Goal: Task Accomplishment & Management: Use online tool/utility

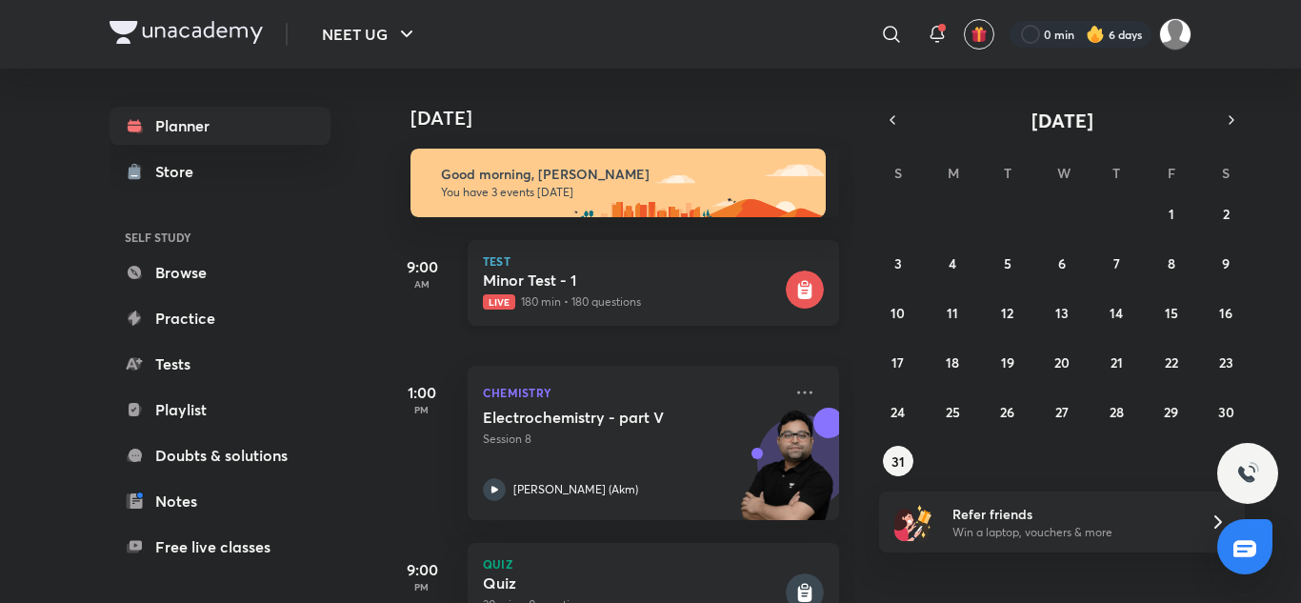
click at [623, 288] on h5 "Minor Test - 1" at bounding box center [632, 279] width 299 height 19
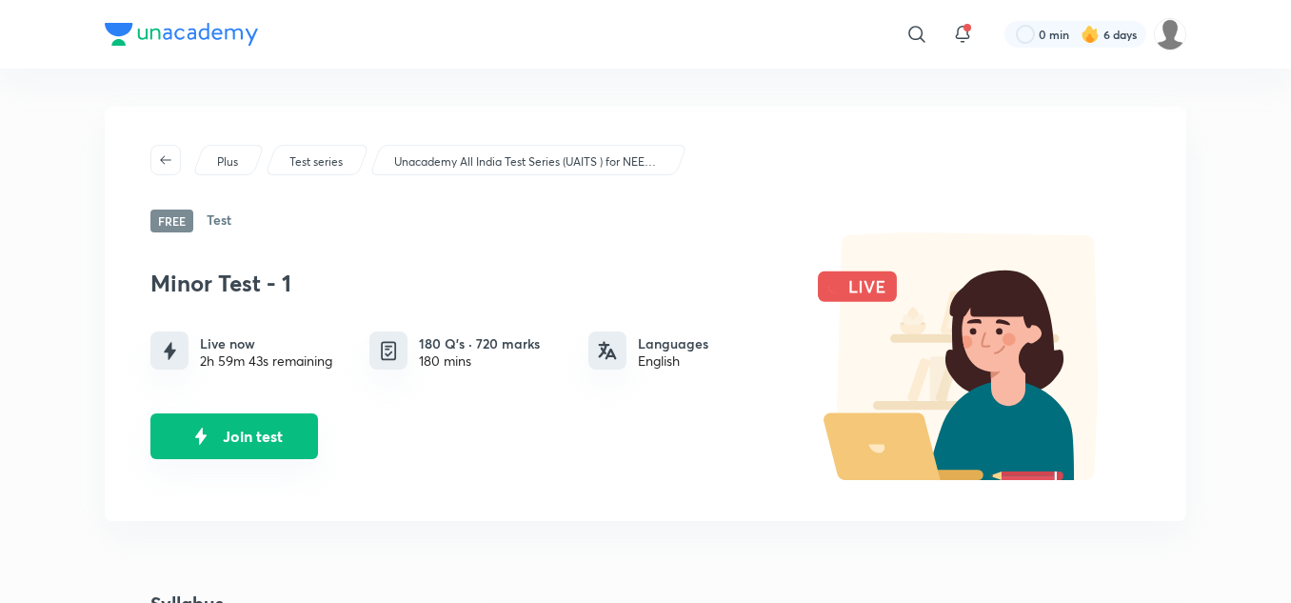
click at [258, 434] on button "Join test" at bounding box center [234, 436] width 168 height 46
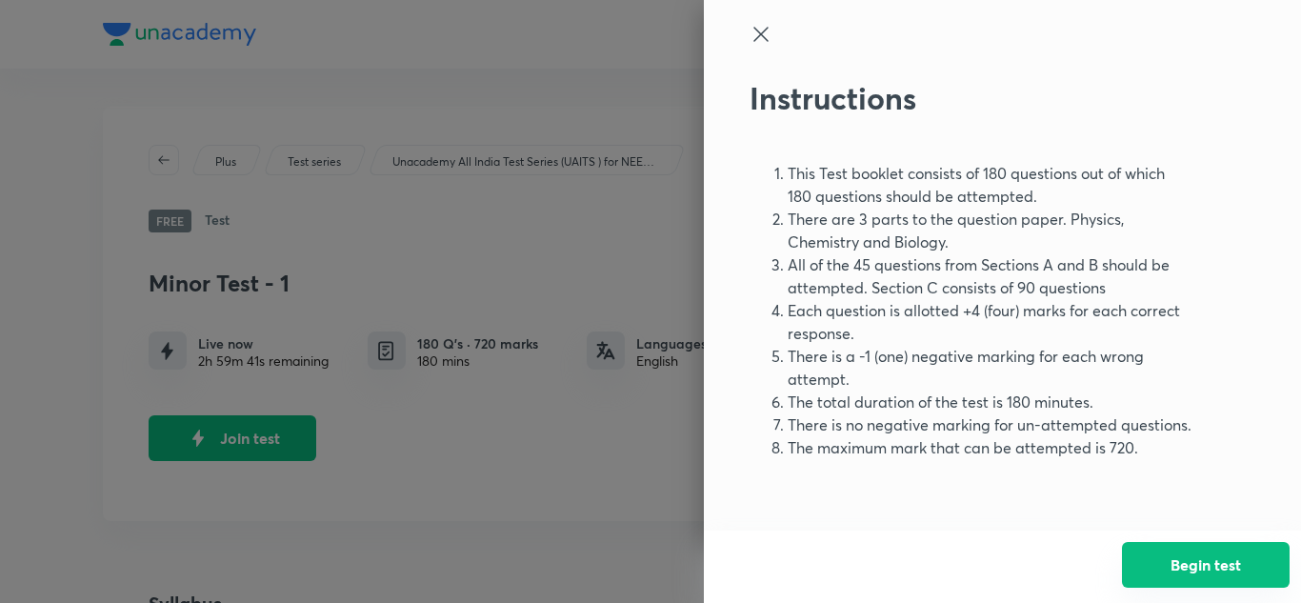
click at [1261, 570] on button "Begin test" at bounding box center [1206, 565] width 168 height 46
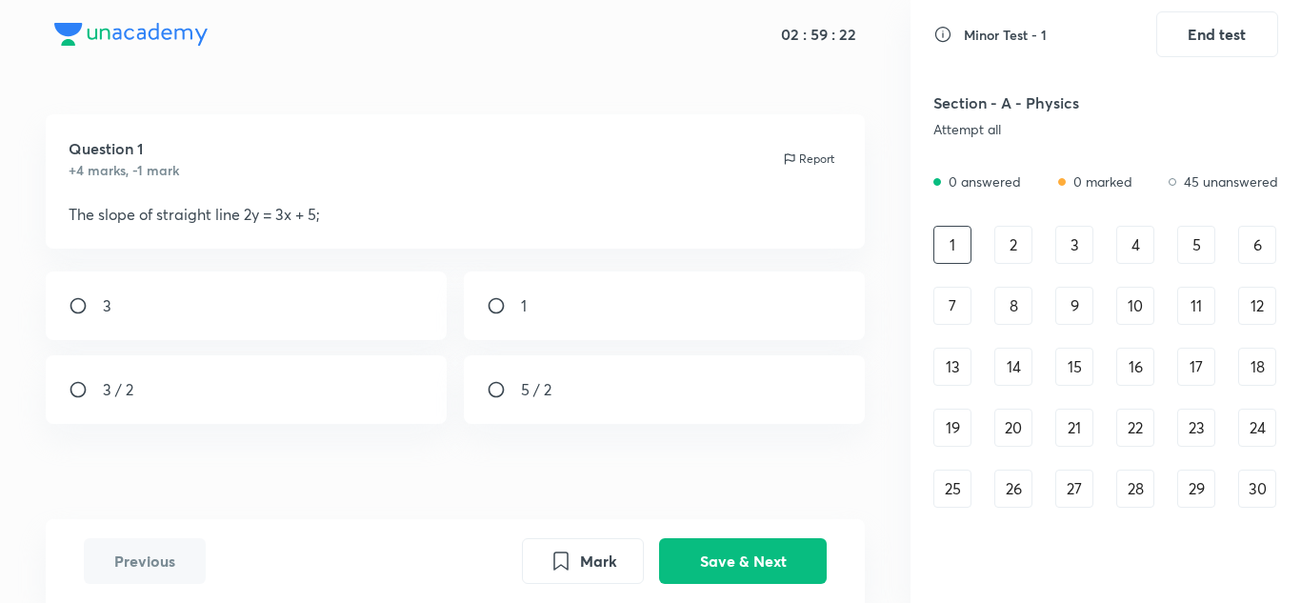
click at [734, 317] on div "1" at bounding box center [665, 305] width 402 height 69
click at [130, 396] on p "3 / 2" at bounding box center [118, 389] width 30 height 23
radio input "false"
radio input "true"
click at [793, 565] on button "Save & Next" at bounding box center [743, 559] width 168 height 46
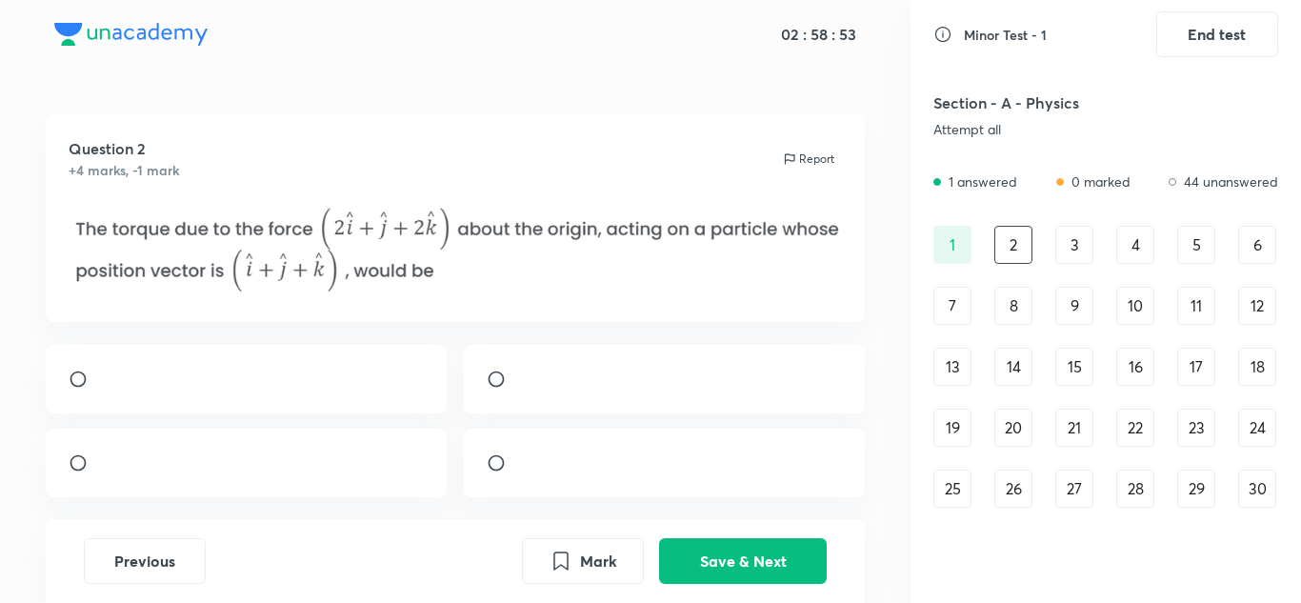
click at [299, 478] on div at bounding box center [247, 463] width 402 height 69
radio input "true"
click at [773, 561] on button "Save & Next" at bounding box center [743, 559] width 168 height 46
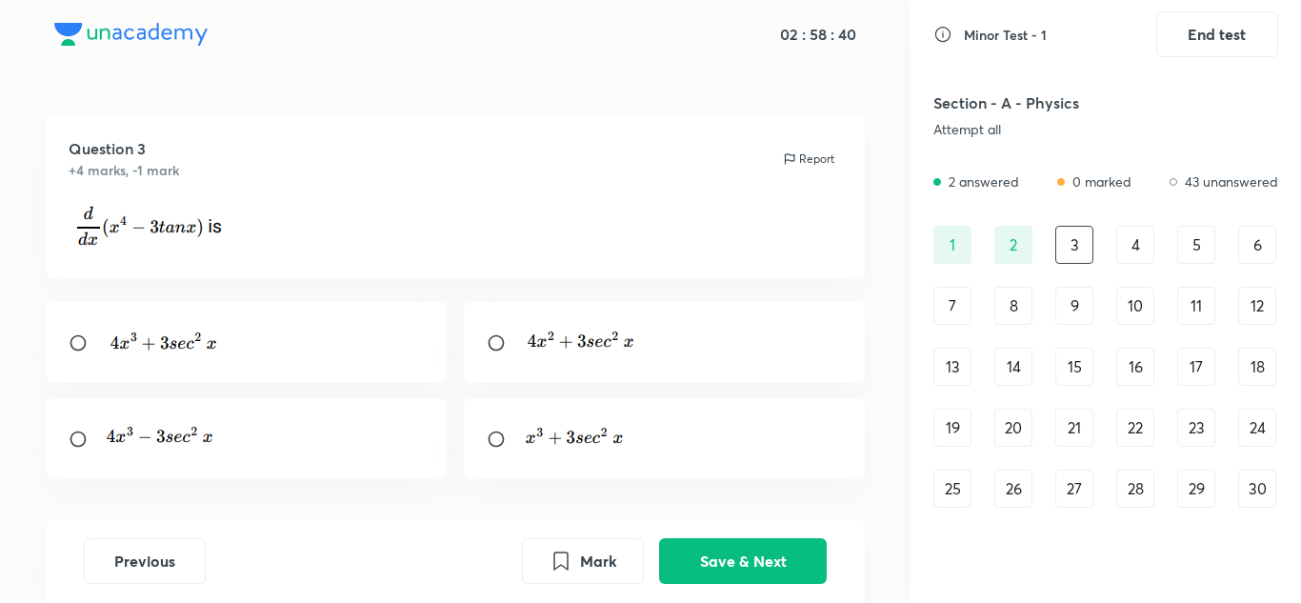
click at [335, 435] on div at bounding box center [247, 438] width 402 height 81
radio input "true"
click at [749, 552] on button "Save & Next" at bounding box center [743, 559] width 168 height 46
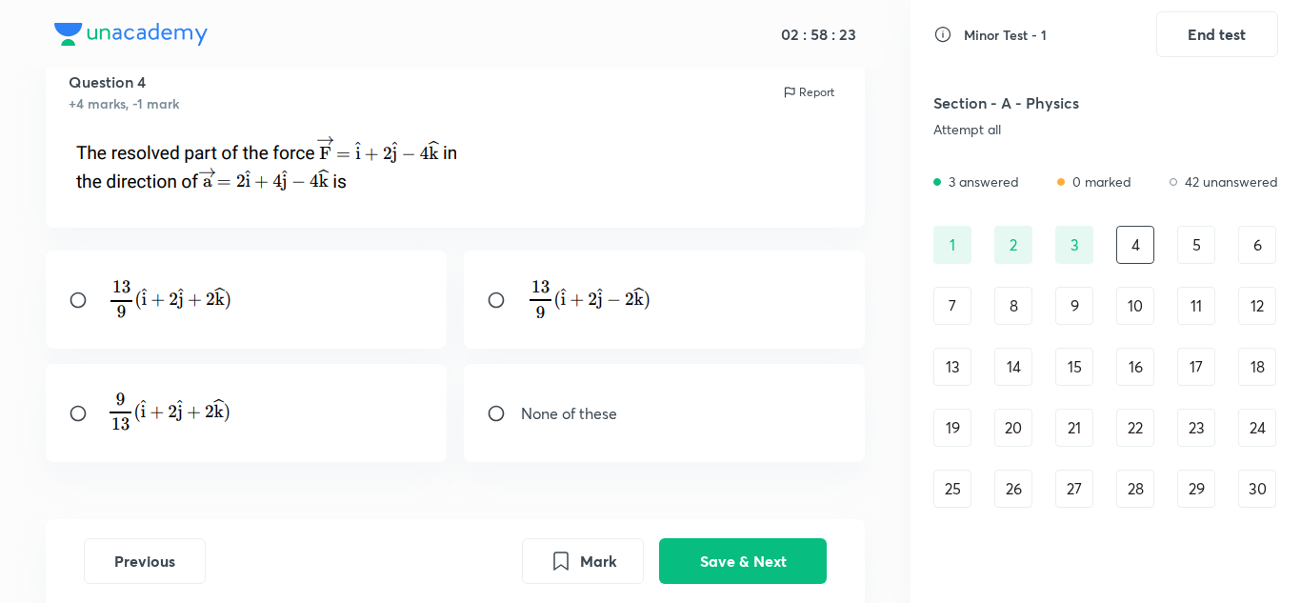
scroll to position [68, 0]
click at [575, 306] on img at bounding box center [585, 295] width 129 height 43
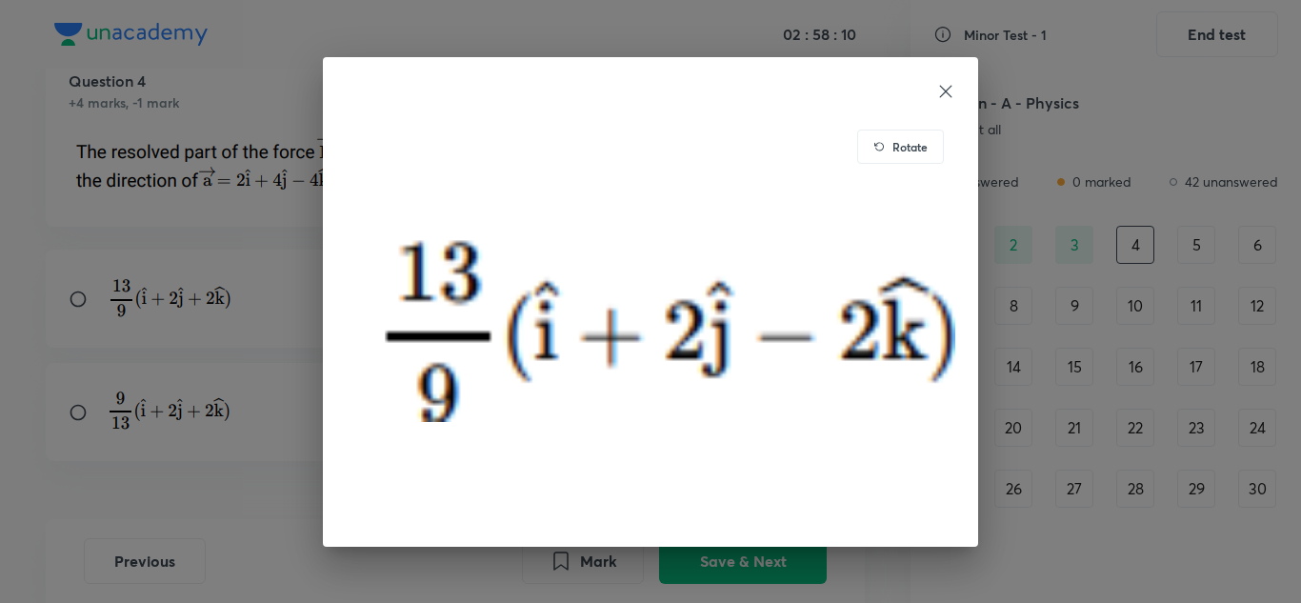
click at [949, 82] on icon at bounding box center [945, 91] width 19 height 19
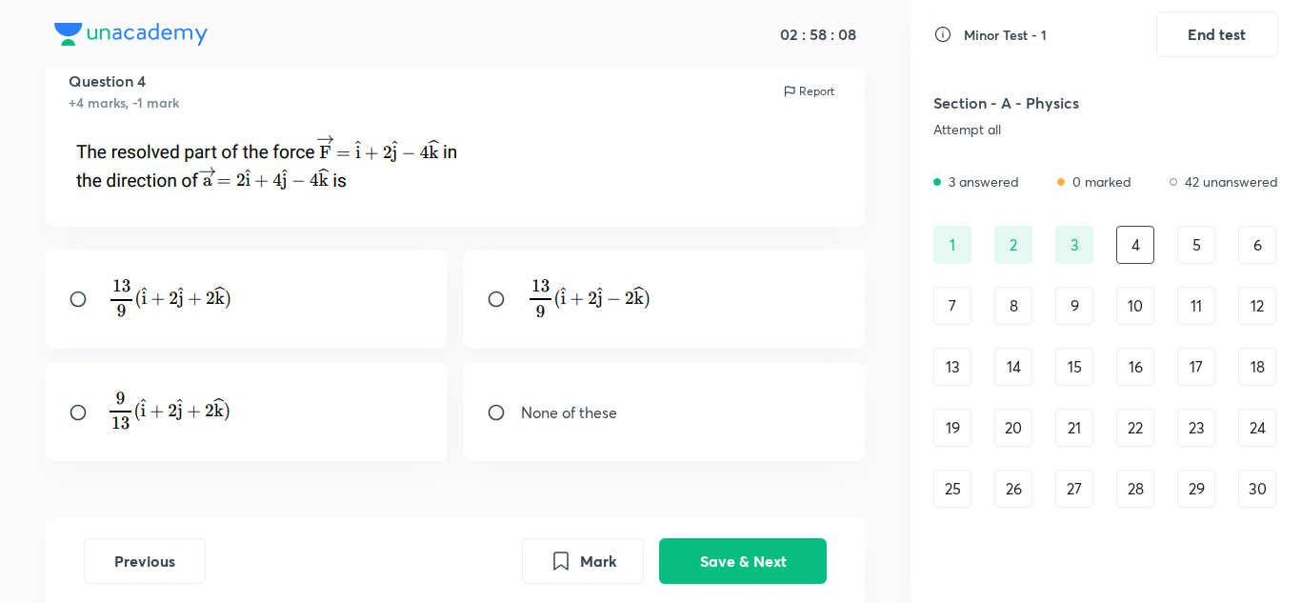
click at [502, 305] on input "radio" at bounding box center [504, 299] width 34 height 19
radio input "true"
click at [697, 550] on button "Save & Next" at bounding box center [743, 559] width 168 height 46
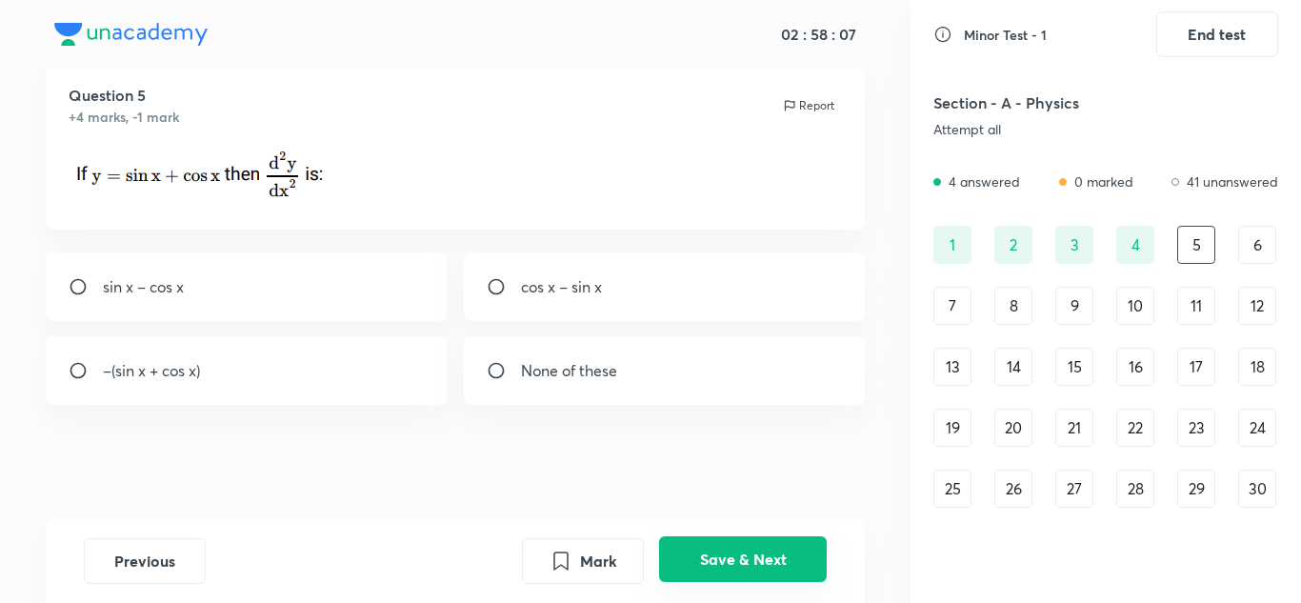
scroll to position [53, 0]
click at [82, 367] on input "radio" at bounding box center [86, 370] width 34 height 19
radio input "true"
click at [741, 556] on button "Save & Next" at bounding box center [743, 559] width 168 height 46
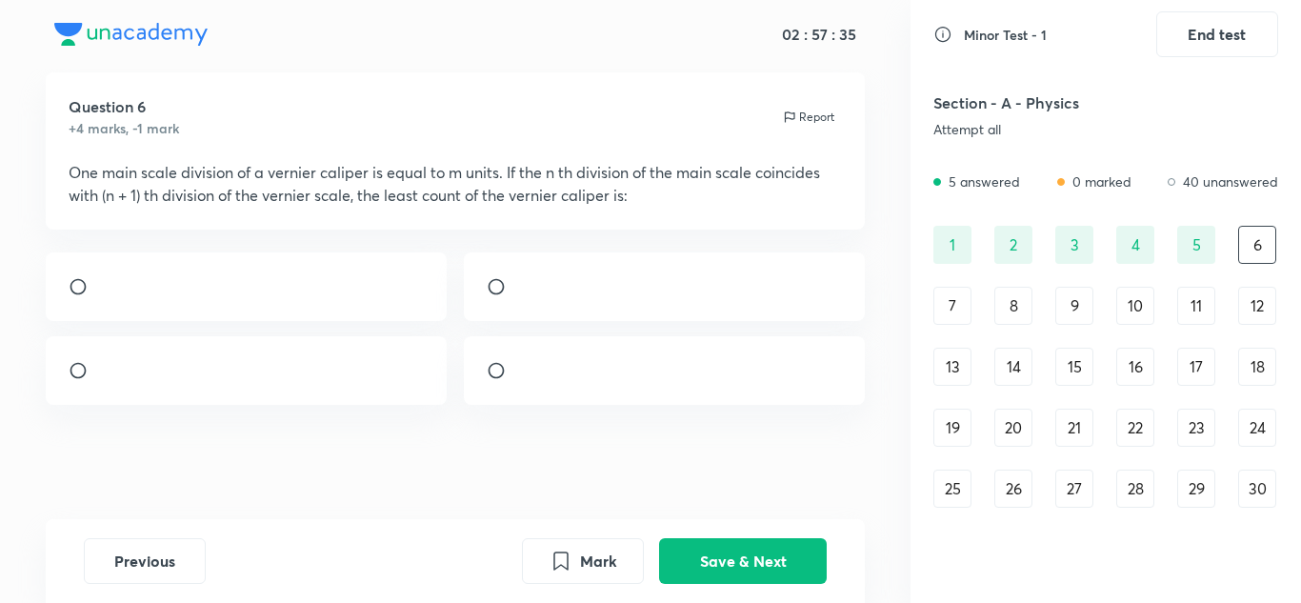
click at [522, 291] on img at bounding box center [521, 291] width 1 height 1
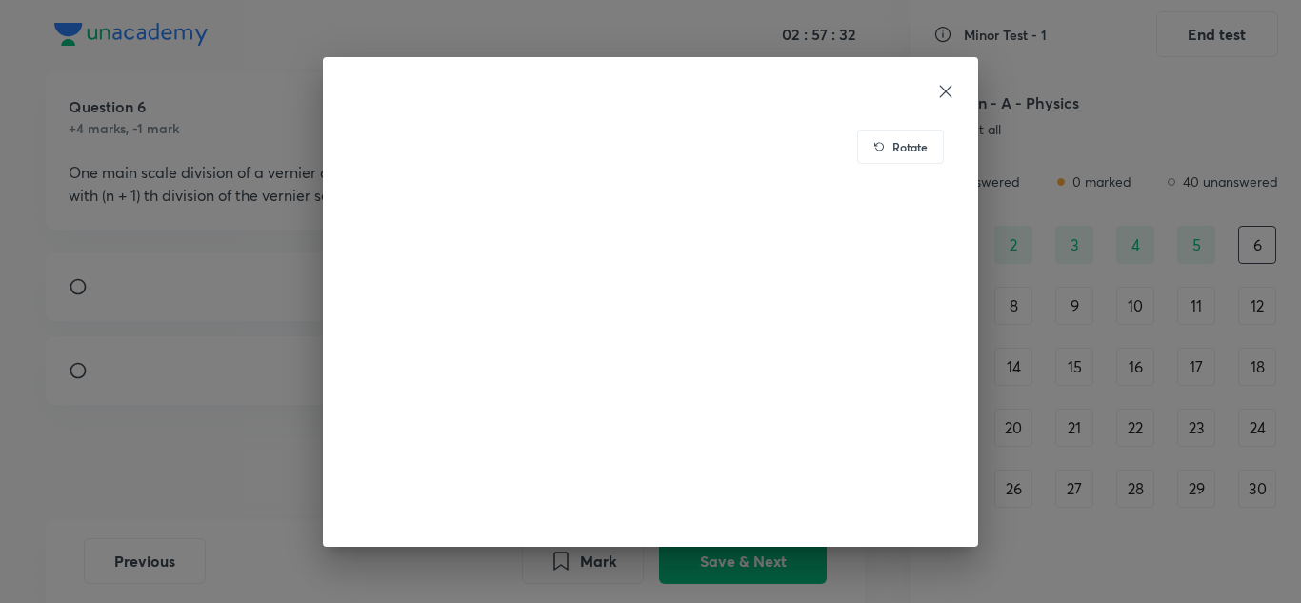
drag, startPoint x: 959, startPoint y: 94, endPoint x: 942, endPoint y: 91, distance: 17.4
click at [942, 91] on div "Rotate" at bounding box center [650, 302] width 655 height 490
click at [942, 91] on icon at bounding box center [945, 91] width 19 height 19
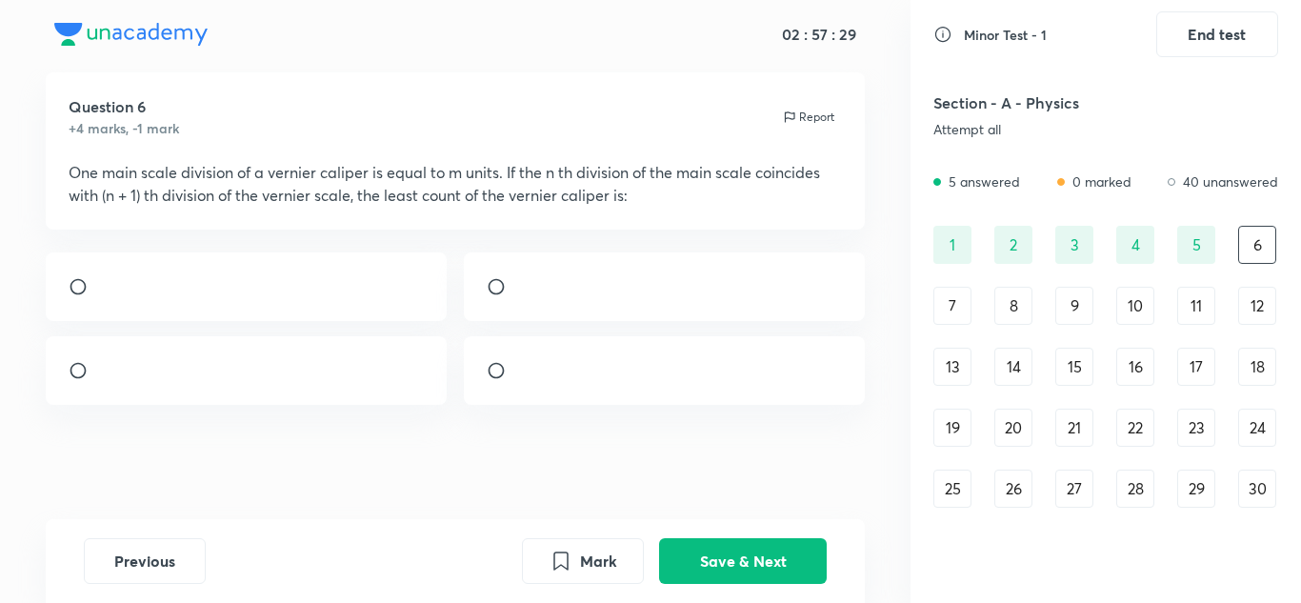
click at [496, 285] on input "radio" at bounding box center [504, 286] width 34 height 19
radio input "true"
click at [731, 578] on button "Save & Next" at bounding box center [743, 559] width 168 height 46
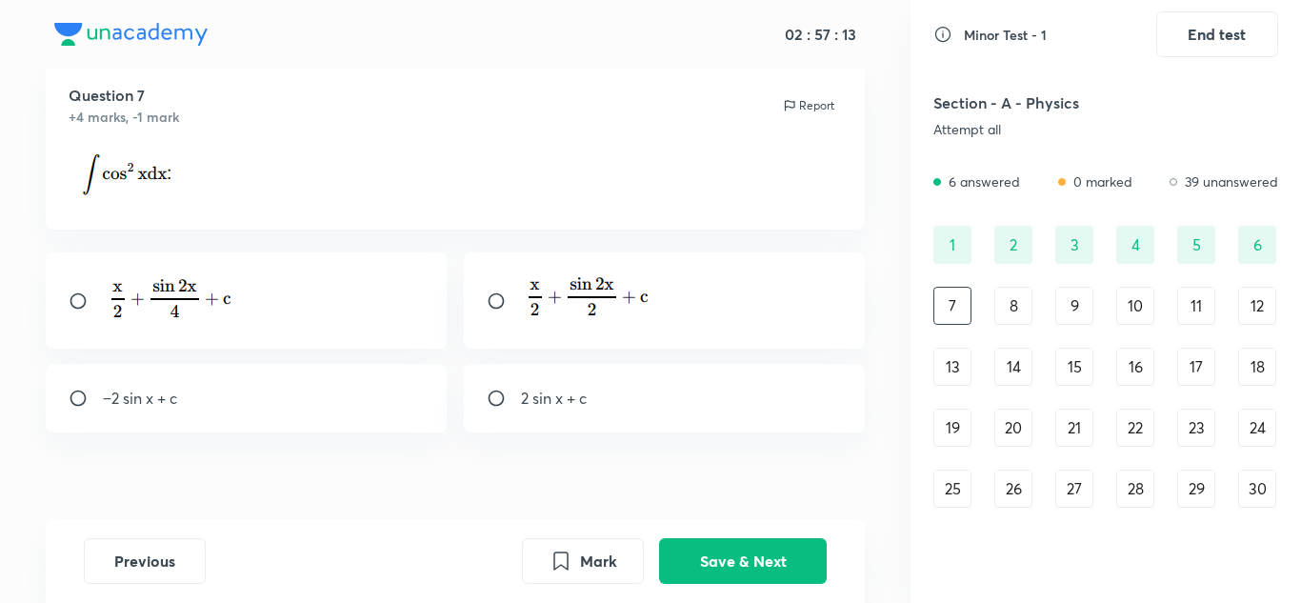
click at [490, 295] on input "radio" at bounding box center [504, 300] width 34 height 19
radio input "true"
click at [728, 569] on button "Save & Next" at bounding box center [743, 559] width 168 height 46
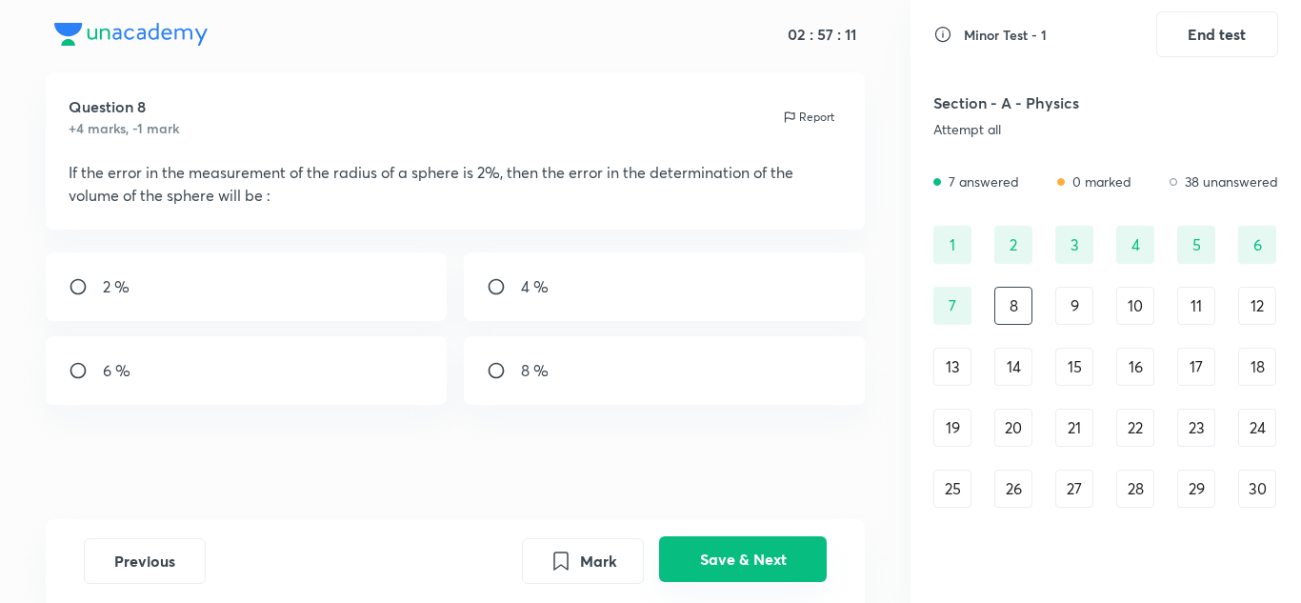
scroll to position [42, 0]
click at [83, 364] on input "radio" at bounding box center [86, 370] width 34 height 19
radio input "true"
click at [769, 554] on button "Save & Next" at bounding box center [743, 559] width 168 height 46
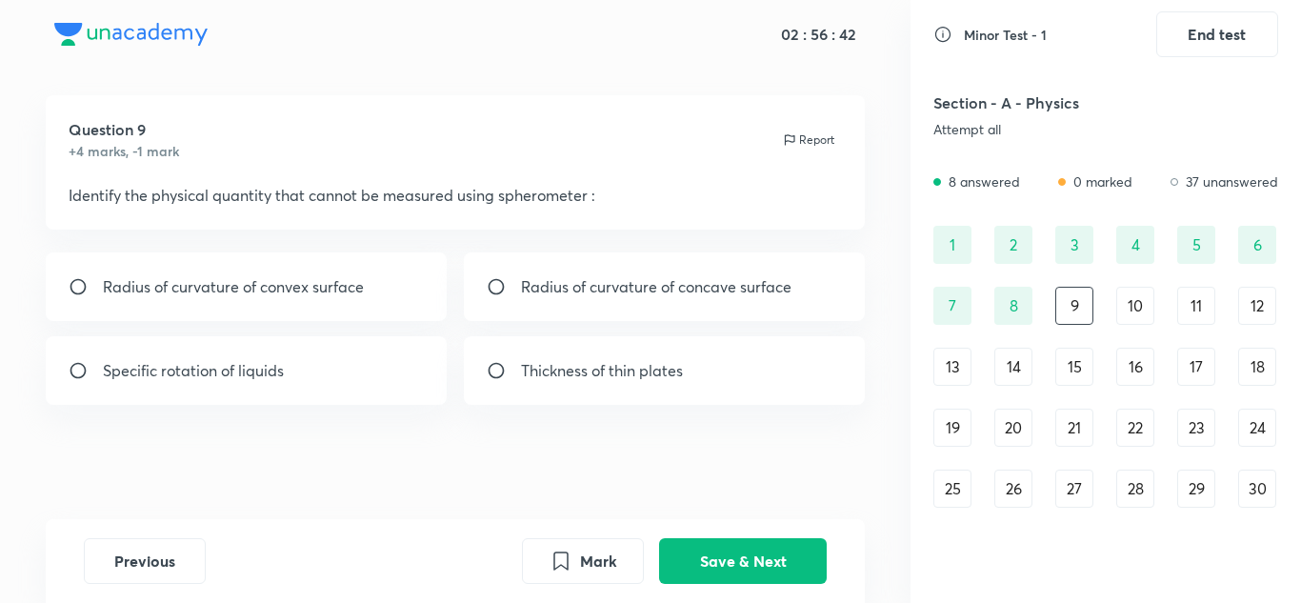
click at [90, 369] on input "radio" at bounding box center [86, 370] width 34 height 19
radio input "true"
click at [751, 570] on button "Save & Next" at bounding box center [743, 559] width 168 height 46
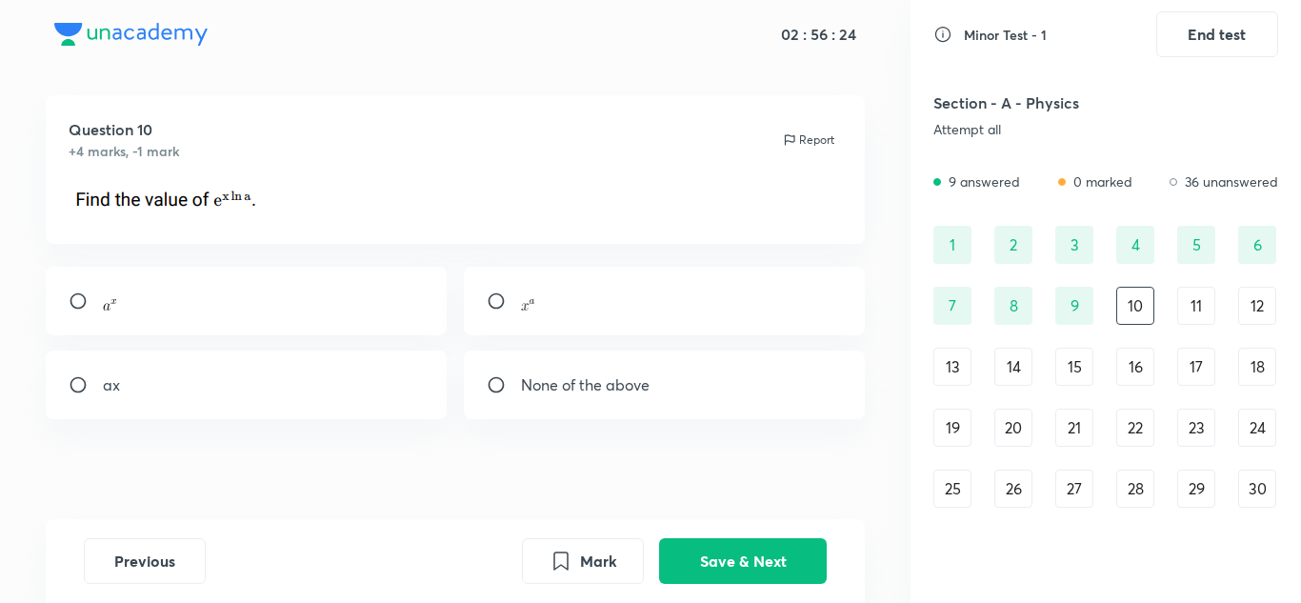
click at [86, 290] on div at bounding box center [247, 301] width 402 height 69
radio input "true"
click at [739, 555] on button "Save & Next" at bounding box center [743, 559] width 168 height 46
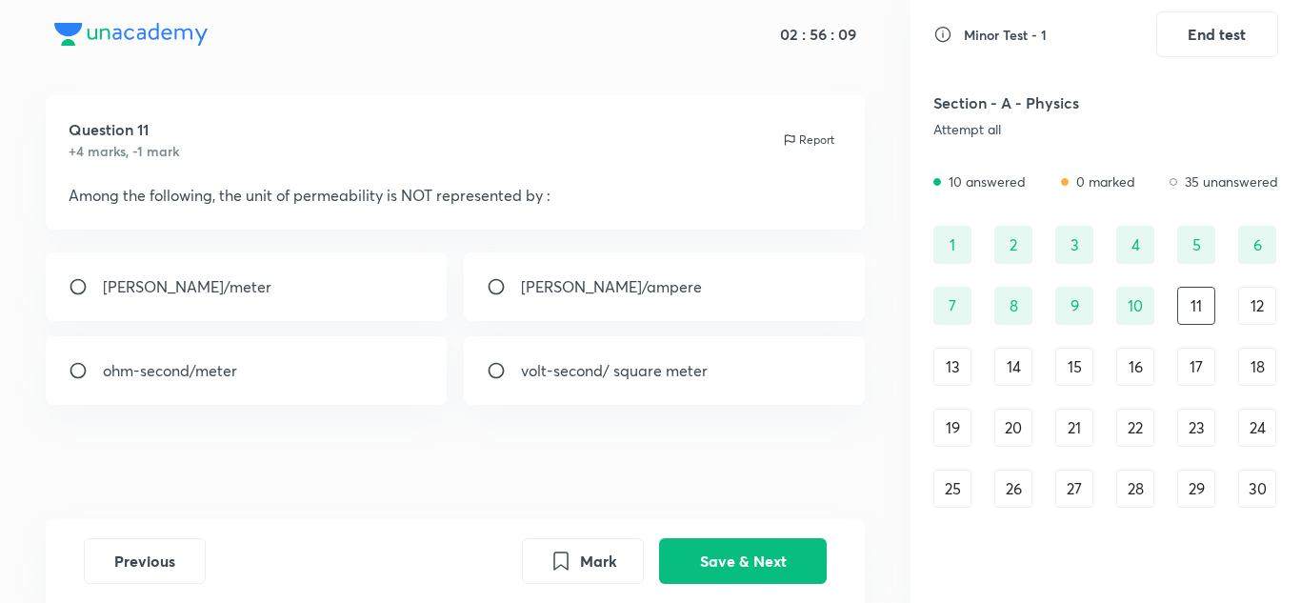
click at [504, 365] on input "radio" at bounding box center [504, 370] width 34 height 19
radio input "true"
click at [738, 563] on button "Save & Next" at bounding box center [743, 559] width 168 height 46
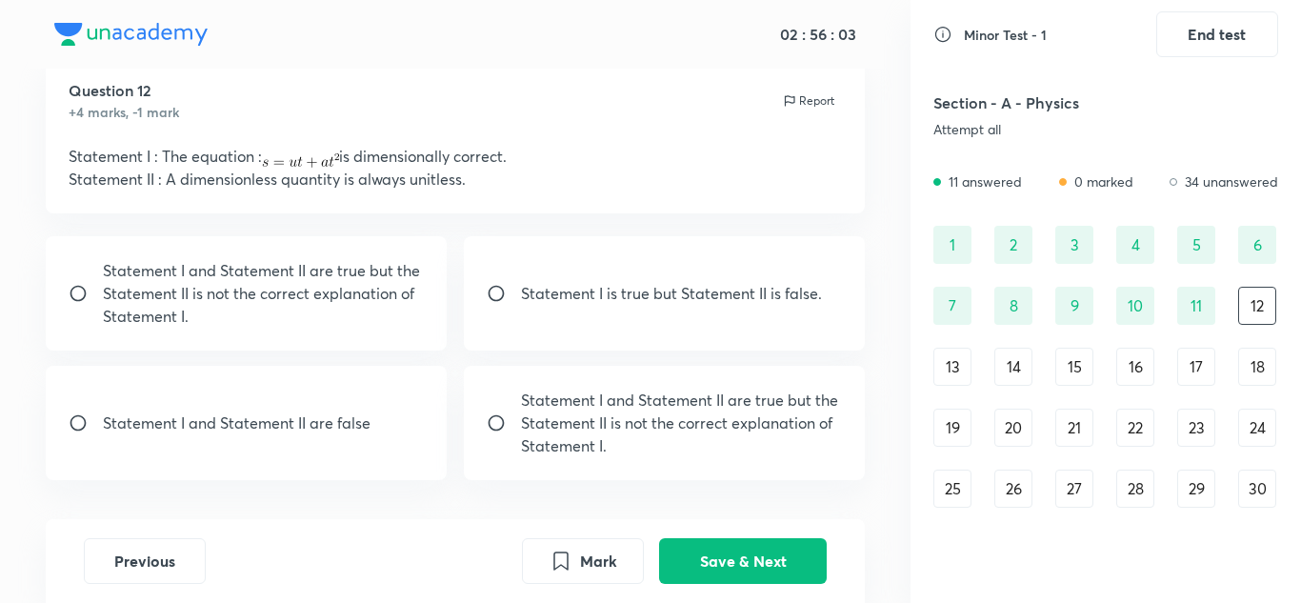
scroll to position [59, 0]
click at [490, 413] on input "radio" at bounding box center [504, 421] width 34 height 19
radio input "true"
click at [745, 566] on button "Save & Next" at bounding box center [743, 559] width 168 height 46
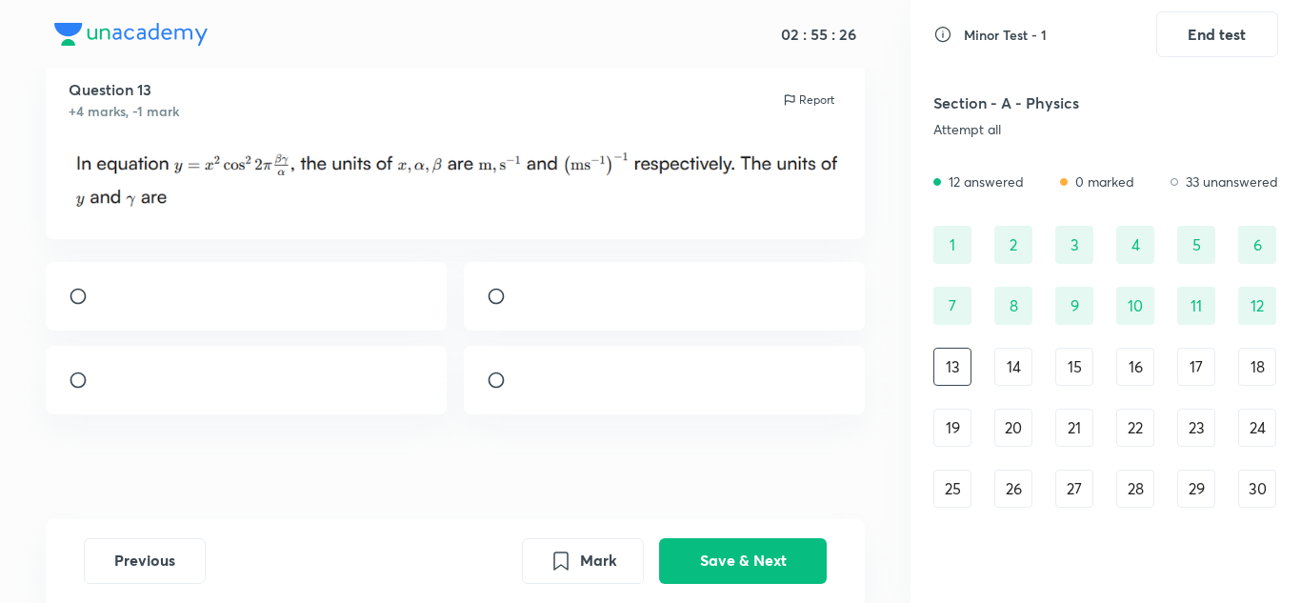
click at [84, 295] on input "radio" at bounding box center [86, 296] width 34 height 19
radio input "true"
click at [713, 550] on button "Save & Next" at bounding box center [743, 559] width 168 height 46
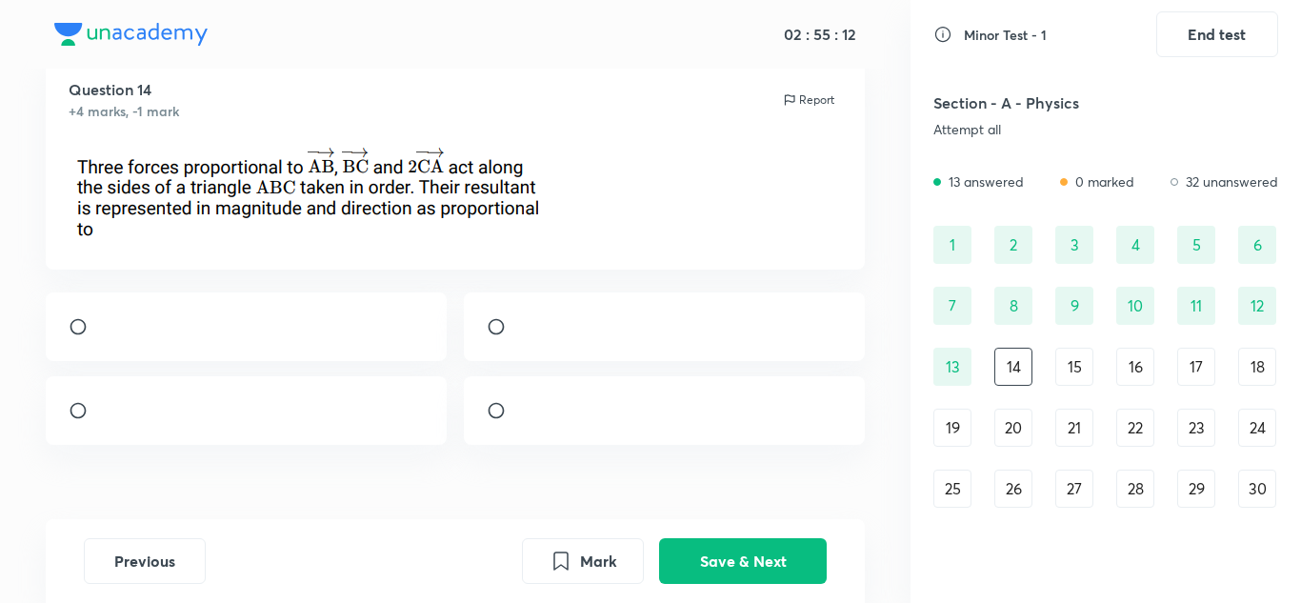
click at [77, 331] on input "radio" at bounding box center [86, 326] width 34 height 19
radio input "true"
click at [796, 555] on button "Save & Next" at bounding box center [743, 559] width 168 height 46
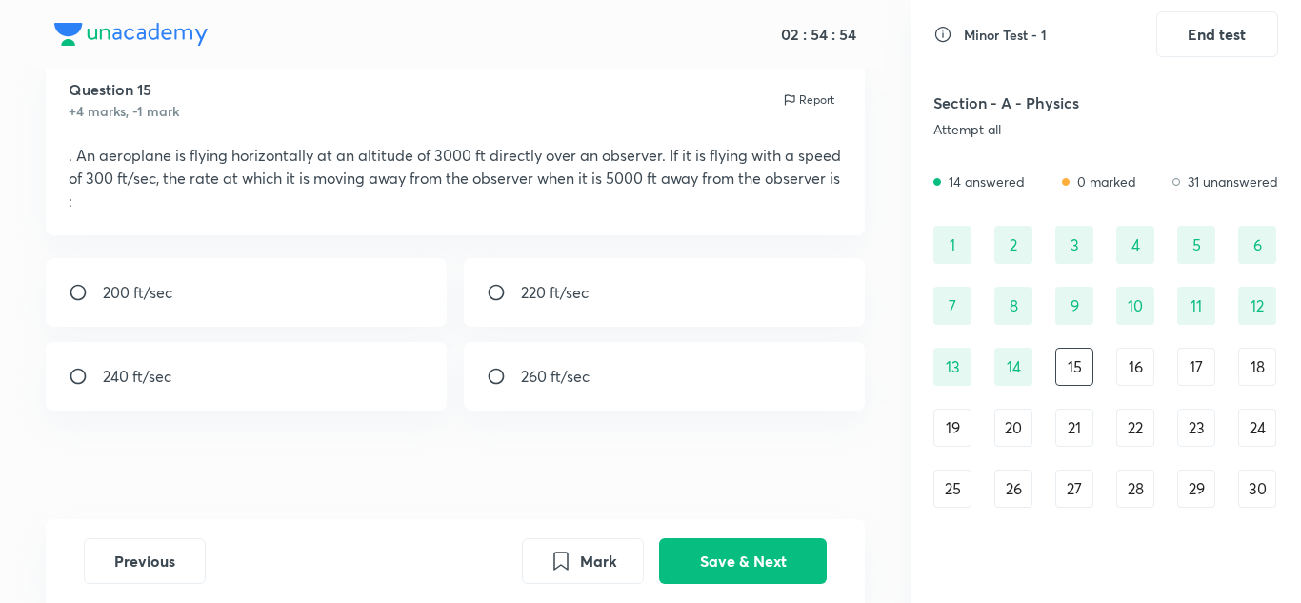
click at [78, 374] on input "radio" at bounding box center [86, 376] width 34 height 19
radio input "true"
click at [726, 555] on button "Save & Next" at bounding box center [743, 559] width 168 height 46
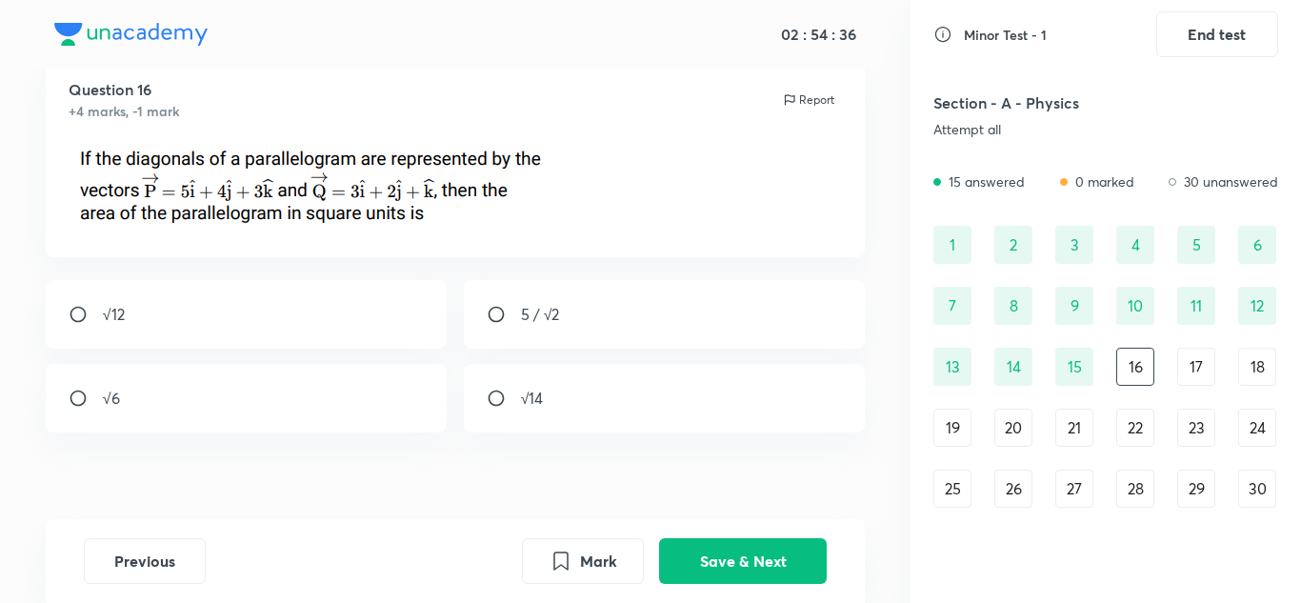
click at [74, 392] on input "radio" at bounding box center [86, 398] width 34 height 19
radio input "true"
click at [825, 557] on button "Save & Next" at bounding box center [743, 559] width 168 height 46
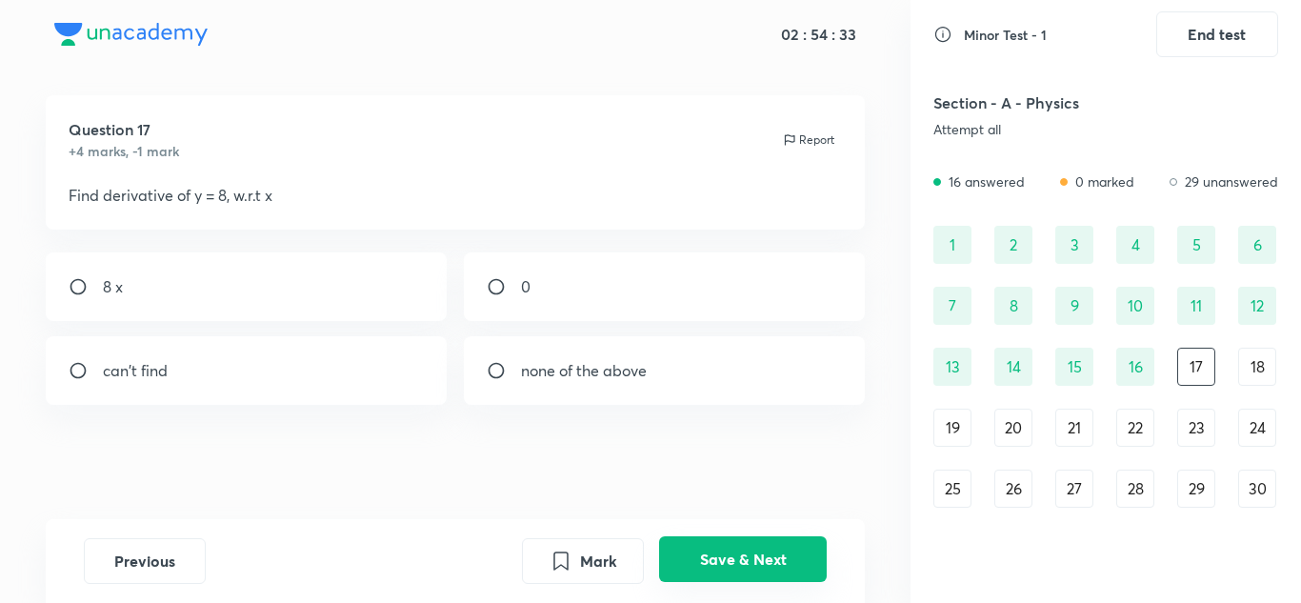
scroll to position [19, 0]
click at [496, 278] on input "radio" at bounding box center [504, 286] width 34 height 19
radio input "true"
click at [759, 559] on button "Save & Next" at bounding box center [743, 559] width 168 height 46
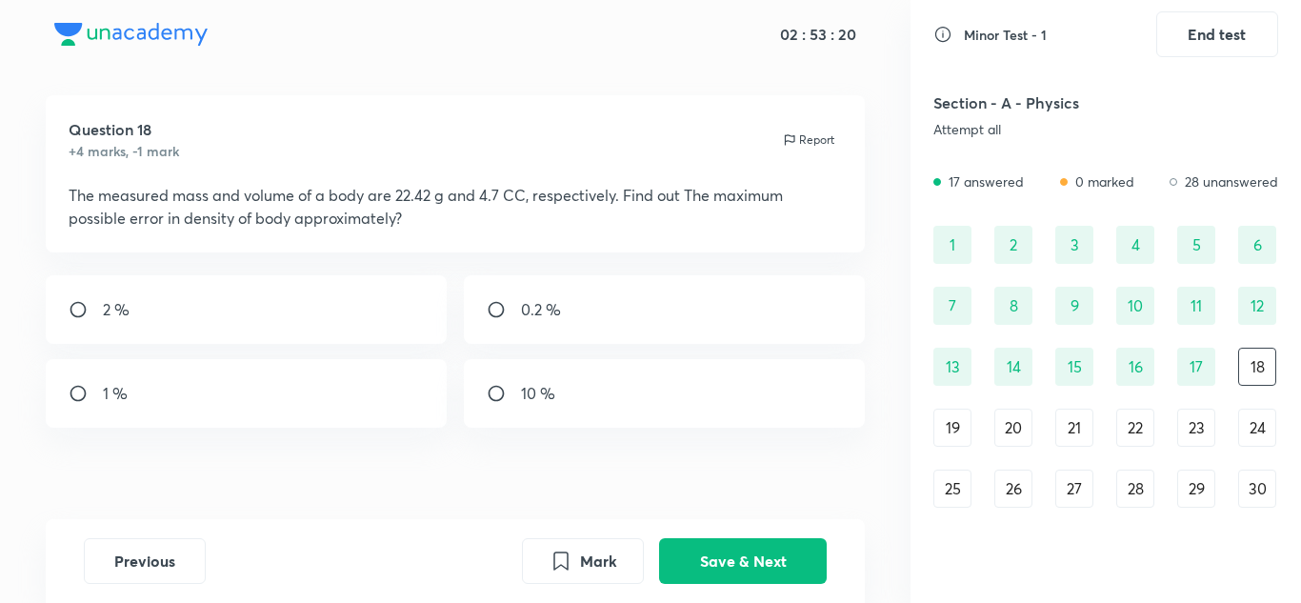
click at [75, 307] on input "radio" at bounding box center [86, 309] width 34 height 19
radio input "true"
click at [750, 554] on button "Save & Next" at bounding box center [743, 559] width 168 height 46
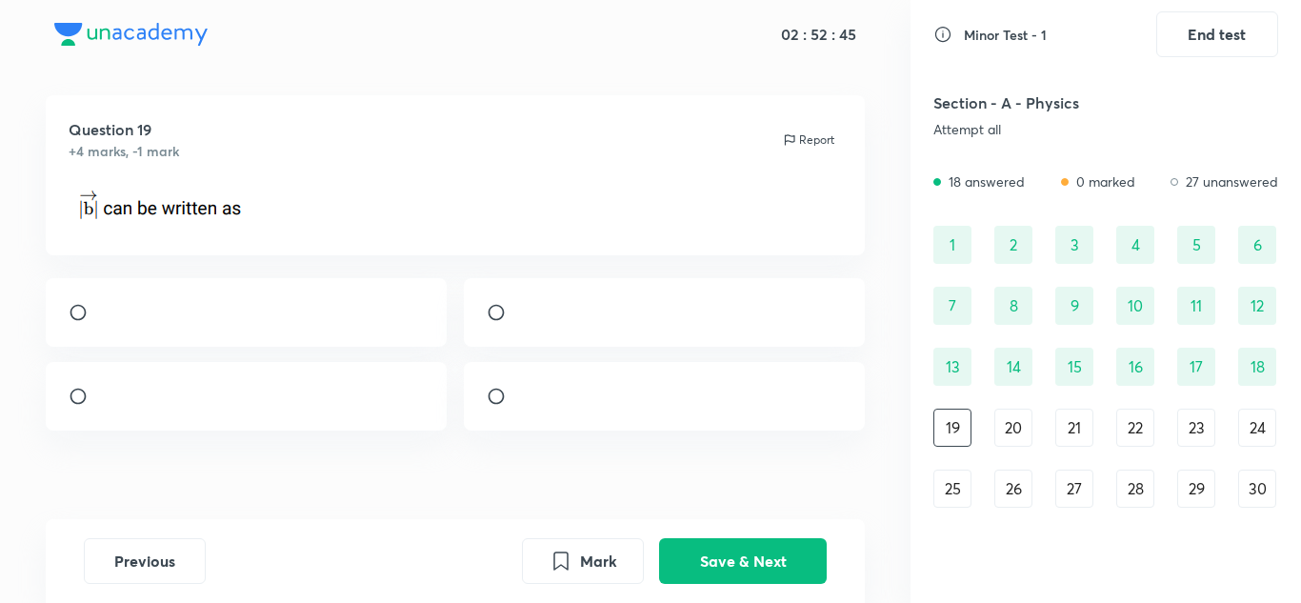
click at [76, 321] on input "radio" at bounding box center [86, 312] width 34 height 19
radio input "true"
click at [709, 552] on button "Save & Next" at bounding box center [743, 559] width 168 height 46
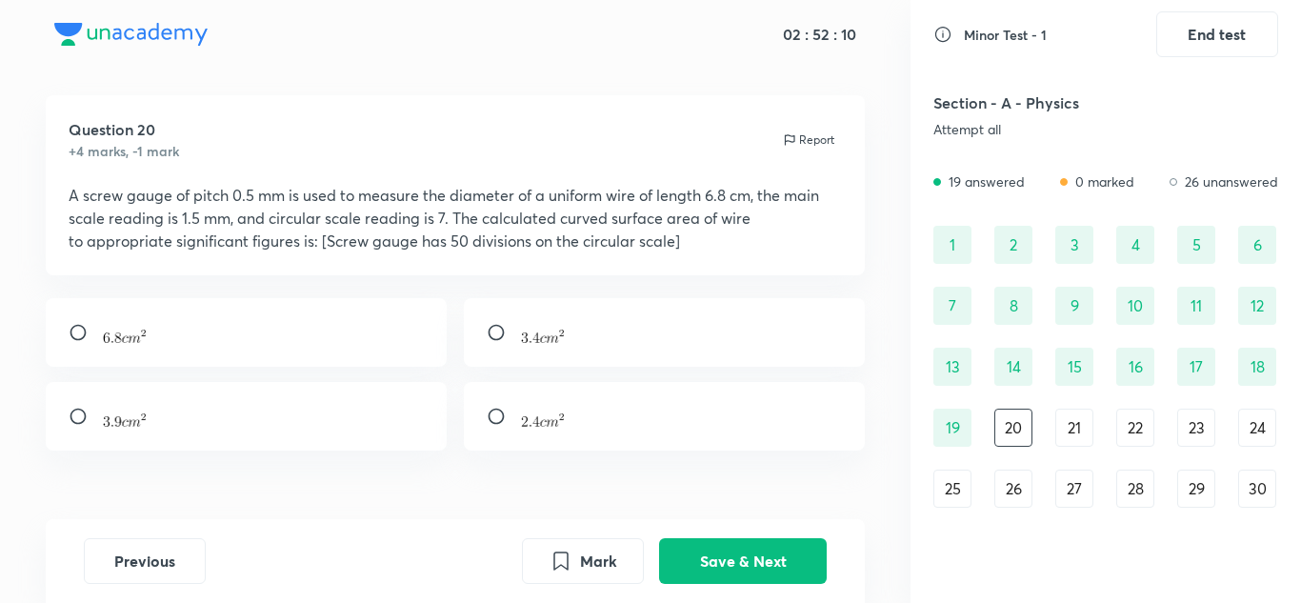
click at [499, 330] on input "radio" at bounding box center [504, 332] width 34 height 19
radio input "true"
click at [769, 558] on button "Save & Next" at bounding box center [743, 559] width 168 height 46
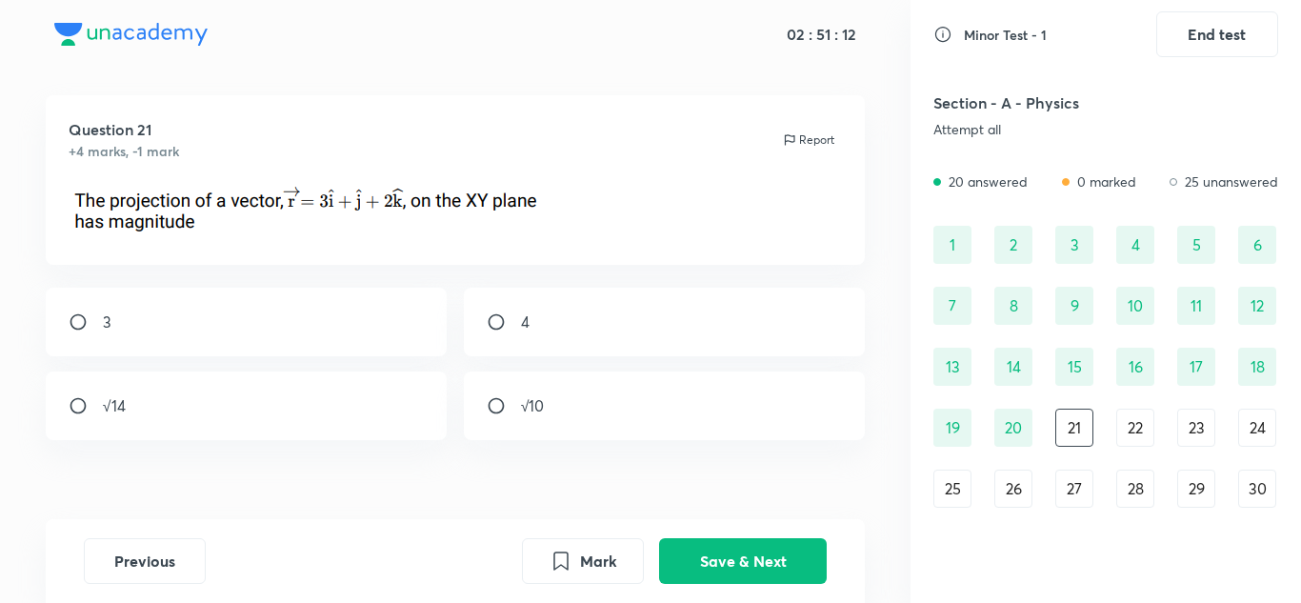
click at [508, 390] on div "√10" at bounding box center [665, 405] width 402 height 69
radio input "true"
click at [789, 562] on button "Save & Next" at bounding box center [743, 559] width 168 height 46
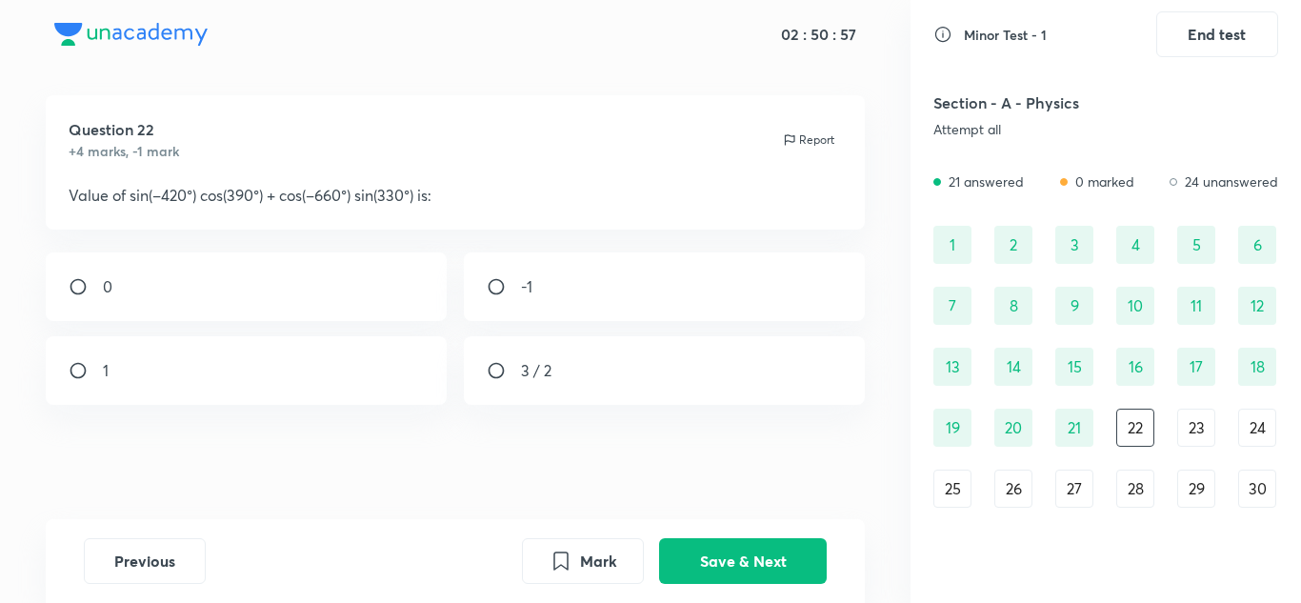
click at [514, 273] on div "-1" at bounding box center [665, 286] width 402 height 69
radio input "true"
click at [708, 555] on button "Save & Next" at bounding box center [743, 559] width 168 height 46
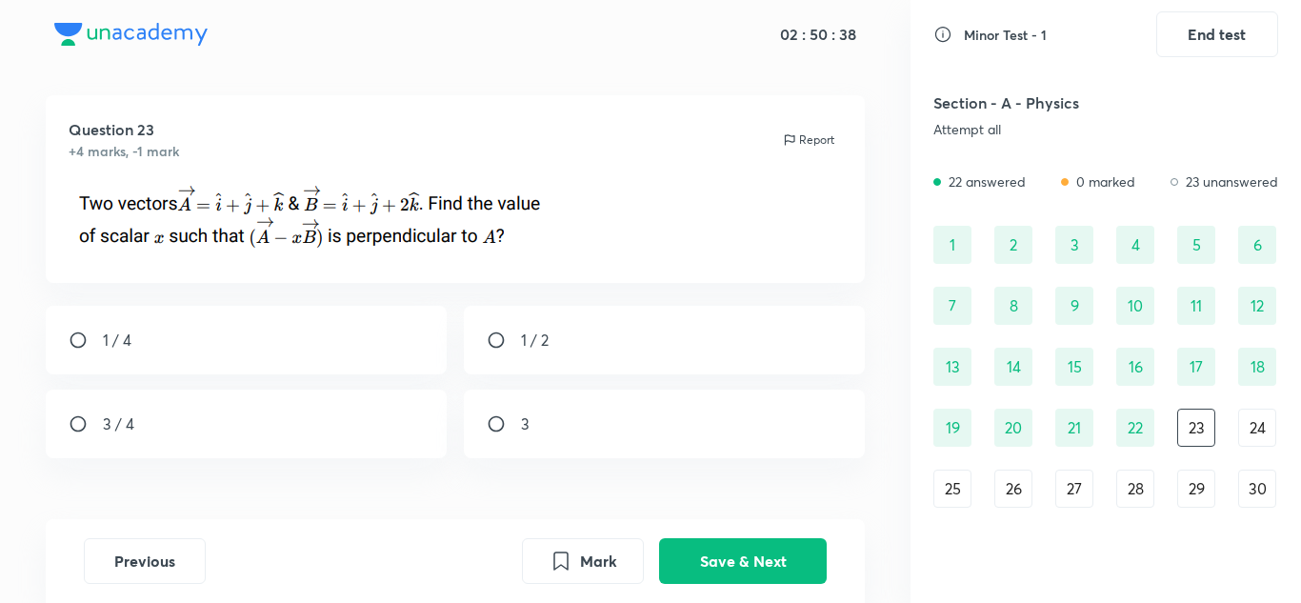
click at [76, 421] on input "radio" at bounding box center [86, 423] width 34 height 19
radio input "true"
click at [698, 548] on button "Save & Next" at bounding box center [743, 559] width 168 height 46
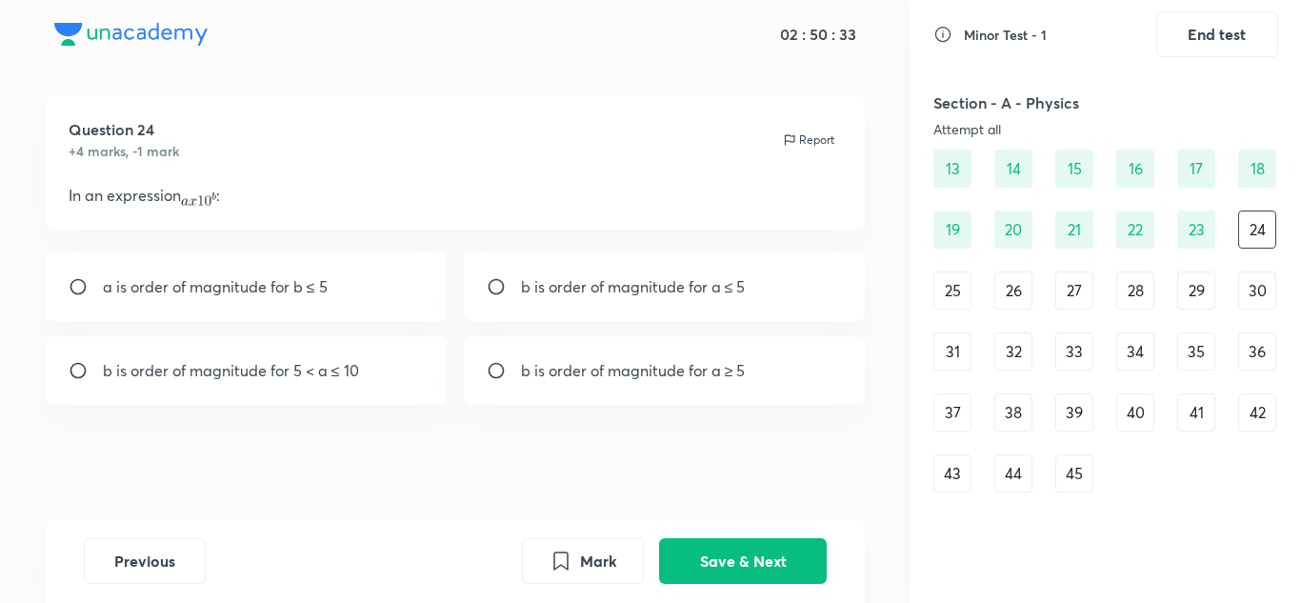
scroll to position [206, 0]
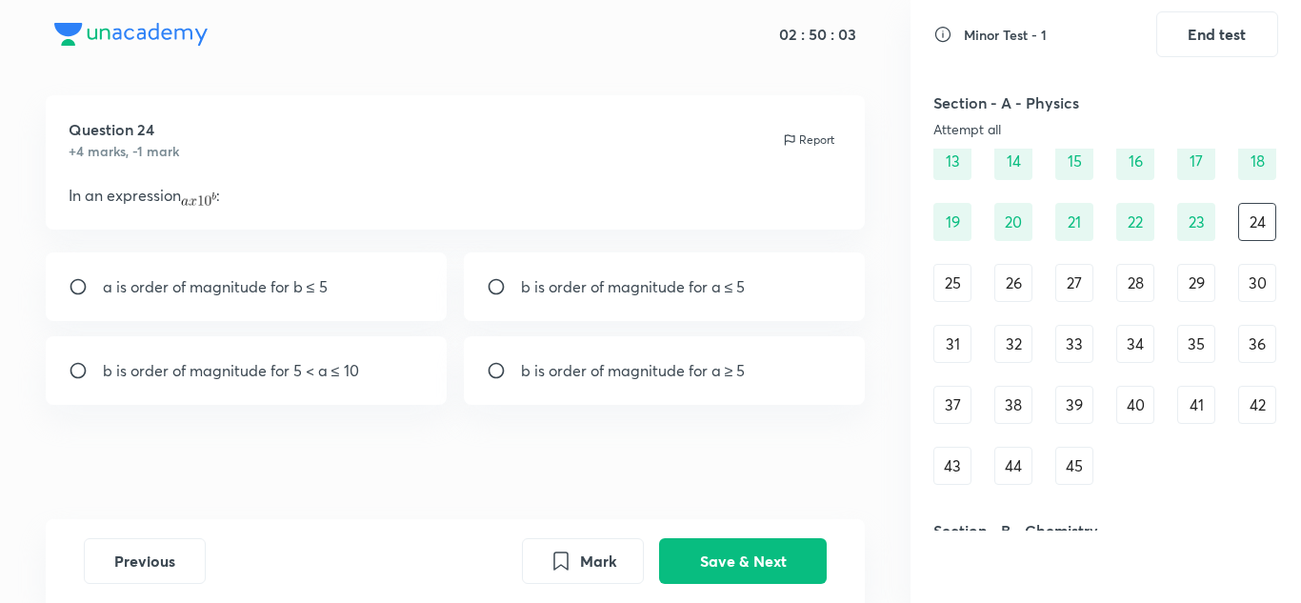
click at [134, 371] on p "b is order of magnitude for 5 < a ≤ 10" at bounding box center [231, 370] width 256 height 23
radio input "true"
click at [755, 577] on button "Save & Next" at bounding box center [743, 559] width 168 height 46
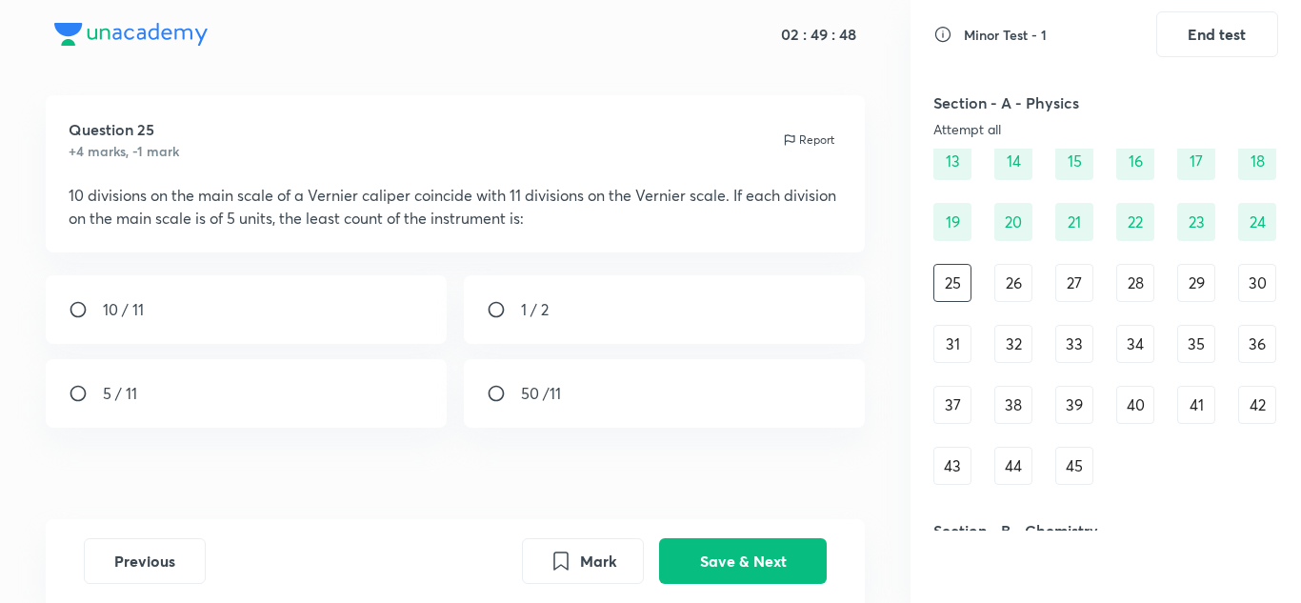
click at [148, 382] on div "5 / 11" at bounding box center [247, 393] width 402 height 69
radio input "true"
click at [781, 565] on button "Save & Next" at bounding box center [743, 559] width 168 height 46
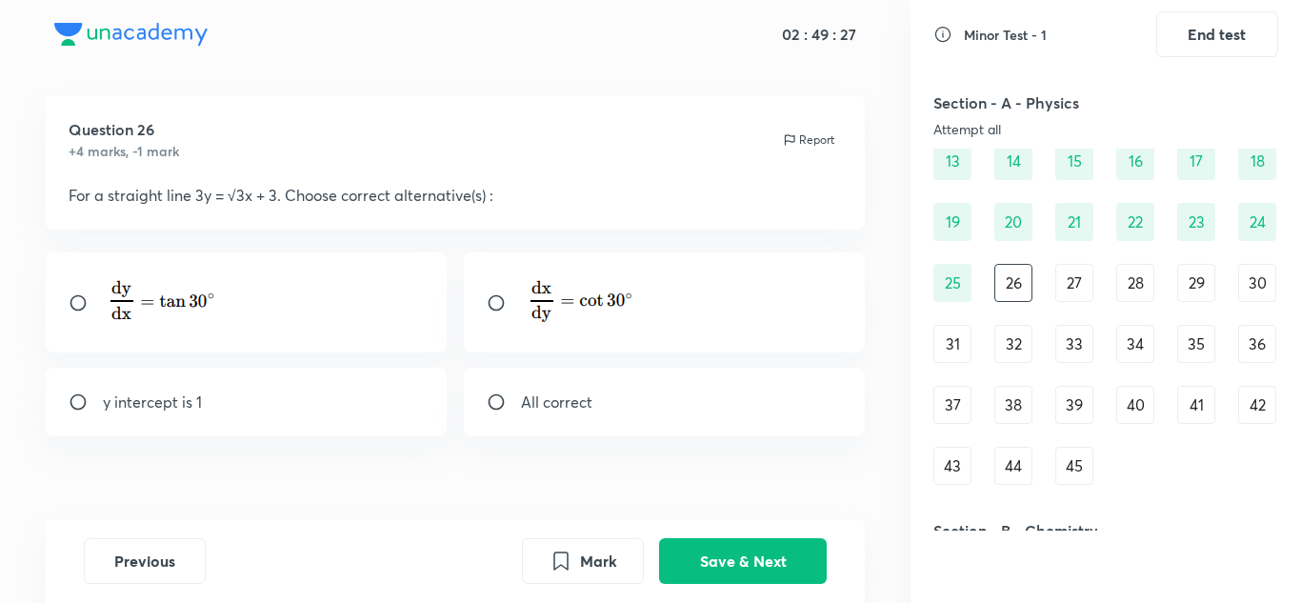
click at [495, 391] on div "All correct" at bounding box center [665, 402] width 402 height 69
radio input "true"
click at [713, 545] on button "Save & Next" at bounding box center [743, 559] width 168 height 46
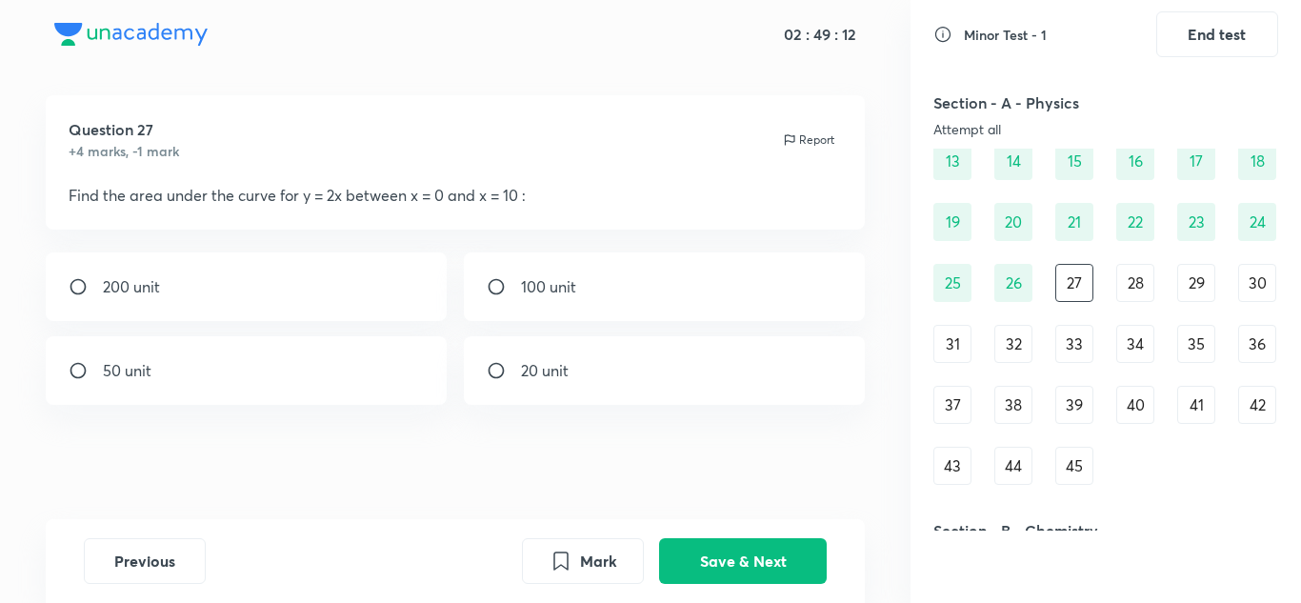
click at [503, 274] on div "100 unit" at bounding box center [665, 286] width 402 height 69
radio input "true"
click at [759, 567] on button "Save & Next" at bounding box center [743, 559] width 168 height 46
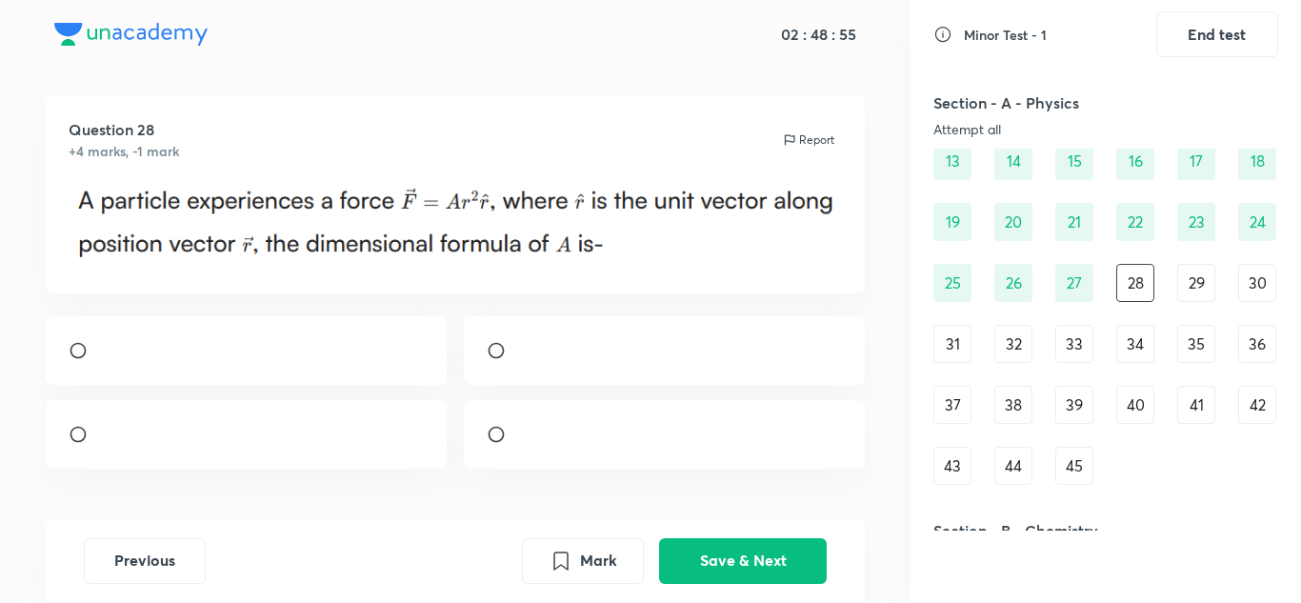
click at [507, 444] on input "radio" at bounding box center [504, 434] width 34 height 19
radio input "true"
click at [790, 544] on button "Save & Next" at bounding box center [743, 559] width 168 height 46
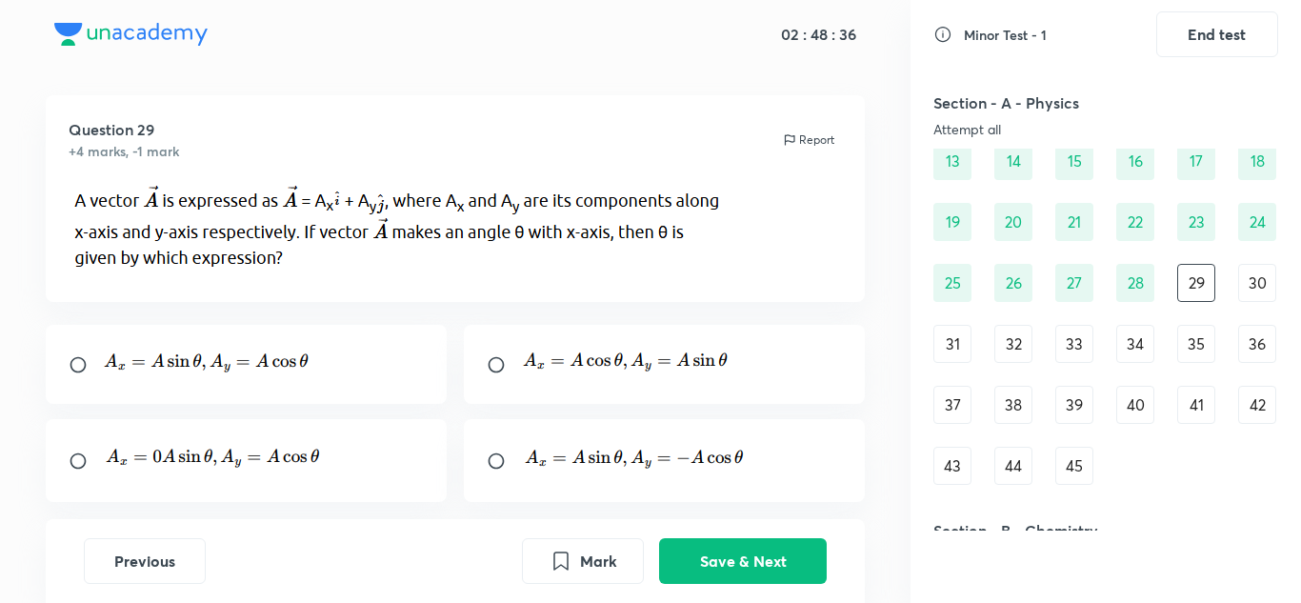
click at [527, 361] on img at bounding box center [626, 362] width 211 height 28
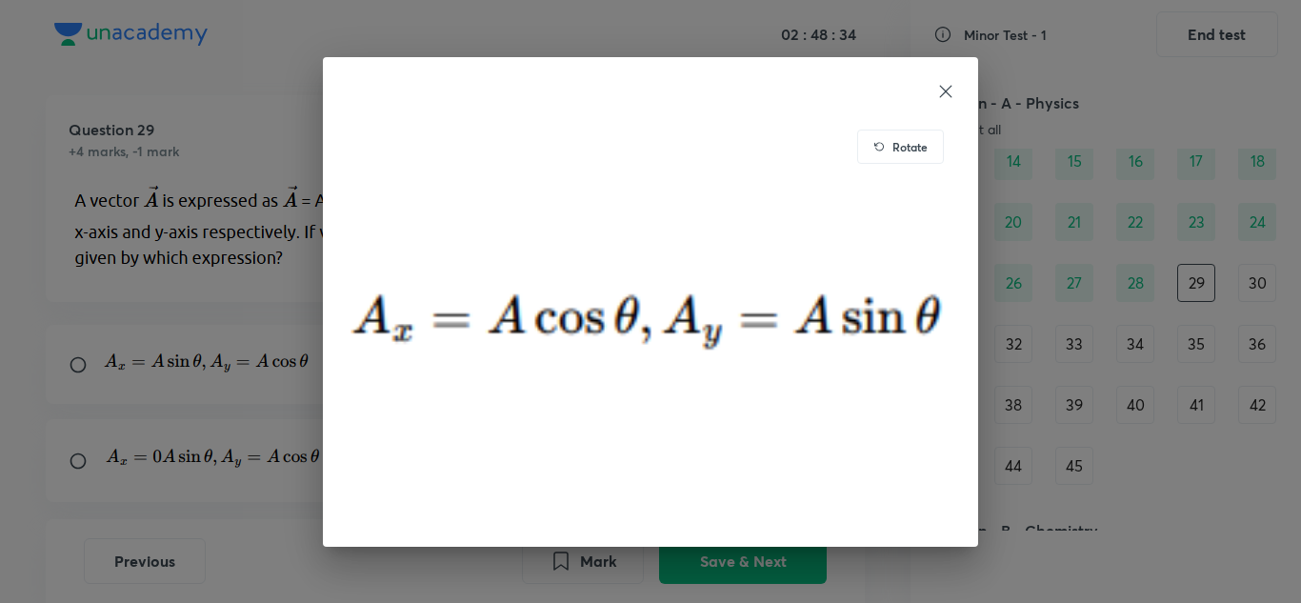
click at [941, 85] on icon at bounding box center [945, 91] width 19 height 19
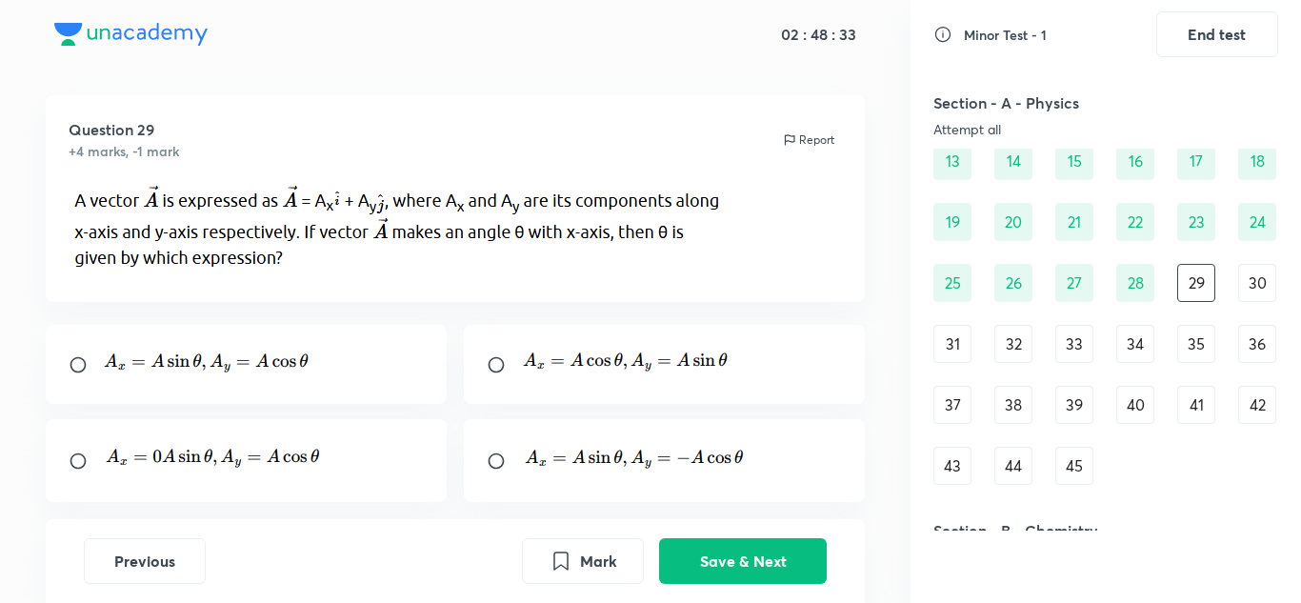
click at [502, 361] on input "radio" at bounding box center [504, 364] width 34 height 19
radio input "true"
click at [755, 542] on button "Save & Next" at bounding box center [743, 559] width 168 height 46
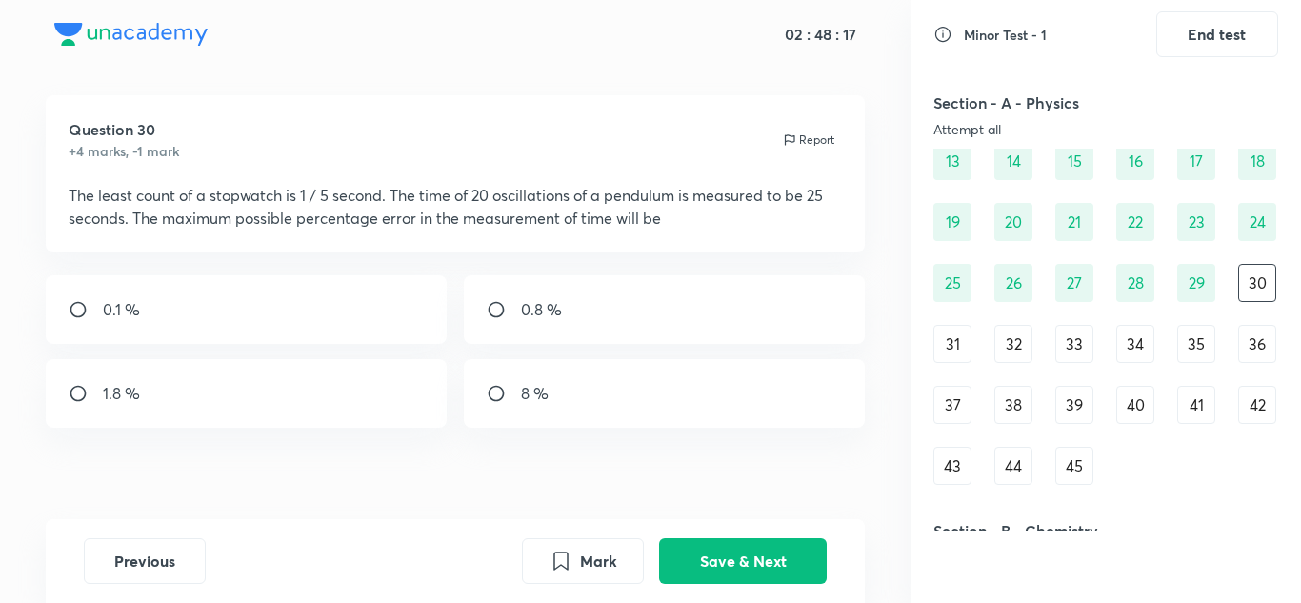
click at [504, 308] on input "radio" at bounding box center [504, 309] width 34 height 19
radio input "true"
click at [747, 554] on button "Save & Next" at bounding box center [743, 559] width 168 height 46
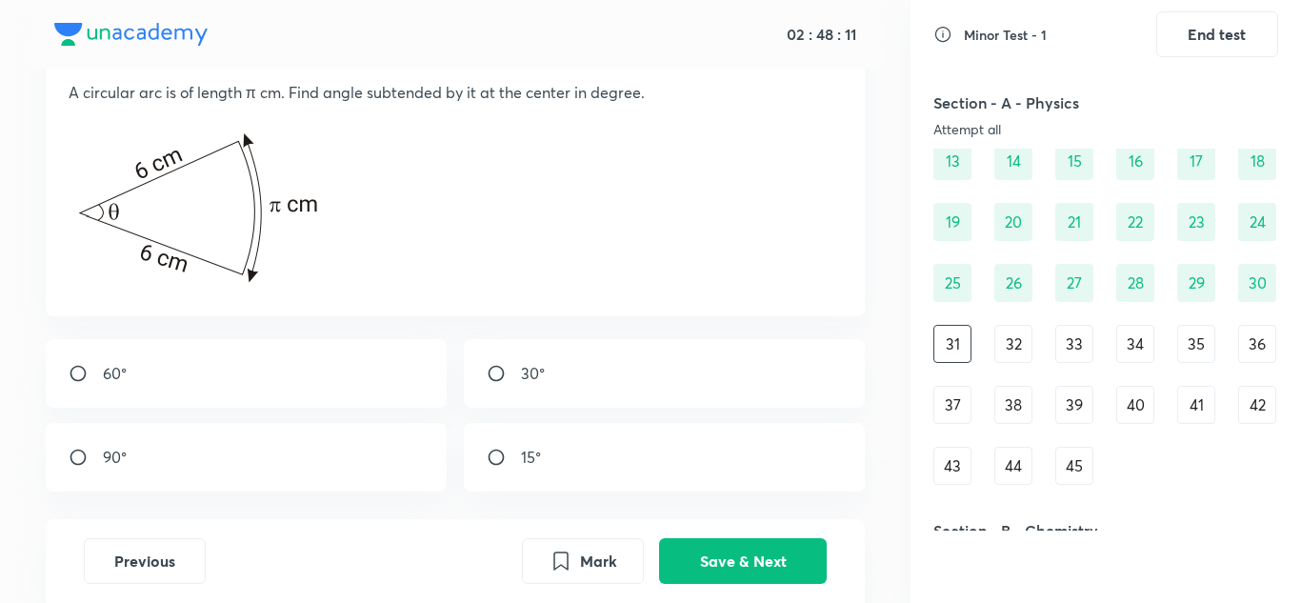
scroll to position [123, 0]
click at [505, 375] on input "radio" at bounding box center [504, 372] width 34 height 19
radio input "true"
click at [710, 560] on button "Save & Next" at bounding box center [743, 559] width 168 height 46
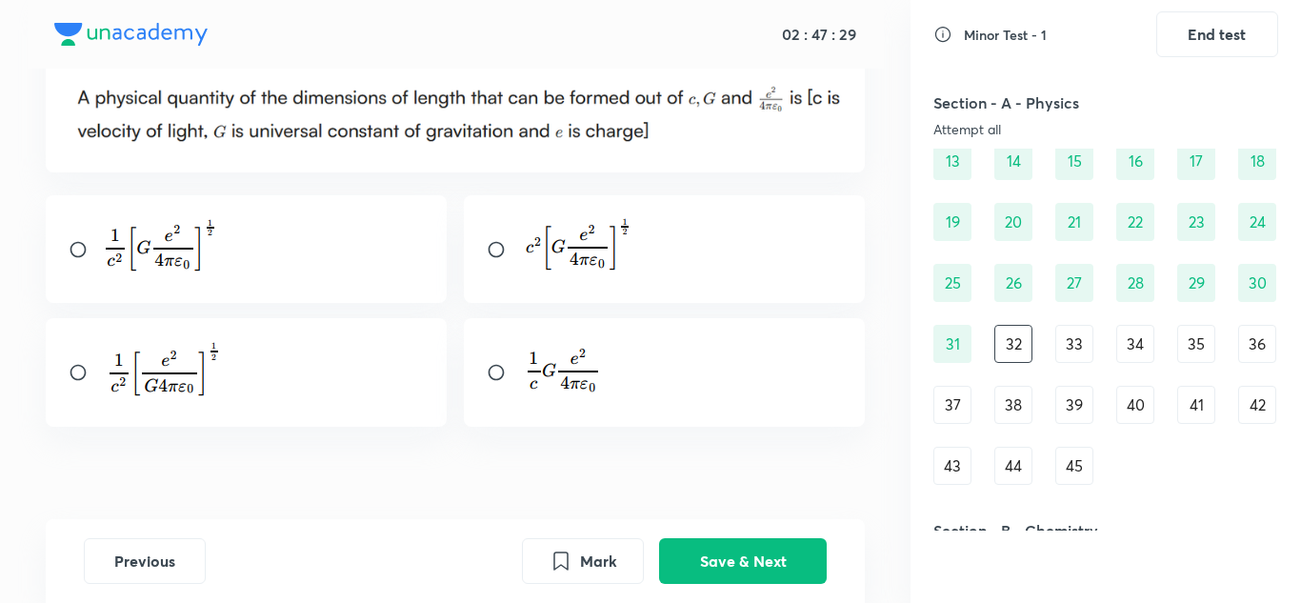
click at [79, 246] on input "radio" at bounding box center [86, 249] width 34 height 19
radio input "true"
click at [704, 544] on button "Save & Next" at bounding box center [743, 559] width 168 height 46
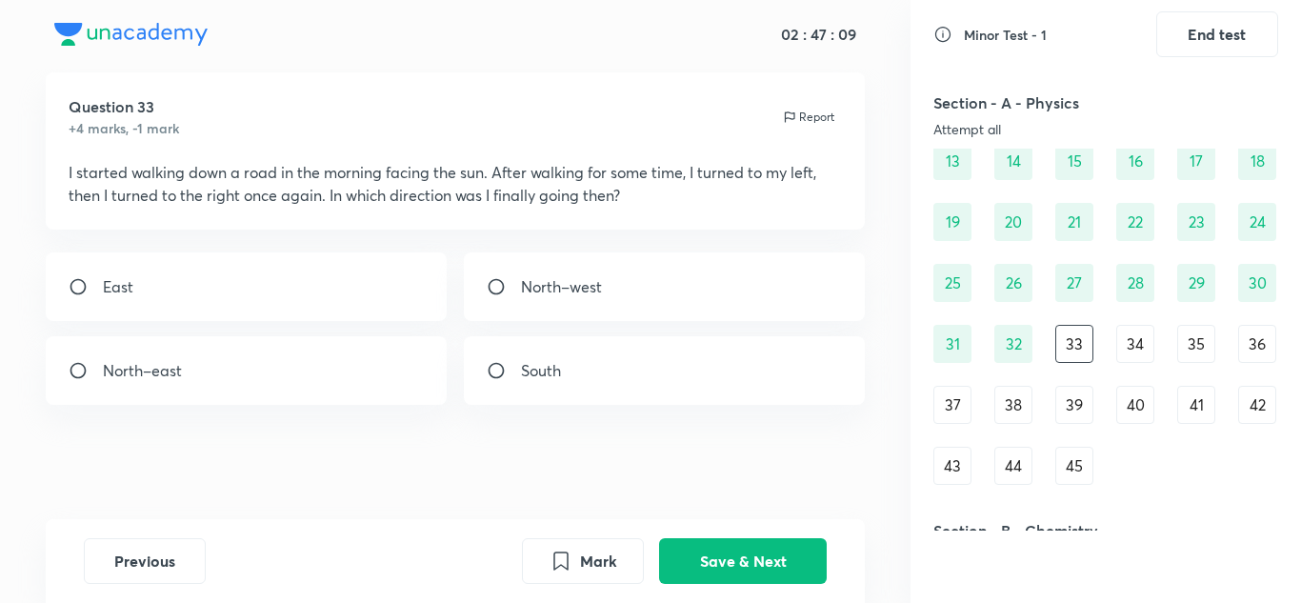
click at [262, 287] on div "East" at bounding box center [247, 286] width 402 height 69
radio input "true"
click at [690, 555] on button "Save & Next" at bounding box center [743, 559] width 168 height 46
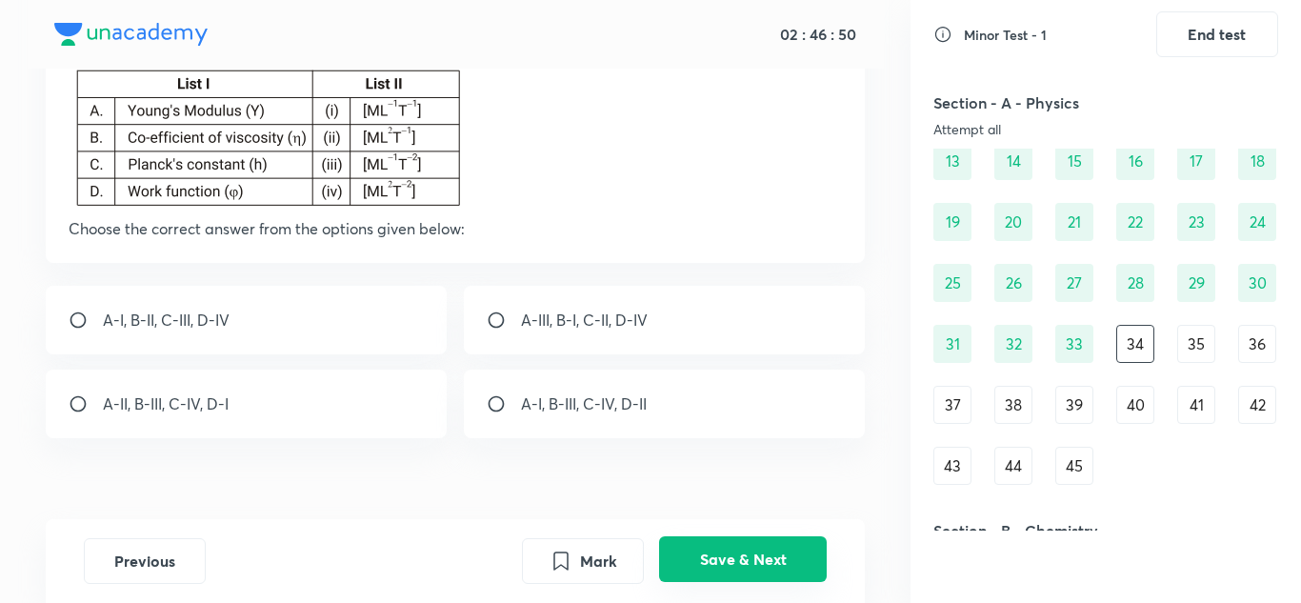
scroll to position [170, 0]
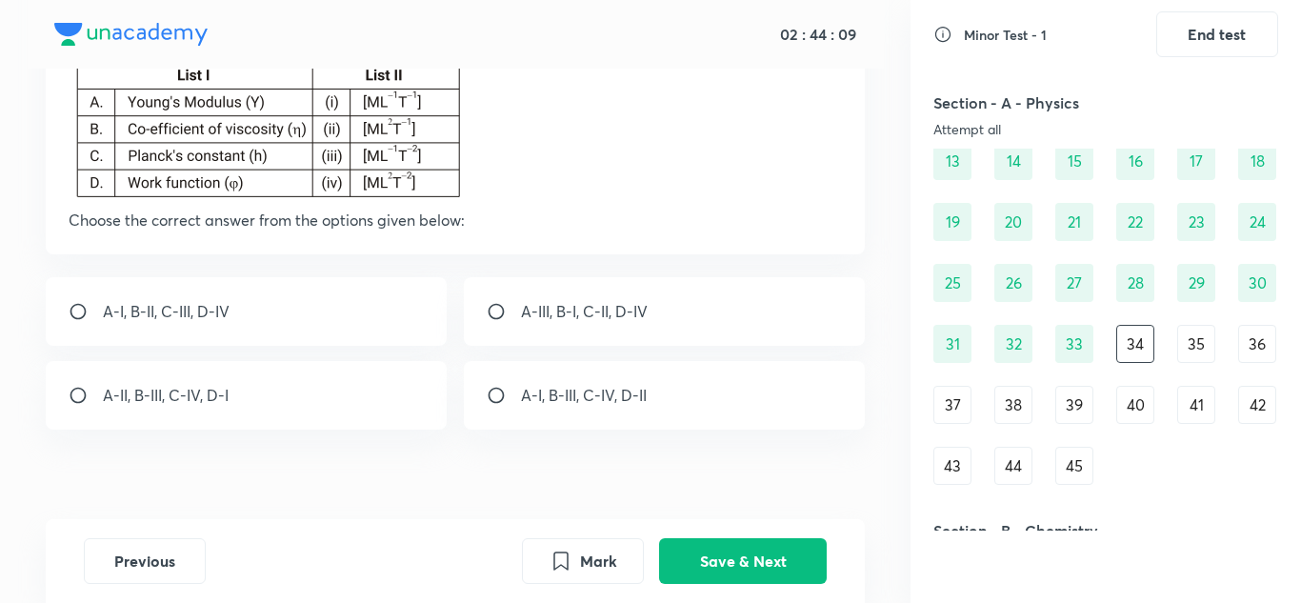
click at [496, 313] on input "radio" at bounding box center [504, 311] width 34 height 19
radio input "true"
click at [736, 576] on button "Save & Next" at bounding box center [743, 559] width 168 height 46
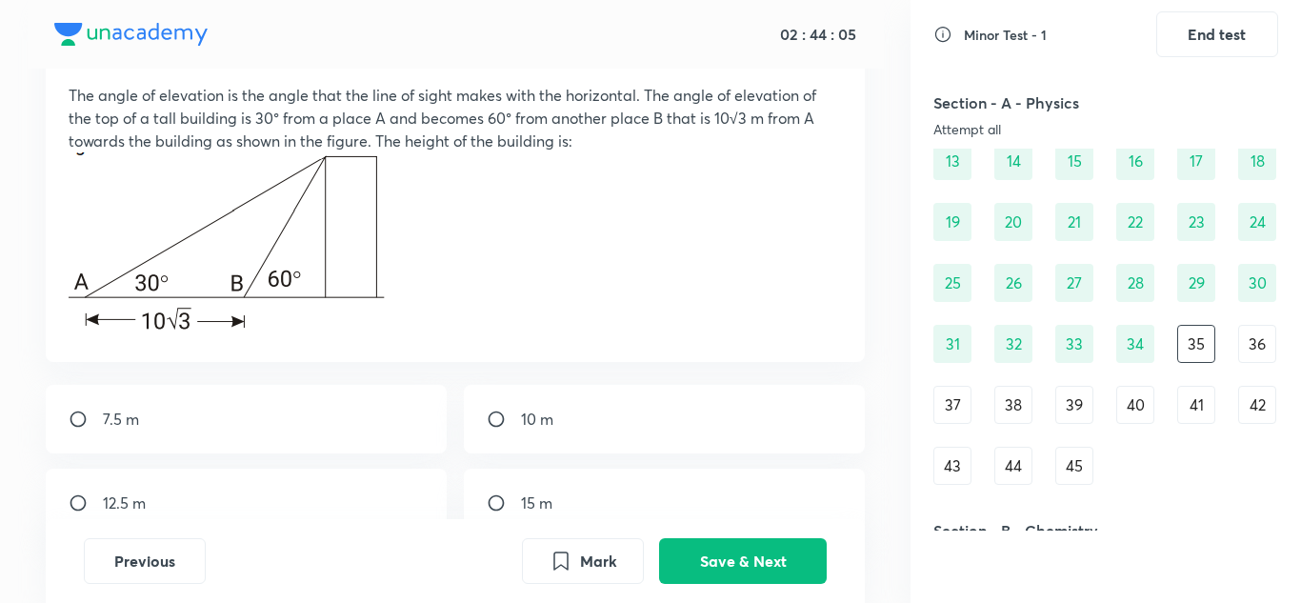
scroll to position [116, 0]
click at [493, 502] on input "radio" at bounding box center [504, 505] width 34 height 19
radio input "true"
click at [808, 570] on button "Save & Next" at bounding box center [743, 559] width 168 height 46
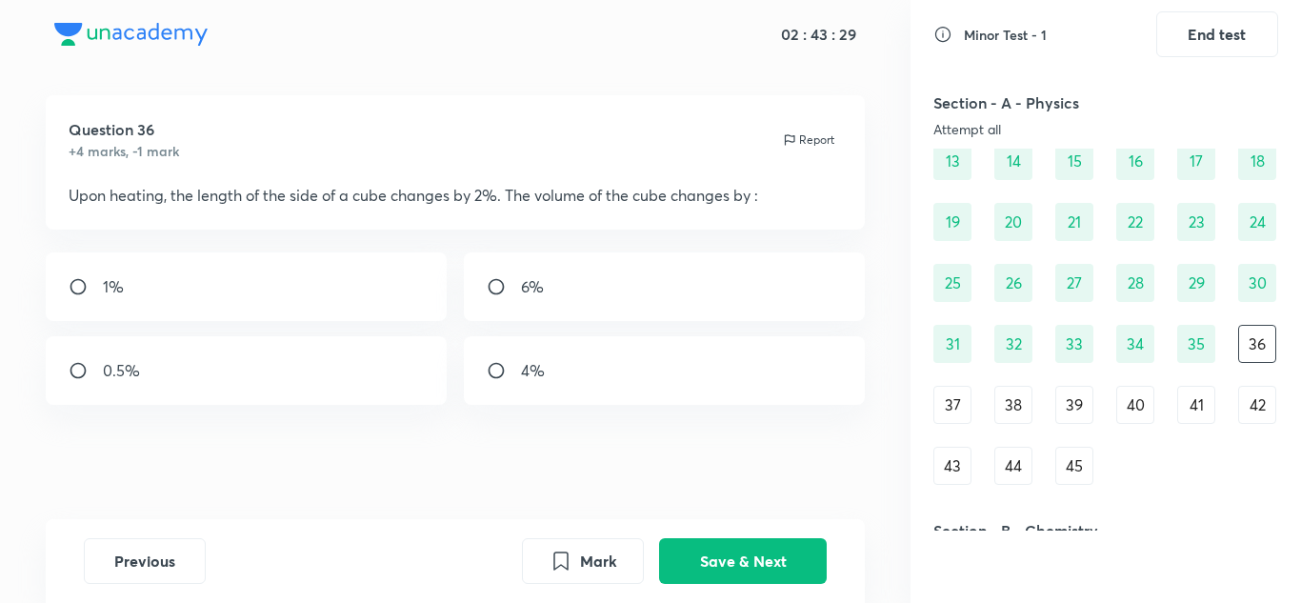
click at [497, 282] on input "radio" at bounding box center [504, 286] width 34 height 19
radio input "true"
click at [697, 549] on button "Save & Next" at bounding box center [743, 559] width 168 height 46
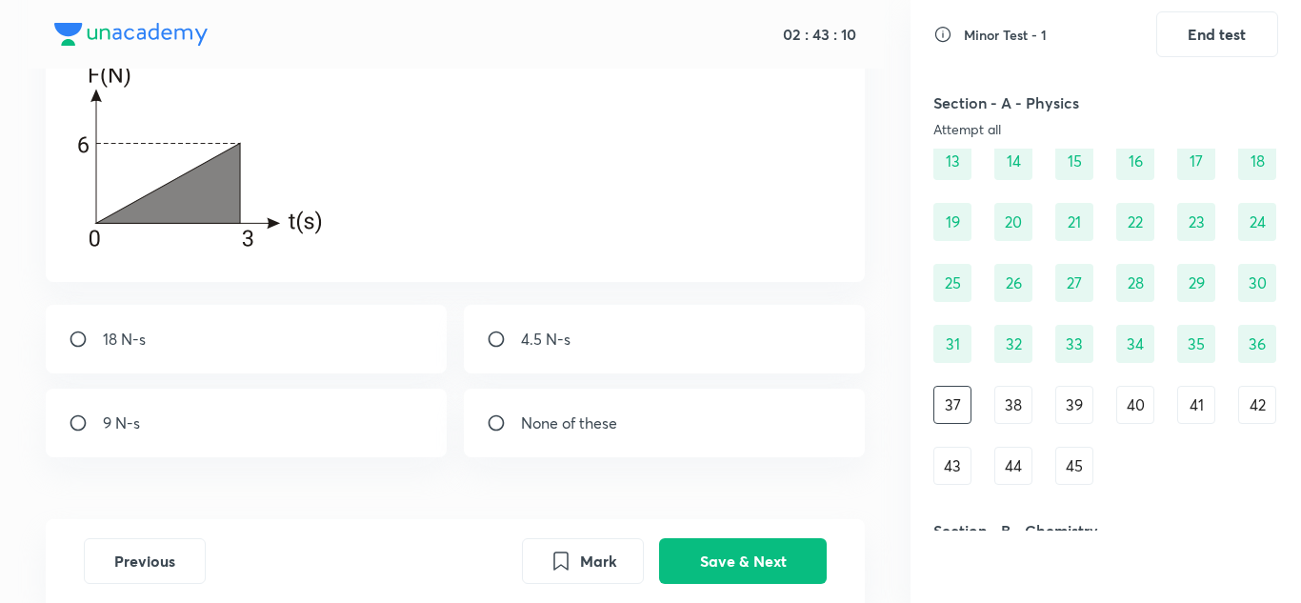
scroll to position [226, 0]
click at [83, 421] on input "radio" at bounding box center [86, 421] width 34 height 19
radio input "true"
click at [714, 567] on button "Save & Next" at bounding box center [743, 559] width 168 height 46
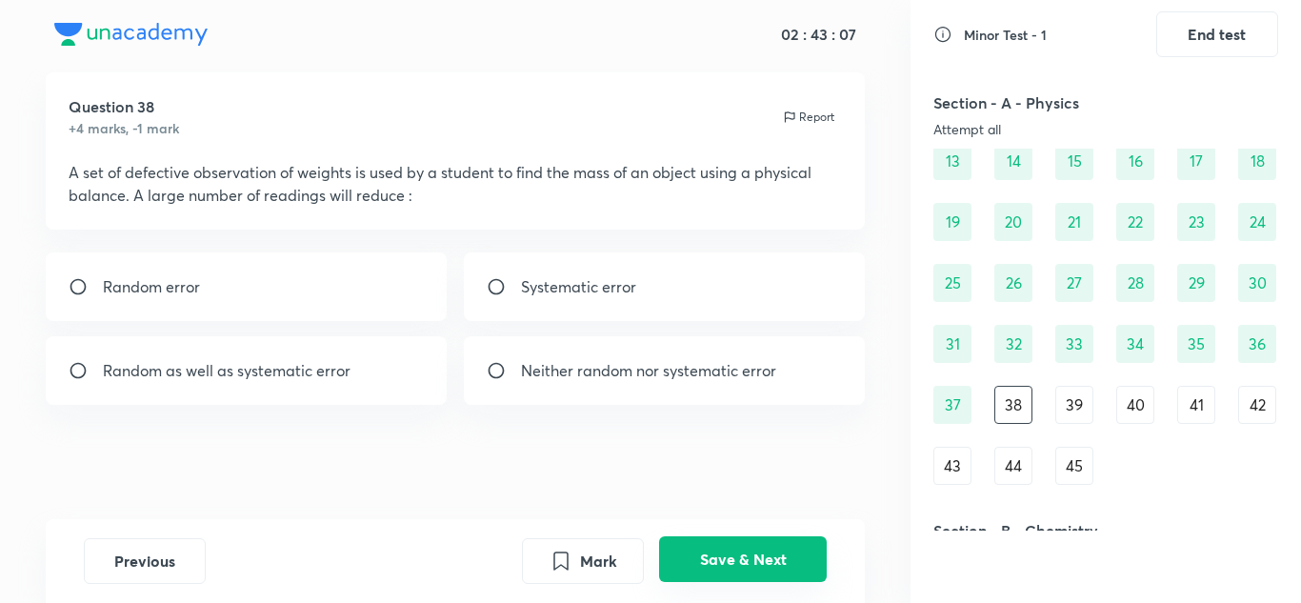
scroll to position [42, 0]
click at [196, 274] on div "Random error" at bounding box center [247, 286] width 402 height 69
radio input "true"
click at [717, 560] on button "Save & Next" at bounding box center [743, 559] width 168 height 46
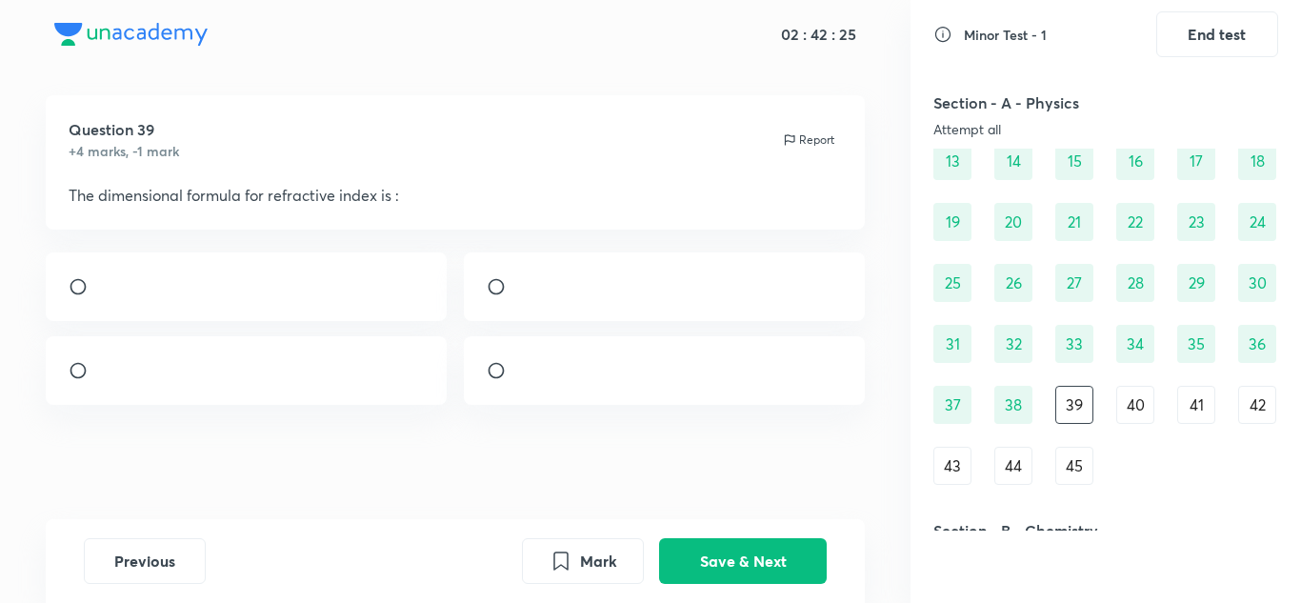
click at [658, 272] on div at bounding box center [665, 286] width 402 height 69
radio input "true"
click at [750, 557] on button "Save & Next" at bounding box center [743, 559] width 168 height 46
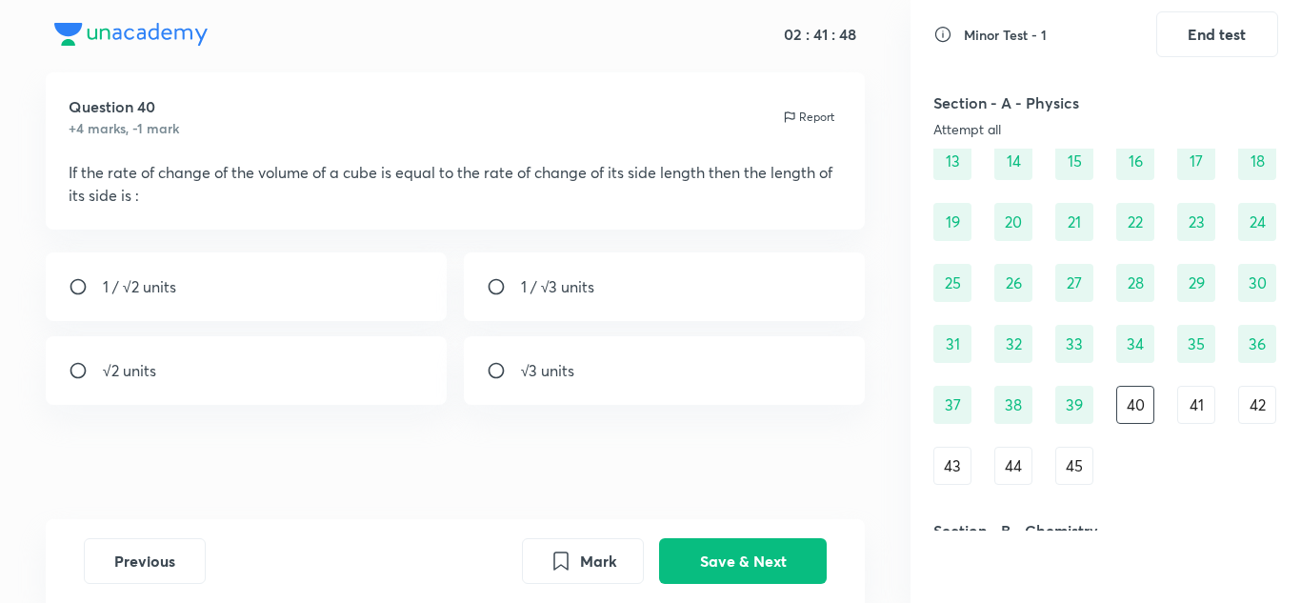
click at [500, 280] on input "radio" at bounding box center [504, 286] width 34 height 19
radio input "true"
click at [763, 564] on button "Save & Next" at bounding box center [743, 559] width 168 height 46
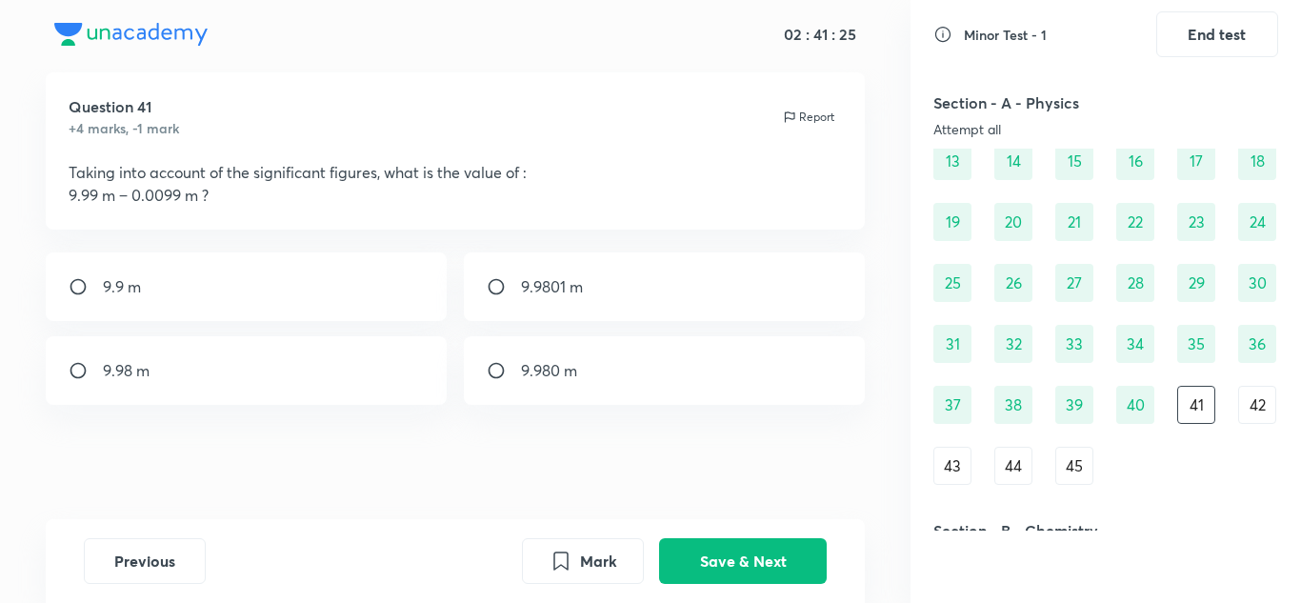
click at [78, 363] on input "radio" at bounding box center [86, 370] width 34 height 19
radio input "true"
click at [759, 551] on button "Save & Next" at bounding box center [743, 559] width 168 height 46
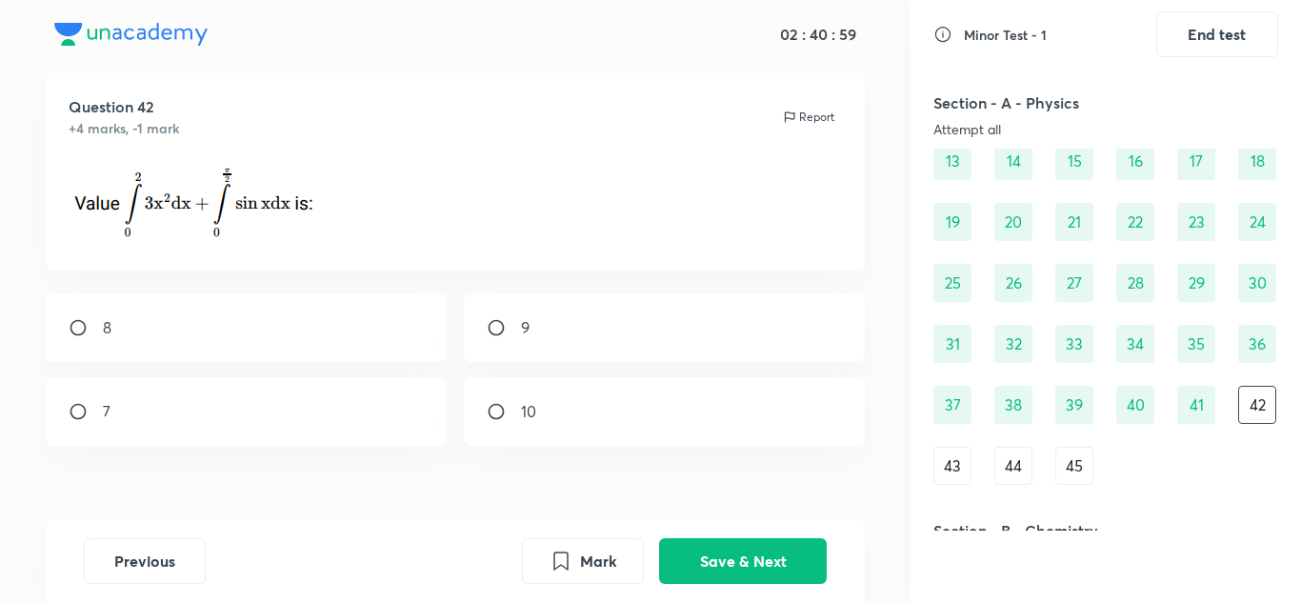
click at [499, 330] on input "radio" at bounding box center [504, 327] width 34 height 19
radio input "true"
click at [739, 569] on button "Save & Next" at bounding box center [743, 559] width 168 height 46
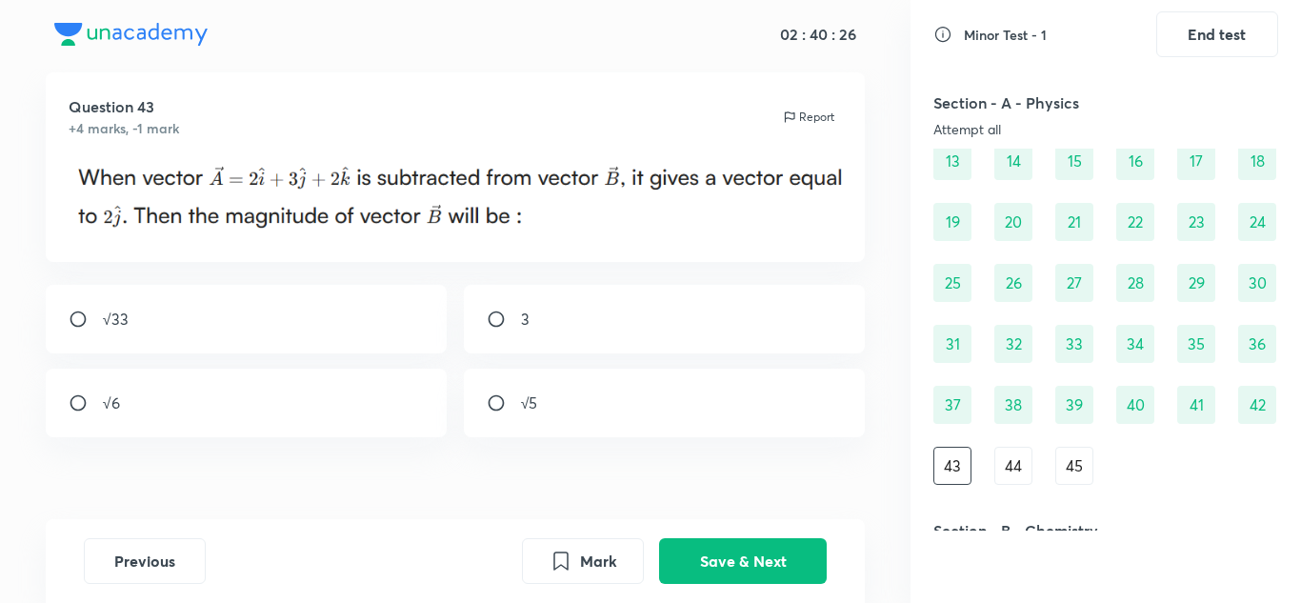
click at [173, 313] on div "√33" at bounding box center [247, 319] width 402 height 69
radio input "true"
click at [809, 570] on button "Save & Next" at bounding box center [743, 559] width 168 height 46
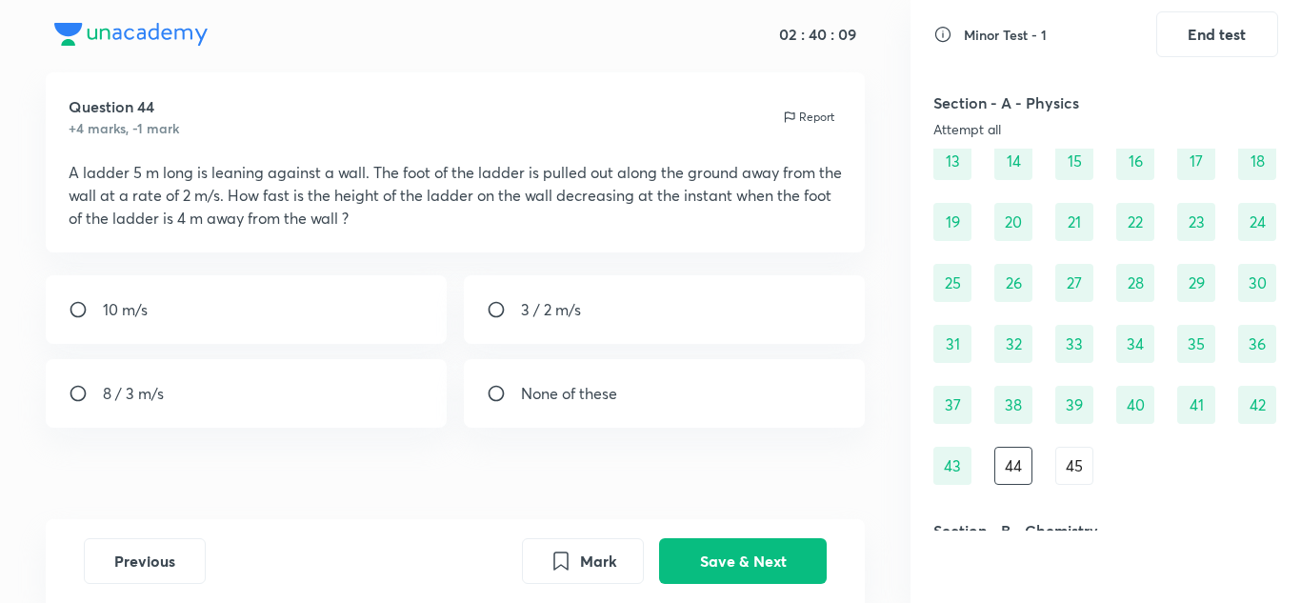
click at [77, 391] on input "radio" at bounding box center [86, 393] width 34 height 19
radio input "true"
click at [758, 546] on button "Save & Next" at bounding box center [743, 559] width 168 height 46
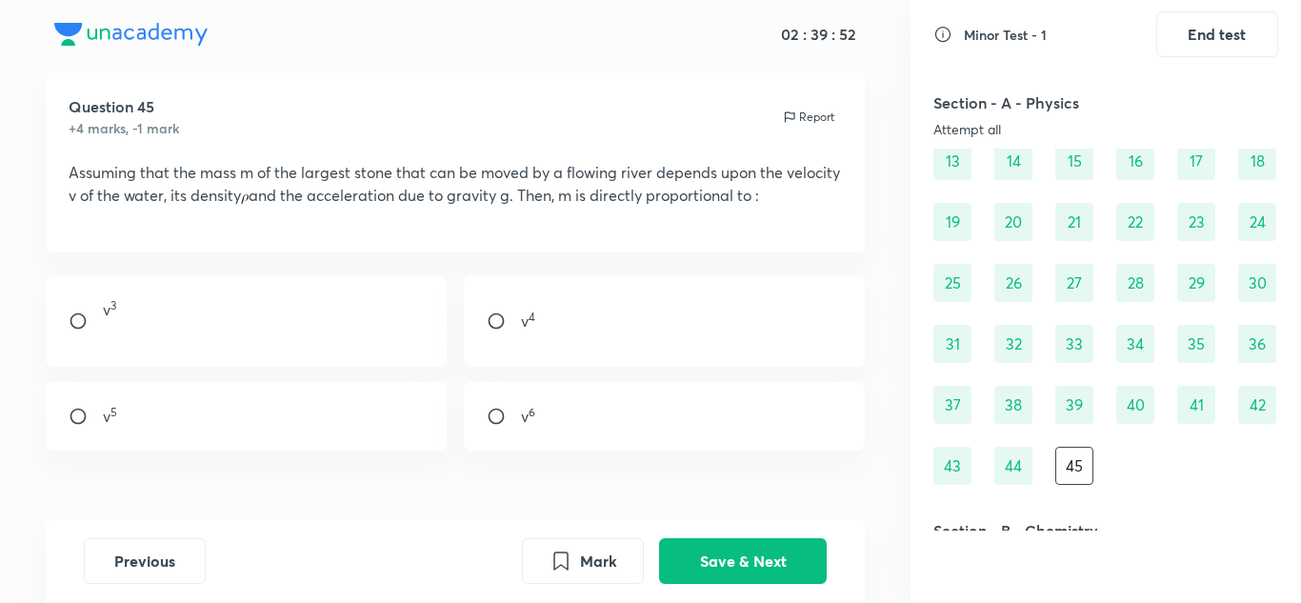
click at [502, 413] on input "radio" at bounding box center [504, 416] width 34 height 19
radio input "true"
click at [752, 549] on button "Save & Next" at bounding box center [743, 559] width 168 height 46
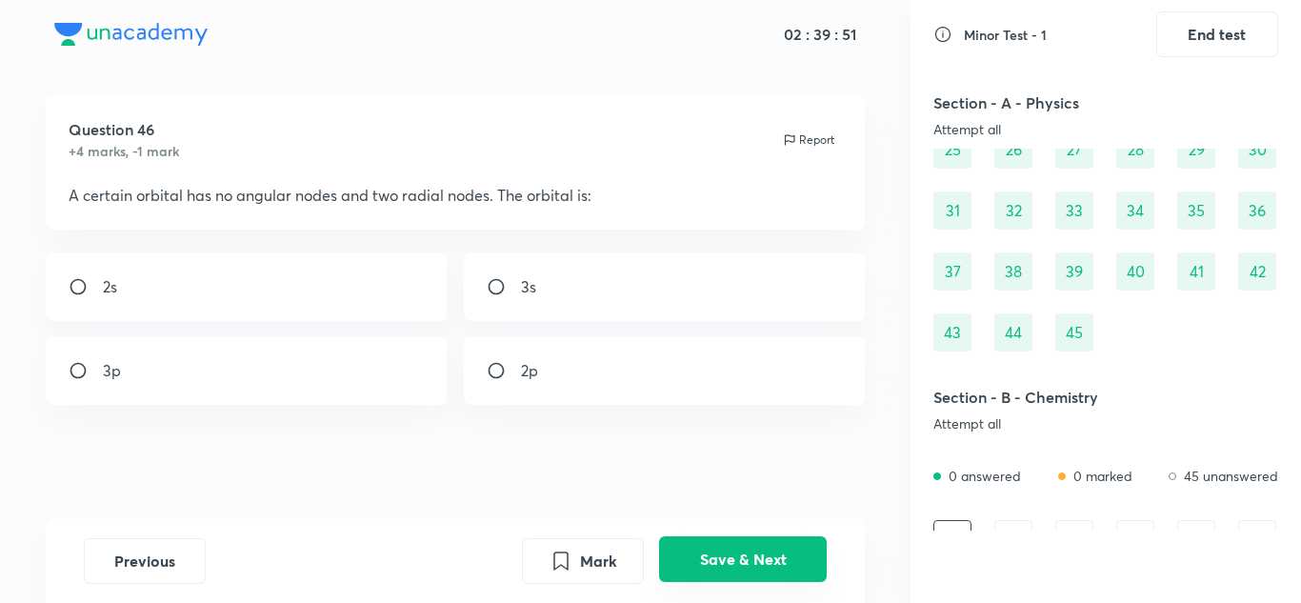
scroll to position [367, 0]
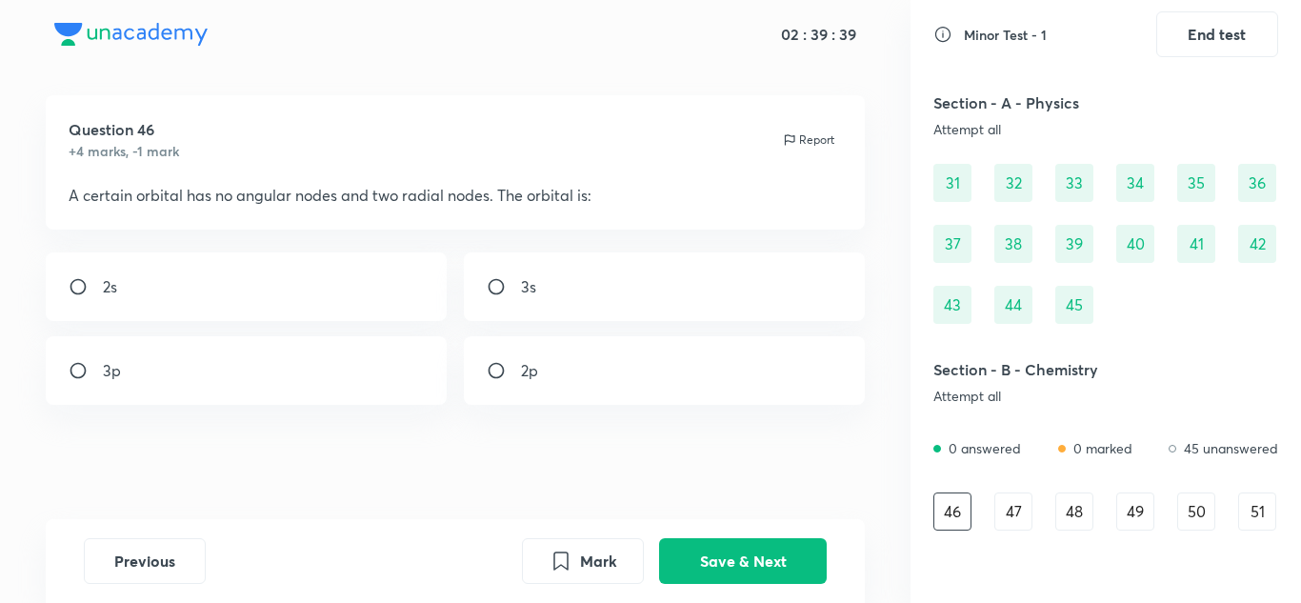
click at [504, 285] on input "radio" at bounding box center [504, 286] width 34 height 19
radio input "true"
click at [781, 547] on button "Save & Next" at bounding box center [743, 559] width 168 height 46
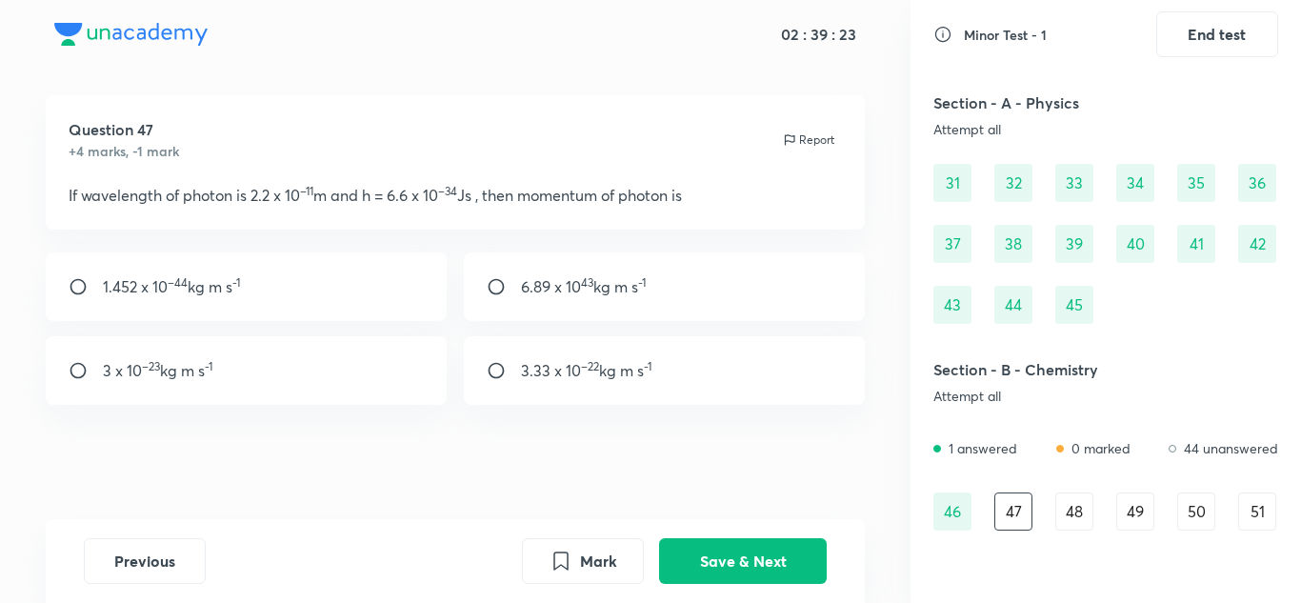
click at [76, 367] on input "radio" at bounding box center [86, 370] width 34 height 19
radio input "true"
click at [763, 559] on button "Save & Next" at bounding box center [743, 559] width 168 height 46
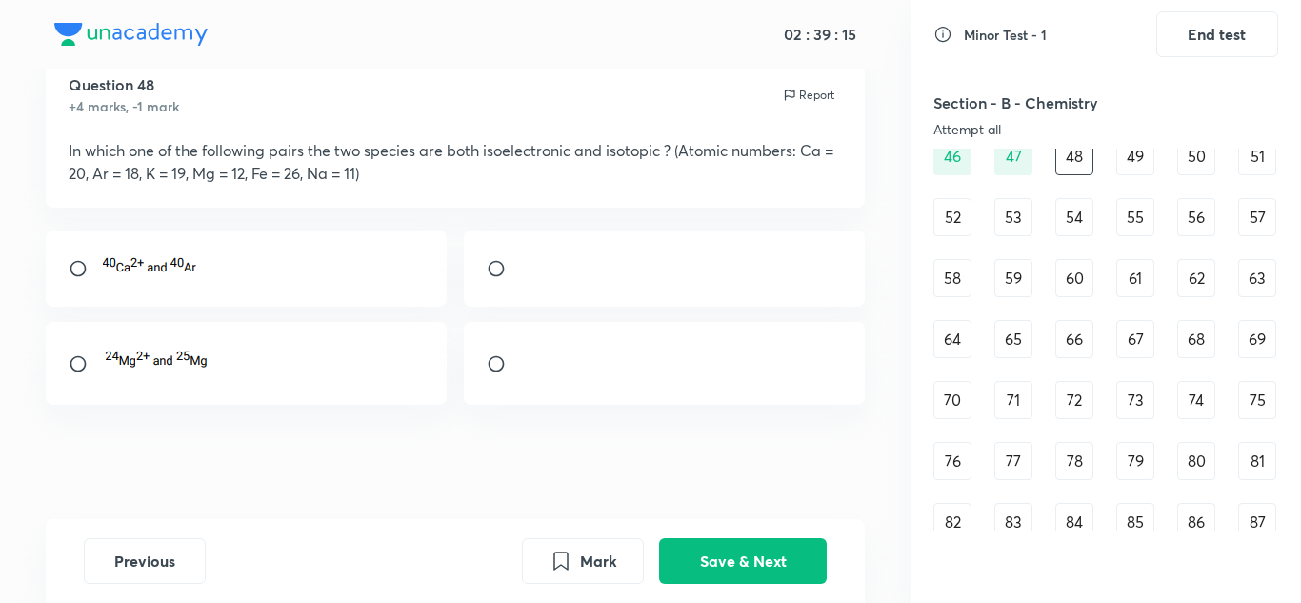
scroll to position [721, 0]
click at [510, 263] on input "radio" at bounding box center [504, 268] width 34 height 19
radio input "true"
click at [728, 571] on button "Save & Next" at bounding box center [743, 559] width 168 height 46
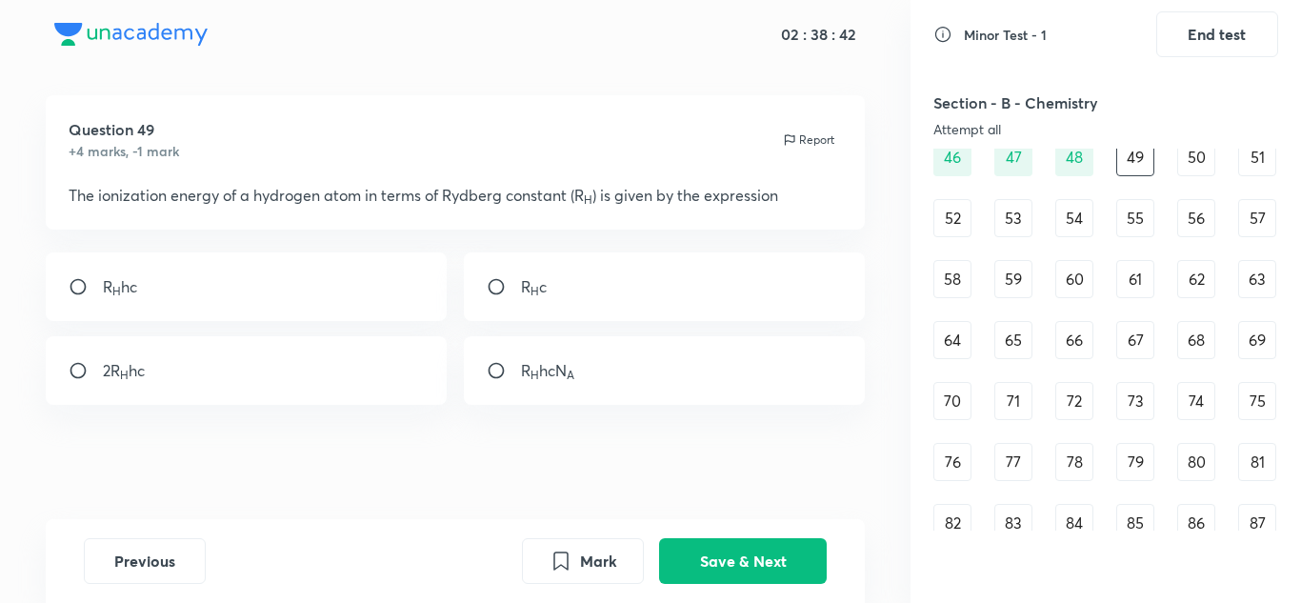
click at [83, 286] on input "radio" at bounding box center [86, 286] width 34 height 19
radio input "true"
click at [682, 544] on button "Save & Next" at bounding box center [743, 559] width 168 height 46
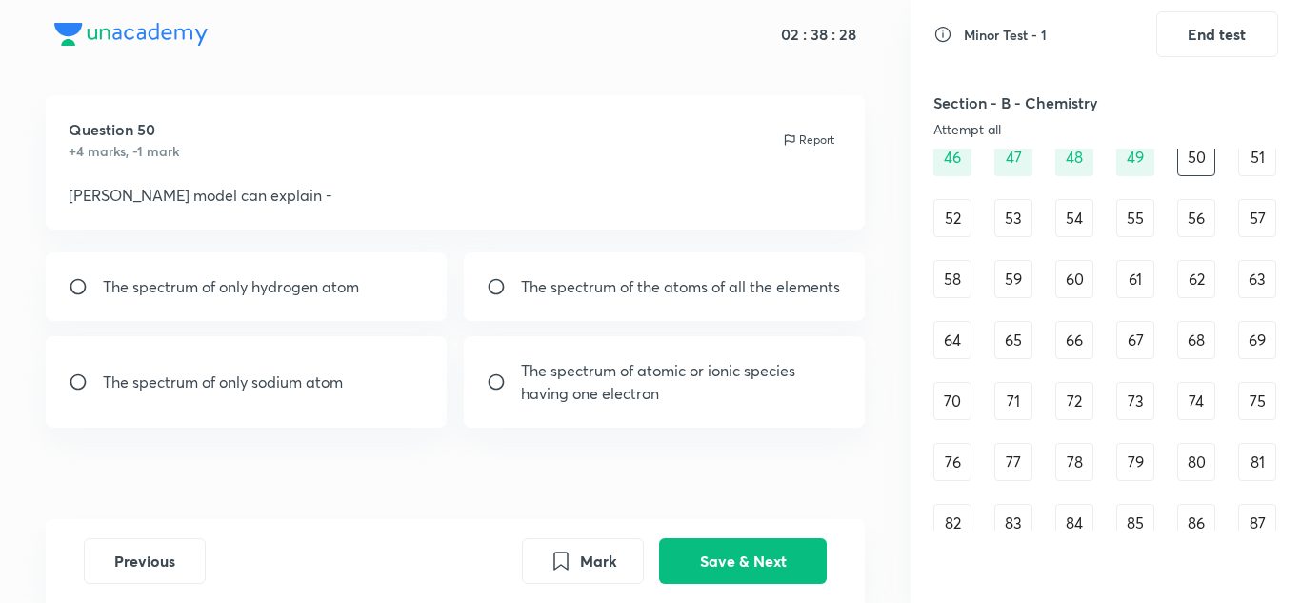
click at [505, 386] on input "radio" at bounding box center [504, 381] width 34 height 19
radio input "true"
click at [771, 551] on button "Save & Next" at bounding box center [743, 559] width 168 height 46
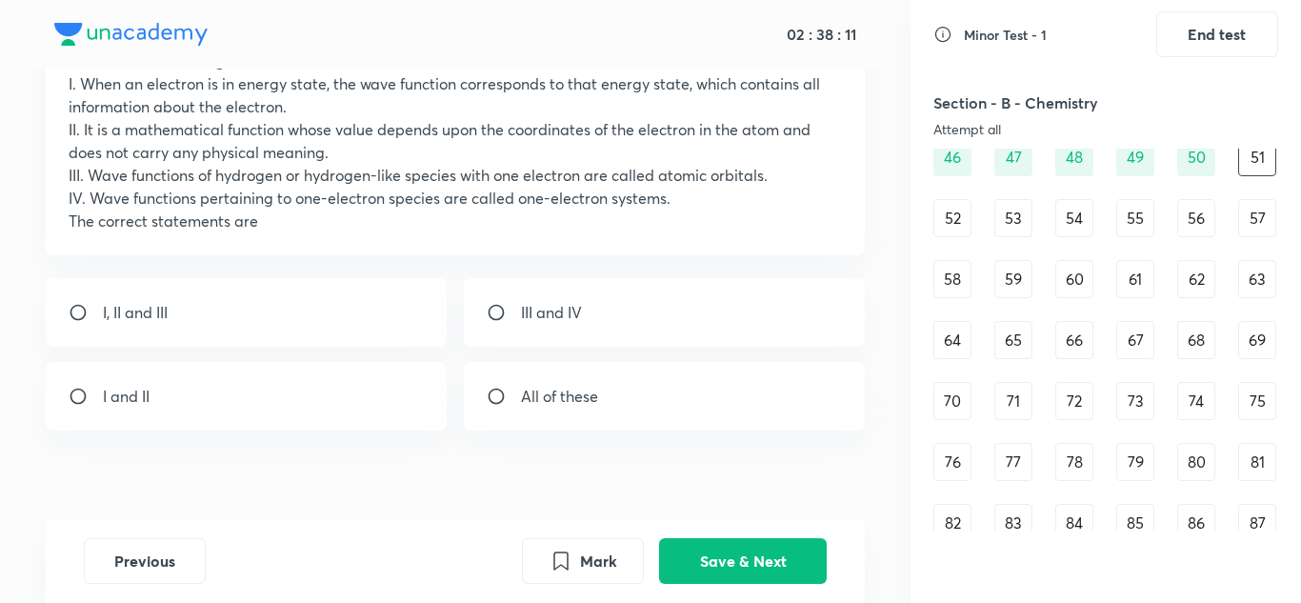
scroll to position [160, 0]
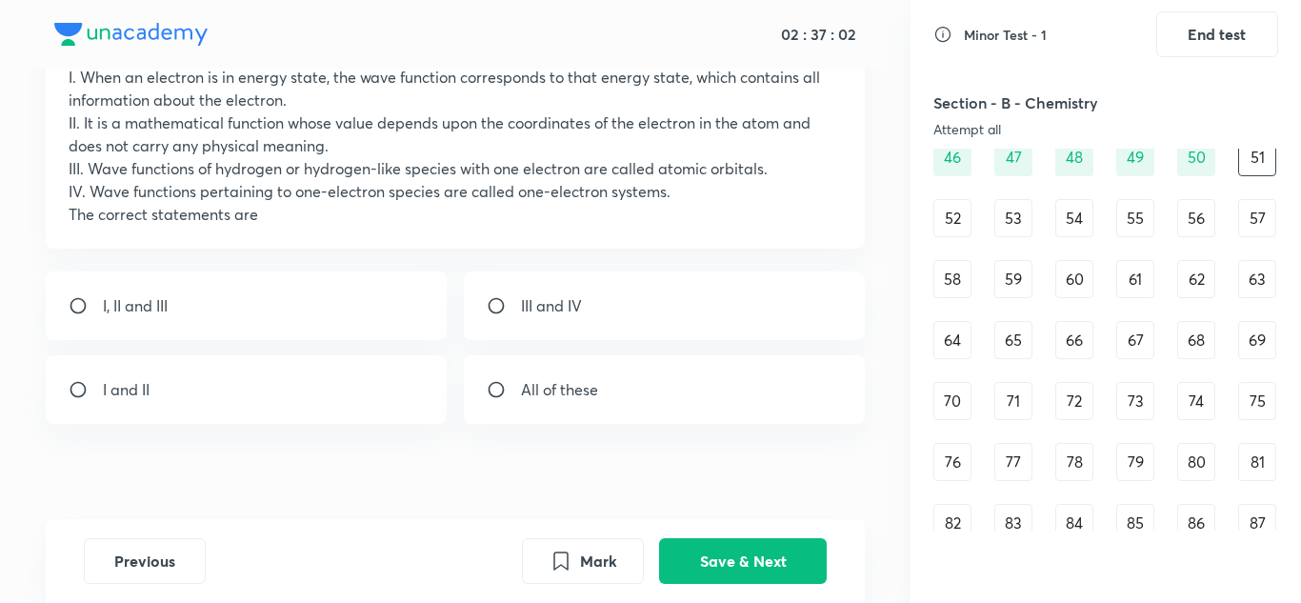
click at [494, 386] on input "radio" at bounding box center [504, 389] width 34 height 19
radio input "true"
click at [738, 561] on button "Save & Next" at bounding box center [743, 559] width 168 height 46
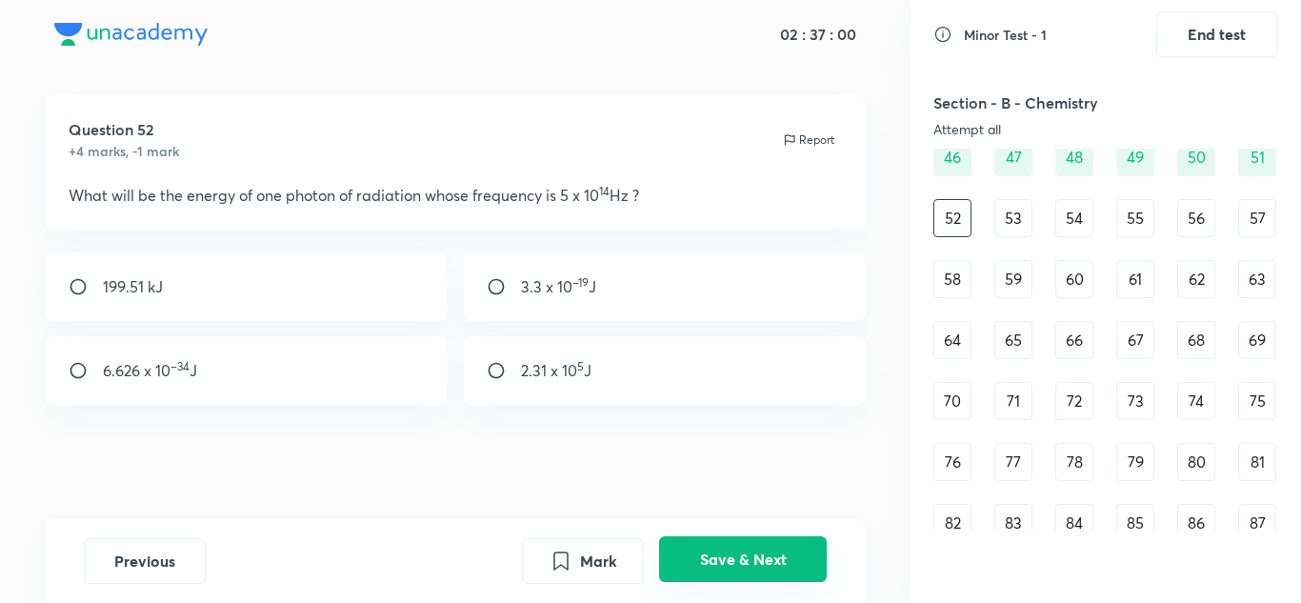
scroll to position [19, 0]
click at [492, 287] on input "radio" at bounding box center [504, 286] width 34 height 19
radio input "true"
click at [759, 537] on button "Save & Next" at bounding box center [743, 559] width 168 height 46
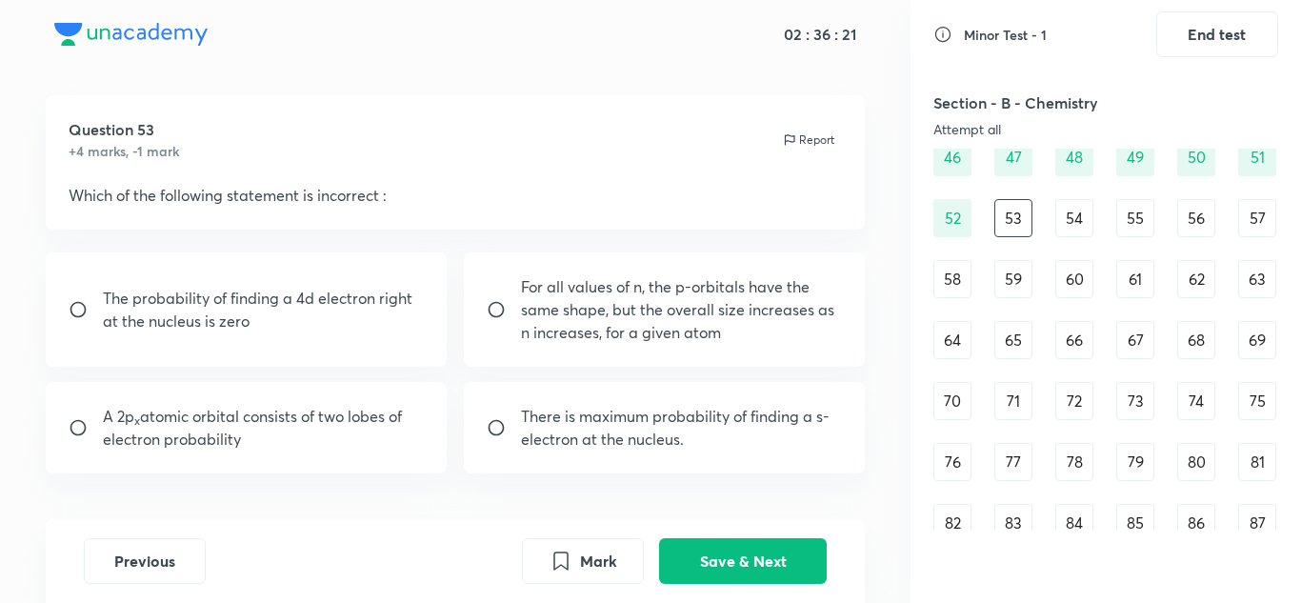
click at [295, 331] on p "The probability of finding a 4d electron right at the nucleus is zero" at bounding box center [264, 310] width 322 height 46
radio input "true"
click at [799, 557] on button "Save & Next" at bounding box center [743, 559] width 168 height 46
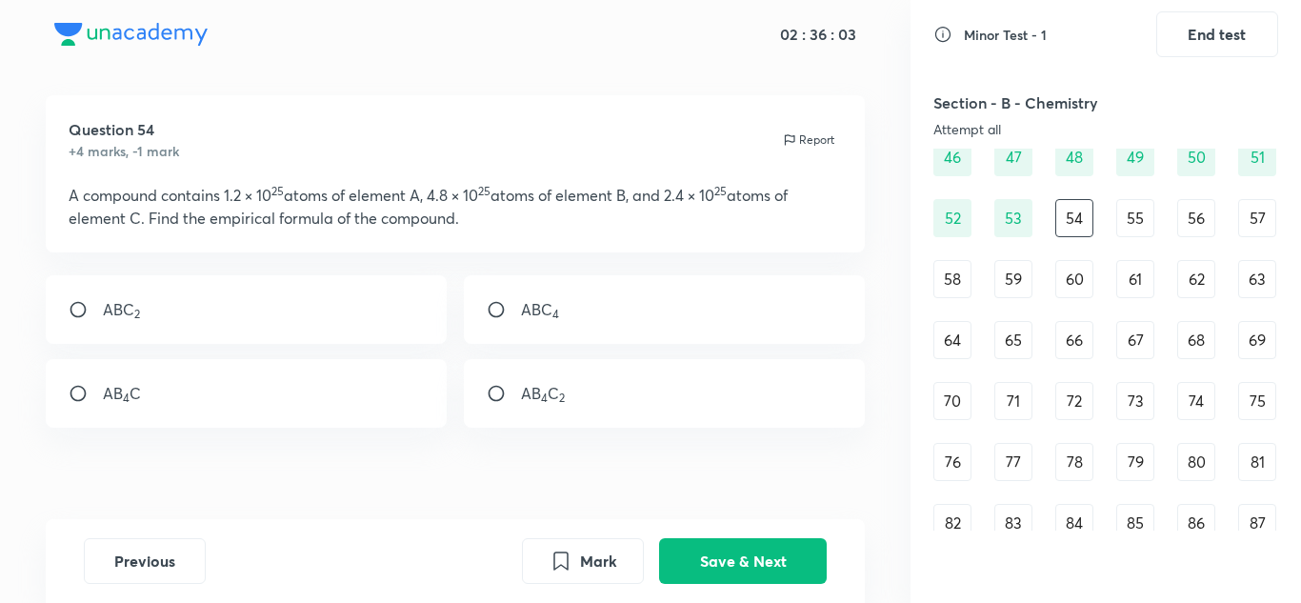
click at [495, 396] on input "radio" at bounding box center [504, 393] width 34 height 19
radio input "true"
click at [765, 543] on button "Save & Next" at bounding box center [743, 559] width 168 height 46
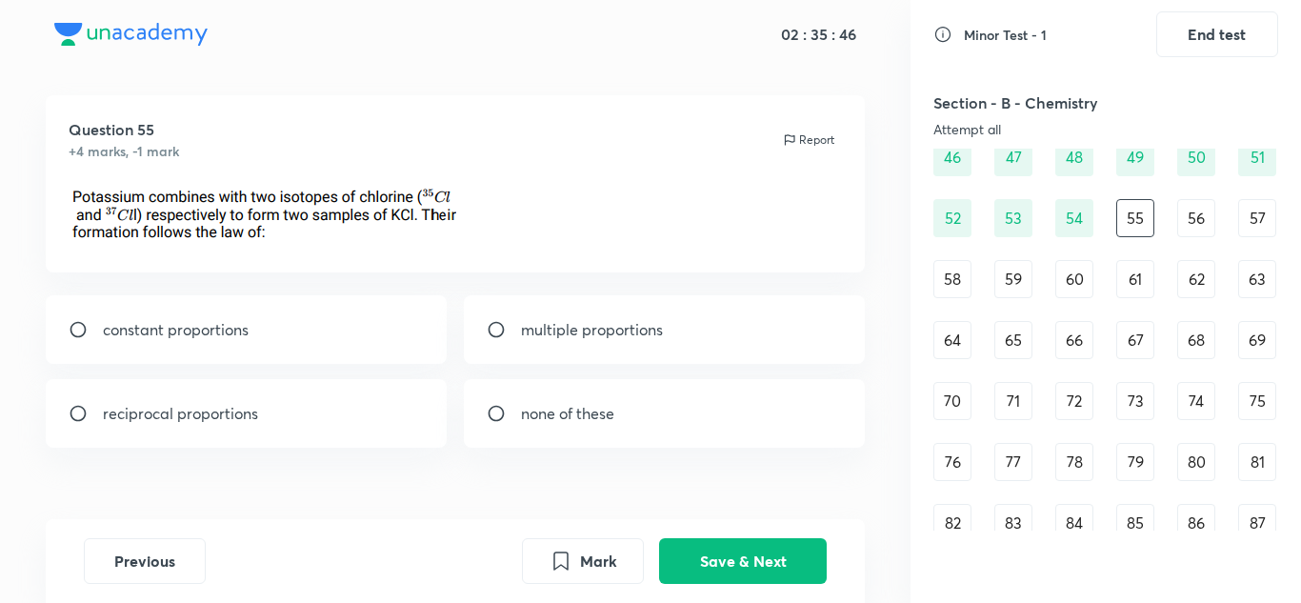
click at [500, 410] on input "radio" at bounding box center [504, 413] width 34 height 19
radio input "true"
click at [730, 558] on button "Save & Next" at bounding box center [743, 559] width 168 height 46
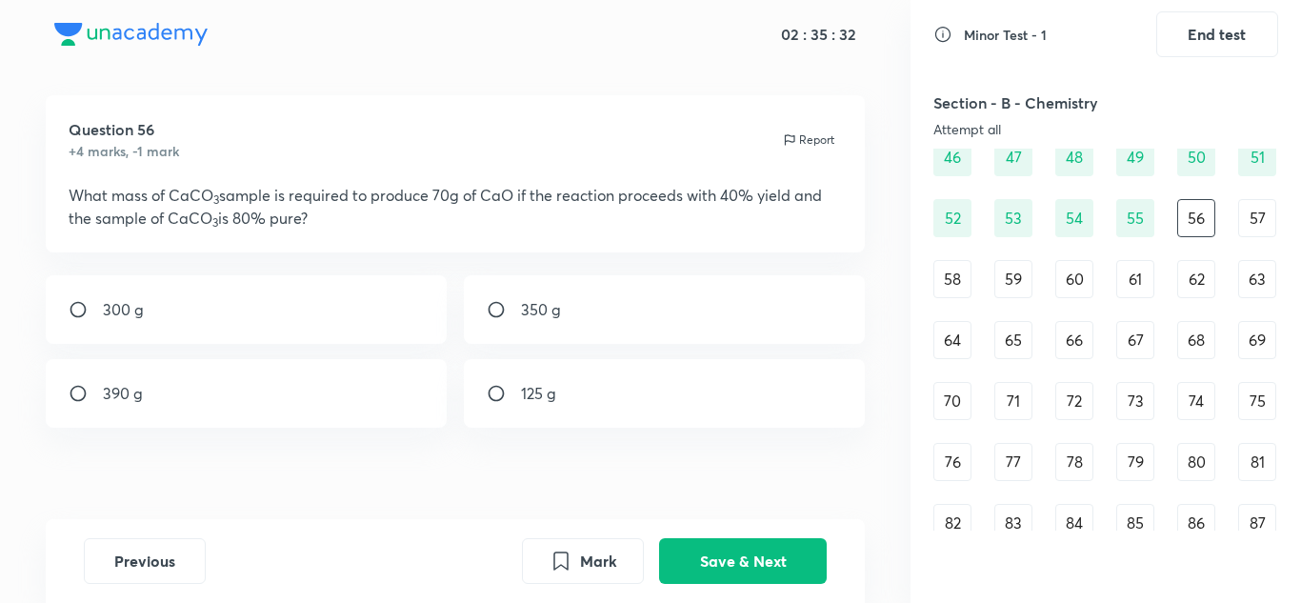
click at [173, 413] on div "390 g" at bounding box center [247, 393] width 402 height 69
radio input "true"
click at [798, 570] on button "Save & Next" at bounding box center [743, 559] width 168 height 46
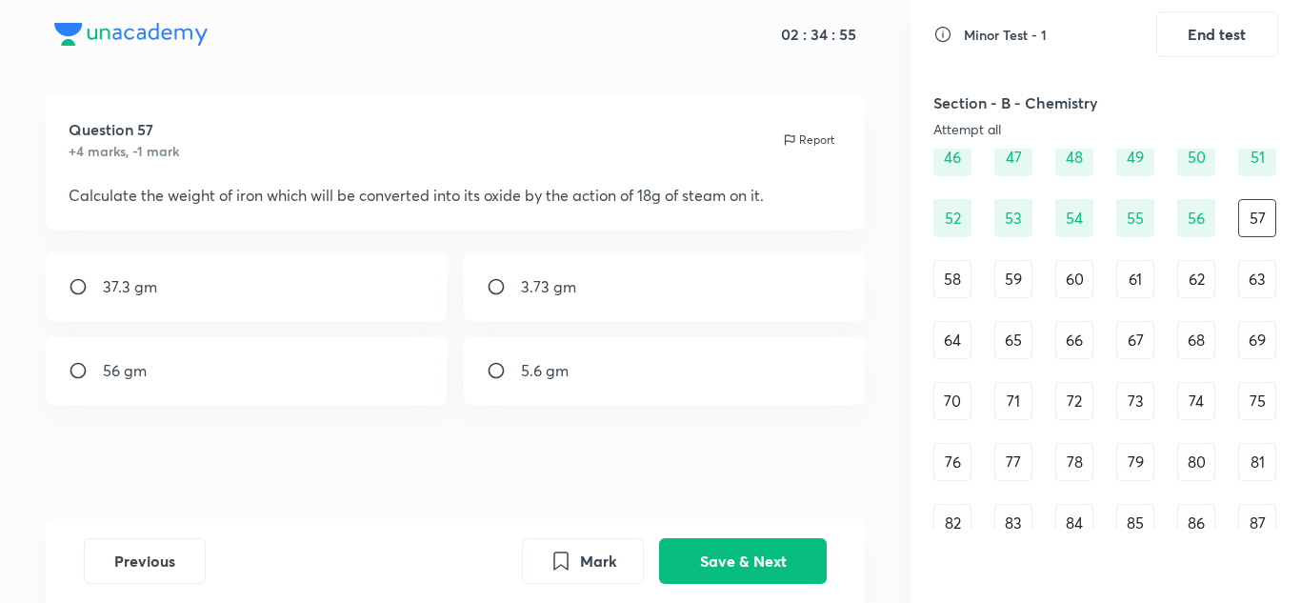
click at [197, 365] on div "56 gm" at bounding box center [247, 370] width 402 height 69
click at [99, 373] on input "radio" at bounding box center [86, 370] width 34 height 19
radio input "false"
click at [760, 561] on button "Save & Next" at bounding box center [743, 559] width 168 height 46
click at [596, 374] on div "1s" at bounding box center [665, 370] width 402 height 69
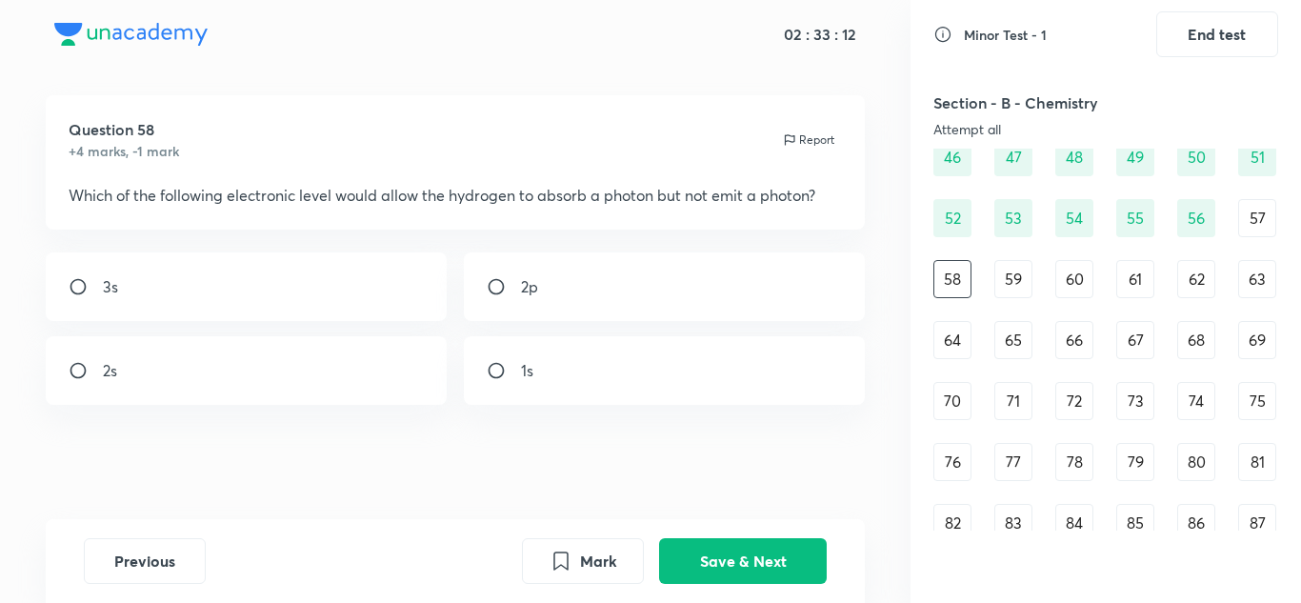
radio input "true"
click at [755, 569] on button "Save & Next" at bounding box center [743, 559] width 168 height 46
click at [296, 316] on div "2 : 1" at bounding box center [247, 286] width 402 height 69
radio input "true"
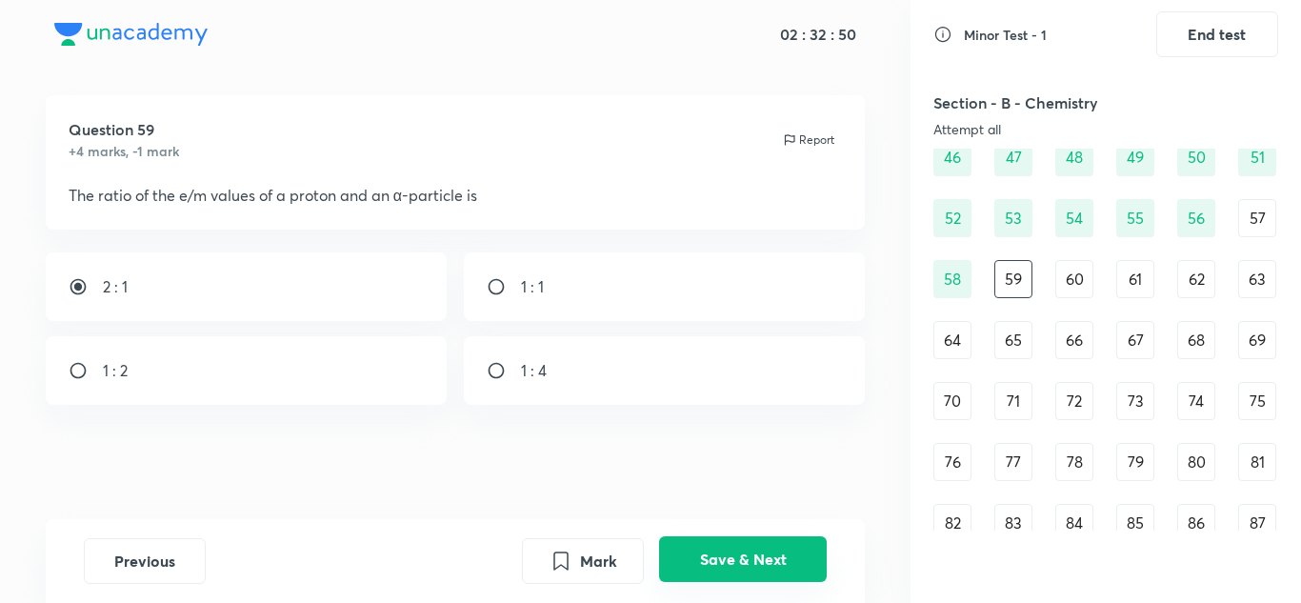
click at [781, 549] on button "Save & Next" at bounding box center [743, 559] width 168 height 46
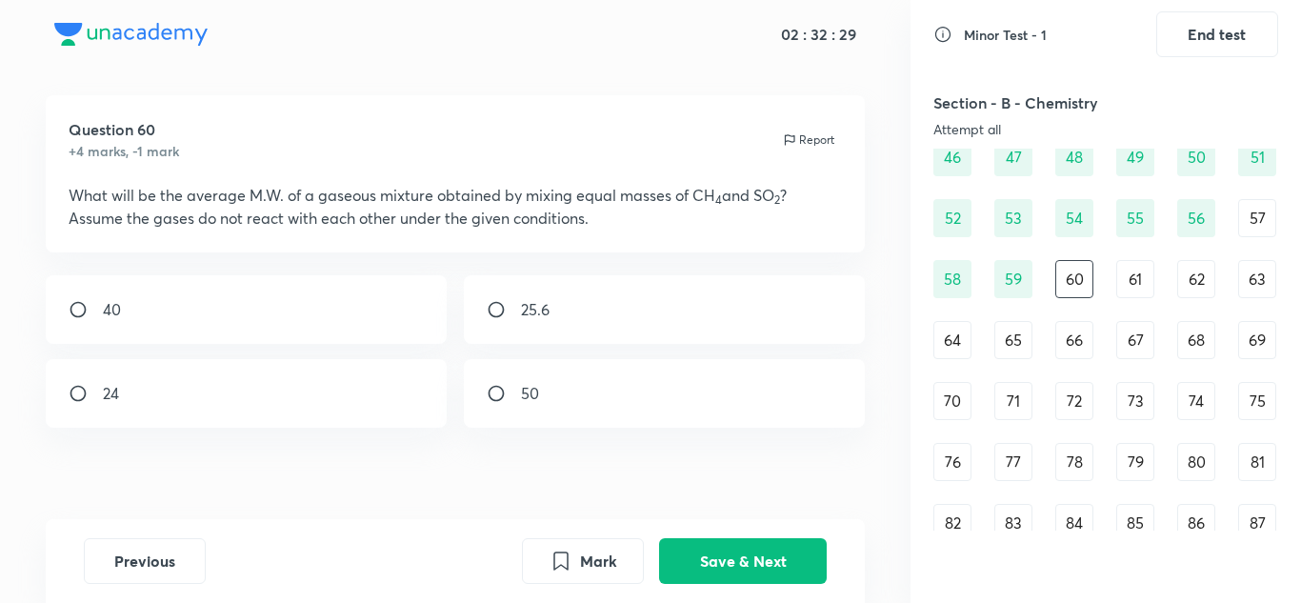
click at [528, 338] on div "25.6" at bounding box center [665, 309] width 402 height 69
radio input "true"
click at [699, 557] on button "Save & Next" at bounding box center [743, 559] width 168 height 46
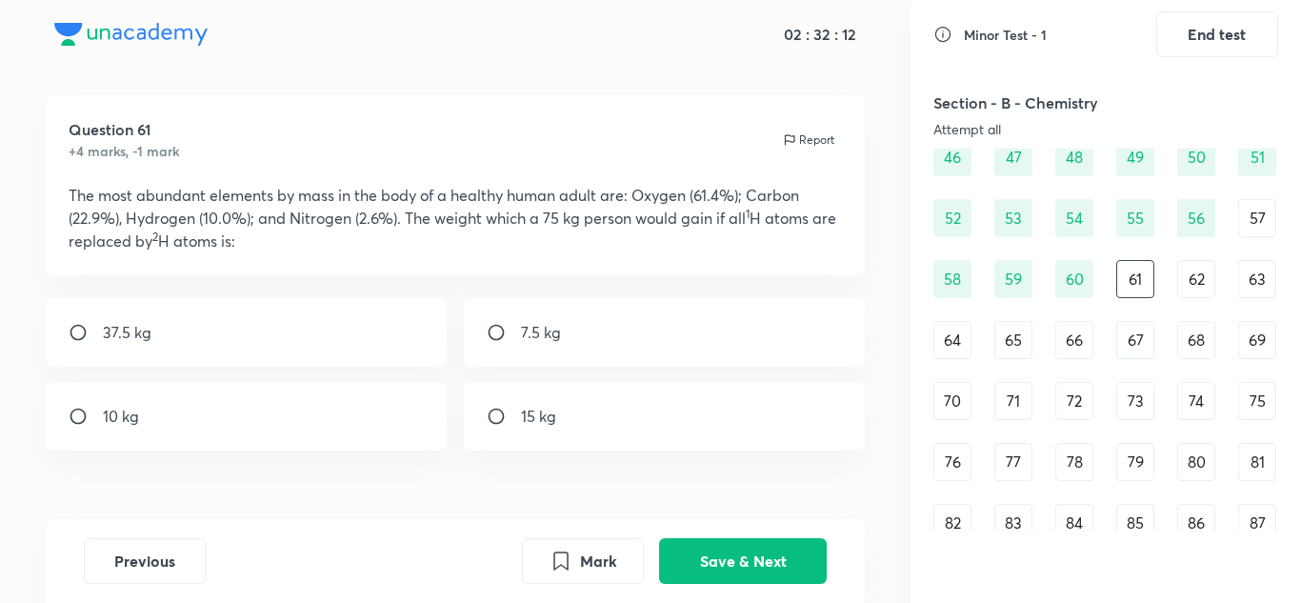
click at [572, 332] on div "7.5 kg" at bounding box center [665, 332] width 402 height 69
radio input "true"
click at [711, 544] on button "Save & Next" at bounding box center [743, 559] width 168 height 46
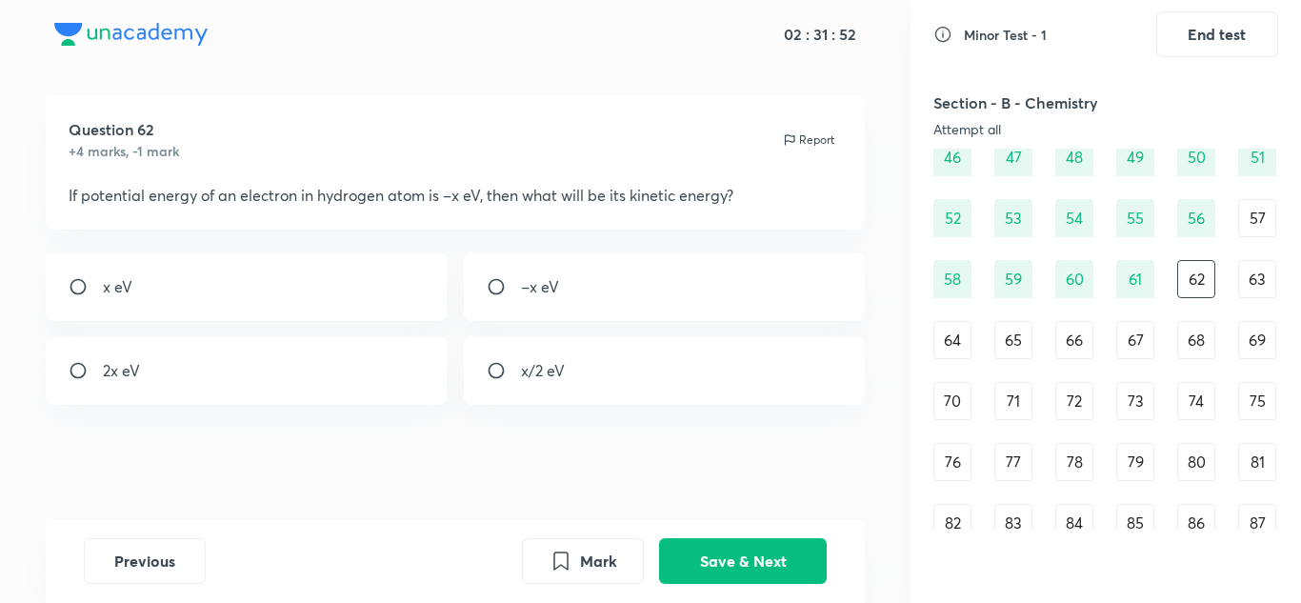
click at [585, 381] on div "x/2 eV" at bounding box center [665, 370] width 402 height 69
radio input "true"
click at [705, 546] on button "Save & Next" at bounding box center [743, 559] width 168 height 46
click at [526, 370] on p "2" at bounding box center [525, 370] width 8 height 23
radio input "true"
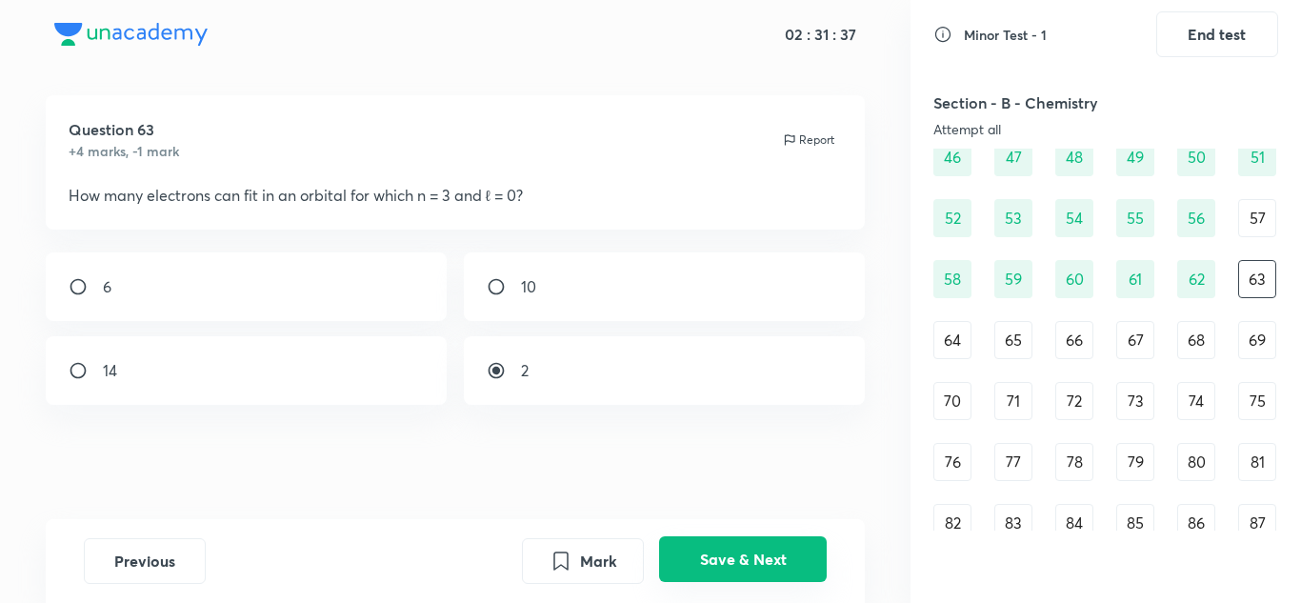
click at [720, 553] on button "Save & Next" at bounding box center [743, 559] width 168 height 46
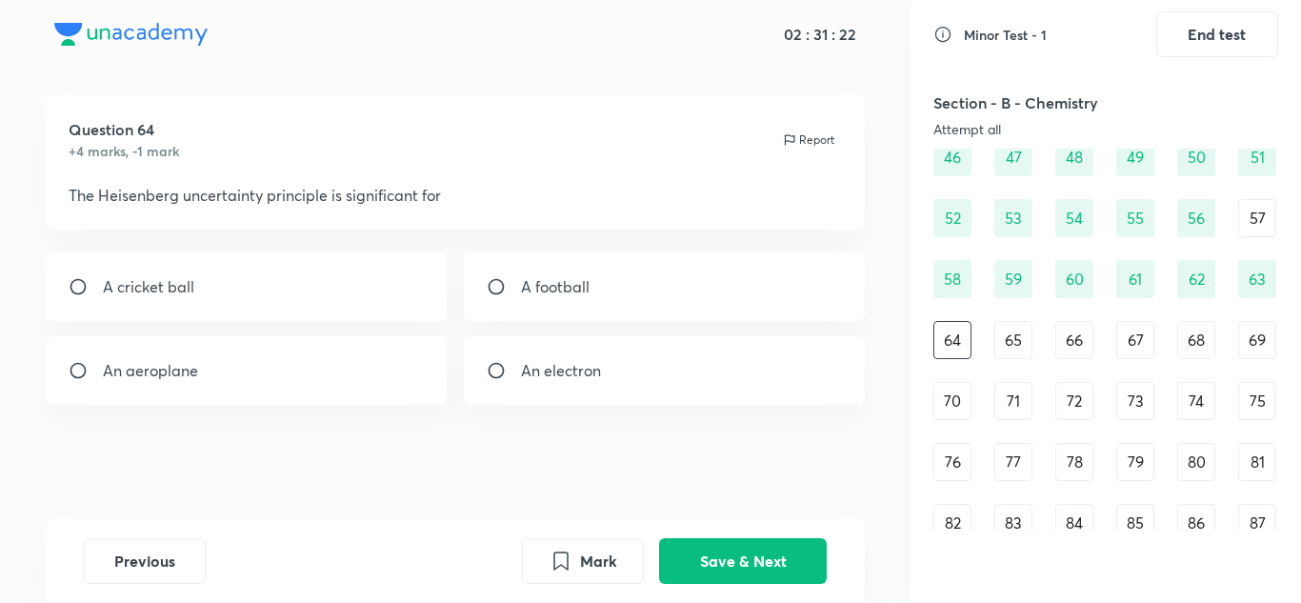
click at [626, 391] on div "An electron" at bounding box center [665, 370] width 402 height 69
radio input "true"
click at [710, 565] on button "Save & Next" at bounding box center [743, 559] width 168 height 46
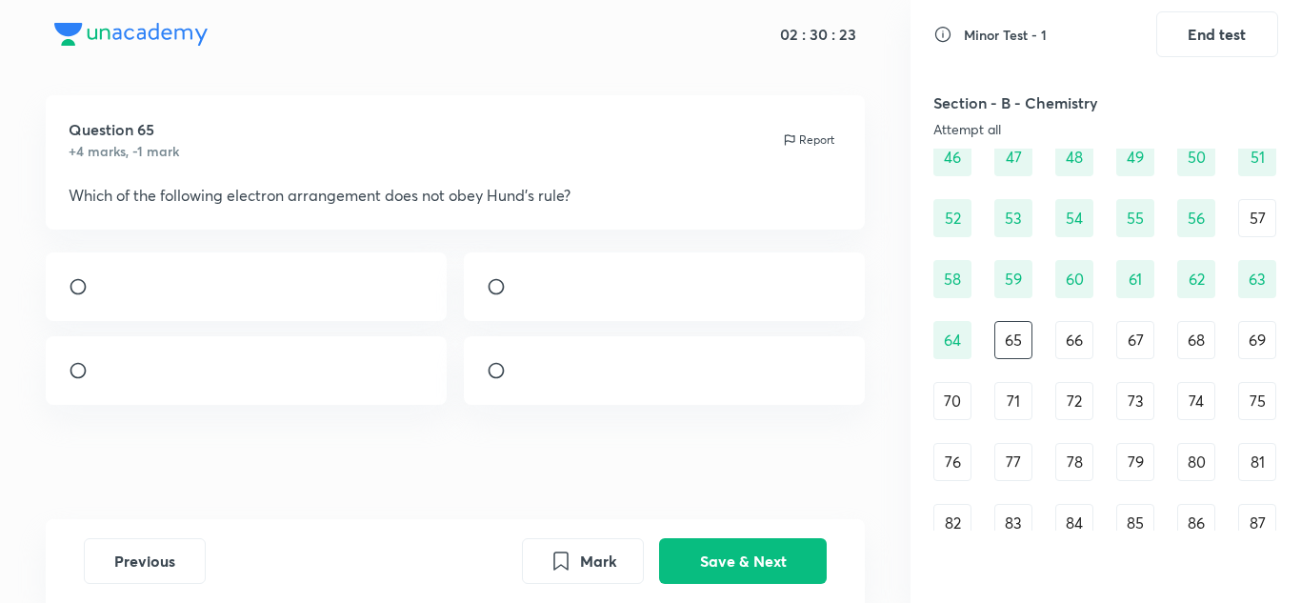
click at [244, 401] on div at bounding box center [247, 370] width 402 height 69
radio input "true"
click at [761, 547] on button "Save & Next" at bounding box center [743, 559] width 168 height 46
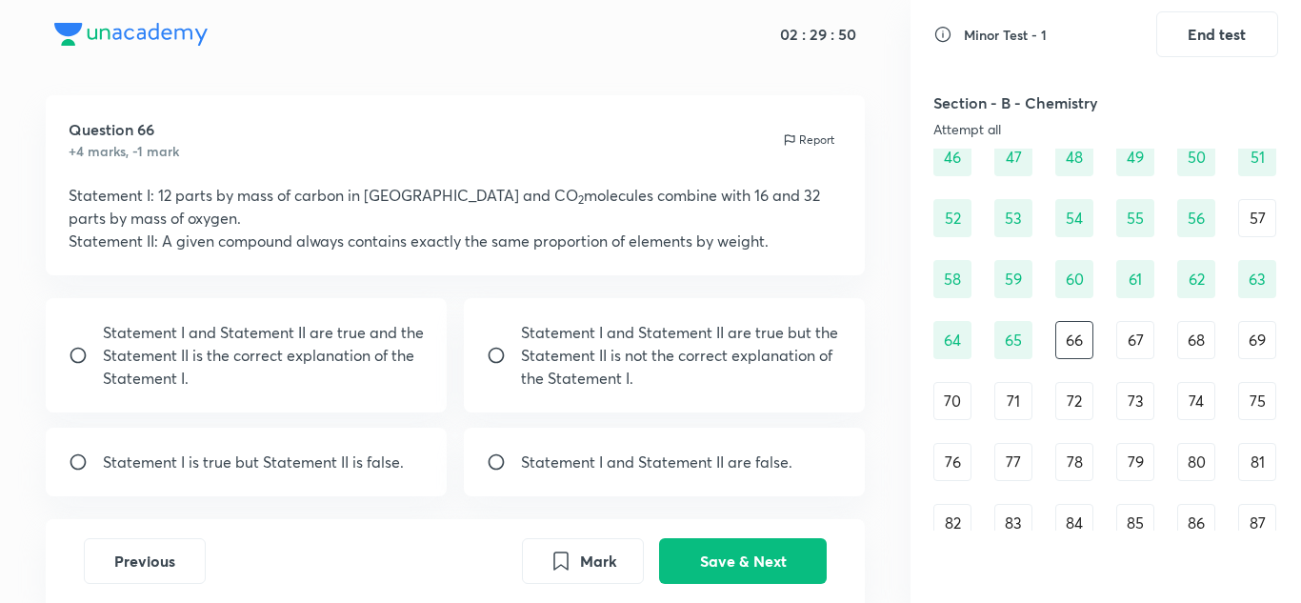
click at [586, 368] on p "Statement I and Statement II are true but the Statement II is not the correct e…" at bounding box center [682, 355] width 322 height 69
radio input "true"
click at [739, 547] on button "Save & Next" at bounding box center [743, 559] width 168 height 46
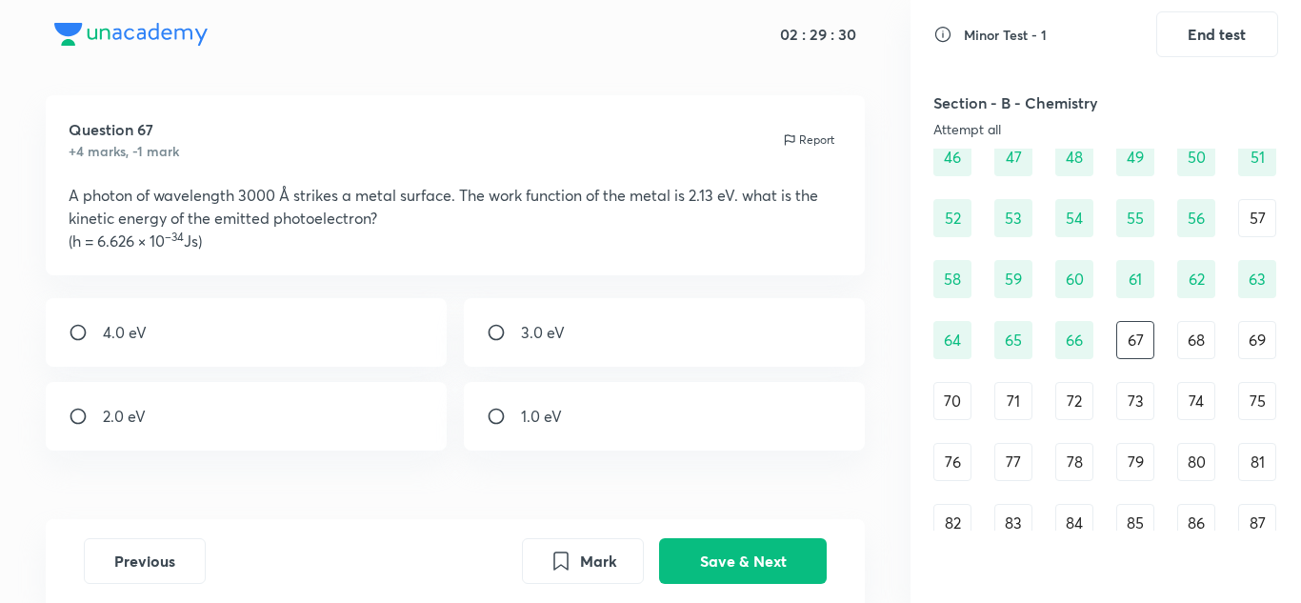
click at [240, 412] on div "2.0 eV" at bounding box center [247, 416] width 402 height 69
radio input "true"
click at [792, 558] on button "Save & Next" at bounding box center [743, 559] width 168 height 46
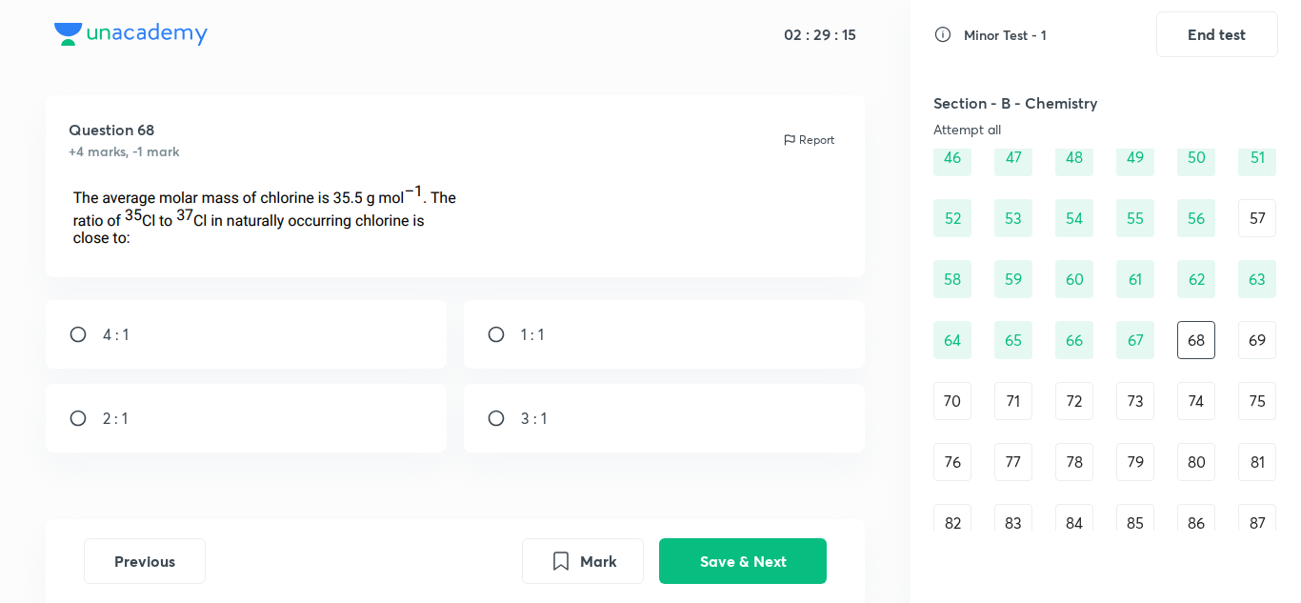
click at [752, 449] on div "3 : 1" at bounding box center [665, 418] width 402 height 69
radio input "true"
click at [733, 554] on button "Save & Next" at bounding box center [743, 559] width 168 height 46
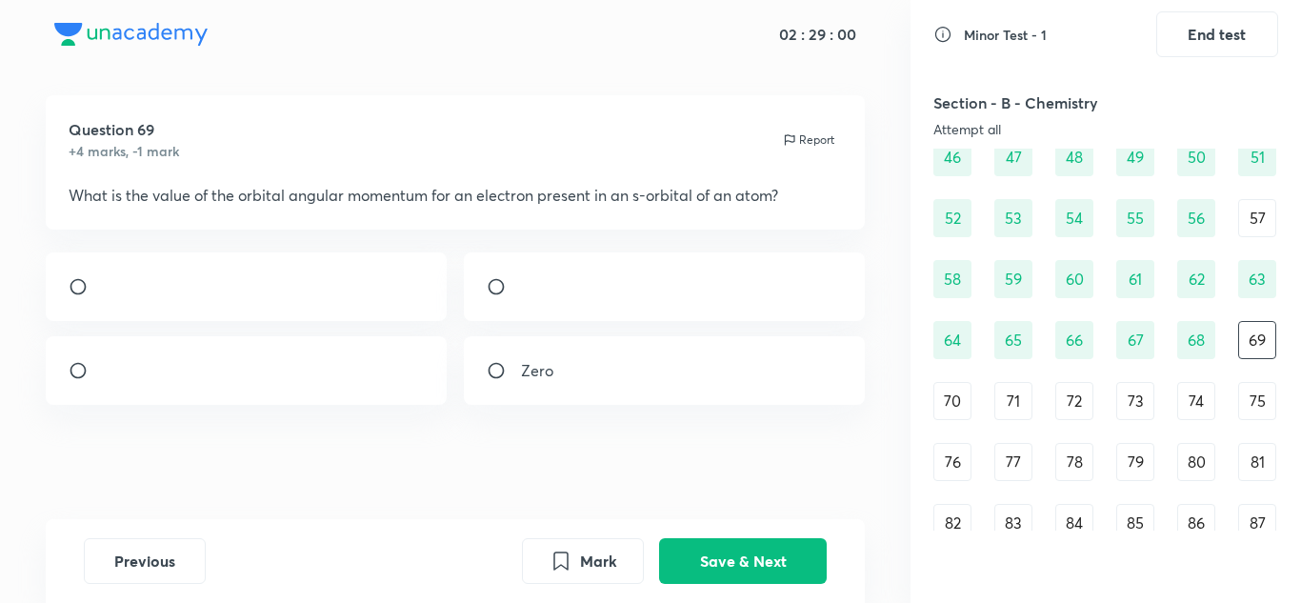
click at [592, 405] on div "Zero" at bounding box center [665, 370] width 402 height 69
radio input "true"
click at [730, 550] on button "Save & Next" at bounding box center [743, 559] width 168 height 46
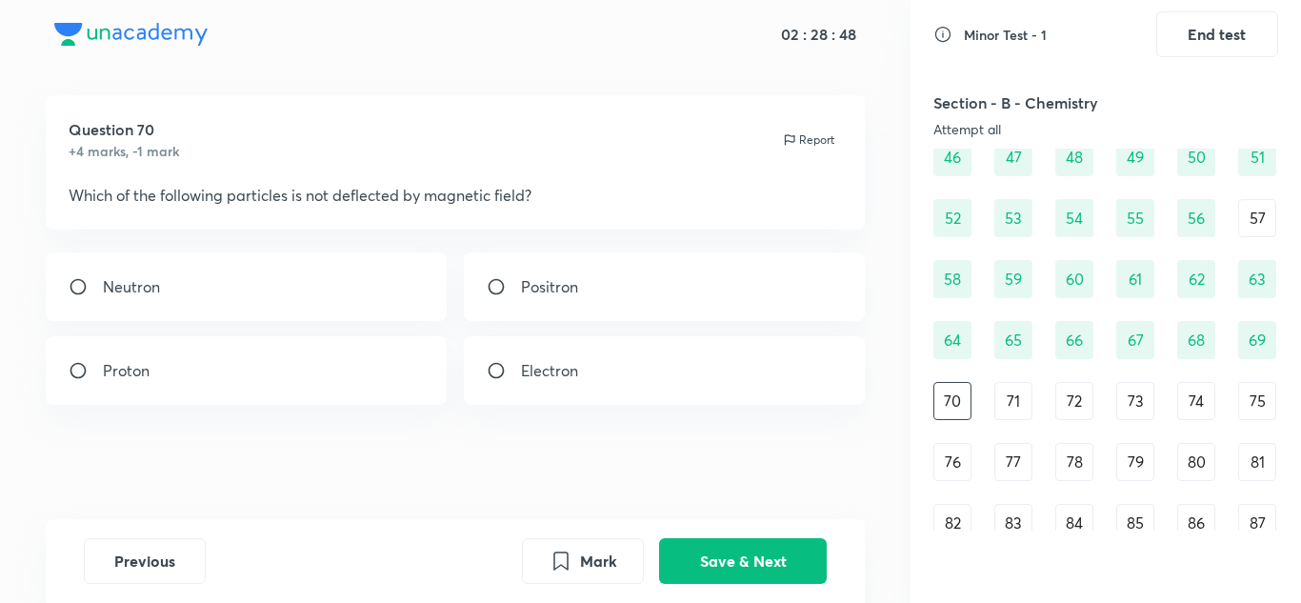
click at [345, 283] on div "Neutron" at bounding box center [247, 286] width 402 height 69
radio input "true"
click at [720, 545] on button "Save & Next" at bounding box center [743, 559] width 168 height 46
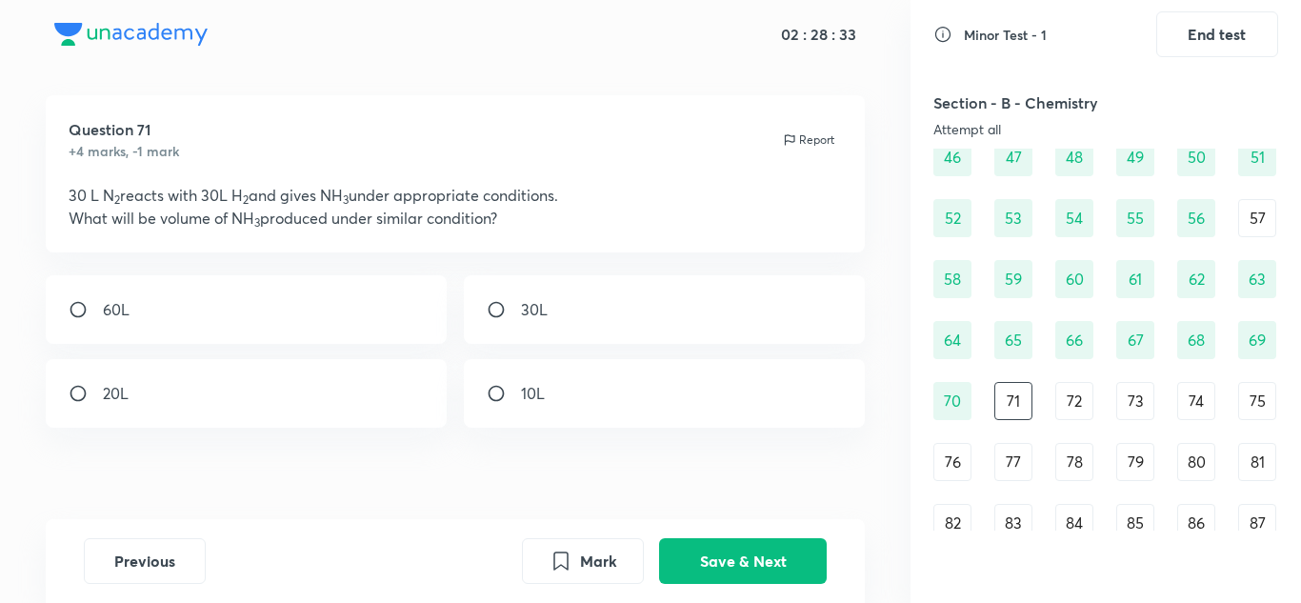
click at [376, 418] on div "20L" at bounding box center [247, 393] width 402 height 69
radio input "true"
click at [711, 564] on button "Save & Next" at bounding box center [743, 559] width 168 height 46
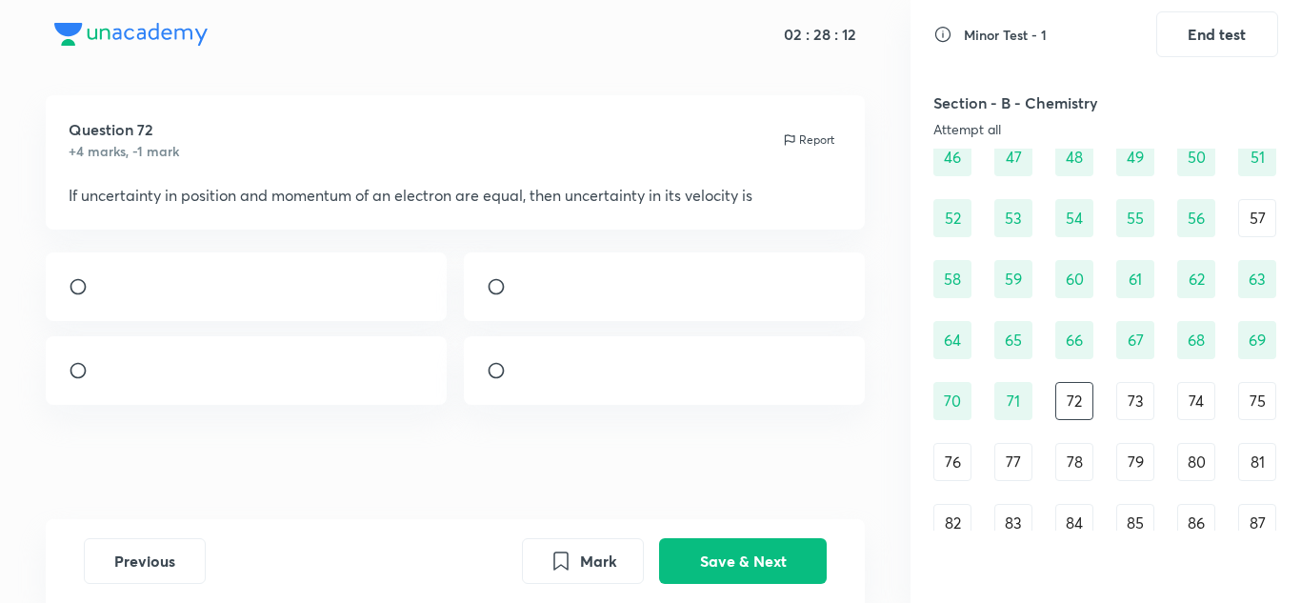
click at [393, 321] on div at bounding box center [247, 286] width 402 height 69
radio input "true"
click at [723, 552] on button "Save & Next" at bounding box center [743, 559] width 168 height 46
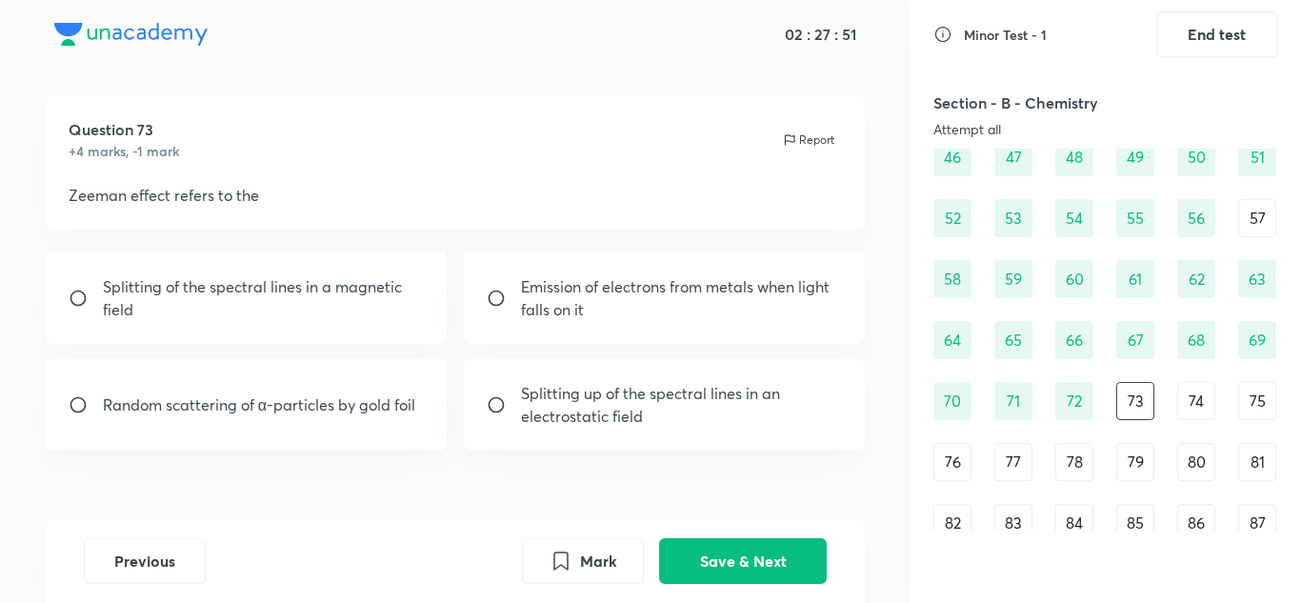
click at [388, 299] on p "Splitting of the spectral lines in a magnetic field" at bounding box center [264, 298] width 322 height 46
radio input "true"
click at [759, 558] on button "Save & Next" at bounding box center [743, 559] width 168 height 46
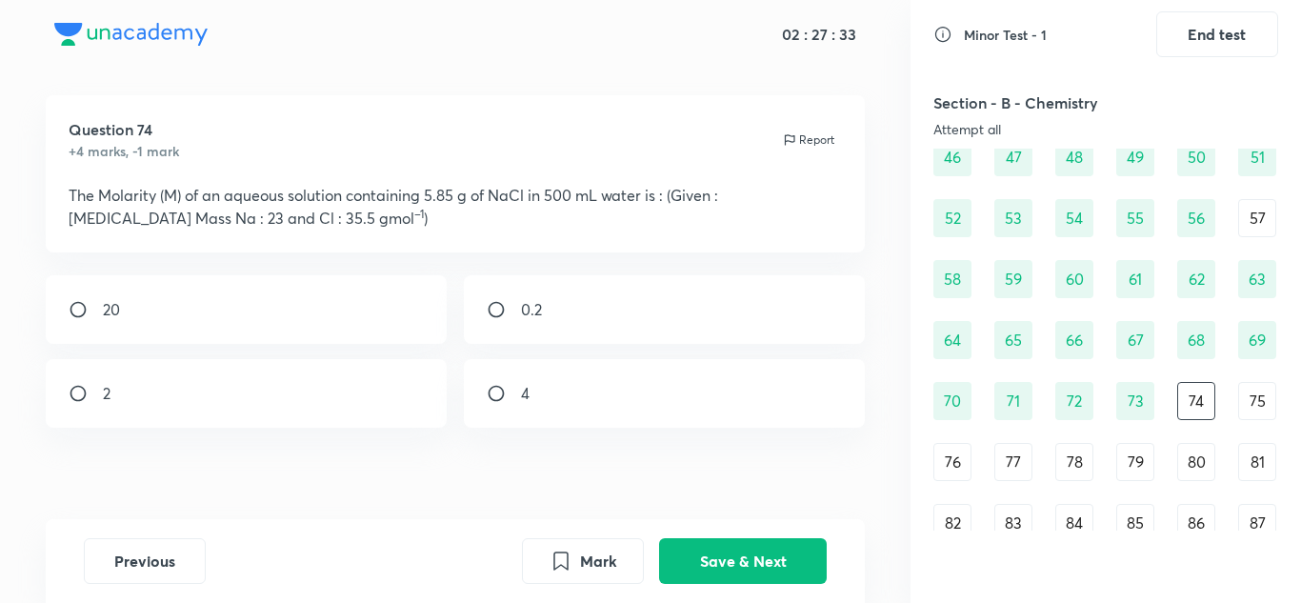
click at [571, 275] on div "0.2" at bounding box center [665, 309] width 402 height 69
radio input "true"
click at [697, 548] on button "Save & Next" at bounding box center [743, 559] width 168 height 46
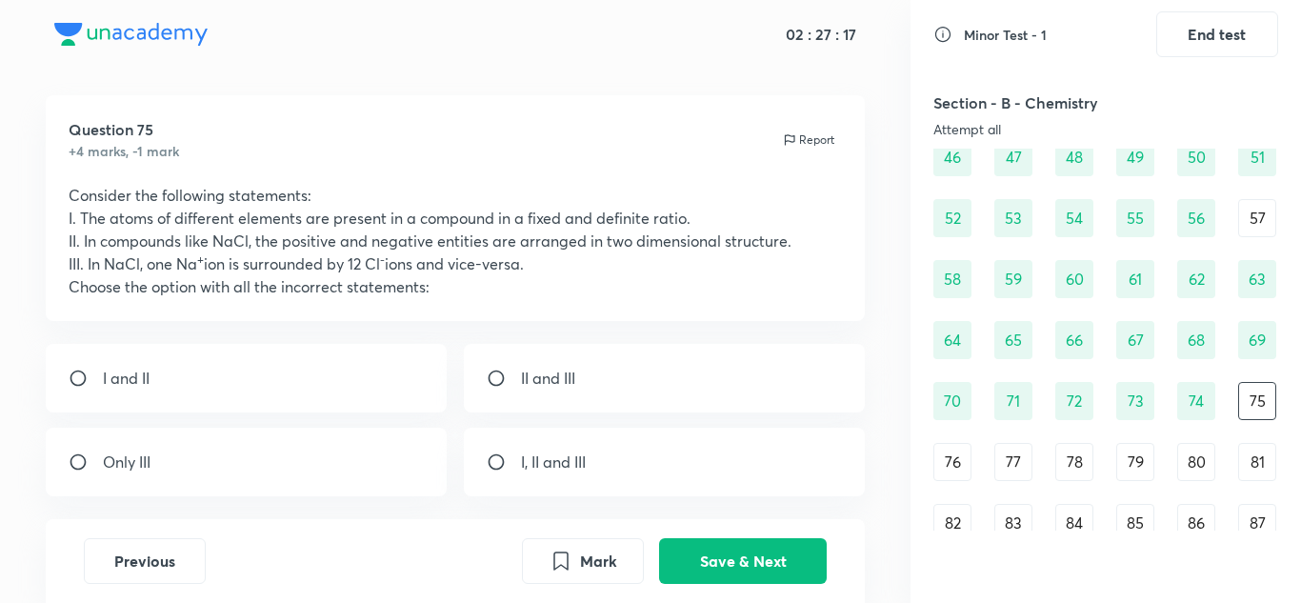
click at [820, 400] on div "II and III" at bounding box center [665, 378] width 402 height 69
radio input "true"
click at [768, 556] on button "Save & Next" at bounding box center [743, 559] width 168 height 46
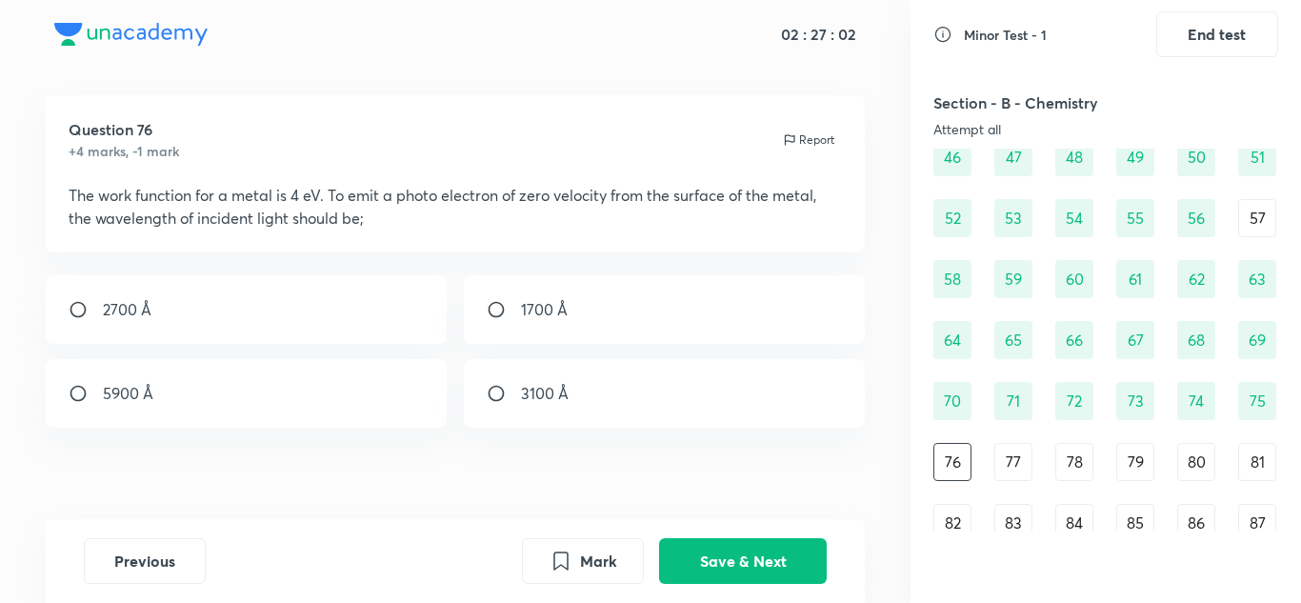
click at [582, 420] on div "3100 Å" at bounding box center [665, 393] width 402 height 69
radio input "true"
click at [707, 563] on button "Save & Next" at bounding box center [743, 559] width 168 height 46
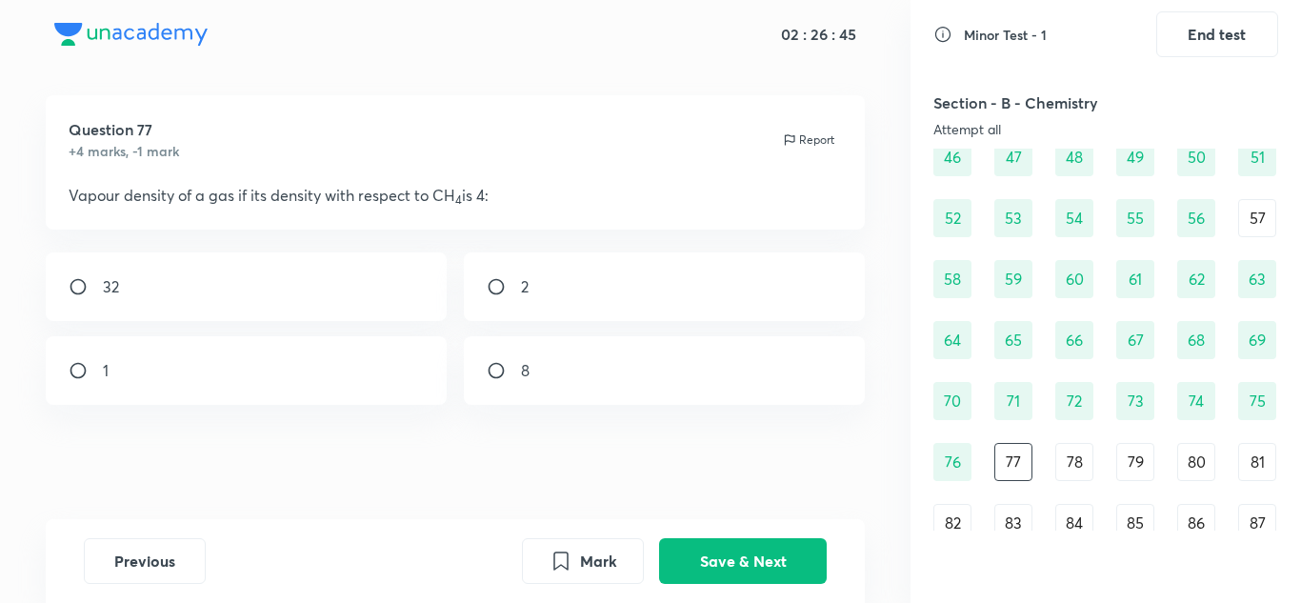
click at [346, 269] on div "32" at bounding box center [247, 286] width 402 height 69
radio input "true"
click at [777, 554] on button "Save & Next" at bounding box center [743, 559] width 168 height 46
click at [306, 276] on div "Hydrogen" at bounding box center [247, 286] width 402 height 69
radio input "true"
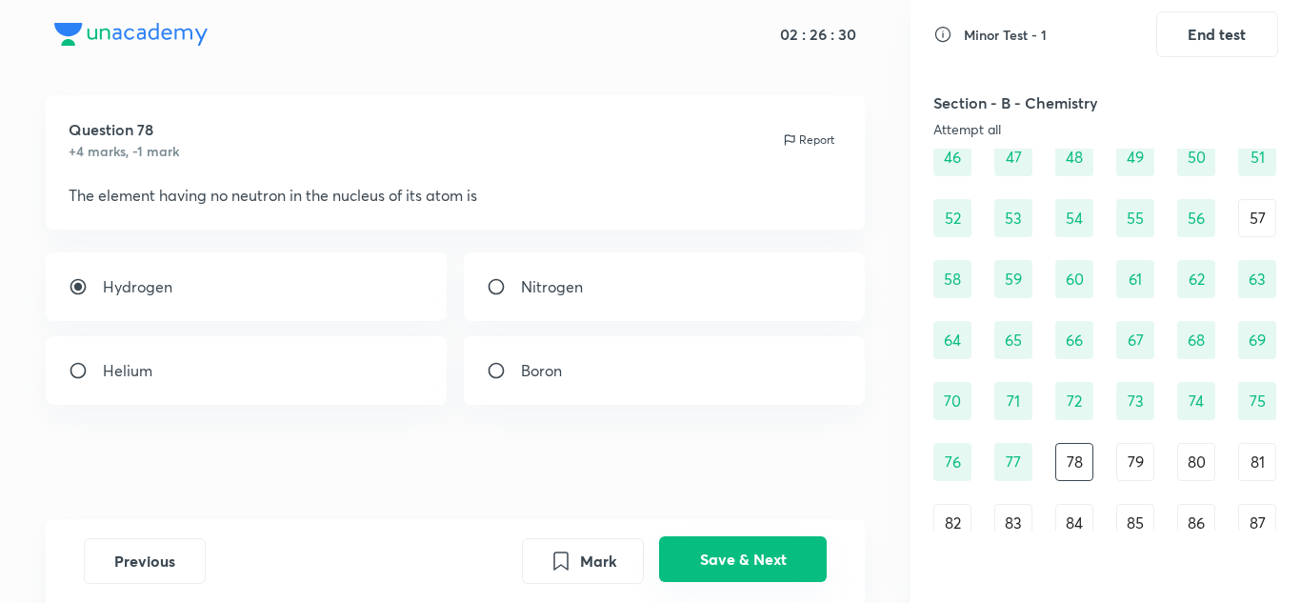
click at [726, 552] on button "Save & Next" at bounding box center [743, 559] width 168 height 46
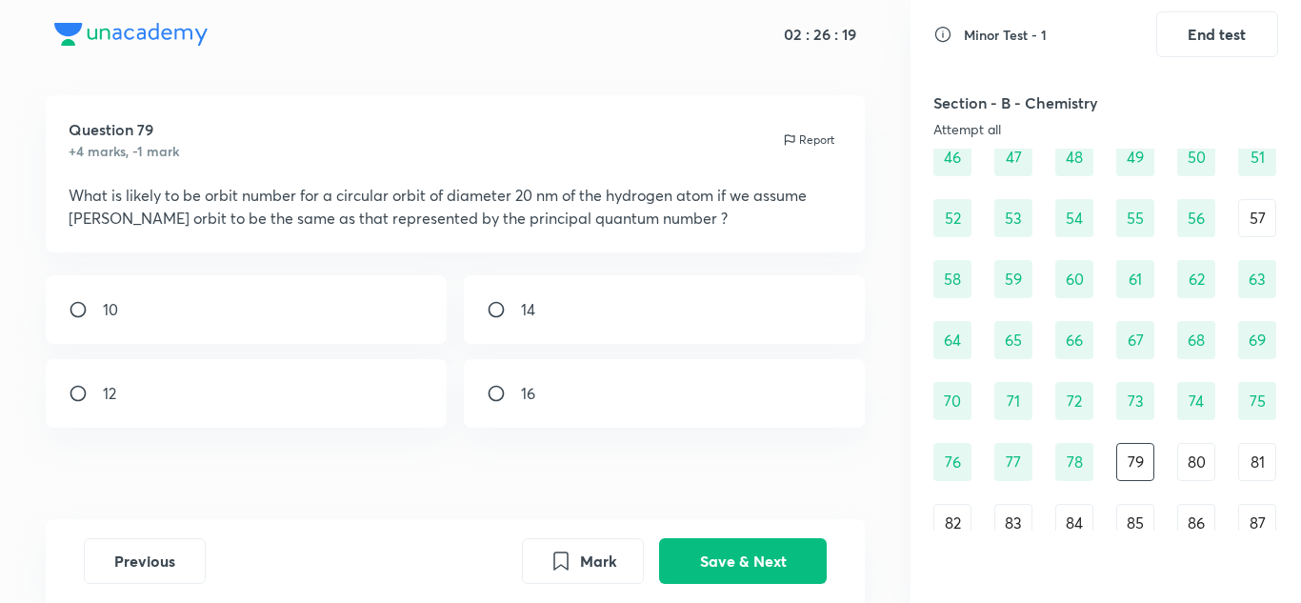
click at [670, 308] on div "14" at bounding box center [665, 309] width 402 height 69
radio input "true"
click at [710, 554] on button "Save & Next" at bounding box center [743, 559] width 168 height 46
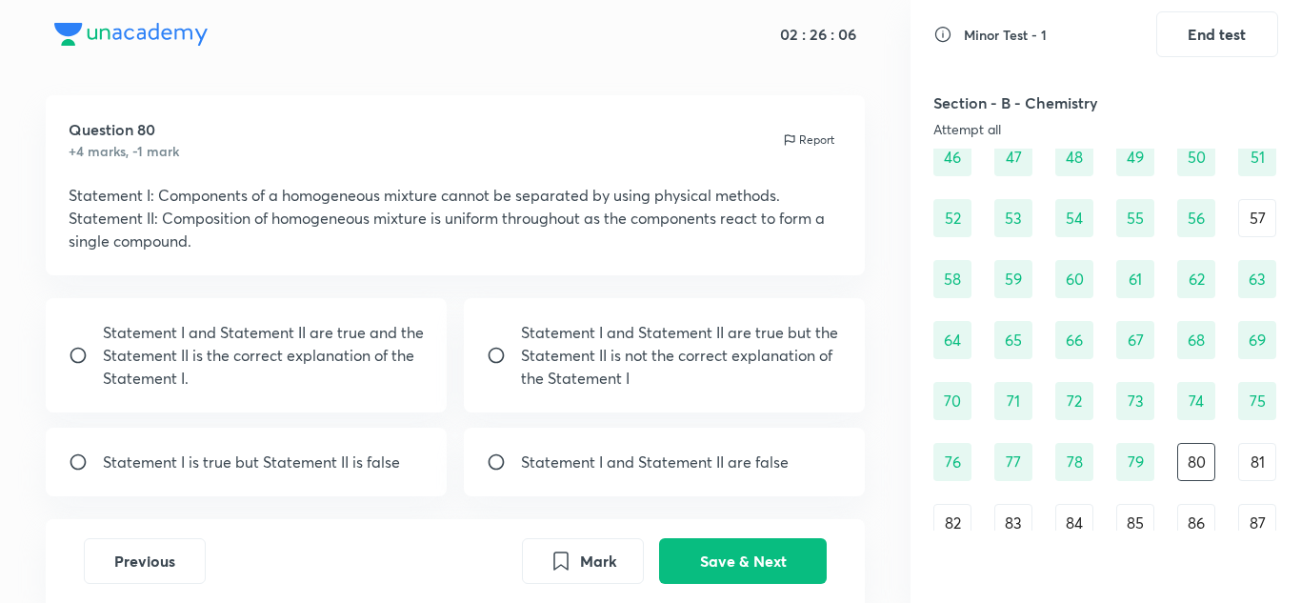
click at [373, 462] on p "Statement I is true but Statement II is false" at bounding box center [251, 461] width 297 height 23
radio input "true"
click at [713, 556] on button "Save & Next" at bounding box center [743, 559] width 168 height 46
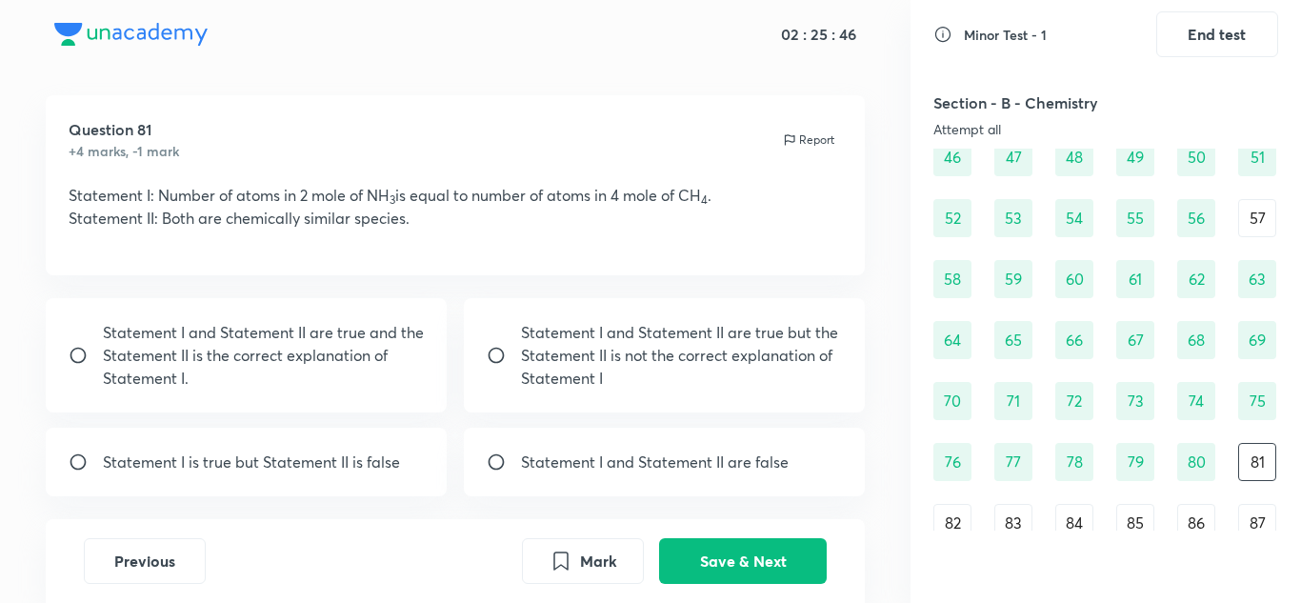
click at [758, 466] on p "Statement I and Statement II are false" at bounding box center [655, 461] width 268 height 23
radio input "true"
click at [761, 551] on button "Save & Next" at bounding box center [743, 559] width 168 height 46
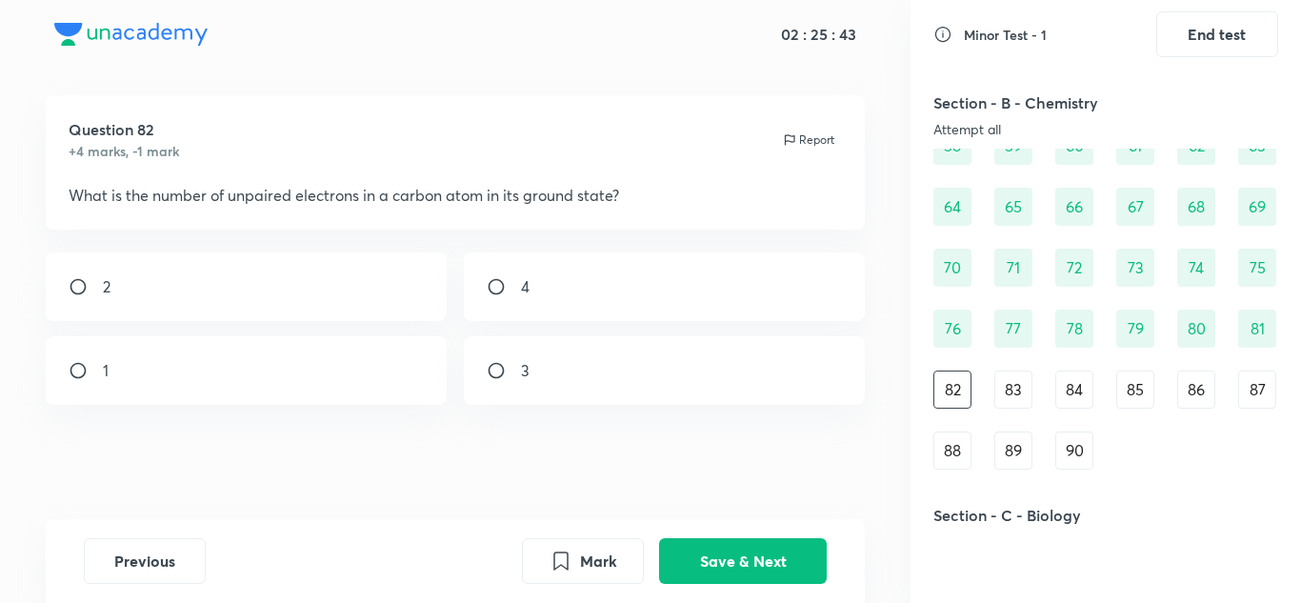
scroll to position [873, 0]
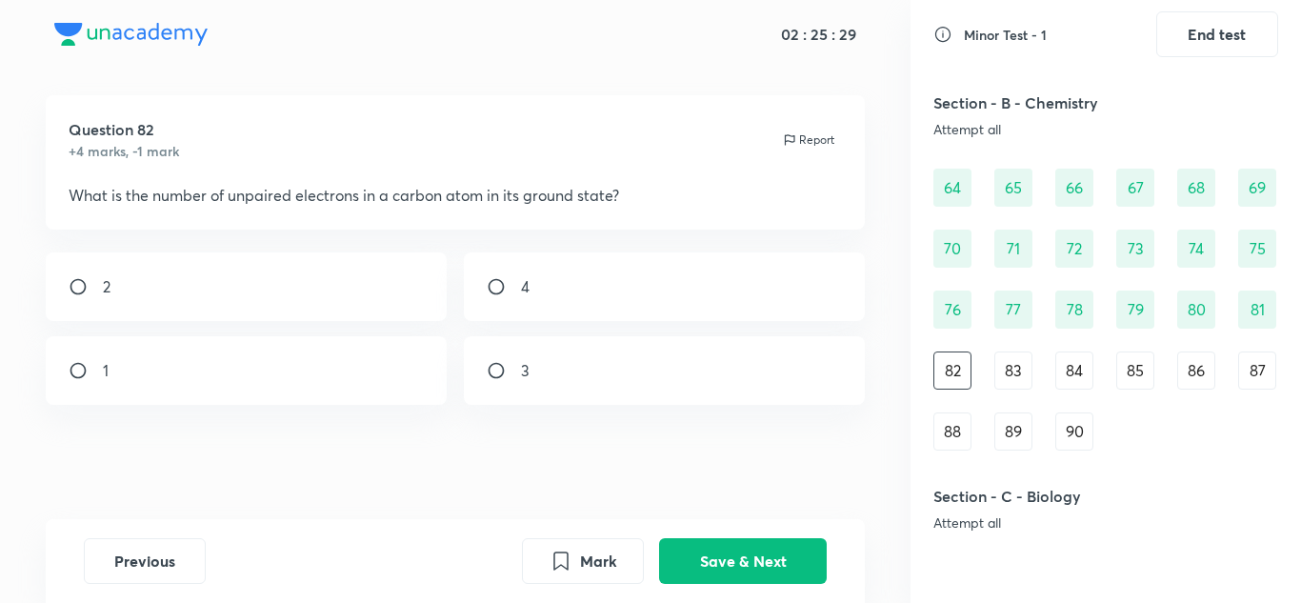
click at [371, 305] on div "2" at bounding box center [247, 286] width 402 height 69
radio input "true"
click at [742, 542] on button "Save & Next" at bounding box center [743, 559] width 168 height 46
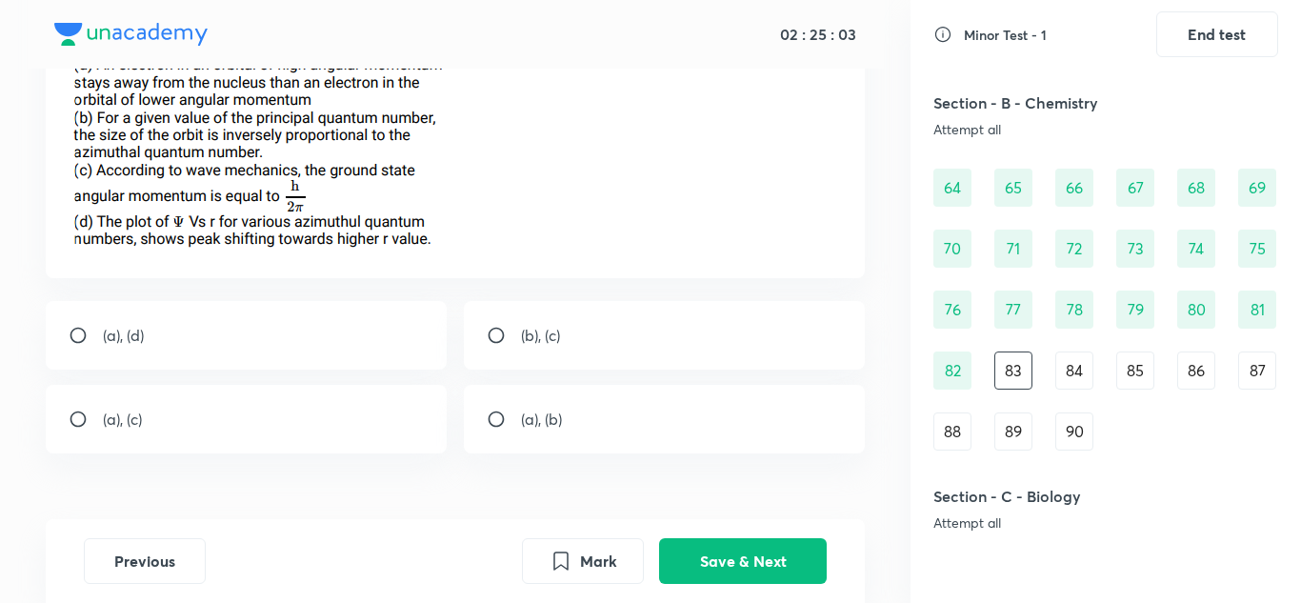
scroll to position [192, 0]
click at [347, 322] on div "(a), (d)" at bounding box center [247, 333] width 402 height 69
radio input "true"
click at [774, 557] on button "Save & Next" at bounding box center [743, 559] width 168 height 46
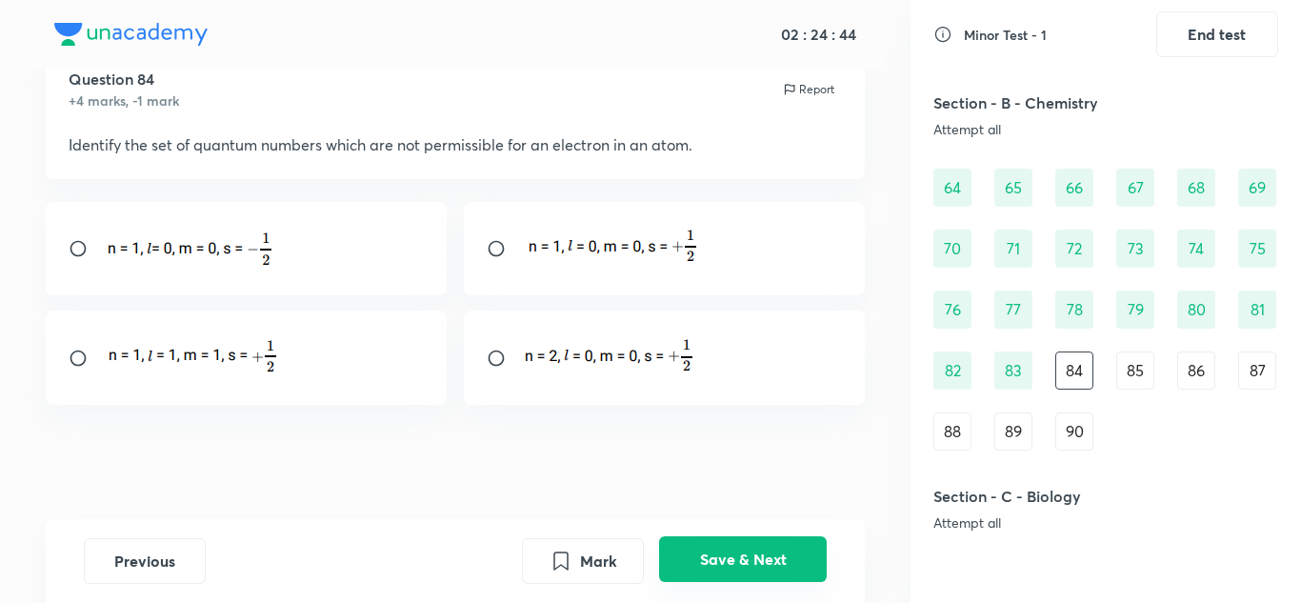
scroll to position [70, 0]
click at [242, 356] on img at bounding box center [191, 354] width 177 height 43
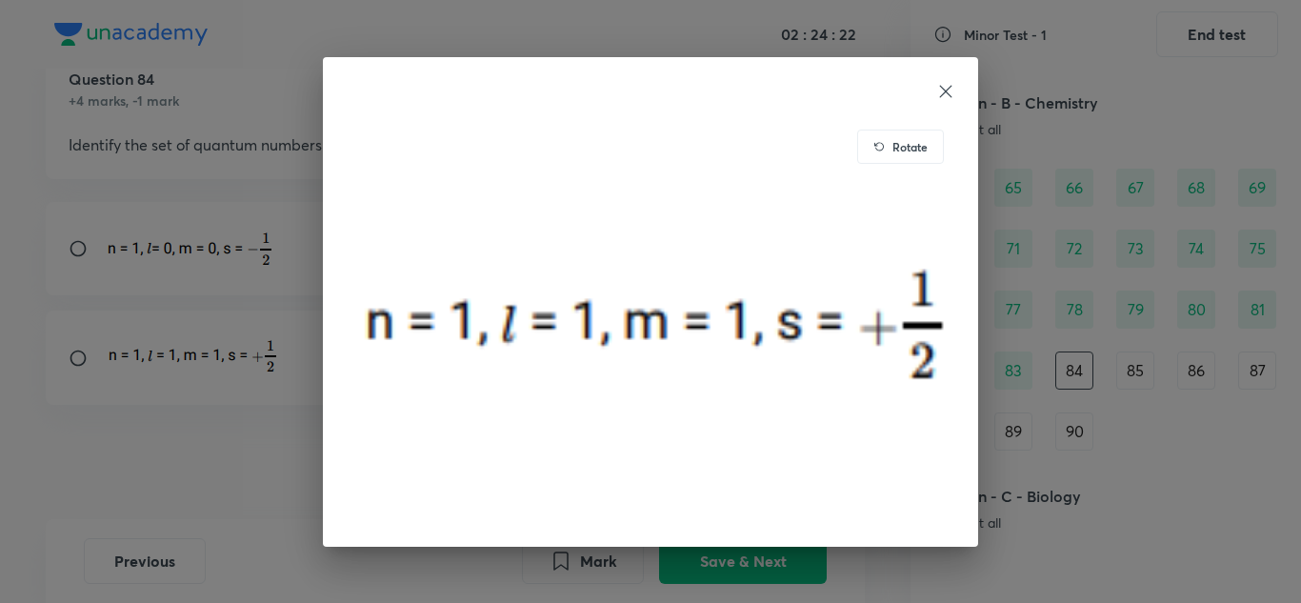
click at [938, 80] on div at bounding box center [651, 91] width 610 height 23
click at [951, 89] on icon at bounding box center [945, 91] width 19 height 19
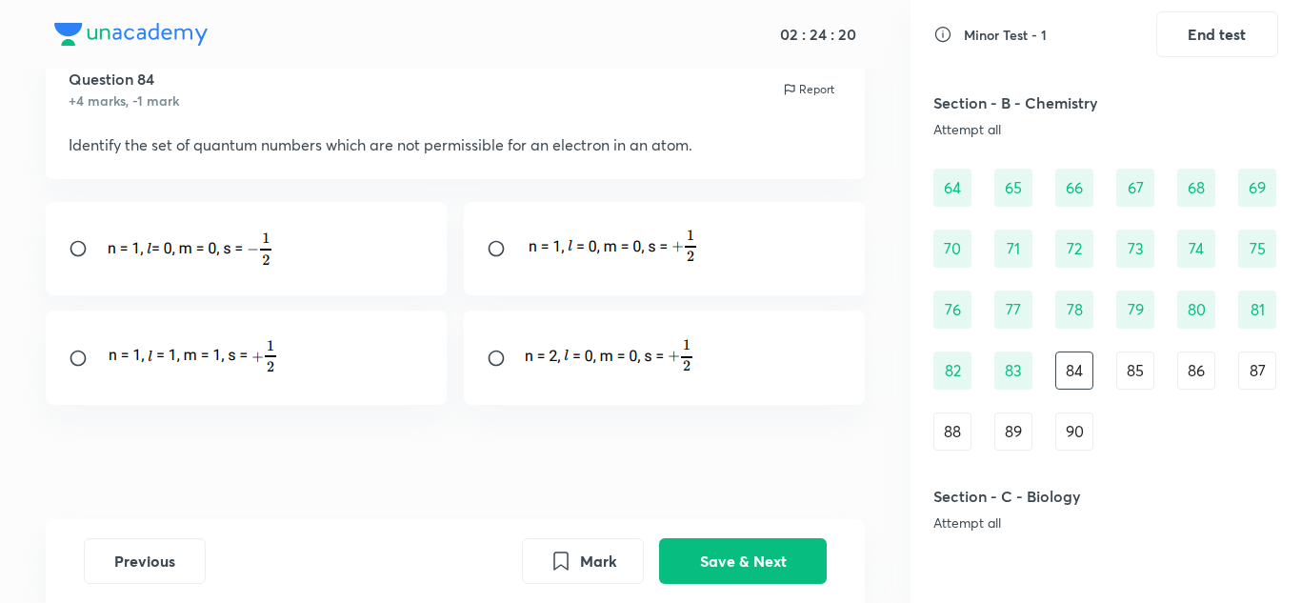
click at [88, 354] on input "radio" at bounding box center [86, 358] width 34 height 19
radio input "true"
click at [712, 556] on button "Save & Next" at bounding box center [743, 559] width 168 height 46
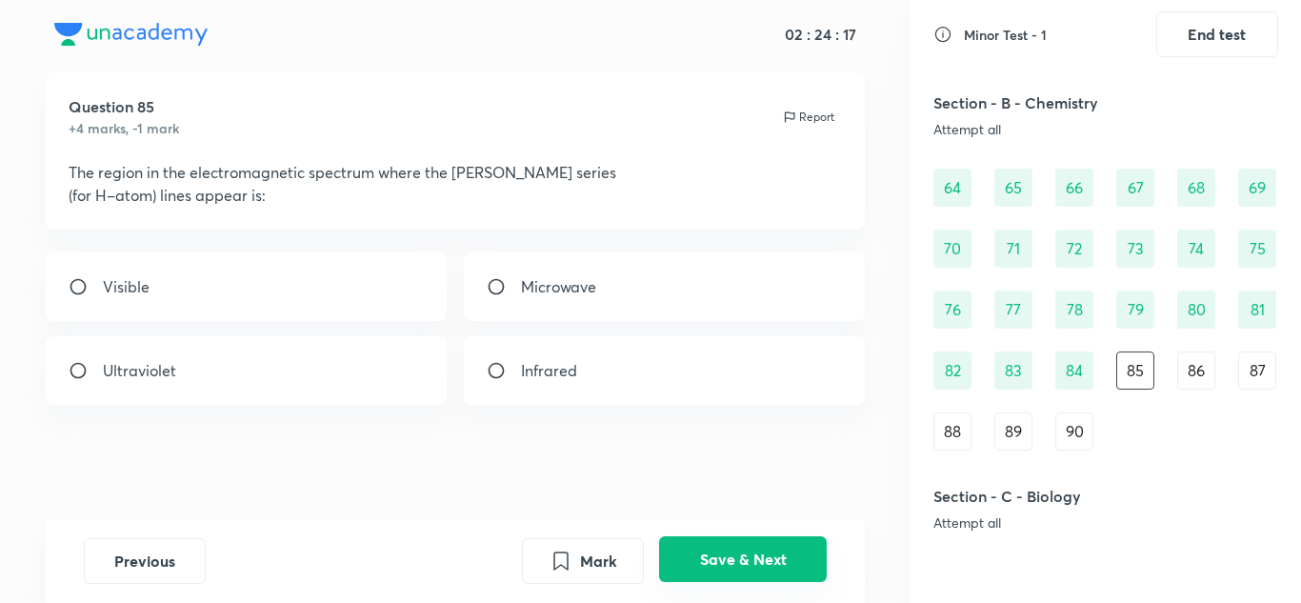
scroll to position [42, 0]
click at [333, 271] on div "Visible" at bounding box center [247, 286] width 402 height 69
radio input "true"
click at [748, 543] on button "Save & Next" at bounding box center [743, 559] width 168 height 46
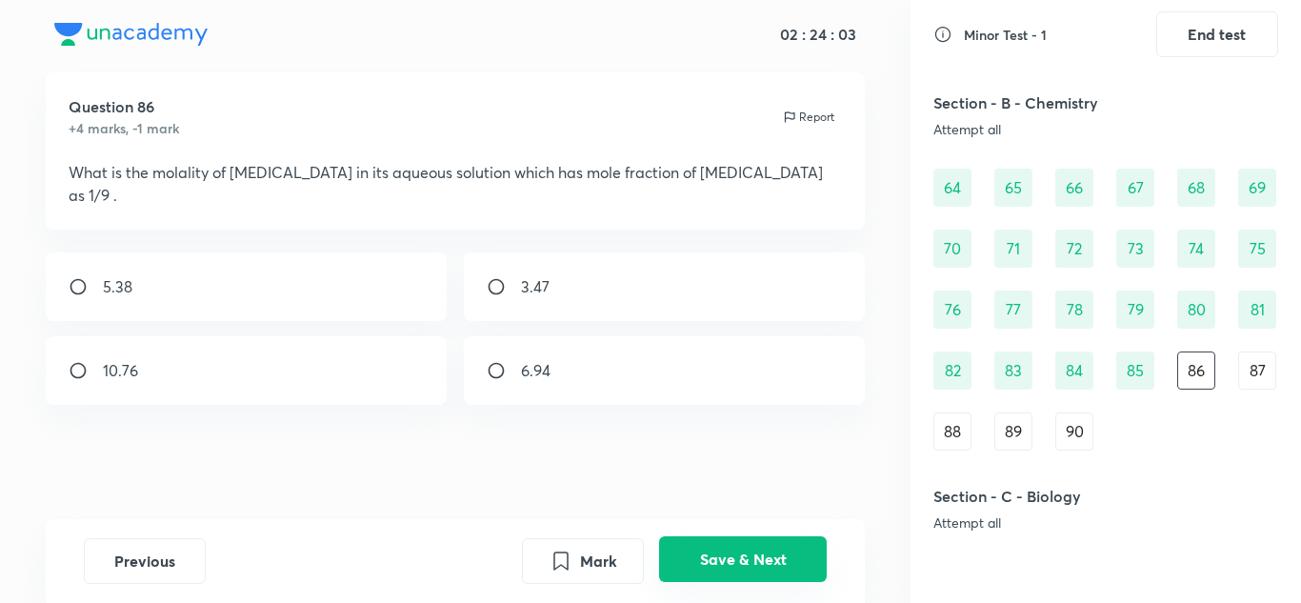
scroll to position [19, 0]
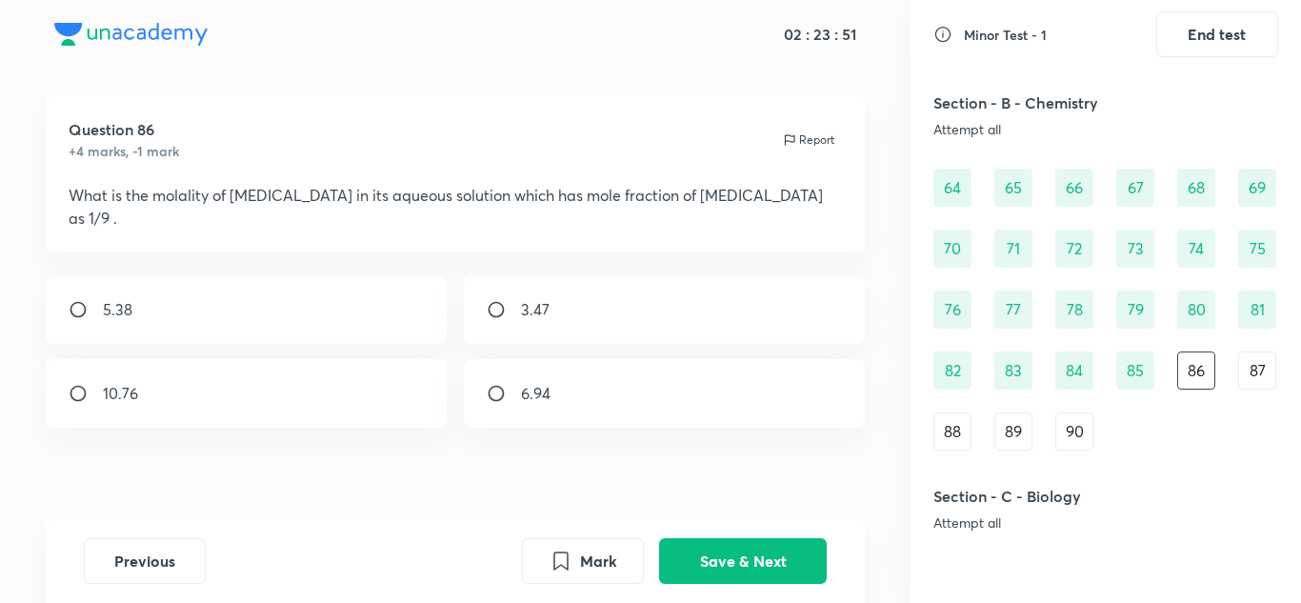
click at [651, 369] on div "6.94" at bounding box center [665, 393] width 402 height 69
radio input "true"
click at [762, 564] on button "Save & Next" at bounding box center [743, 559] width 168 height 46
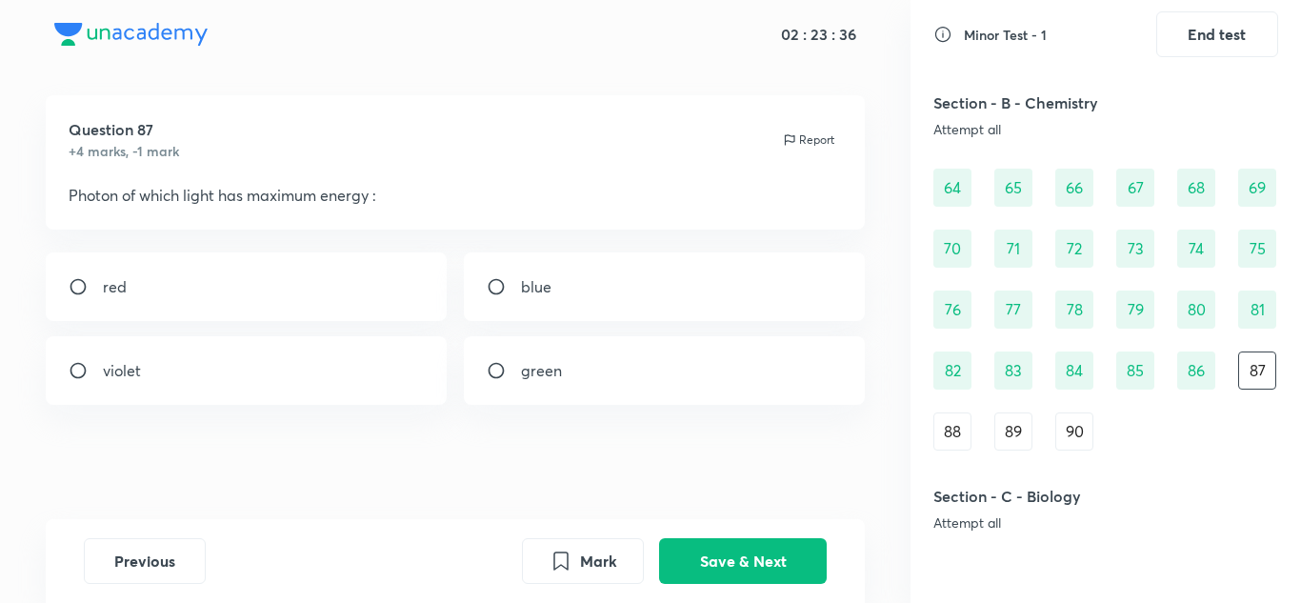
click at [256, 367] on div "violet" at bounding box center [247, 370] width 402 height 69
radio input "true"
click at [762, 566] on button "Save & Next" at bounding box center [743, 559] width 168 height 46
click at [736, 279] on div "23 g" at bounding box center [665, 286] width 402 height 69
radio input "true"
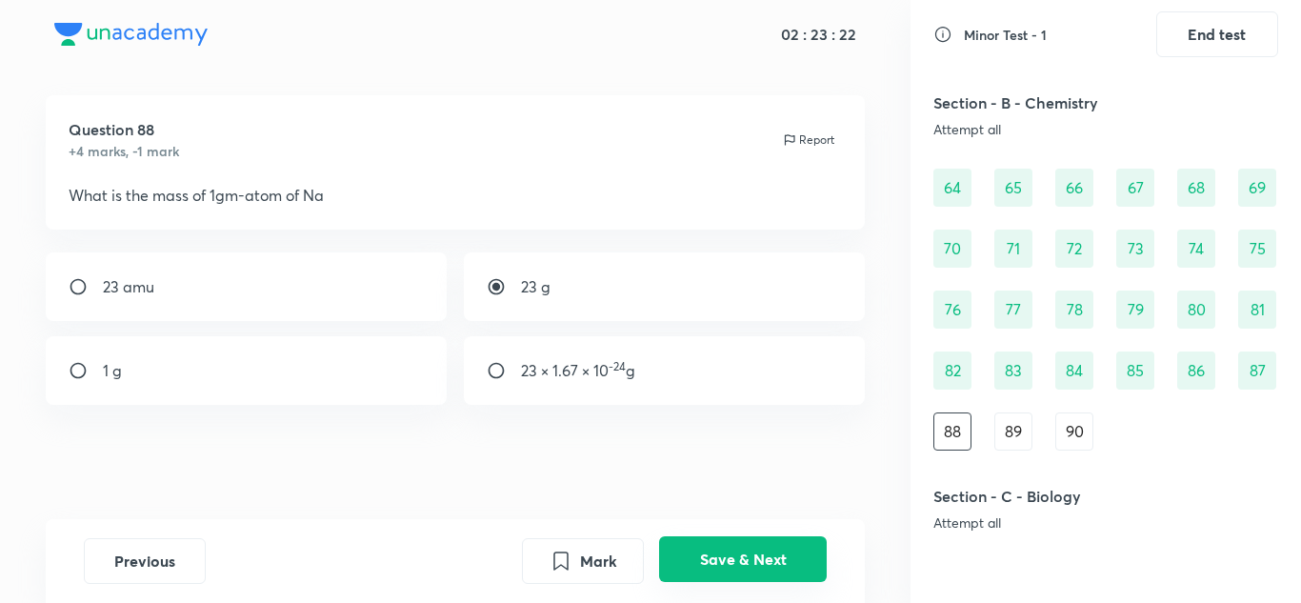
click at [749, 567] on button "Save & Next" at bounding box center [743, 559] width 168 height 46
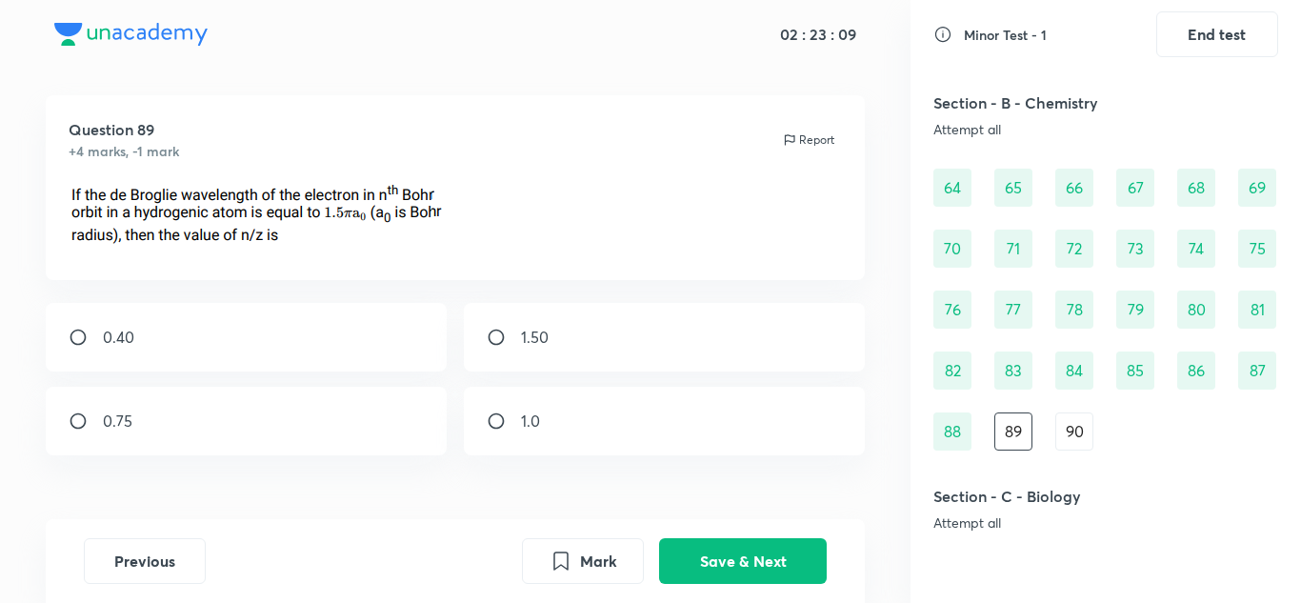
click at [354, 420] on div "0.75" at bounding box center [247, 421] width 402 height 69
radio input "true"
click at [762, 569] on button "Save & Next" at bounding box center [743, 559] width 168 height 46
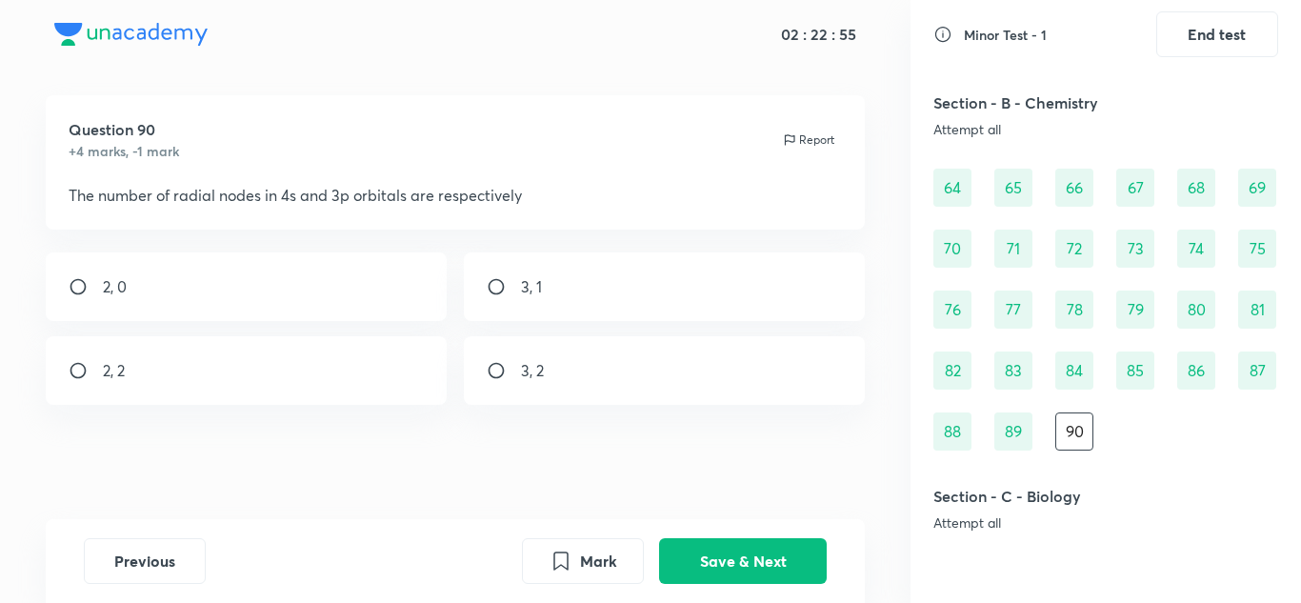
click at [805, 299] on div "3, 1" at bounding box center [665, 286] width 402 height 69
radio input "true"
click at [706, 554] on button "Save & Next" at bounding box center [743, 559] width 168 height 46
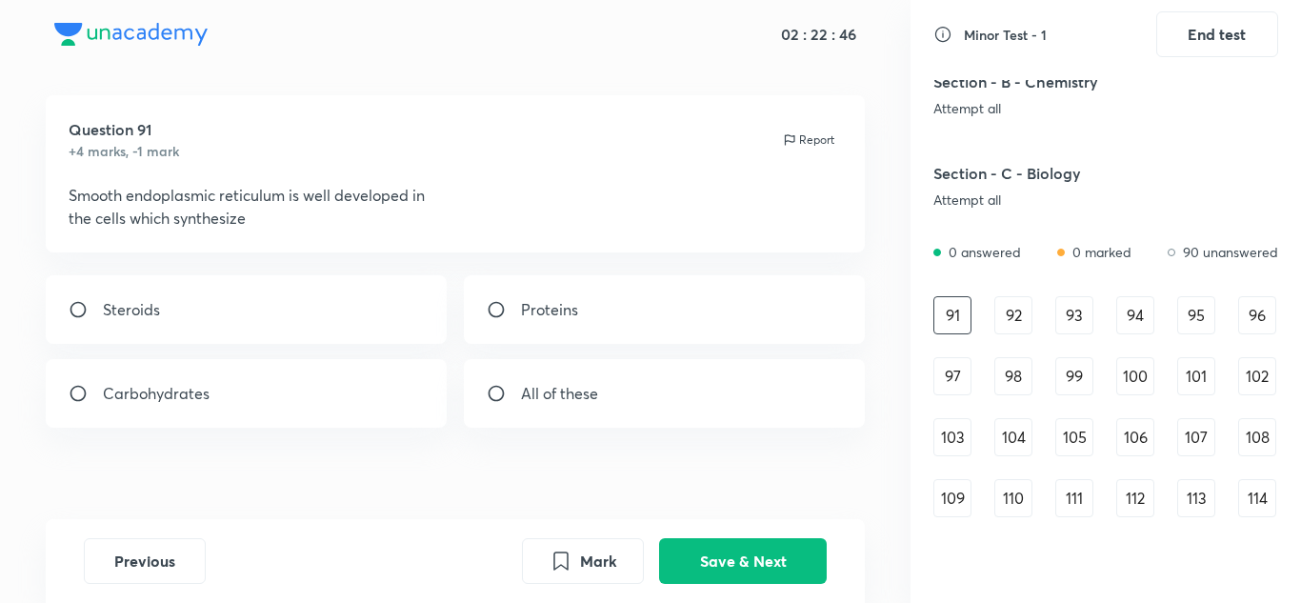
scroll to position [1310, 0]
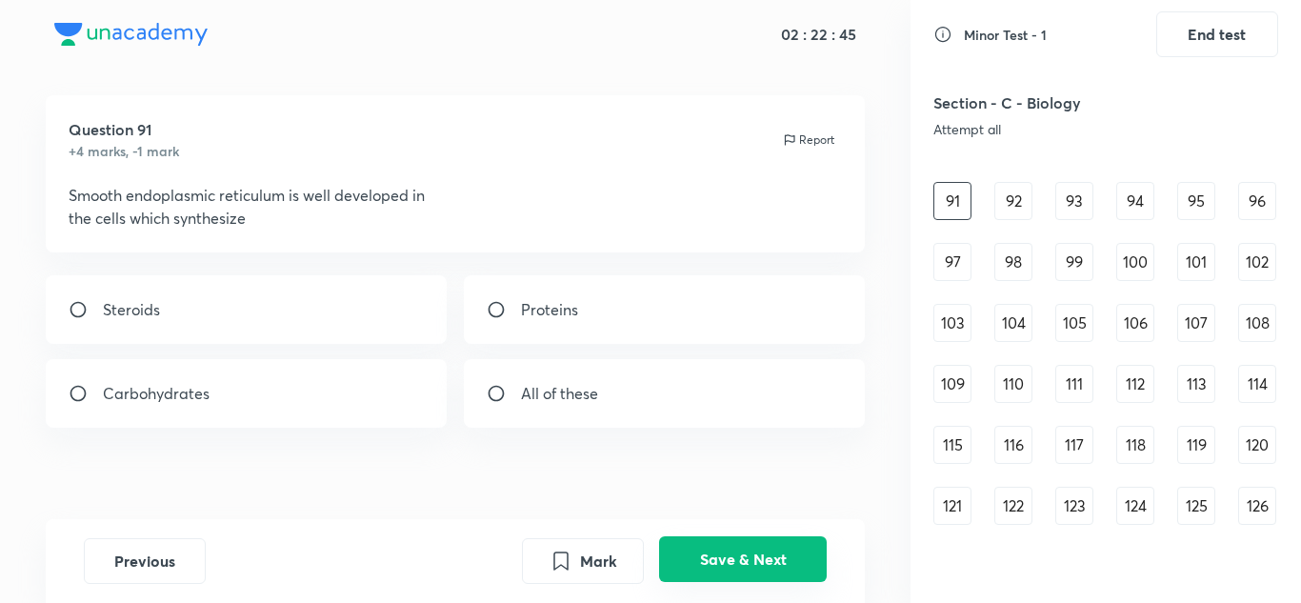
click at [753, 563] on button "Save & Next" at bounding box center [743, 559] width 168 height 46
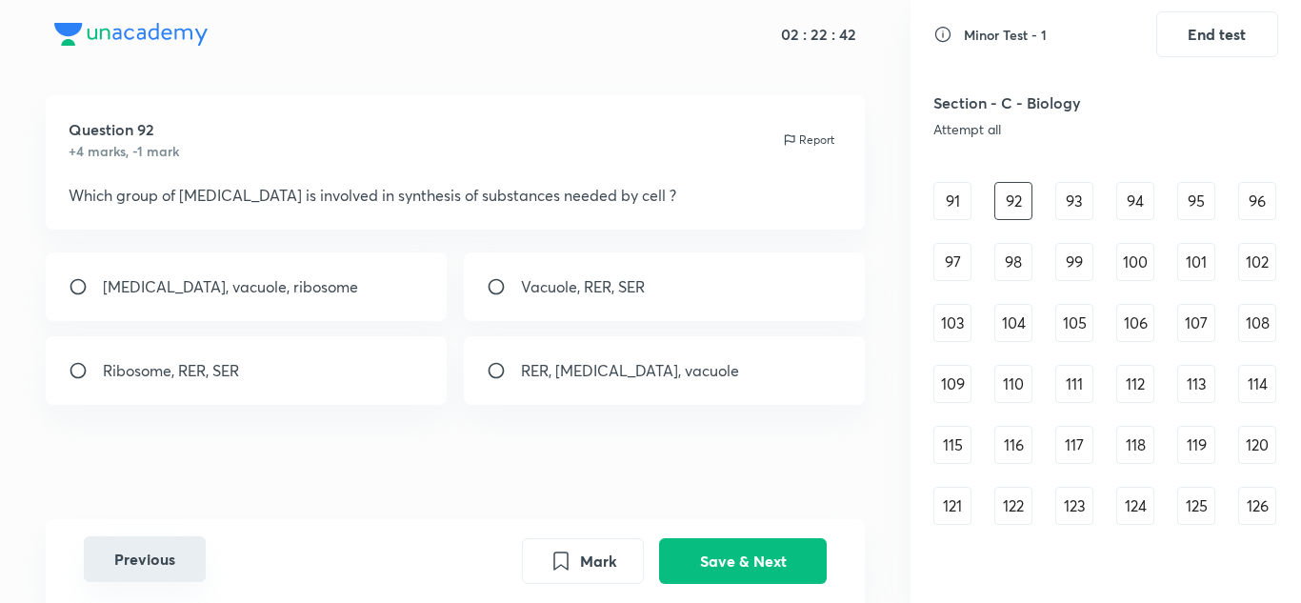
click at [139, 561] on button "Previous" at bounding box center [145, 559] width 122 height 46
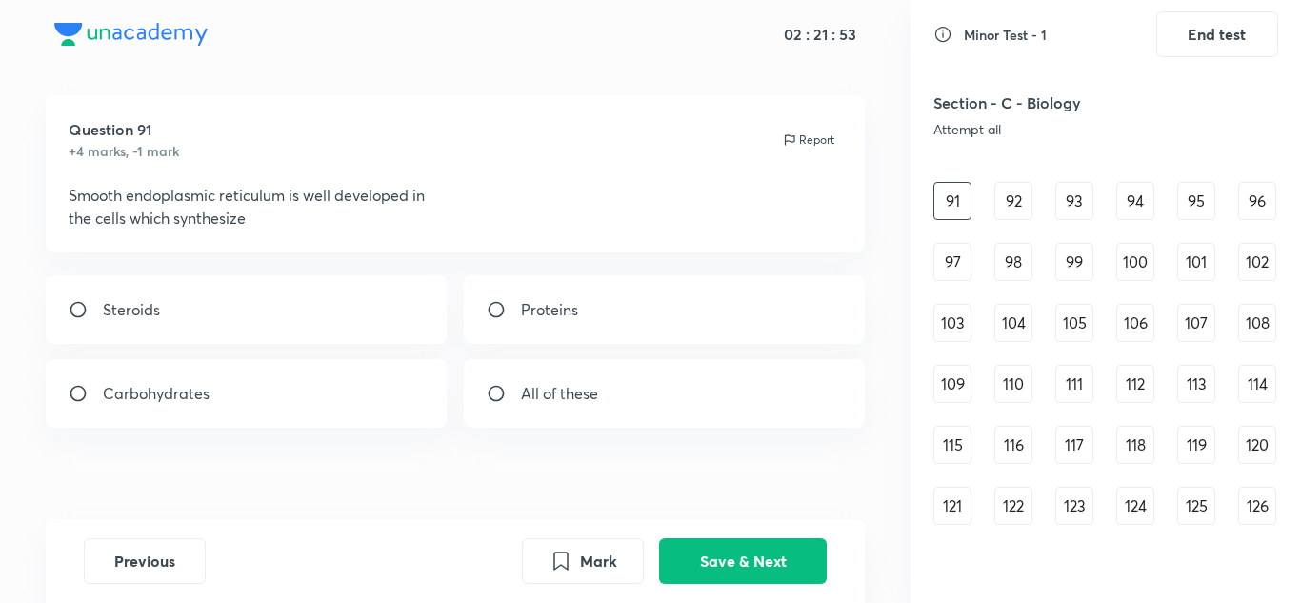
click at [144, 300] on p "Steroids" at bounding box center [131, 309] width 57 height 23
radio input "true"
click at [692, 550] on button "Save & Next" at bounding box center [743, 559] width 168 height 46
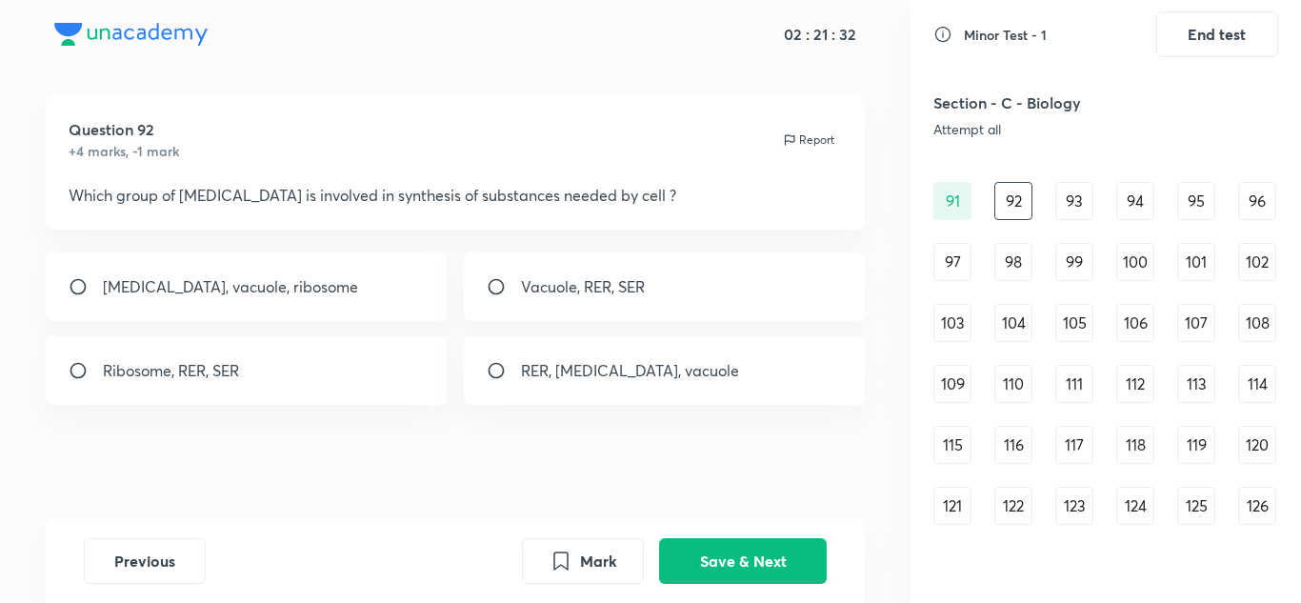
click at [328, 364] on div "Ribosome, RER, SER" at bounding box center [247, 370] width 402 height 69
radio input "true"
click at [732, 556] on button "Save & Next" at bounding box center [743, 559] width 168 height 46
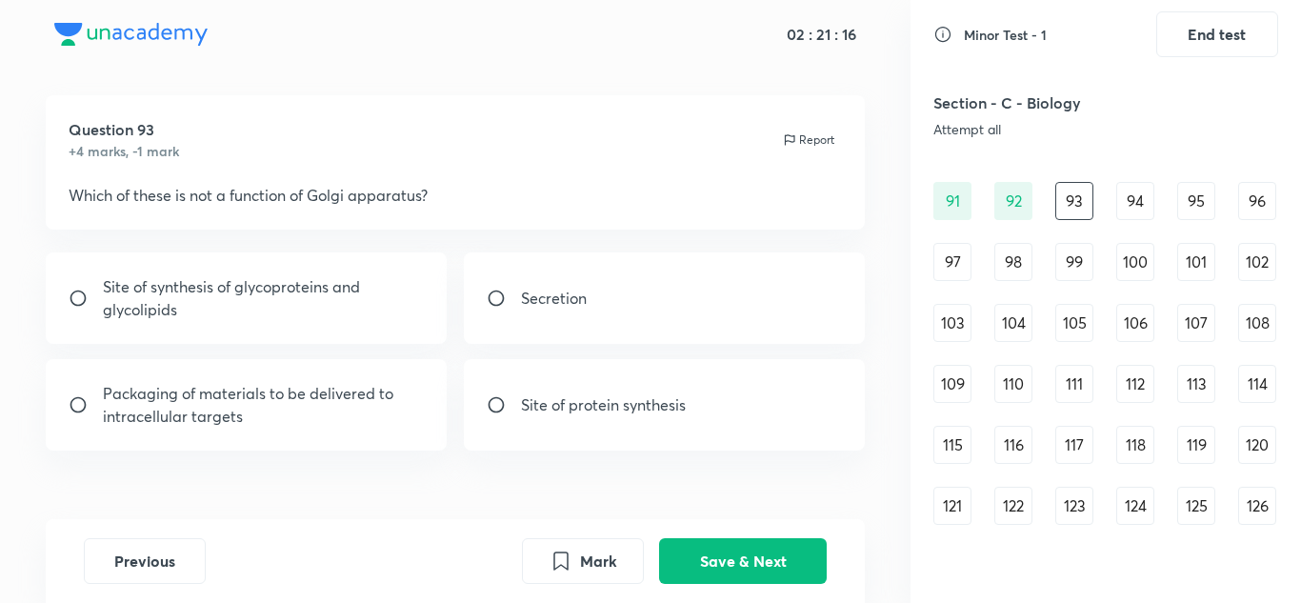
click at [658, 411] on p "Site of protein synthesis" at bounding box center [603, 404] width 165 height 23
radio input "true"
click at [766, 572] on button "Save & Next" at bounding box center [743, 559] width 168 height 46
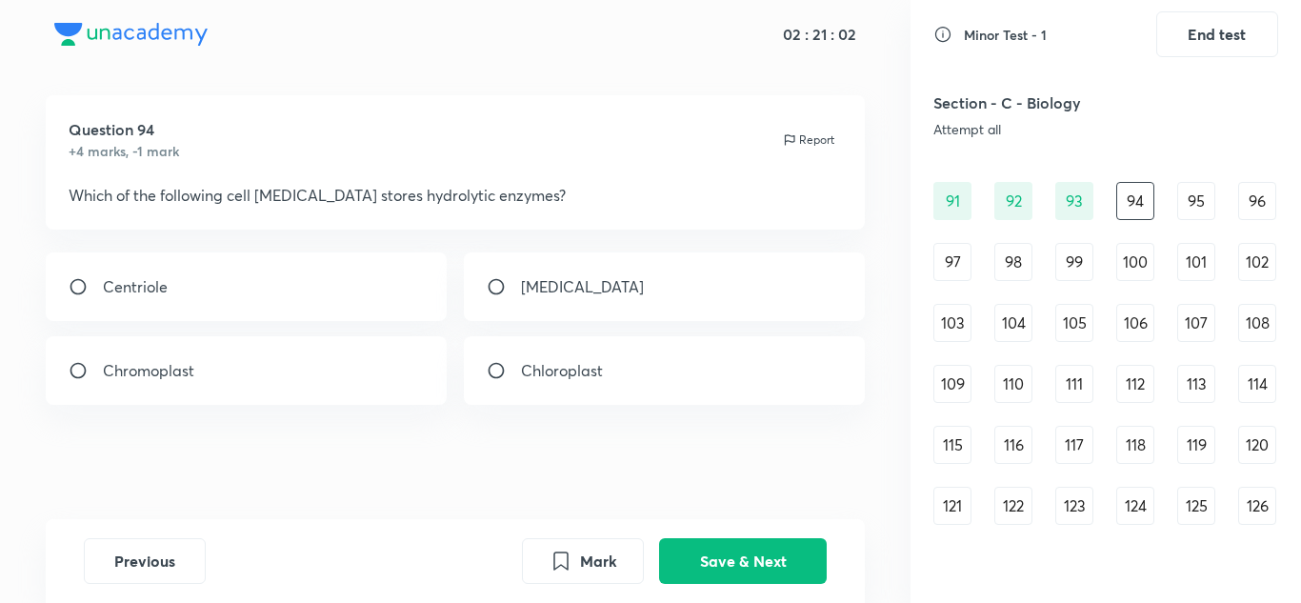
click at [720, 278] on div "[MEDICAL_DATA]" at bounding box center [665, 286] width 402 height 69
radio input "true"
click at [709, 562] on button "Save & Next" at bounding box center [743, 559] width 168 height 46
click at [366, 352] on div "Golgi body" at bounding box center [247, 370] width 402 height 69
radio input "true"
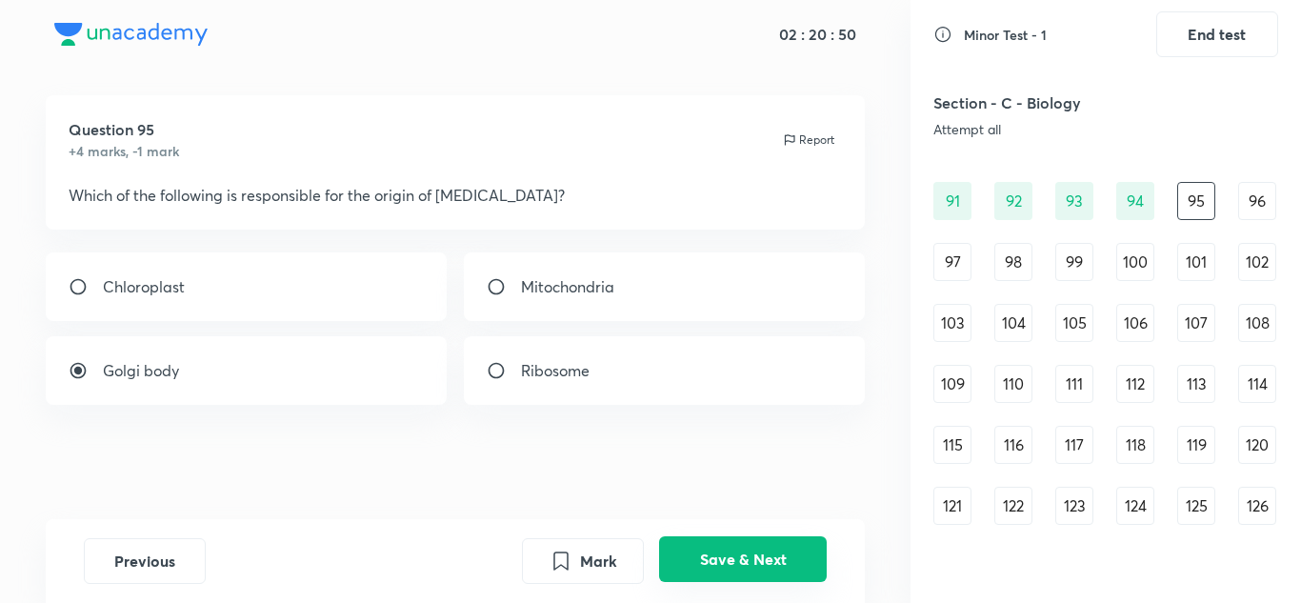
click at [755, 539] on button "Save & Next" at bounding box center [743, 559] width 168 height 46
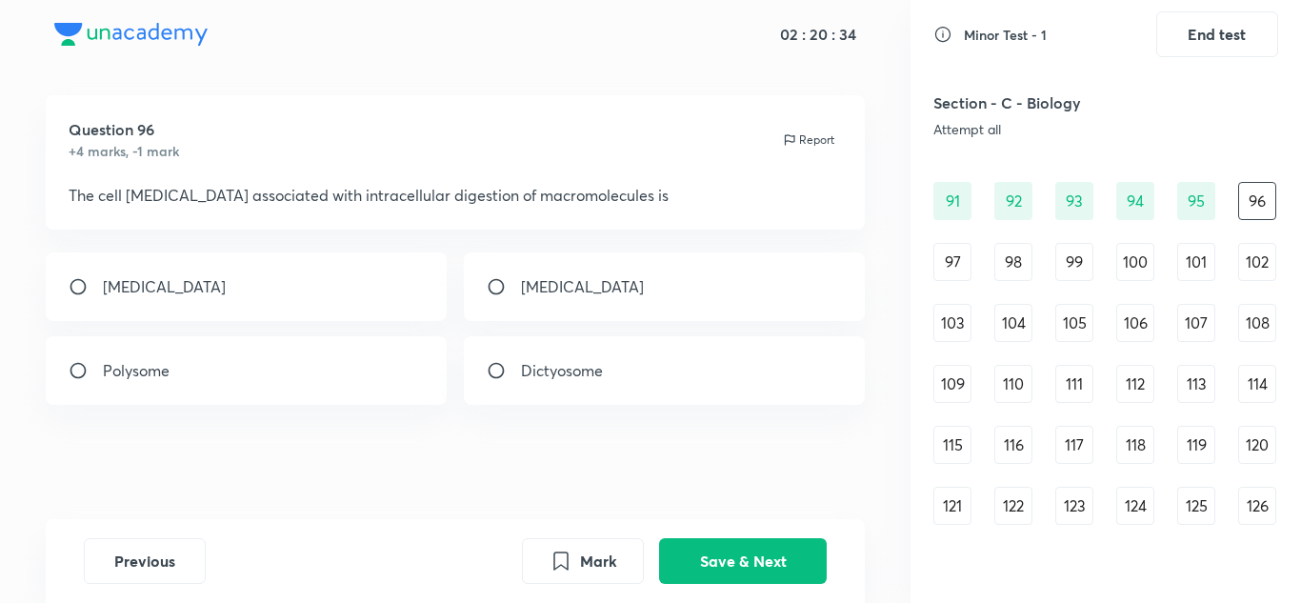
click at [375, 282] on div "[MEDICAL_DATA]" at bounding box center [247, 286] width 402 height 69
radio input "true"
click at [740, 564] on button "Save & Next" at bounding box center [743, 559] width 168 height 46
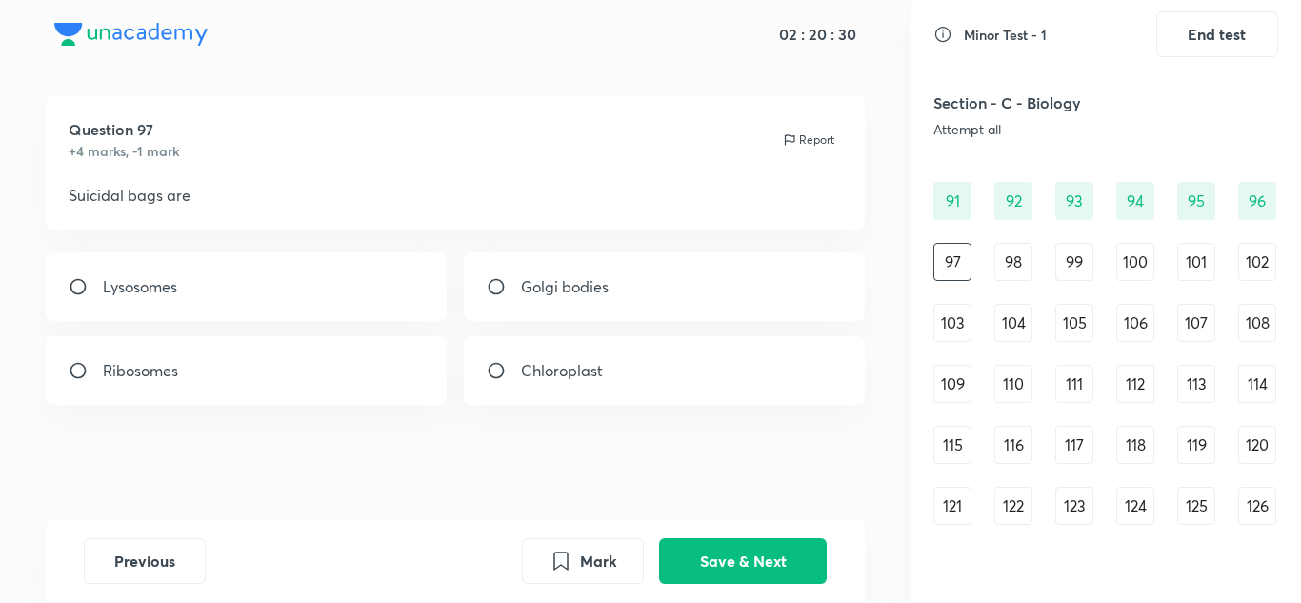
click at [421, 276] on div "Lysosomes" at bounding box center [247, 286] width 402 height 69
radio input "true"
click at [736, 554] on button "Save & Next" at bounding box center [743, 559] width 168 height 46
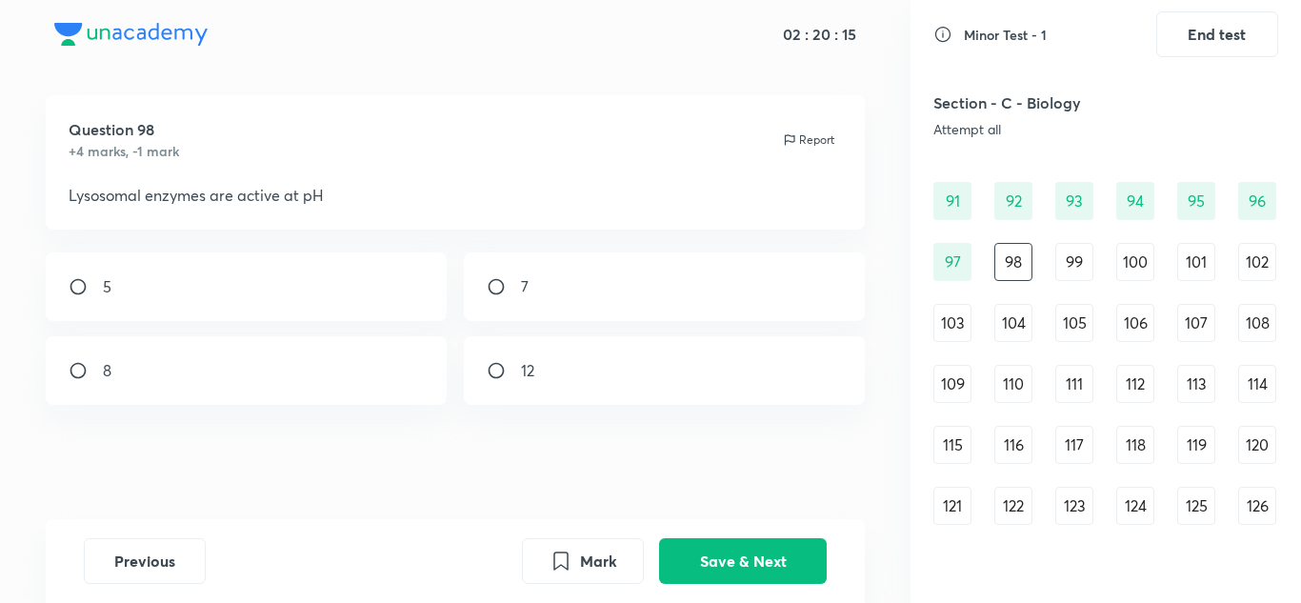
click at [288, 269] on div "5" at bounding box center [247, 286] width 402 height 69
radio input "true"
click at [731, 550] on button "Save & Next" at bounding box center [743, 559] width 168 height 46
click at [357, 282] on div "Acidic pH" at bounding box center [247, 286] width 402 height 69
radio input "true"
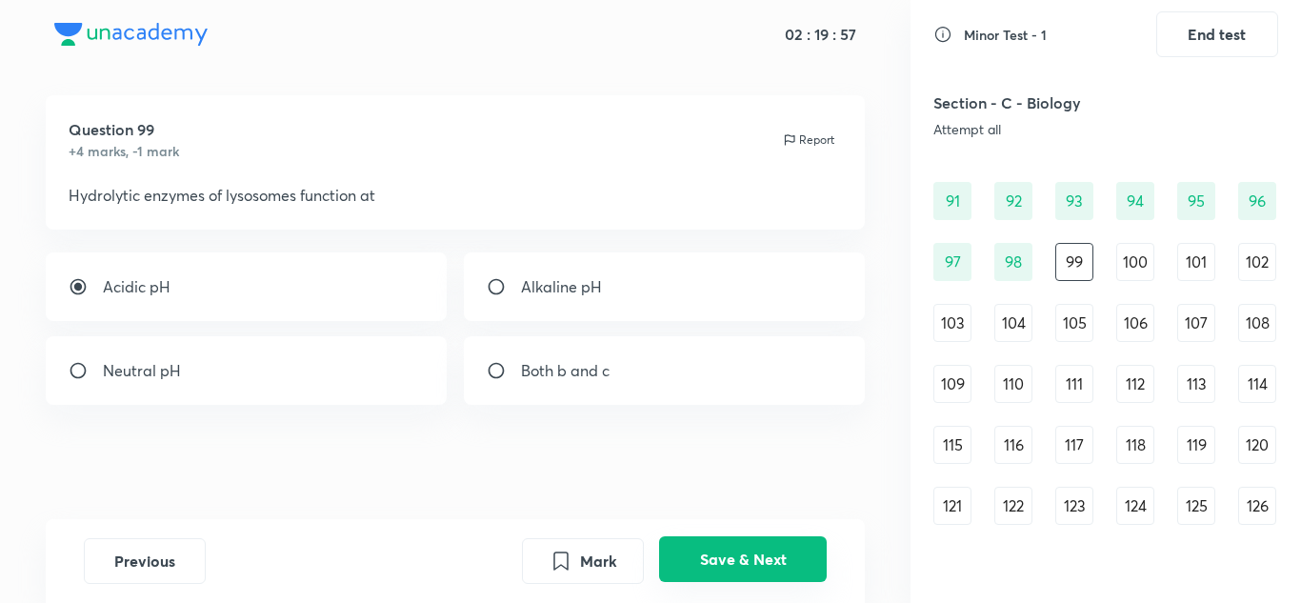
click at [711, 564] on button "Save & Next" at bounding box center [743, 559] width 168 height 46
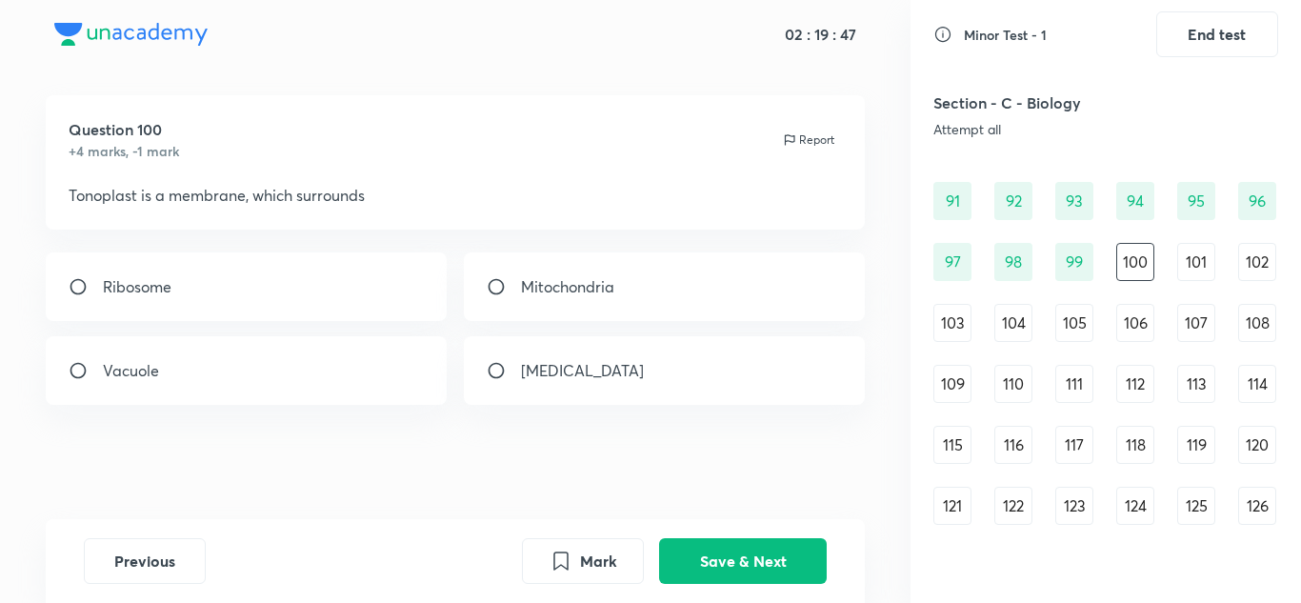
click at [350, 371] on div "Vacuole" at bounding box center [247, 370] width 402 height 69
radio input "true"
click at [789, 570] on button "Save & Next" at bounding box center [743, 559] width 168 height 46
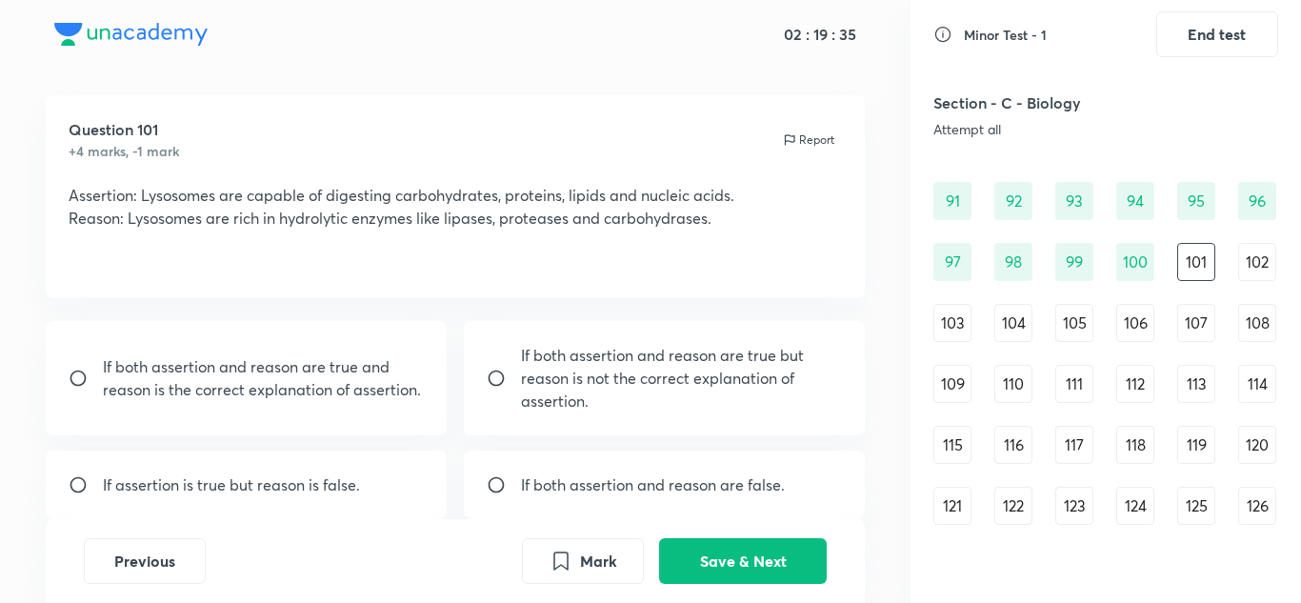
click at [318, 375] on p "If both assertion and reason are true and reason is the correct explanation of …" at bounding box center [264, 378] width 322 height 46
radio input "true"
click at [736, 564] on button "Save & Next" at bounding box center [743, 559] width 168 height 46
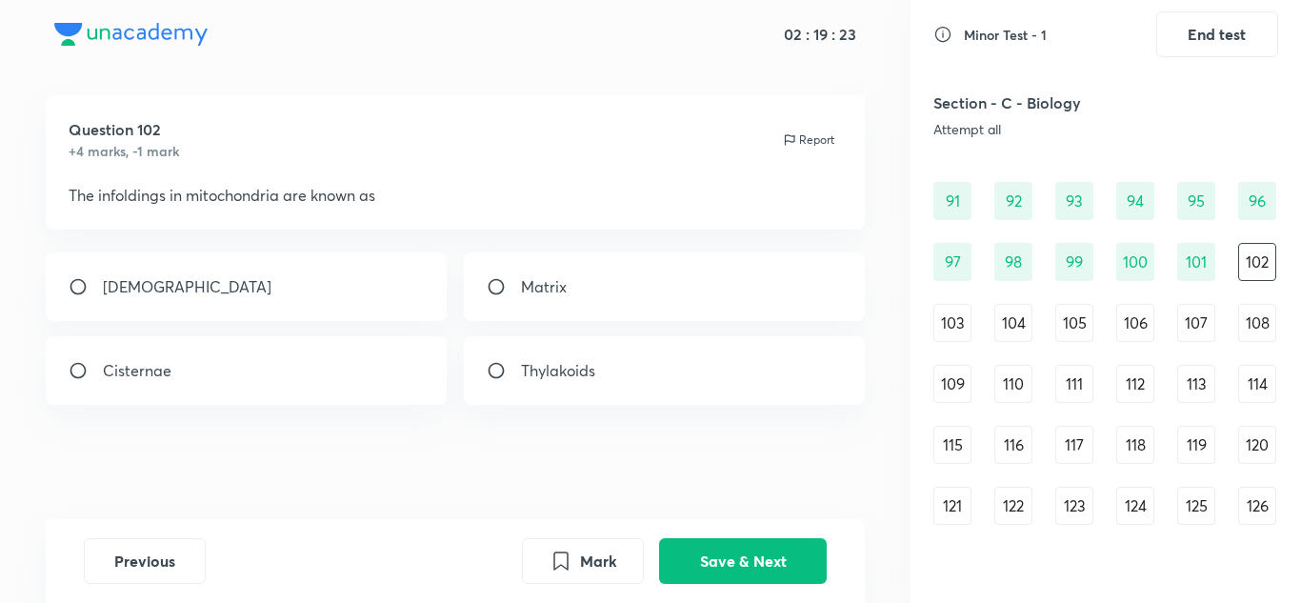
click at [377, 293] on div "[DEMOGRAPHIC_DATA]" at bounding box center [247, 286] width 402 height 69
radio input "true"
click at [778, 559] on button "Save & Next" at bounding box center [743, 559] width 168 height 46
click at [731, 276] on div "Mitochondria" at bounding box center [665, 286] width 402 height 69
radio input "true"
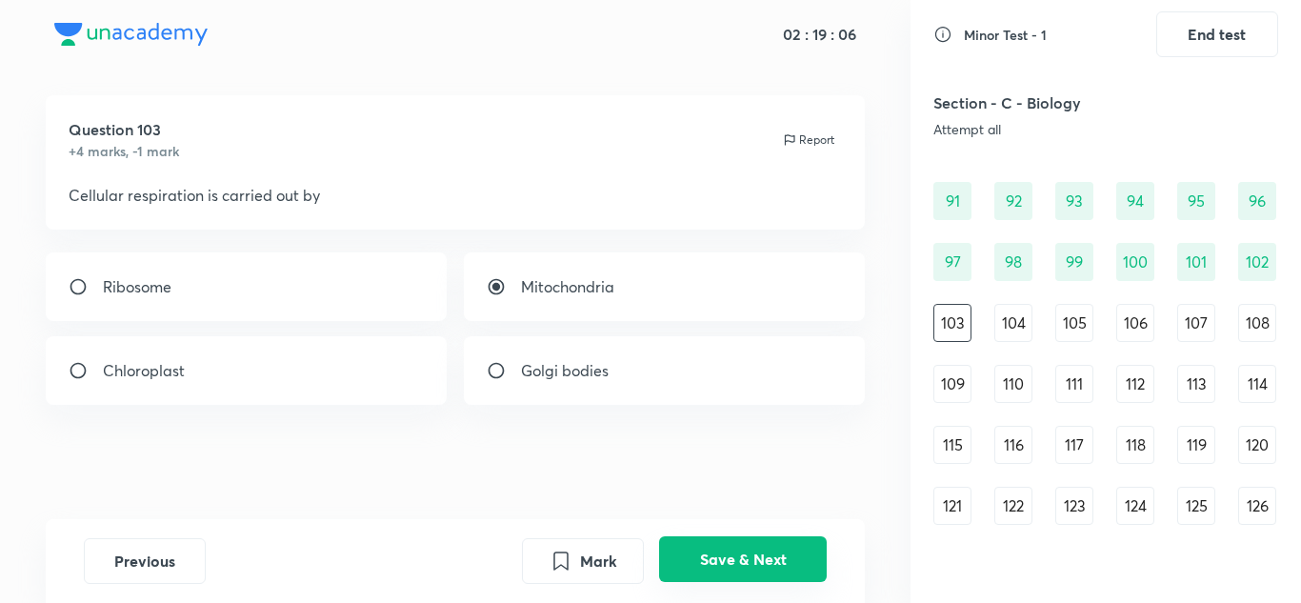
click at [772, 557] on button "Save & Next" at bounding box center [743, 559] width 168 height 46
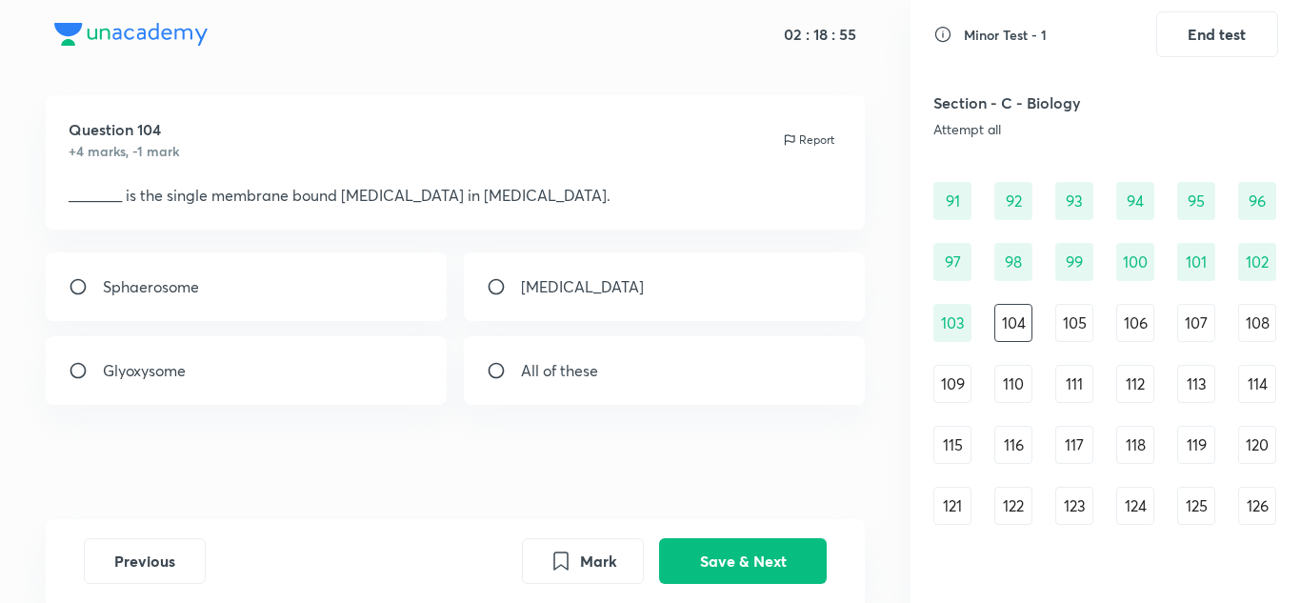
drag, startPoint x: 716, startPoint y: 364, endPoint x: 766, endPoint y: 402, distance: 62.5
click at [766, 402] on div "All of these" at bounding box center [665, 370] width 402 height 69
radio input "true"
click at [761, 550] on button "Save & Next" at bounding box center [743, 559] width 168 height 46
click at [665, 350] on div "Ribosome" at bounding box center [665, 370] width 402 height 69
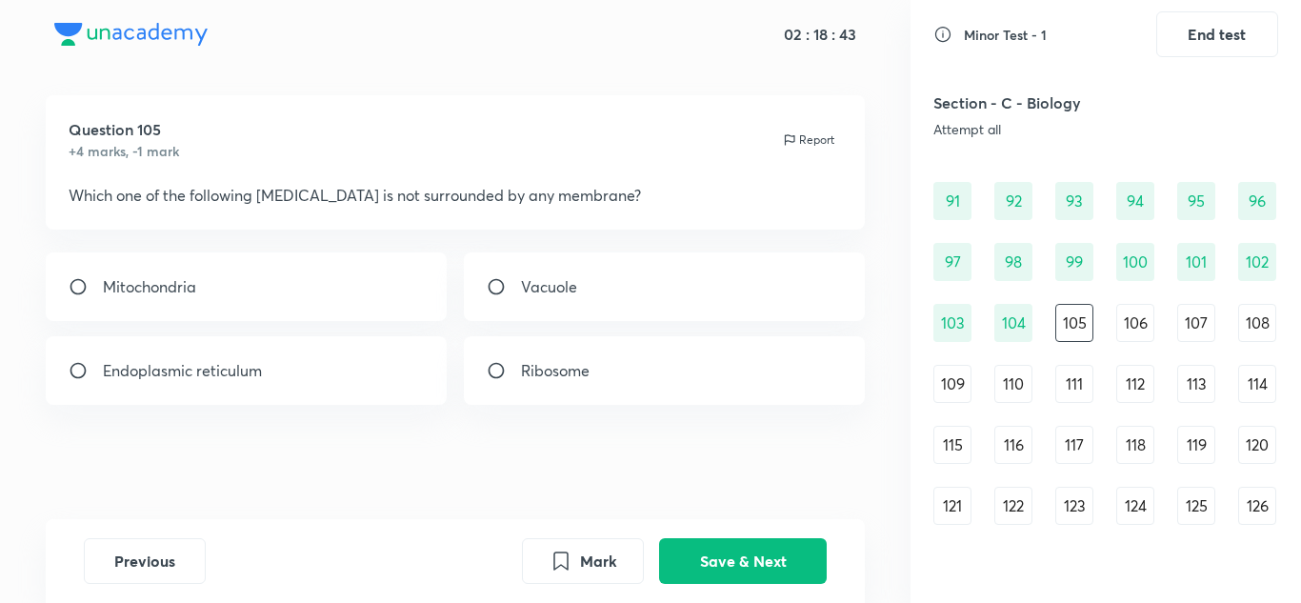
radio input "true"
click at [793, 550] on button "Save & Next" at bounding box center [743, 559] width 168 height 46
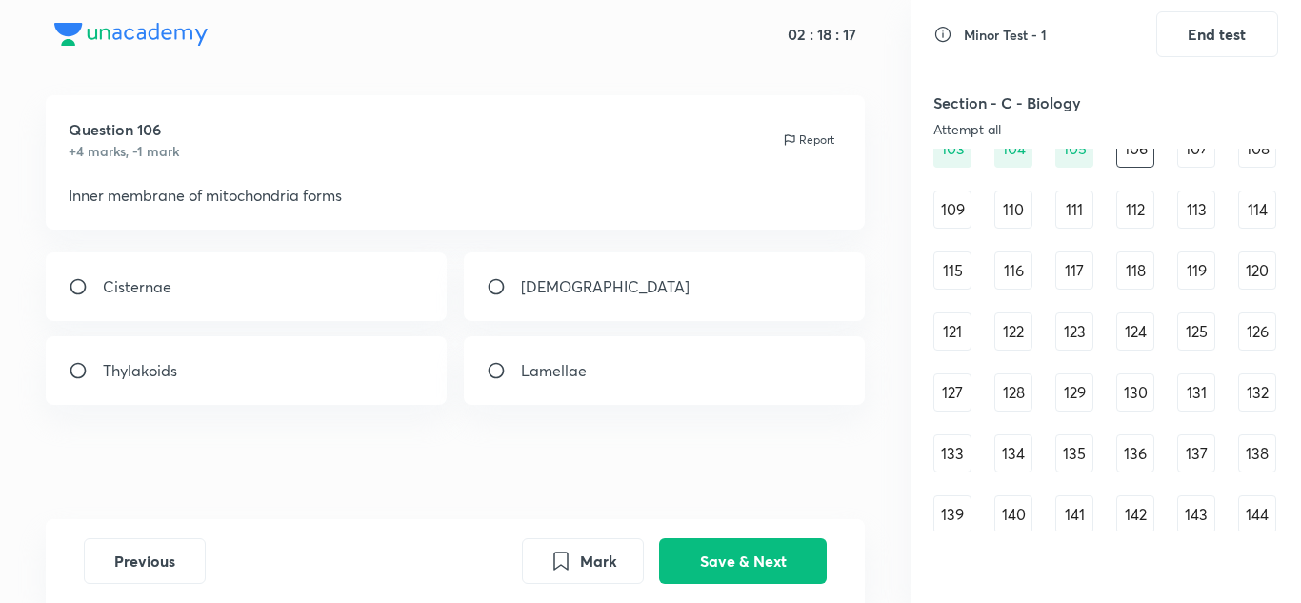
scroll to position [1486, 0]
click at [776, 270] on div "[DEMOGRAPHIC_DATA]" at bounding box center [665, 286] width 402 height 69
radio input "true"
click at [758, 550] on button "Save & Next" at bounding box center [743, 559] width 168 height 46
click at [612, 369] on div "All of these" at bounding box center [665, 370] width 402 height 69
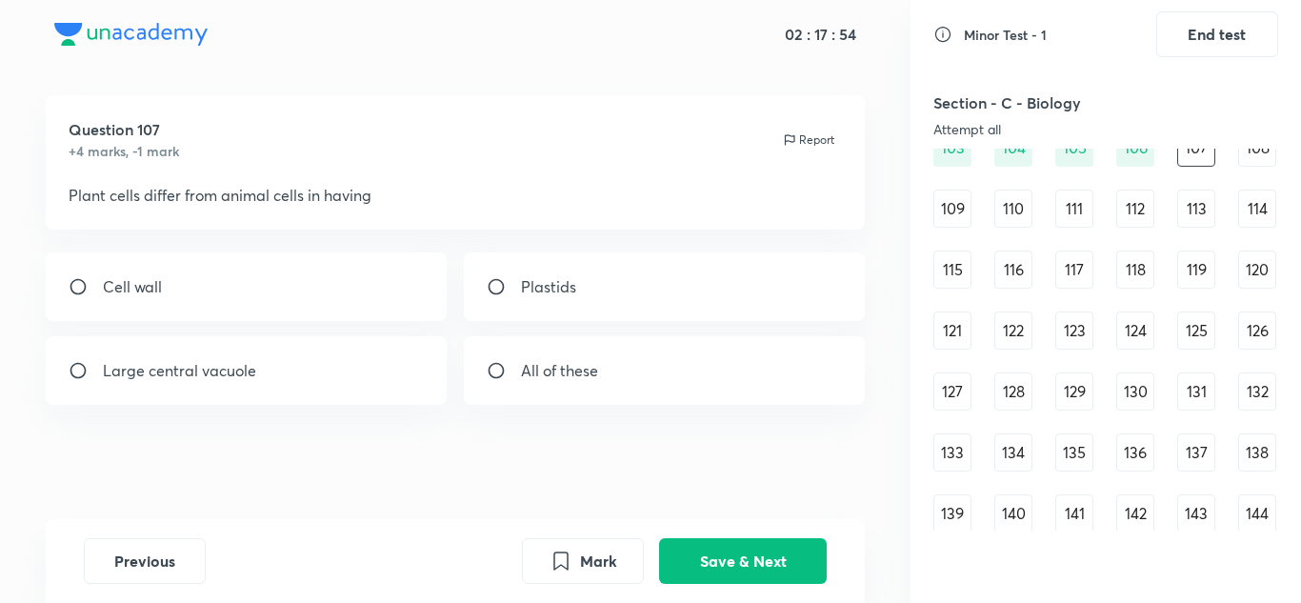
radio input "true"
click at [688, 558] on button "Save & Next" at bounding box center [743, 559] width 168 height 46
click at [330, 354] on div "Mitochondria" at bounding box center [247, 370] width 402 height 69
radio input "true"
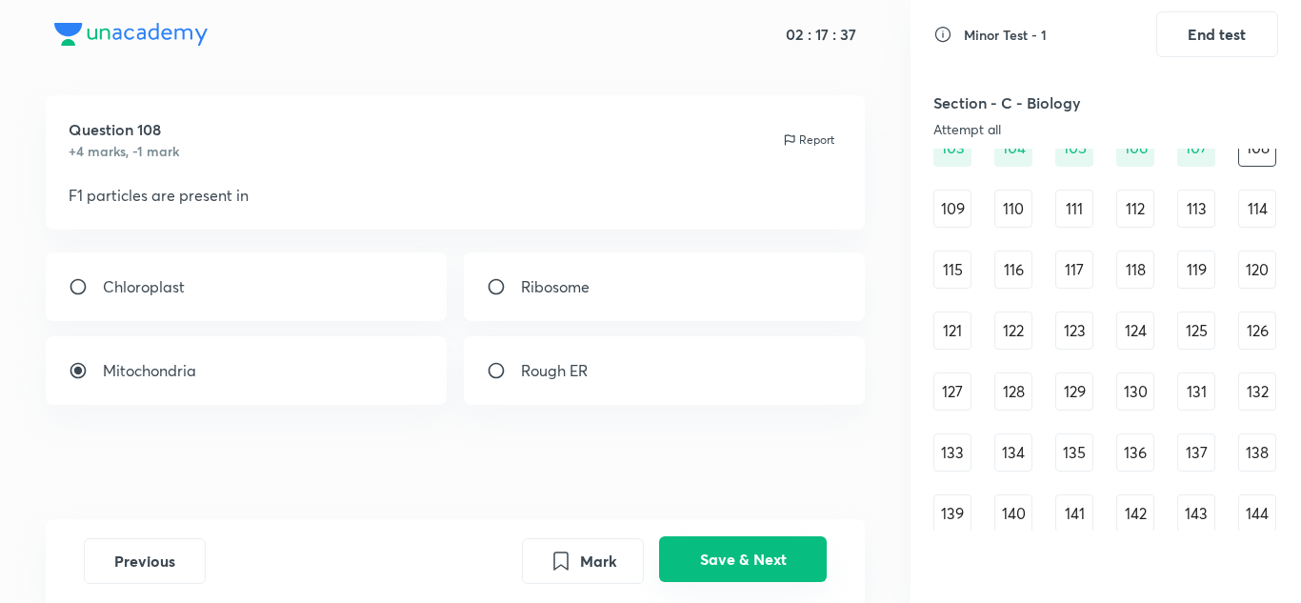
click at [799, 569] on button "Save & Next" at bounding box center [743, 559] width 168 height 46
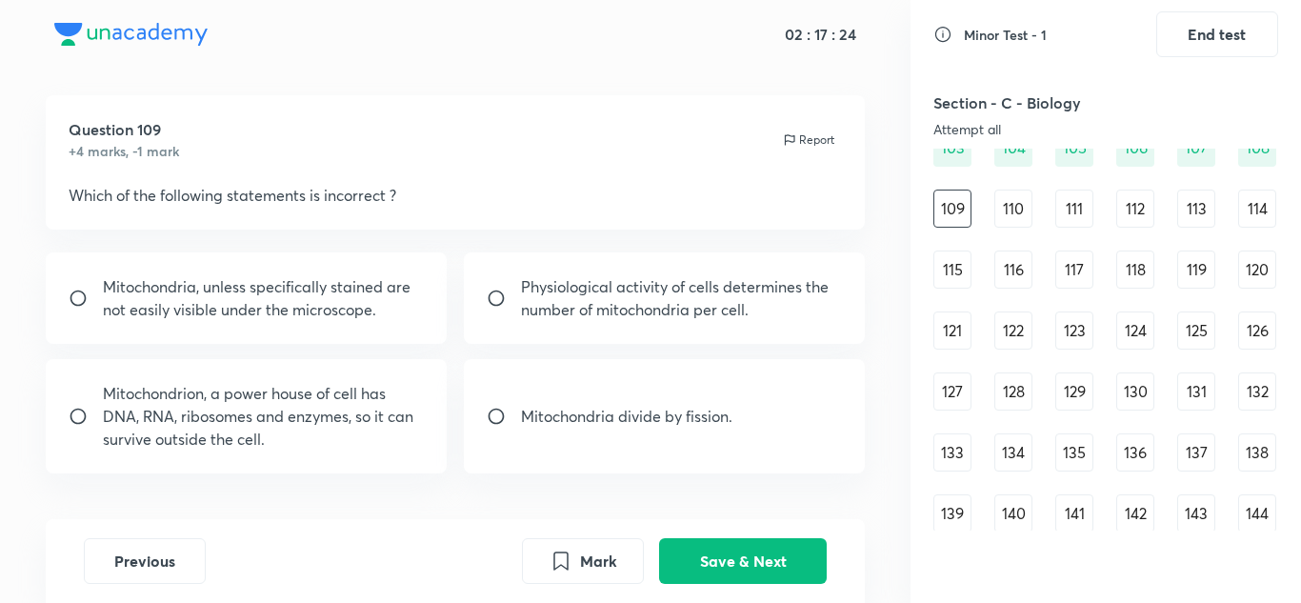
click at [389, 415] on p "Mitochondrion, a power house of cell has DNA, RNA, ribosomes and enzymes, so it…" at bounding box center [264, 416] width 322 height 69
radio input "true"
click at [706, 555] on button "Save & Next" at bounding box center [743, 559] width 168 height 46
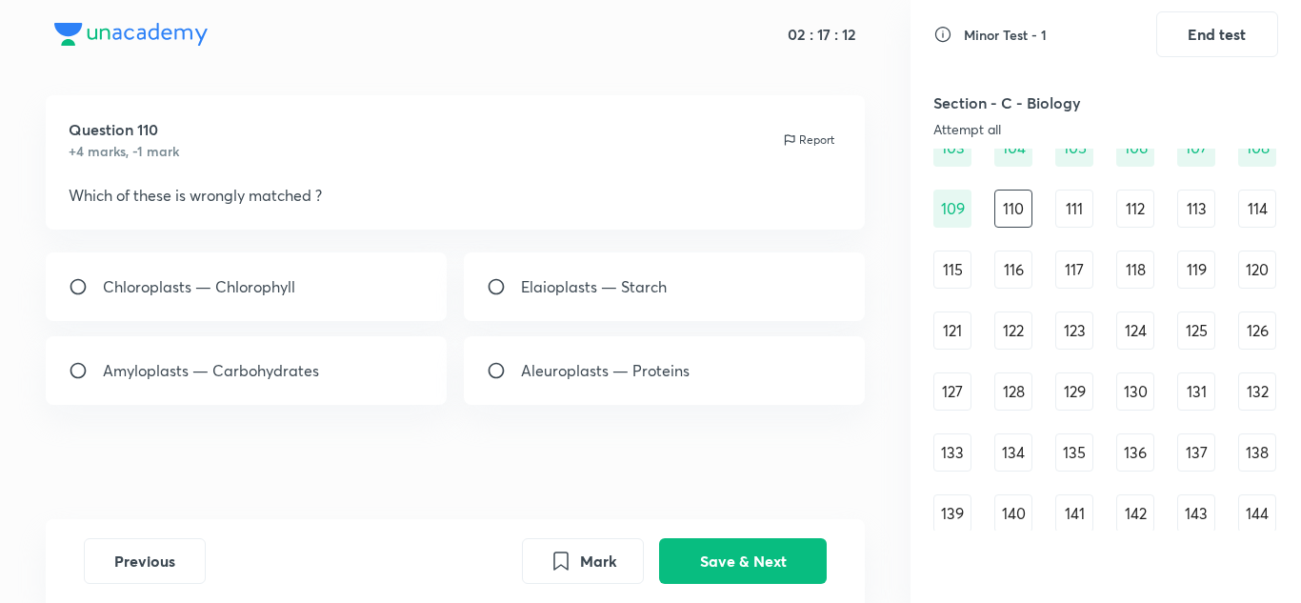
click at [697, 273] on div "Elaioplasts — Starch" at bounding box center [665, 286] width 402 height 69
radio input "true"
click at [691, 563] on button "Save & Next" at bounding box center [743, 559] width 168 height 46
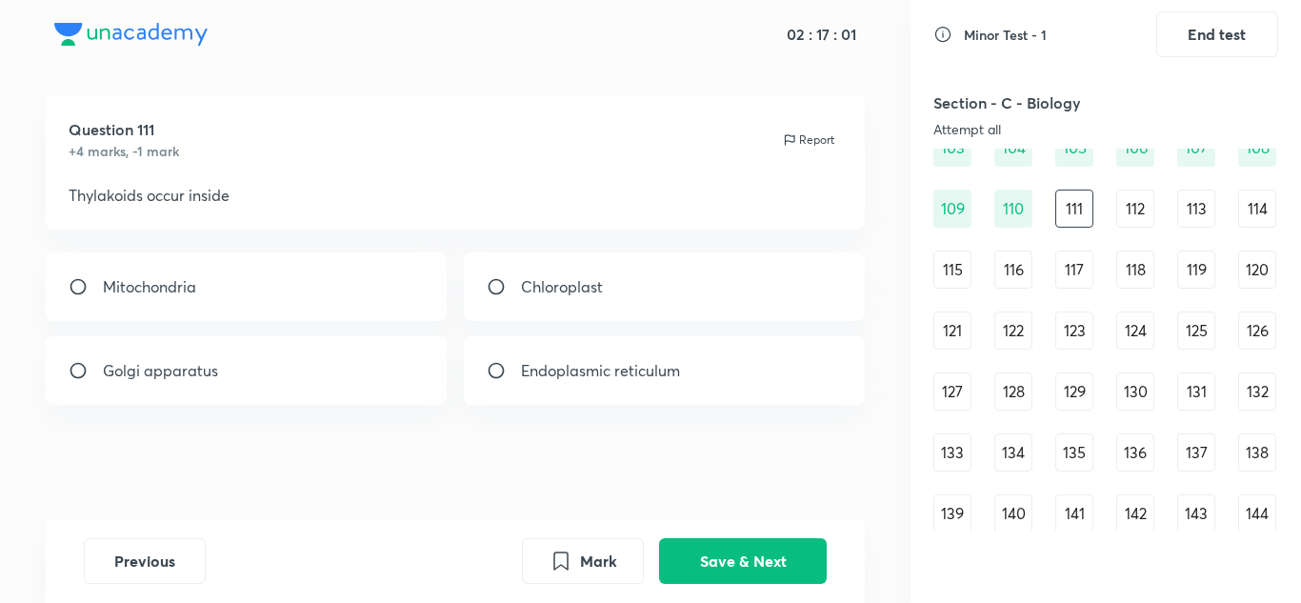
click at [663, 303] on div "Chloroplast" at bounding box center [665, 286] width 402 height 69
radio input "true"
click at [699, 551] on button "Save & Next" at bounding box center [743, 559] width 168 height 46
click at [378, 382] on div "Thylakoids" at bounding box center [247, 370] width 402 height 69
radio input "true"
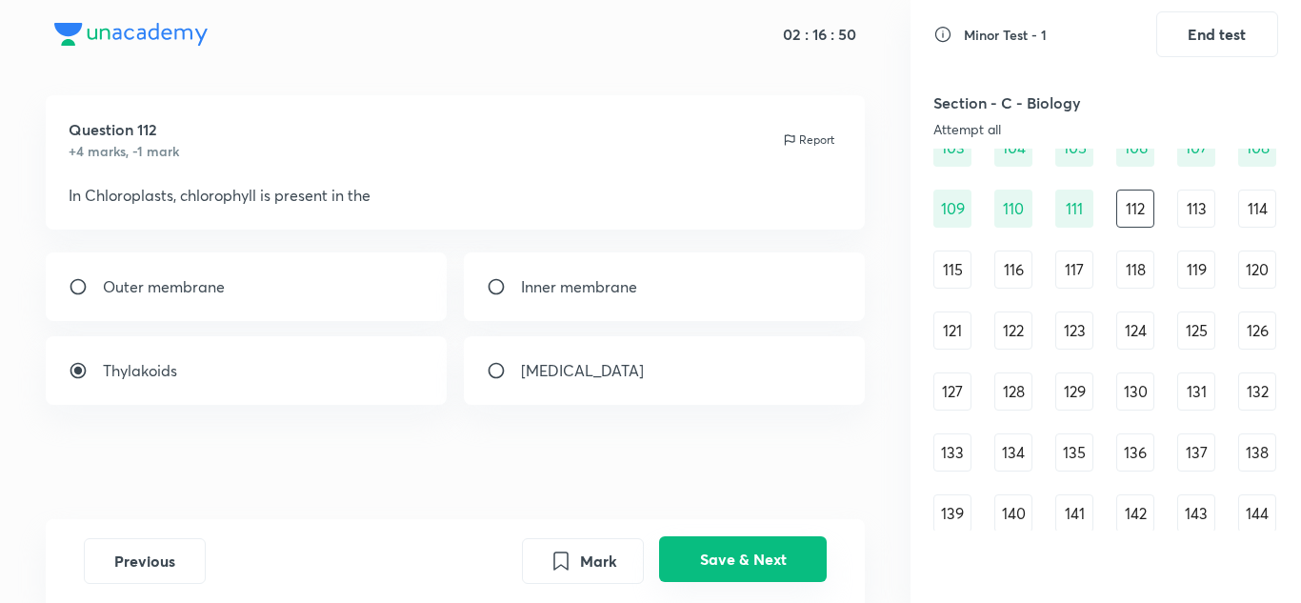
click at [774, 565] on button "Save & Next" at bounding box center [743, 559] width 168 height 46
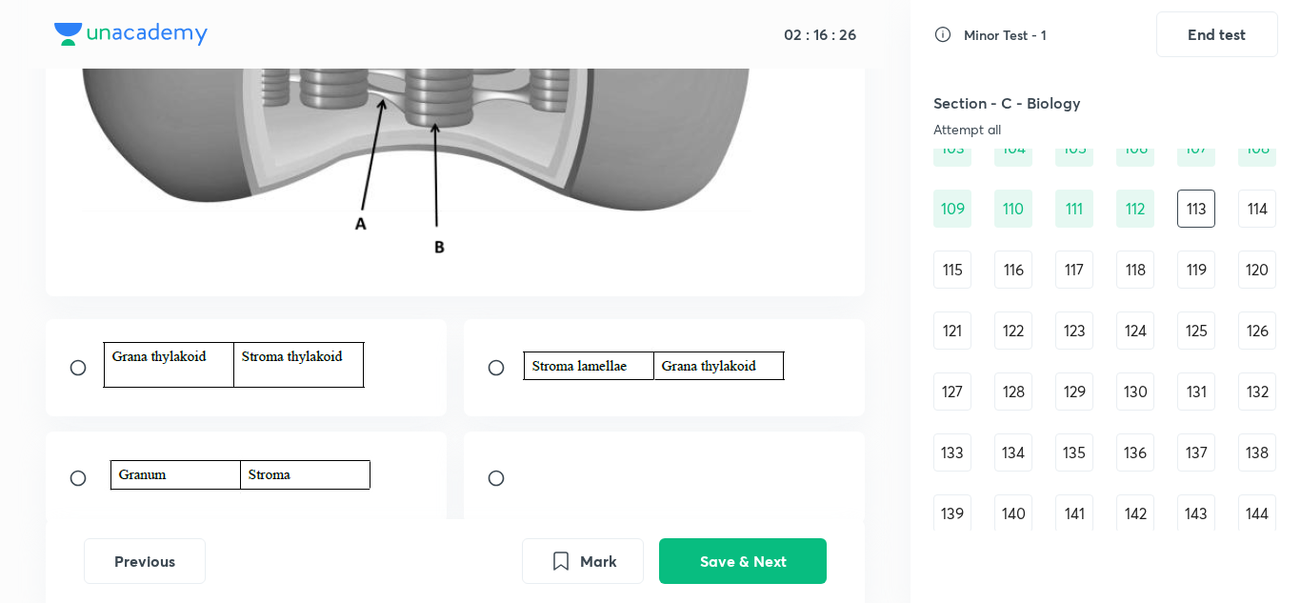
scroll to position [425, 0]
click at [90, 372] on input "radio" at bounding box center [86, 366] width 34 height 19
radio input "true"
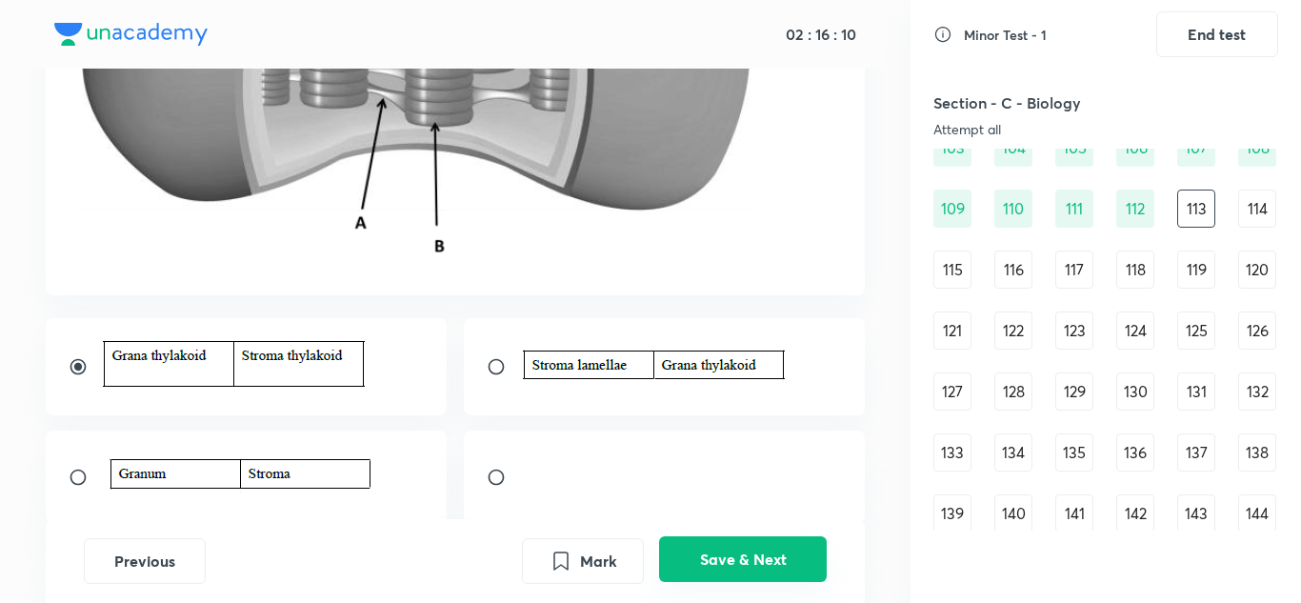
click at [749, 549] on button "Save & Next" at bounding box center [743, 559] width 168 height 46
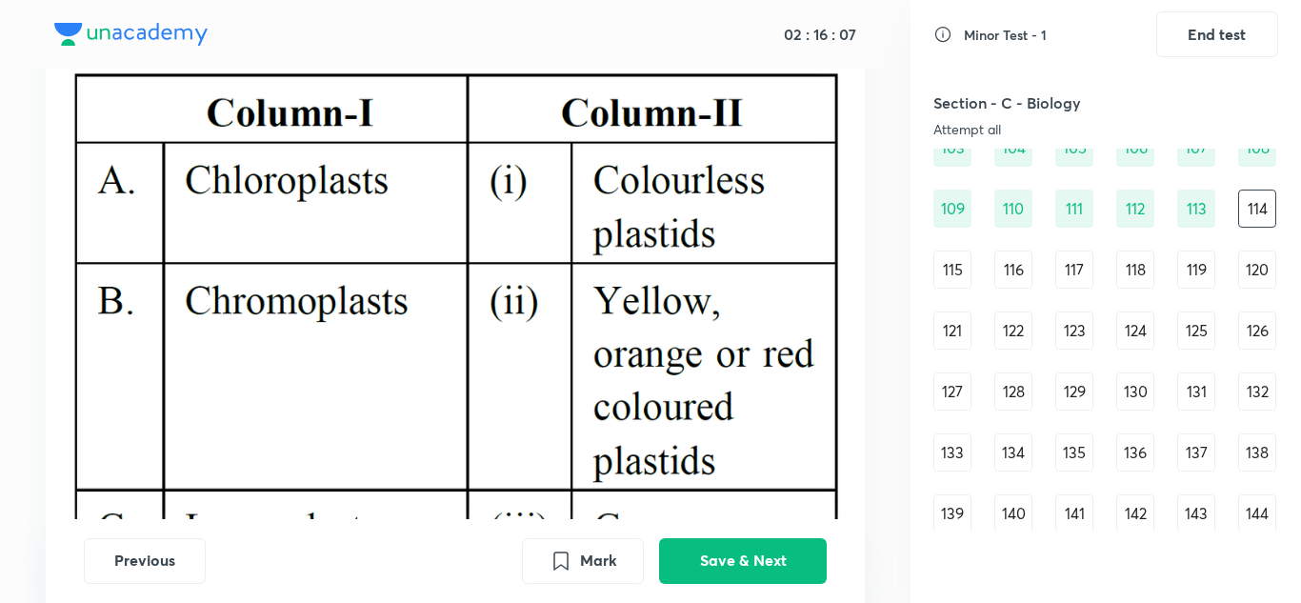
scroll to position [0, 0]
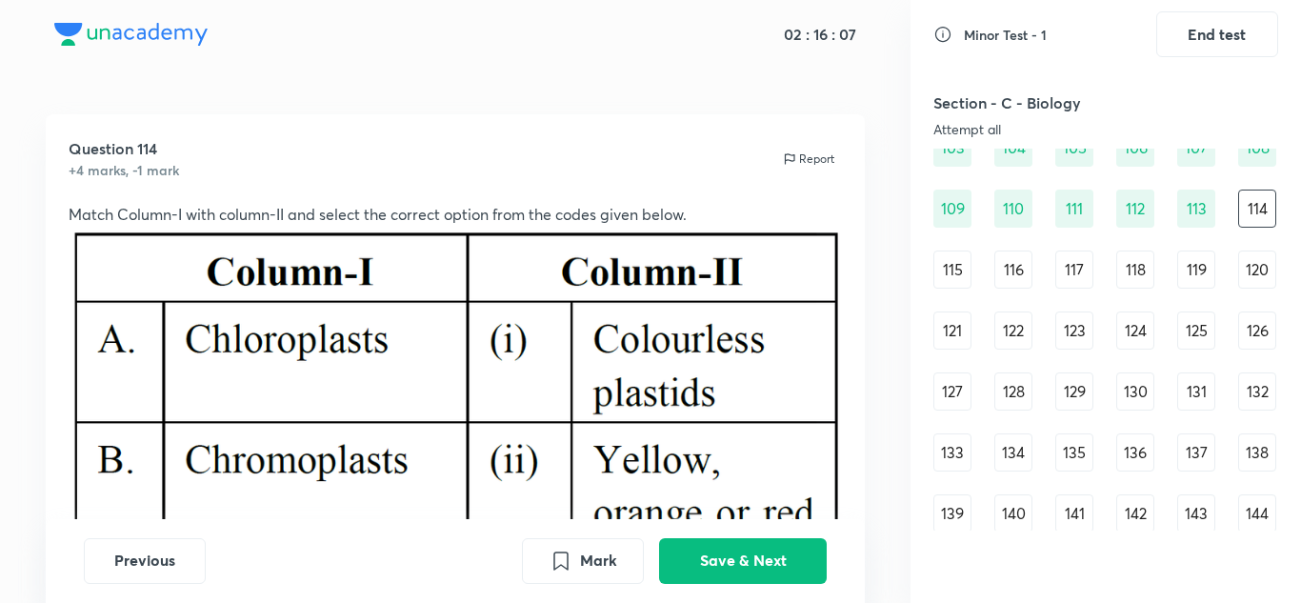
click at [662, 287] on img at bounding box center [456, 501] width 774 height 550
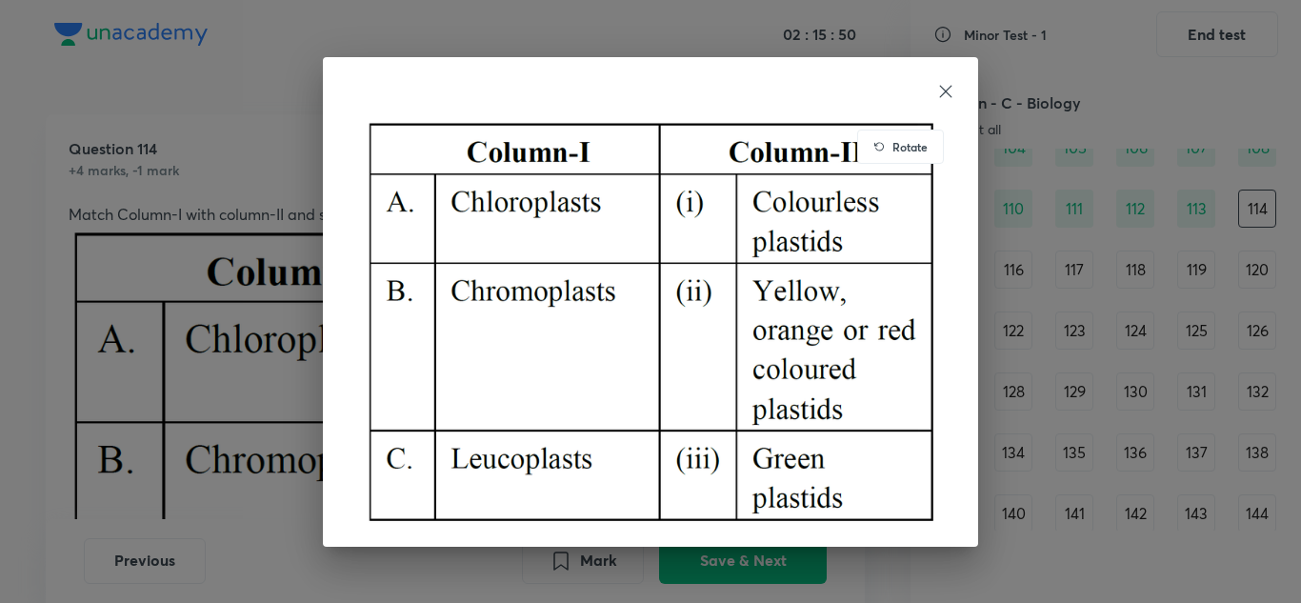
click at [948, 90] on icon at bounding box center [946, 91] width 12 height 12
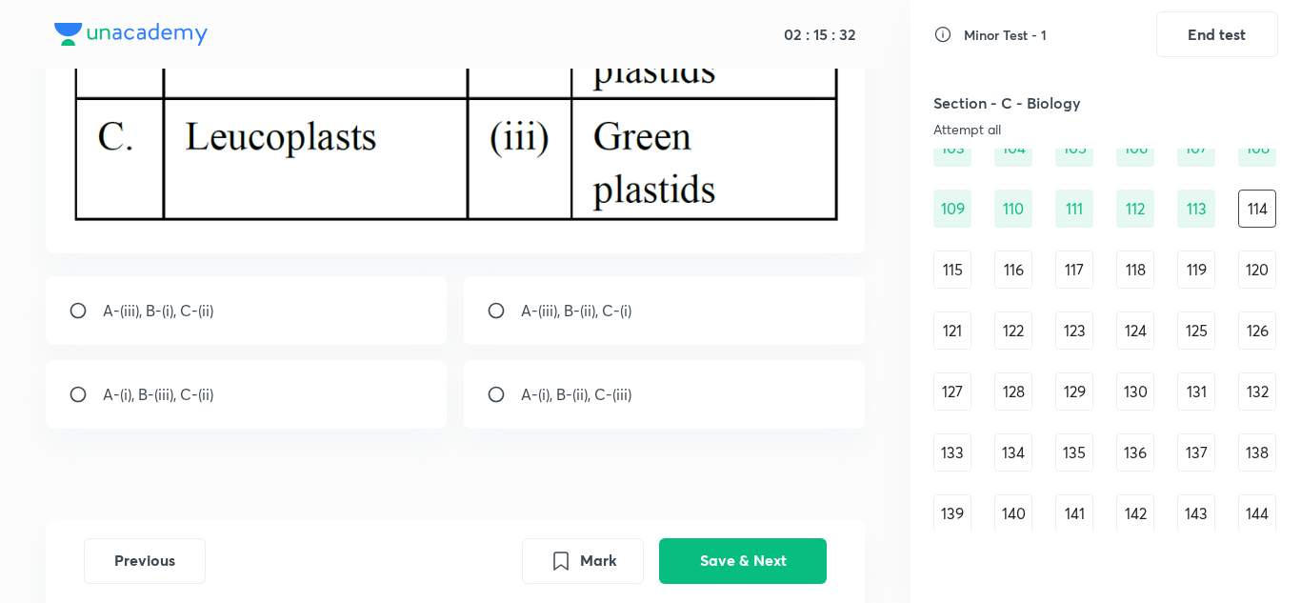
scroll to position [574, 0]
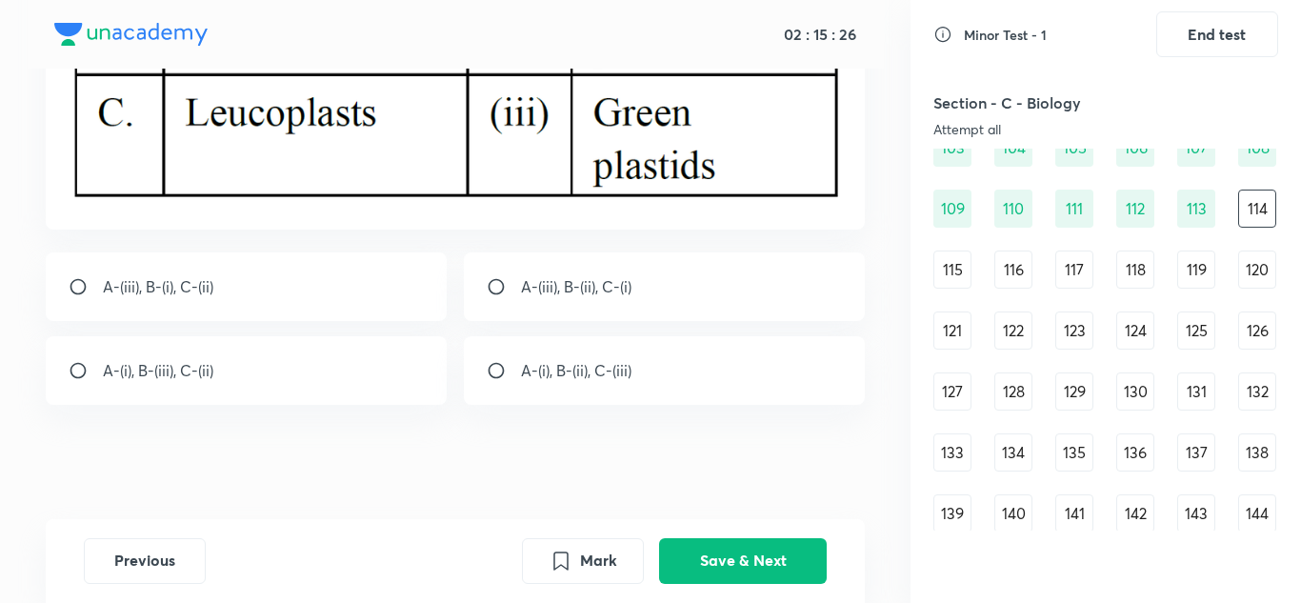
click at [527, 278] on p "A-(iii), B-(ii), C-(i)" at bounding box center [576, 286] width 110 height 23
radio input "true"
click at [739, 548] on button "Save & Next" at bounding box center [743, 559] width 168 height 46
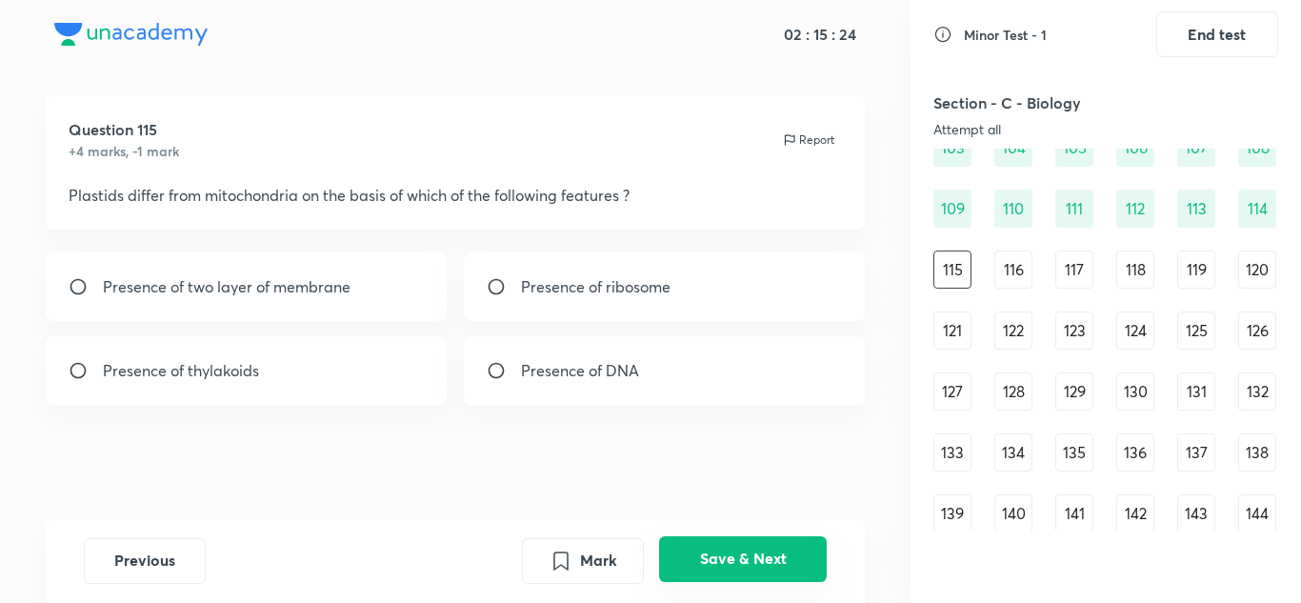
scroll to position [19, 0]
click at [307, 370] on div "Presence of thylakoids" at bounding box center [247, 370] width 402 height 69
radio input "true"
click at [689, 546] on button "Save & Next" at bounding box center [743, 559] width 168 height 46
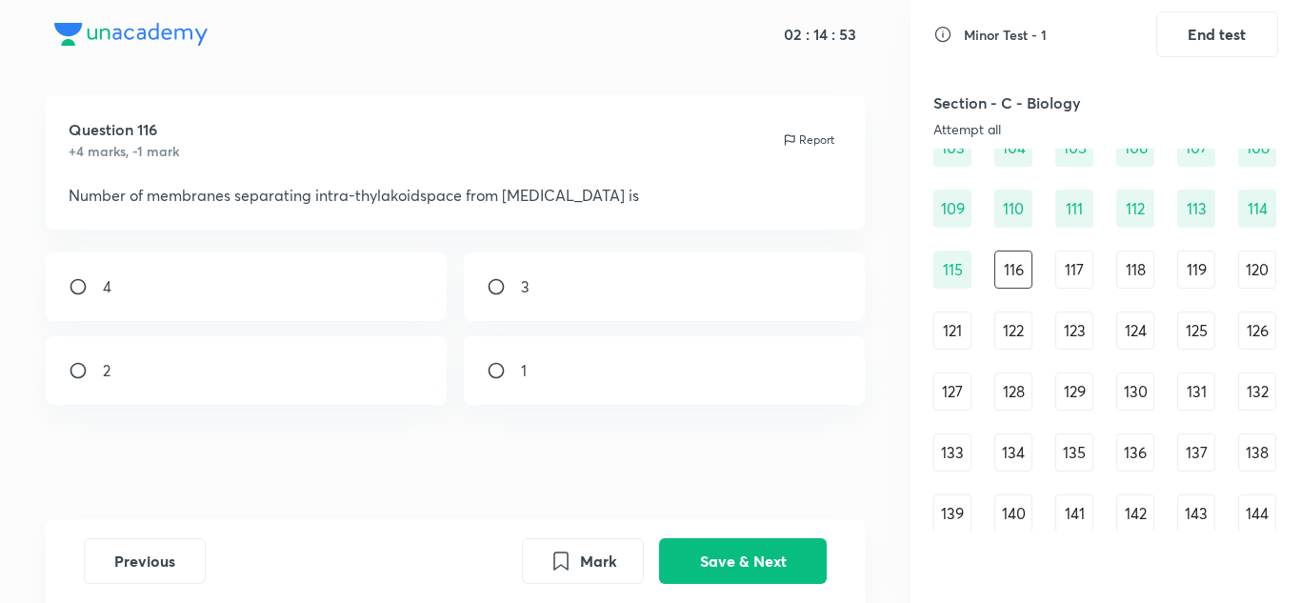
click at [300, 302] on div "4" at bounding box center [247, 286] width 402 height 69
radio input "true"
click at [738, 570] on button "Save & Next" at bounding box center [743, 559] width 168 height 46
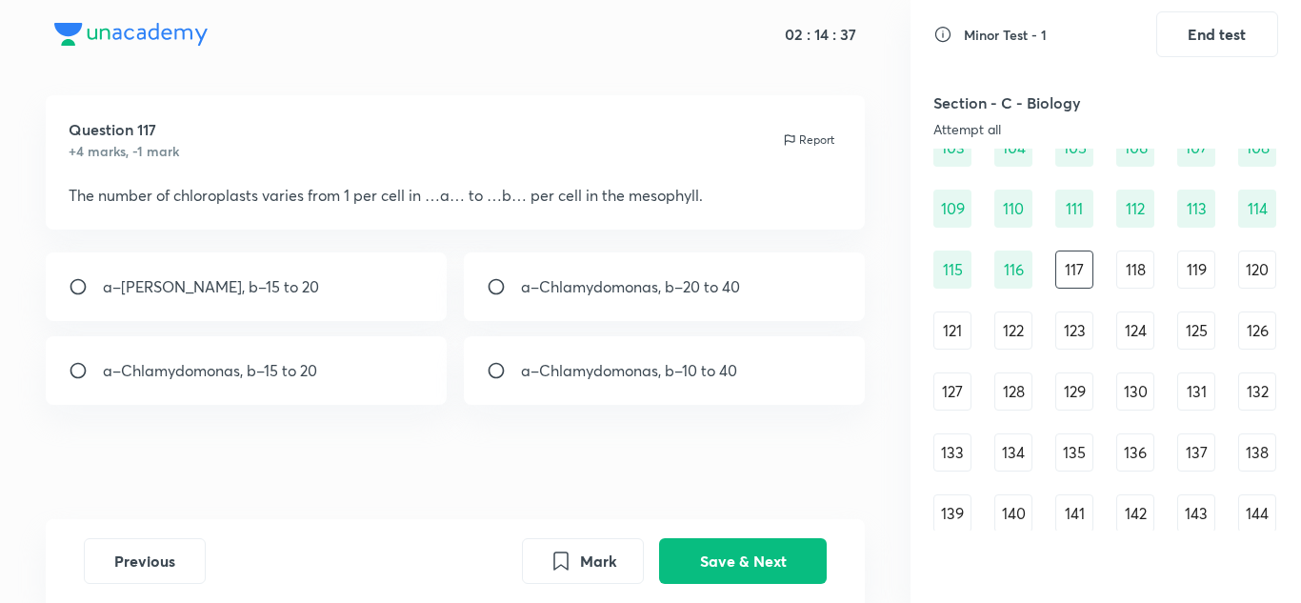
click at [585, 309] on div "a–Chlamydomonas, b–20 to 40" at bounding box center [665, 286] width 402 height 69
radio input "true"
click at [706, 560] on button "Save & Next" at bounding box center [743, 559] width 168 height 46
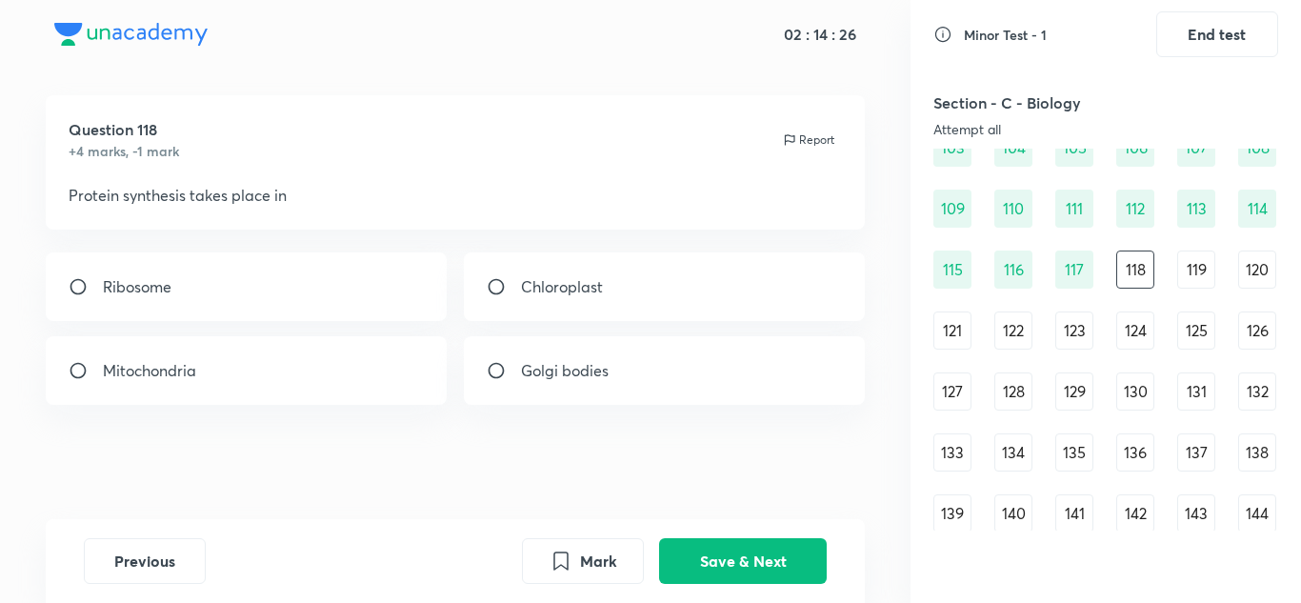
click at [350, 297] on div "Ribosome" at bounding box center [247, 286] width 402 height 69
radio input "true"
click at [730, 562] on button "Save & Next" at bounding box center [743, 559] width 168 height 46
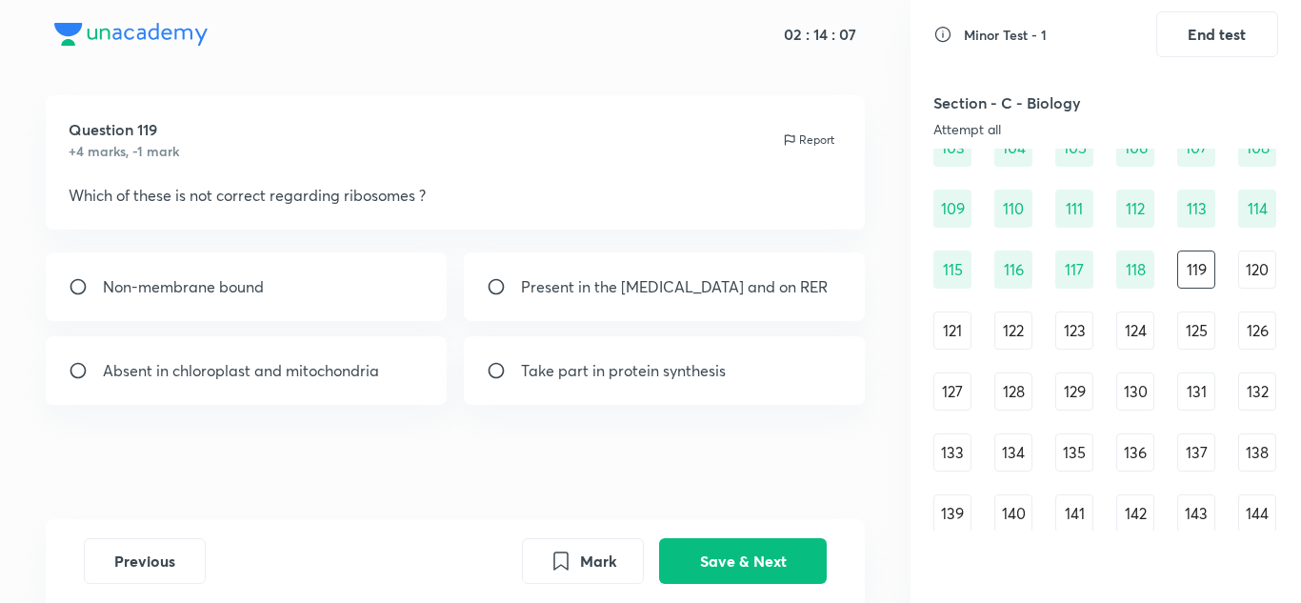
click at [341, 368] on p "Absent in chloroplast and mitochondria" at bounding box center [241, 370] width 276 height 23
radio input "true"
click at [786, 565] on button "Save & Next" at bounding box center [743, 559] width 168 height 46
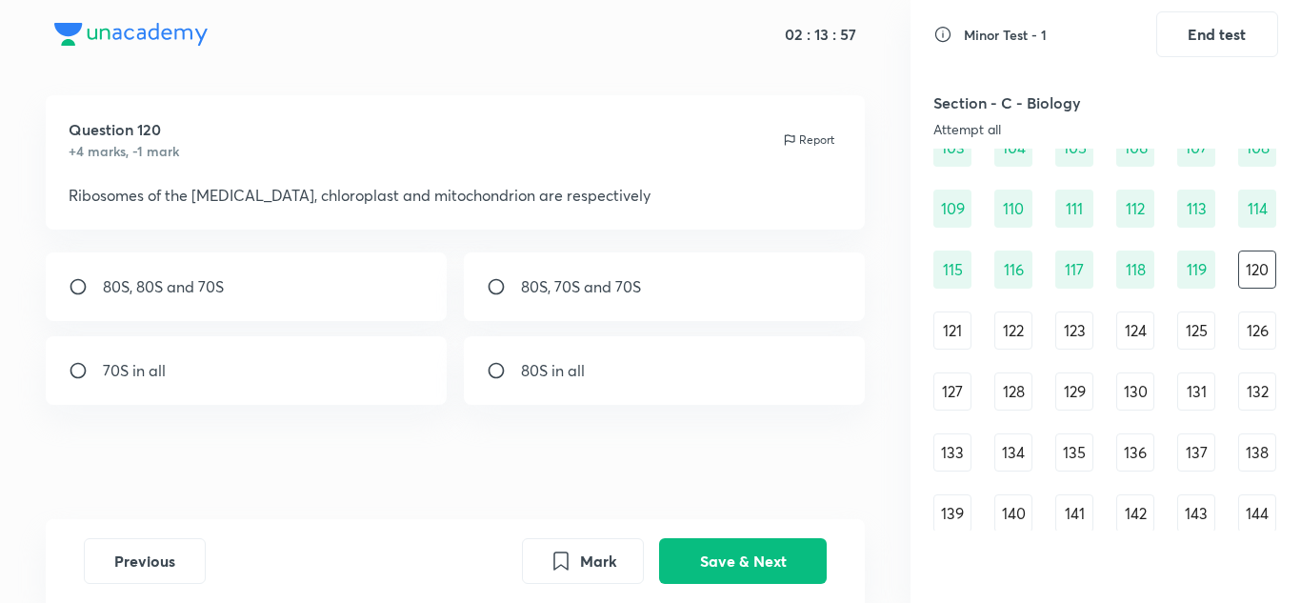
click at [674, 275] on div "80S, 70S and 70S" at bounding box center [665, 286] width 402 height 69
radio input "true"
click at [754, 559] on button "Save & Next" at bounding box center [743, 559] width 168 height 46
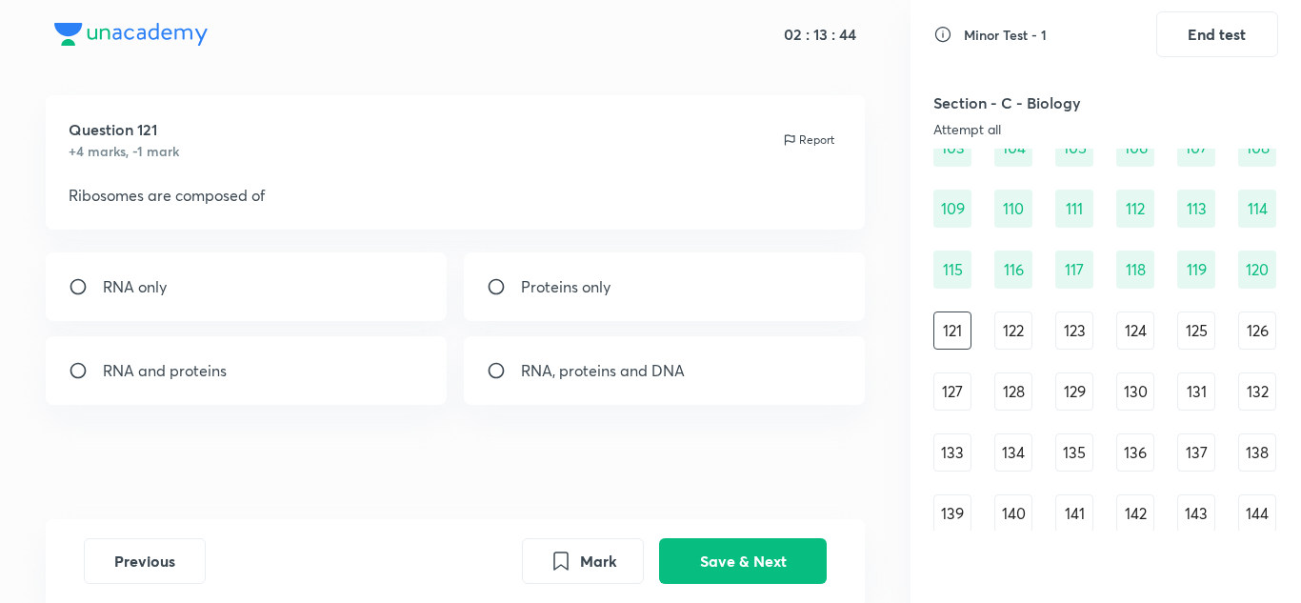
click at [622, 287] on div "Proteins only" at bounding box center [665, 286] width 402 height 69
click at [306, 370] on div "RNA and proteins" at bounding box center [247, 370] width 402 height 69
radio input "false"
radio input "true"
click at [691, 546] on button "Save & Next" at bounding box center [743, 559] width 168 height 46
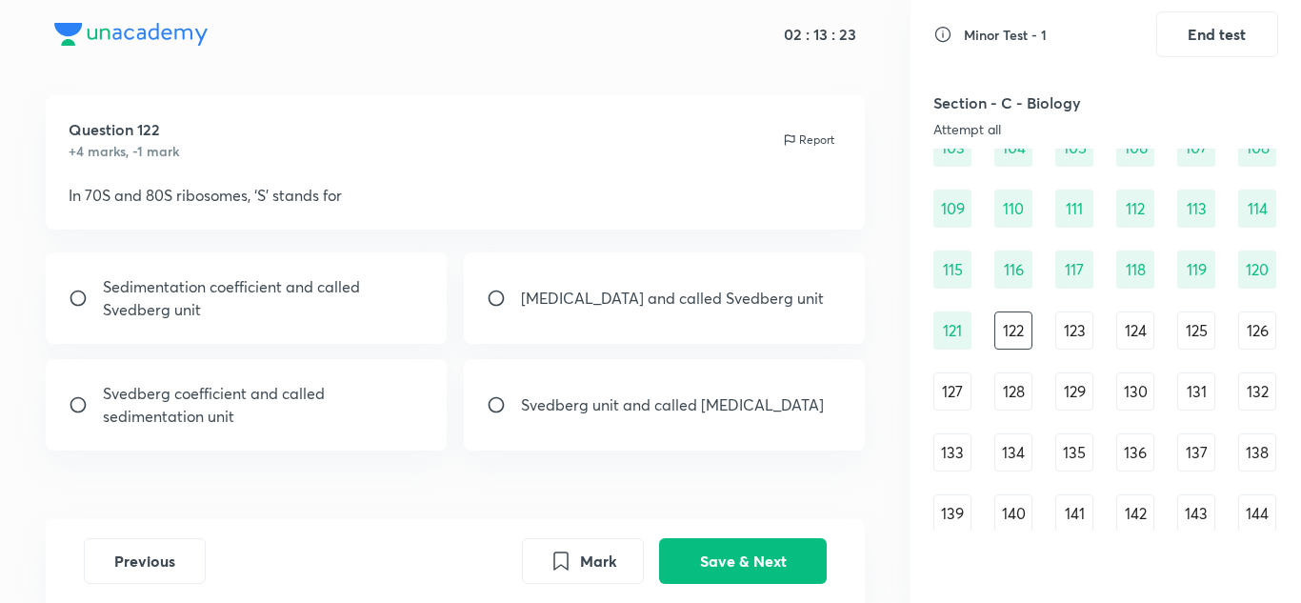
click at [414, 301] on p "Sedimentation coefficient and called Svedberg unit" at bounding box center [264, 298] width 322 height 46
radio input "true"
click at [810, 573] on button "Save & Next" at bounding box center [743, 559] width 168 height 46
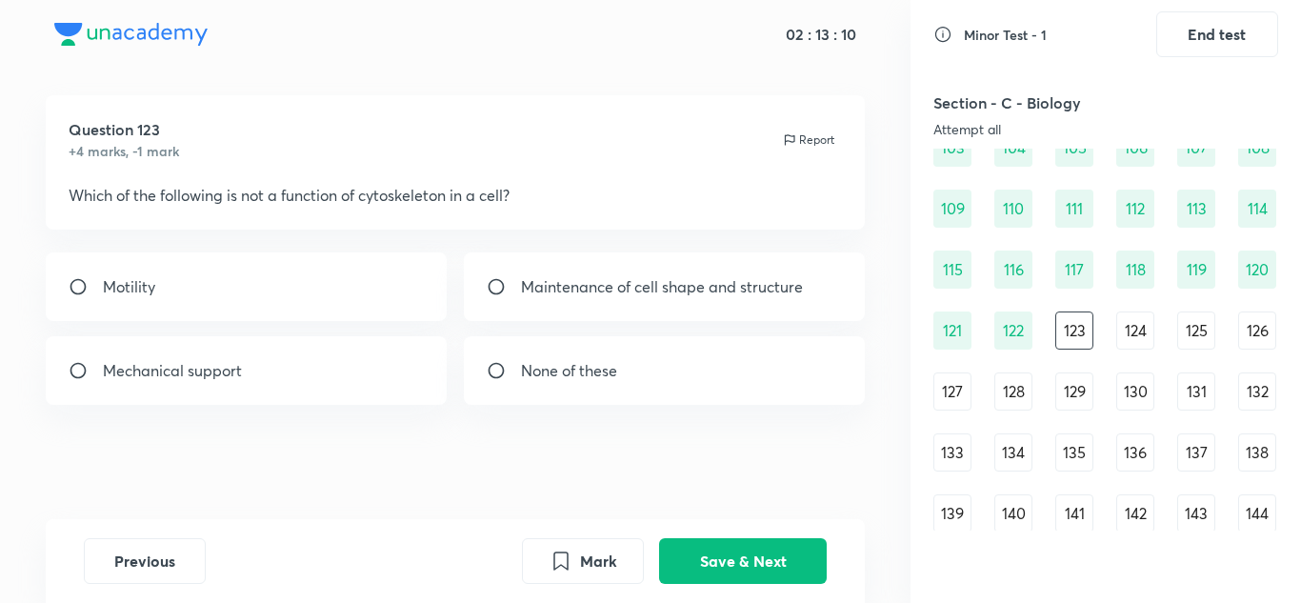
click at [723, 378] on div "None of these" at bounding box center [665, 370] width 402 height 69
radio input "true"
click at [736, 563] on button "Save & Next" at bounding box center [743, 559] width 168 height 46
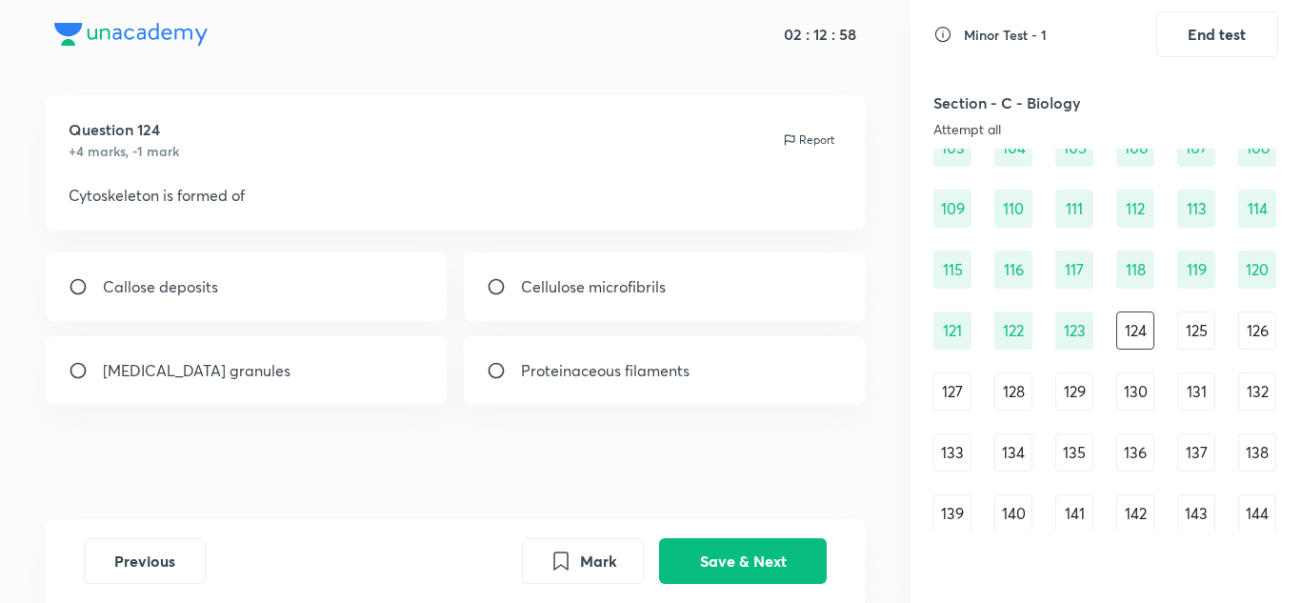
click at [621, 377] on p "Proteinaceous filaments" at bounding box center [605, 370] width 169 height 23
radio input "true"
click at [742, 557] on button "Save & Next" at bounding box center [743, 559] width 168 height 46
click at [395, 363] on div "Cilium or flagellum" at bounding box center [247, 370] width 402 height 69
radio input "true"
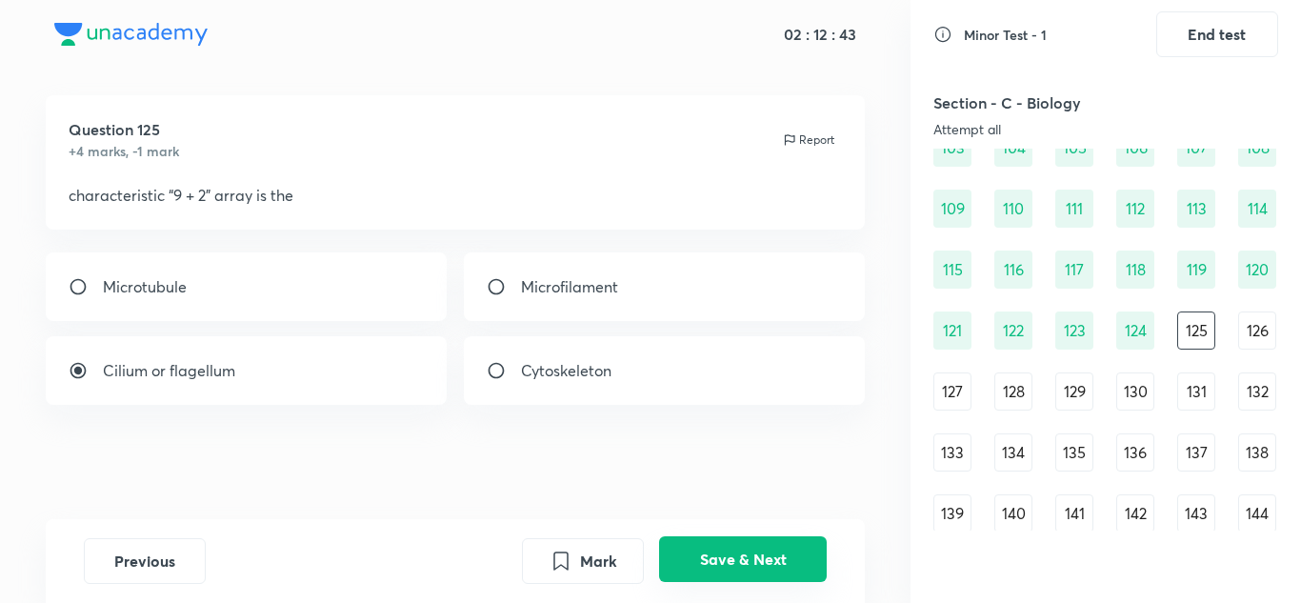
click at [784, 566] on button "Save & Next" at bounding box center [743, 559] width 168 height 46
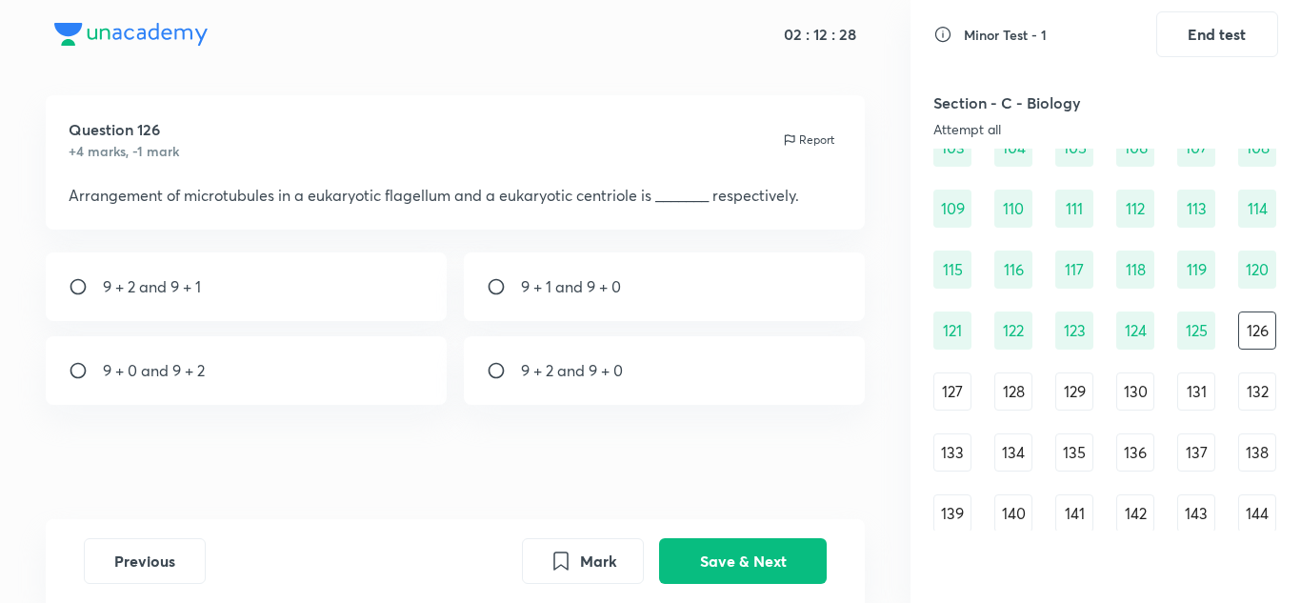
click at [586, 374] on p "9 + 2 and 9 + 0" at bounding box center [572, 370] width 102 height 23
radio input "true"
click at [775, 560] on button "Save & Next" at bounding box center [743, 559] width 168 height 46
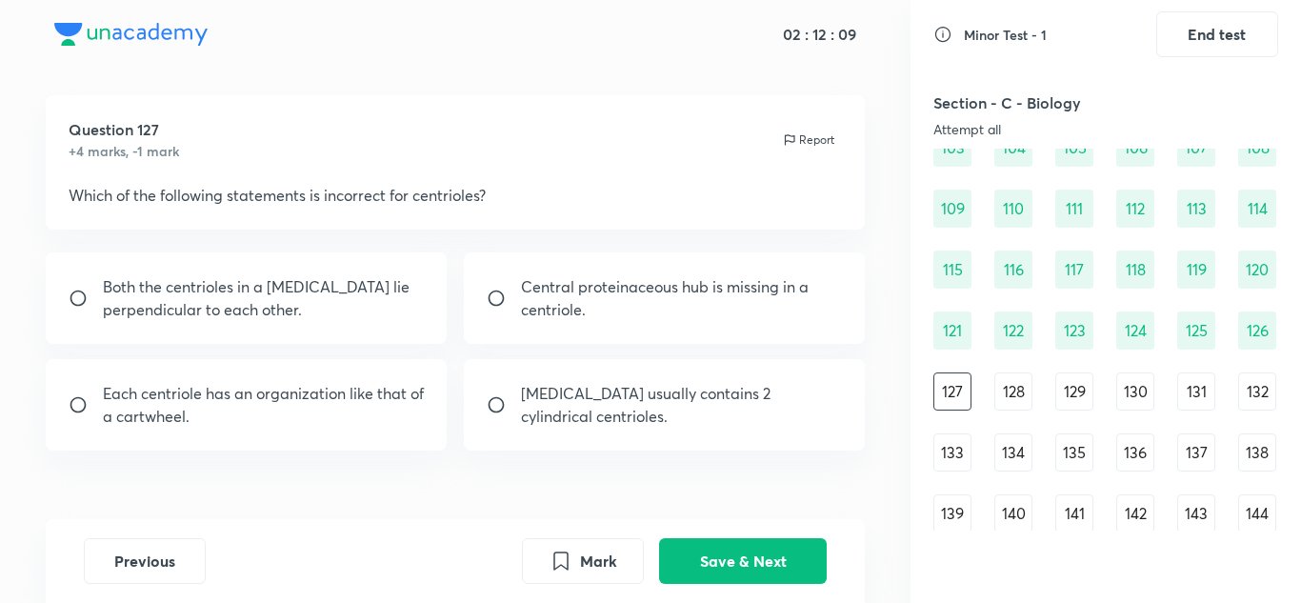
click at [630, 294] on p "Central proteinaceous hub is missing in a centriole." at bounding box center [682, 298] width 322 height 46
radio input "true"
click at [743, 551] on button "Save & Next" at bounding box center [743, 559] width 168 height 46
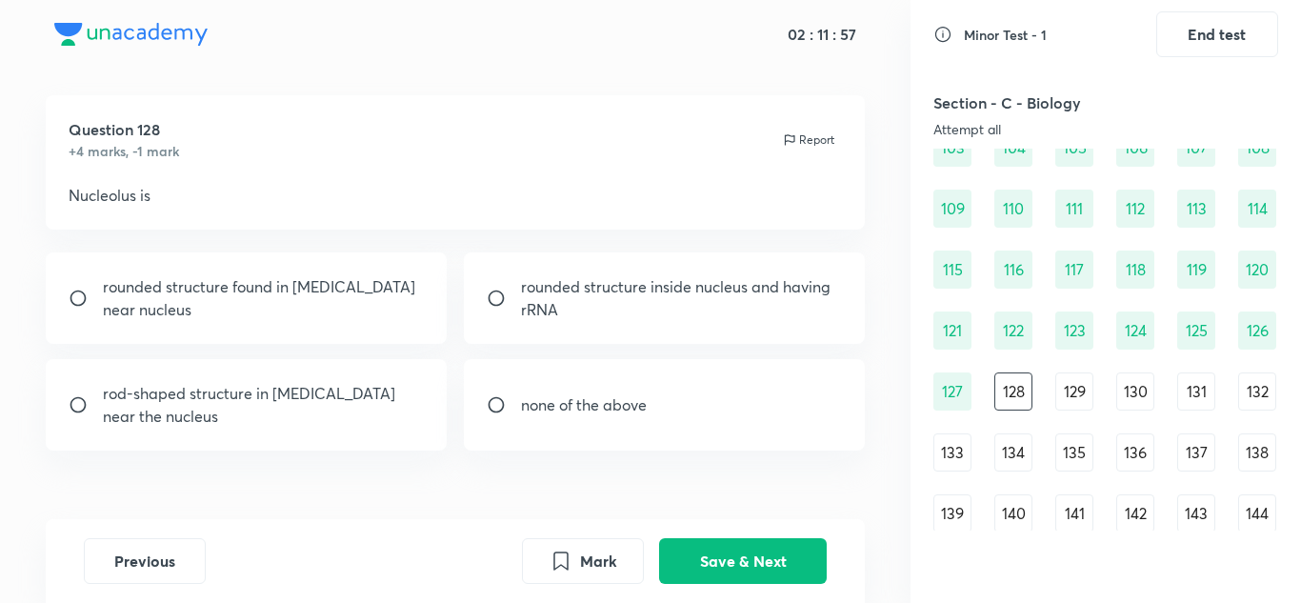
click at [673, 258] on div "rounded structure inside nucleus and having rRNA" at bounding box center [665, 297] width 402 height 91
radio input "true"
click at [714, 556] on button "Save & Next" at bounding box center [743, 559] width 168 height 46
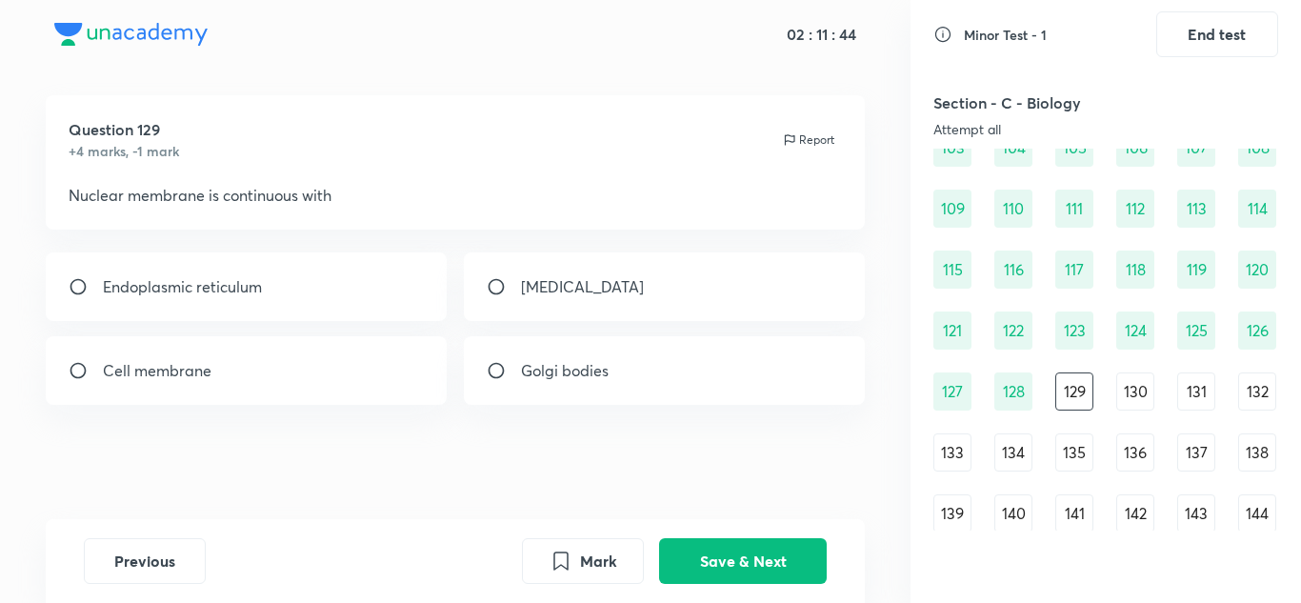
click at [373, 288] on div "Endoplasmic reticulum" at bounding box center [247, 286] width 402 height 69
radio input "true"
click at [731, 567] on button "Save & Next" at bounding box center [743, 559] width 168 height 46
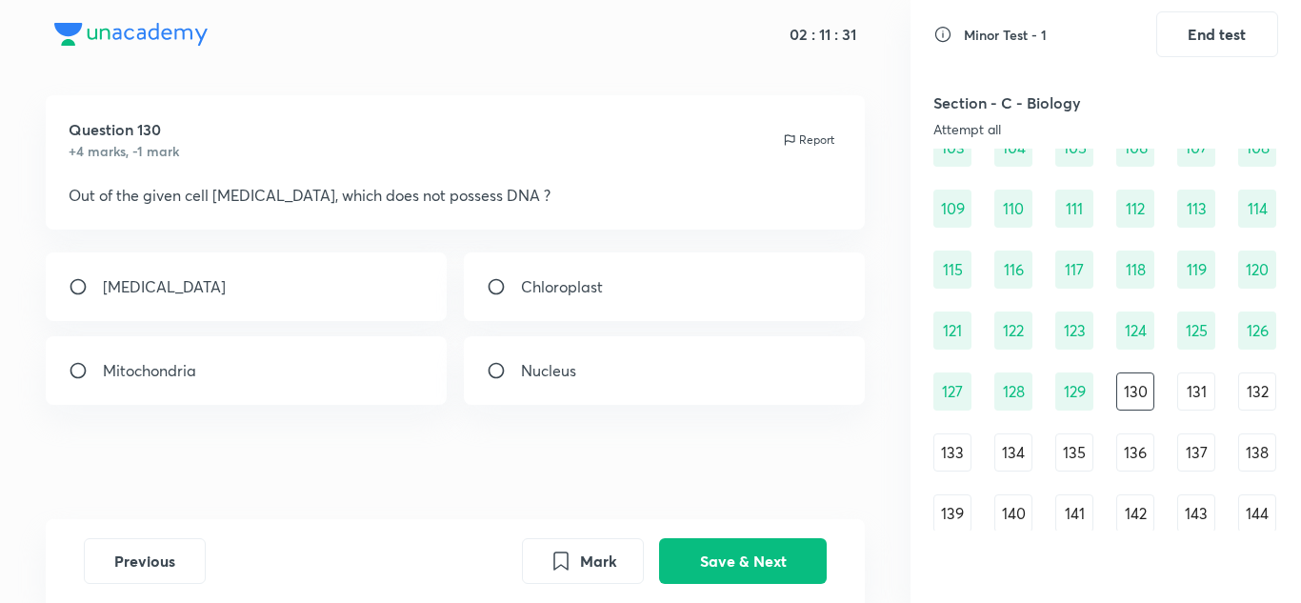
click at [366, 290] on div "[MEDICAL_DATA]" at bounding box center [247, 286] width 402 height 69
radio input "true"
click at [766, 545] on button "Save & Next" at bounding box center [743, 559] width 168 height 46
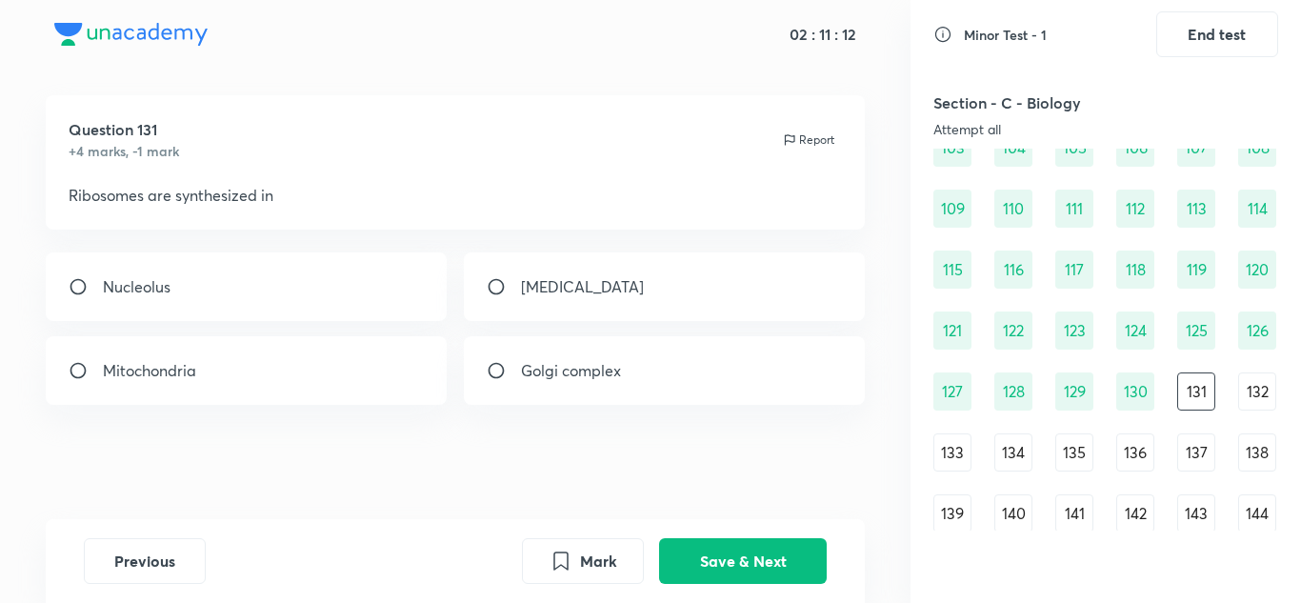
click at [326, 268] on div "Nucleolus" at bounding box center [247, 286] width 402 height 69
radio input "true"
click at [769, 549] on button "Save & Next" at bounding box center [743, 559] width 168 height 46
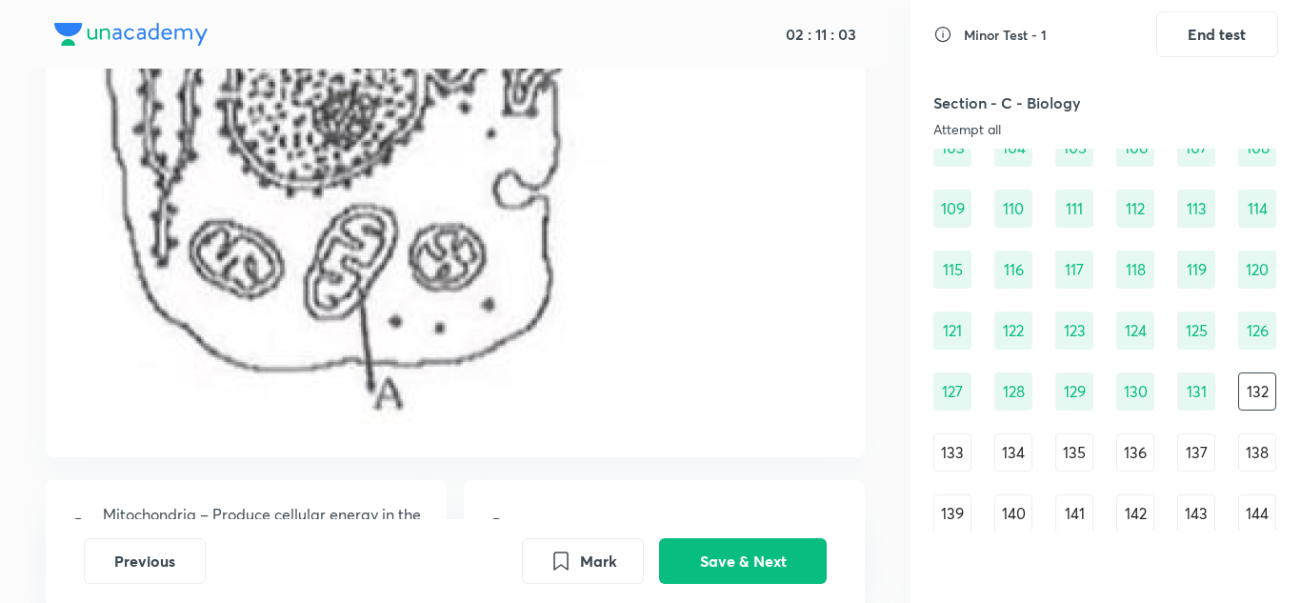
scroll to position [516, 0]
click at [431, 291] on img at bounding box center [346, 69] width 555 height 718
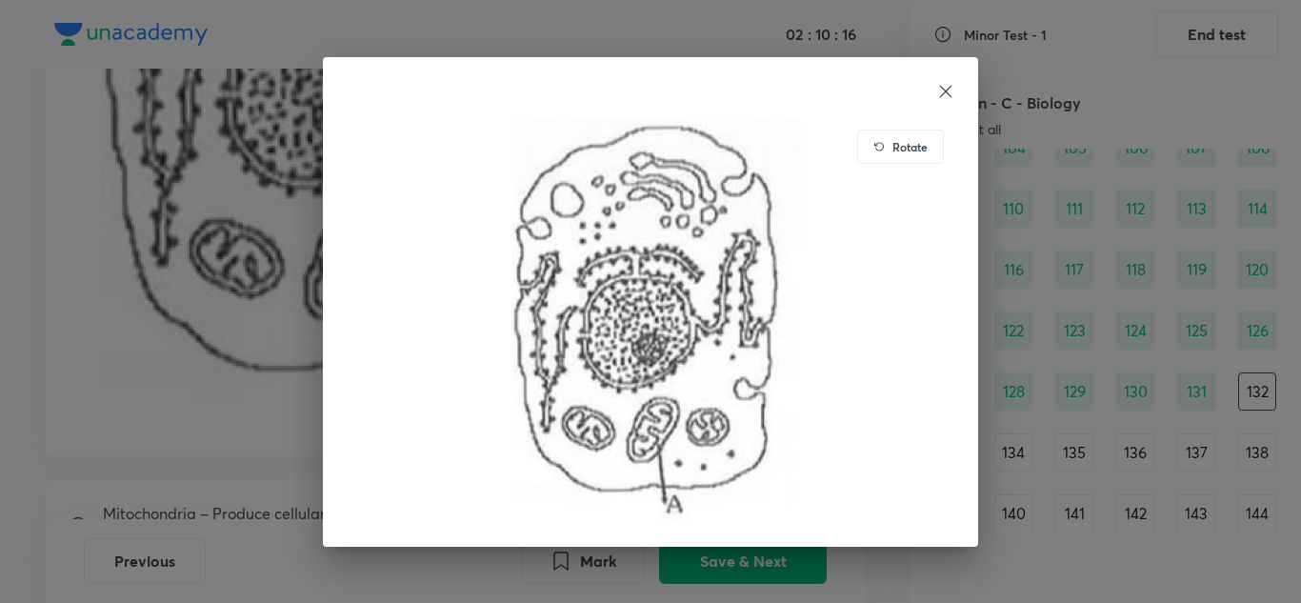
click at [941, 90] on icon at bounding box center [945, 91] width 19 height 19
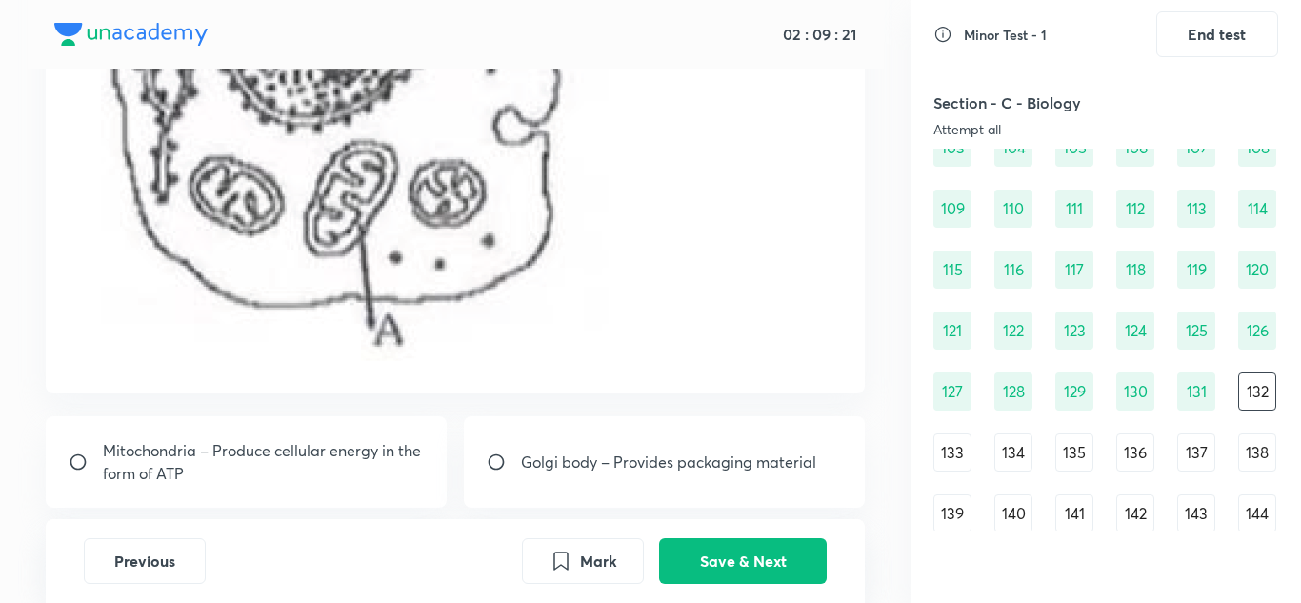
scroll to position [524, 0]
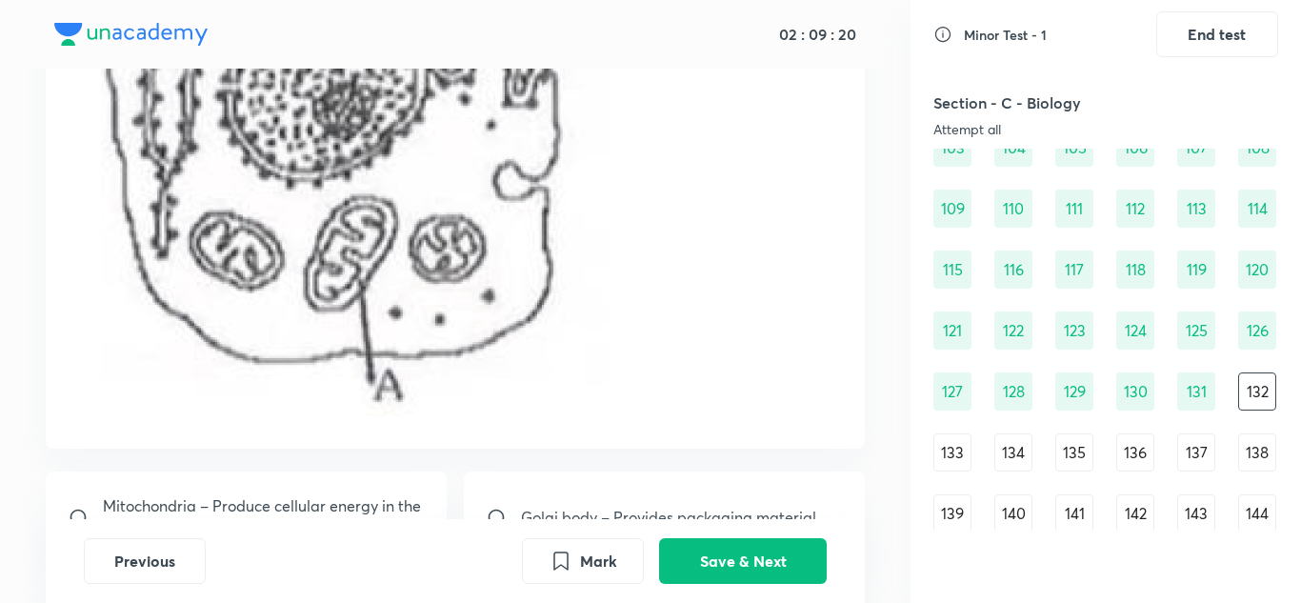
click at [541, 137] on img at bounding box center [346, 61] width 555 height 718
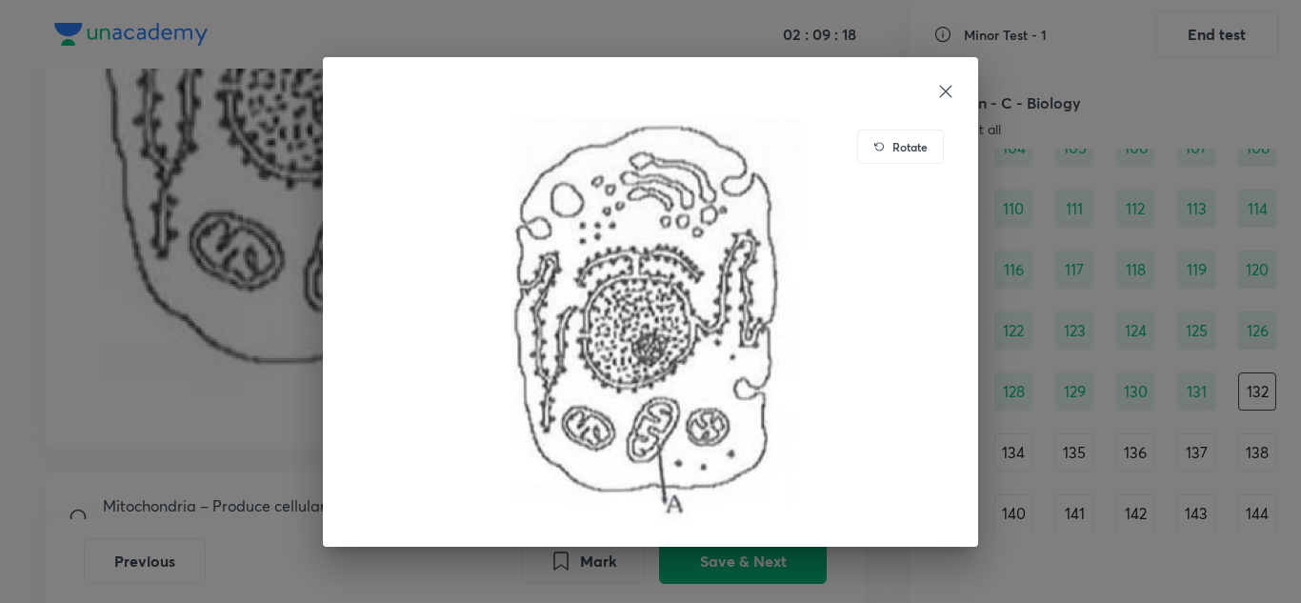
click at [953, 90] on icon at bounding box center [945, 91] width 19 height 19
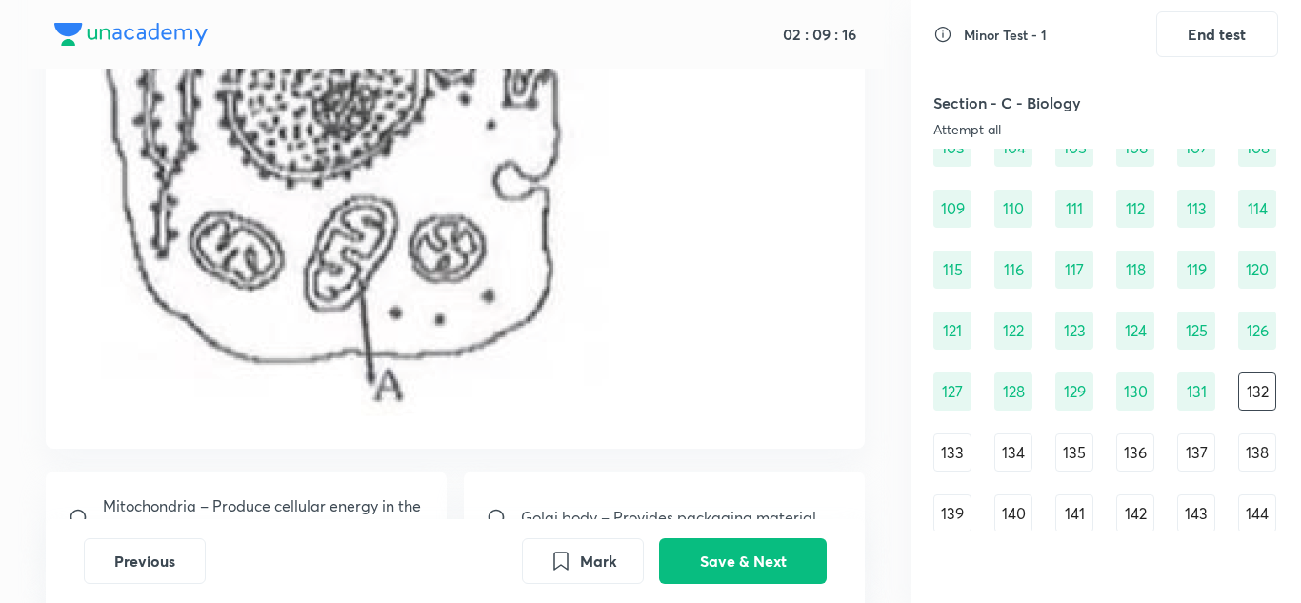
click at [953, 442] on div "133" at bounding box center [952, 452] width 38 height 38
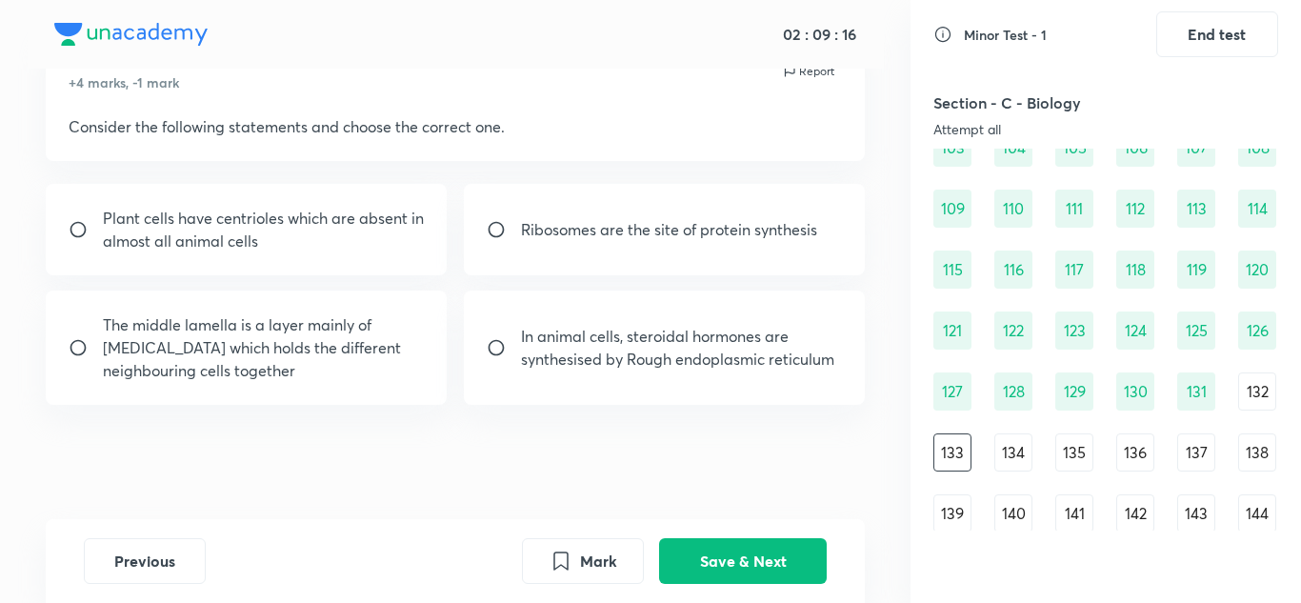
scroll to position [88, 0]
click at [490, 235] on input "radio" at bounding box center [504, 229] width 34 height 19
radio input "true"
click at [712, 551] on button "Save & Next" at bounding box center [743, 559] width 168 height 46
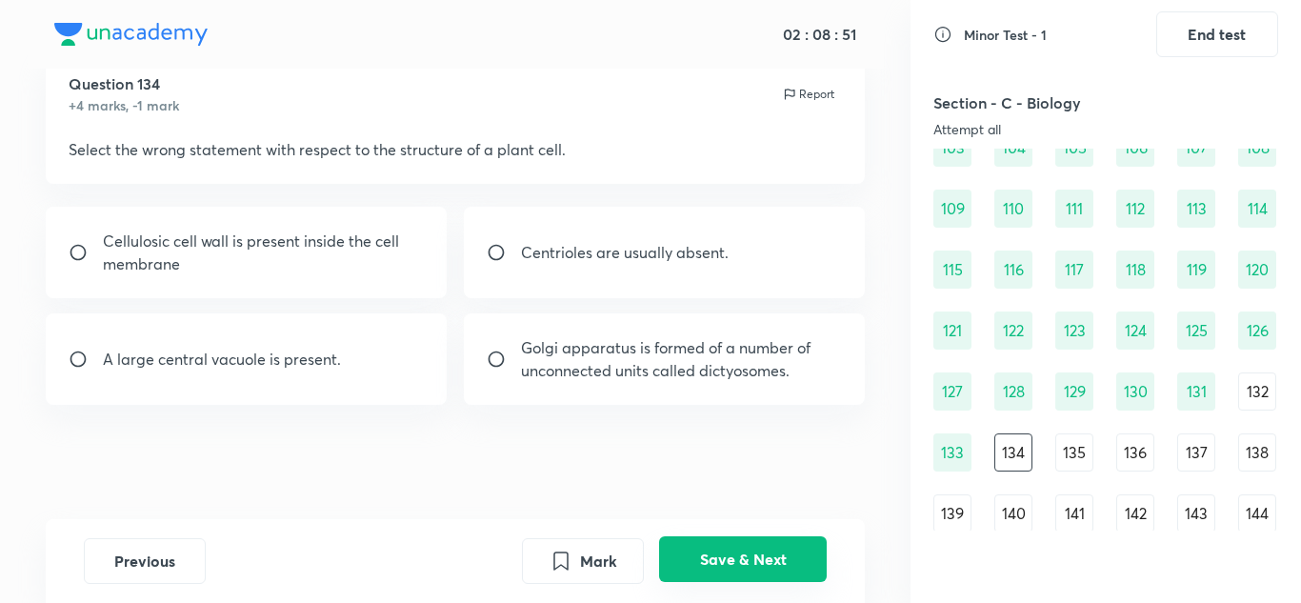
scroll to position [65, 0]
click at [395, 274] on p "Cellulosic cell wall is present inside the cell membrane" at bounding box center [264, 253] width 322 height 46
radio input "true"
click at [792, 565] on button "Save & Next" at bounding box center [743, 559] width 168 height 46
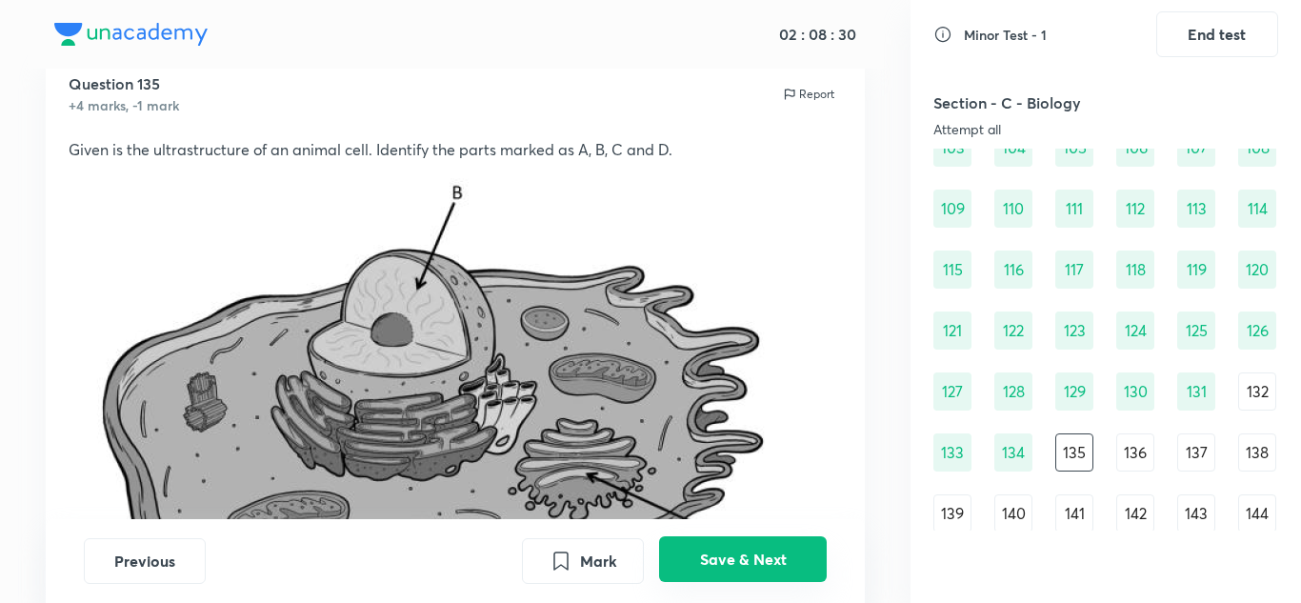
click at [792, 565] on button "Save & Next" at bounding box center [743, 559] width 168 height 46
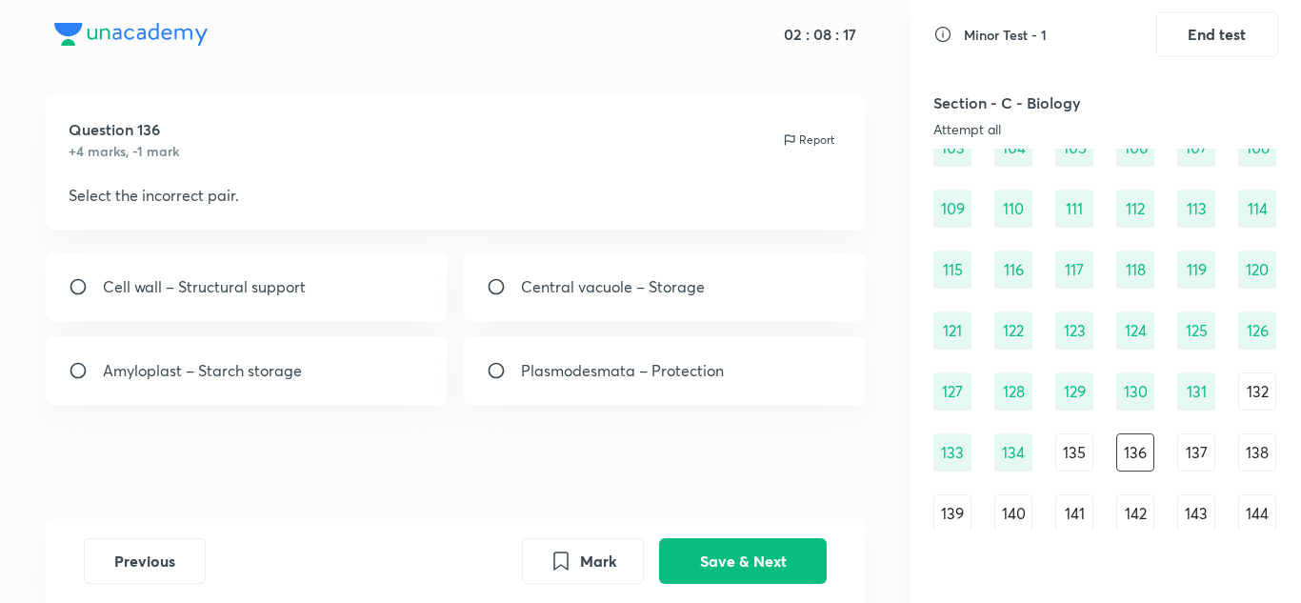
click at [720, 371] on p "Plasmodesmata – Protection" at bounding box center [622, 370] width 203 height 23
radio input "true"
click at [754, 562] on button "Save & Next" at bounding box center [743, 559] width 168 height 46
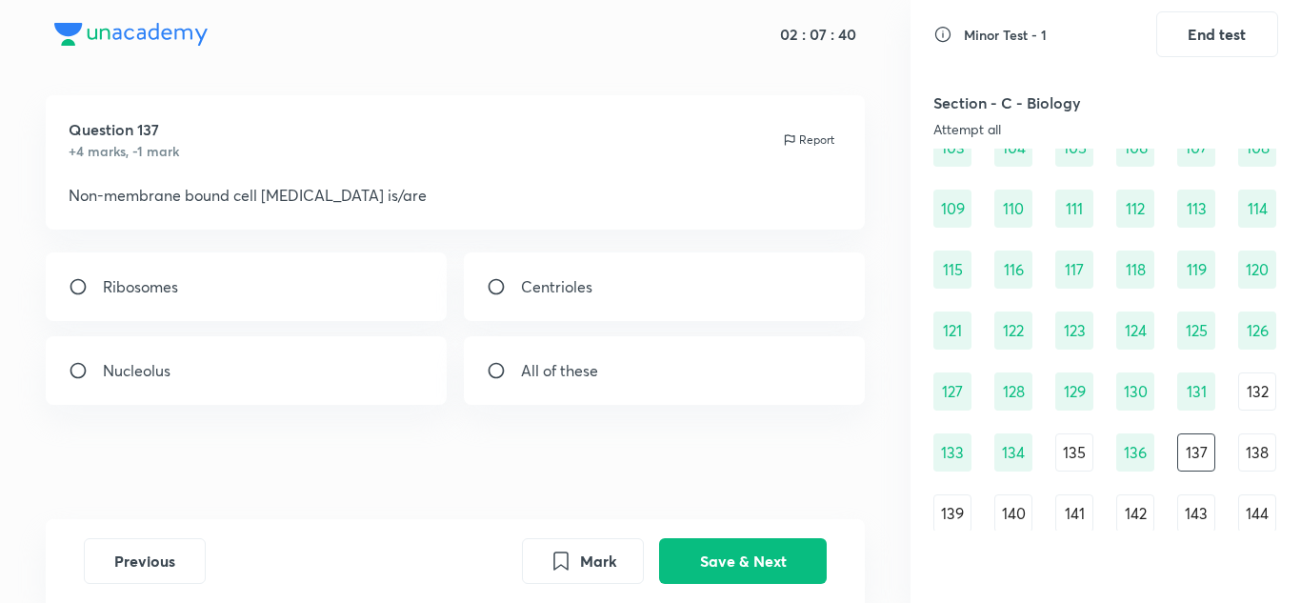
click at [677, 358] on div "All of these" at bounding box center [665, 370] width 402 height 69
radio input "true"
click at [710, 558] on button "Save & Next" at bounding box center [743, 559] width 168 height 46
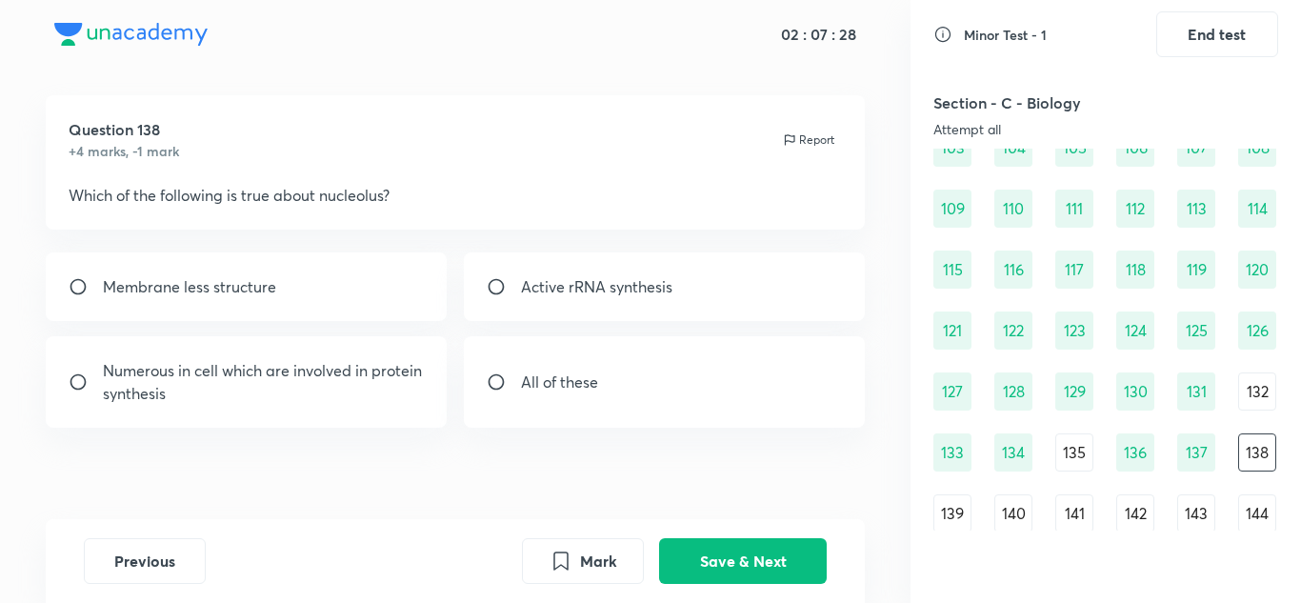
click at [704, 369] on div "All of these" at bounding box center [665, 381] width 402 height 91
radio input "true"
click at [756, 569] on button "Save & Next" at bounding box center [743, 559] width 168 height 46
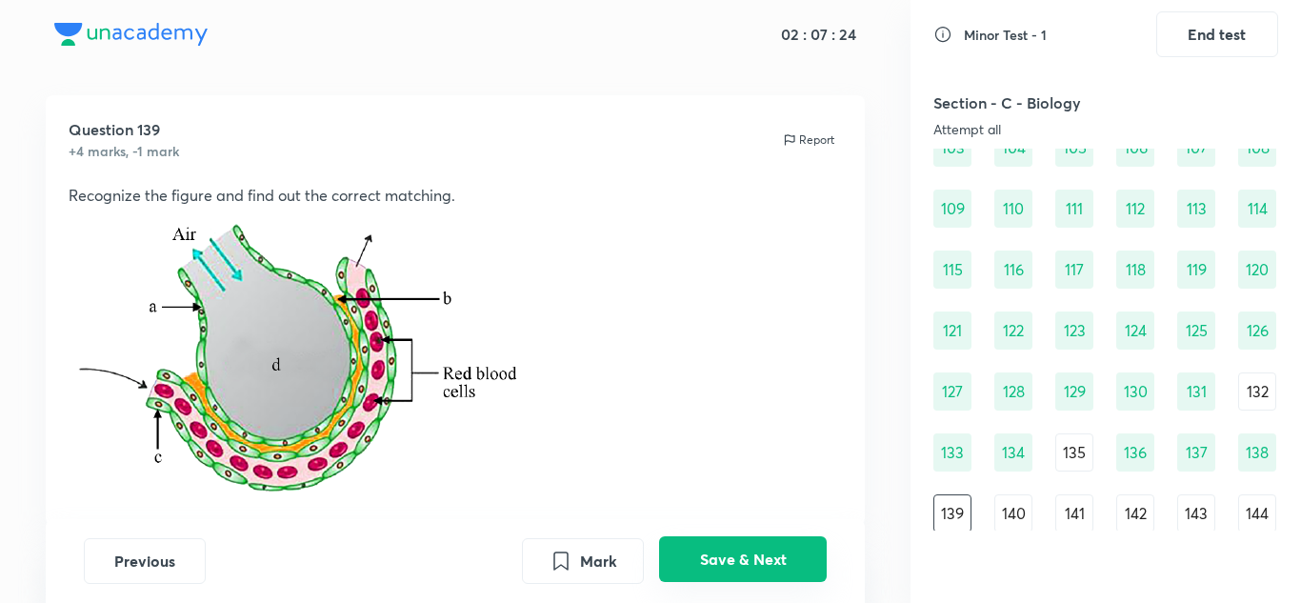
click at [756, 569] on button "Save & Next" at bounding box center [743, 559] width 168 height 46
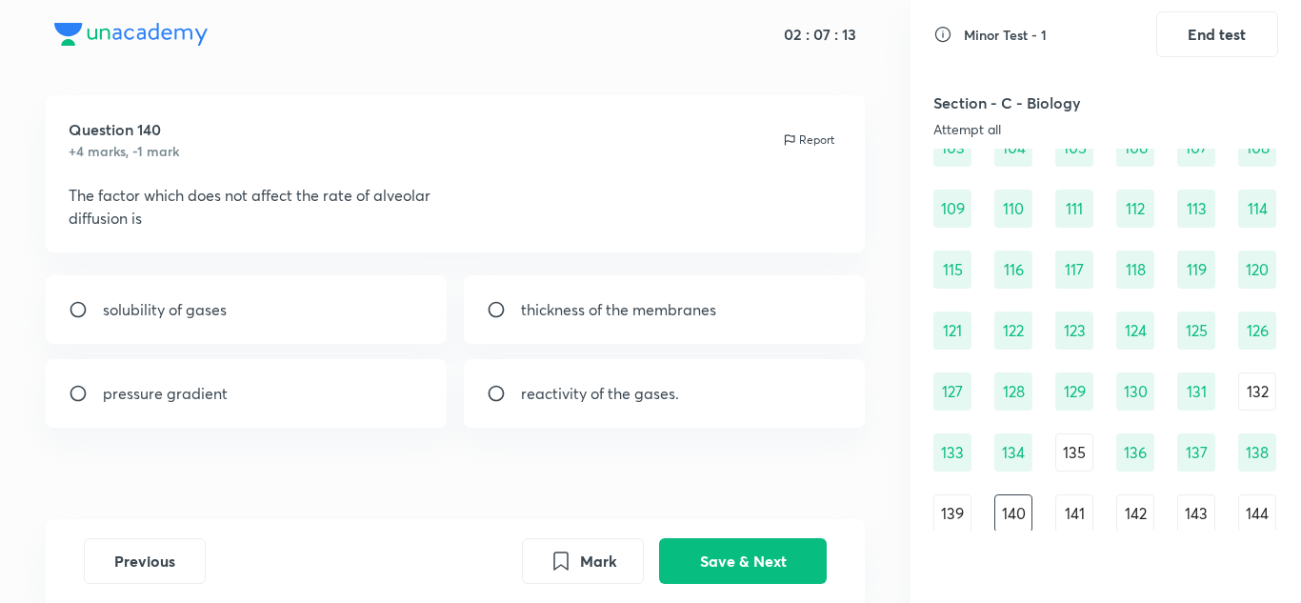
click at [742, 395] on div "reactivity of the gases." at bounding box center [665, 393] width 402 height 69
radio input "true"
click at [744, 553] on button "Save & Next" at bounding box center [743, 559] width 168 height 46
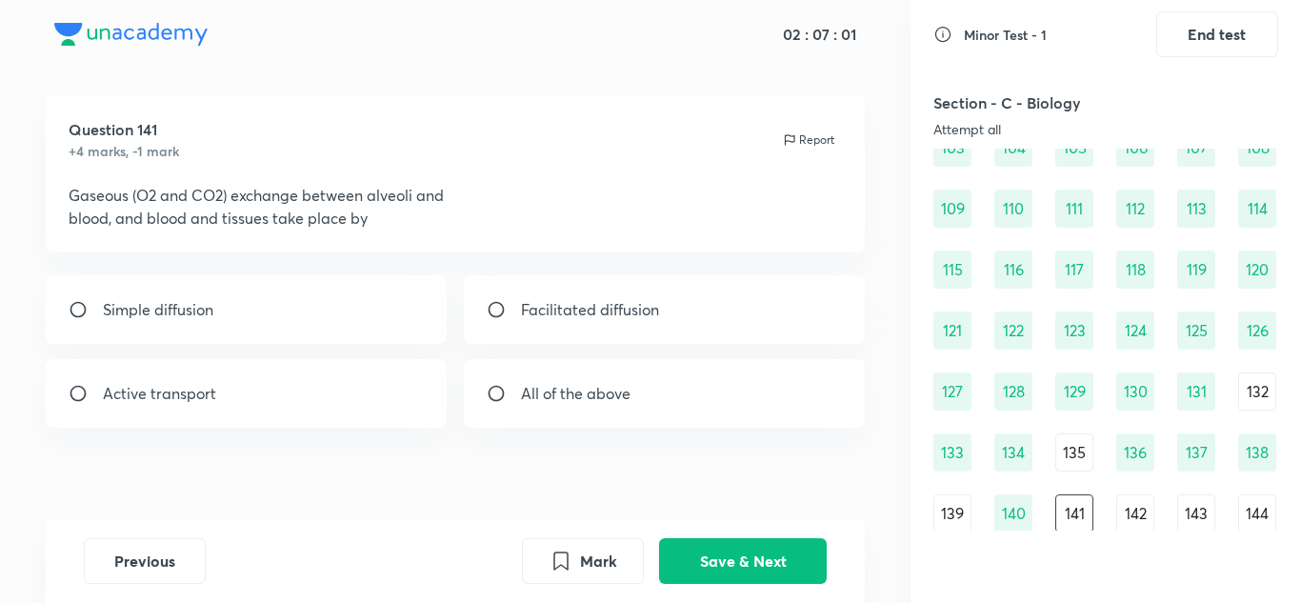
click at [387, 338] on div "Simple diffusion" at bounding box center [247, 309] width 402 height 69
radio input "true"
click at [738, 565] on button "Save & Next" at bounding box center [743, 559] width 168 height 46
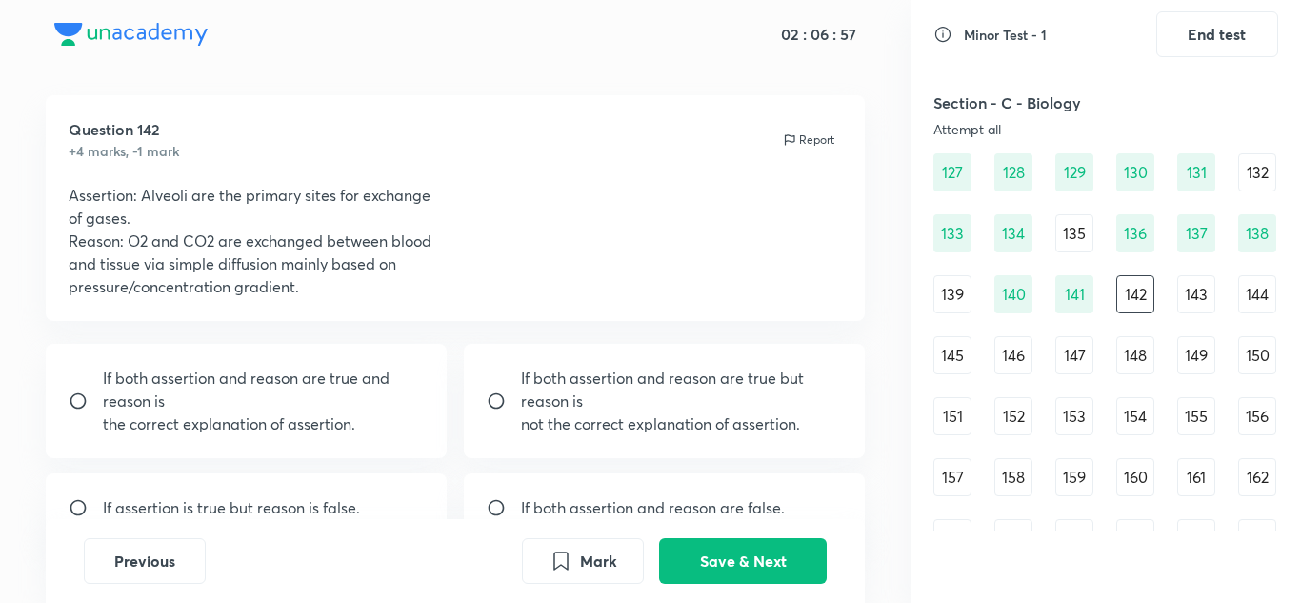
scroll to position [1706, 0]
click at [406, 419] on p "the correct explanation of assertion." at bounding box center [264, 423] width 322 height 23
radio input "true"
click at [754, 547] on button "Save & Next" at bounding box center [743, 559] width 168 height 46
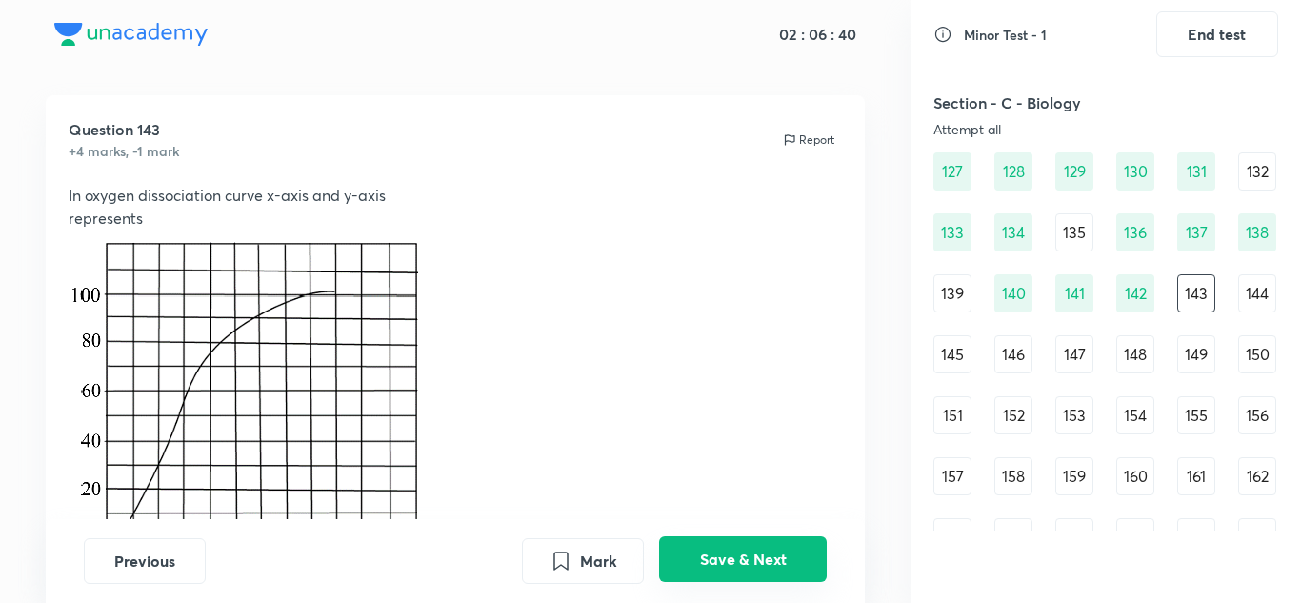
click at [754, 547] on button "Save & Next" at bounding box center [743, 559] width 168 height 46
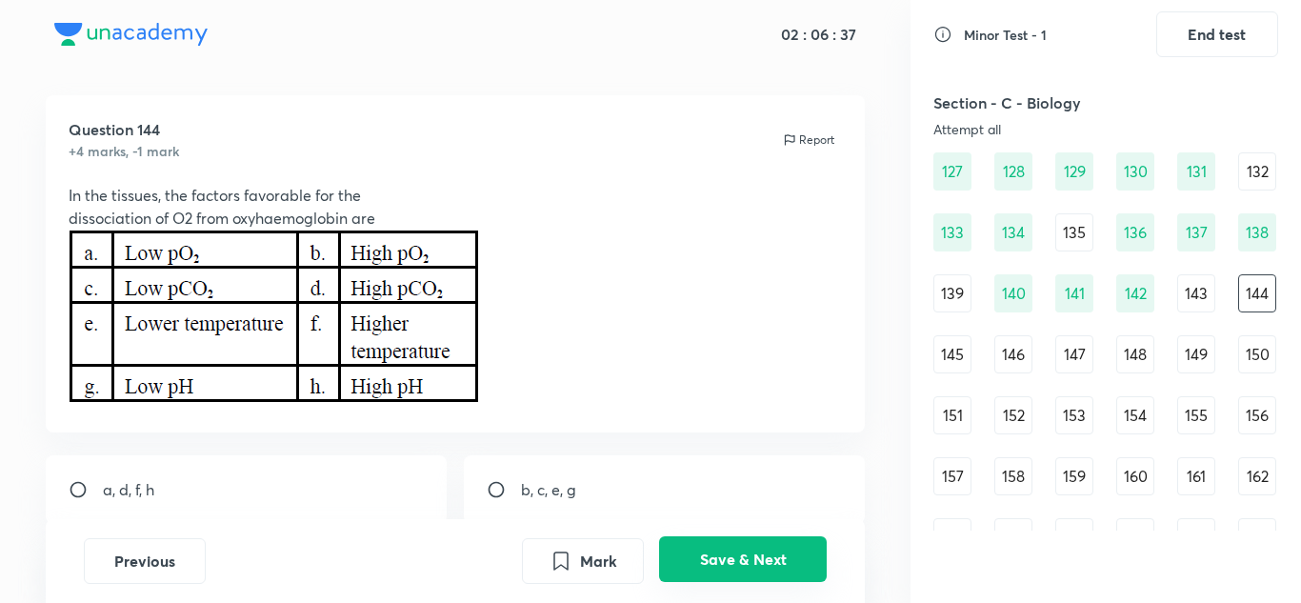
click at [754, 547] on button "Save & Next" at bounding box center [743, 559] width 168 height 46
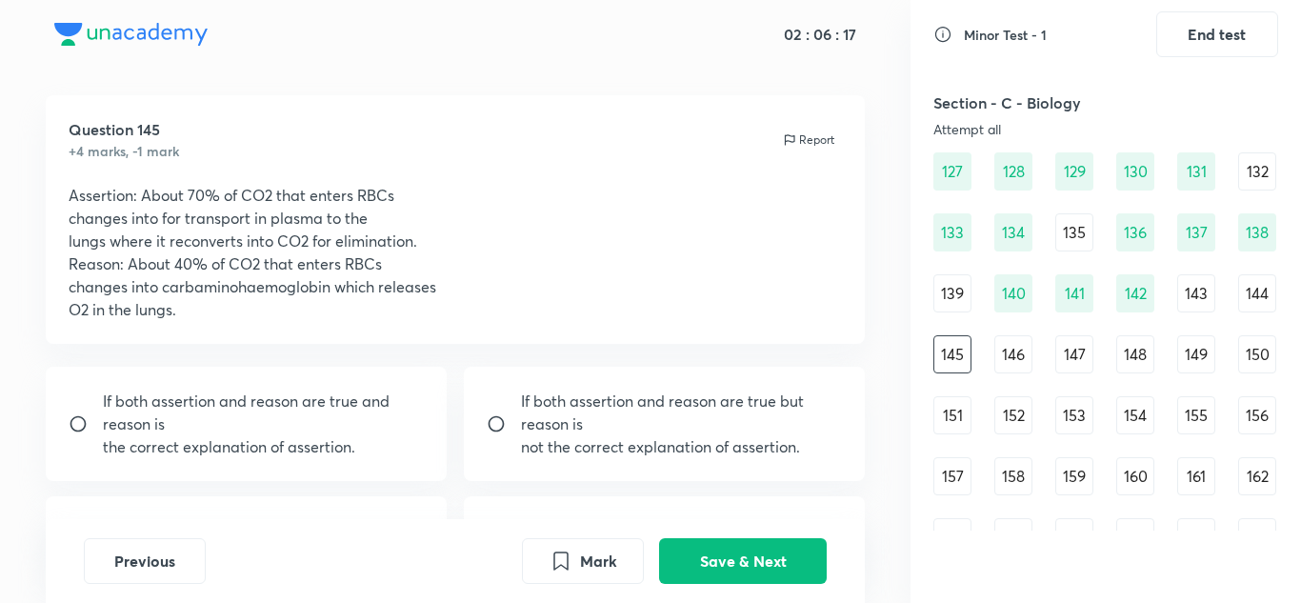
scroll to position [179, 0]
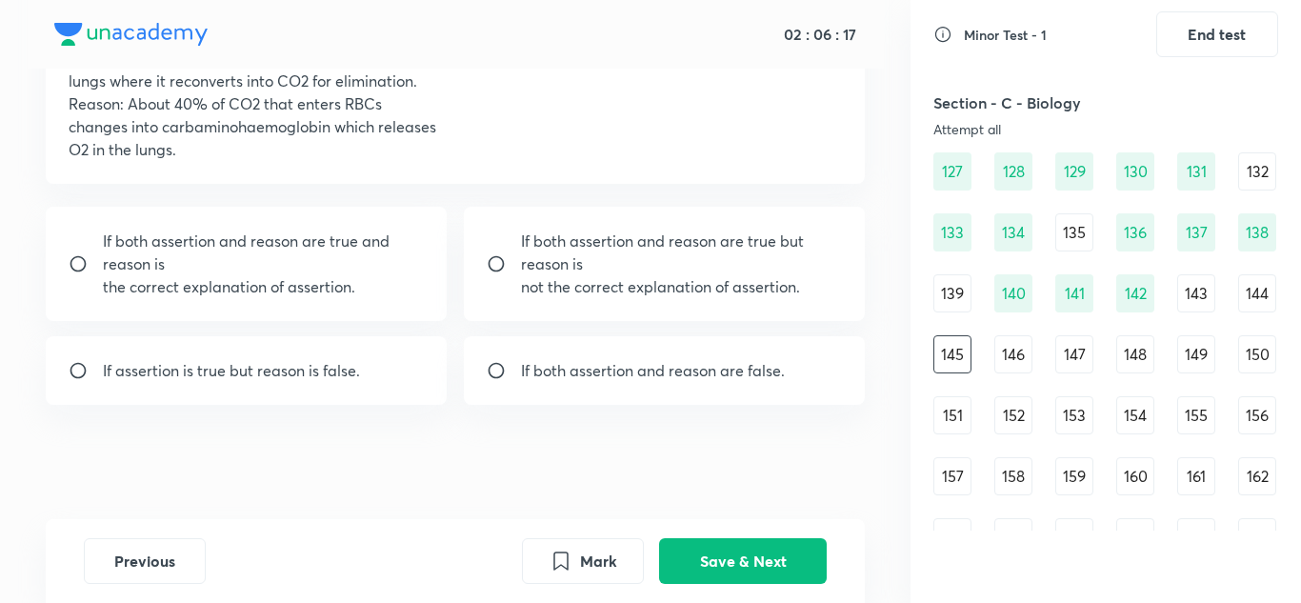
click at [620, 358] on div "If both assertion and reason are false." at bounding box center [665, 370] width 402 height 69
radio input "true"
click at [741, 562] on button "Save & Next" at bounding box center [743, 559] width 168 height 46
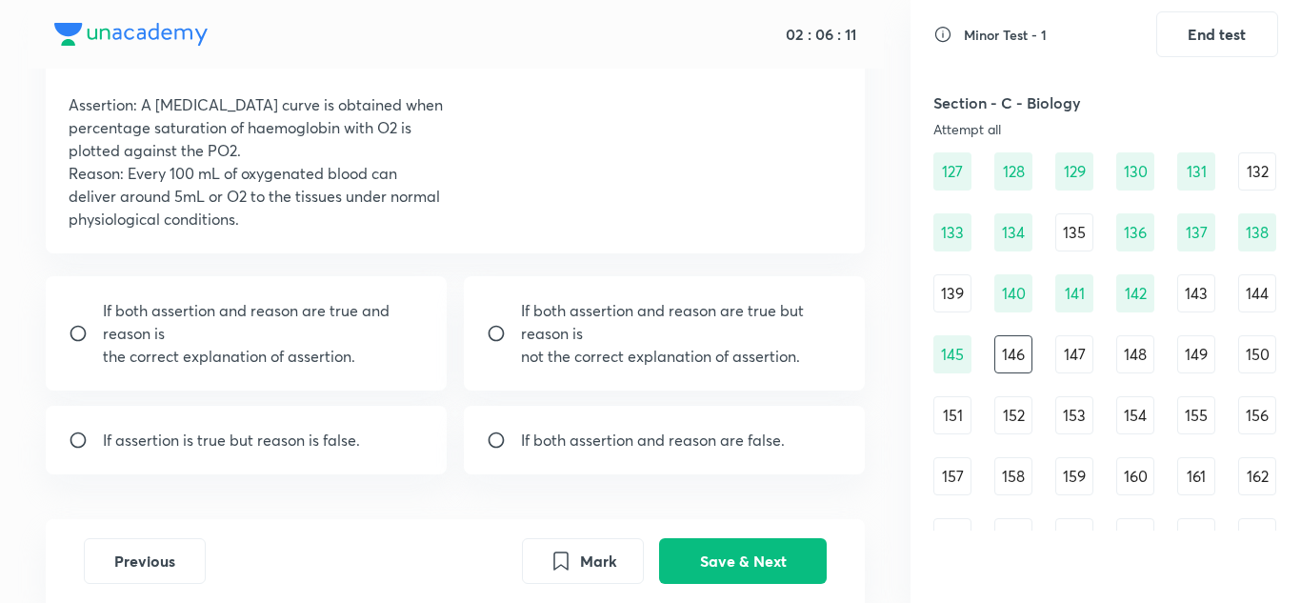
scroll to position [110, 0]
click at [626, 319] on p "If both assertion and reason are true but reason is" at bounding box center [682, 321] width 322 height 46
radio input "true"
click at [730, 562] on button "Save & Next" at bounding box center [743, 559] width 168 height 46
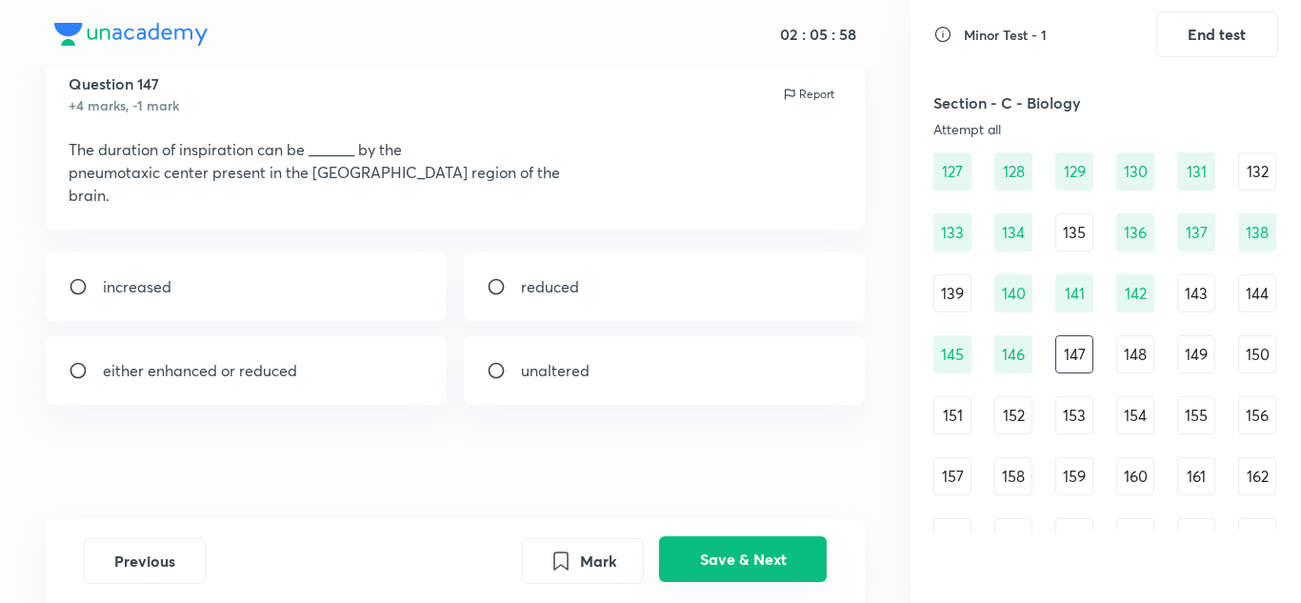
scroll to position [65, 0]
click at [575, 270] on div "reduced" at bounding box center [665, 286] width 402 height 69
radio input "true"
click at [735, 552] on button "Save & Next" at bounding box center [743, 559] width 168 height 46
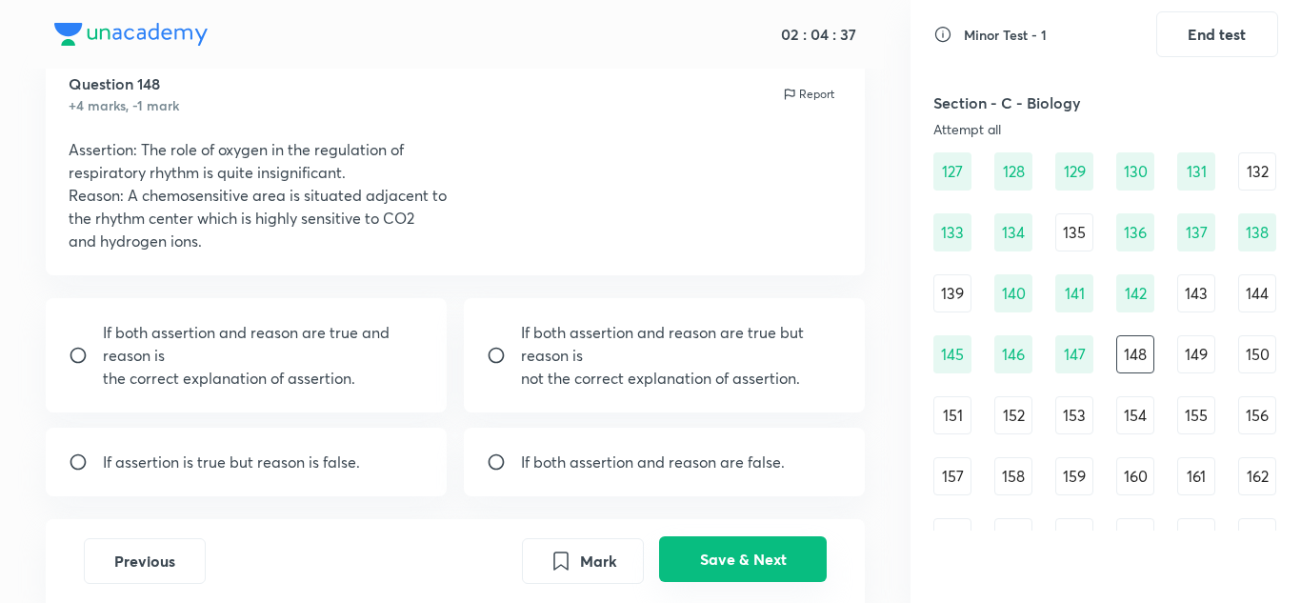
click at [735, 552] on button "Save & Next" at bounding box center [743, 559] width 168 height 46
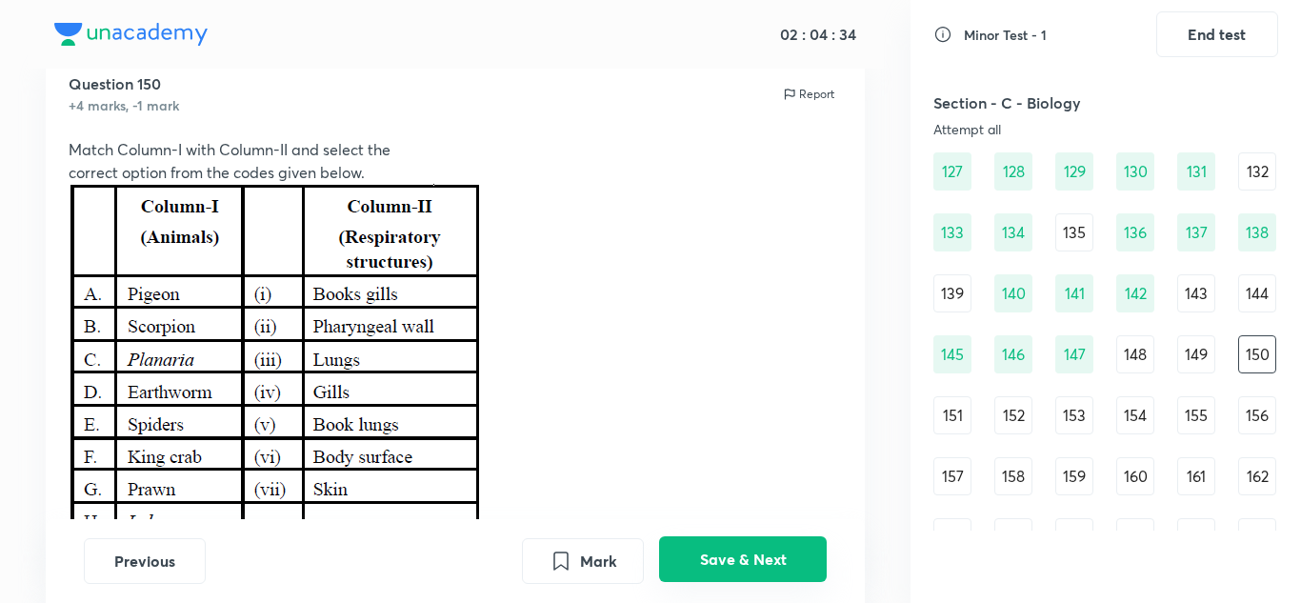
click at [735, 552] on button "Save & Next" at bounding box center [743, 559] width 168 height 46
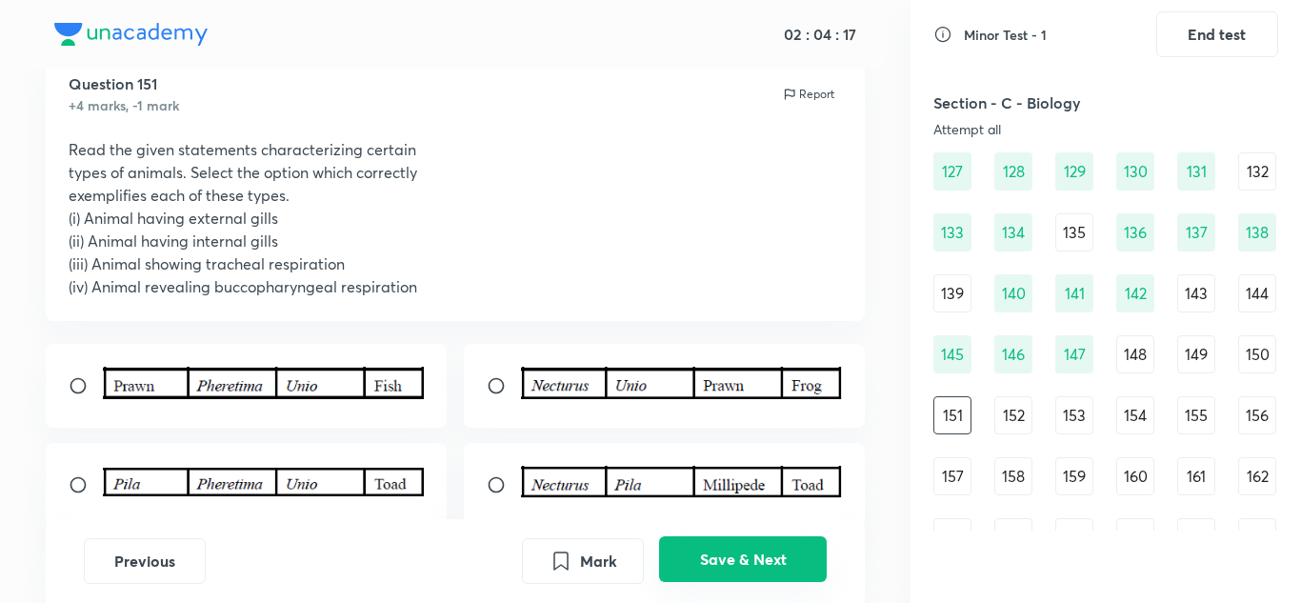
click at [735, 552] on button "Save & Next" at bounding box center [743, 559] width 168 height 46
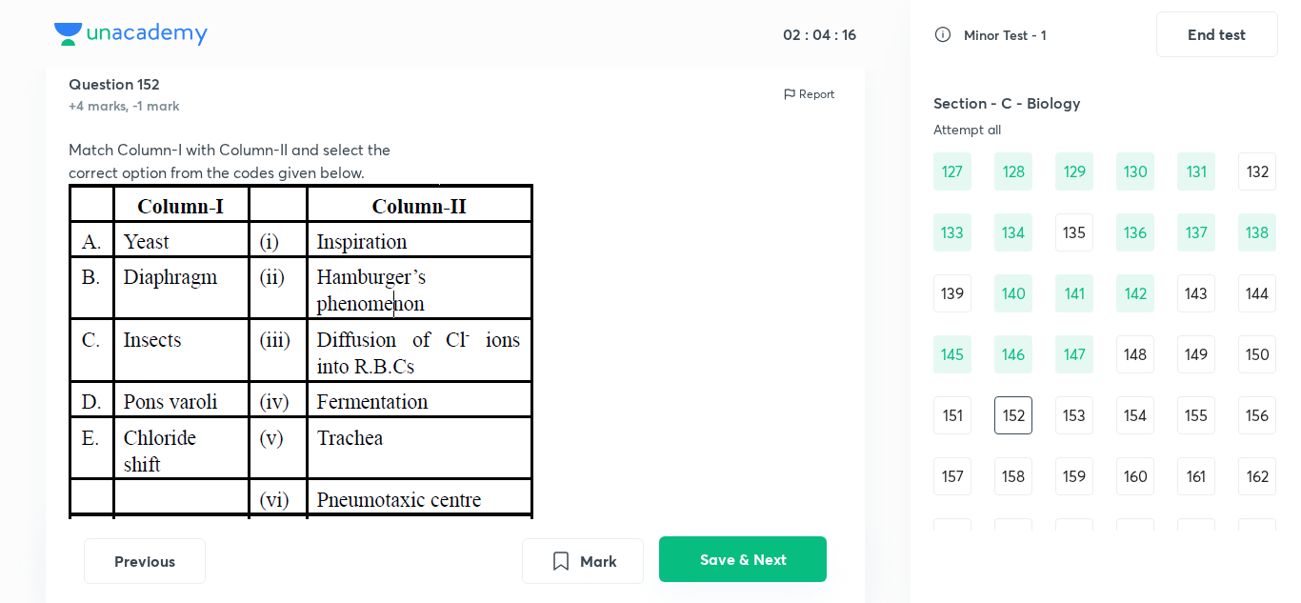
click at [735, 552] on button "Save & Next" at bounding box center [743, 559] width 168 height 46
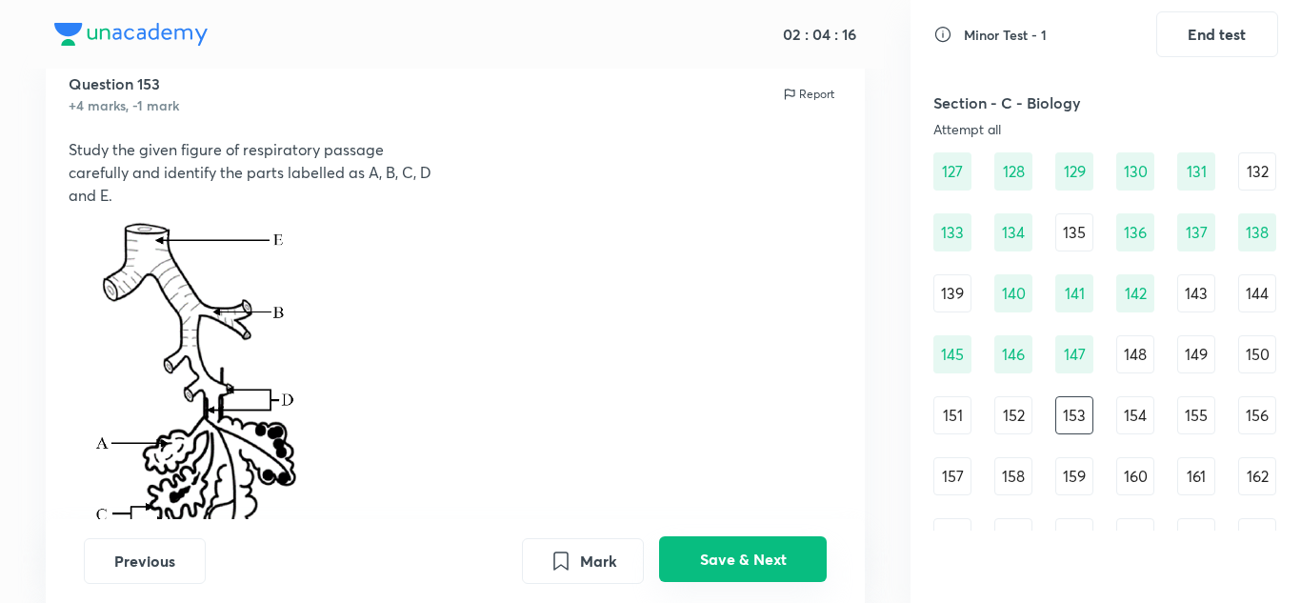
click at [735, 552] on button "Save & Next" at bounding box center [743, 559] width 168 height 46
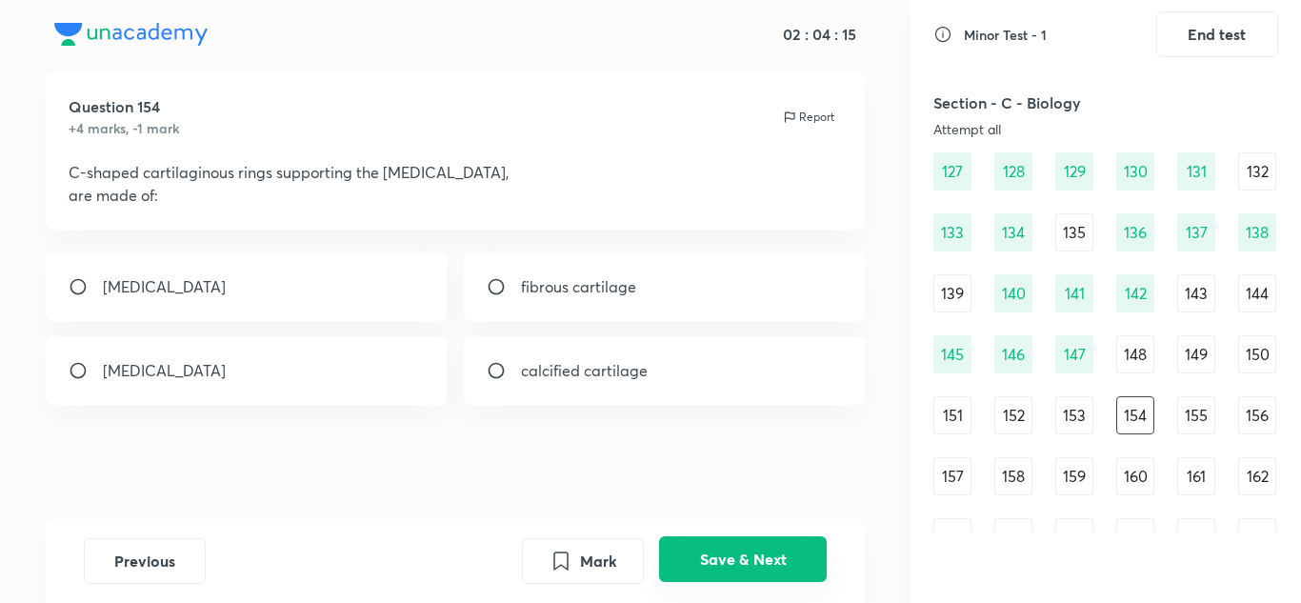
click at [735, 552] on button "Save & Next" at bounding box center [743, 559] width 168 height 46
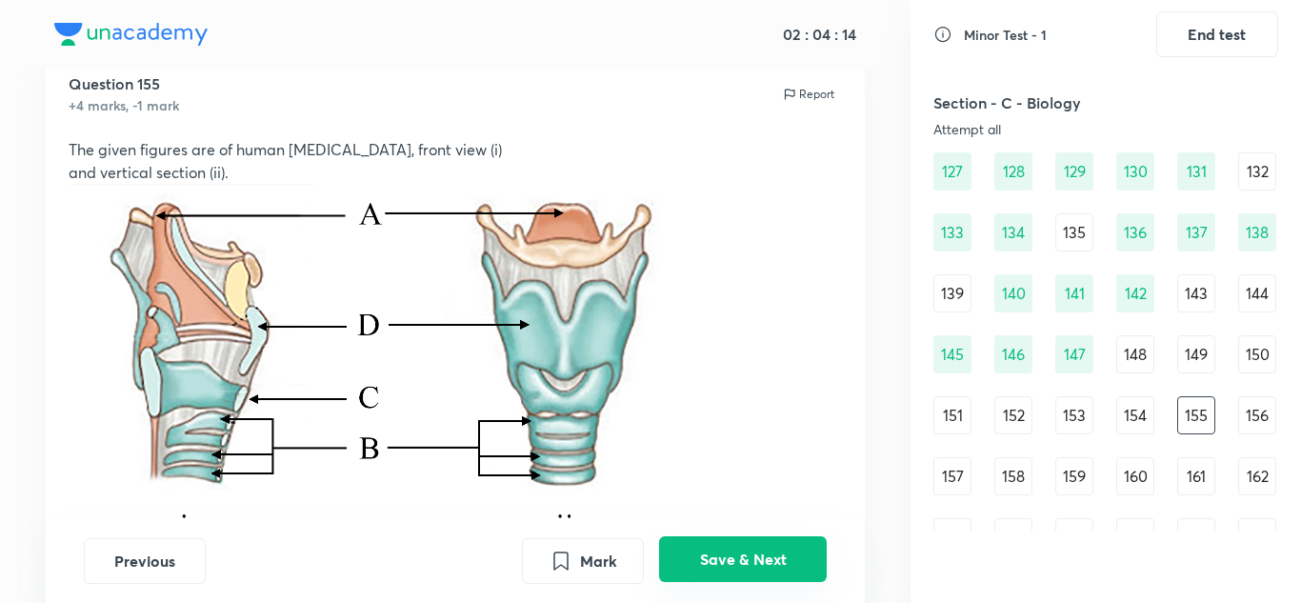
click at [735, 552] on button "Save & Next" at bounding box center [743, 559] width 168 height 46
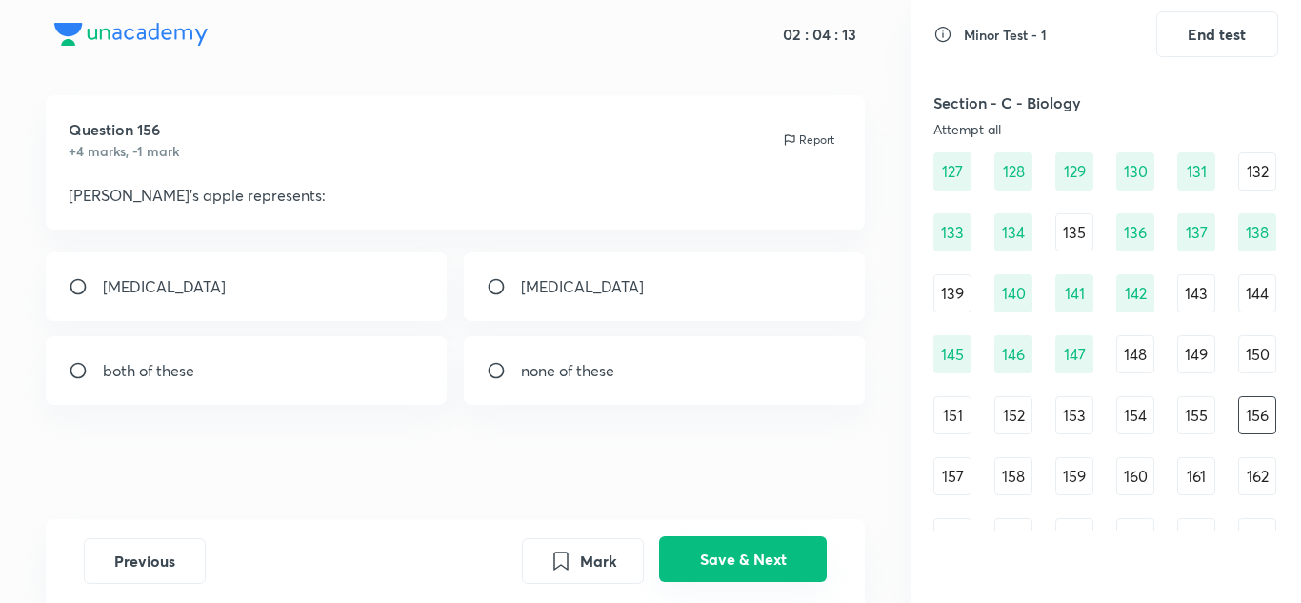
click at [735, 552] on button "Save & Next" at bounding box center [743, 559] width 168 height 46
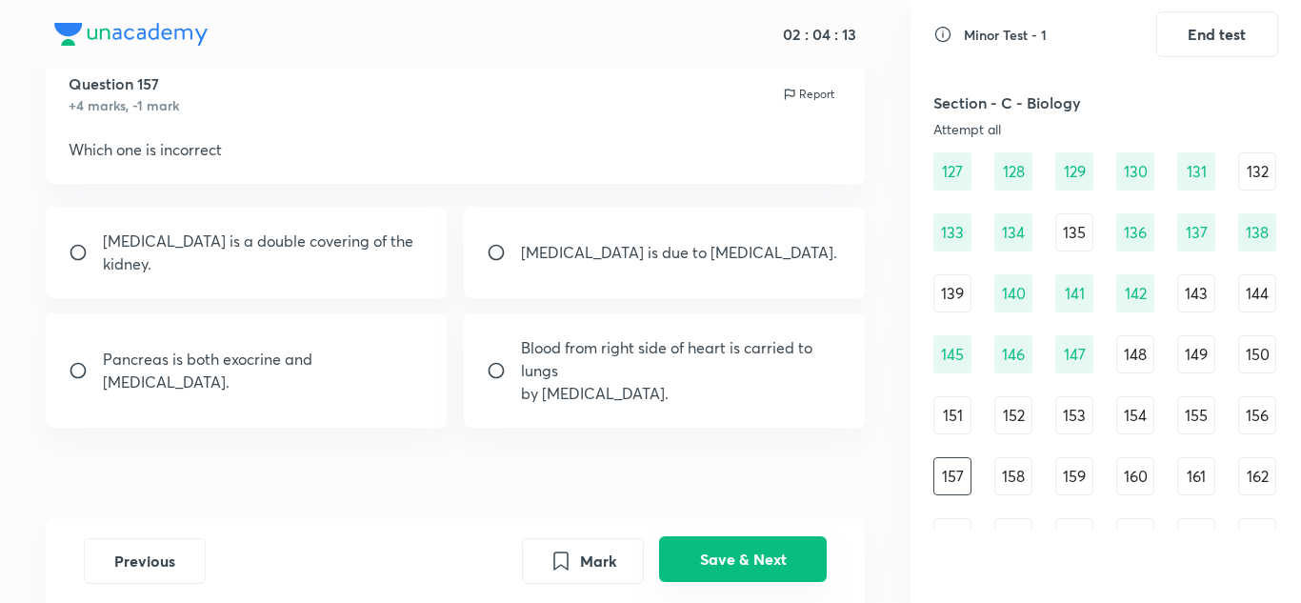
click at [735, 552] on button "Save & Next" at bounding box center [743, 559] width 168 height 46
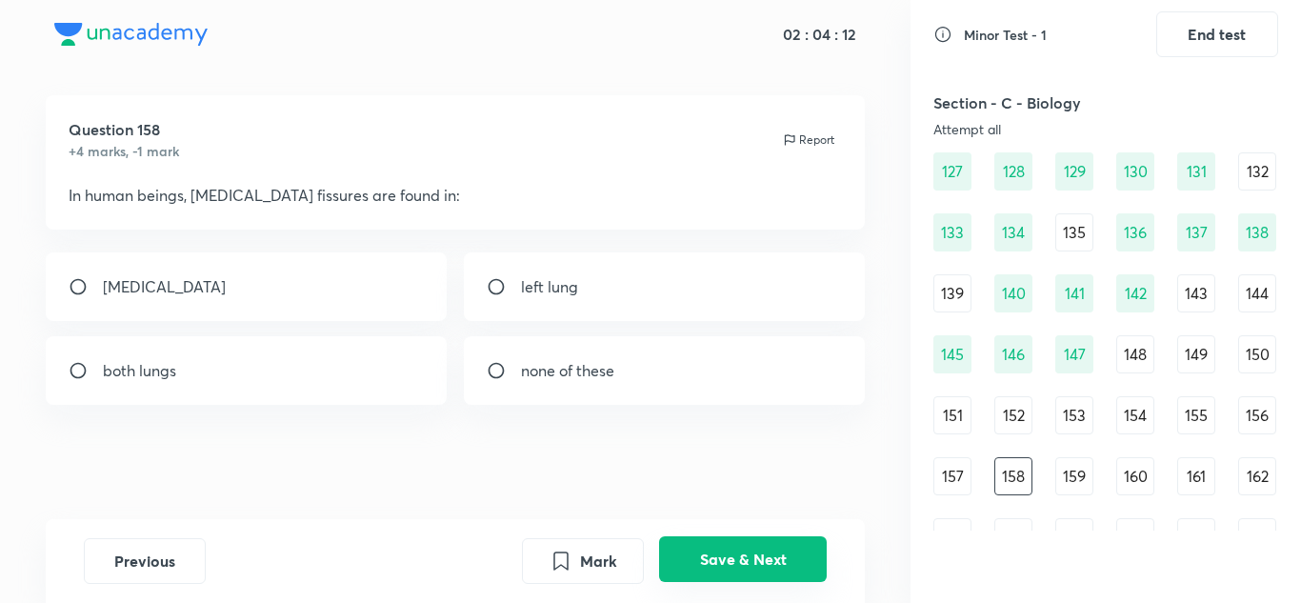
click at [735, 552] on button "Save & Next" at bounding box center [743, 559] width 168 height 46
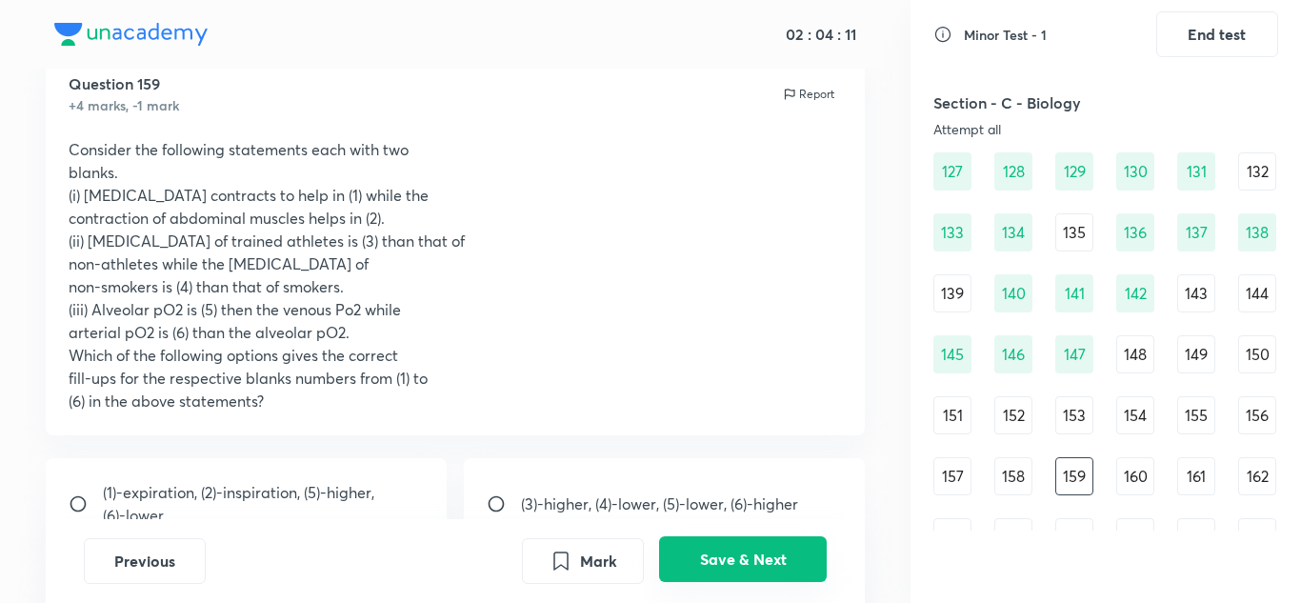
click at [735, 552] on button "Save & Next" at bounding box center [743, 559] width 168 height 46
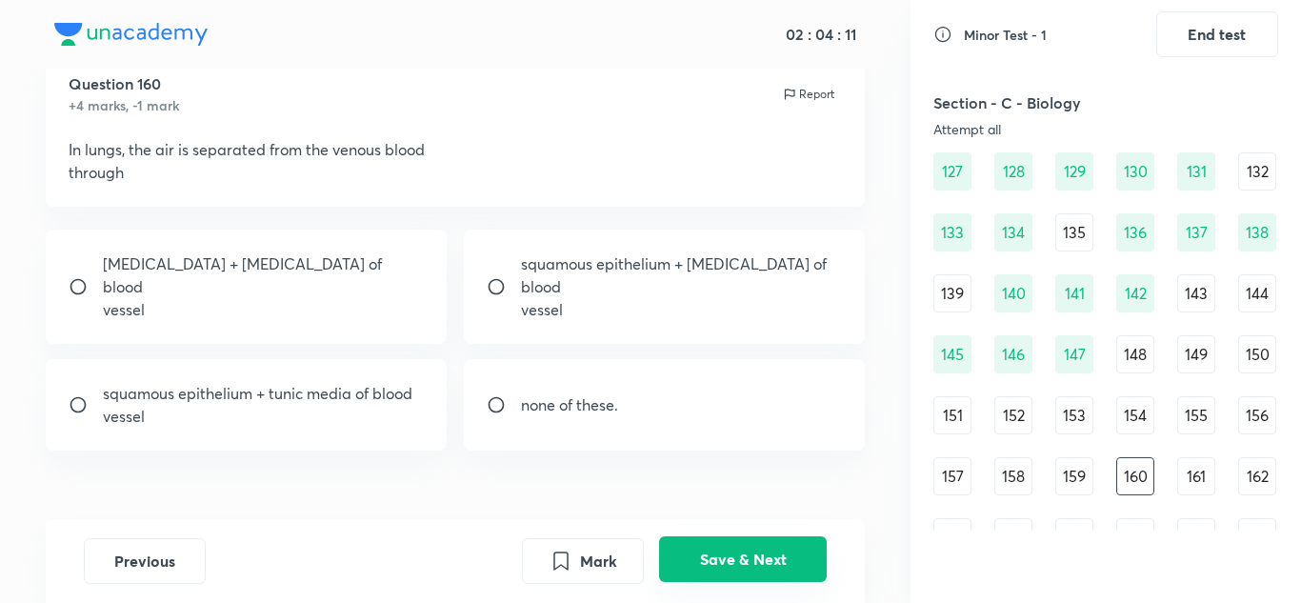
click at [735, 552] on button "Save & Next" at bounding box center [743, 559] width 168 height 46
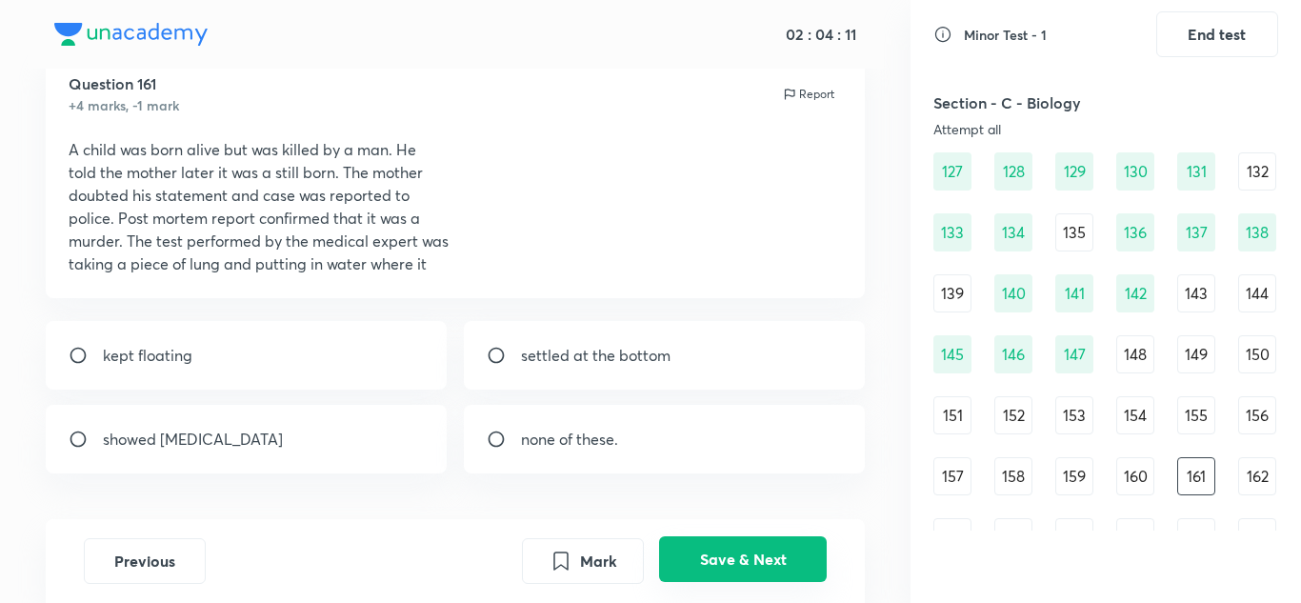
click at [735, 552] on button "Save & Next" at bounding box center [743, 559] width 168 height 46
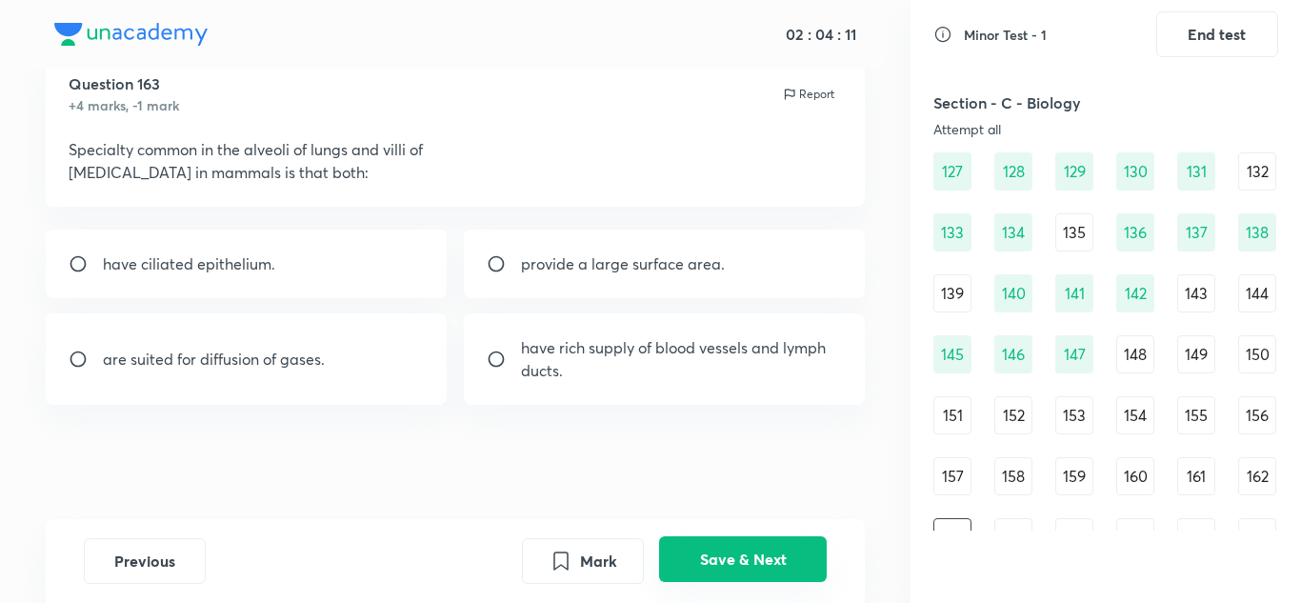
scroll to position [1731, 0]
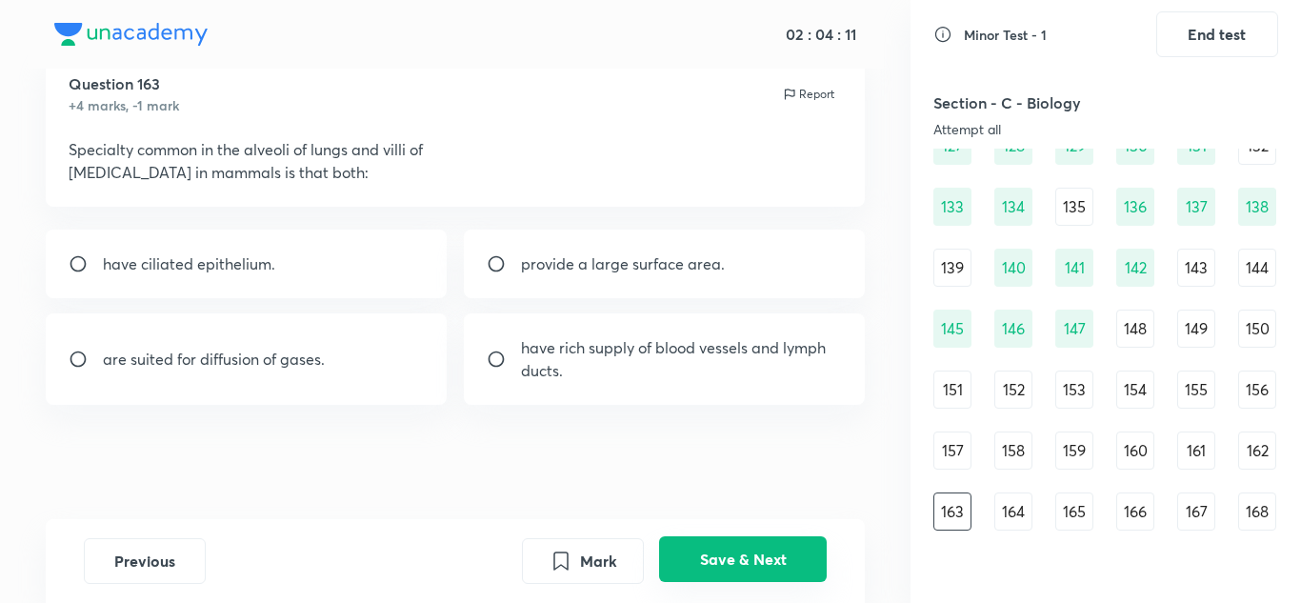
click at [735, 552] on button "Save & Next" at bounding box center [743, 559] width 168 height 46
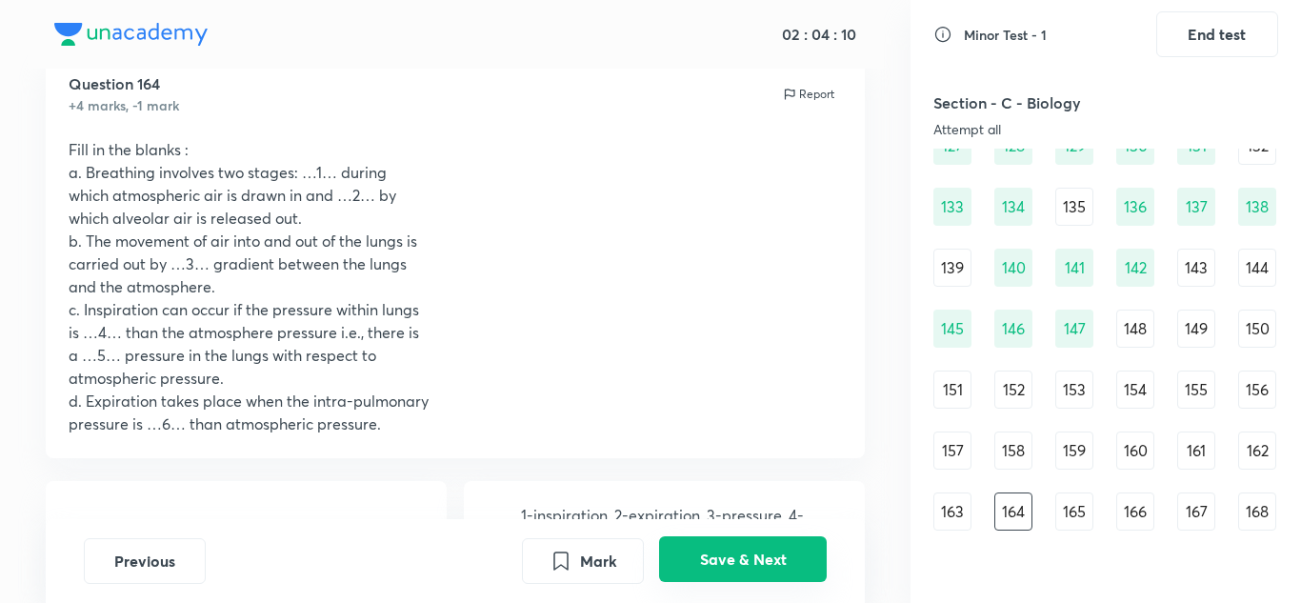
click at [735, 552] on button "Save & Next" at bounding box center [743, 559] width 168 height 46
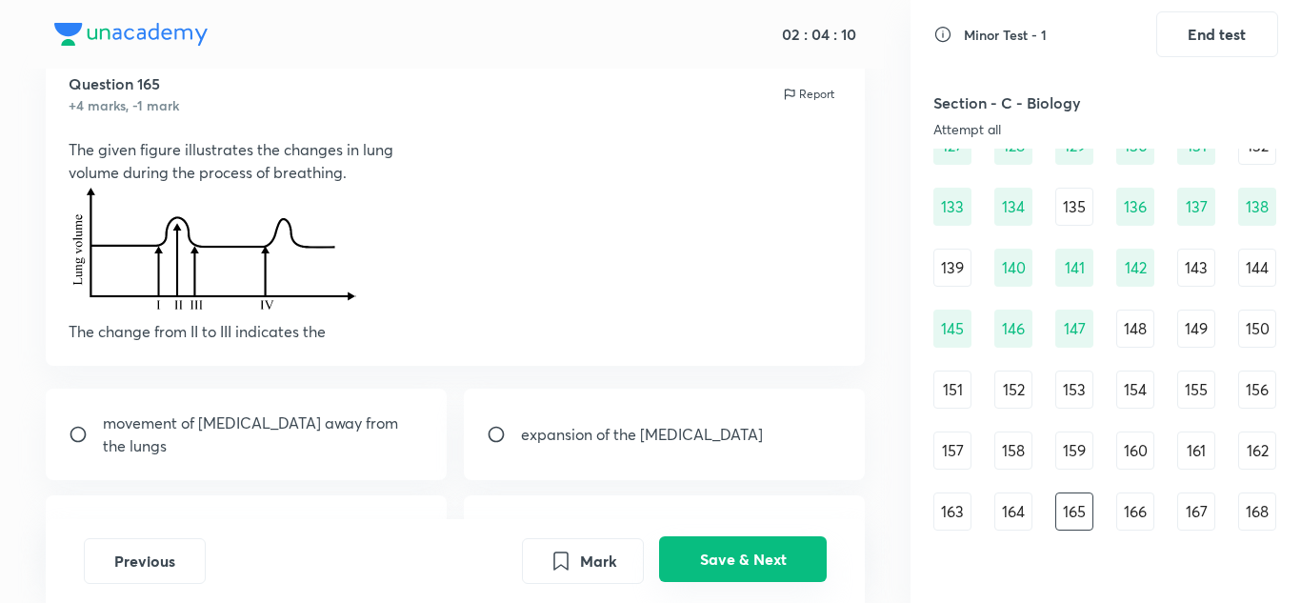
click at [735, 552] on button "Save & Next" at bounding box center [743, 559] width 168 height 46
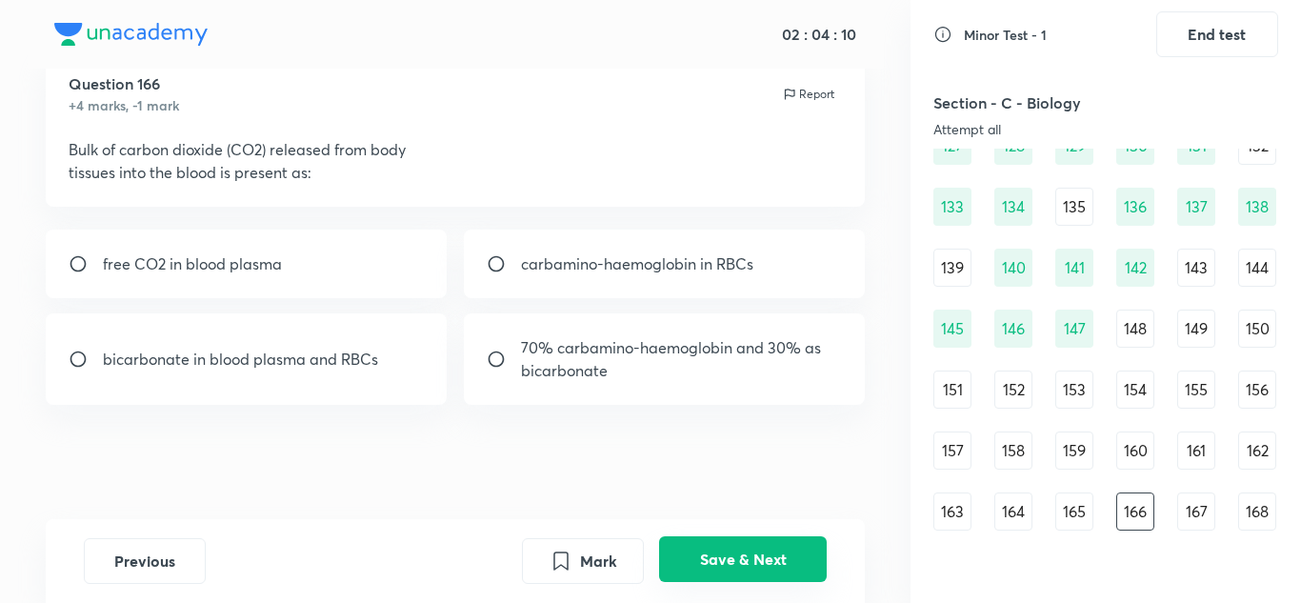
click at [735, 552] on button "Save & Next" at bounding box center [743, 559] width 168 height 46
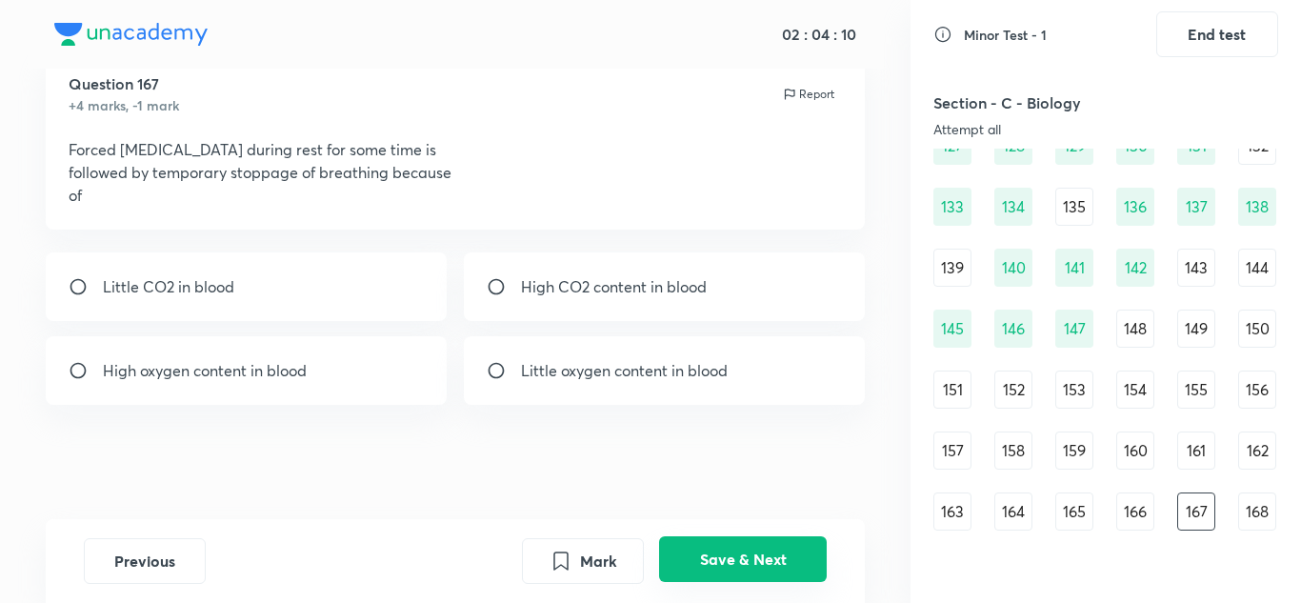
click at [735, 552] on button "Save & Next" at bounding box center [743, 559] width 168 height 46
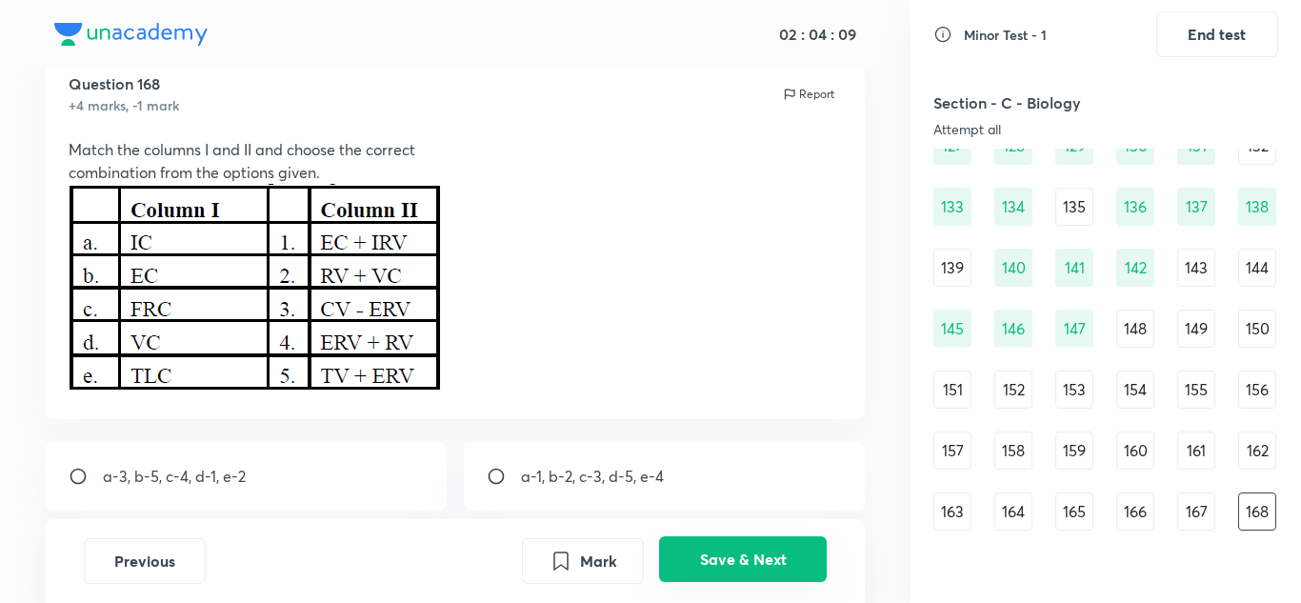
click at [735, 552] on button "Save & Next" at bounding box center [743, 559] width 168 height 46
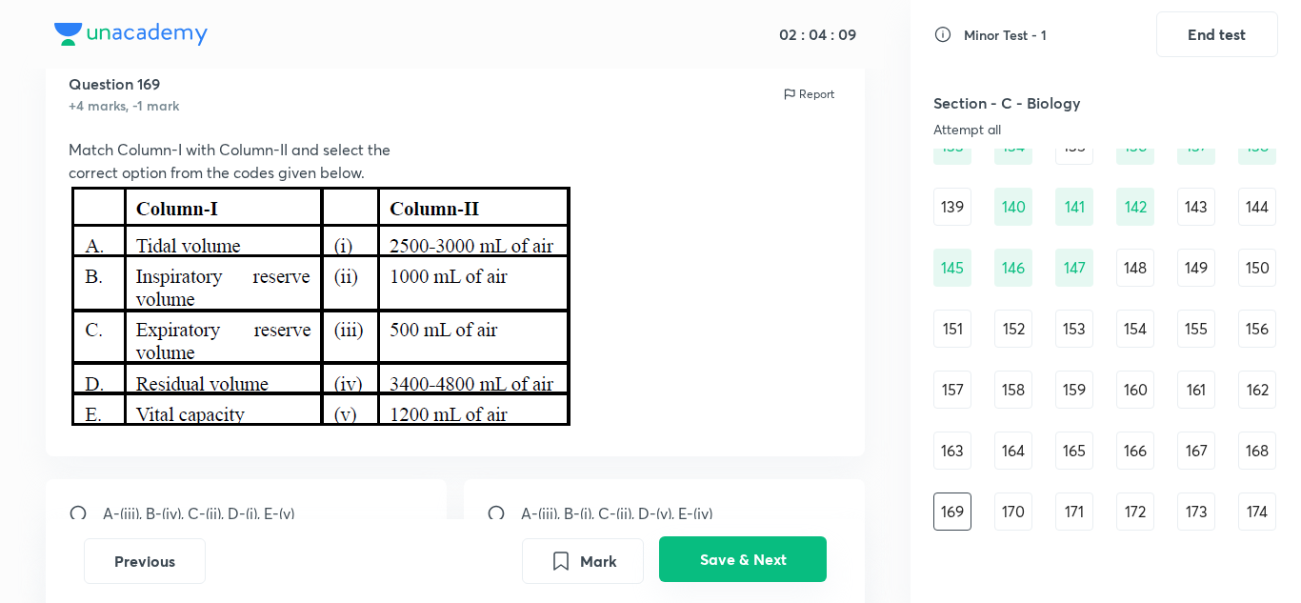
click at [735, 552] on button "Save & Next" at bounding box center [743, 559] width 168 height 46
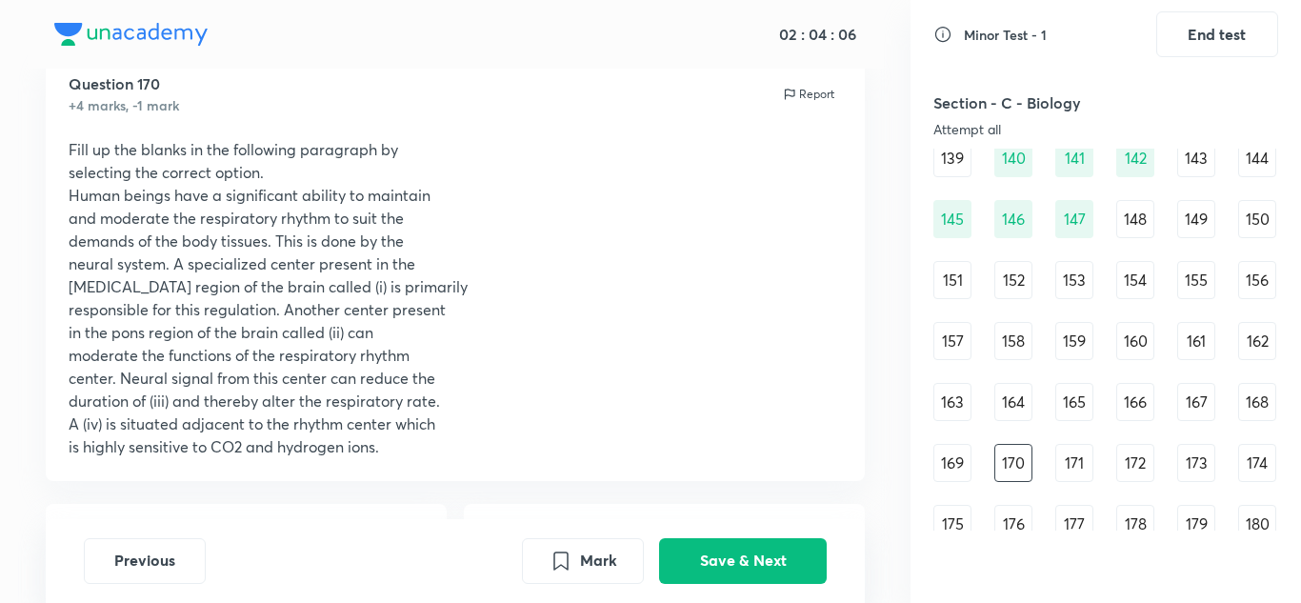
scroll to position [1842, 0]
click at [1144, 236] on div "148" at bounding box center [1135, 218] width 38 height 38
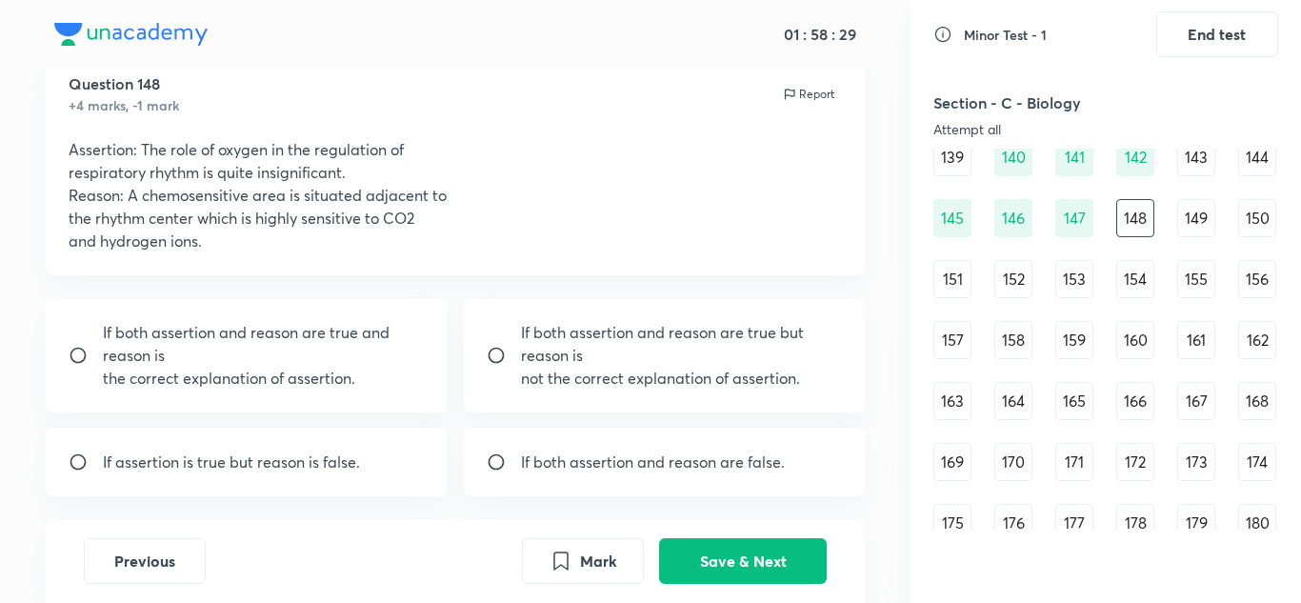
scroll to position [1896, 0]
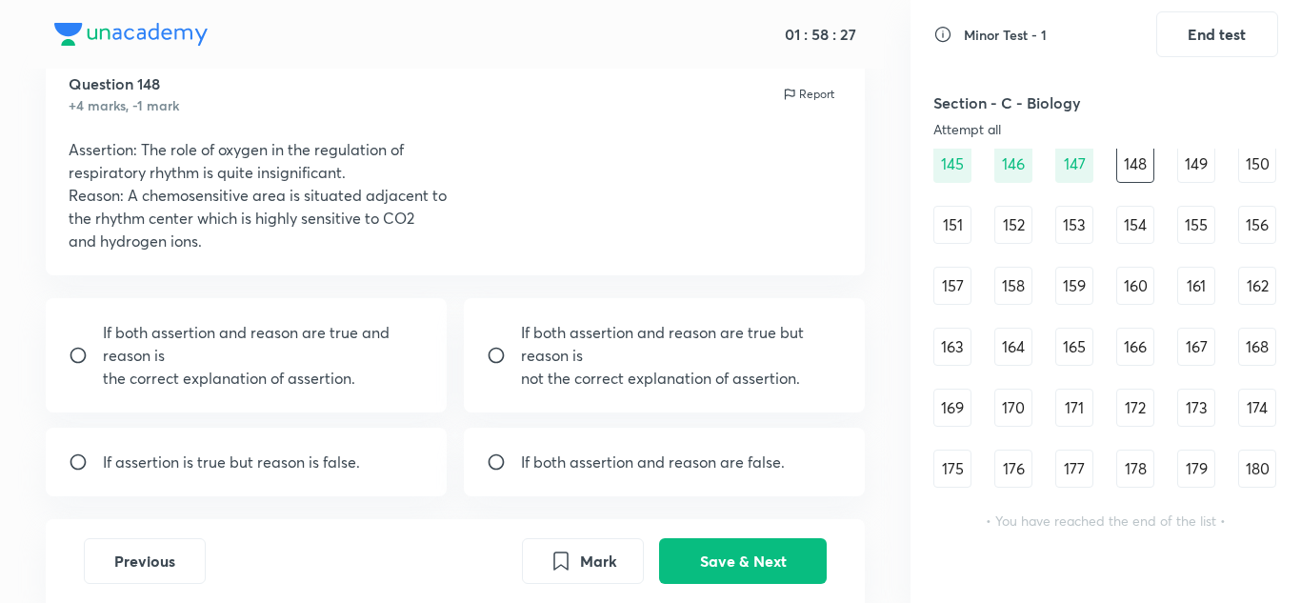
click at [1269, 467] on div "180" at bounding box center [1257, 469] width 38 height 38
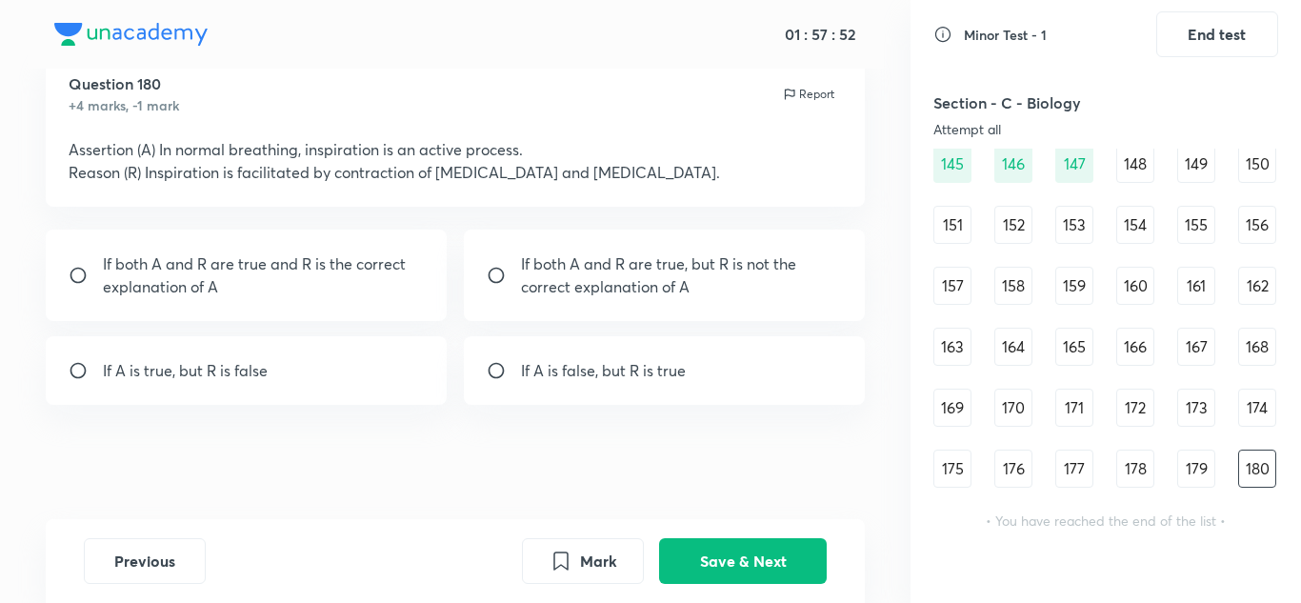
click at [377, 255] on p "If both A and R are true and R is the correct explanation of A" at bounding box center [264, 275] width 322 height 46
radio input "true"
click at [704, 557] on button "Save & Next" at bounding box center [743, 559] width 168 height 46
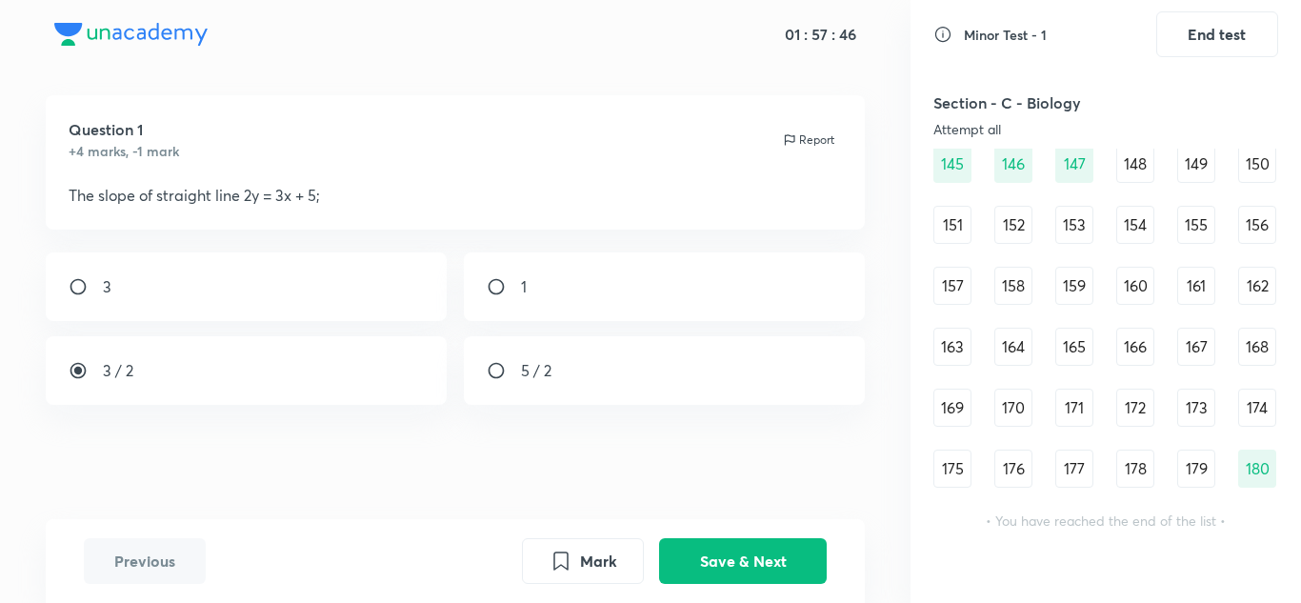
click at [1133, 293] on div "160" at bounding box center [1135, 286] width 38 height 38
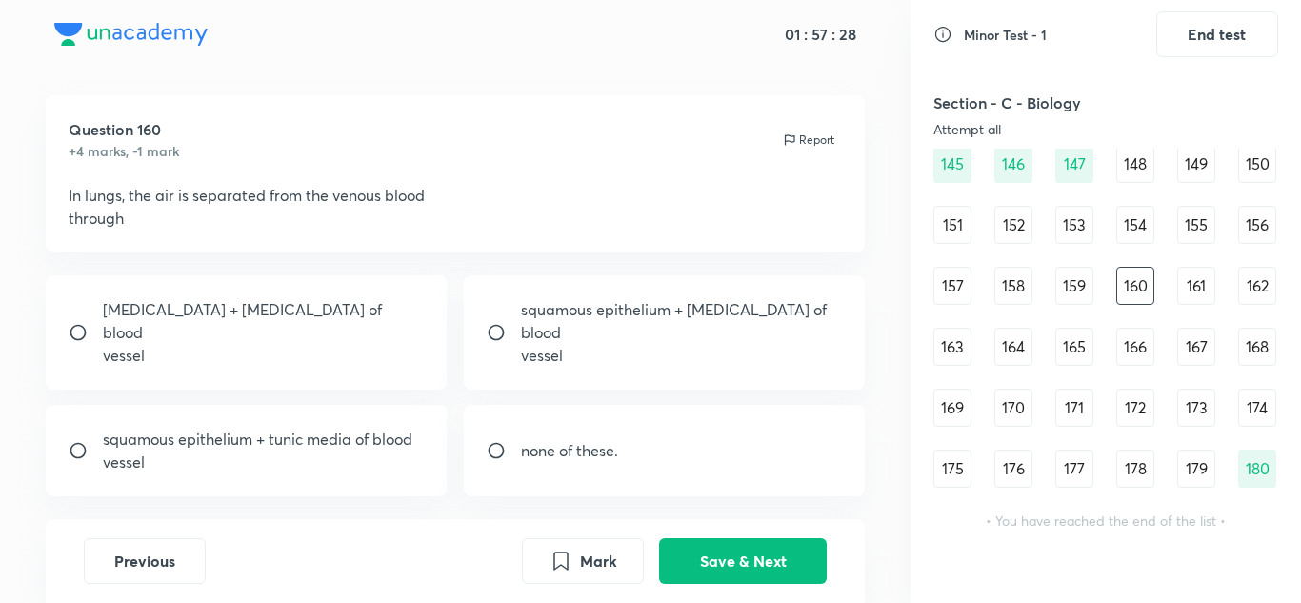
click at [783, 316] on p "squamous epithelium + [MEDICAL_DATA] of blood" at bounding box center [682, 321] width 322 height 46
radio input "true"
click at [774, 560] on button "Save & Next" at bounding box center [743, 559] width 168 height 46
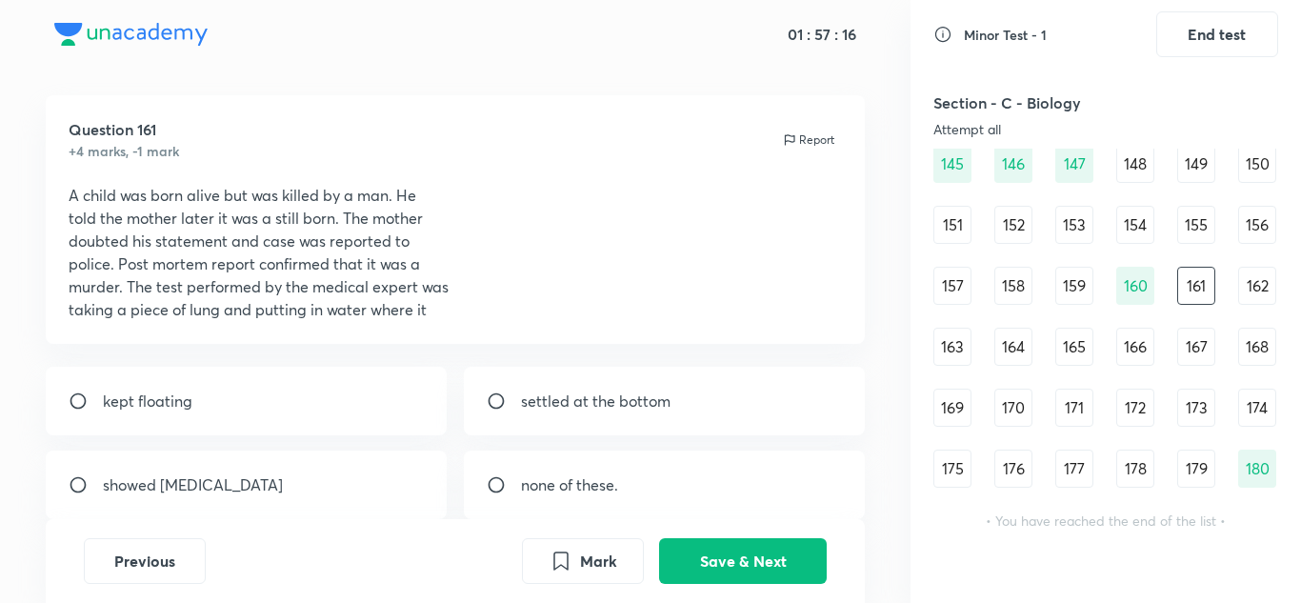
click at [196, 412] on div "kept floating" at bounding box center [247, 401] width 402 height 69
radio input "true"
click at [732, 560] on button "Save & Next" at bounding box center [743, 559] width 168 height 46
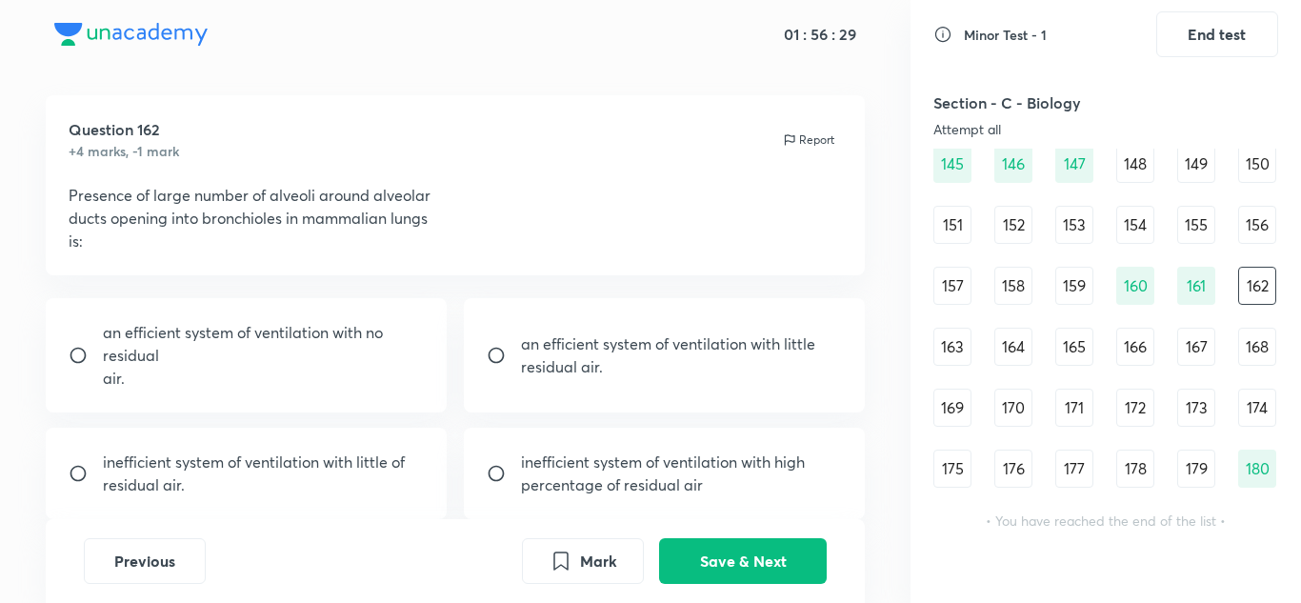
click at [694, 362] on p "residual air." at bounding box center [668, 366] width 294 height 23
radio input "true"
click at [720, 565] on button "Save & Next" at bounding box center [743, 559] width 168 height 46
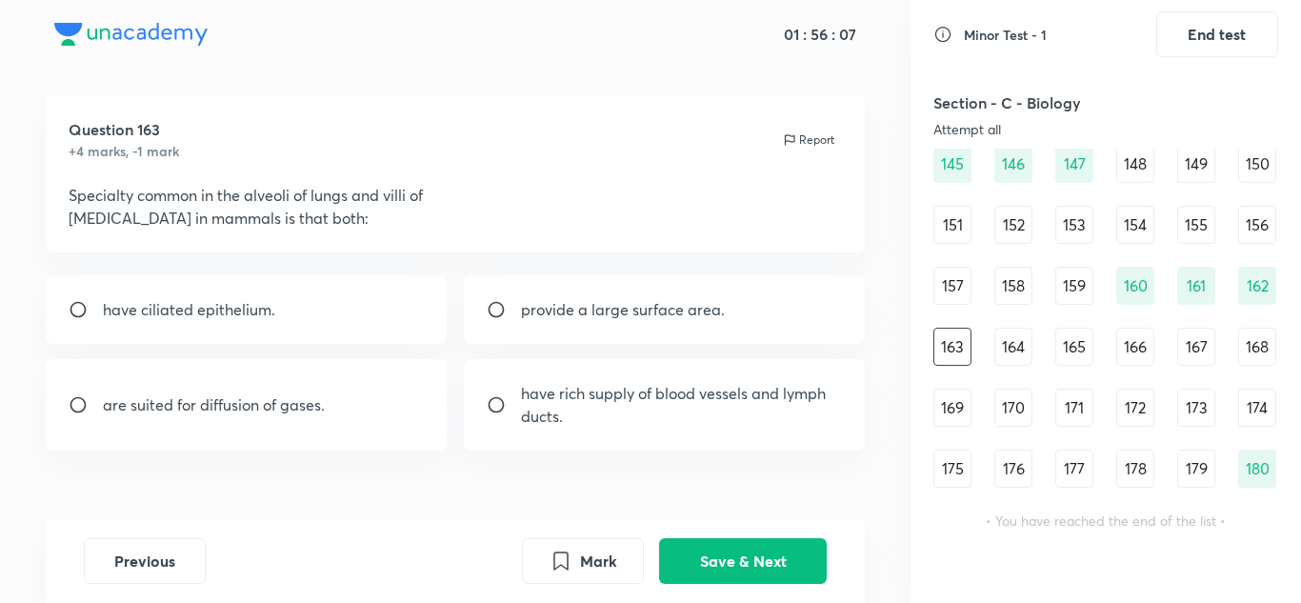
click at [732, 311] on div "provide a large surface area." at bounding box center [665, 309] width 402 height 69
radio input "true"
click at [758, 570] on button "Save & Next" at bounding box center [743, 559] width 168 height 46
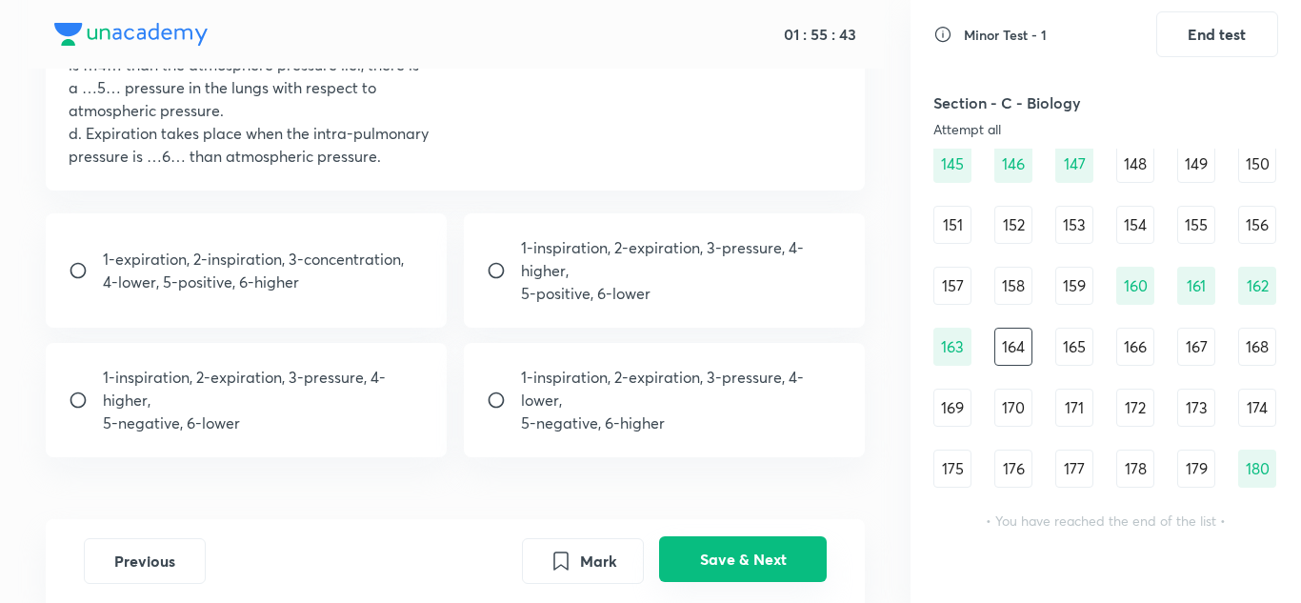
scroll to position [333, 0]
click at [783, 391] on p "1-inspiration, 2-expiration, 3-pressure, 4-lower," at bounding box center [682, 388] width 322 height 46
radio input "true"
click at [758, 560] on button "Save & Next" at bounding box center [743, 559] width 168 height 46
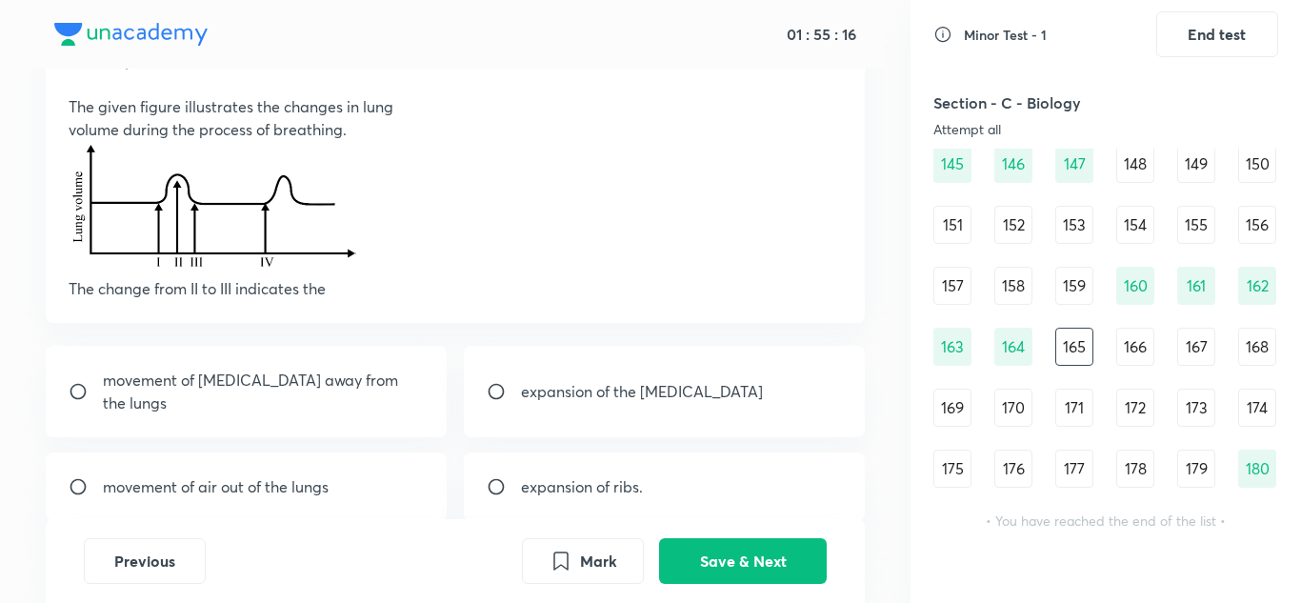
scroll to position [110, 0]
click at [297, 450] on div "movement of air out of the lungs" at bounding box center [247, 484] width 402 height 69
radio input "true"
click at [719, 548] on button "Save & Next" at bounding box center [743, 559] width 168 height 46
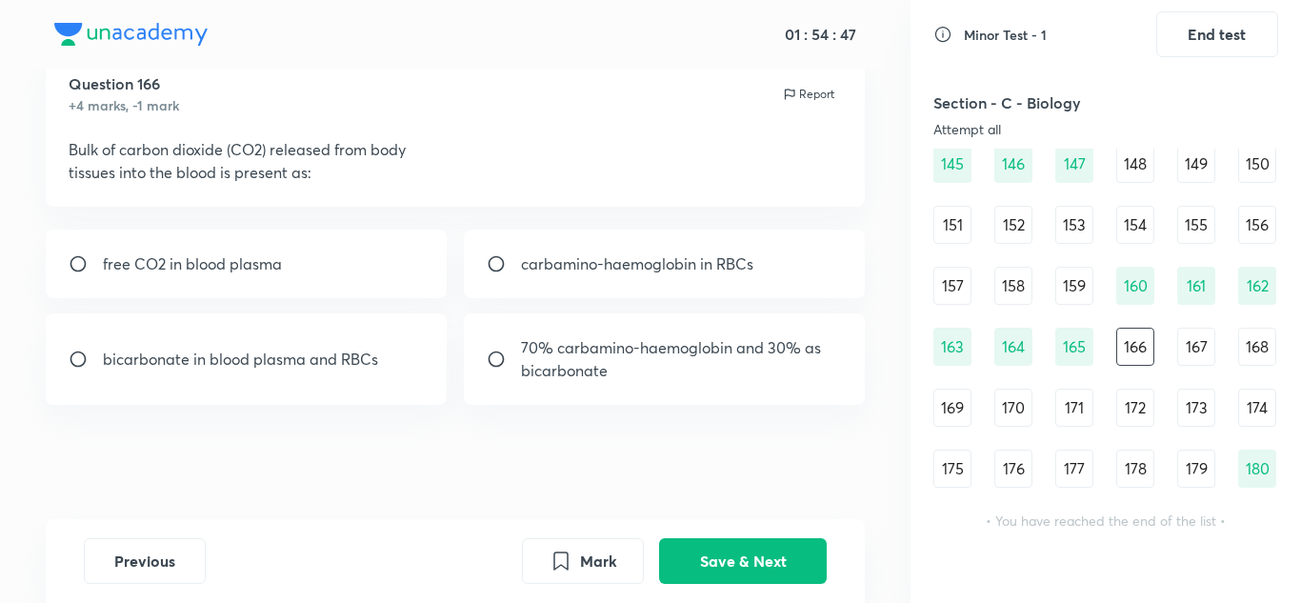
click at [273, 363] on p "bicarbonate in blood plasma and RBCs" at bounding box center [240, 359] width 275 height 23
radio input "true"
click at [771, 549] on button "Save & Next" at bounding box center [743, 559] width 168 height 46
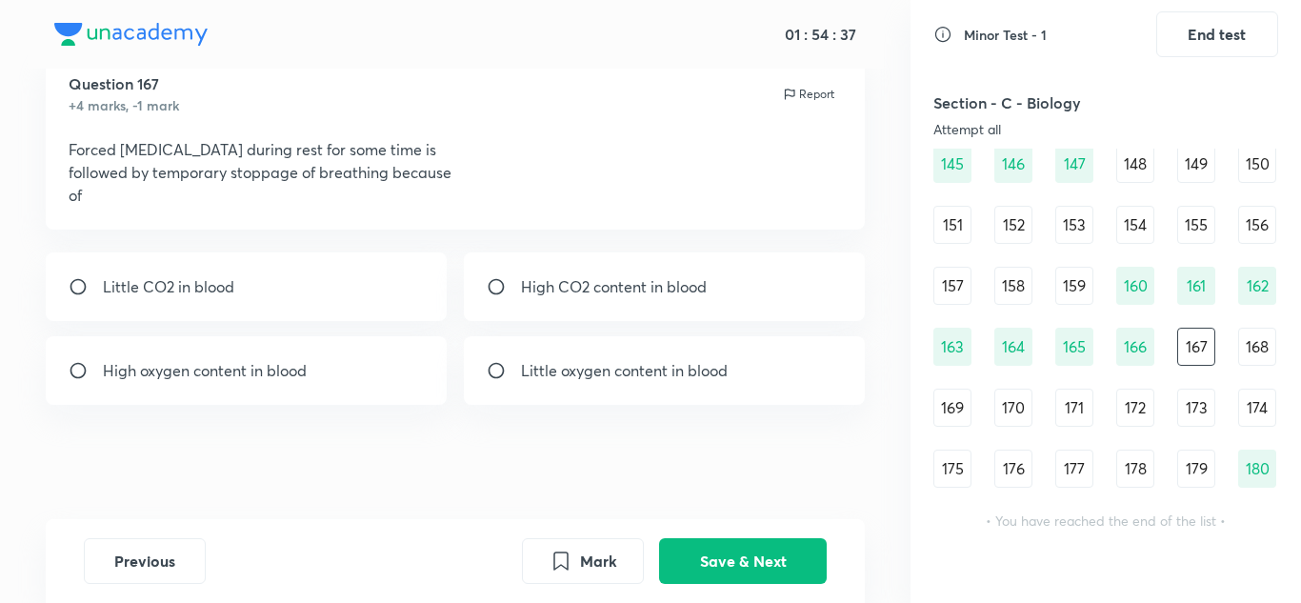
click at [272, 361] on p "High oxygen content in blood" at bounding box center [205, 370] width 204 height 23
radio input "true"
click at [789, 570] on button "Save & Next" at bounding box center [743, 559] width 168 height 46
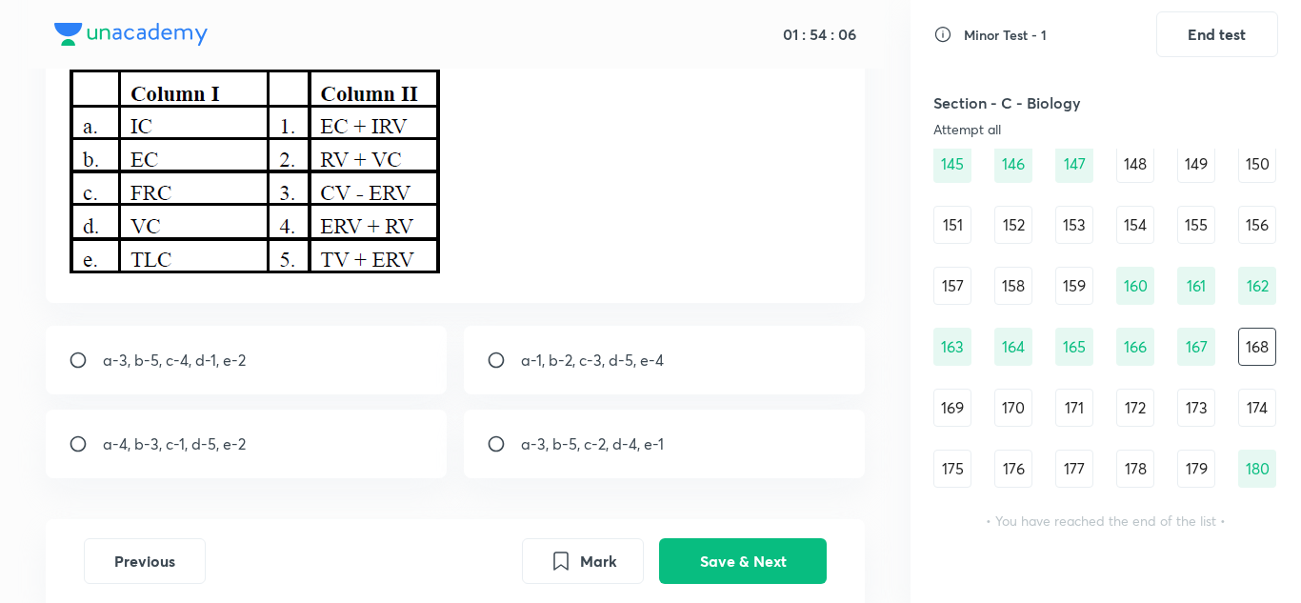
scroll to position [182, 0]
click at [335, 345] on div "a-3, b-5, c-4, d-1, e-2" at bounding box center [247, 359] width 402 height 69
radio input "true"
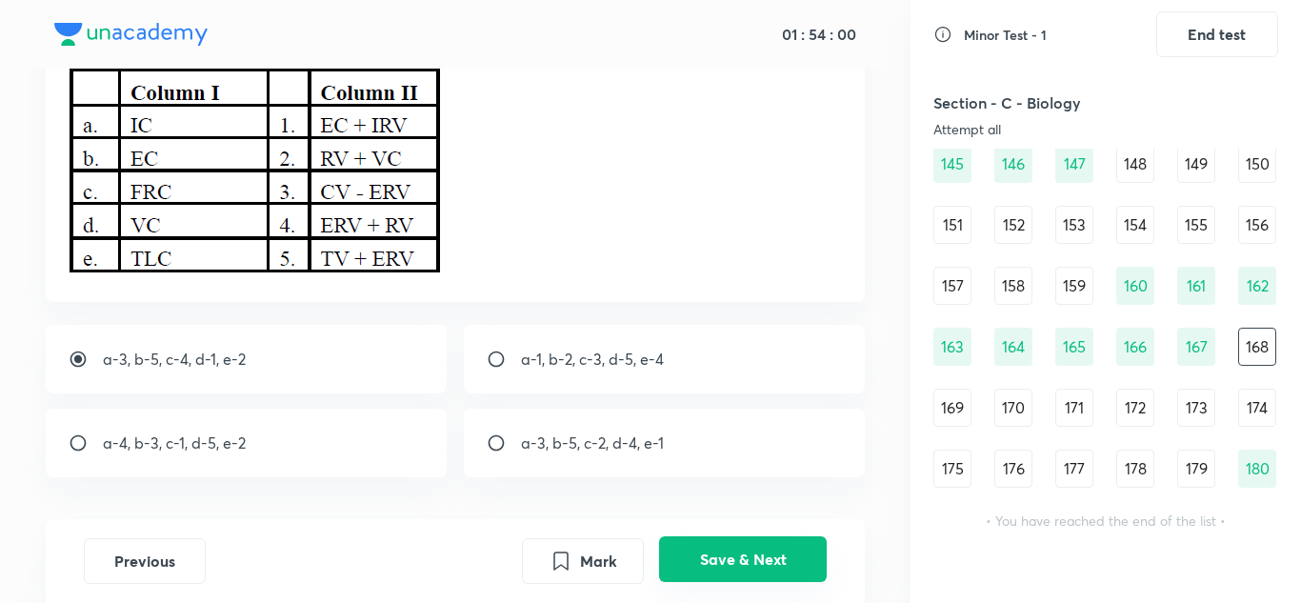
click at [780, 564] on button "Save & Next" at bounding box center [743, 559] width 168 height 46
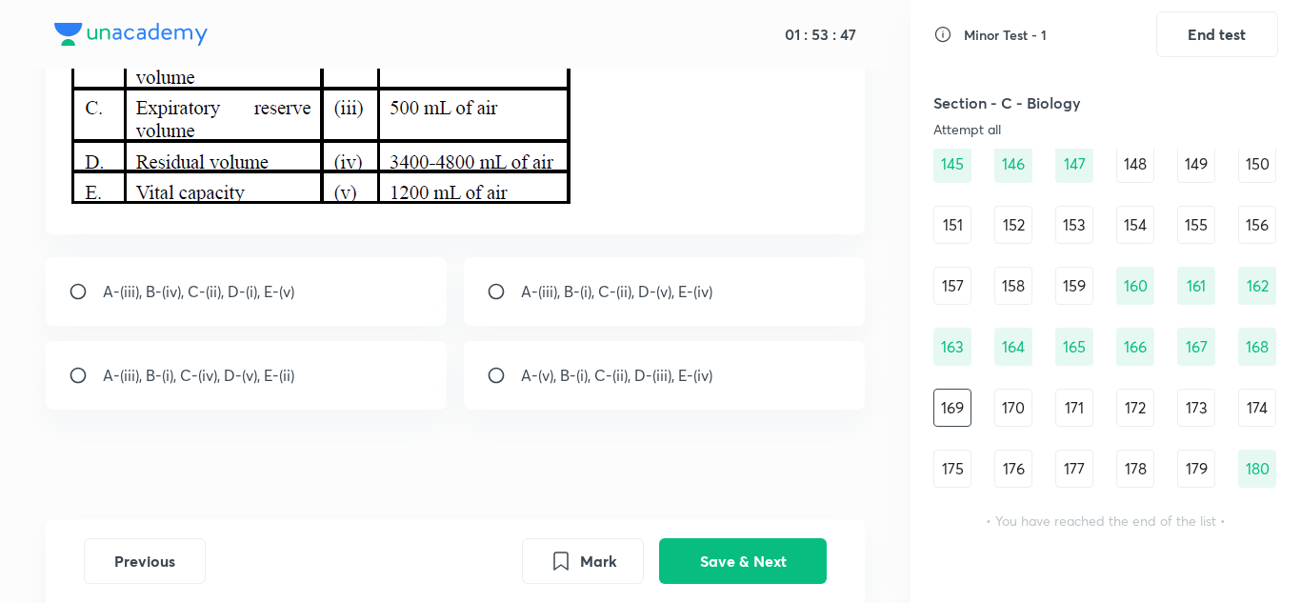
scroll to position [289, 0]
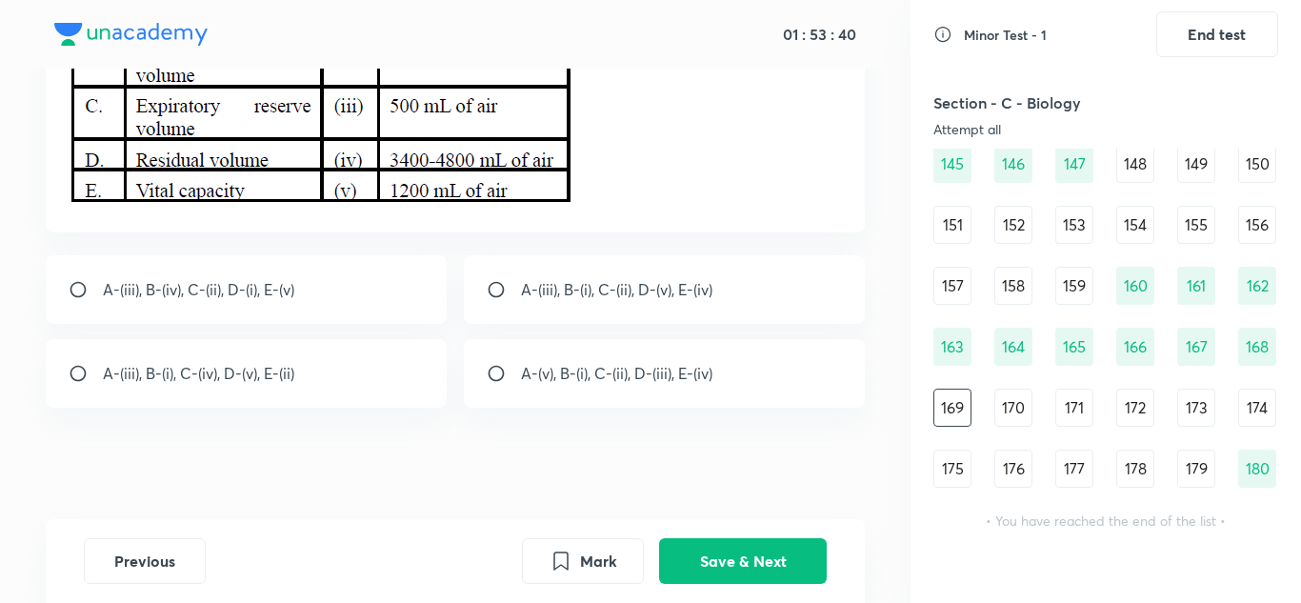
click at [592, 297] on p "A-(iii), B-(i), C-(ii), D-(v), E-(iv)" at bounding box center [616, 289] width 191 height 23
radio input "true"
click at [722, 568] on button "Save & Next" at bounding box center [743, 559] width 168 height 46
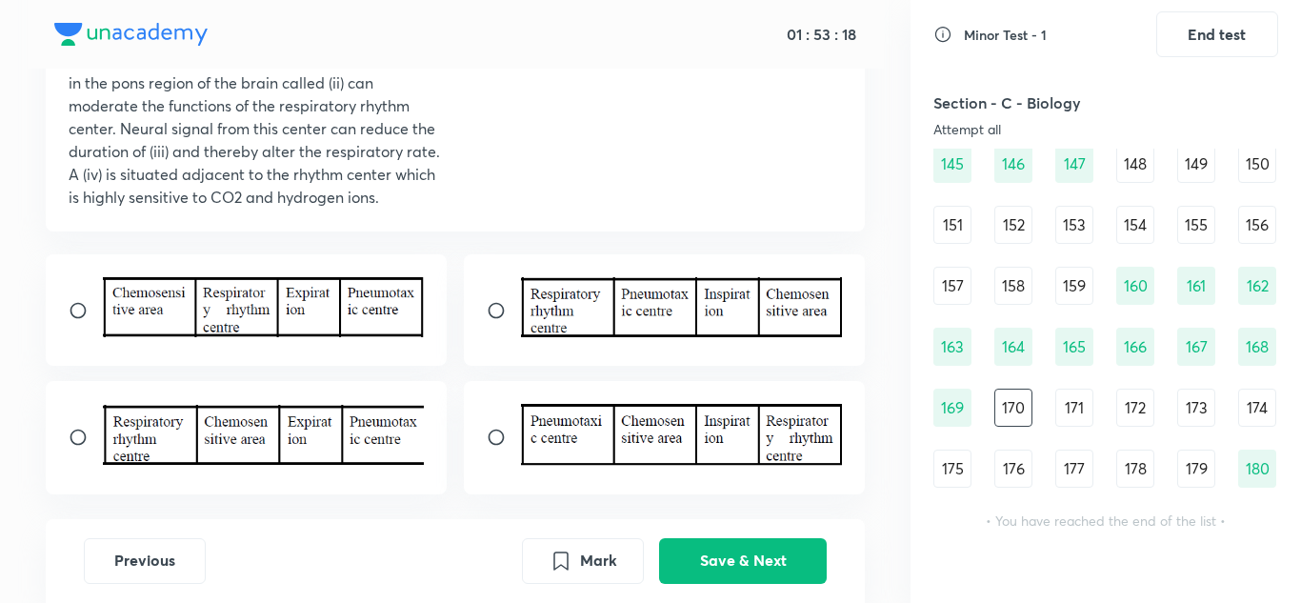
scroll to position [317, 0]
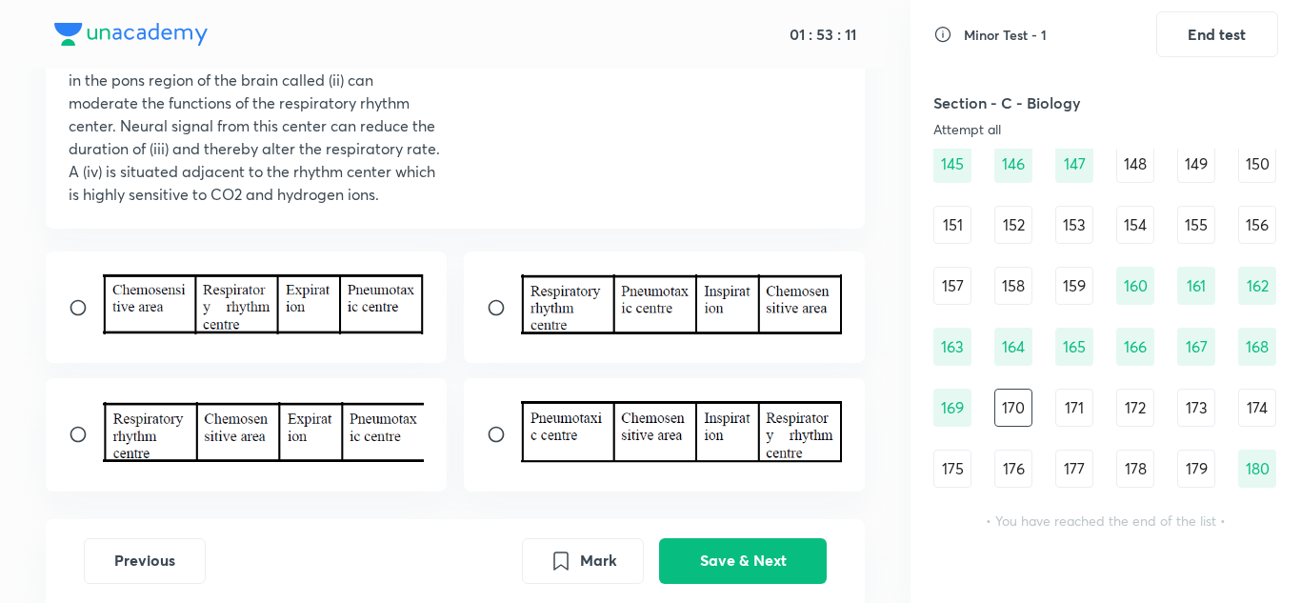
click at [722, 316] on img at bounding box center [682, 304] width 322 height 60
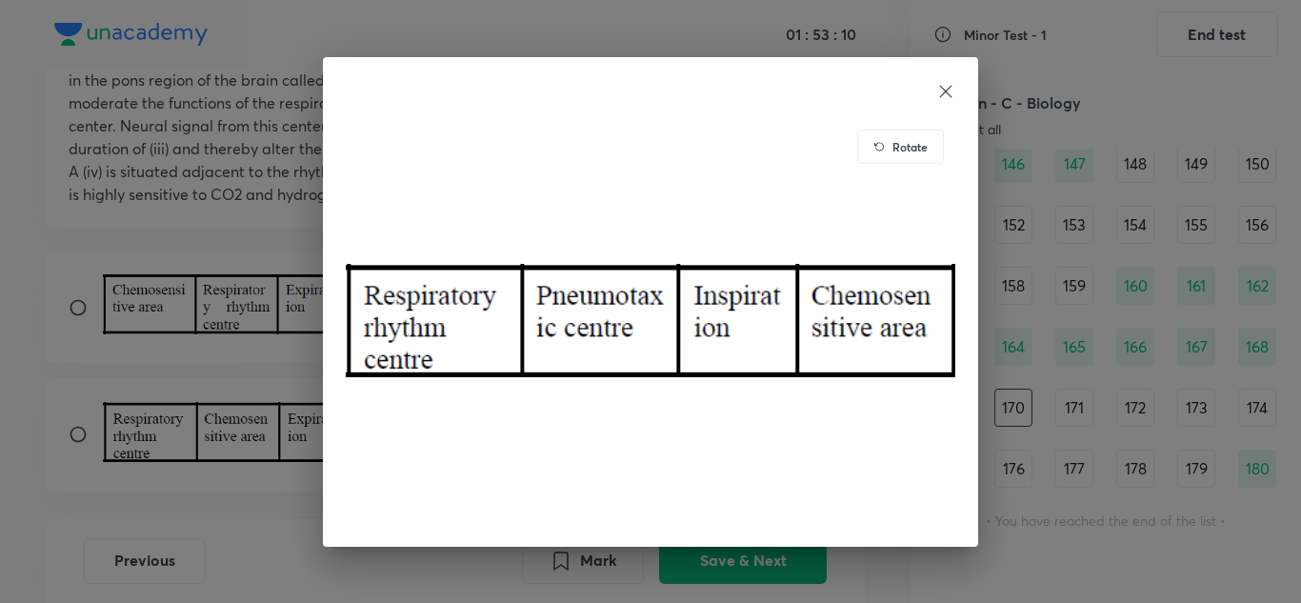
click at [921, 90] on div at bounding box center [651, 91] width 610 height 23
click at [936, 90] on icon at bounding box center [945, 91] width 19 height 19
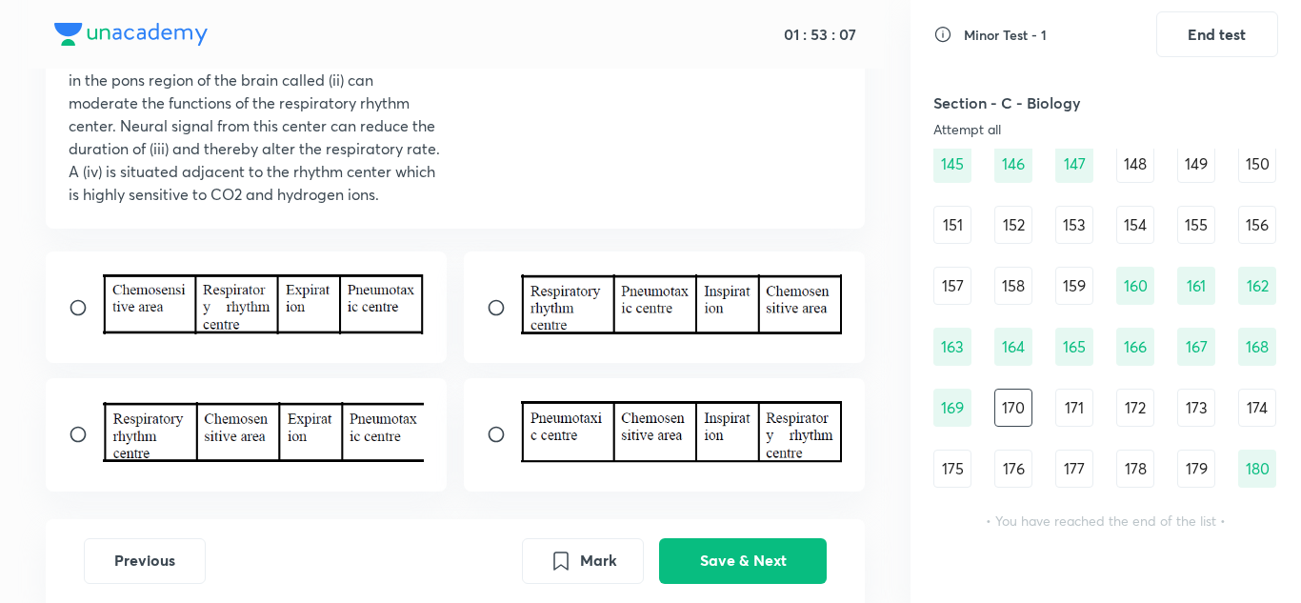
click at [510, 304] on input "radio" at bounding box center [504, 307] width 34 height 19
radio input "true"
click at [706, 563] on button "Save & Next" at bounding box center [743, 559] width 168 height 46
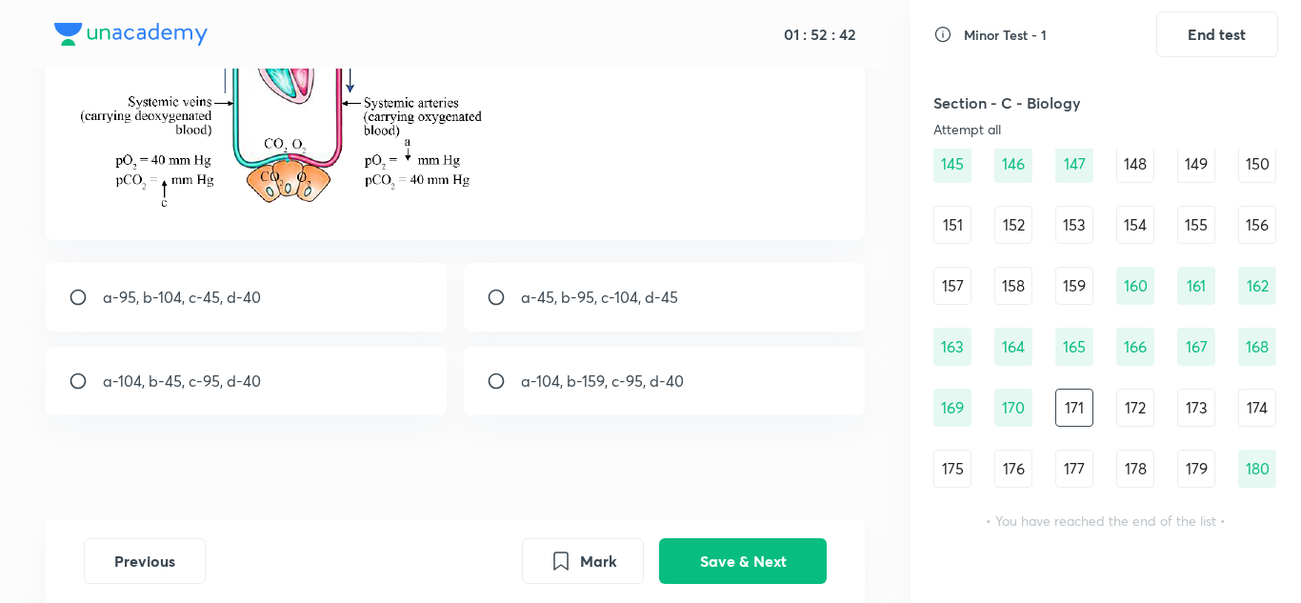
scroll to position [380, 0]
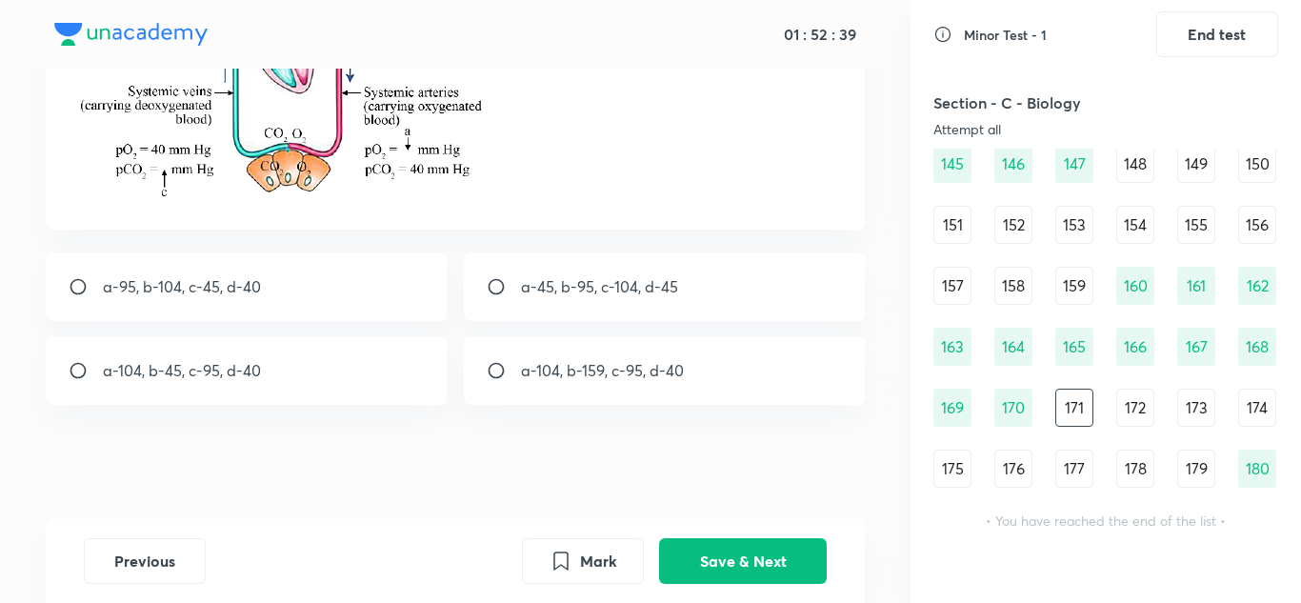
click at [309, 282] on div "a-95, b-104, c-45, d-40" at bounding box center [247, 286] width 402 height 69
radio input "true"
click at [767, 558] on button "Save & Next" at bounding box center [743, 559] width 168 height 46
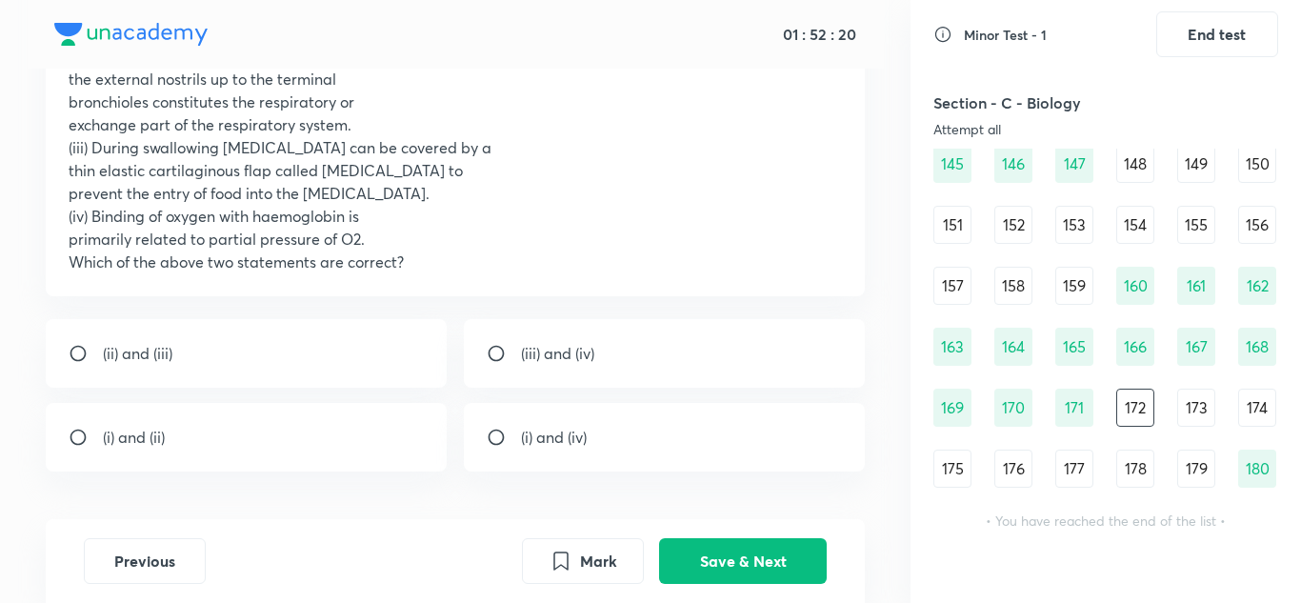
scroll to position [316, 0]
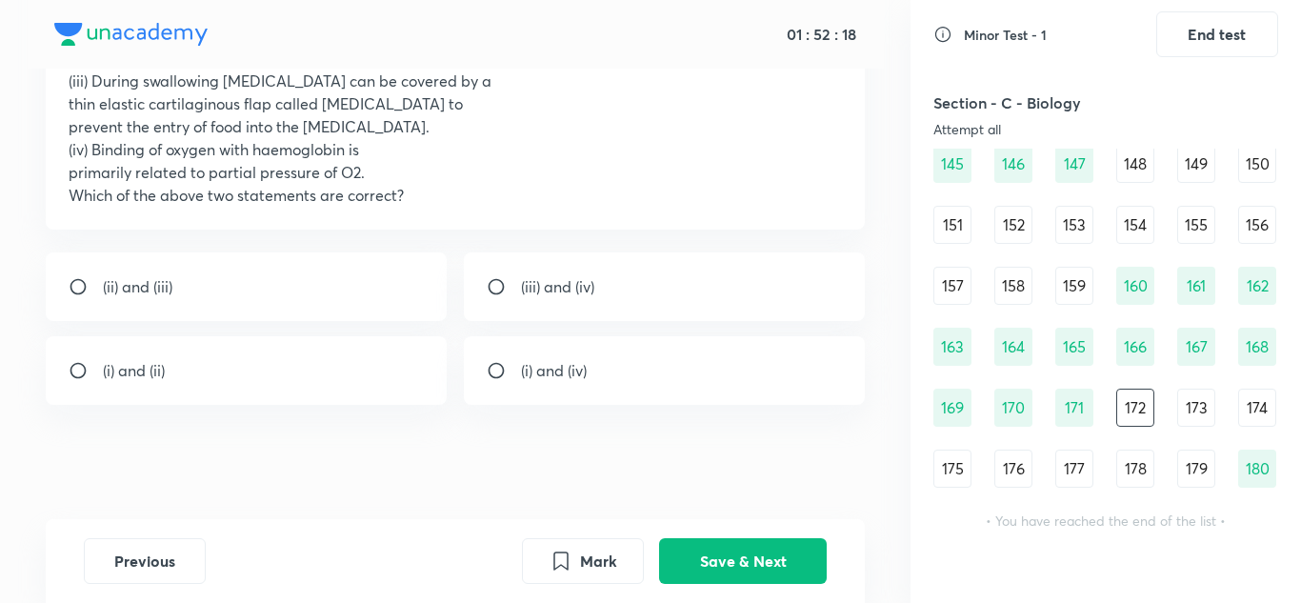
click at [510, 369] on input "radio" at bounding box center [504, 370] width 34 height 19
radio input "true"
click at [769, 582] on div "Mark Save & Next" at bounding box center [674, 561] width 305 height 46
click at [728, 559] on button "Save & Next" at bounding box center [743, 559] width 168 height 46
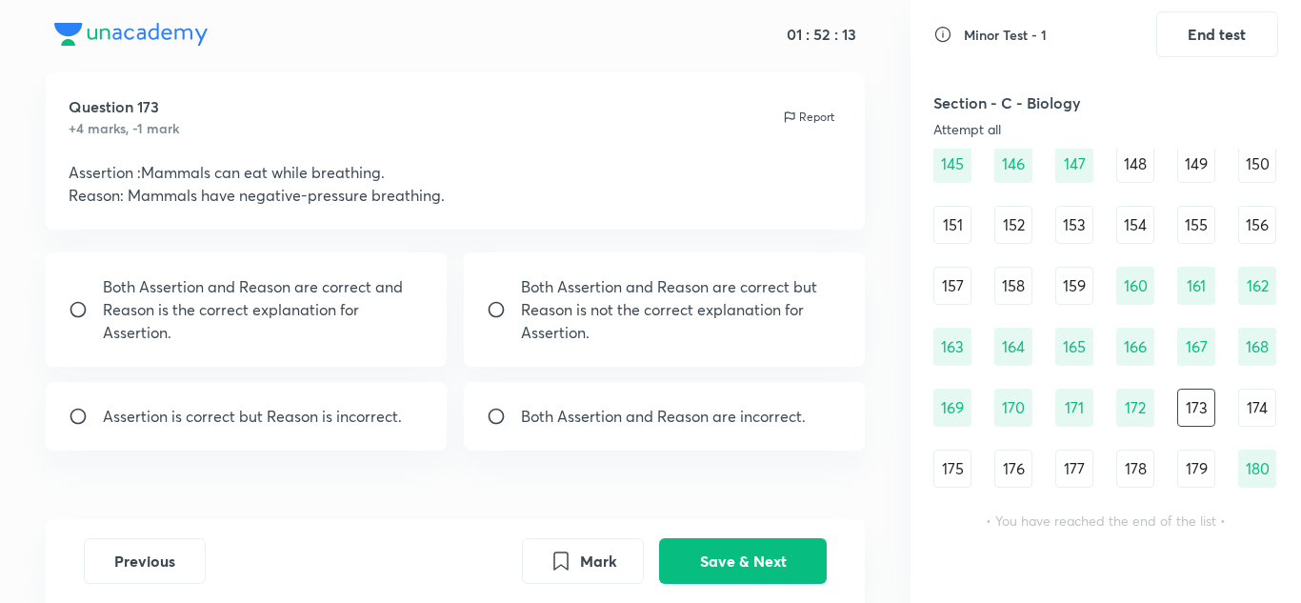
scroll to position [41, 0]
click at [599, 314] on p "Both Assertion and Reason are correct but Reason is not the correct explanation…" at bounding box center [682, 310] width 322 height 69
radio input "true"
click at [753, 551] on button "Save & Next" at bounding box center [743, 559] width 168 height 46
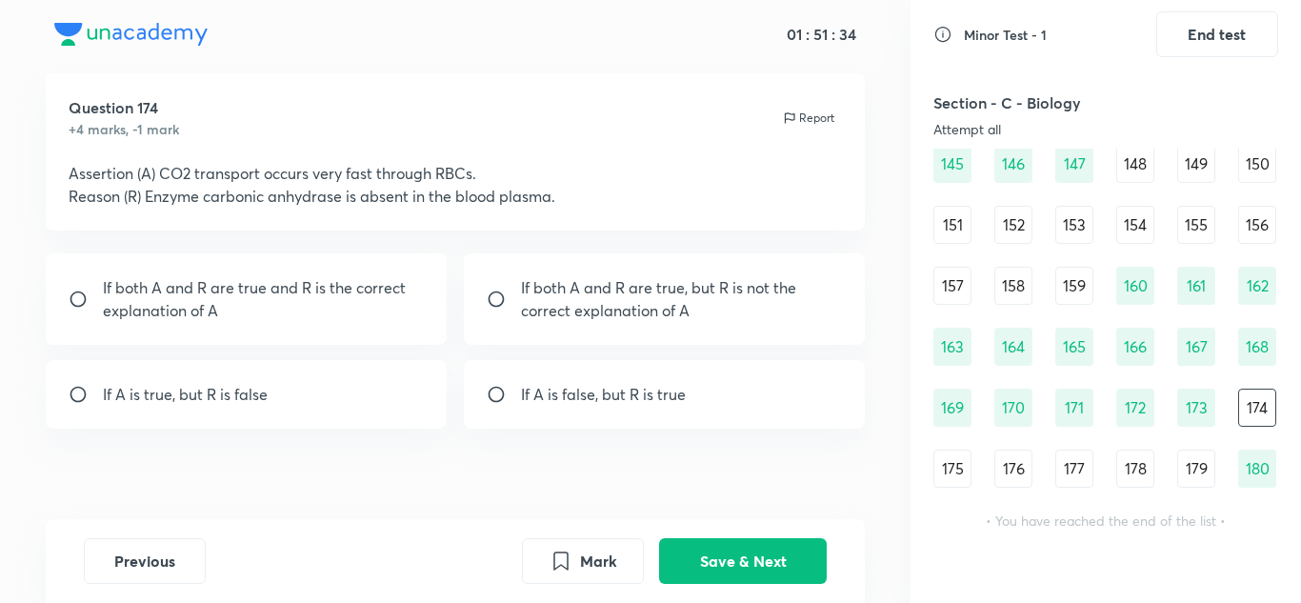
click at [675, 311] on p "If both A and R are true, but R is not the correct explanation of A" at bounding box center [682, 299] width 322 height 46
radio input "true"
click at [741, 572] on button "Save & Next" at bounding box center [743, 559] width 168 height 46
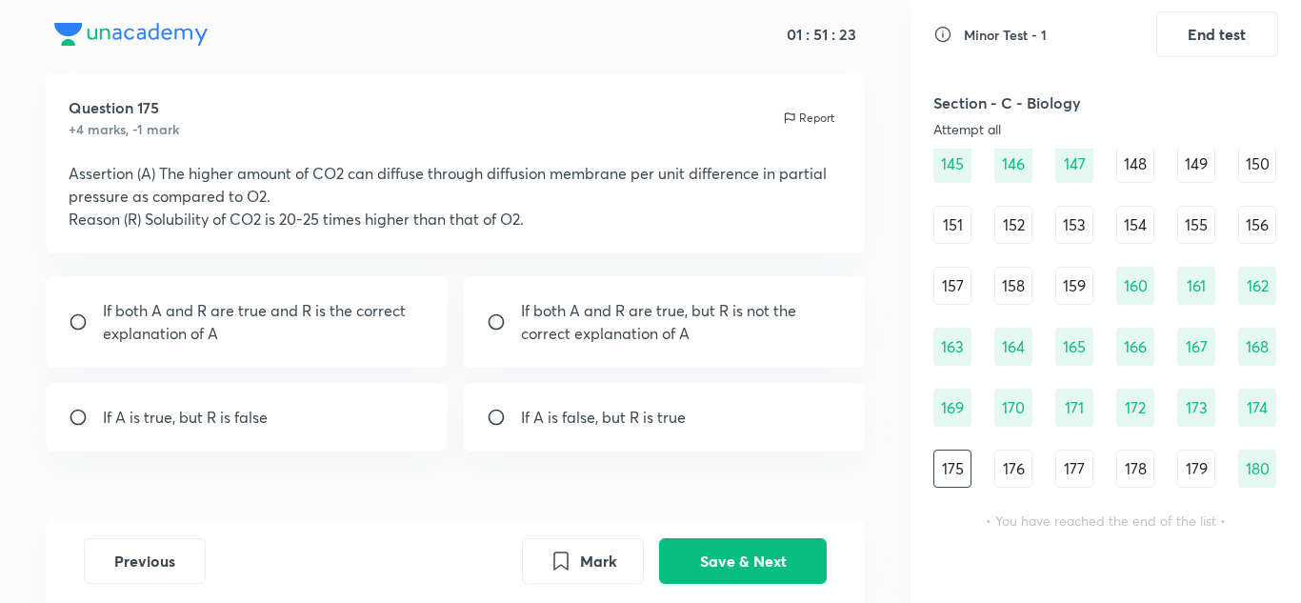
click at [279, 301] on p "If both A and R are true and R is the correct explanation of A" at bounding box center [264, 322] width 322 height 46
radio input "true"
click at [780, 544] on button "Save & Next" at bounding box center [743, 559] width 168 height 46
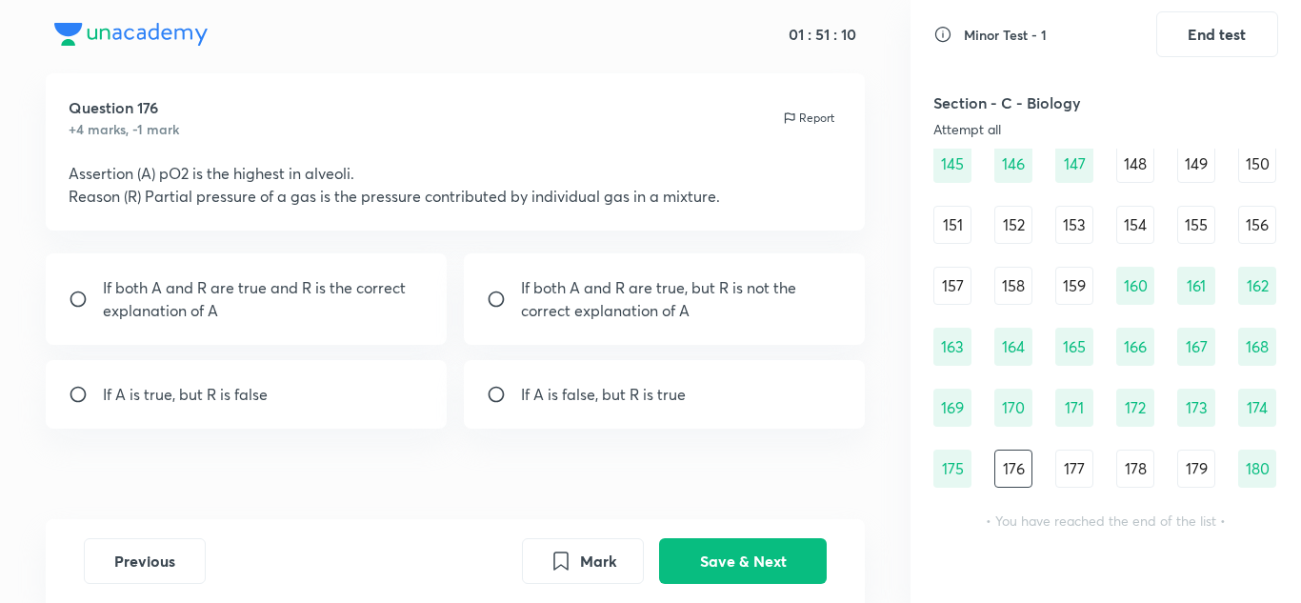
click at [701, 275] on div "If both A and R are true, but R is not the correct explanation of A" at bounding box center [665, 298] width 402 height 91
radio input "true"
click at [727, 562] on button "Save & Next" at bounding box center [743, 559] width 168 height 46
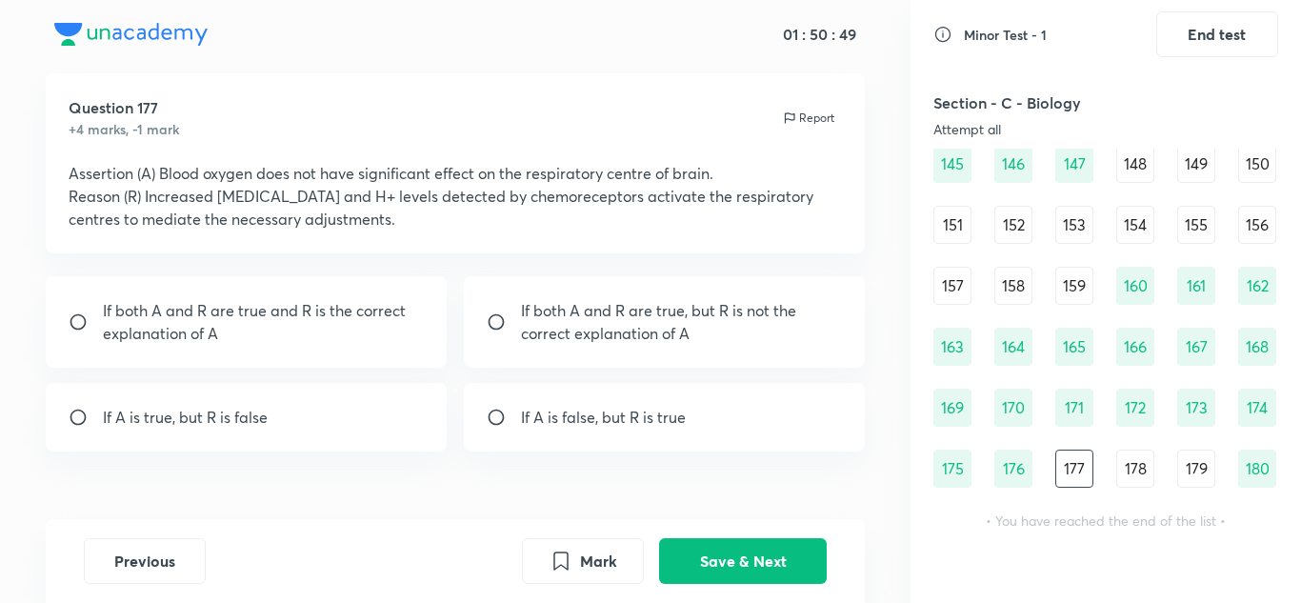
click at [283, 394] on div "If A is true, but R is false" at bounding box center [247, 417] width 402 height 69
click at [610, 455] on div "Question 177 +4 marks, -1 mark Report Assertion (A) Blood oxygen does not have …" at bounding box center [455, 319] width 910 height 492
click at [641, 417] on p "If A is false, but R is true" at bounding box center [603, 417] width 165 height 23
radio input "false"
radio input "true"
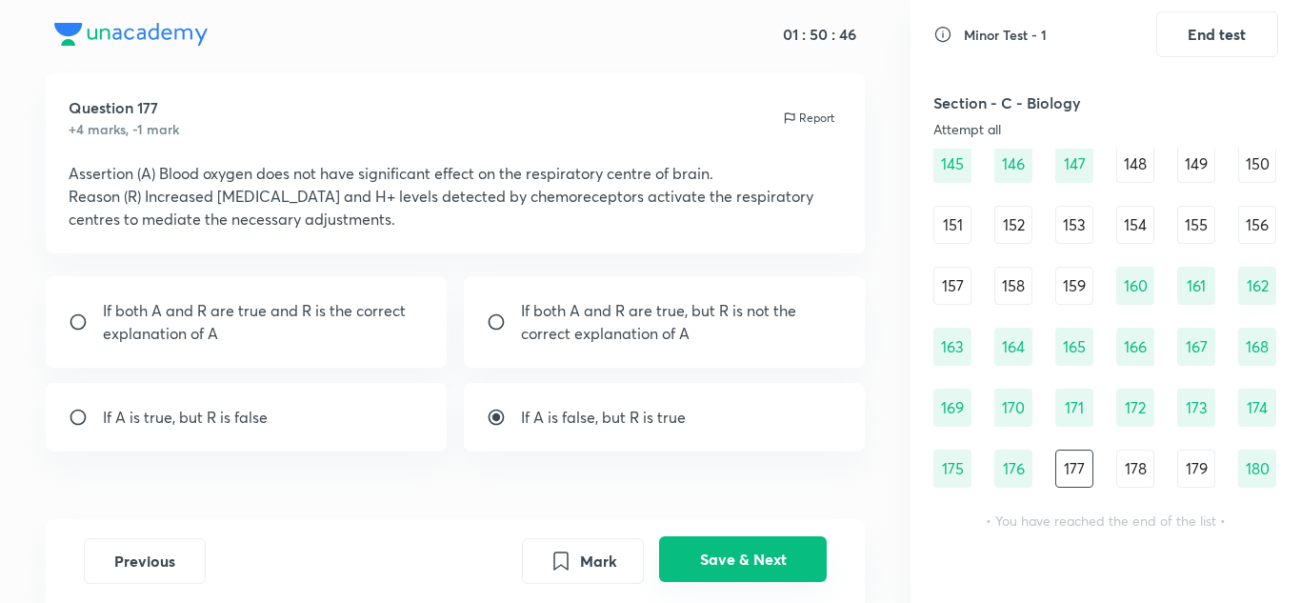
click at [779, 548] on button "Save & Next" at bounding box center [743, 559] width 168 height 46
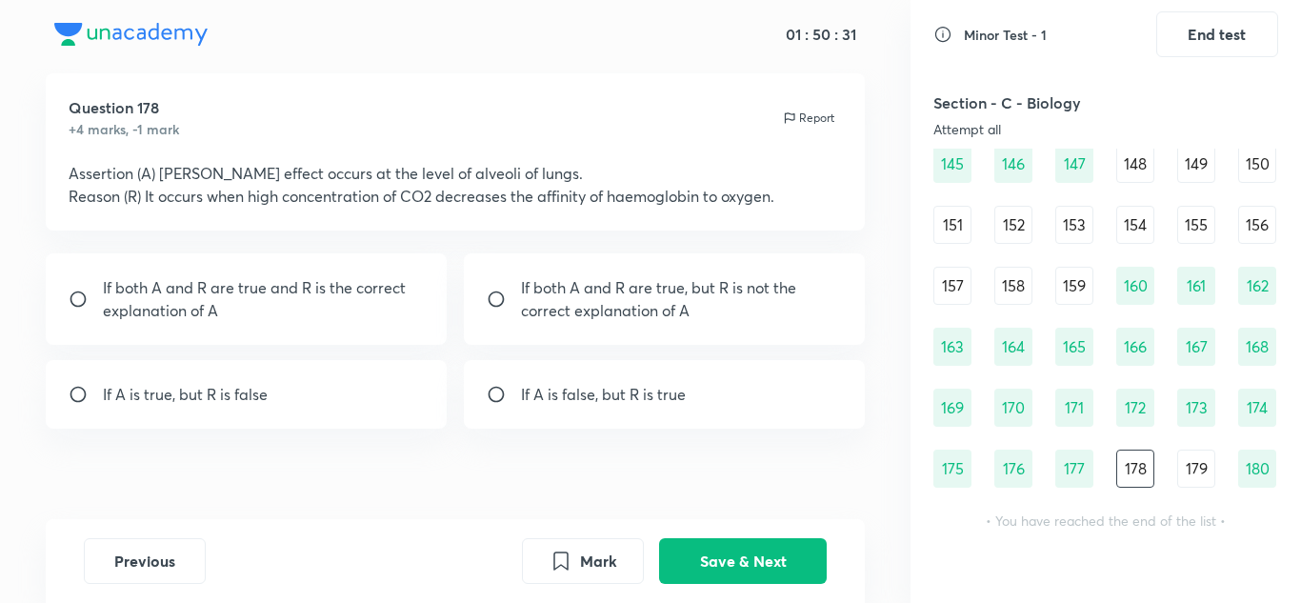
click at [634, 391] on p "If A is false, but R is true" at bounding box center [603, 394] width 165 height 23
radio input "true"
click at [700, 552] on button "Save & Next" at bounding box center [743, 559] width 168 height 46
click at [274, 297] on p "If both A and R are true and R is the correct explanation of A" at bounding box center [264, 299] width 322 height 46
radio input "true"
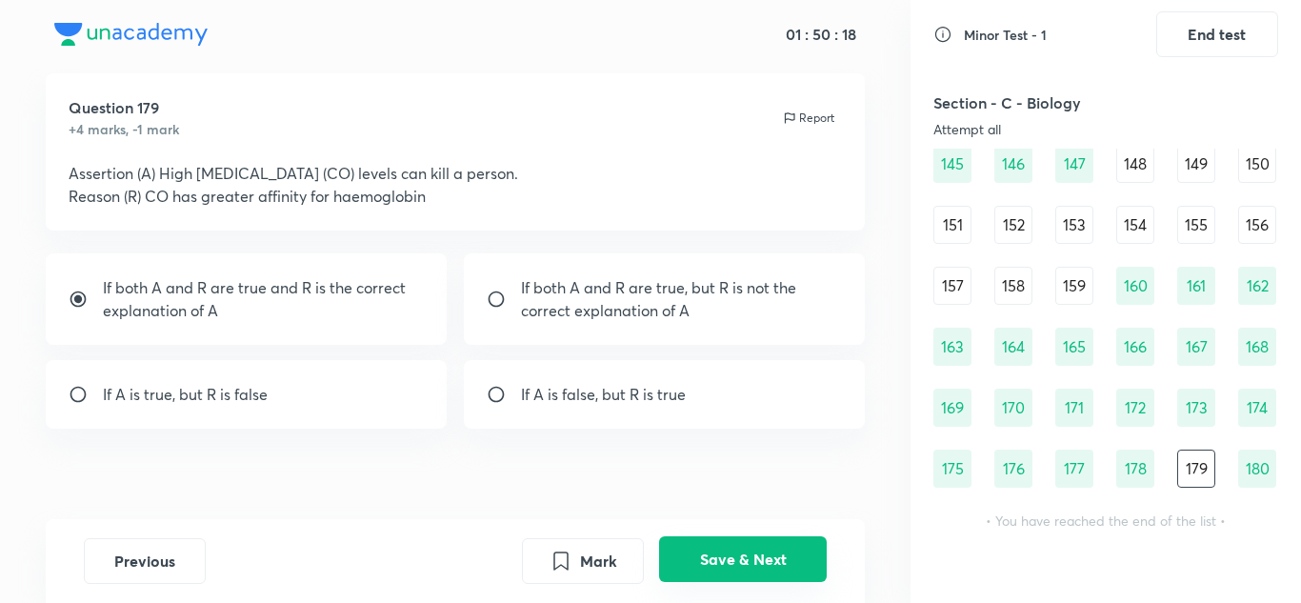
click at [777, 571] on button "Save & Next" at bounding box center [743, 559] width 168 height 46
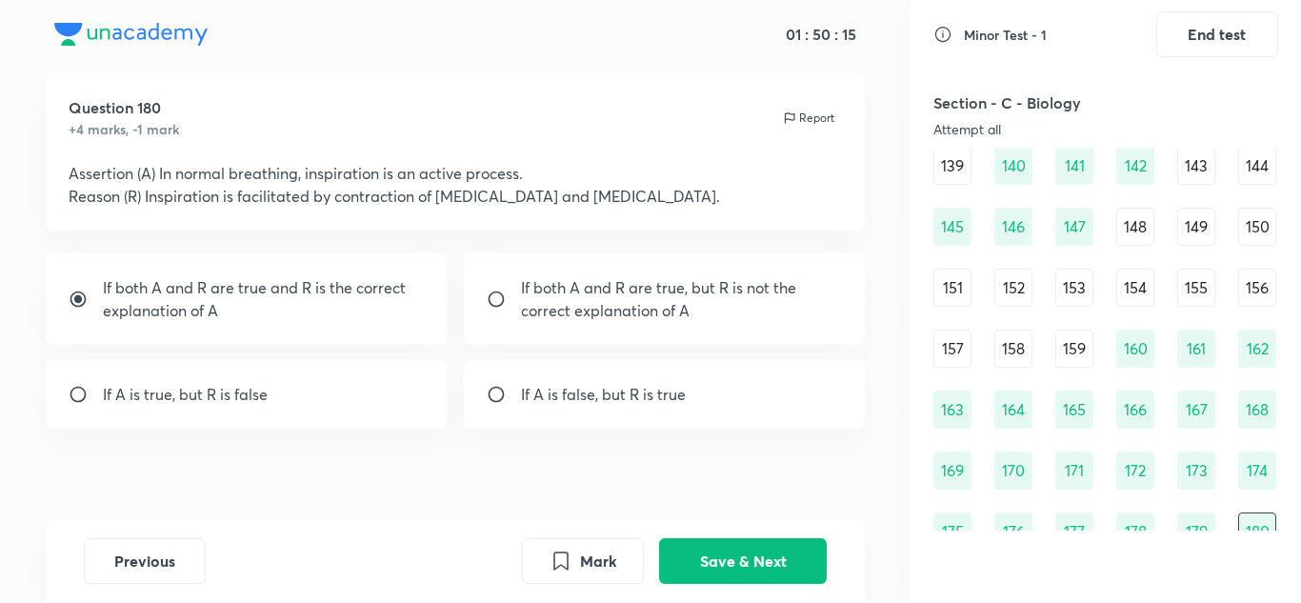
scroll to position [1832, 0]
click at [1251, 224] on div "150" at bounding box center [1257, 228] width 38 height 38
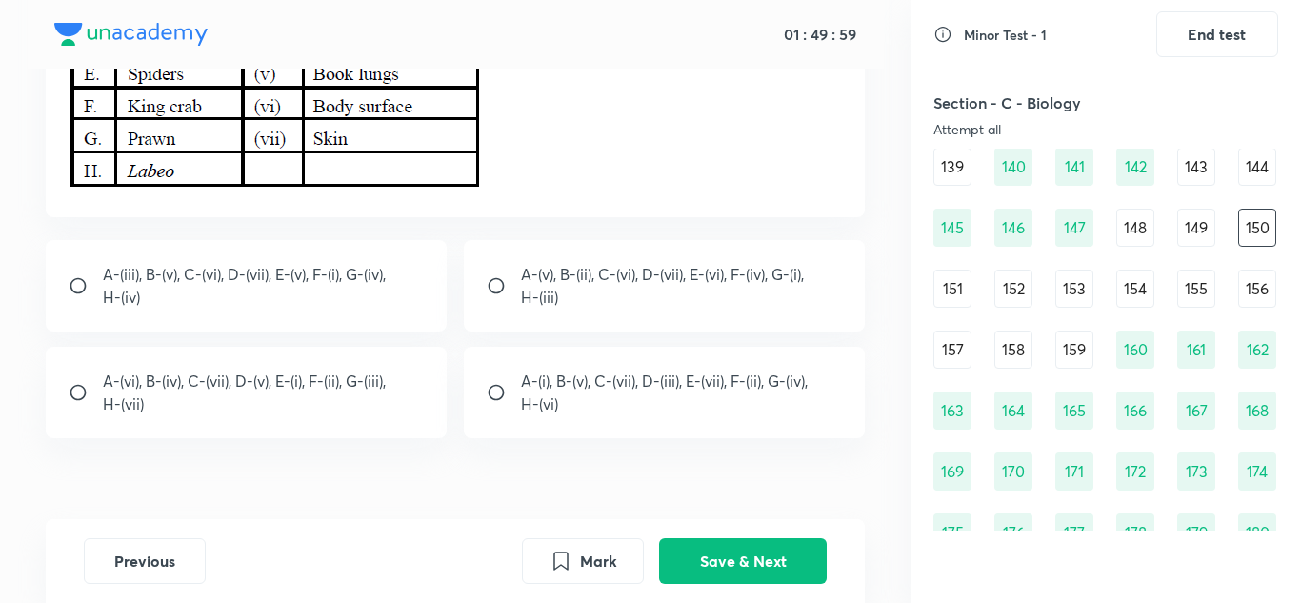
scroll to position [416, 0]
click at [412, 292] on div "A-(iii), B-(v), C-(vi), D-(vii), E-(v), F-(i), G-(iv), H-(iv)" at bounding box center [247, 284] width 402 height 91
radio input "true"
click at [734, 546] on button "Save & Next" at bounding box center [743, 559] width 168 height 46
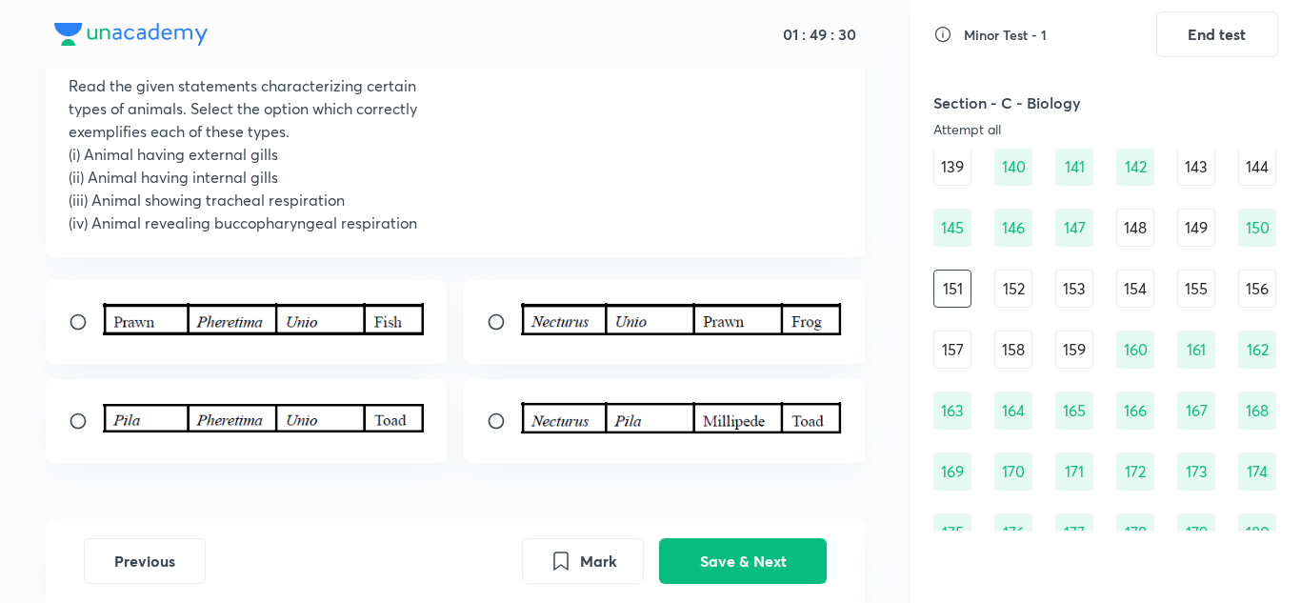
scroll to position [130, 0]
click at [711, 322] on img at bounding box center [682, 317] width 322 height 31
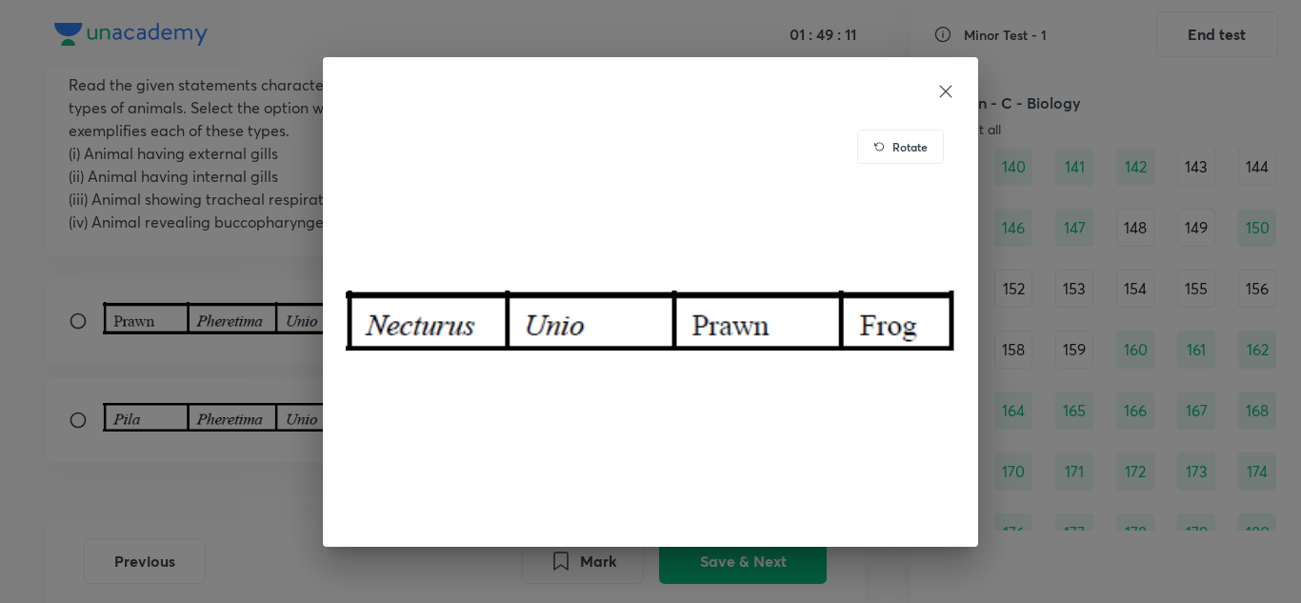
click at [941, 84] on icon at bounding box center [945, 91] width 19 height 19
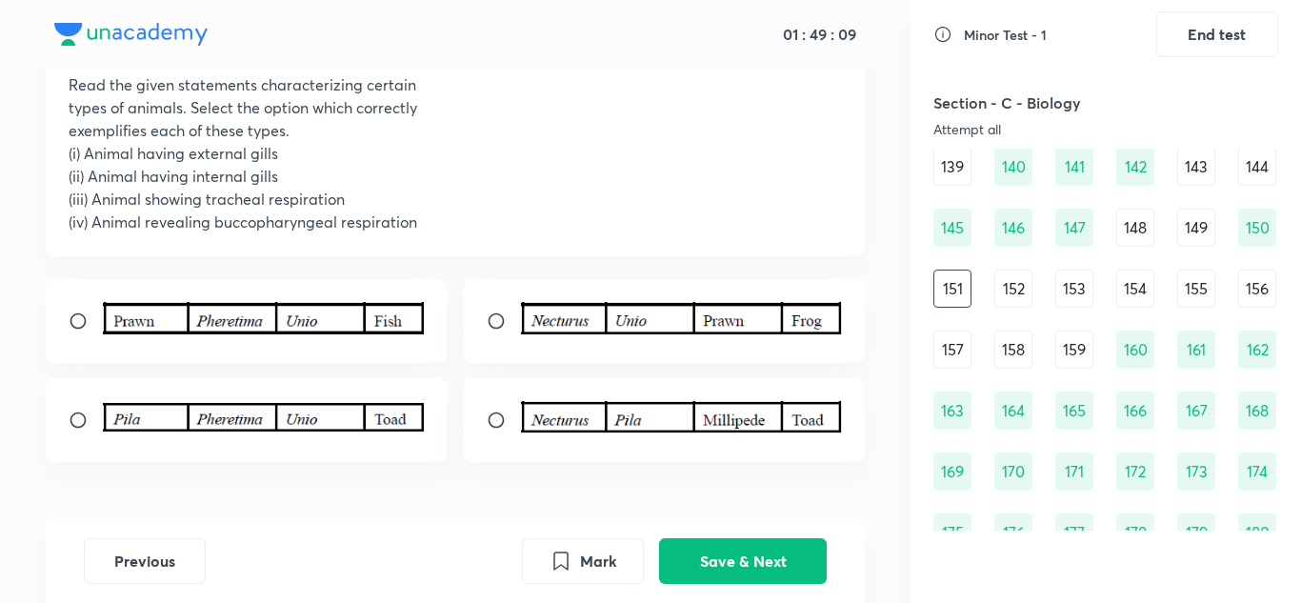
click at [496, 329] on input "radio" at bounding box center [504, 320] width 34 height 19
click at [613, 437] on p at bounding box center [682, 420] width 322 height 38
radio input "false"
radio input "true"
click at [756, 570] on button "Save & Next" at bounding box center [743, 559] width 168 height 46
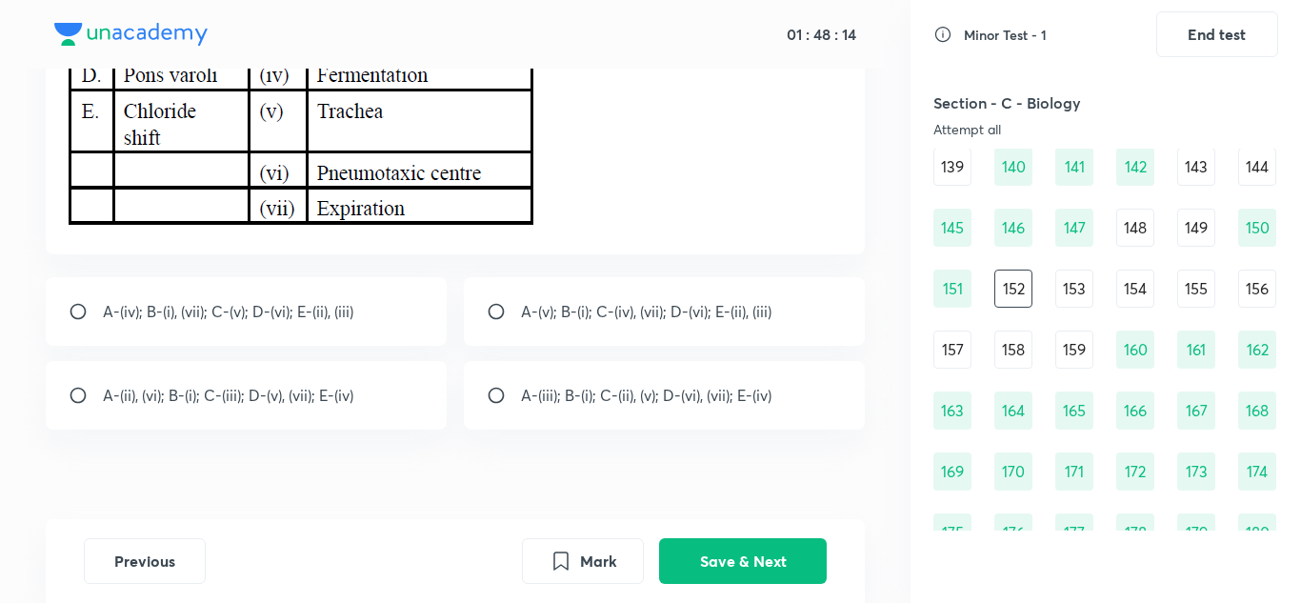
scroll to position [416, 0]
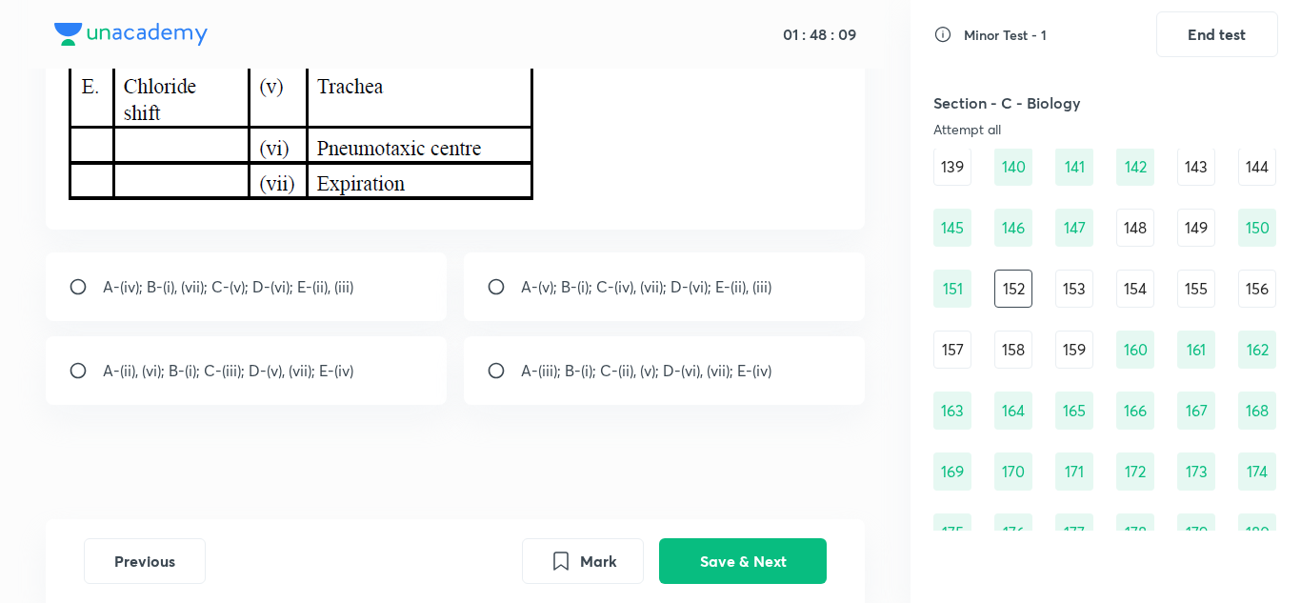
click at [305, 277] on p "A-(iv); B-(i), (vii); C-(v); D-(vi); E-(ii), (iii)" at bounding box center [228, 286] width 250 height 23
radio input "true"
click at [735, 568] on button "Save & Next" at bounding box center [743, 559] width 168 height 46
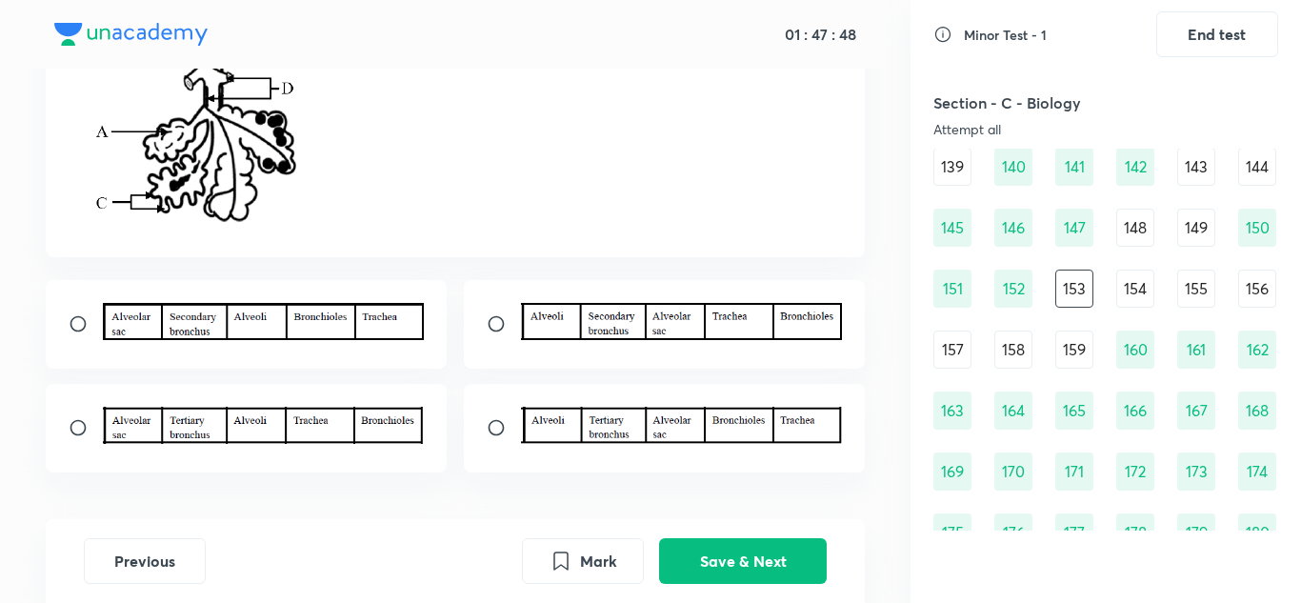
scroll to position [385, 0]
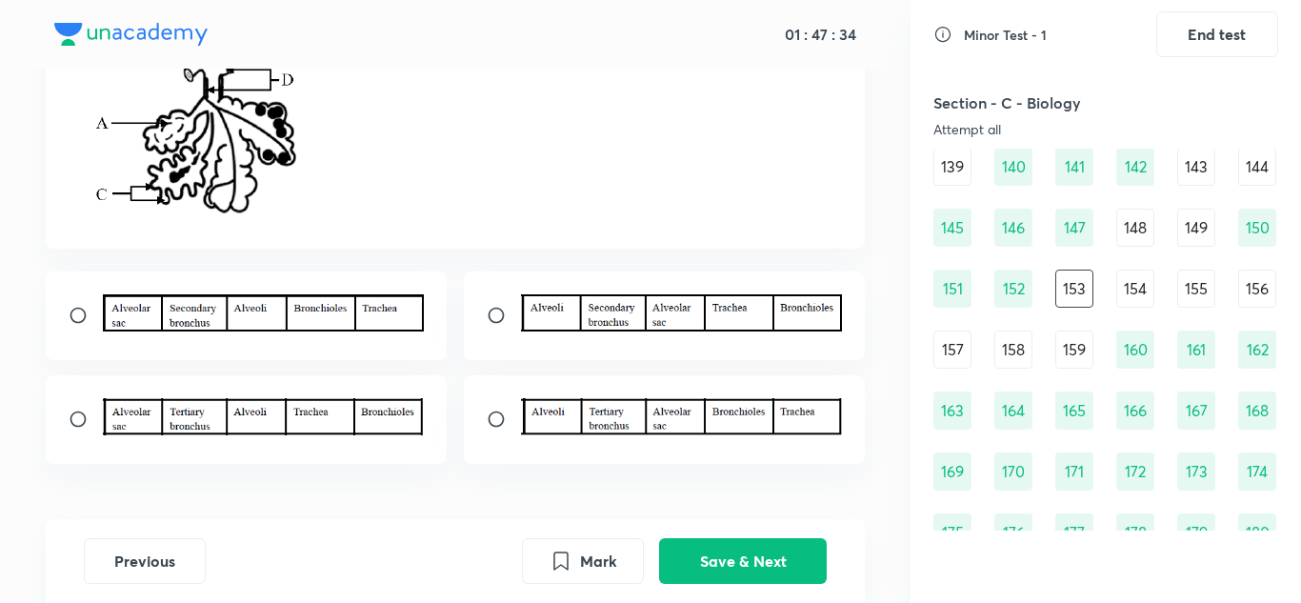
click at [627, 406] on img at bounding box center [682, 417] width 322 height 38
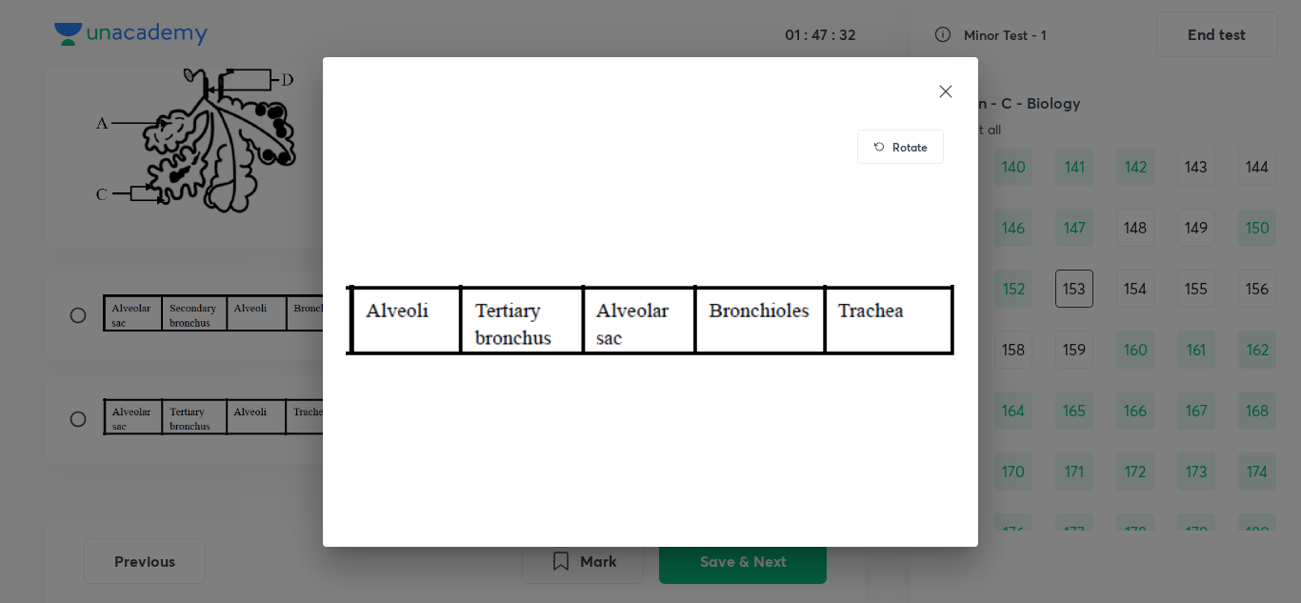
click at [945, 87] on icon at bounding box center [945, 91] width 19 height 19
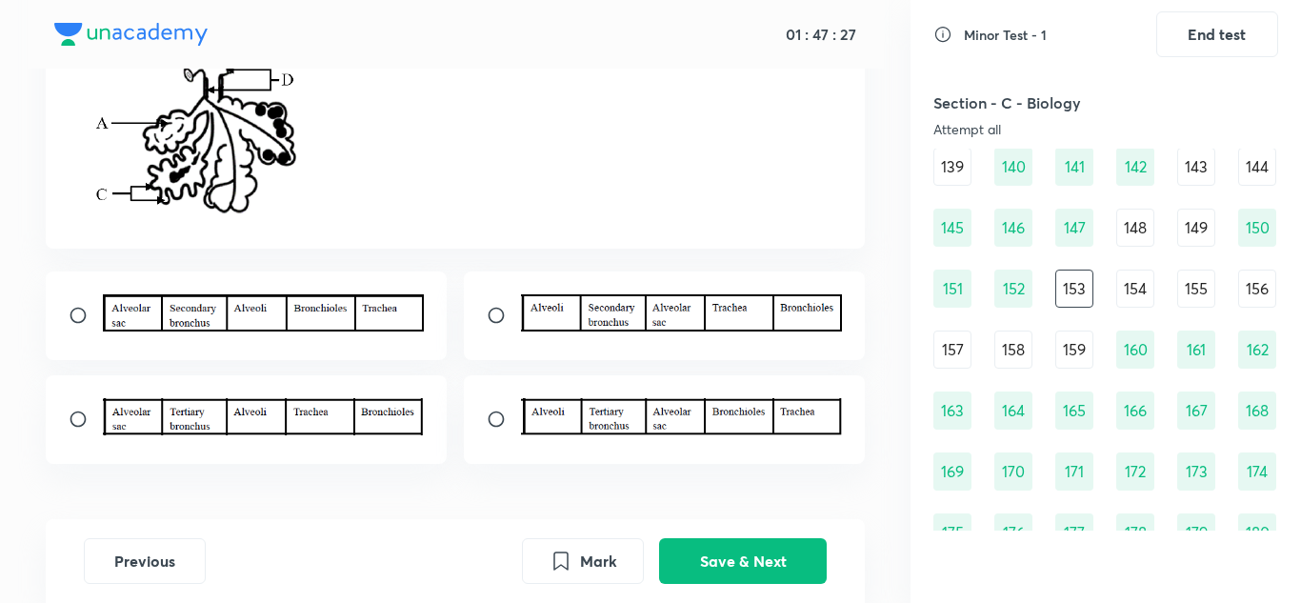
click at [505, 419] on input "radio" at bounding box center [504, 419] width 34 height 19
radio input "true"
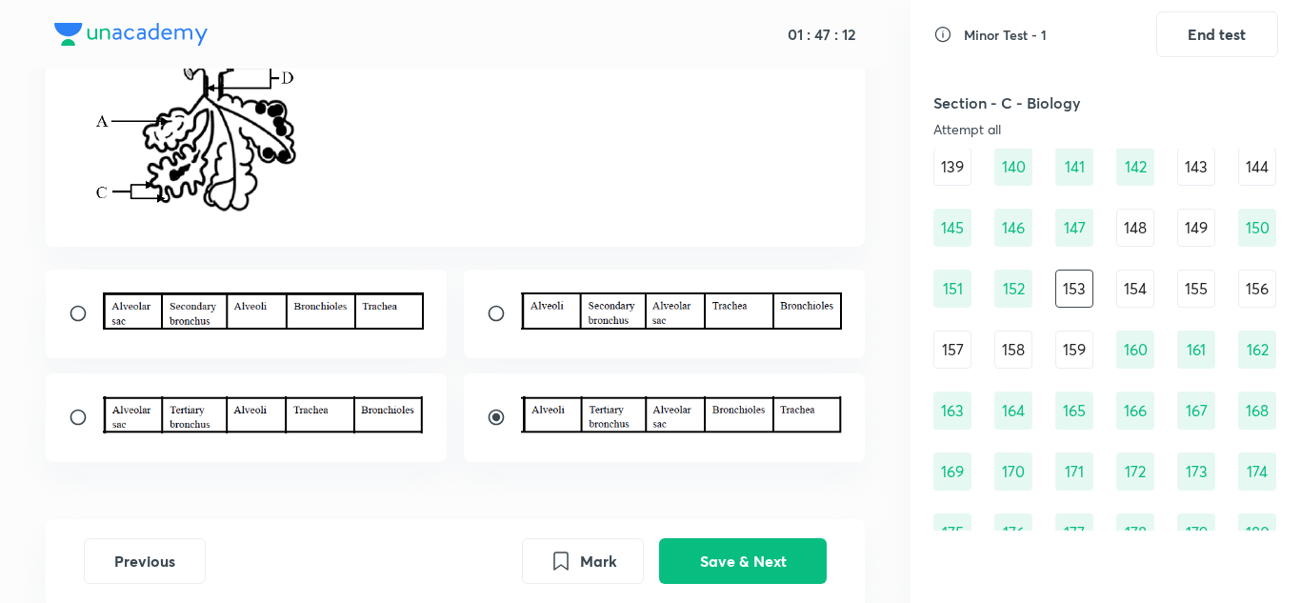
scroll to position [399, 0]
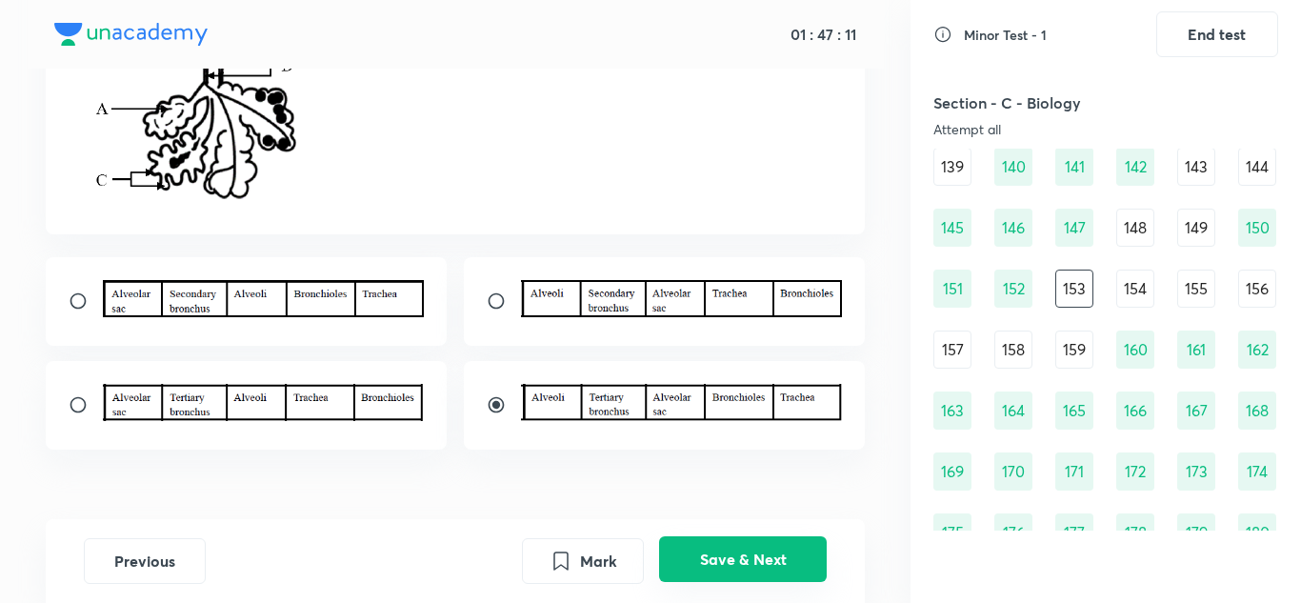
click at [715, 558] on button "Save & Next" at bounding box center [743, 559] width 168 height 46
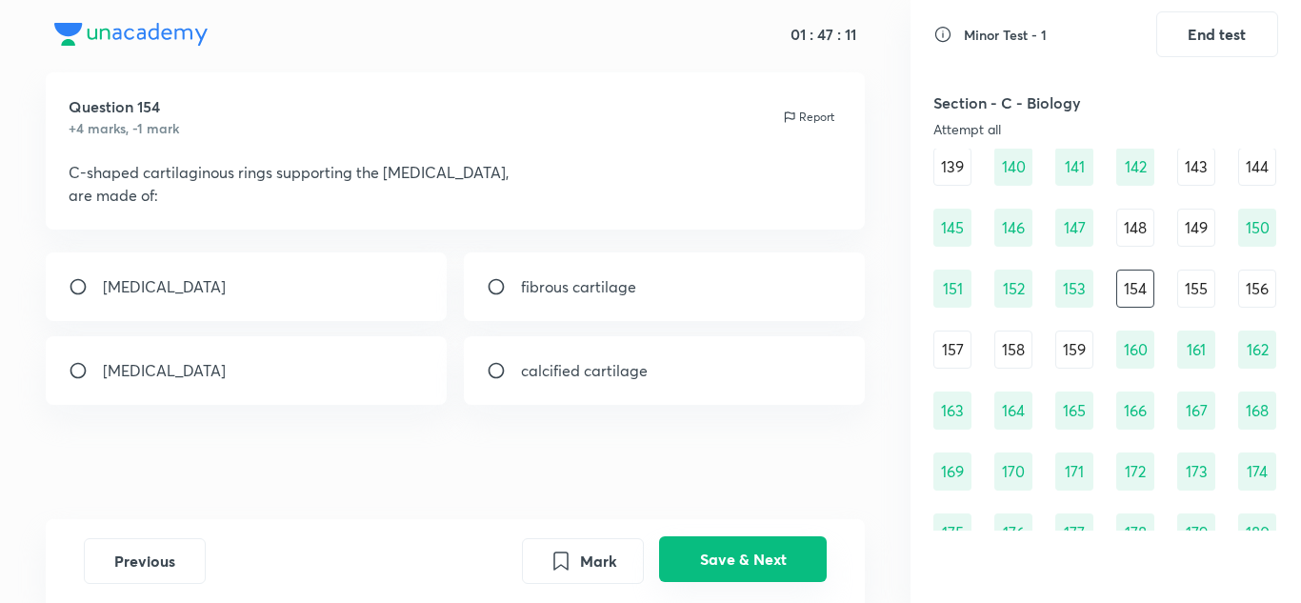
scroll to position [42, 0]
click at [250, 367] on div "[MEDICAL_DATA]" at bounding box center [247, 370] width 402 height 69
radio input "true"
click at [697, 550] on button "Save & Next" at bounding box center [743, 559] width 168 height 46
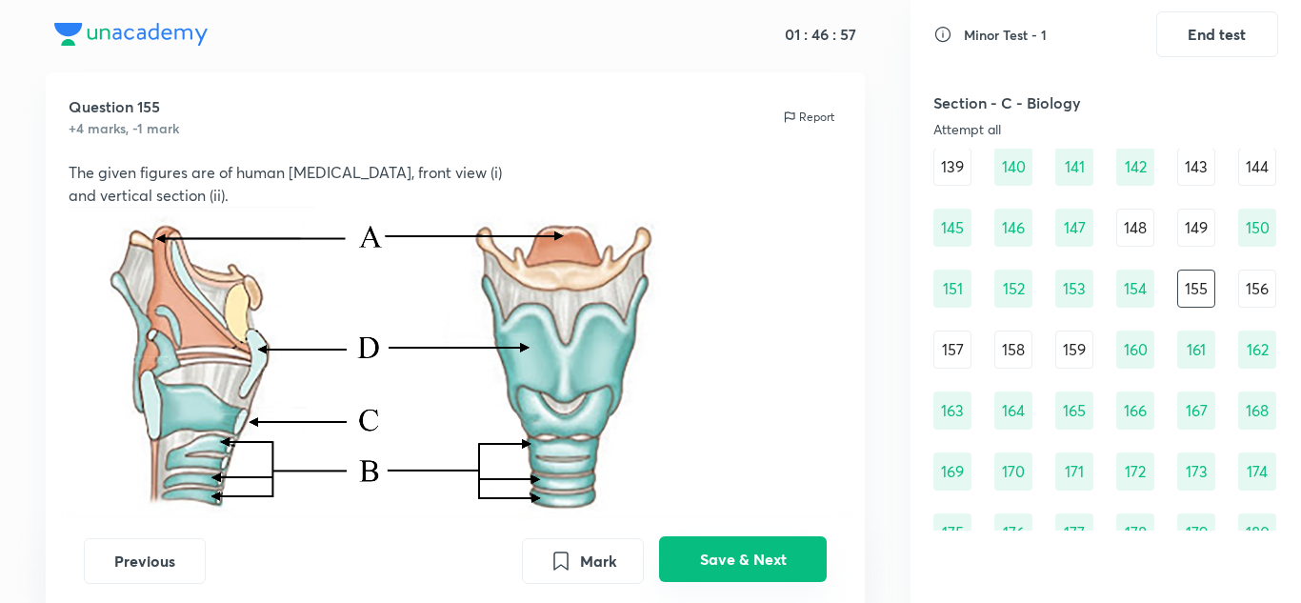
click at [697, 550] on button "Save & Next" at bounding box center [743, 559] width 168 height 46
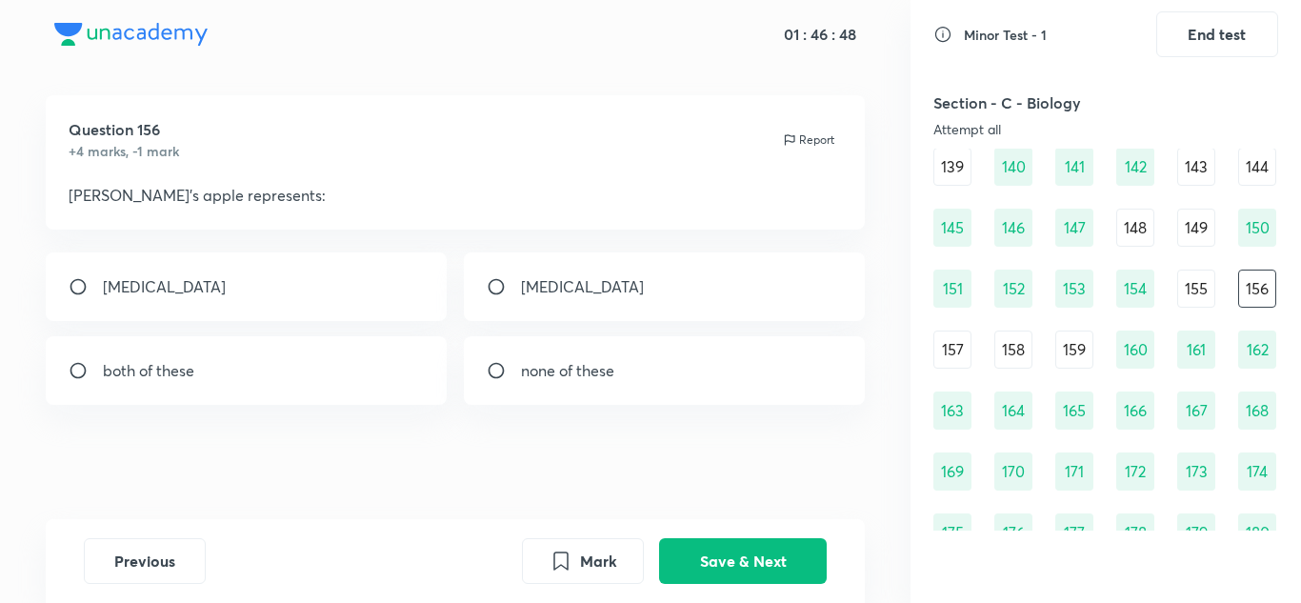
click at [566, 298] on div "[MEDICAL_DATA]" at bounding box center [665, 286] width 402 height 69
radio input "true"
click at [713, 556] on button "Save & Next" at bounding box center [743, 559] width 168 height 46
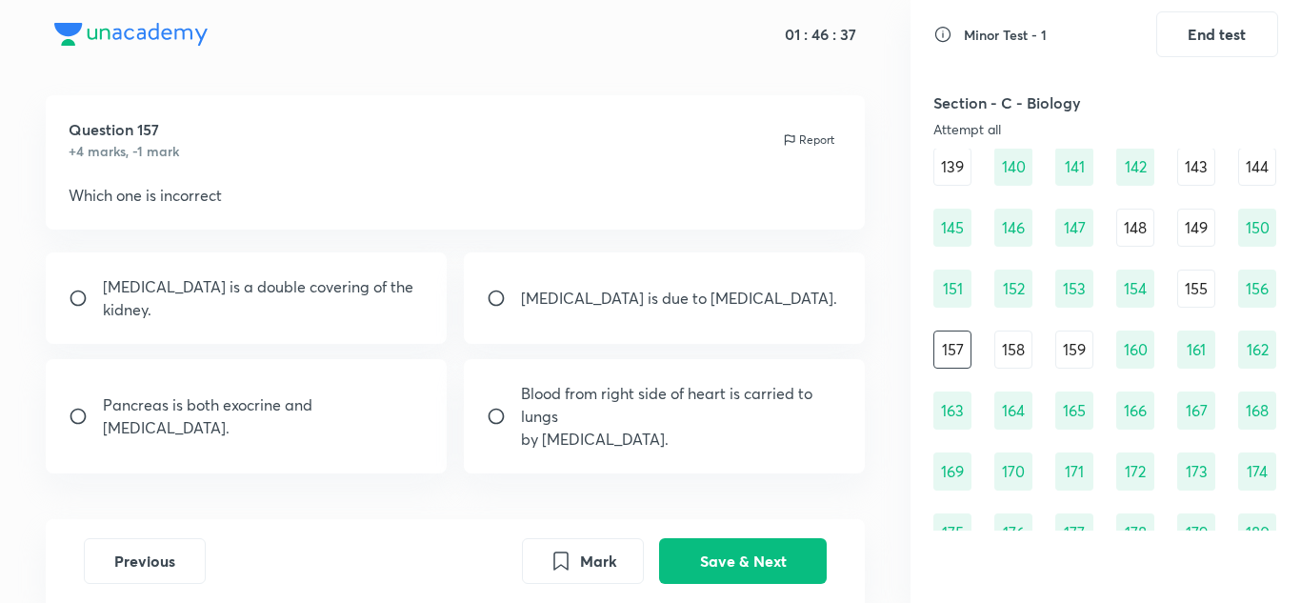
click at [415, 295] on div "[MEDICAL_DATA] is a double covering of the kidney." at bounding box center [247, 297] width 402 height 91
radio input "true"
click at [750, 544] on button "Save & Next" at bounding box center [743, 559] width 168 height 46
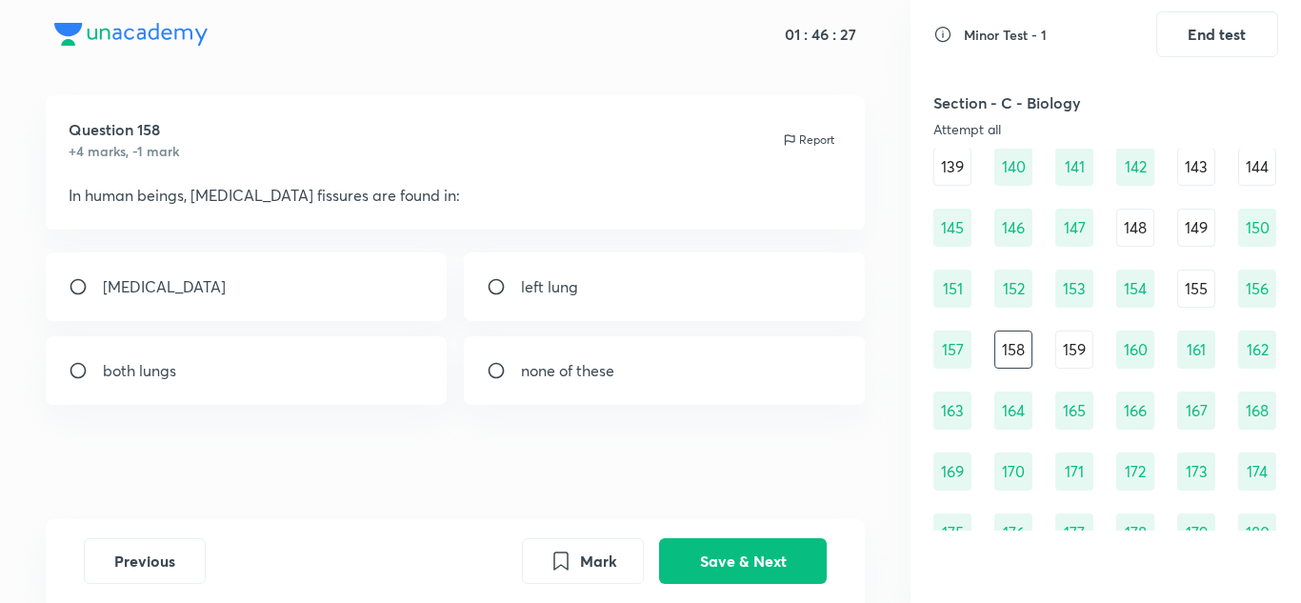
click at [339, 374] on div "both lungs" at bounding box center [247, 370] width 402 height 69
radio input "true"
click at [768, 554] on button "Save & Next" at bounding box center [743, 559] width 168 height 46
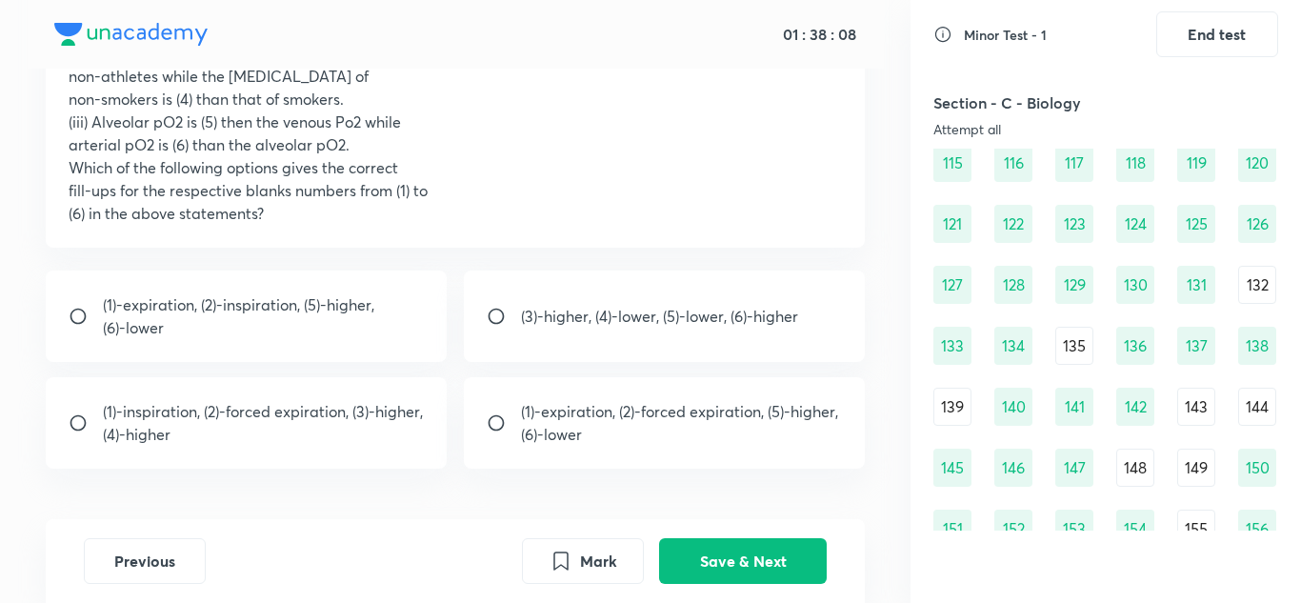
scroll to position [1591, 0]
click at [1264, 290] on div "132" at bounding box center [1257, 286] width 38 height 38
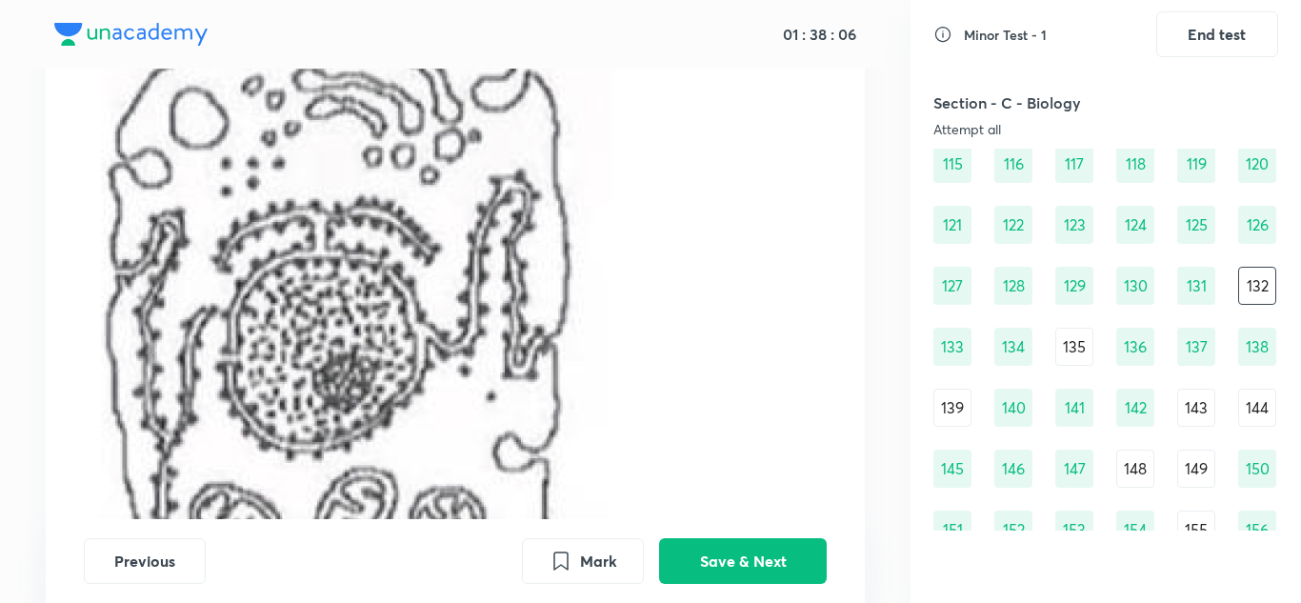
click at [1078, 340] on div "135" at bounding box center [1074, 347] width 38 height 38
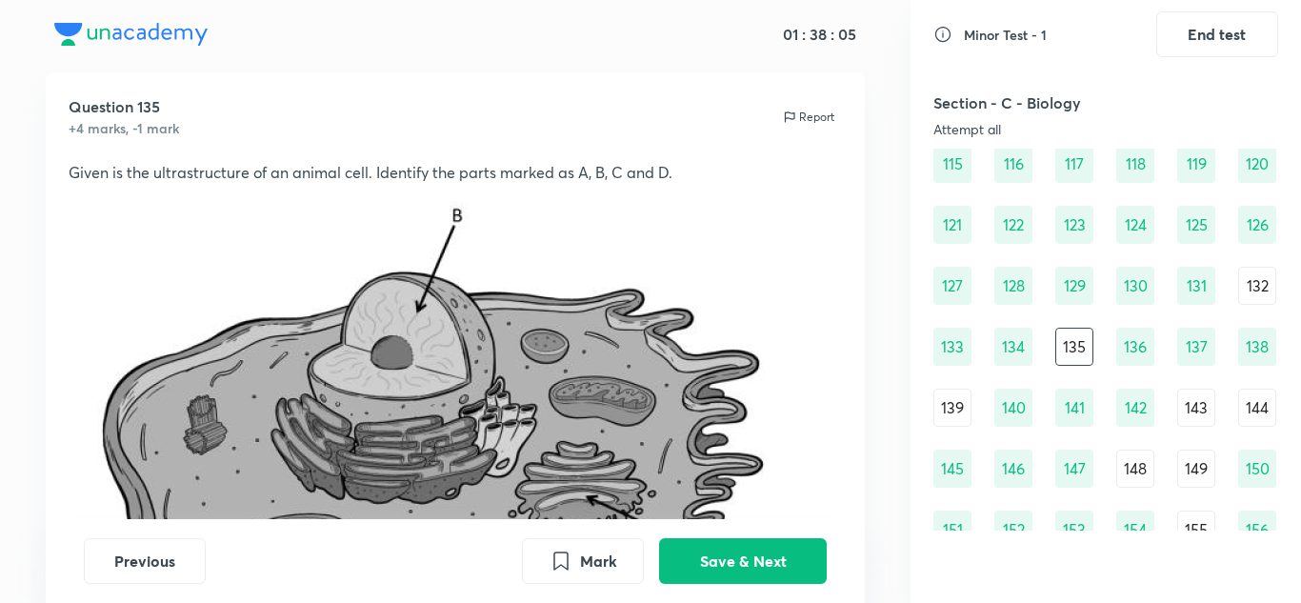
scroll to position [252, 0]
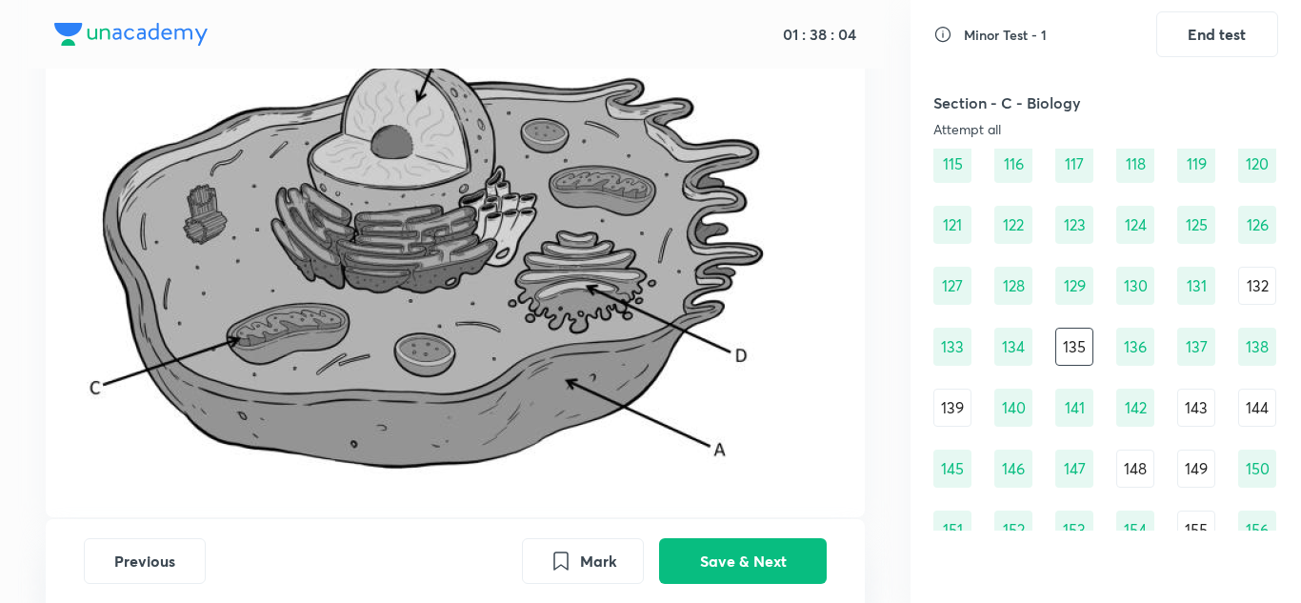
click at [948, 410] on div "139" at bounding box center [952, 408] width 38 height 38
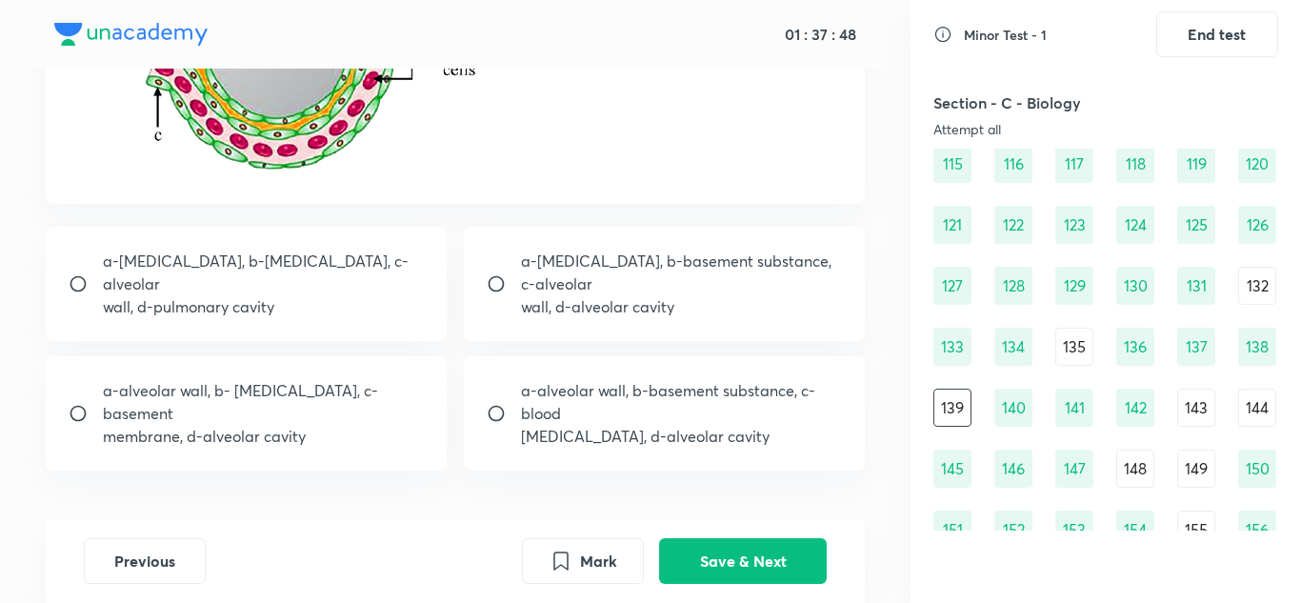
scroll to position [342, 0]
click at [260, 389] on p "a-alveolar wall, b- [MEDICAL_DATA], c- basement" at bounding box center [264, 401] width 322 height 46
radio input "true"
click at [706, 557] on button "Save & Next" at bounding box center [743, 559] width 168 height 46
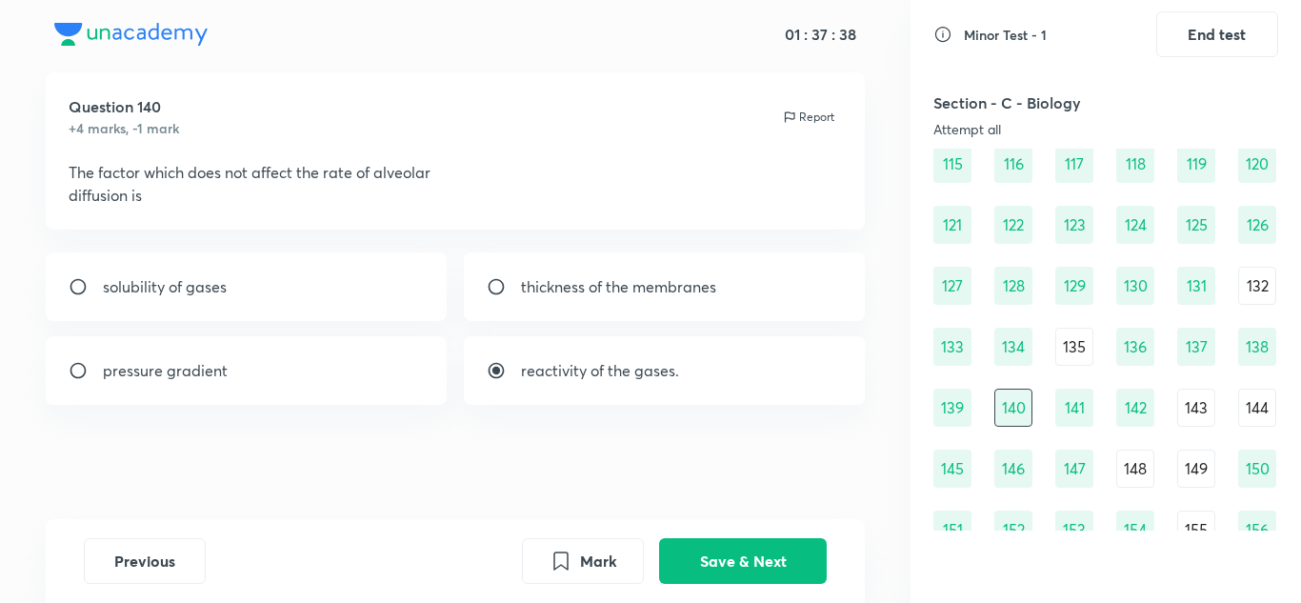
click at [1256, 410] on div "144" at bounding box center [1257, 408] width 38 height 38
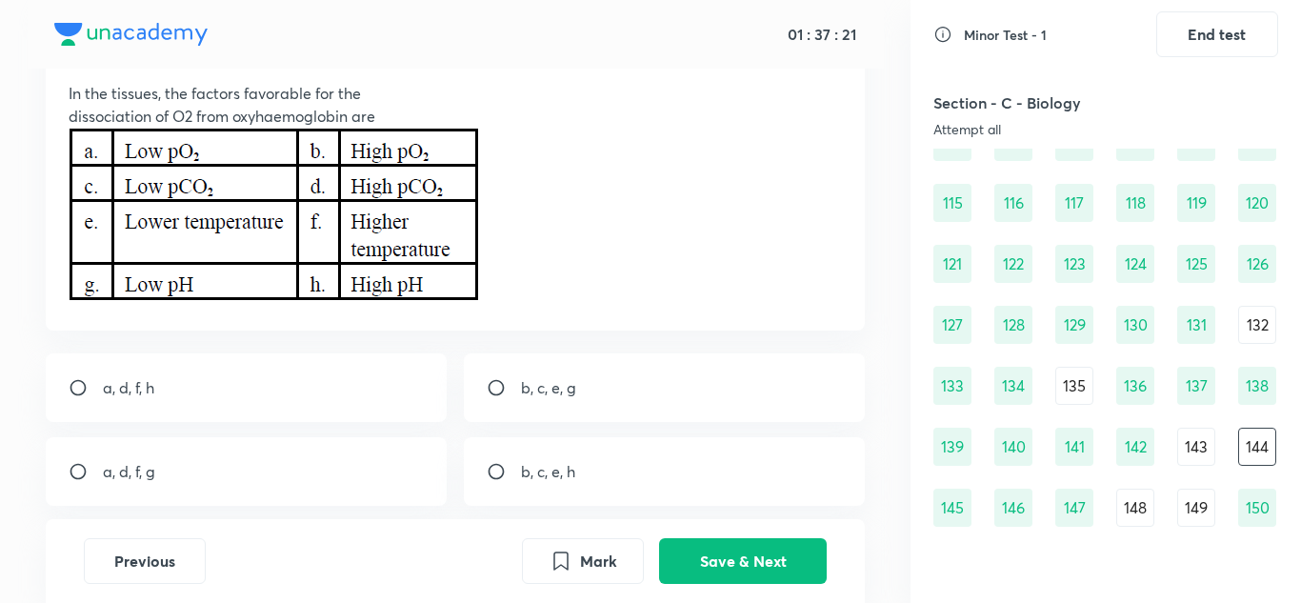
scroll to position [122, 0]
click at [1198, 448] on div "143" at bounding box center [1196, 447] width 38 height 38
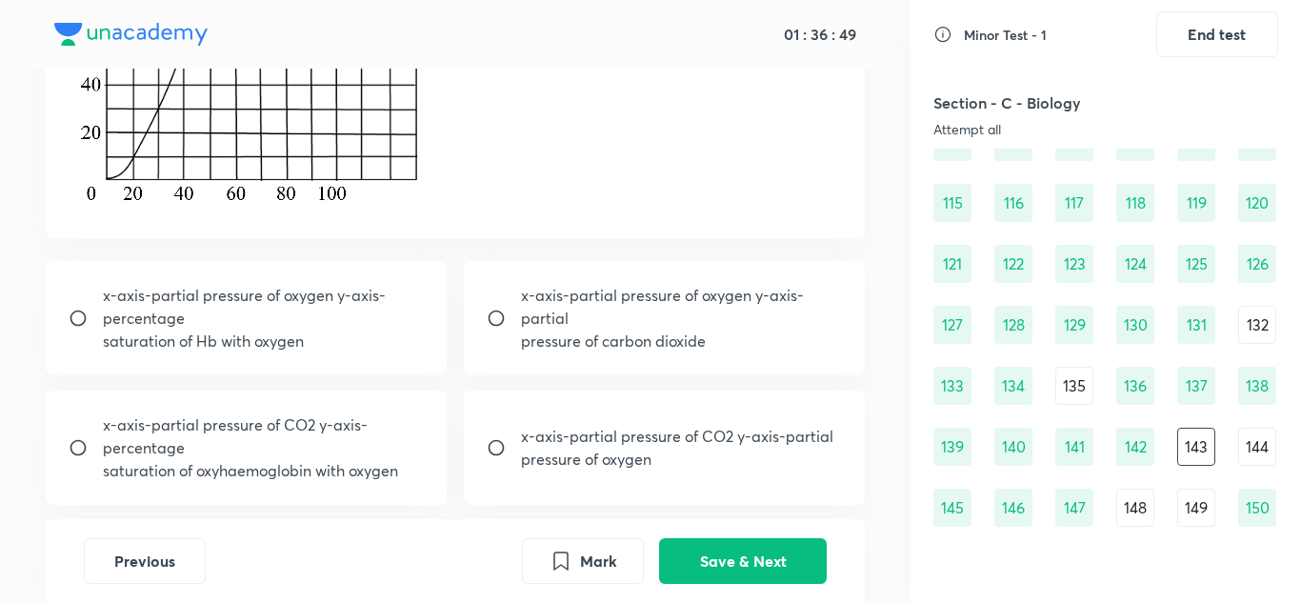
scroll to position [376, 0]
click at [179, 352] on div "x-axis-partial pressure of oxygen y-axis-percentage saturation of Hb with oxygen" at bounding box center [247, 317] width 402 height 114
radio input "true"
click at [711, 554] on button "Save & Next" at bounding box center [743, 559] width 168 height 46
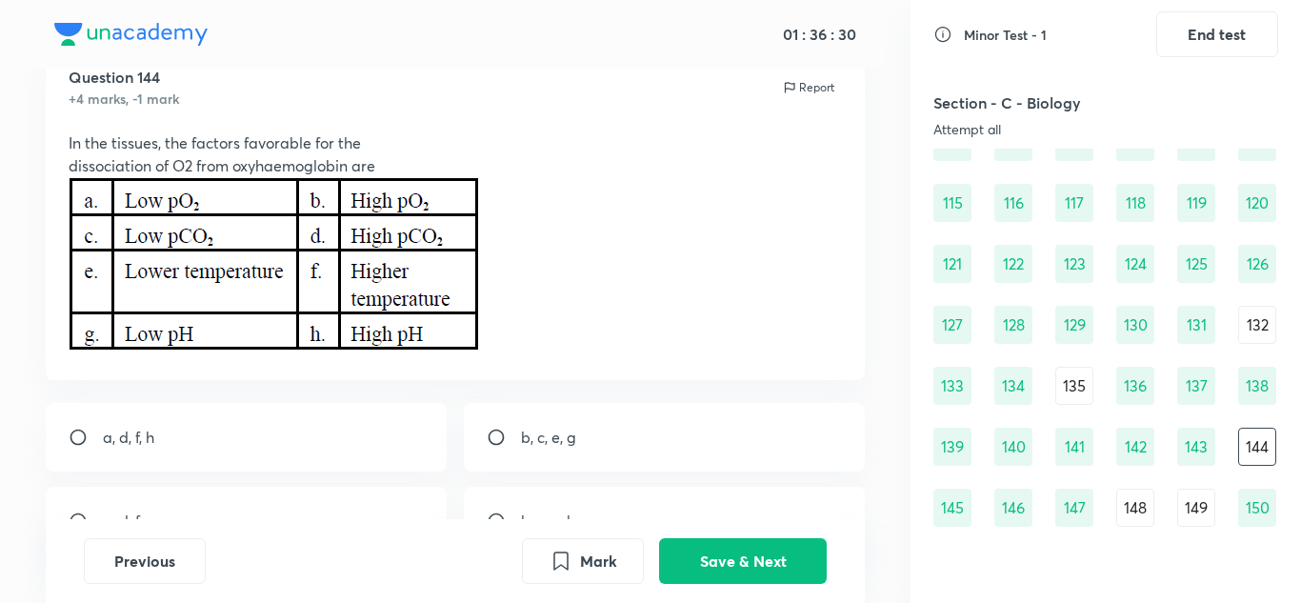
scroll to position [70, 0]
click at [1140, 507] on div "148" at bounding box center [1135, 508] width 38 height 38
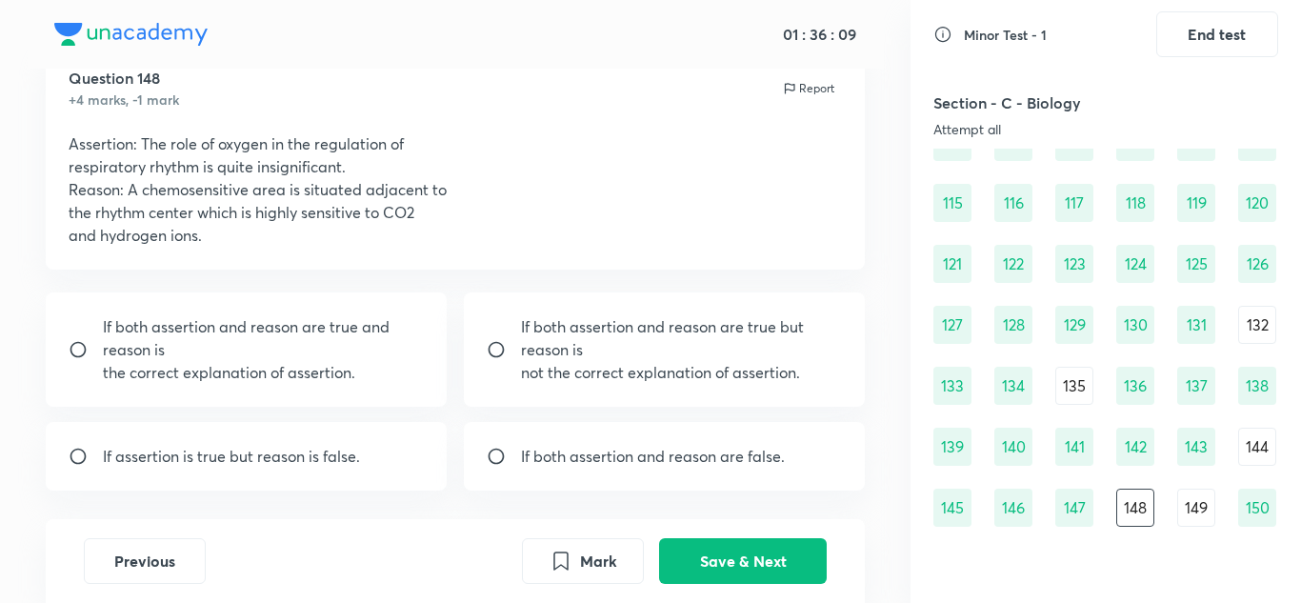
click at [247, 370] on p "the correct explanation of assertion." at bounding box center [264, 372] width 322 height 23
radio input "true"
click at [718, 575] on button "Save & Next" at bounding box center [743, 559] width 168 height 46
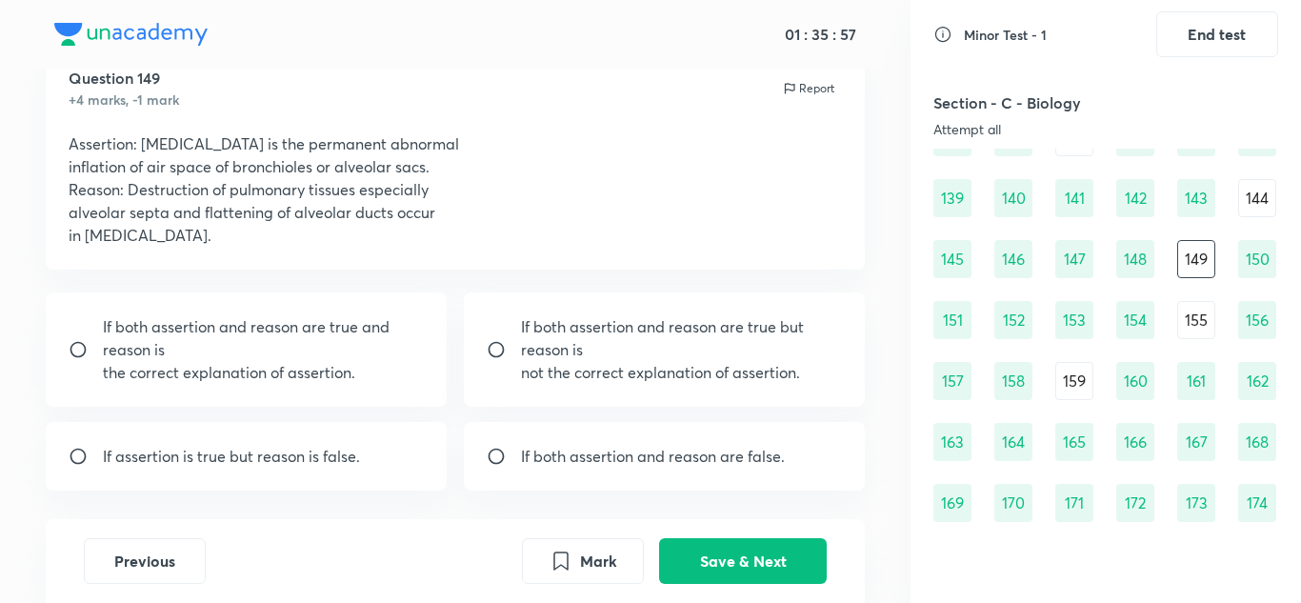
scroll to position [1800, 0]
click at [229, 340] on p "If both assertion and reason are true and reason is" at bounding box center [264, 338] width 322 height 46
radio input "true"
click at [813, 550] on button "Save & Next" at bounding box center [743, 559] width 168 height 46
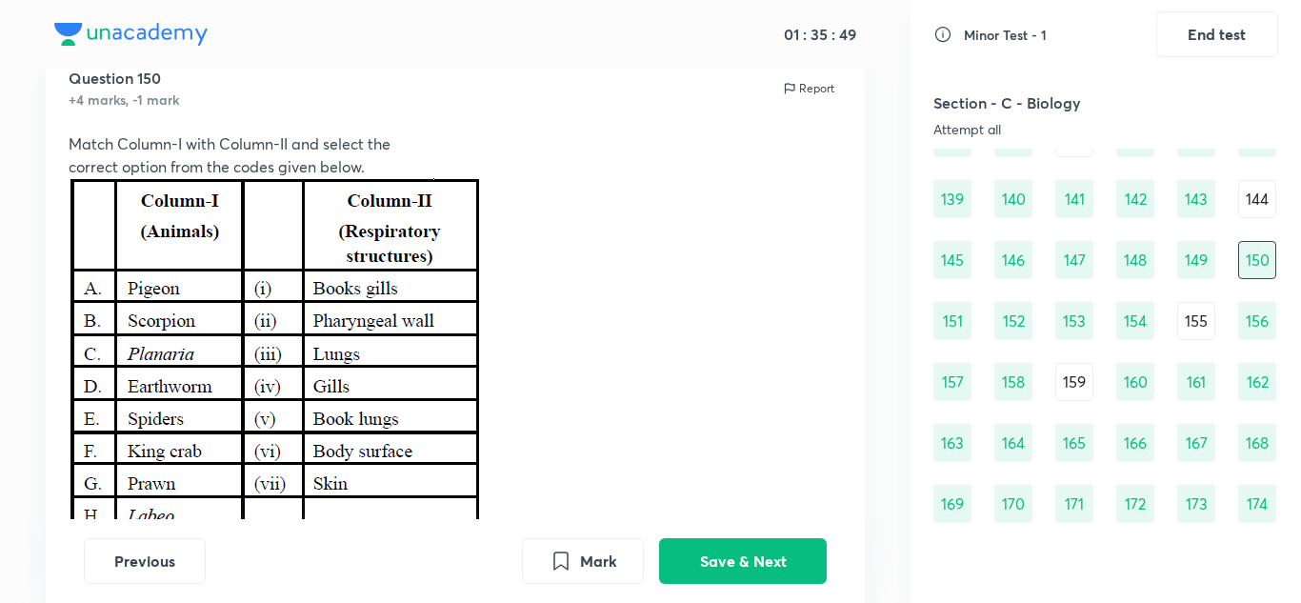
click at [1191, 327] on div "155" at bounding box center [1196, 321] width 38 height 38
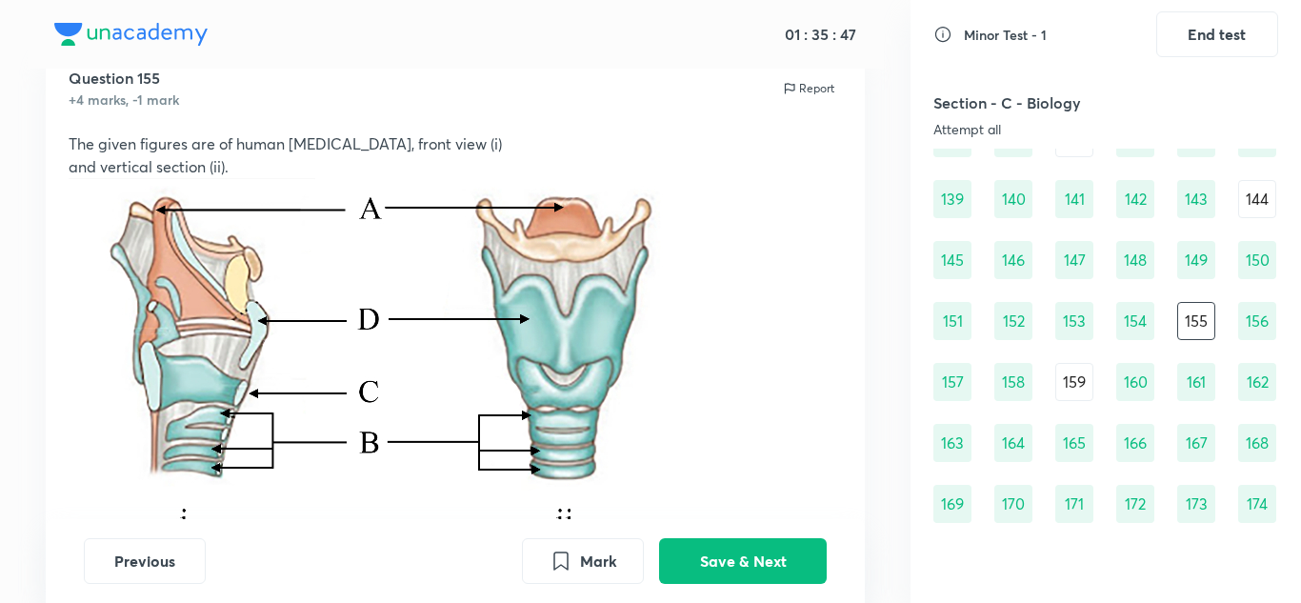
click at [1066, 385] on div "159" at bounding box center [1074, 382] width 38 height 38
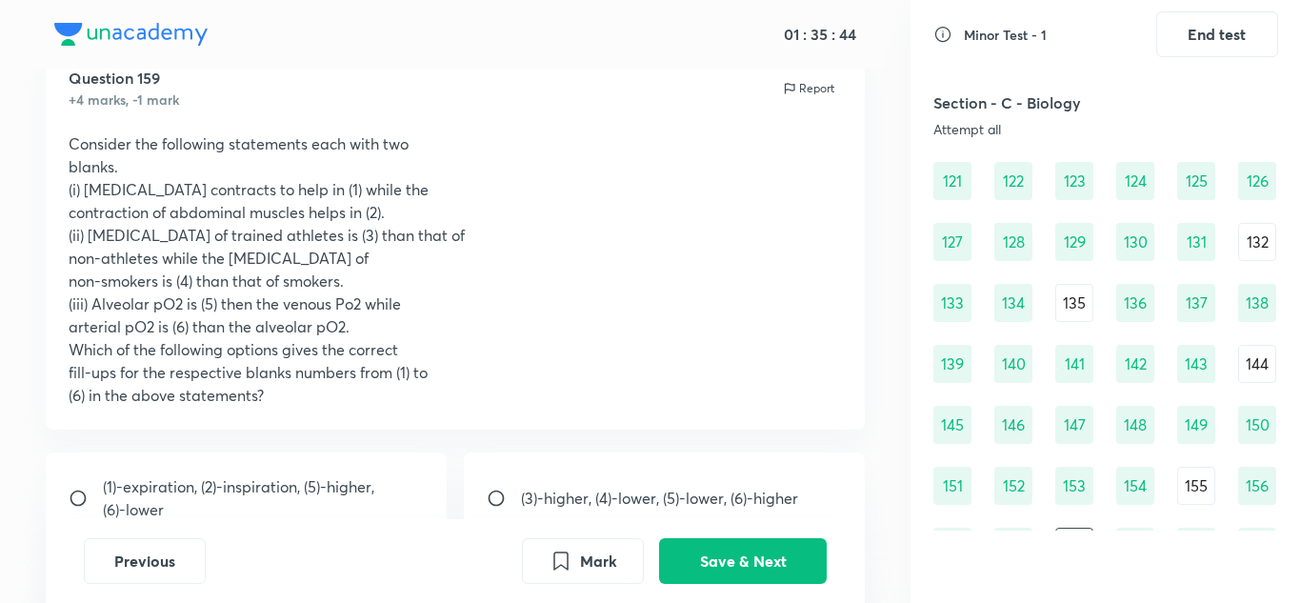
scroll to position [1568, 0]
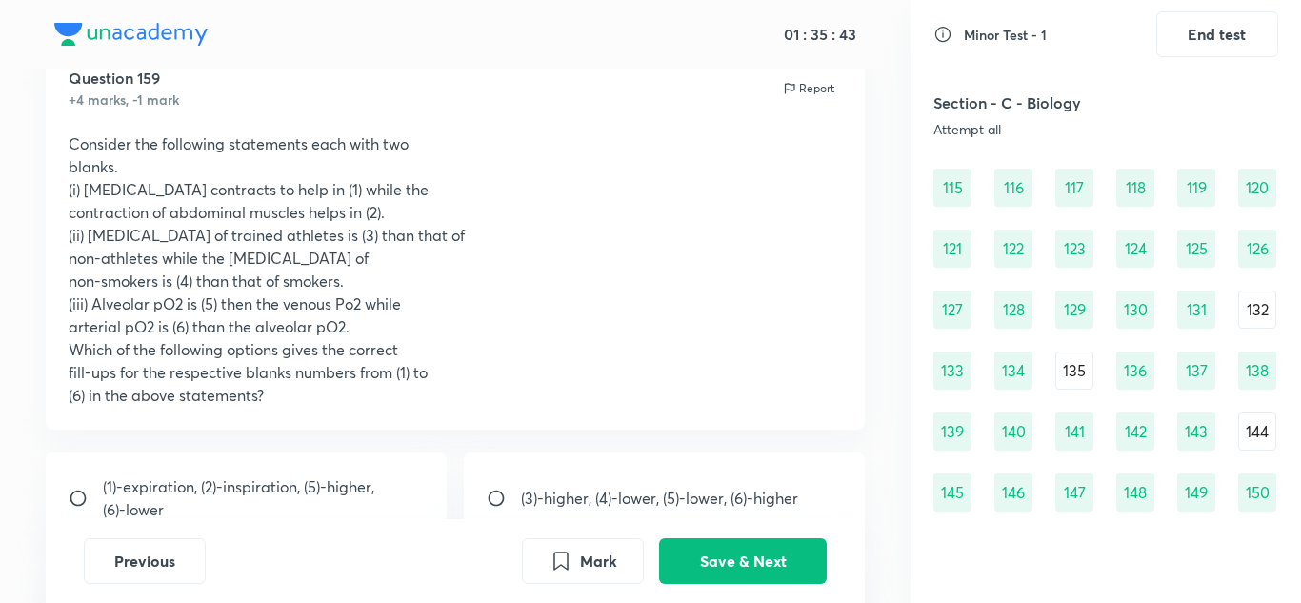
click at [1265, 298] on div "132" at bounding box center [1257, 309] width 38 height 38
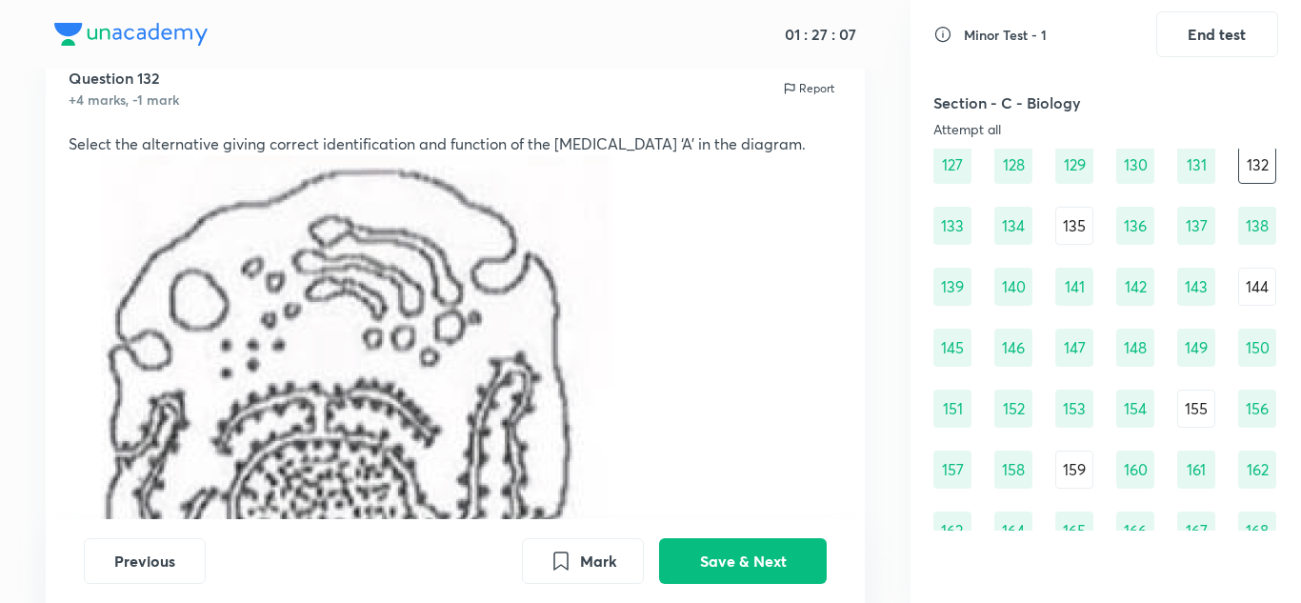
scroll to position [1713, 0]
click at [1068, 463] on div "159" at bounding box center [1074, 469] width 38 height 38
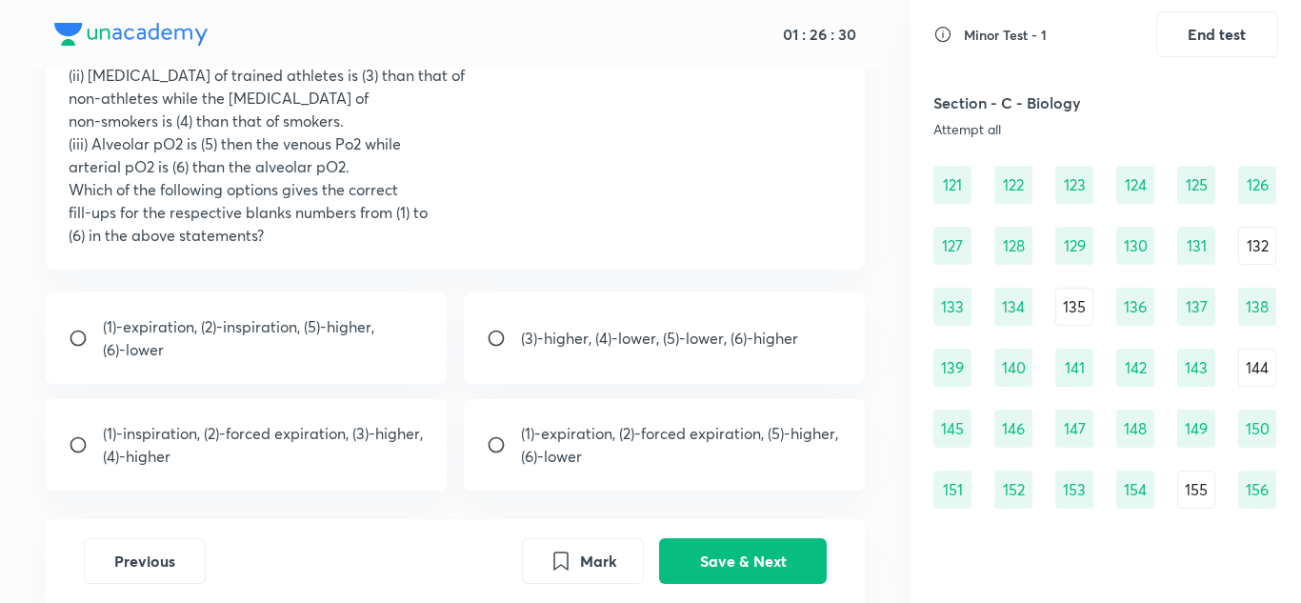
scroll to position [233, 0]
click at [235, 438] on p "(1)-inspiration, (2)-forced expiration, (3)-higher," at bounding box center [263, 430] width 320 height 23
radio input "true"
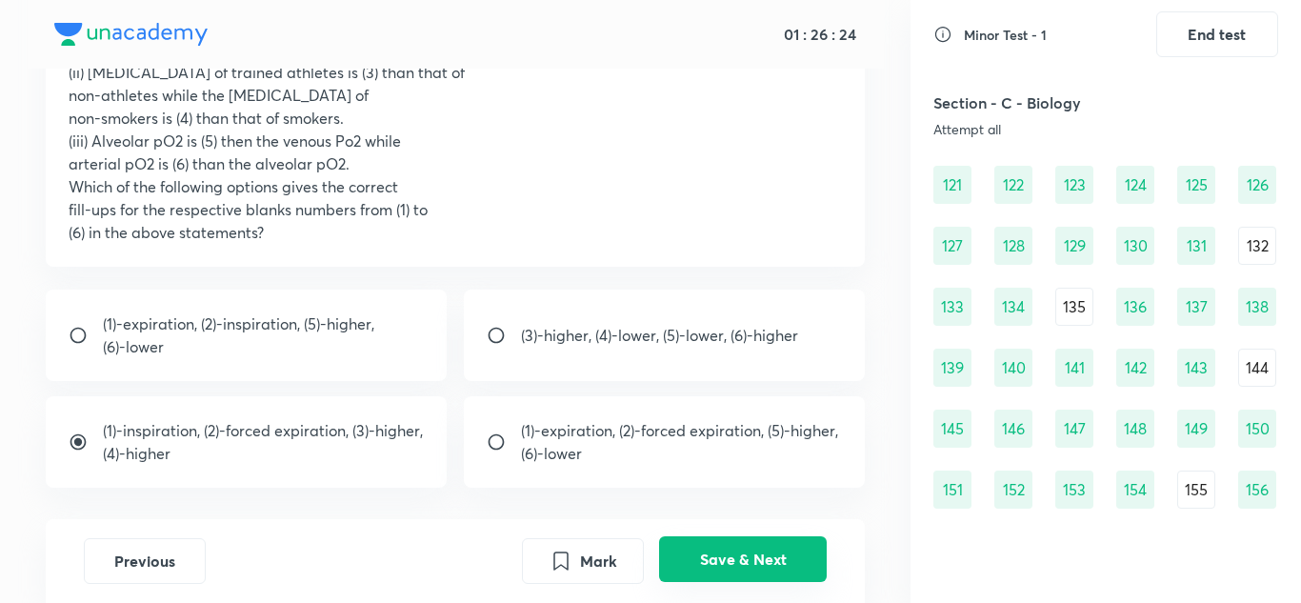
click at [749, 554] on button "Save & Next" at bounding box center [743, 559] width 168 height 46
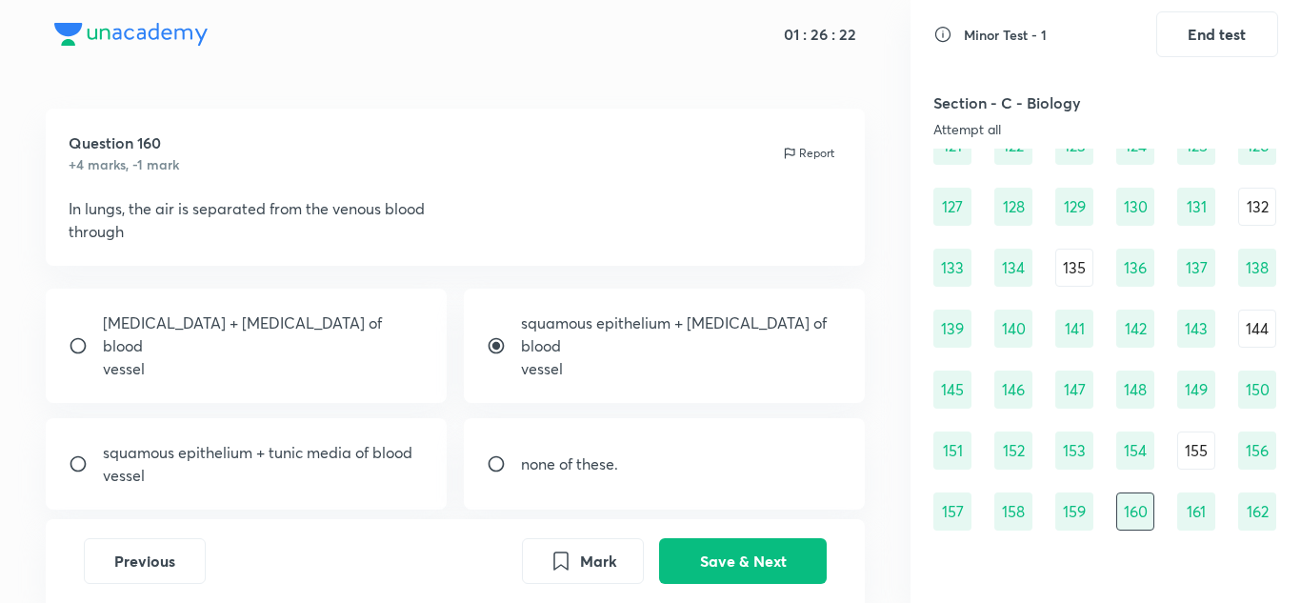
scroll to position [0, 0]
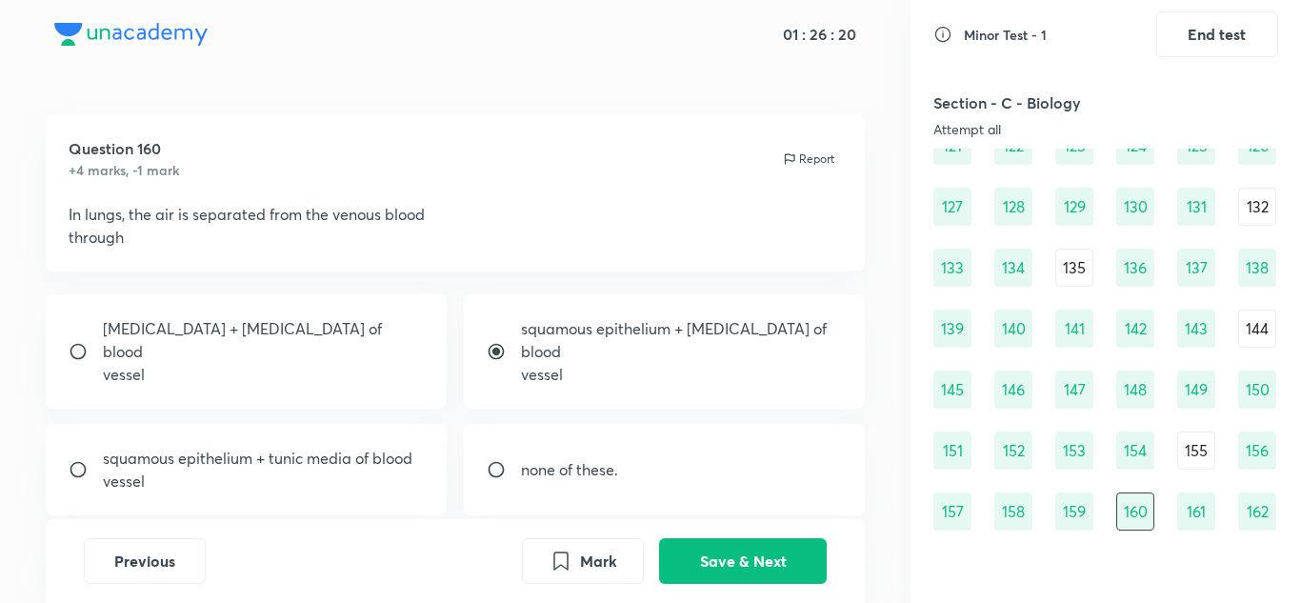
click at [1207, 463] on div "155" at bounding box center [1196, 450] width 38 height 38
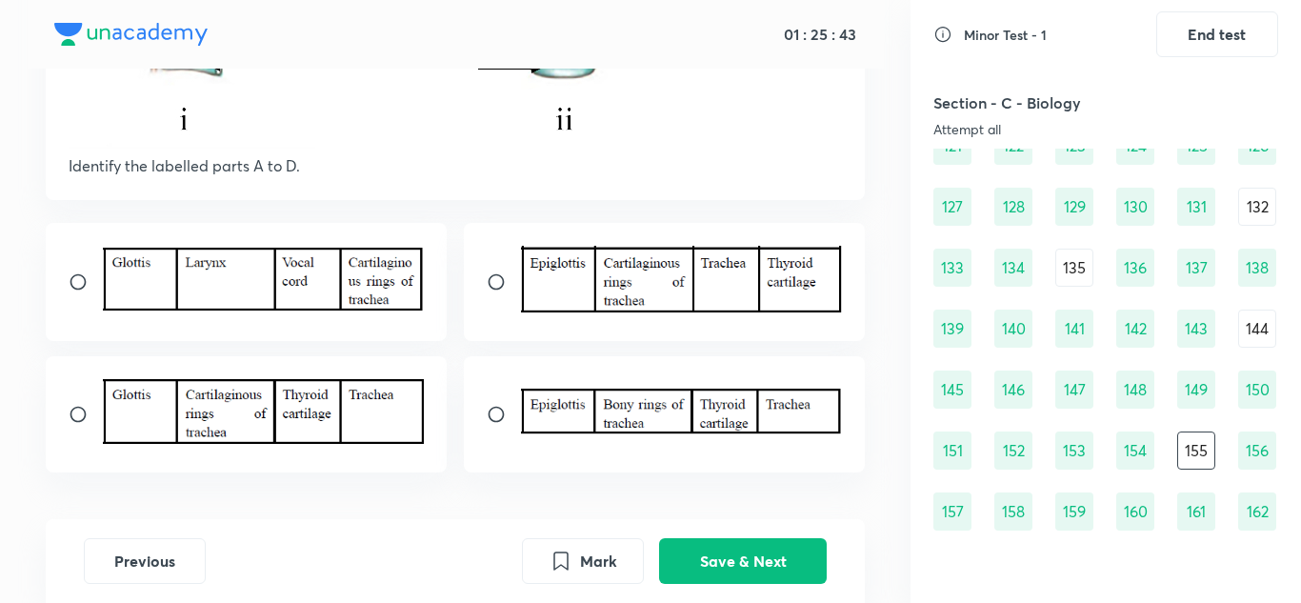
scroll to position [473, 0]
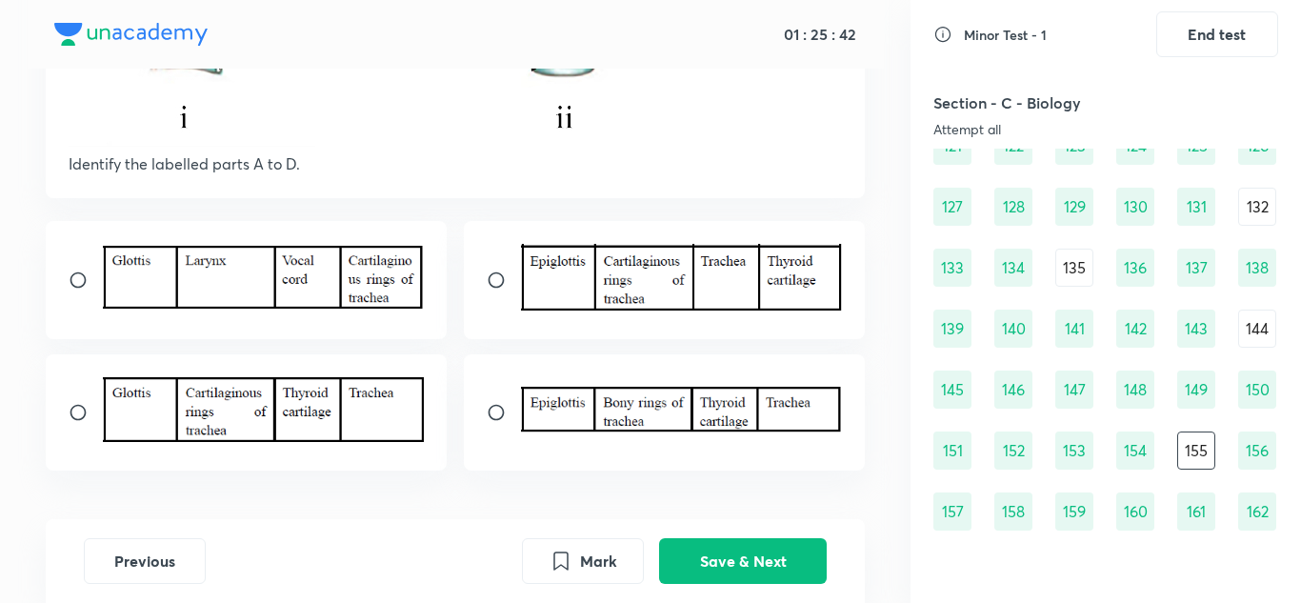
click at [673, 283] on img at bounding box center [682, 277] width 322 height 67
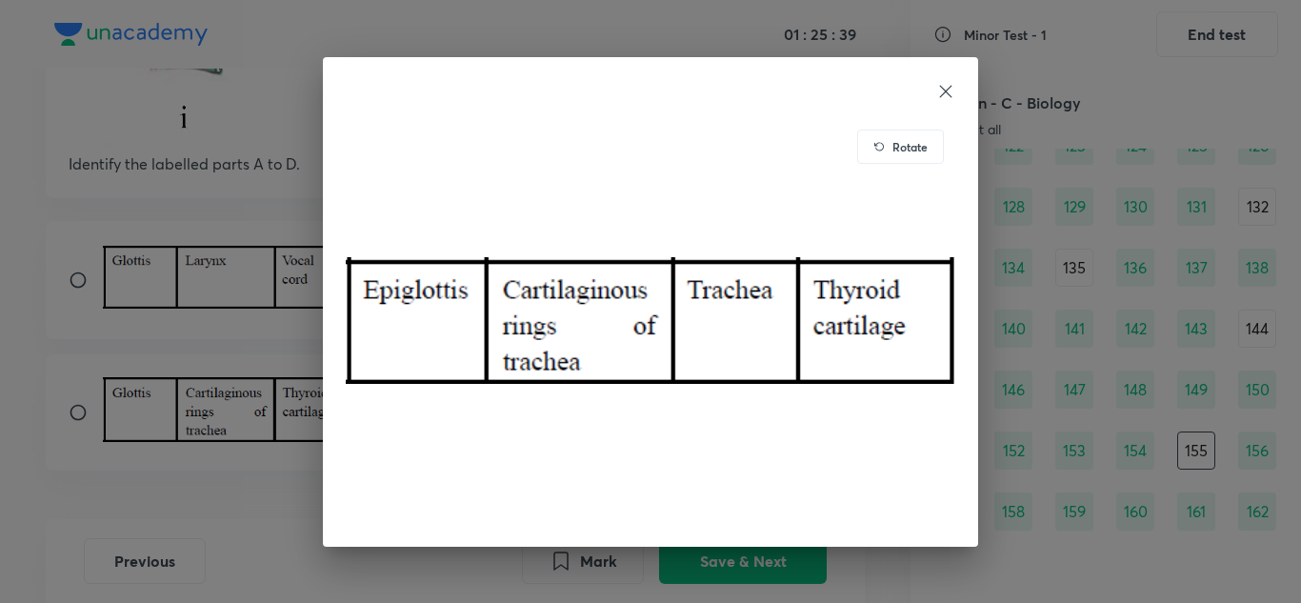
click at [943, 88] on icon at bounding box center [946, 91] width 12 height 12
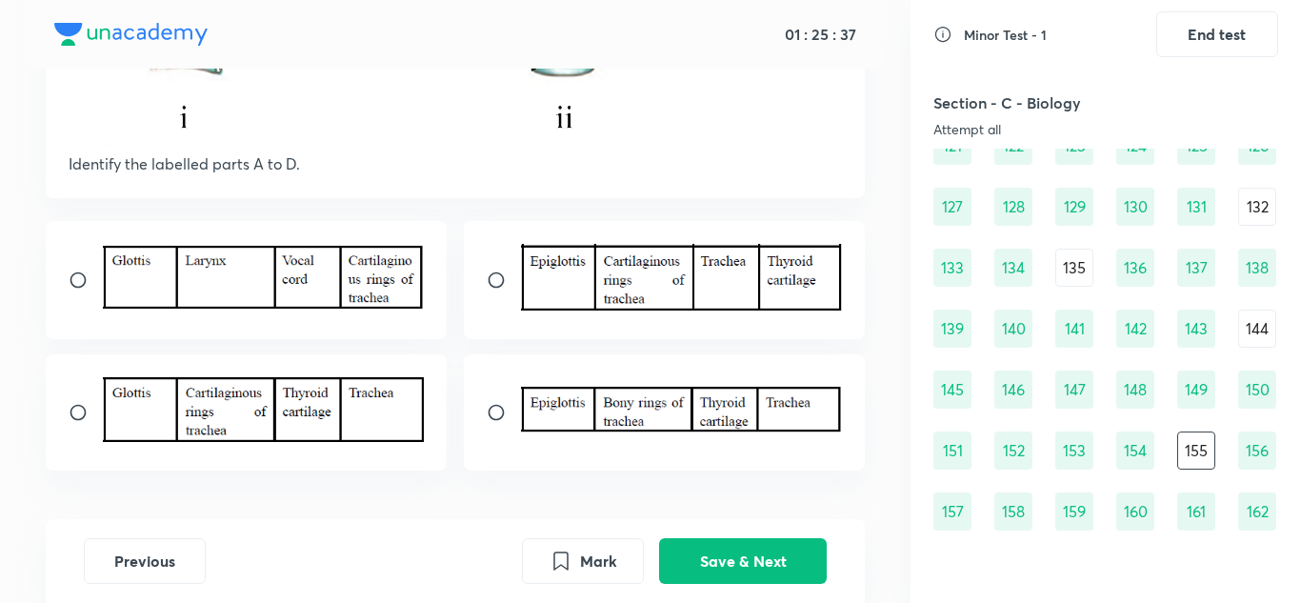
click at [517, 408] on input "radio" at bounding box center [504, 412] width 34 height 19
radio input "true"
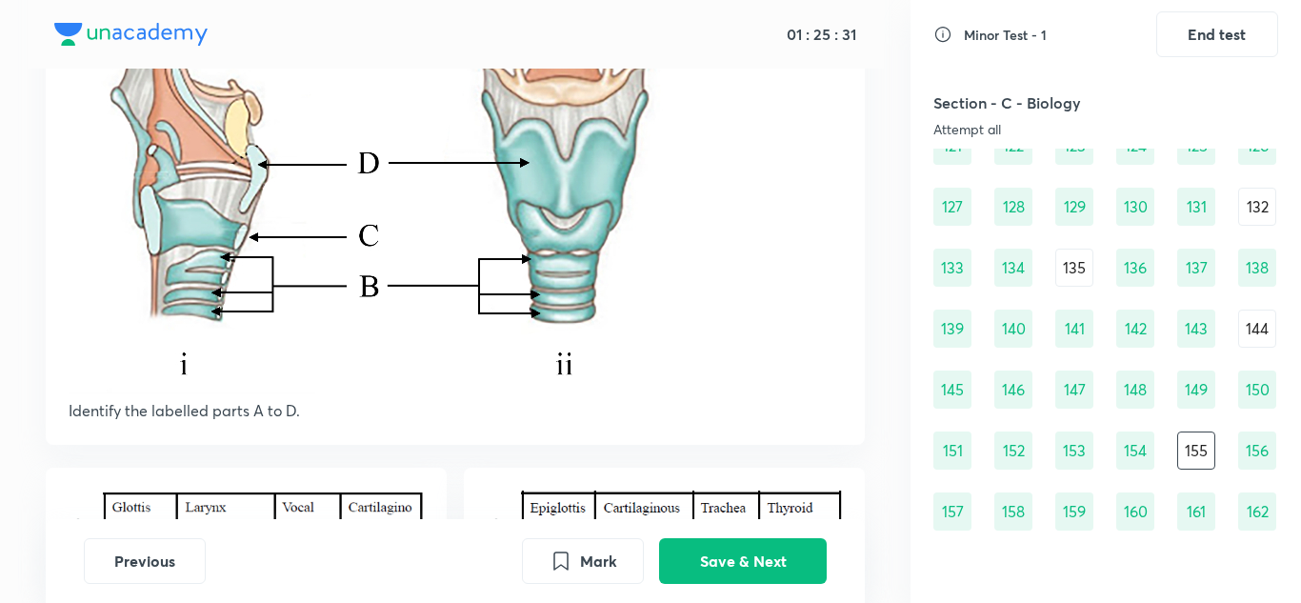
scroll to position [226, 0]
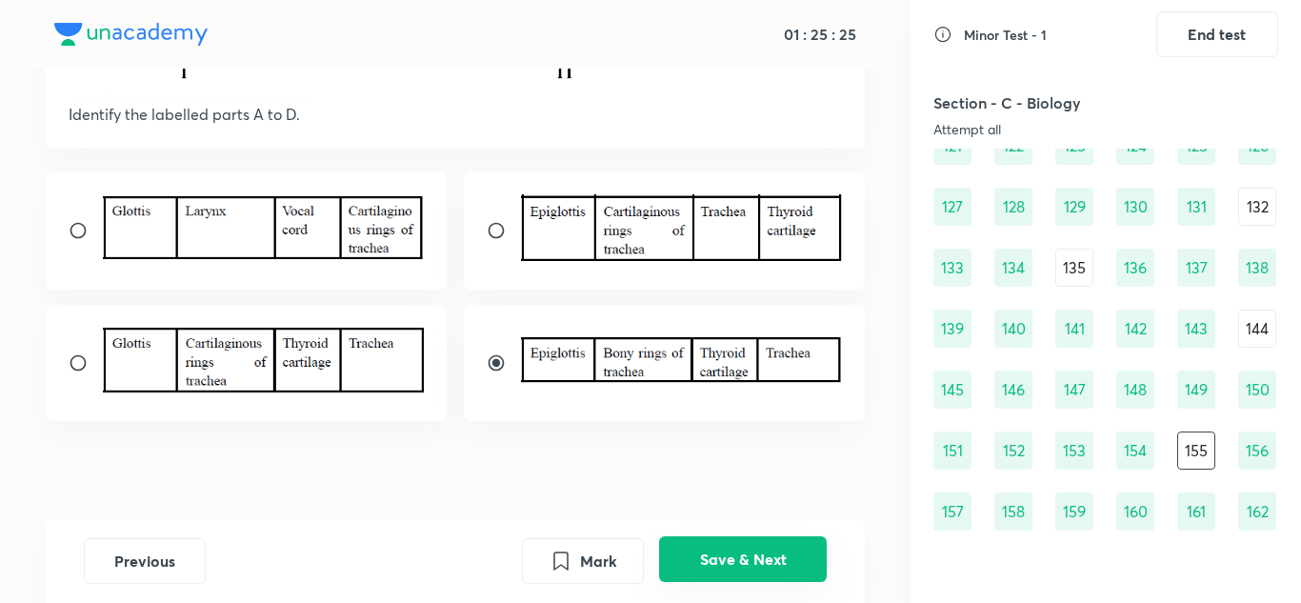
click at [730, 554] on button "Save & Next" at bounding box center [743, 559] width 168 height 46
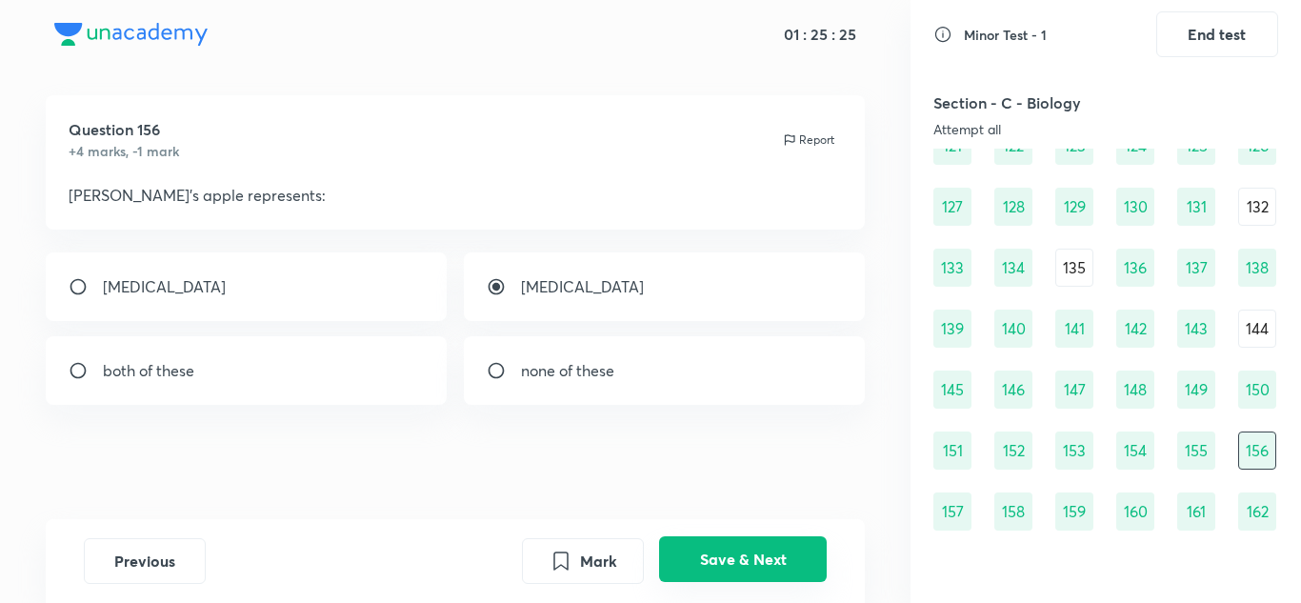
scroll to position [19, 0]
click at [1256, 325] on div "144" at bounding box center [1257, 329] width 38 height 38
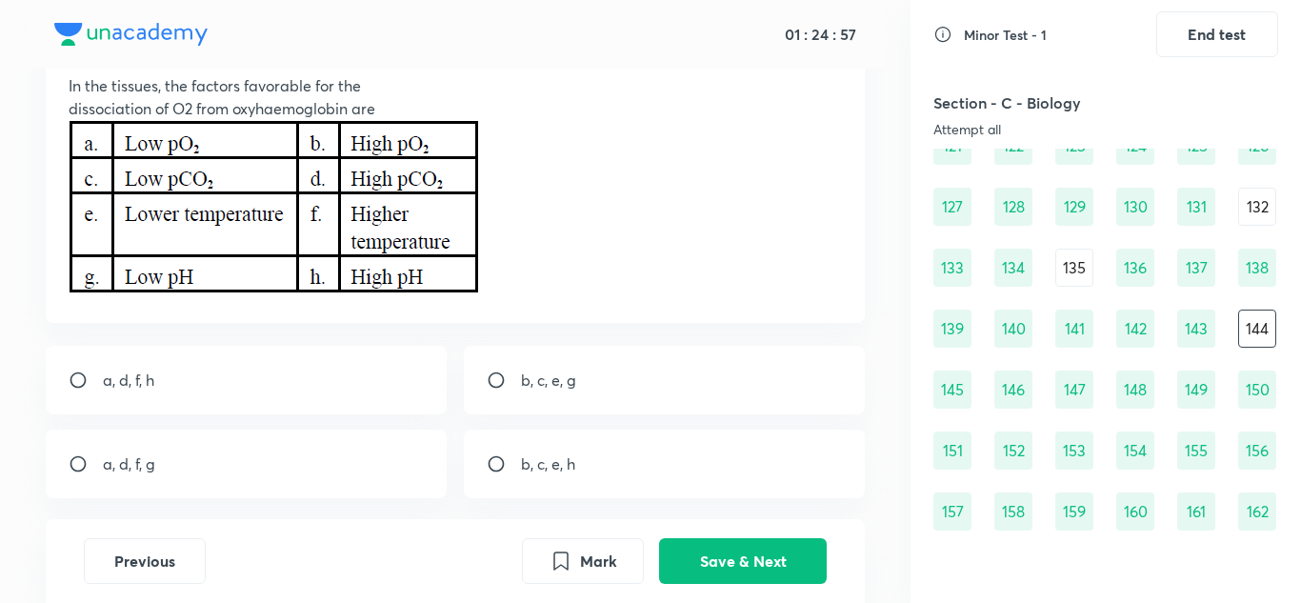
scroll to position [210, 0]
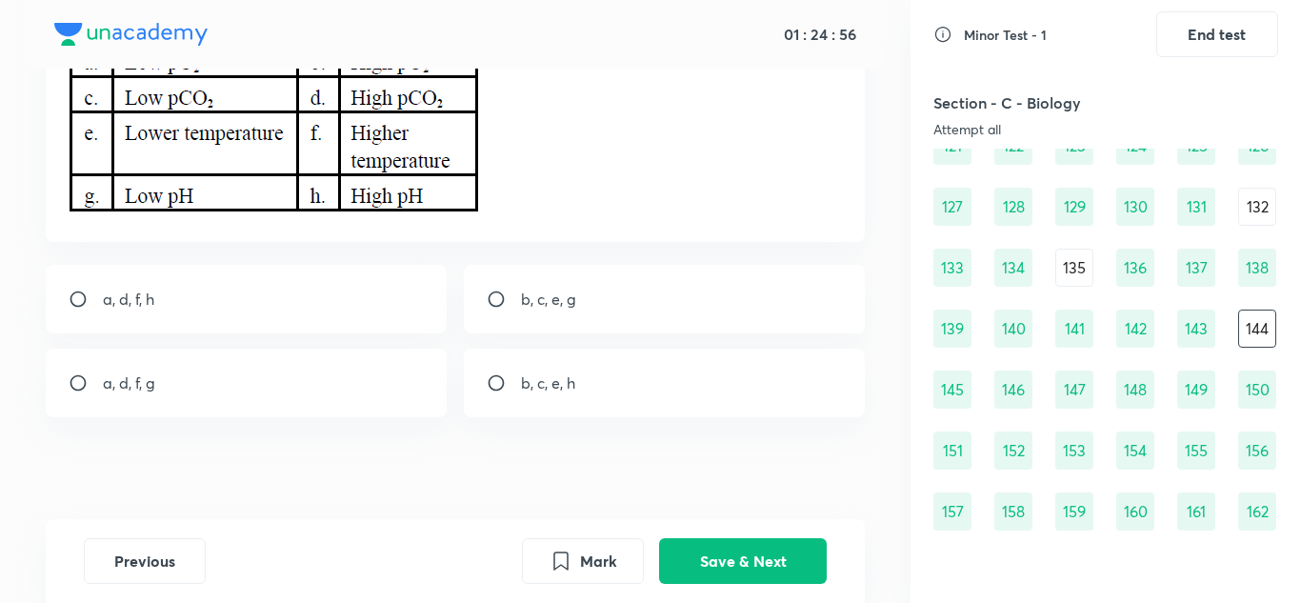
click at [149, 278] on div "a, d, f, h" at bounding box center [247, 299] width 402 height 69
radio input "true"
click at [797, 557] on button "Save & Next" at bounding box center [743, 559] width 168 height 46
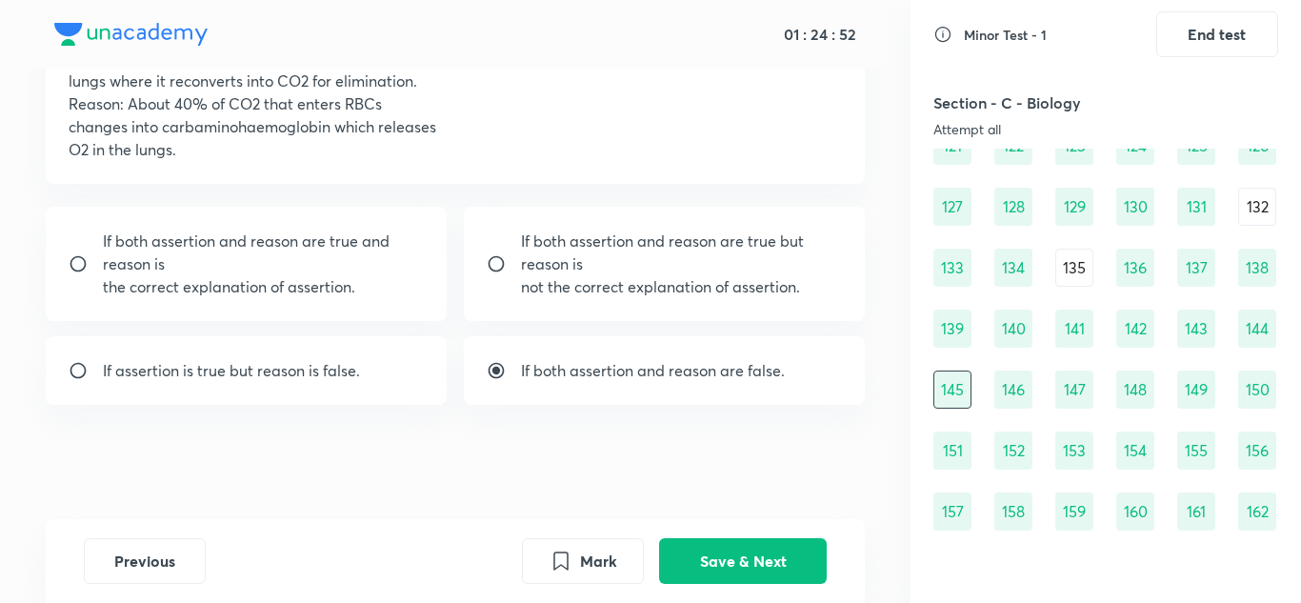
click at [1083, 251] on div "135" at bounding box center [1074, 268] width 38 height 38
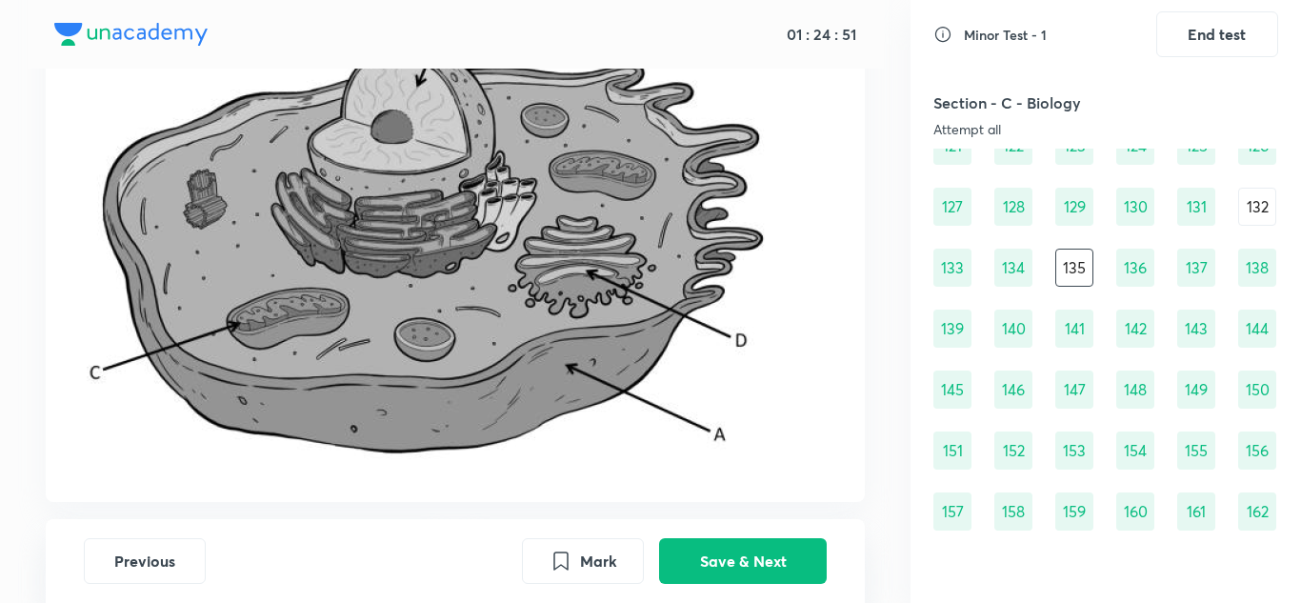
scroll to position [215, 0]
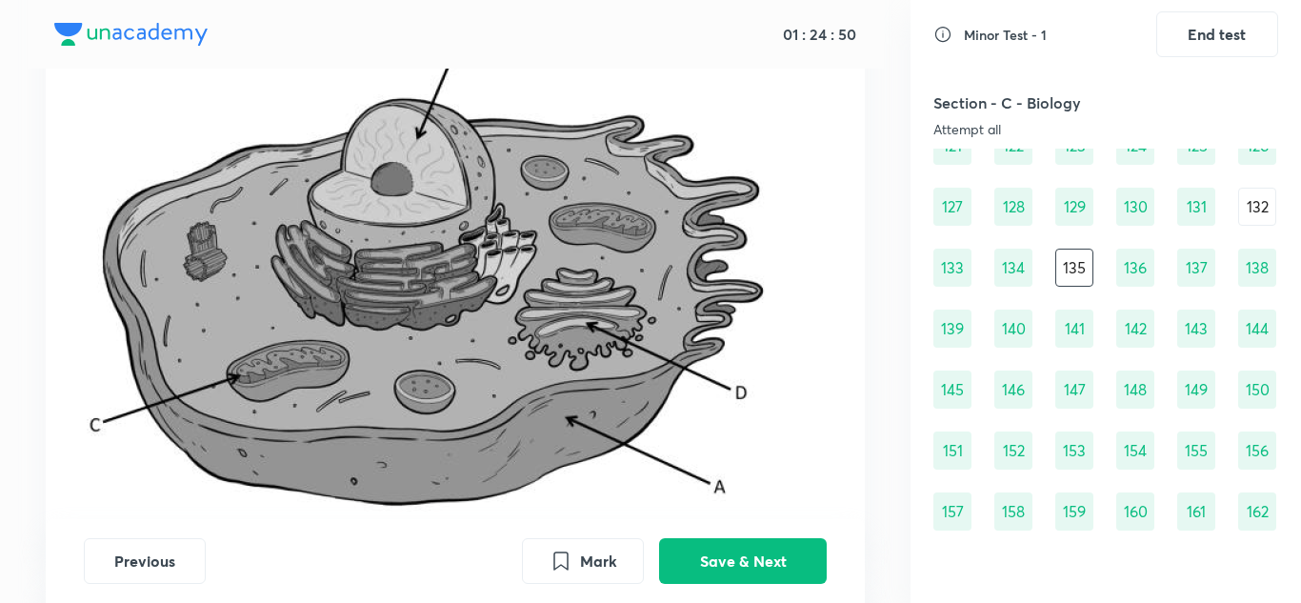
click at [386, 276] on img at bounding box center [435, 267] width 732 height 515
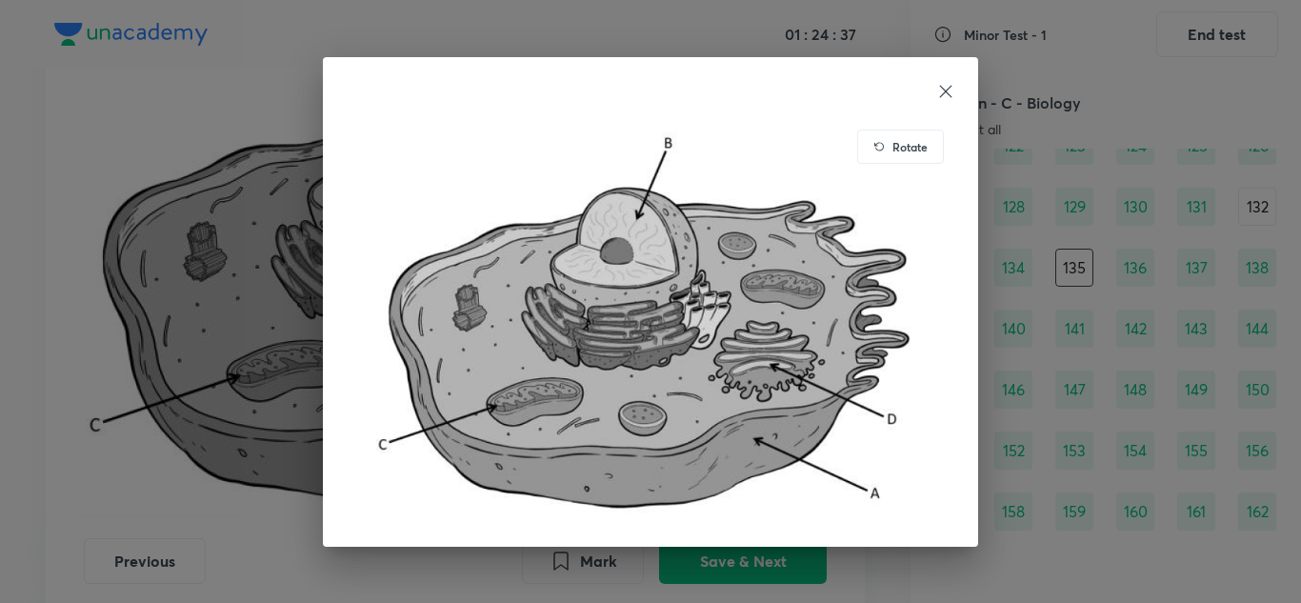
click at [939, 90] on icon at bounding box center [945, 91] width 19 height 19
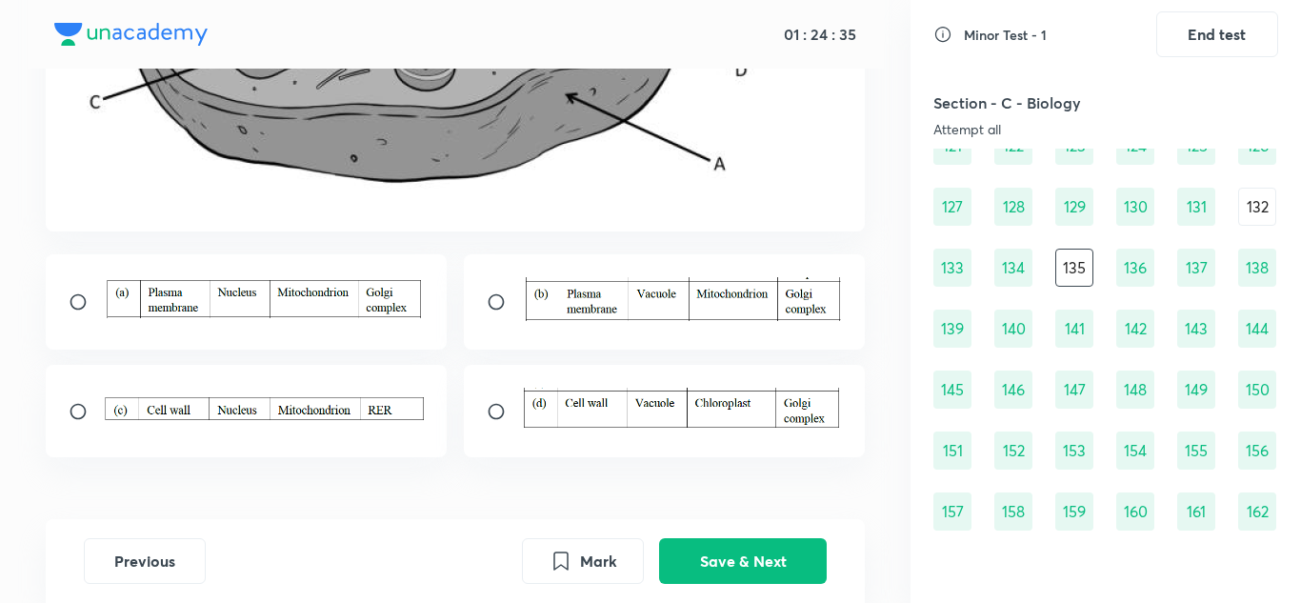
scroll to position [539, 0]
click at [79, 294] on input "radio" at bounding box center [86, 300] width 34 height 19
radio input "true"
click at [782, 543] on button "Save & Next" at bounding box center [743, 559] width 168 height 46
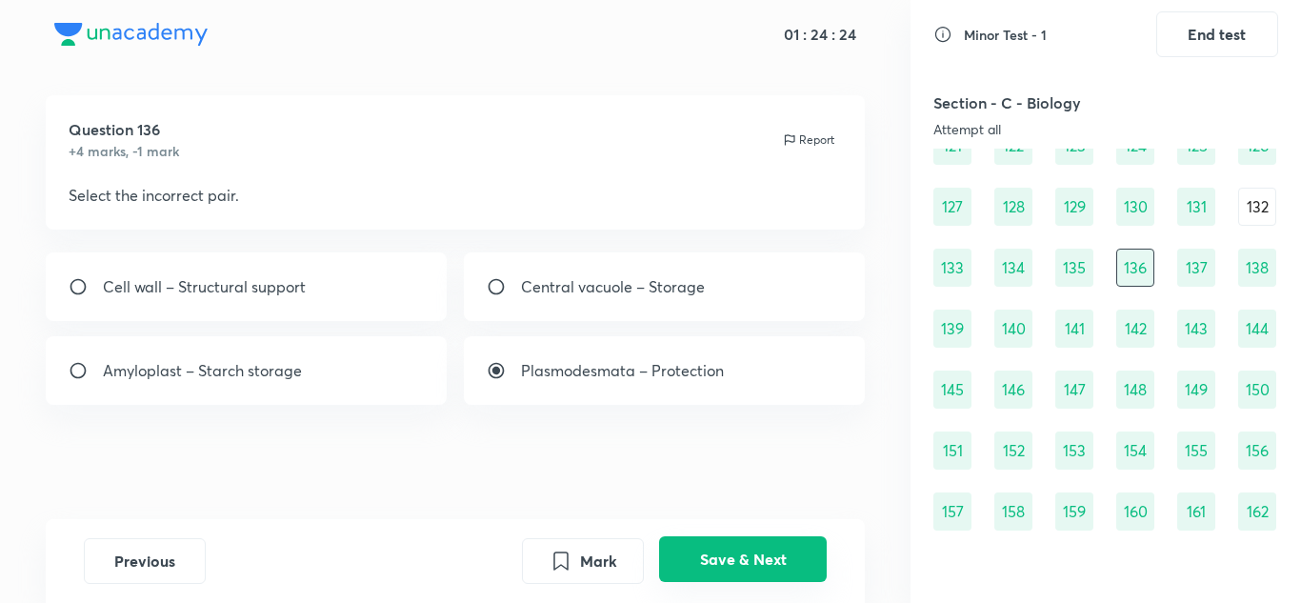
scroll to position [19, 0]
click at [1259, 204] on div "132" at bounding box center [1257, 207] width 38 height 38
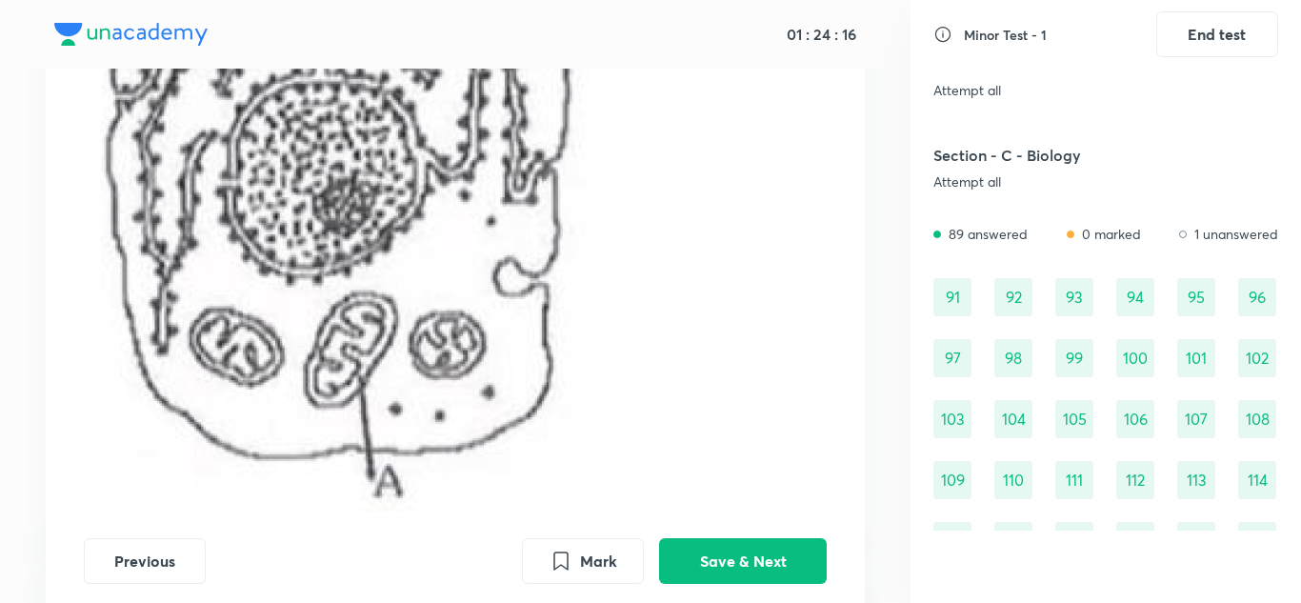
scroll to position [429, 0]
click at [542, 332] on img at bounding box center [346, 156] width 555 height 718
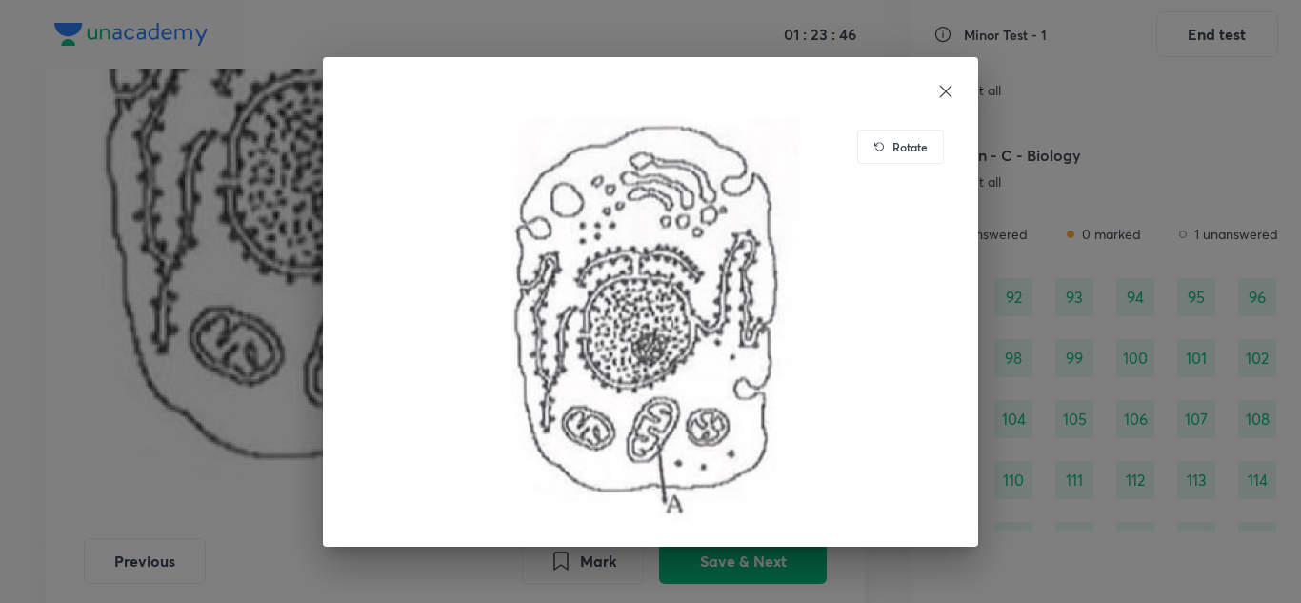
click at [949, 96] on icon at bounding box center [945, 91] width 19 height 19
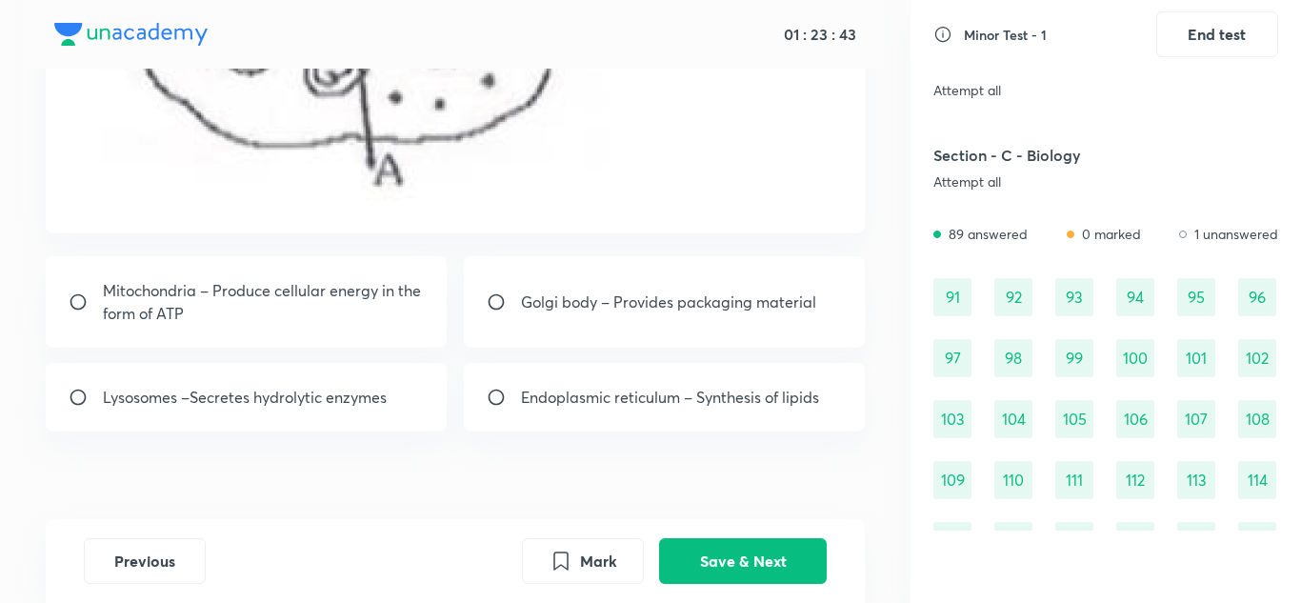
scroll to position [740, 0]
click at [328, 313] on p "Mitochondria – Produce cellular energy in the form of ATP" at bounding box center [264, 301] width 322 height 46
radio input "true"
click at [770, 569] on button "Save & Next" at bounding box center [743, 559] width 168 height 46
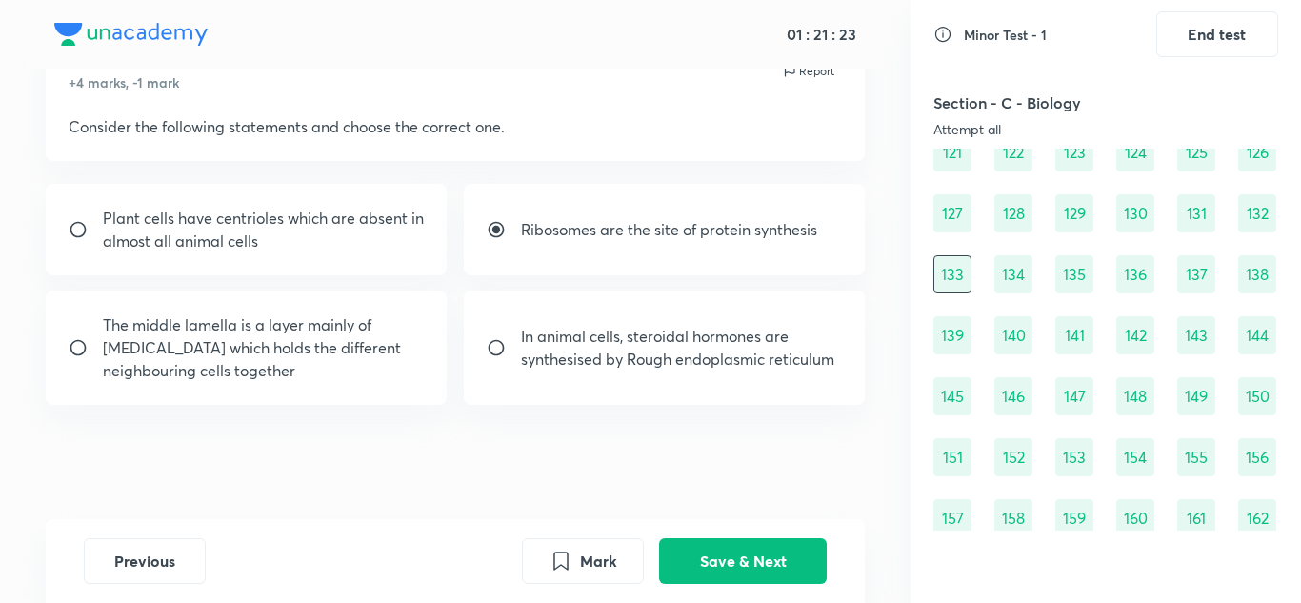
scroll to position [1896, 0]
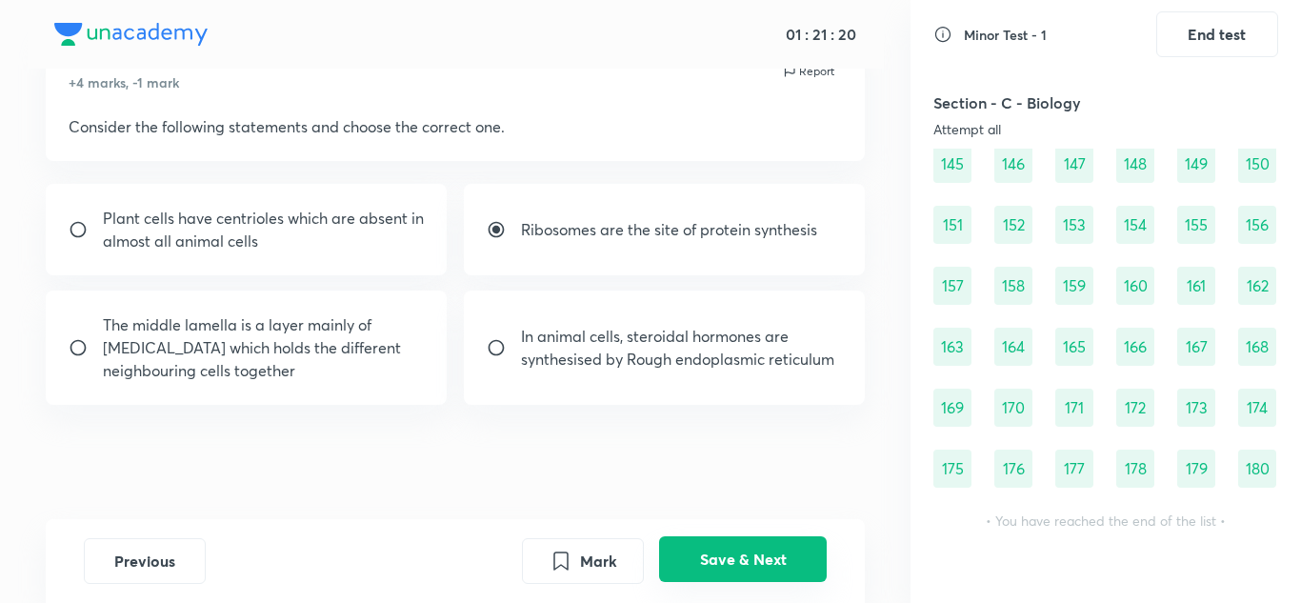
click at [768, 558] on button "Save & Next" at bounding box center [743, 559] width 168 height 46
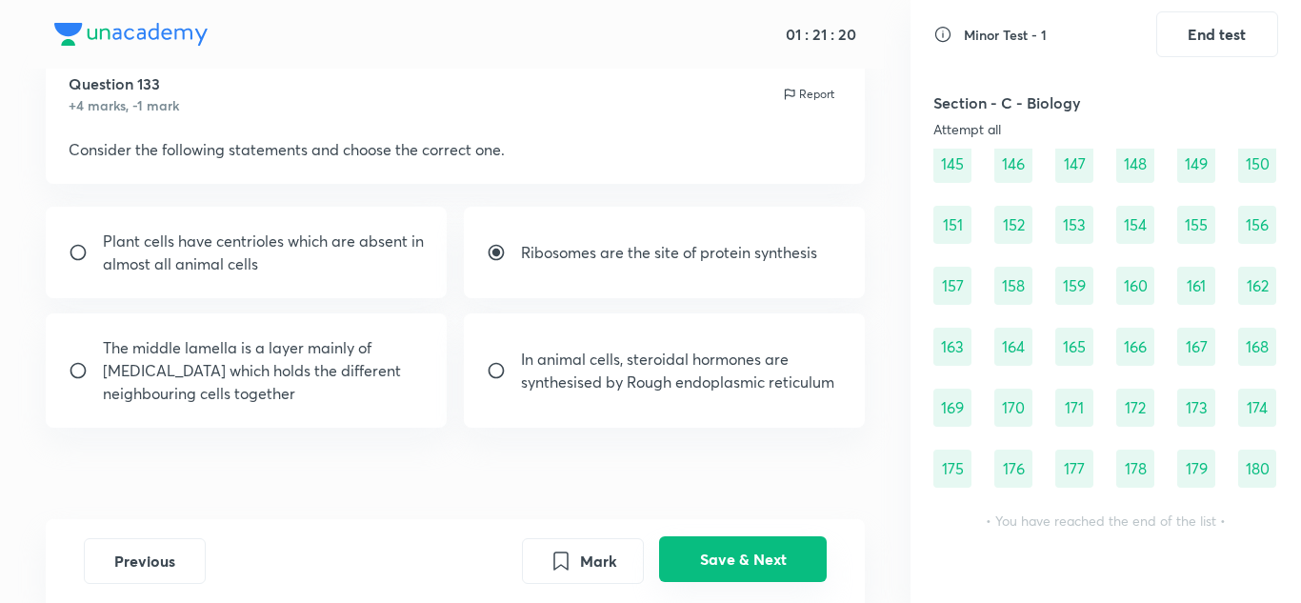
click at [768, 558] on button "Save & Next" at bounding box center [743, 559] width 168 height 46
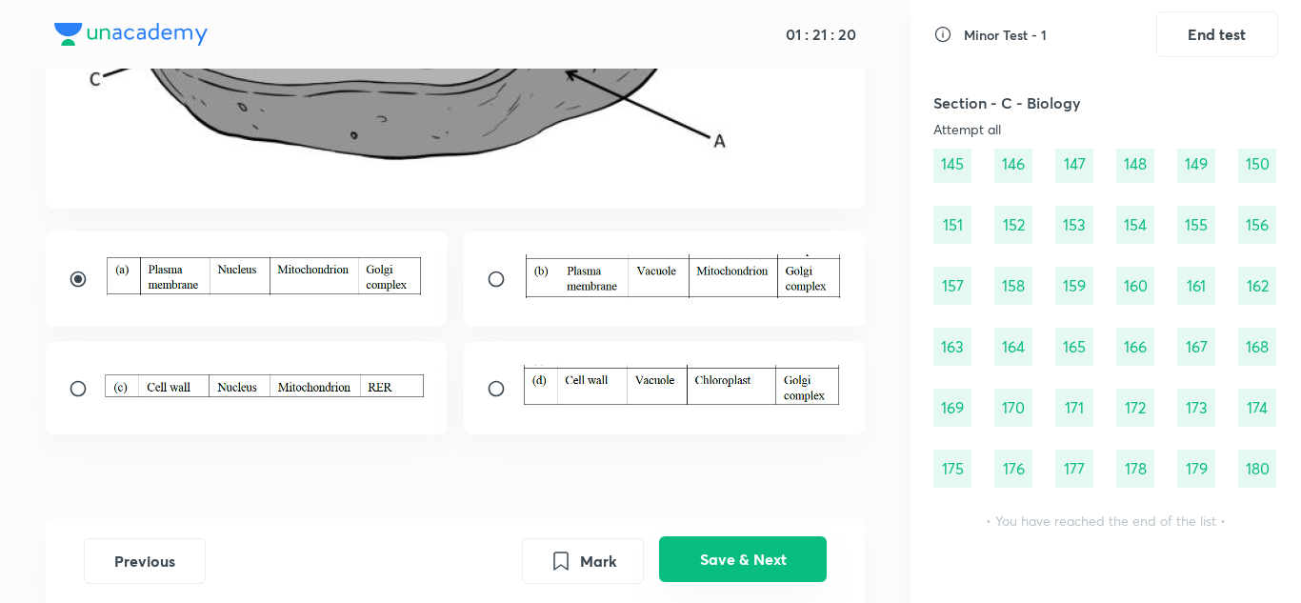
click at [768, 558] on button "Save & Next" at bounding box center [743, 559] width 168 height 46
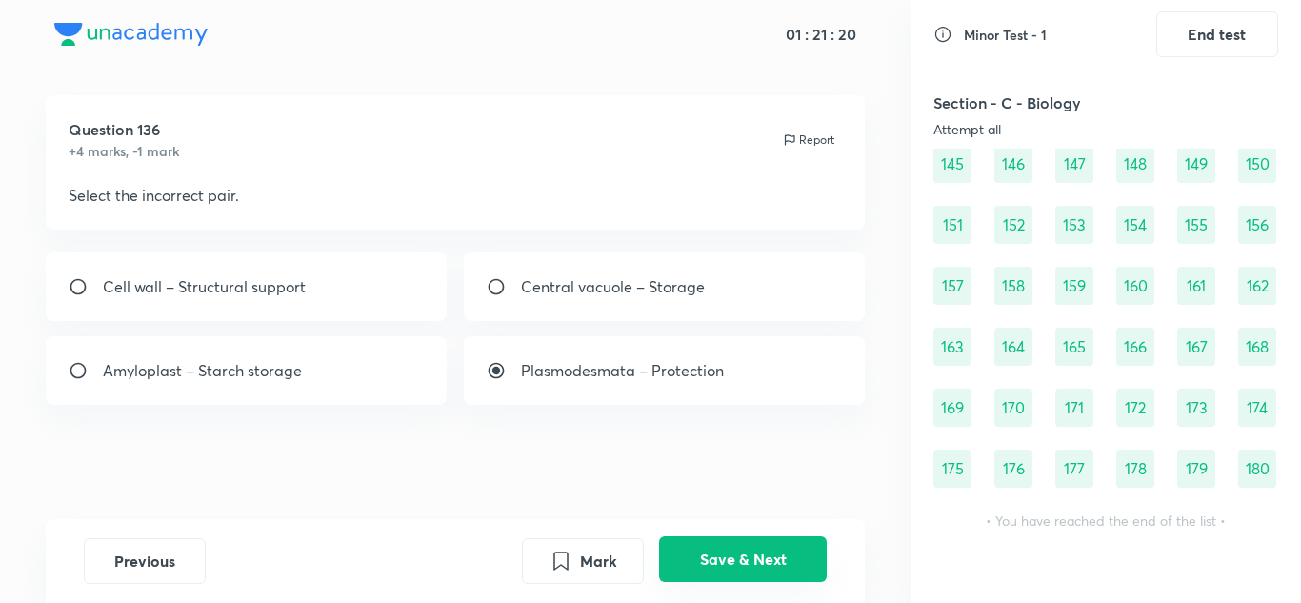
click at [768, 558] on button "Save & Next" at bounding box center [743, 559] width 168 height 46
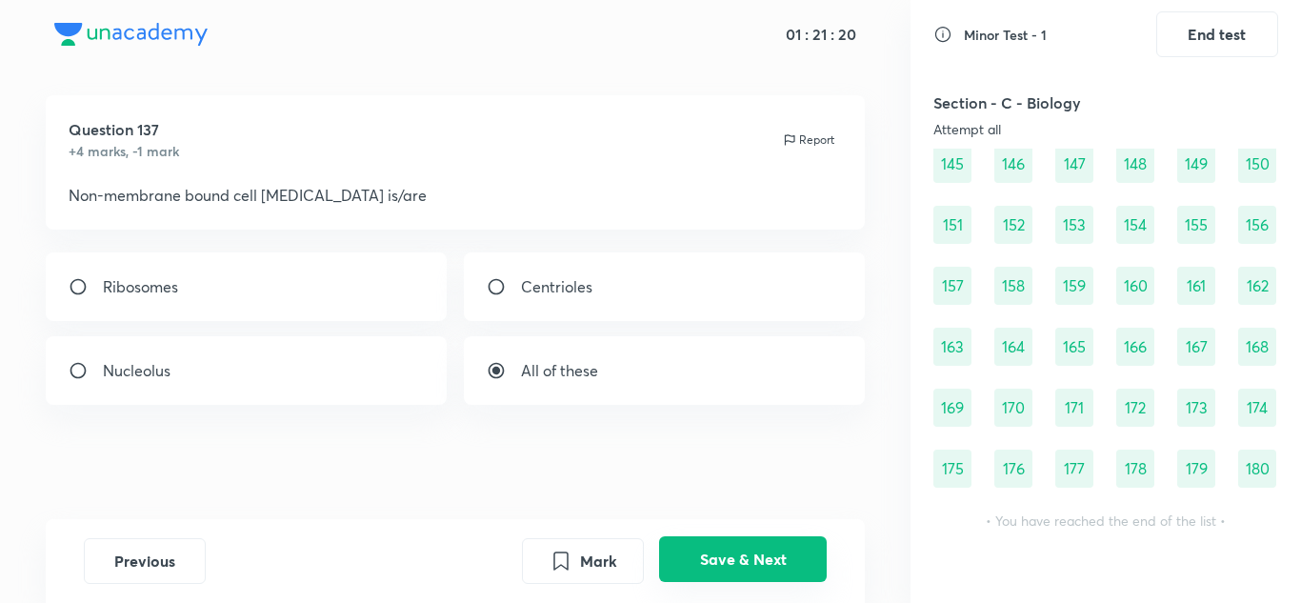
click at [768, 558] on button "Save & Next" at bounding box center [743, 559] width 168 height 46
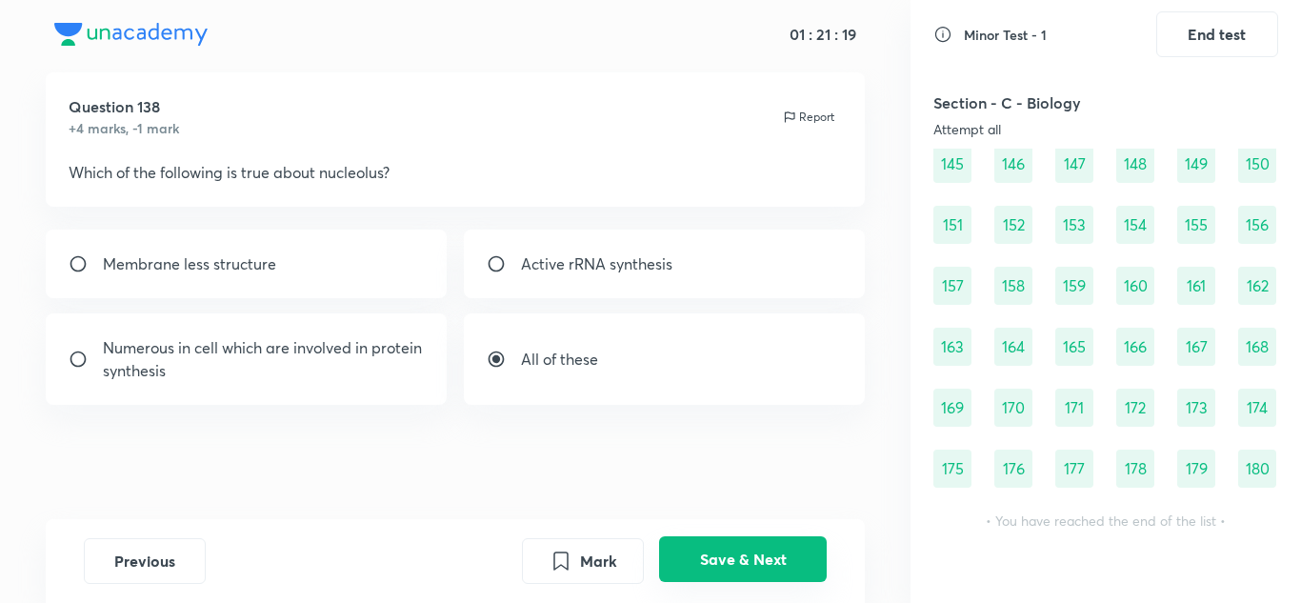
click at [768, 558] on button "Save & Next" at bounding box center [743, 559] width 168 height 46
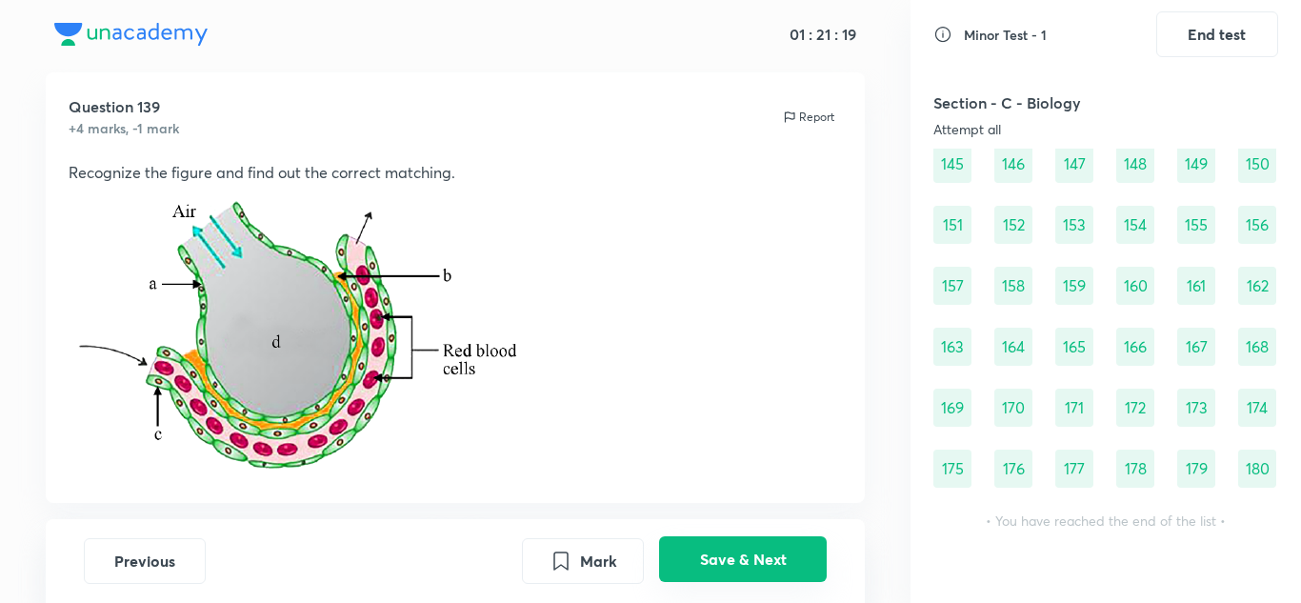
click at [768, 558] on button "Save & Next" at bounding box center [743, 559] width 168 height 46
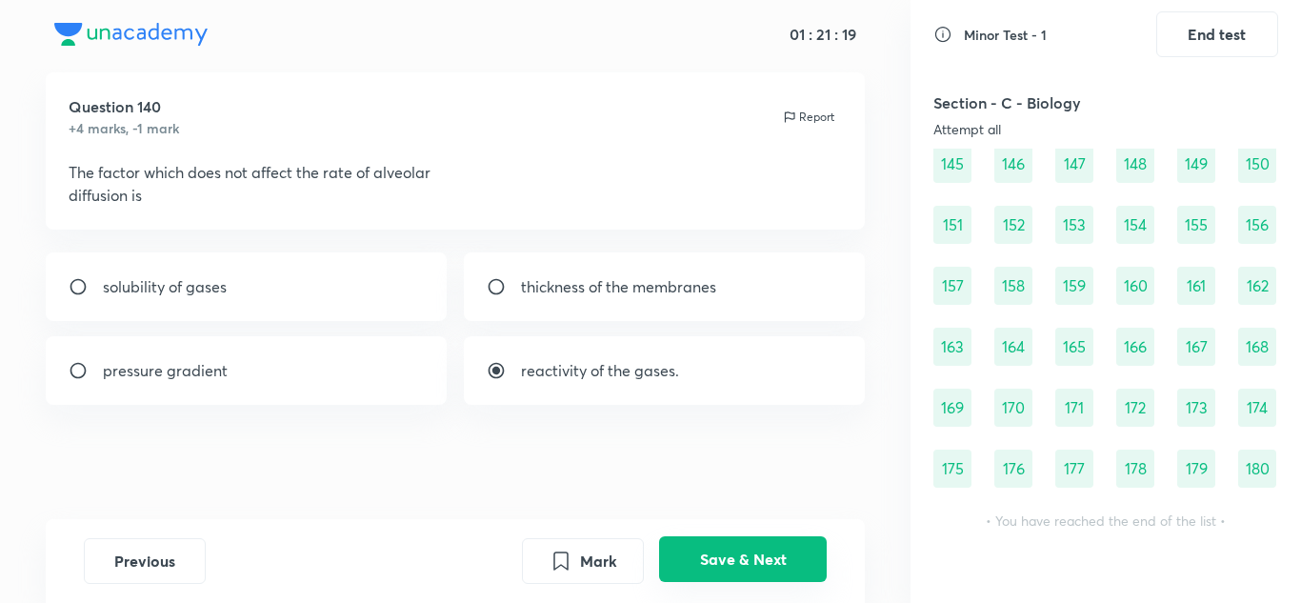
click at [768, 558] on button "Save & Next" at bounding box center [743, 559] width 168 height 46
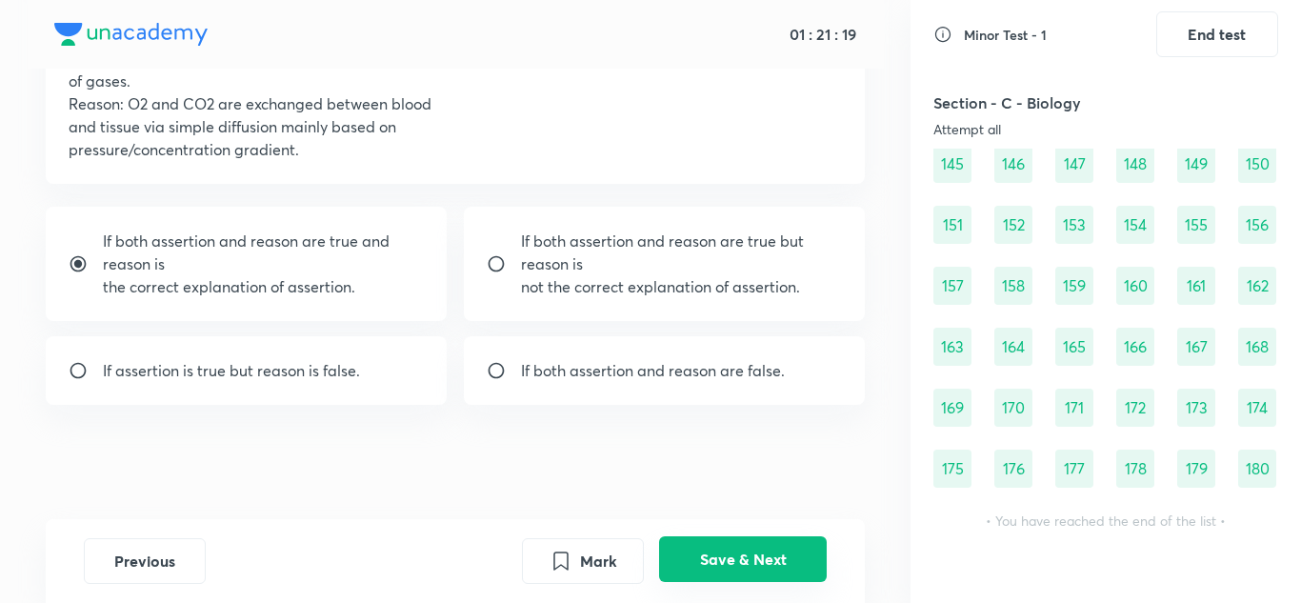
click at [768, 558] on button "Save & Next" at bounding box center [743, 559] width 168 height 46
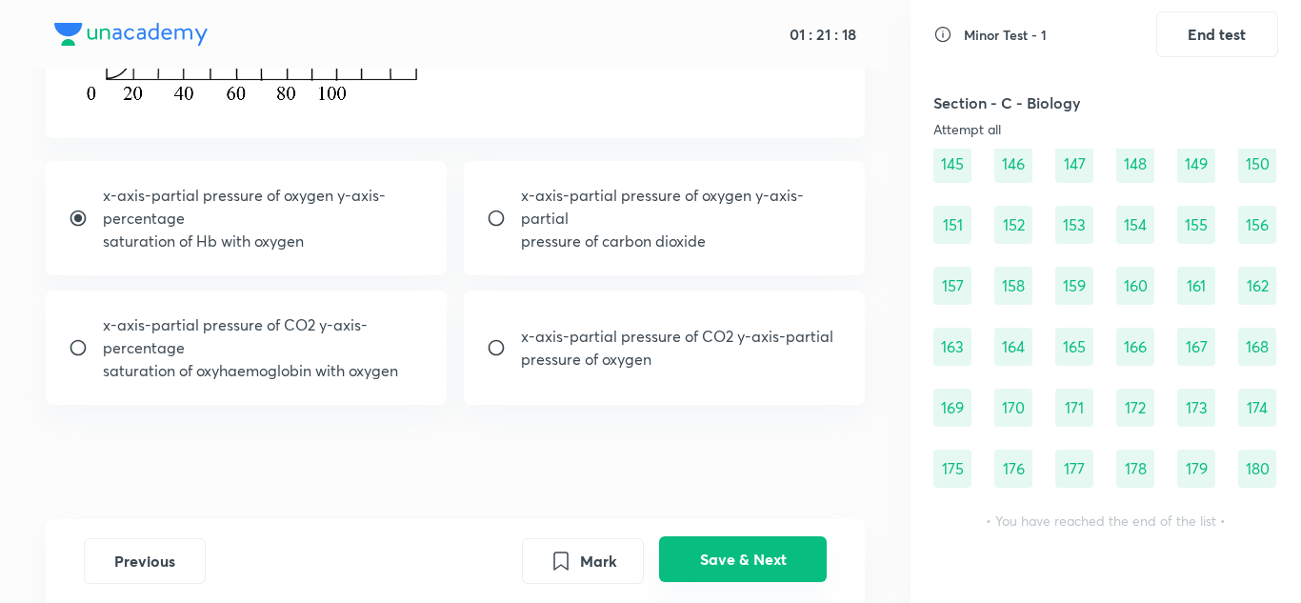
click at [768, 558] on button "Save & Next" at bounding box center [743, 559] width 168 height 46
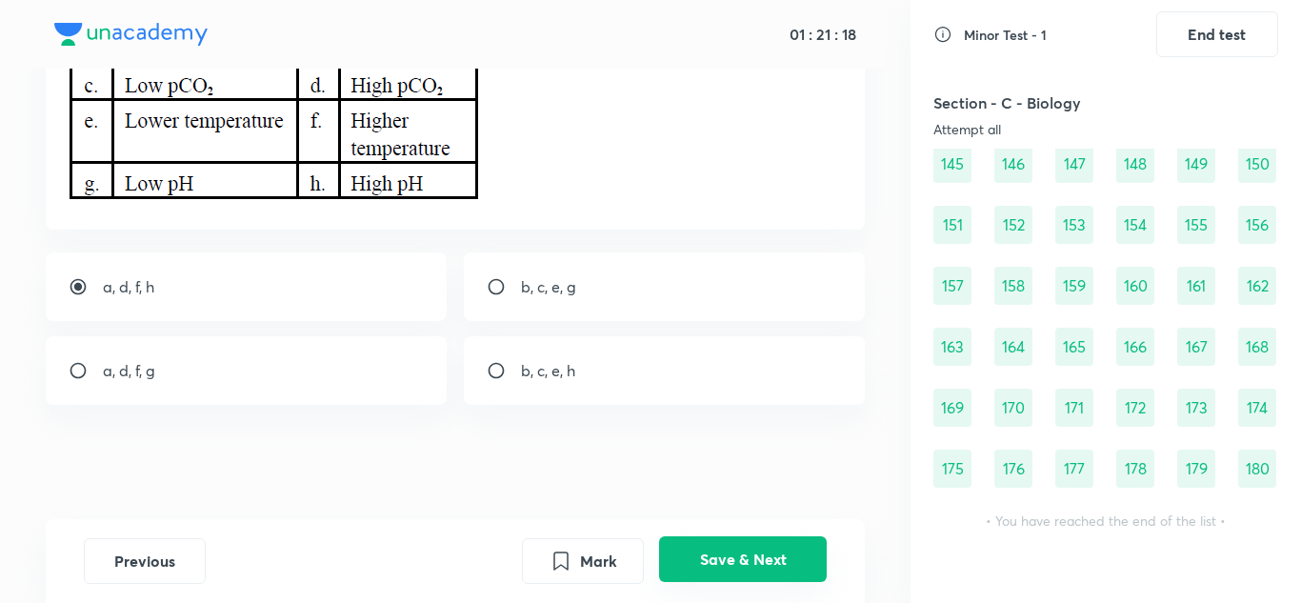
click at [768, 558] on button "Save & Next" at bounding box center [743, 559] width 168 height 46
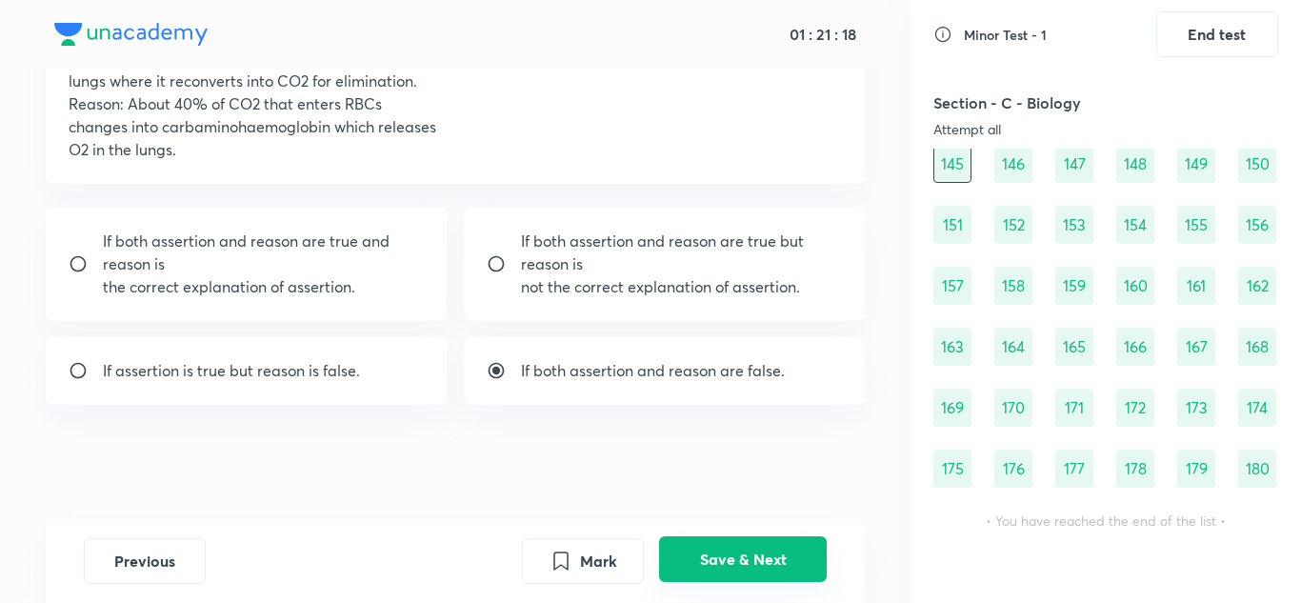
click at [768, 558] on button "Save & Next" at bounding box center [743, 559] width 168 height 46
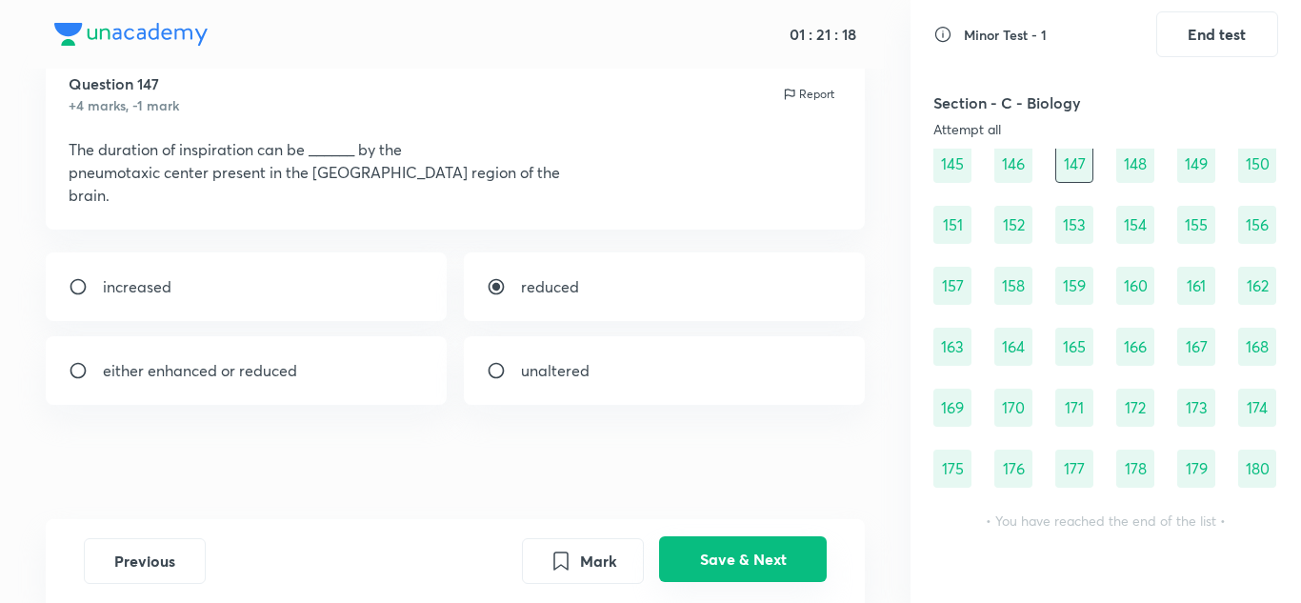
click at [768, 558] on button "Save & Next" at bounding box center [743, 559] width 168 height 46
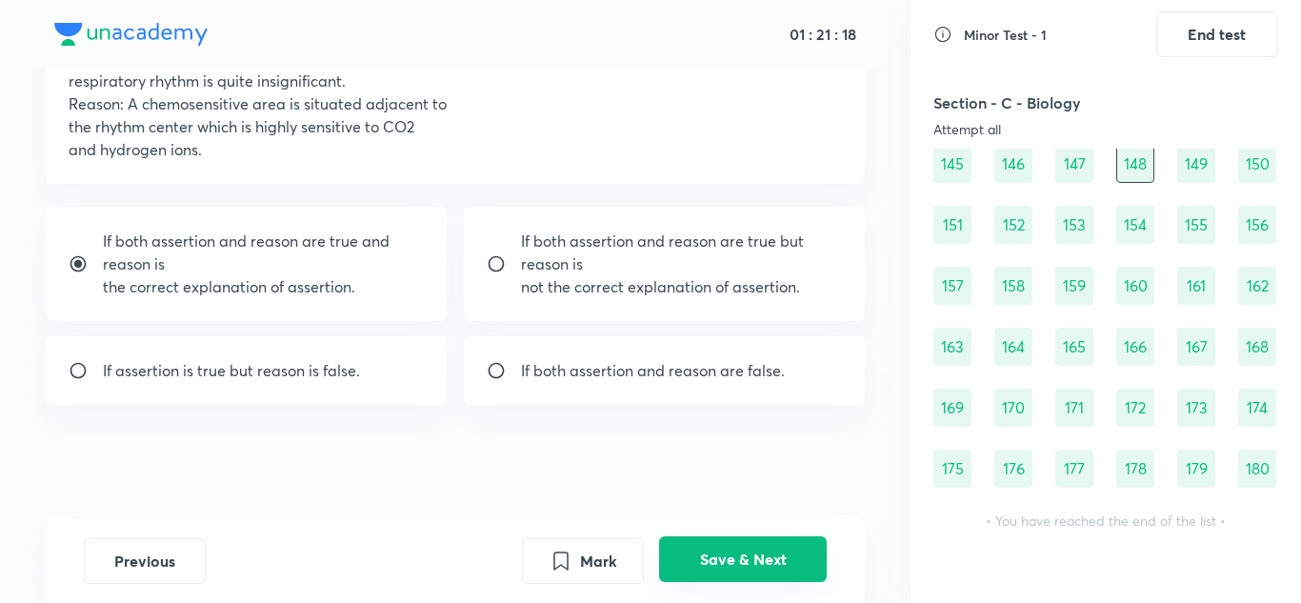
click at [768, 558] on button "Save & Next" at bounding box center [743, 559] width 168 height 46
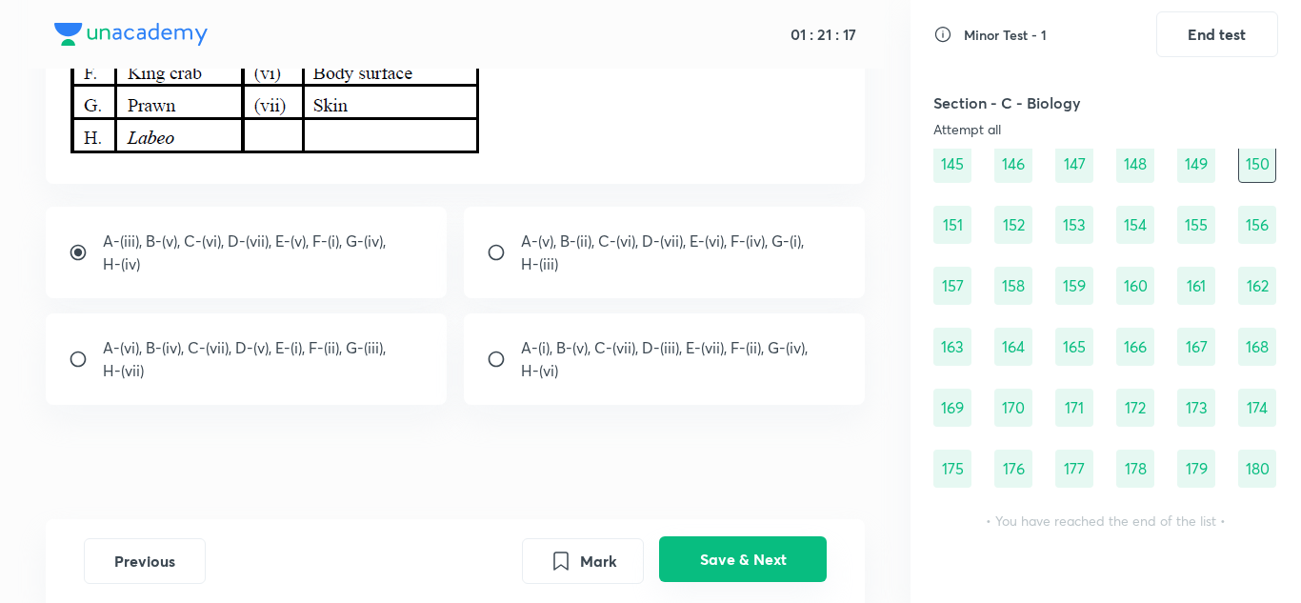
click at [768, 558] on button "Save & Next" at bounding box center [743, 559] width 168 height 46
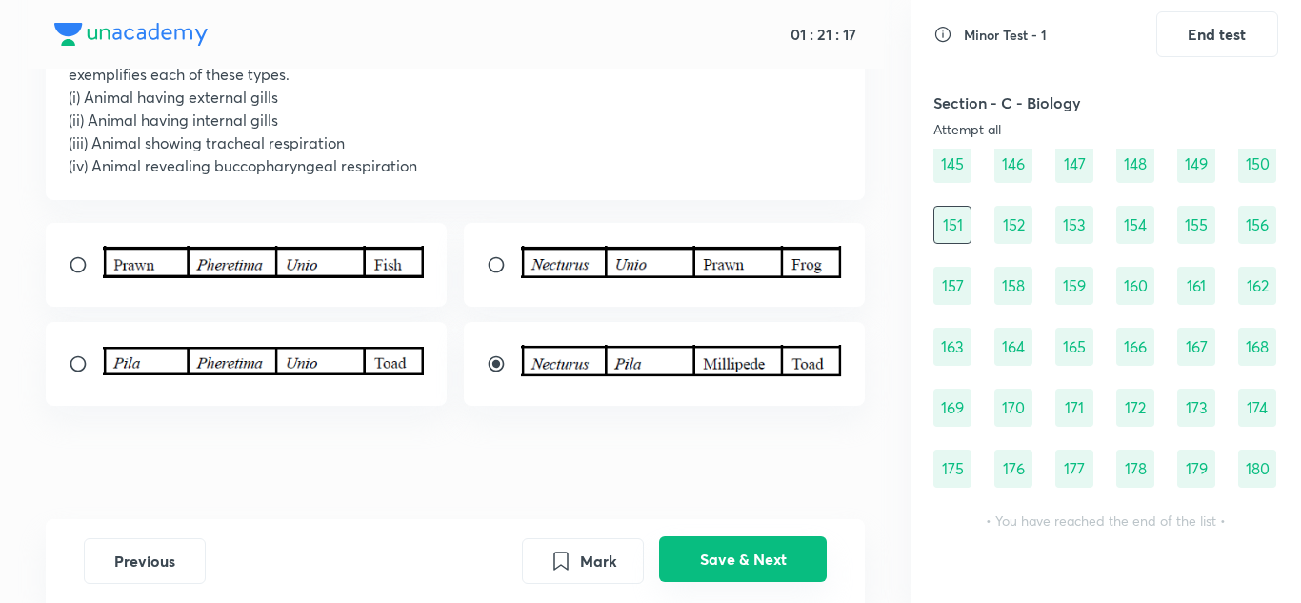
click at [768, 558] on button "Save & Next" at bounding box center [743, 559] width 168 height 46
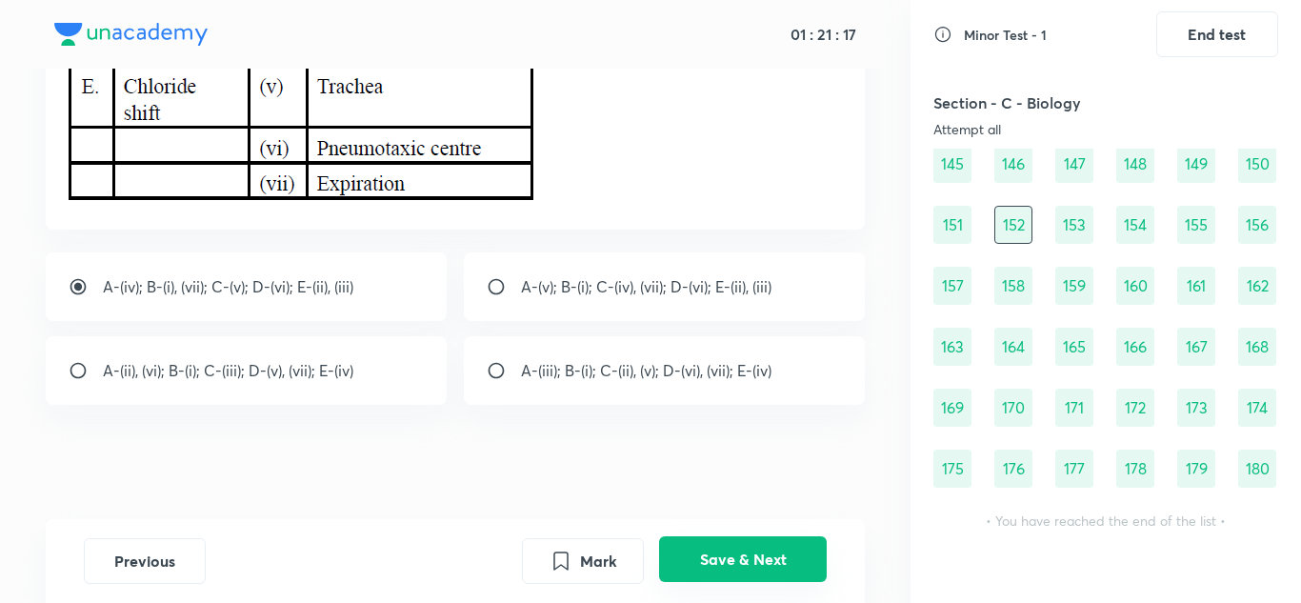
click at [768, 558] on button "Save & Next" at bounding box center [743, 559] width 168 height 46
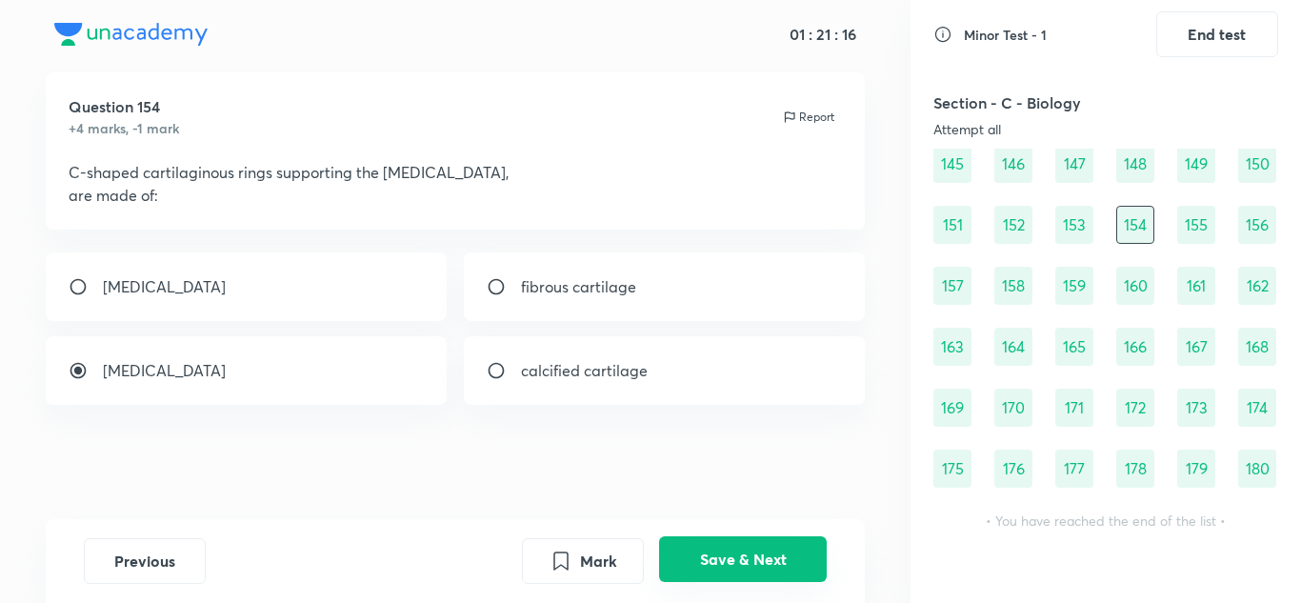
click at [768, 558] on button "Save & Next" at bounding box center [743, 559] width 168 height 46
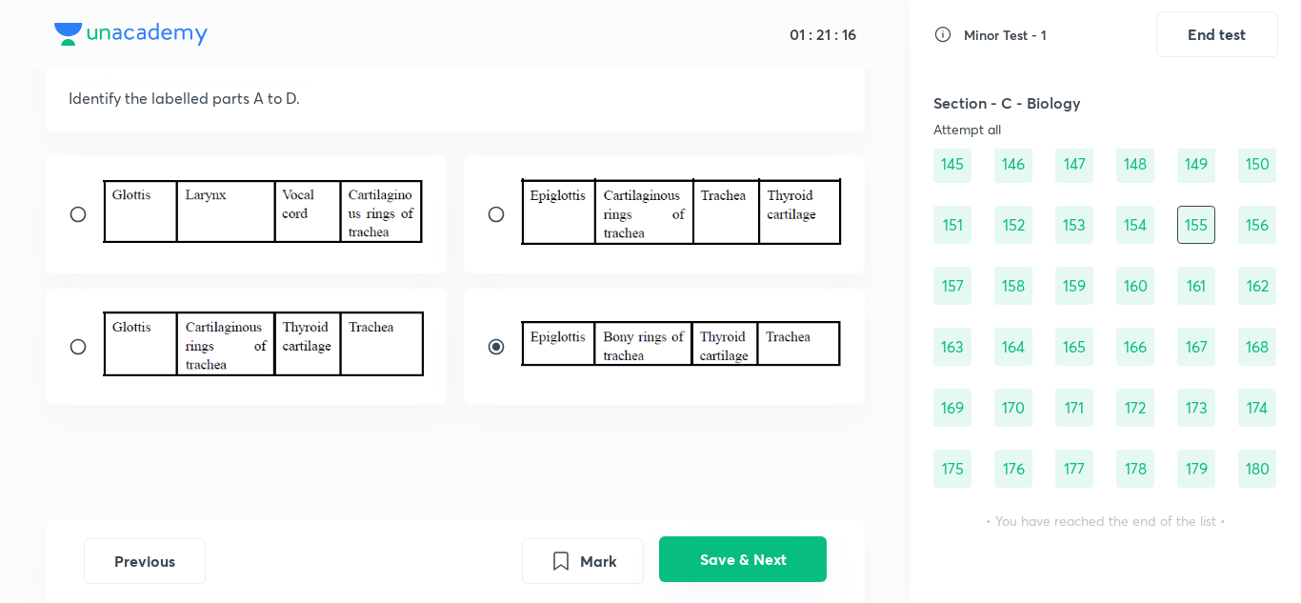
click at [768, 558] on button "Save & Next" at bounding box center [743, 559] width 168 height 46
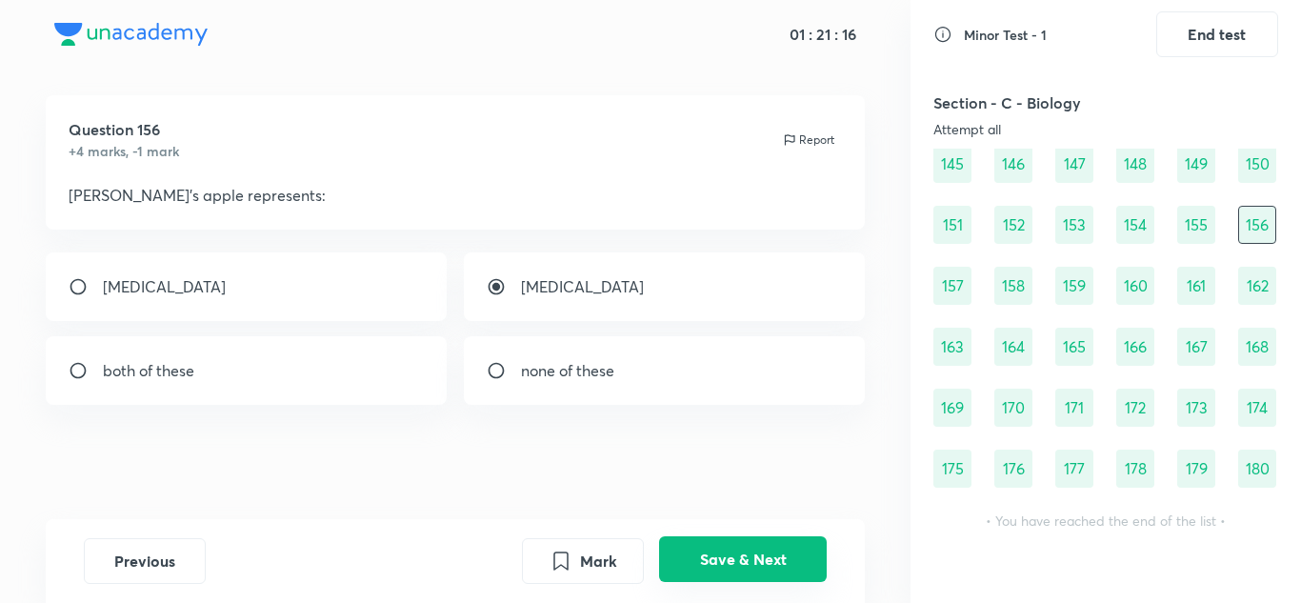
click at [768, 558] on button "Save & Next" at bounding box center [743, 559] width 168 height 46
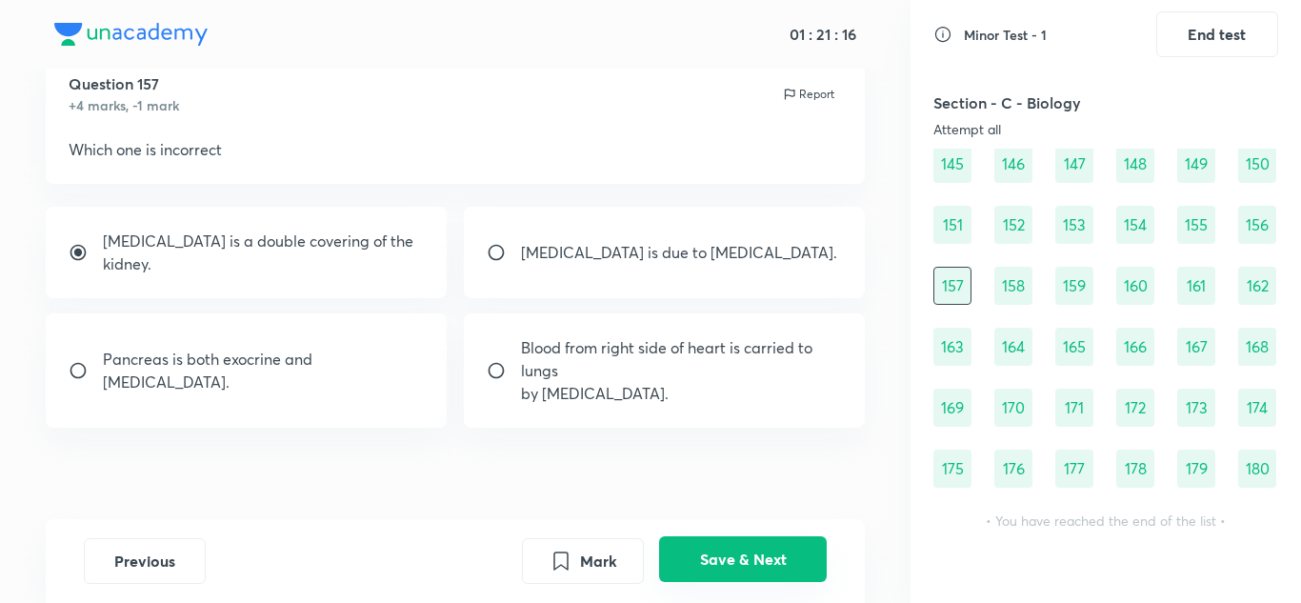
click at [768, 558] on button "Save & Next" at bounding box center [743, 559] width 168 height 46
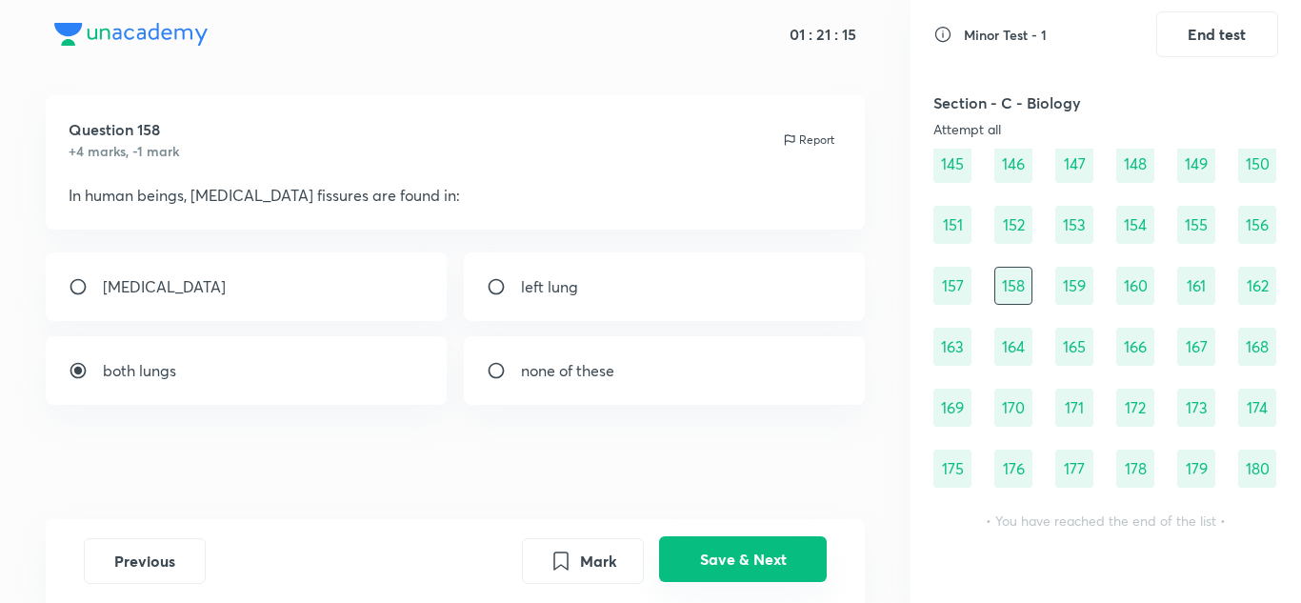
click at [768, 558] on button "Save & Next" at bounding box center [743, 559] width 168 height 46
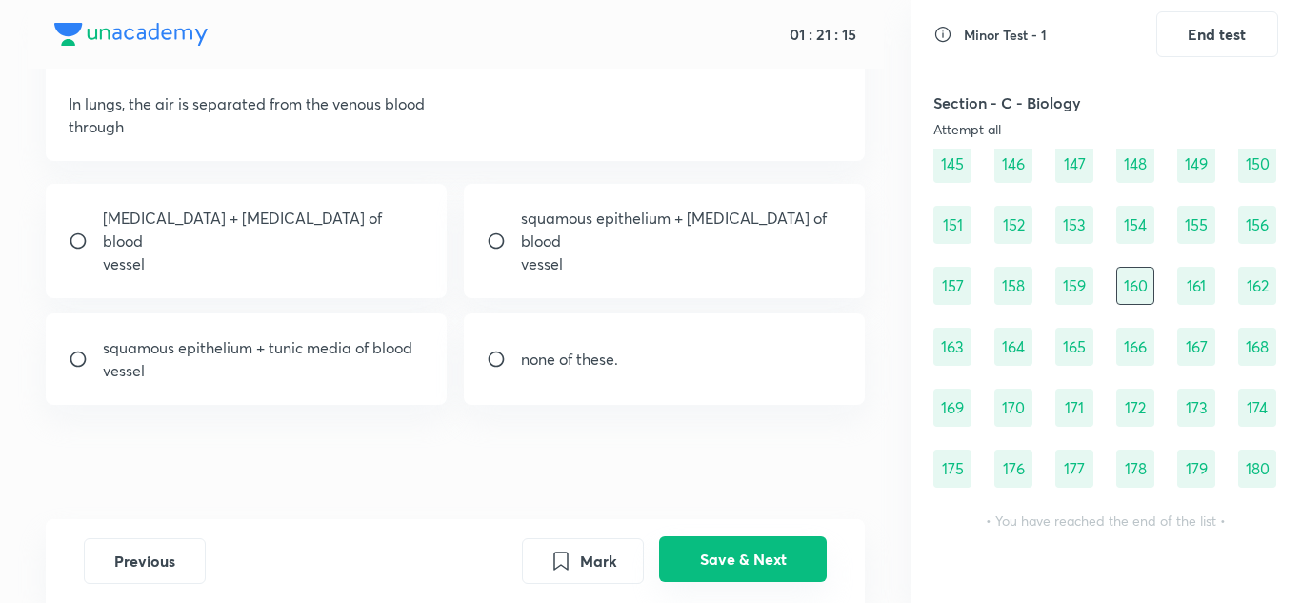
radio input "true"
click at [768, 558] on button "Save & Next" at bounding box center [743, 559] width 168 height 46
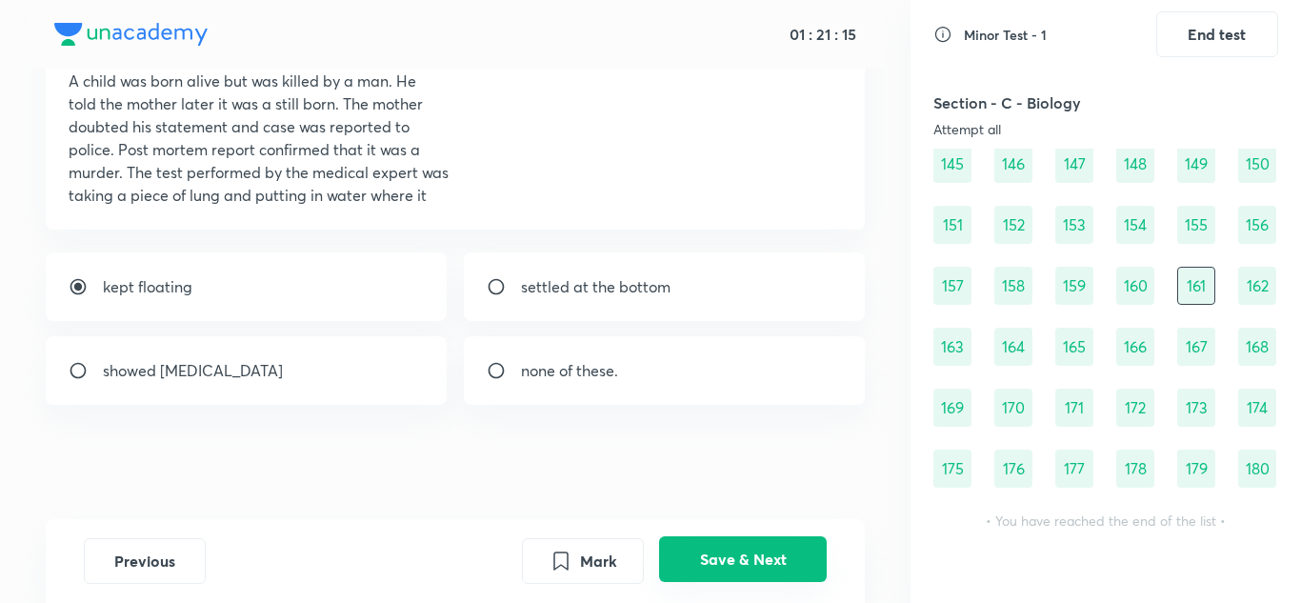
click at [768, 558] on button "Save & Next" at bounding box center [743, 559] width 168 height 46
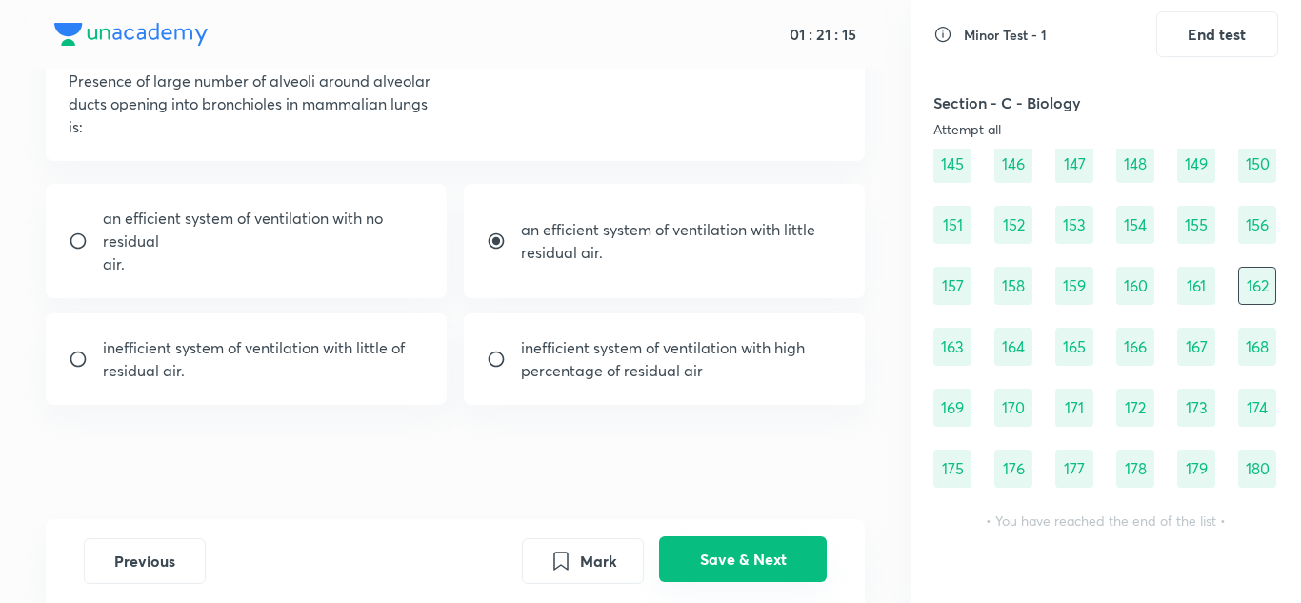
click at [768, 558] on button "Save & Next" at bounding box center [743, 559] width 168 height 46
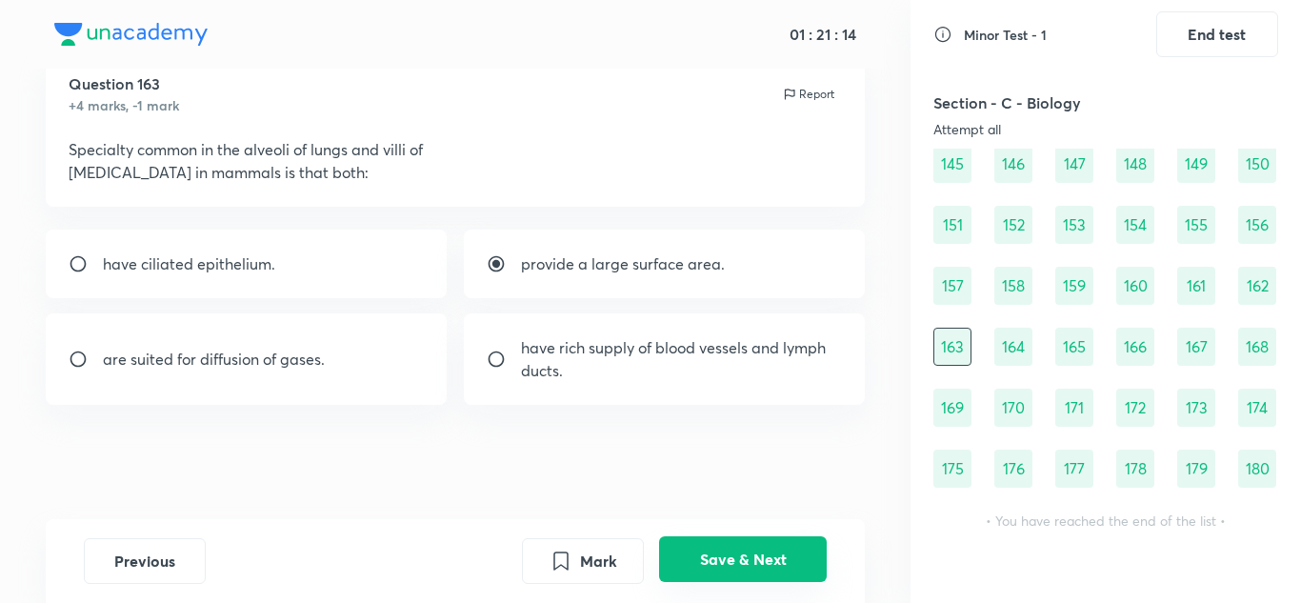
click at [768, 558] on button "Save & Next" at bounding box center [743, 559] width 168 height 46
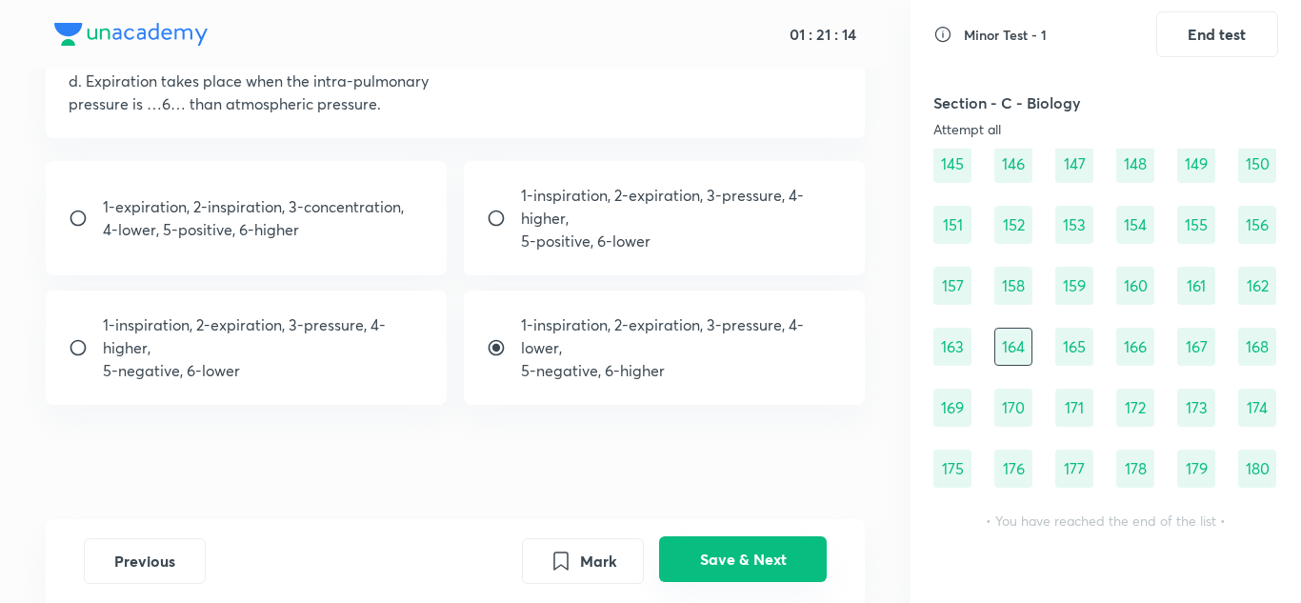
click at [768, 558] on button "Save & Next" at bounding box center [743, 559] width 168 height 46
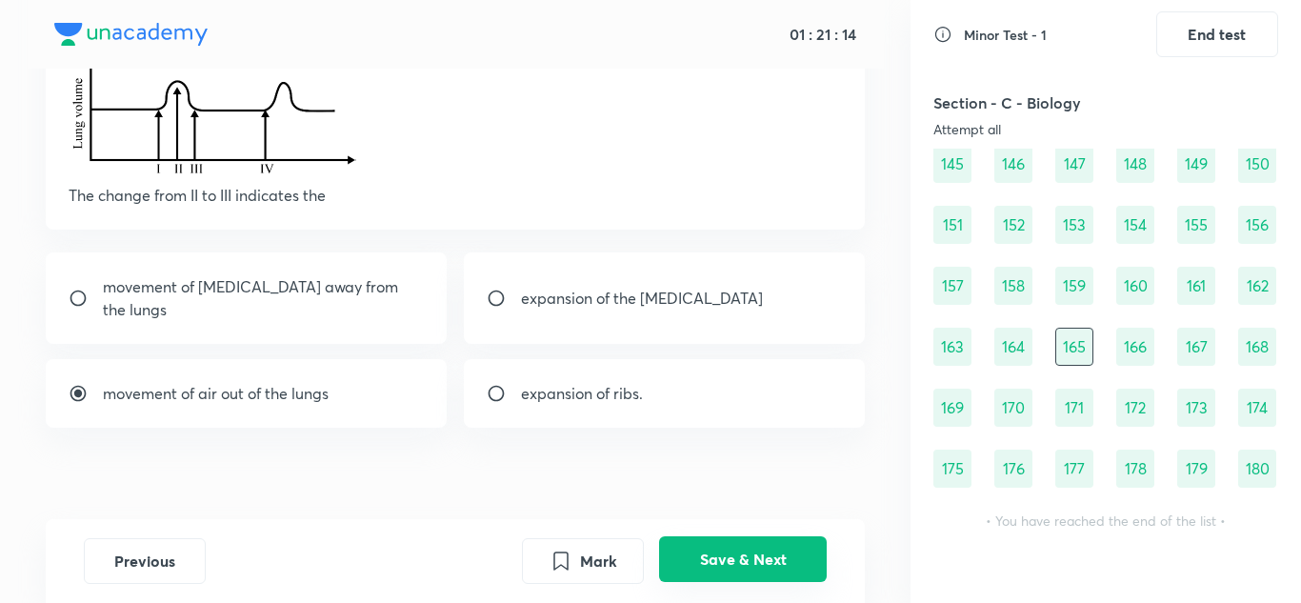
click at [768, 558] on button "Save & Next" at bounding box center [743, 559] width 168 height 46
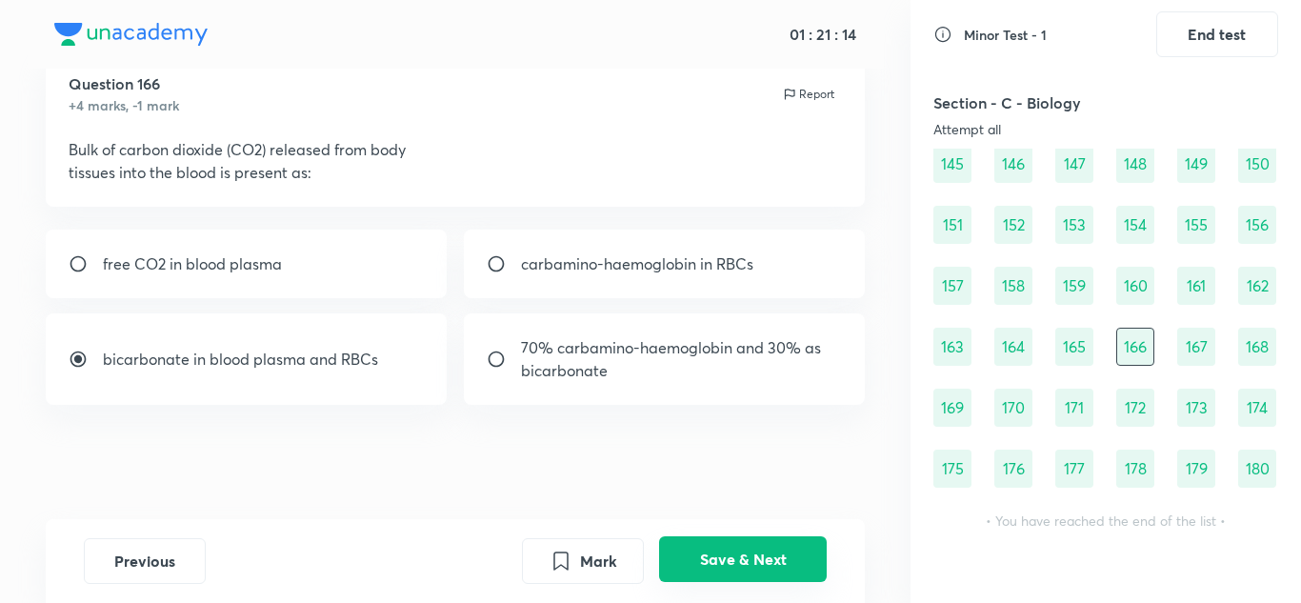
click at [768, 558] on button "Save & Next" at bounding box center [743, 559] width 168 height 46
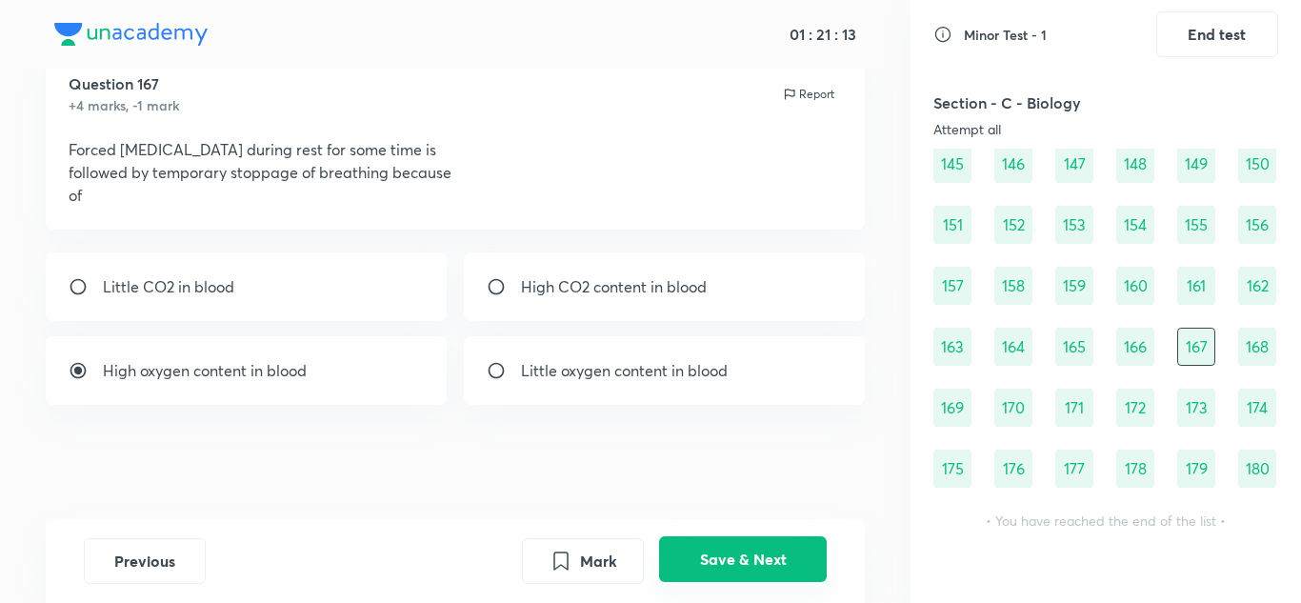
click at [768, 558] on button "Save & Next" at bounding box center [743, 559] width 168 height 46
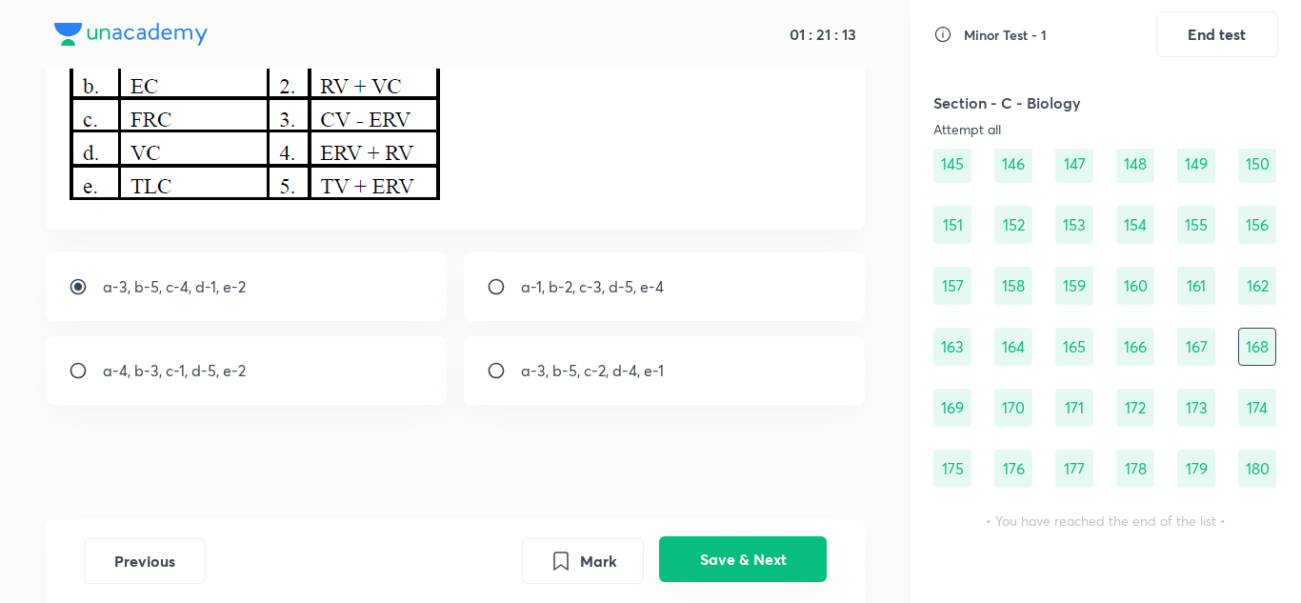
click at [768, 558] on button "Save & Next" at bounding box center [743, 559] width 168 height 46
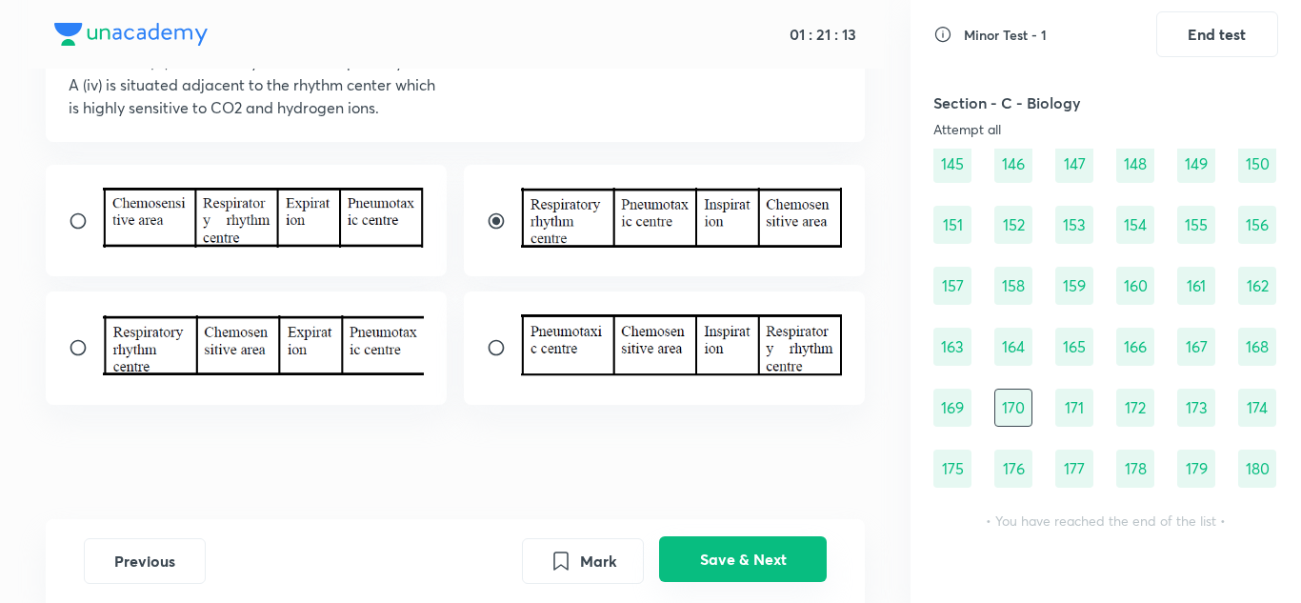
click at [768, 558] on button "Save & Next" at bounding box center [743, 559] width 168 height 46
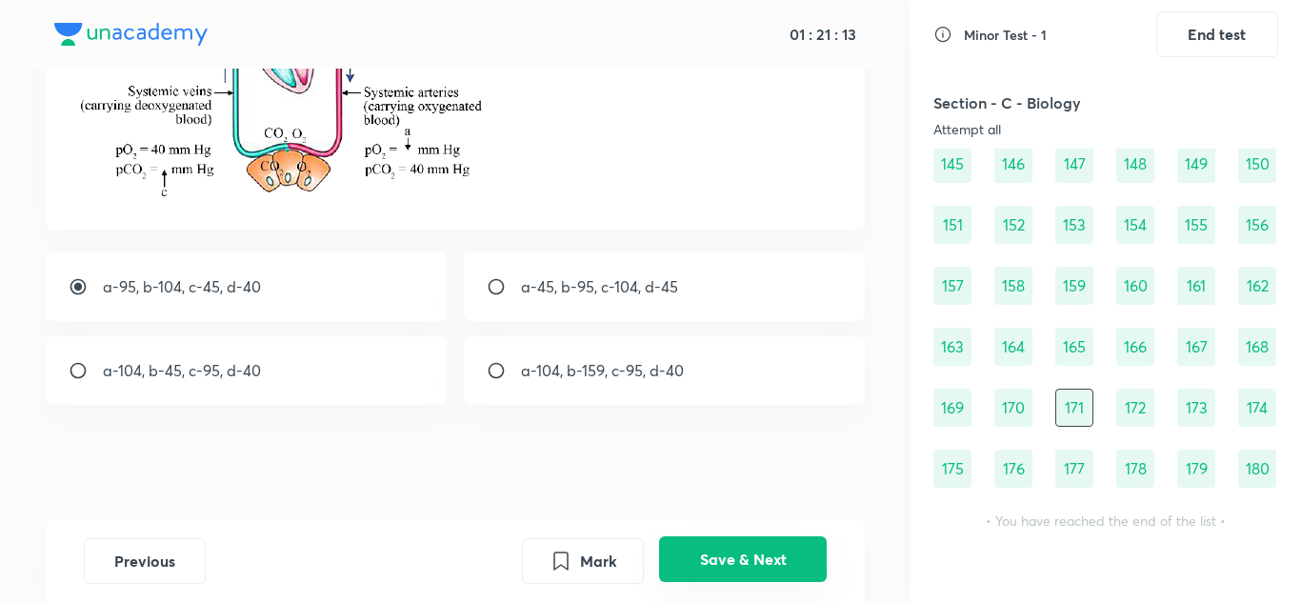
click at [768, 558] on button "Save & Next" at bounding box center [743, 559] width 168 height 46
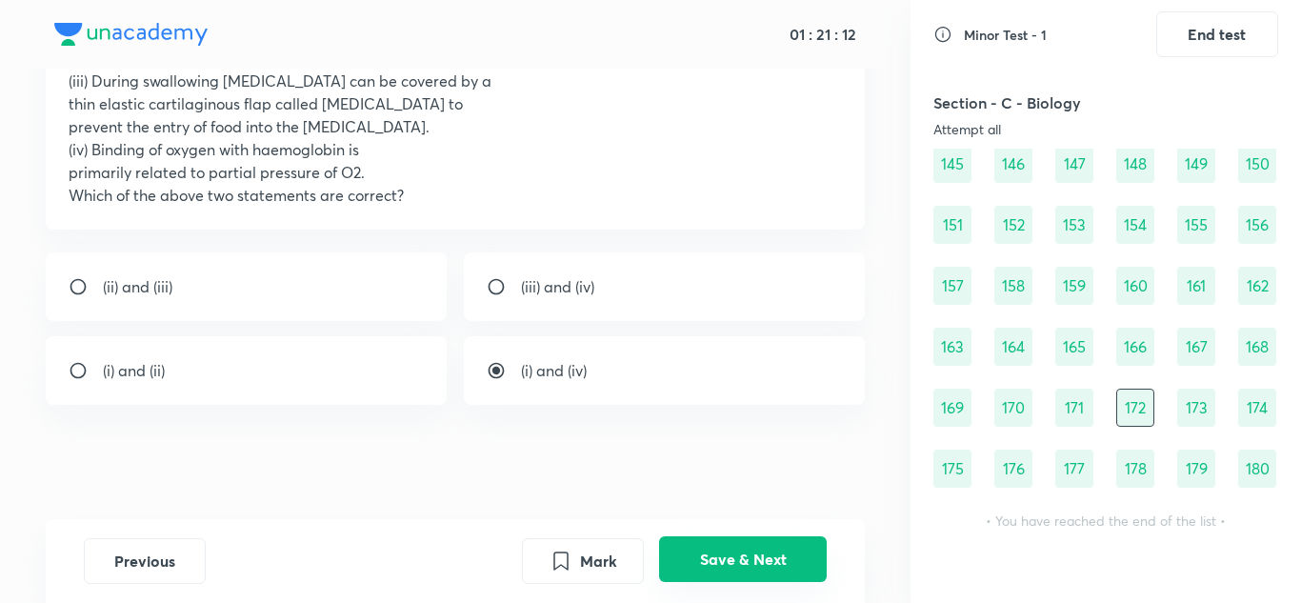
click at [768, 558] on button "Save & Next" at bounding box center [743, 559] width 168 height 46
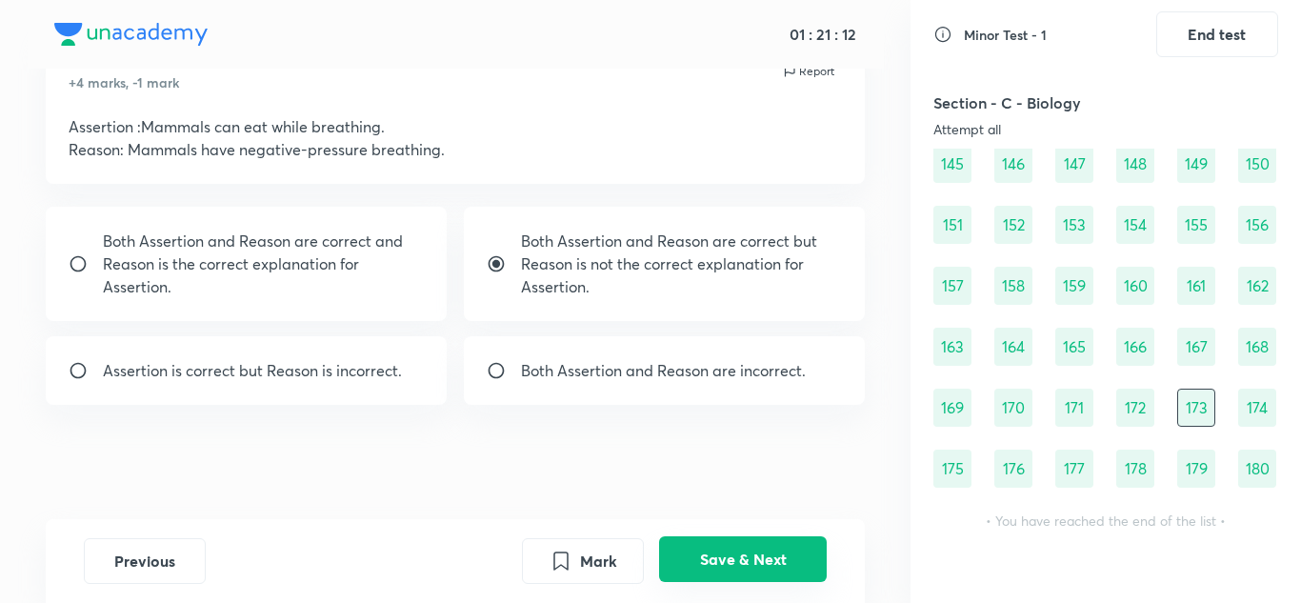
click at [768, 558] on button "Save & Next" at bounding box center [743, 559] width 168 height 46
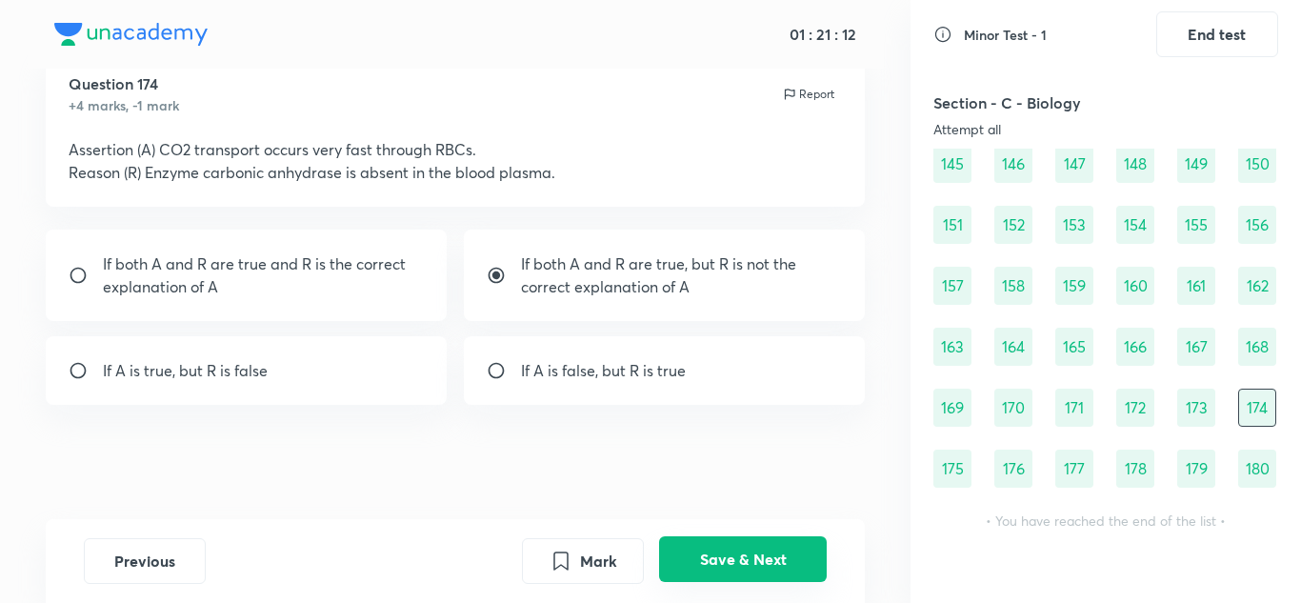
click at [768, 558] on button "Save & Next" at bounding box center [743, 559] width 168 height 46
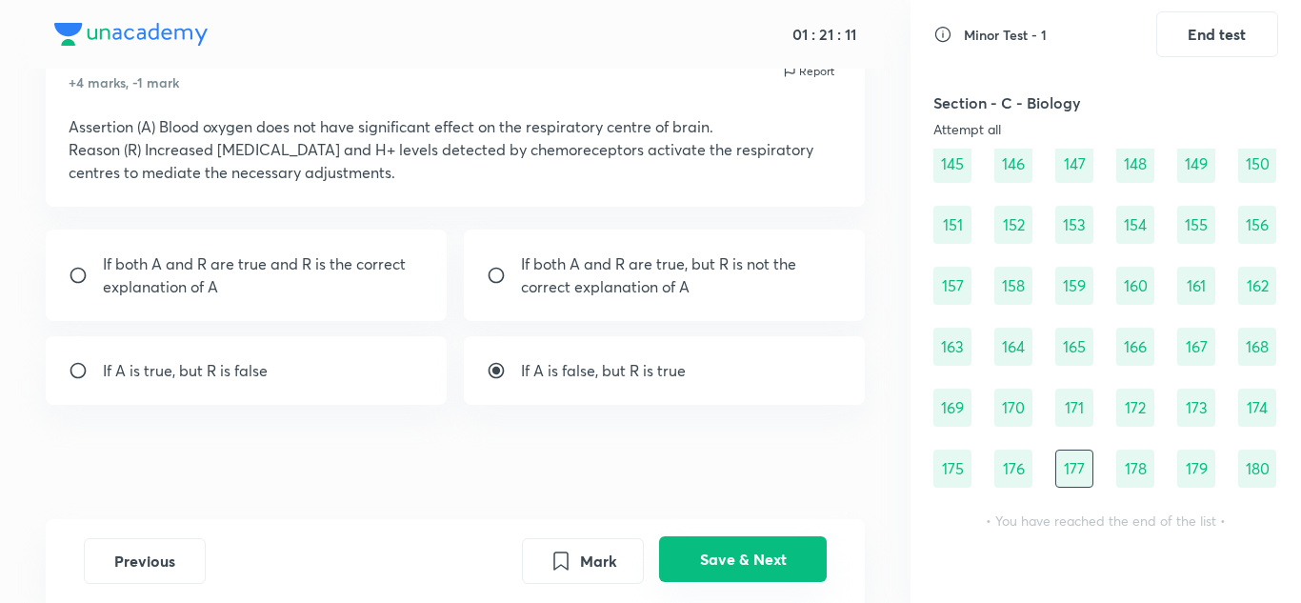
click at [768, 558] on button "Save & Next" at bounding box center [743, 559] width 168 height 46
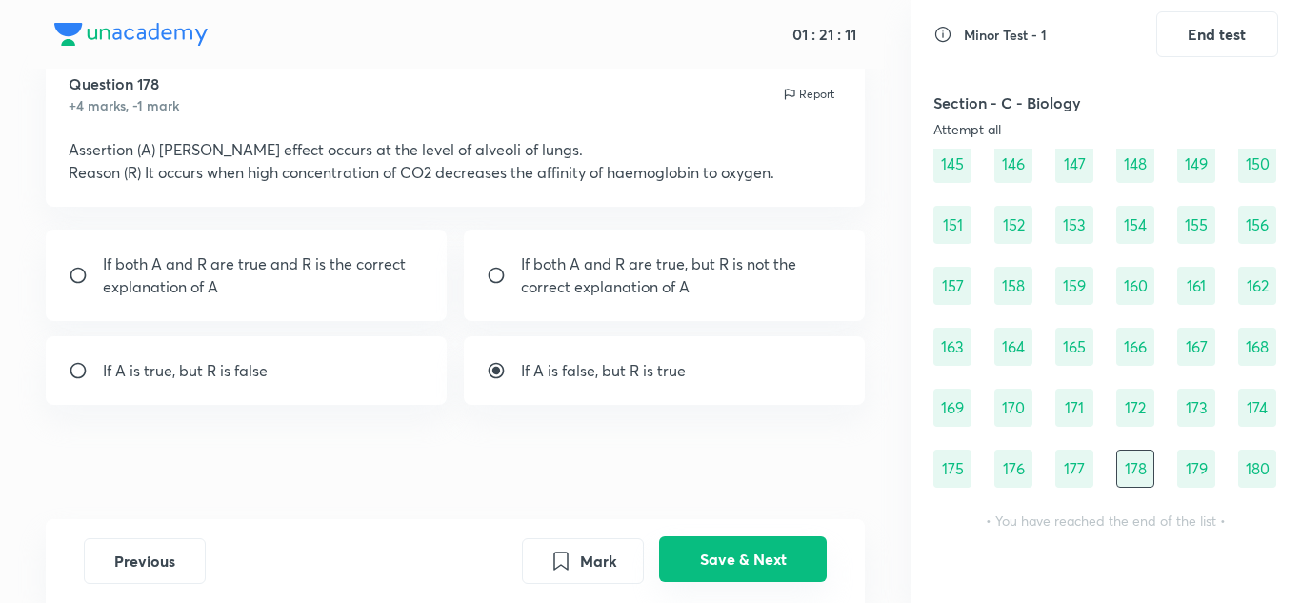
click at [768, 558] on button "Save & Next" at bounding box center [743, 559] width 168 height 46
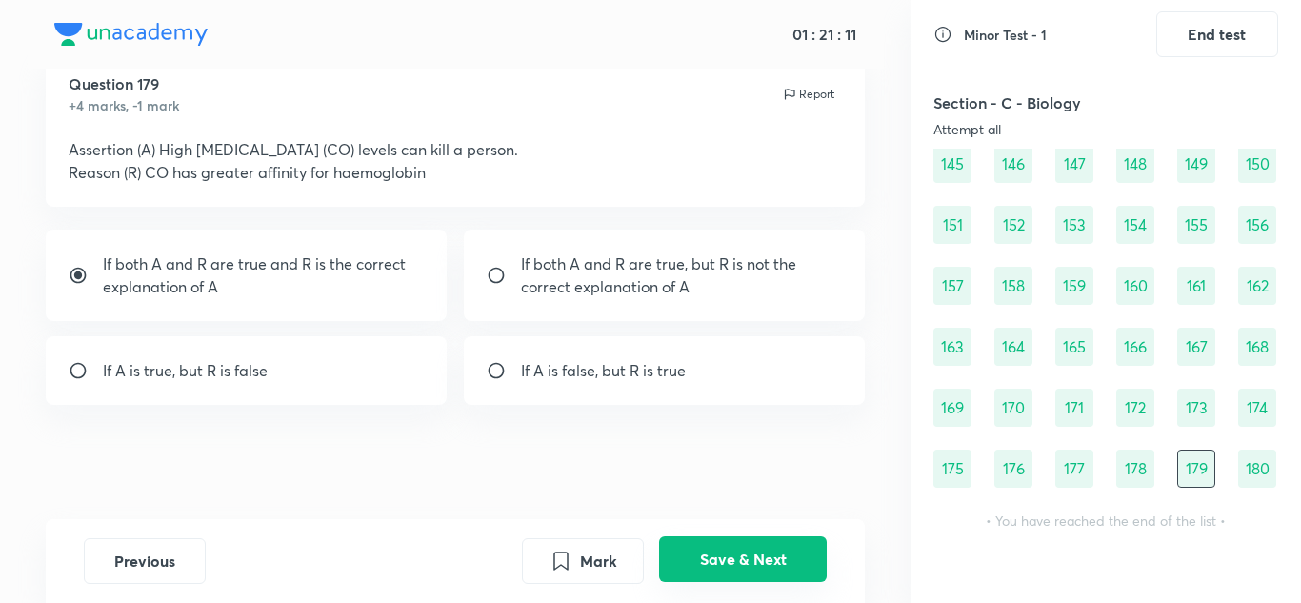
click at [768, 558] on button "Save & Next" at bounding box center [743, 559] width 168 height 46
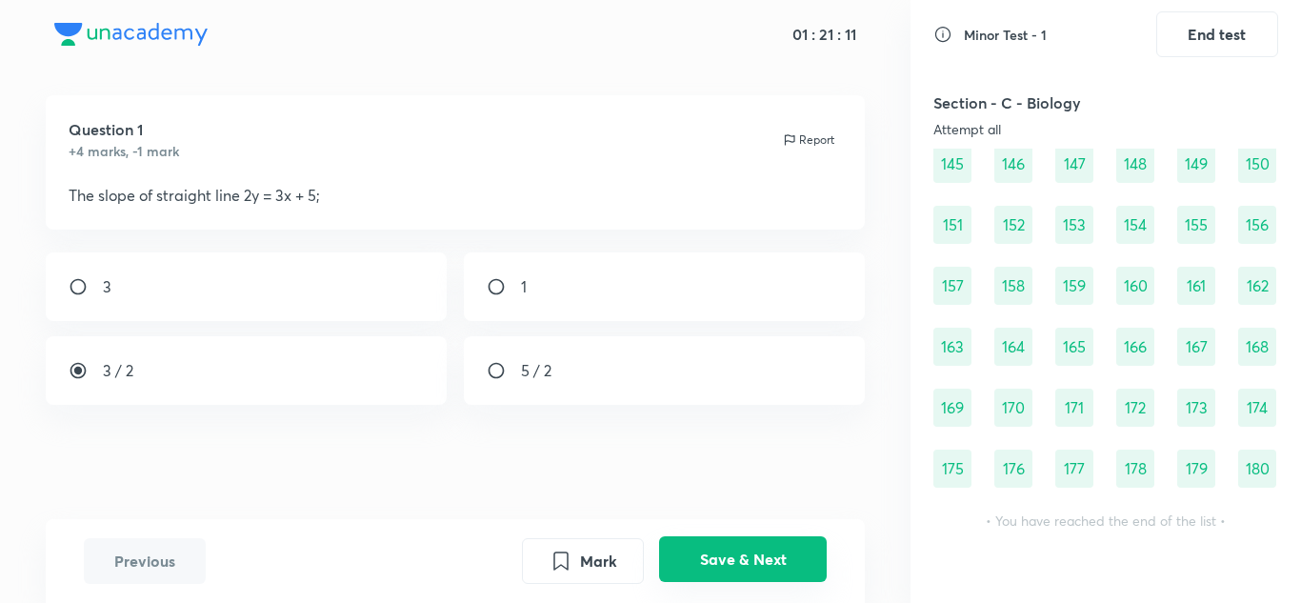
scroll to position [19, 0]
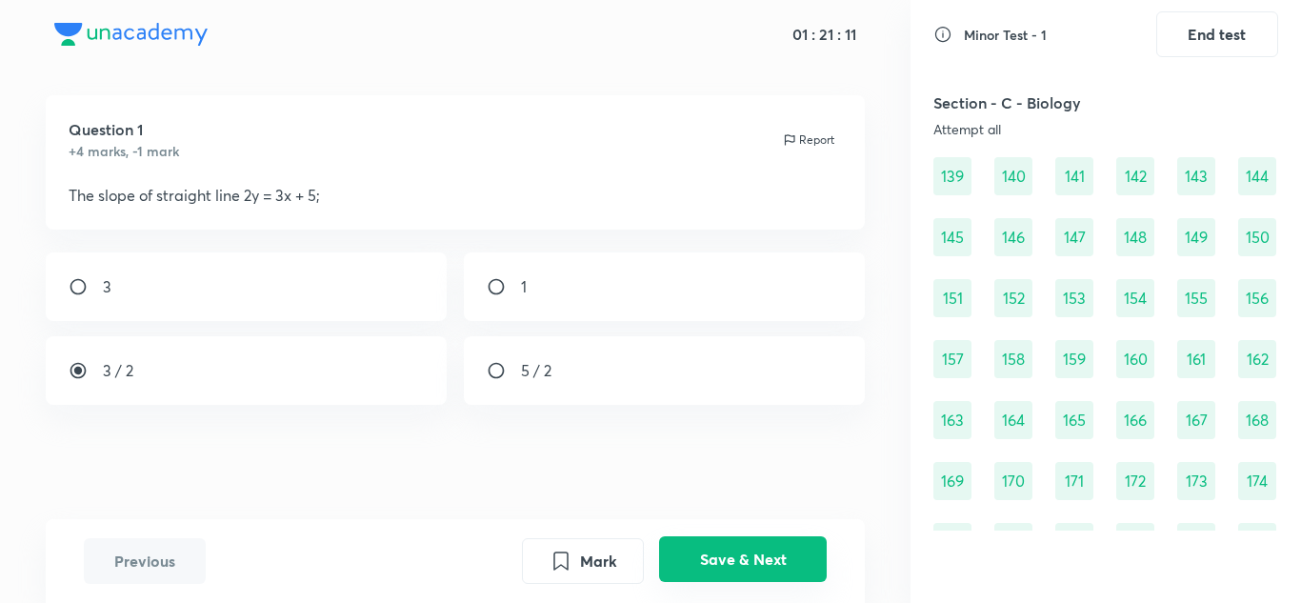
click at [768, 558] on button "Save & Next" at bounding box center [743, 559] width 168 height 46
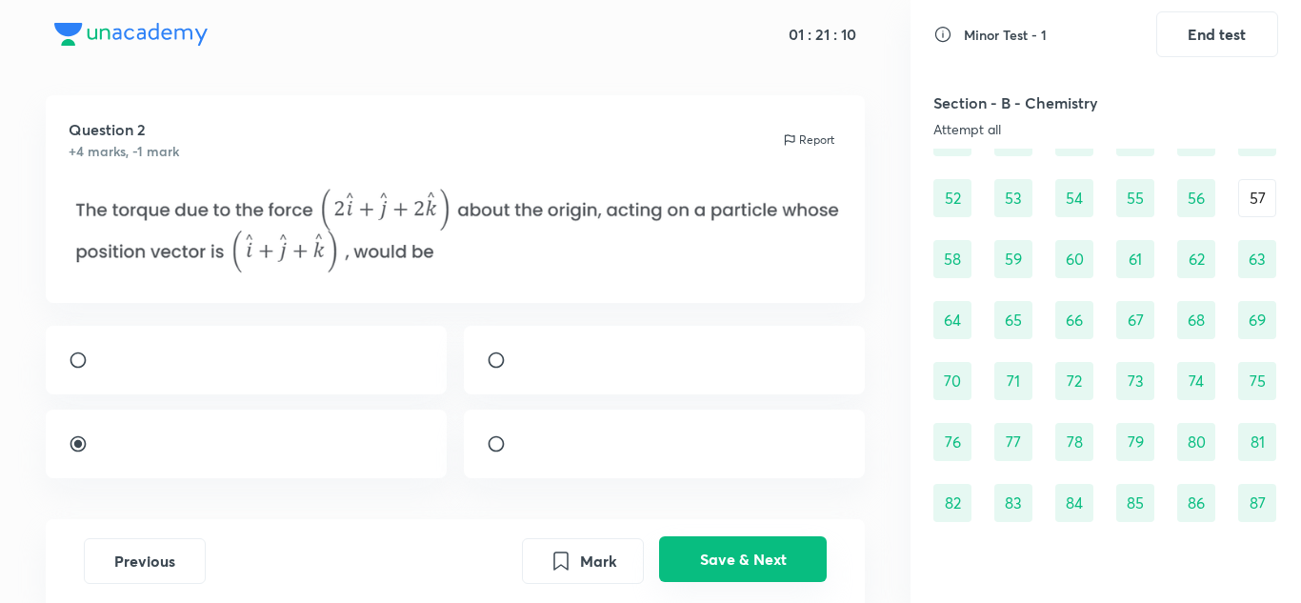
scroll to position [126, 0]
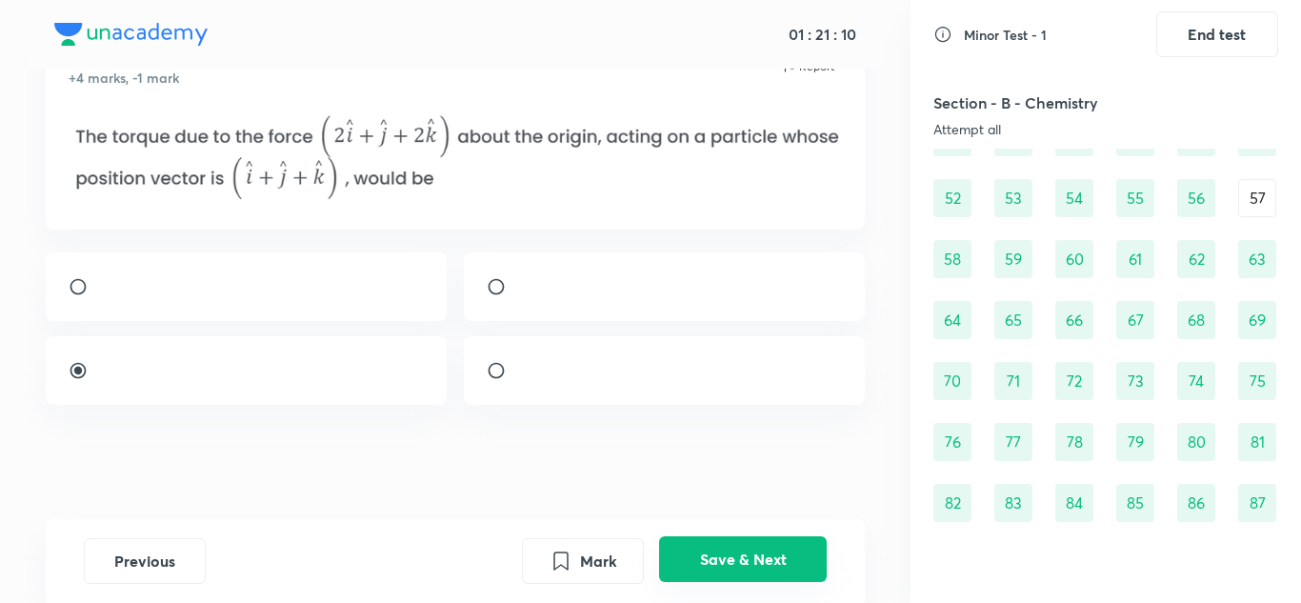
click at [768, 558] on button "Save & Next" at bounding box center [743, 559] width 168 height 46
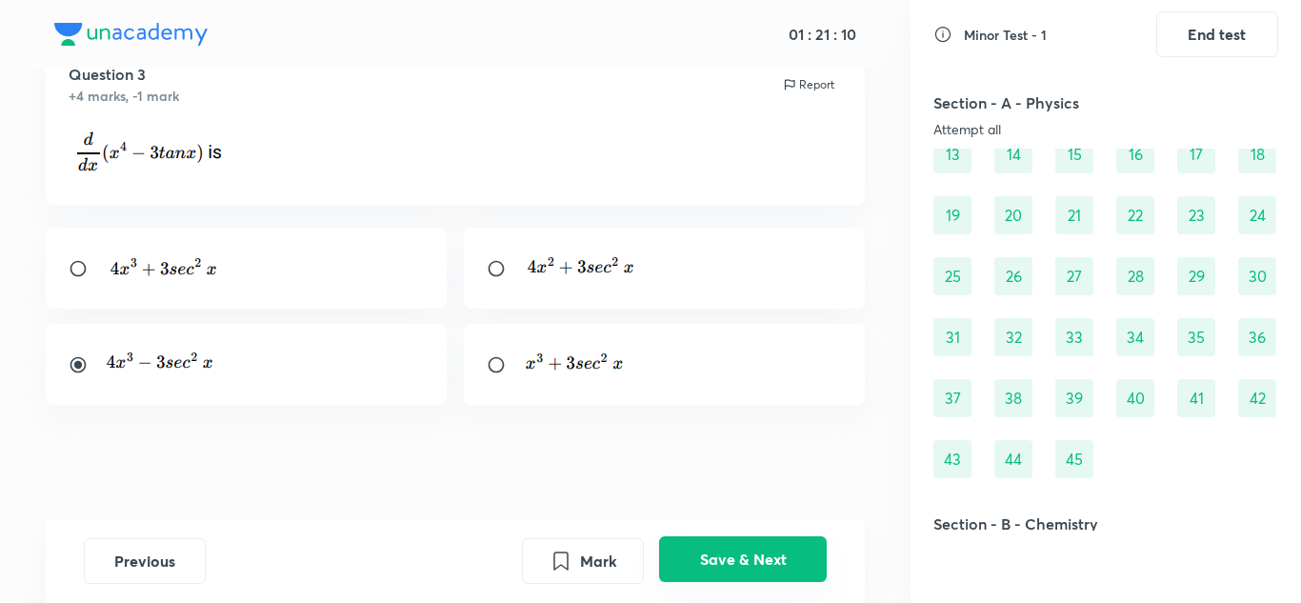
scroll to position [74, 0]
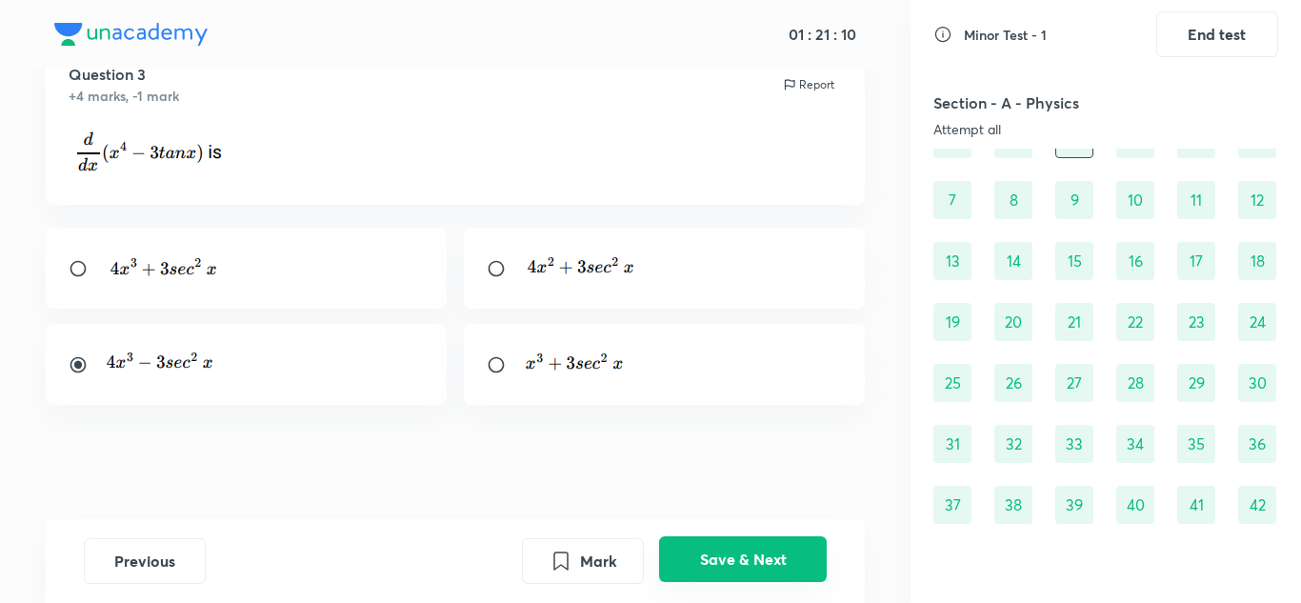
click at [768, 558] on button "Save & Next" at bounding box center [743, 559] width 168 height 46
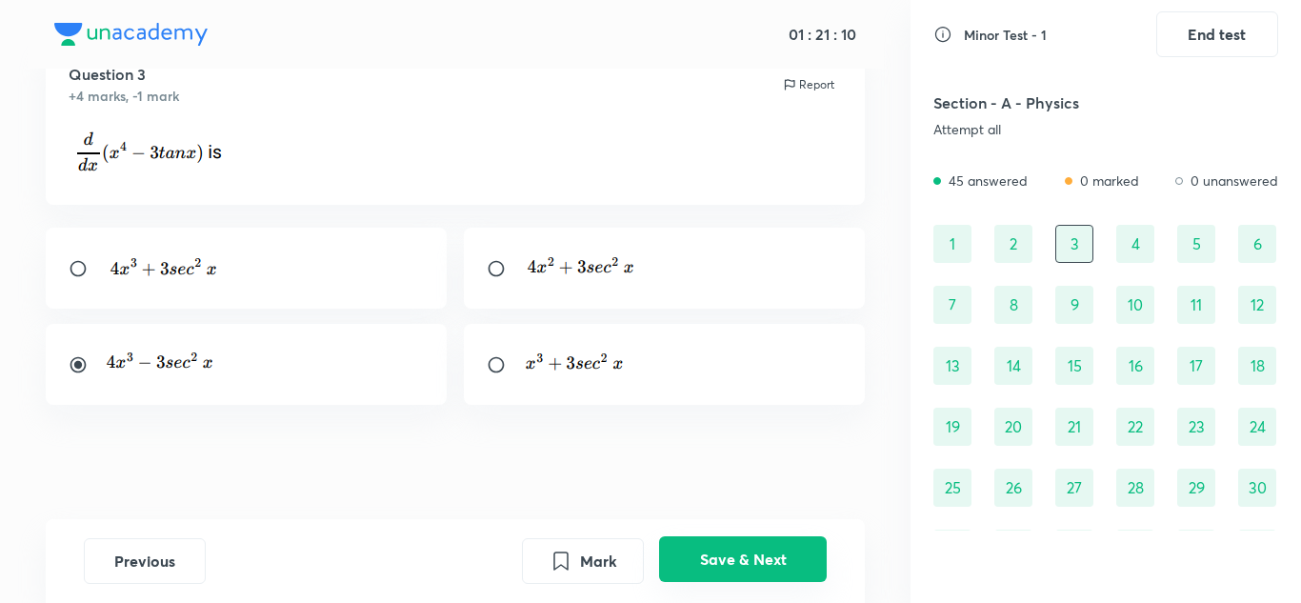
click at [768, 558] on button "Save & Next" at bounding box center [743, 559] width 168 height 46
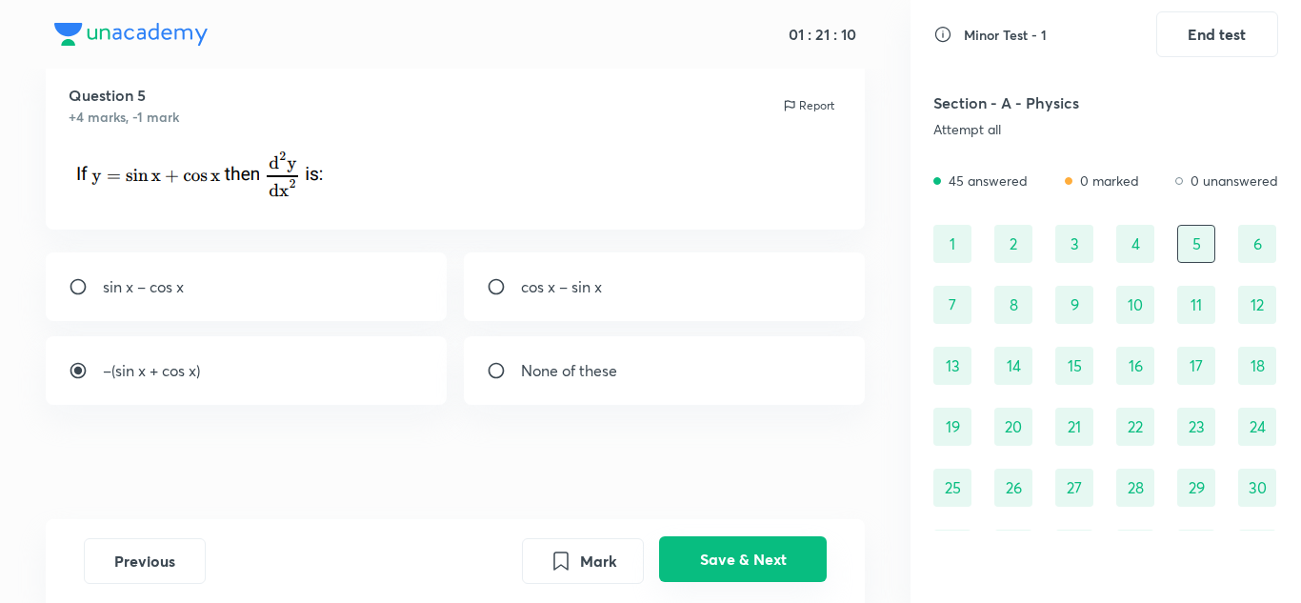
scroll to position [0, 0]
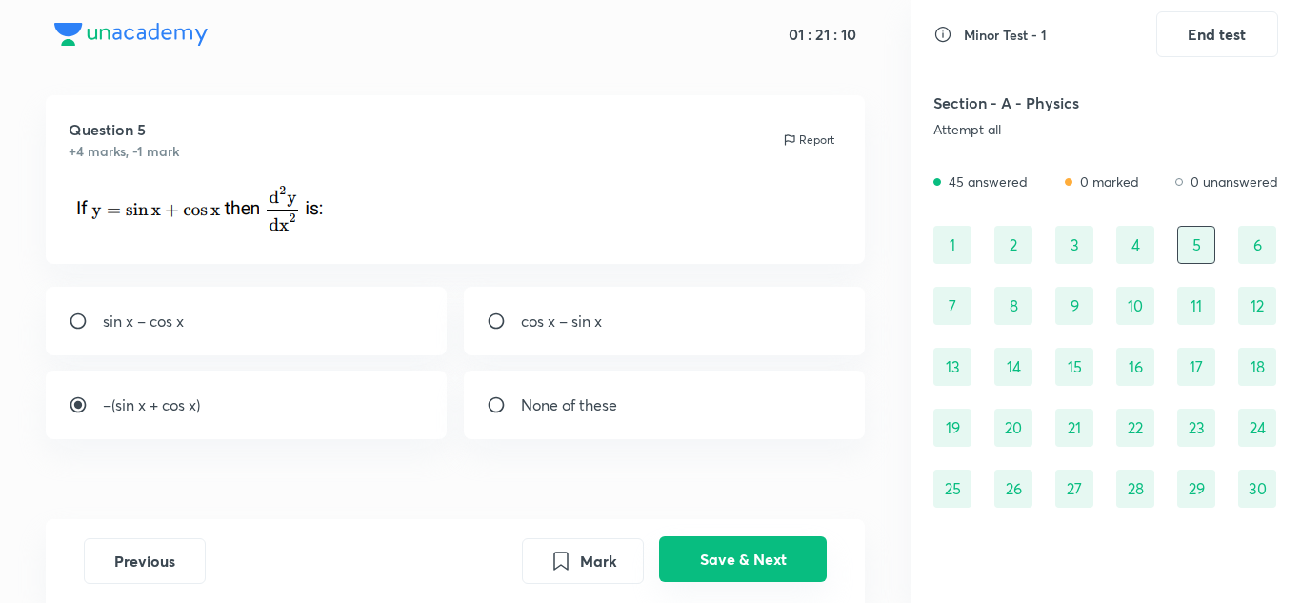
click at [768, 558] on button "Save & Next" at bounding box center [743, 559] width 168 height 46
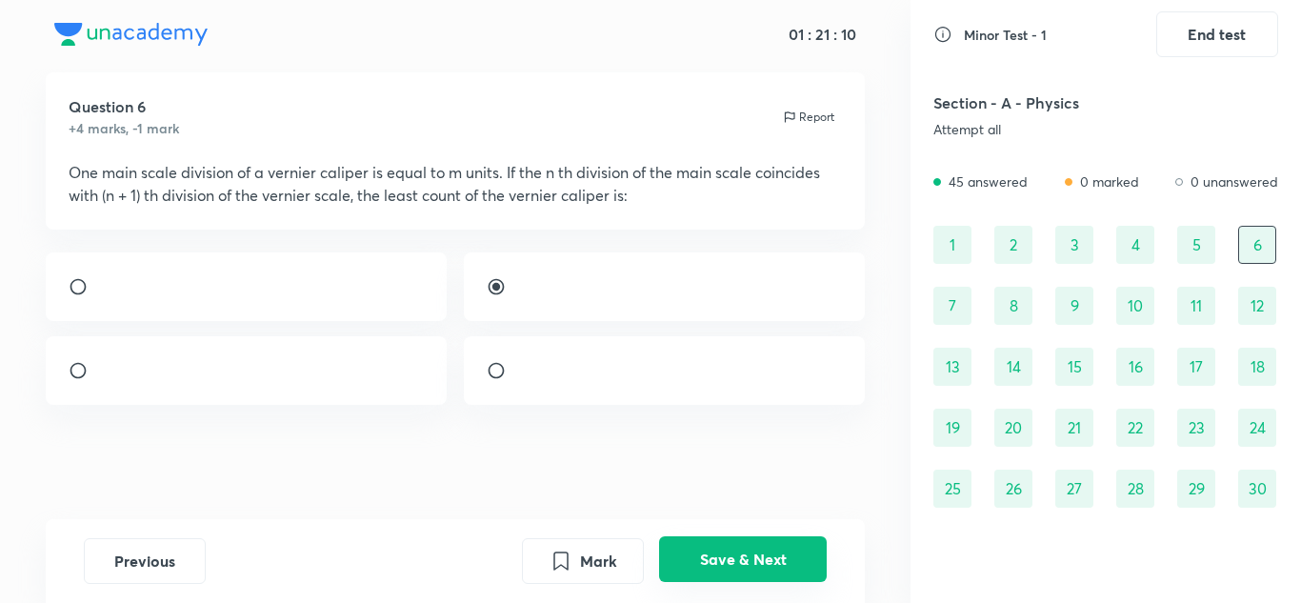
click at [768, 558] on button "Save & Next" at bounding box center [743, 559] width 168 height 46
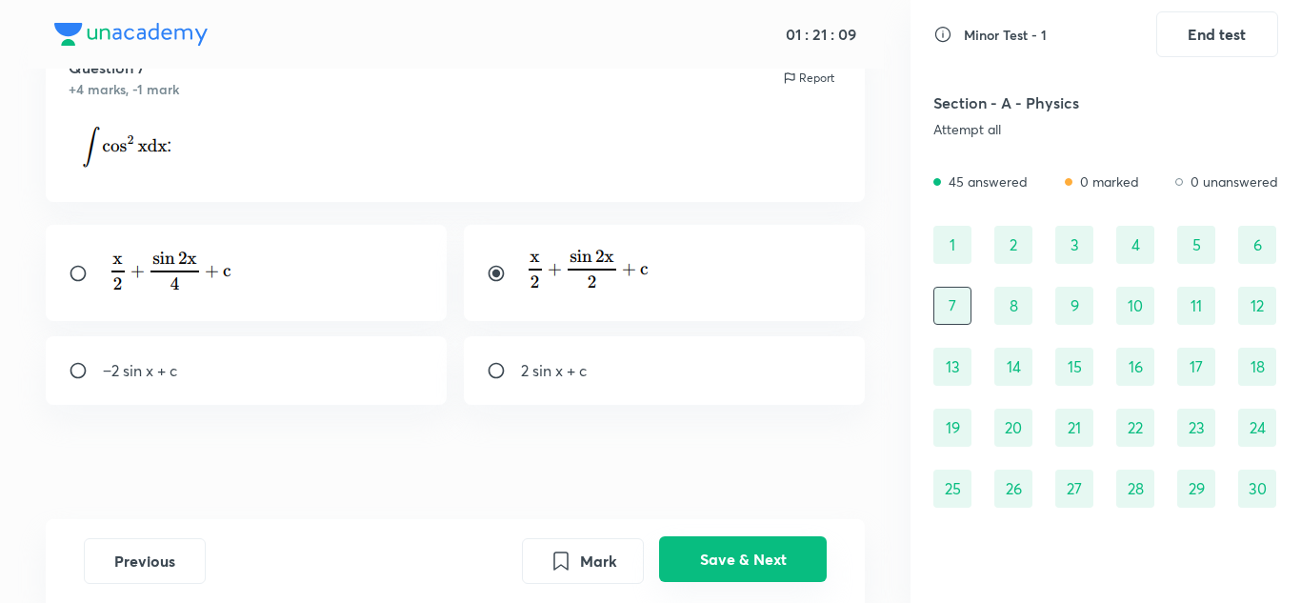
click at [768, 558] on button "Save & Next" at bounding box center [743, 559] width 168 height 46
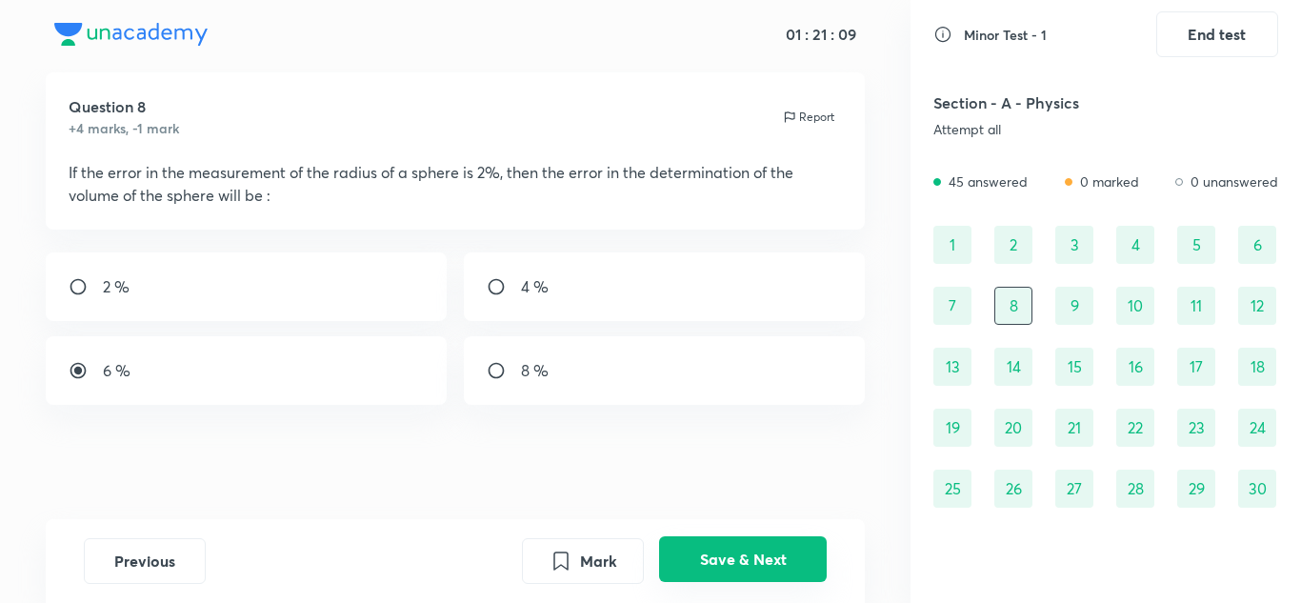
click at [768, 558] on button "Save & Next" at bounding box center [743, 559] width 168 height 46
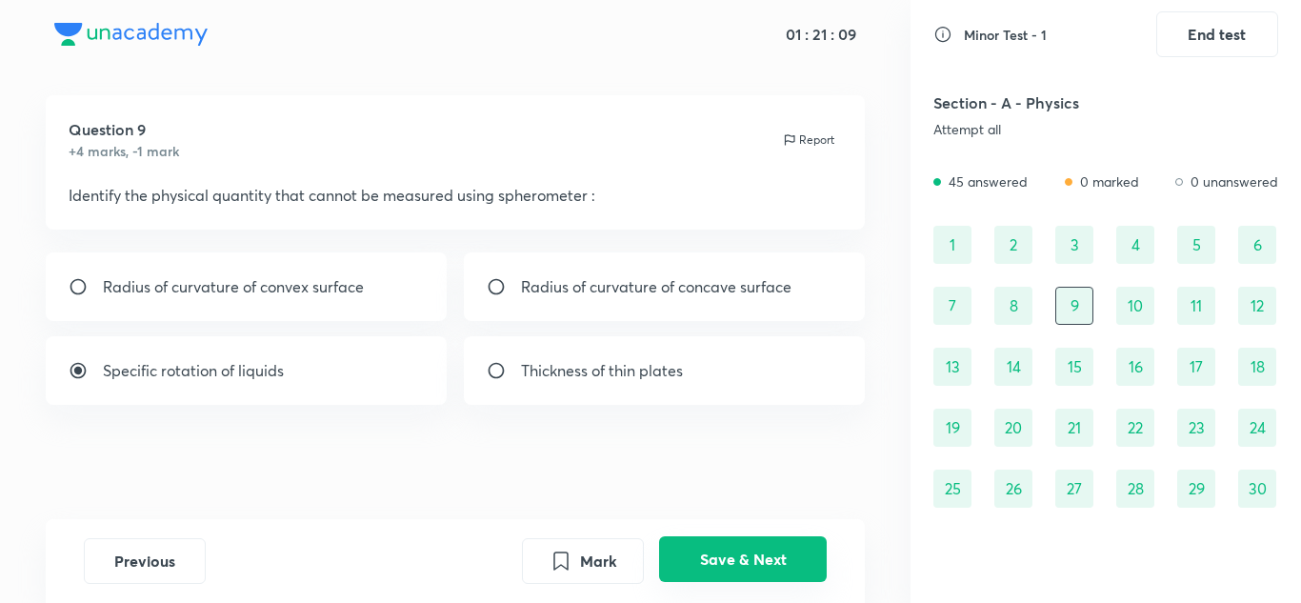
click at [768, 558] on button "Save & Next" at bounding box center [743, 559] width 168 height 46
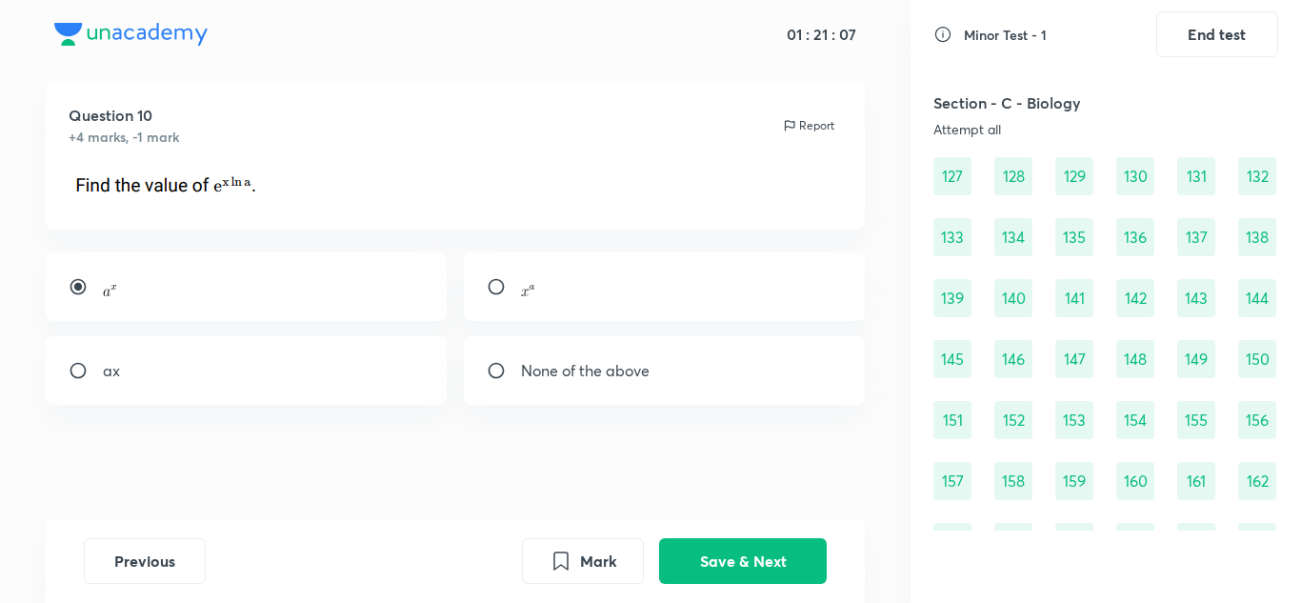
scroll to position [1896, 0]
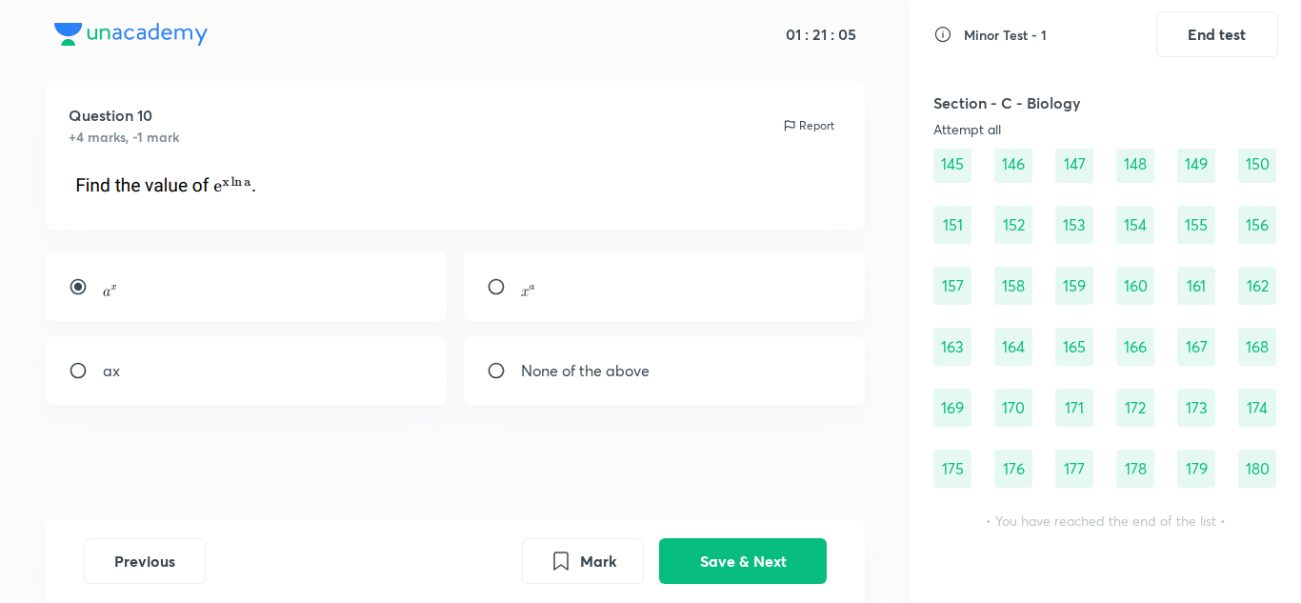
click at [1257, 470] on div "180" at bounding box center [1257, 469] width 38 height 38
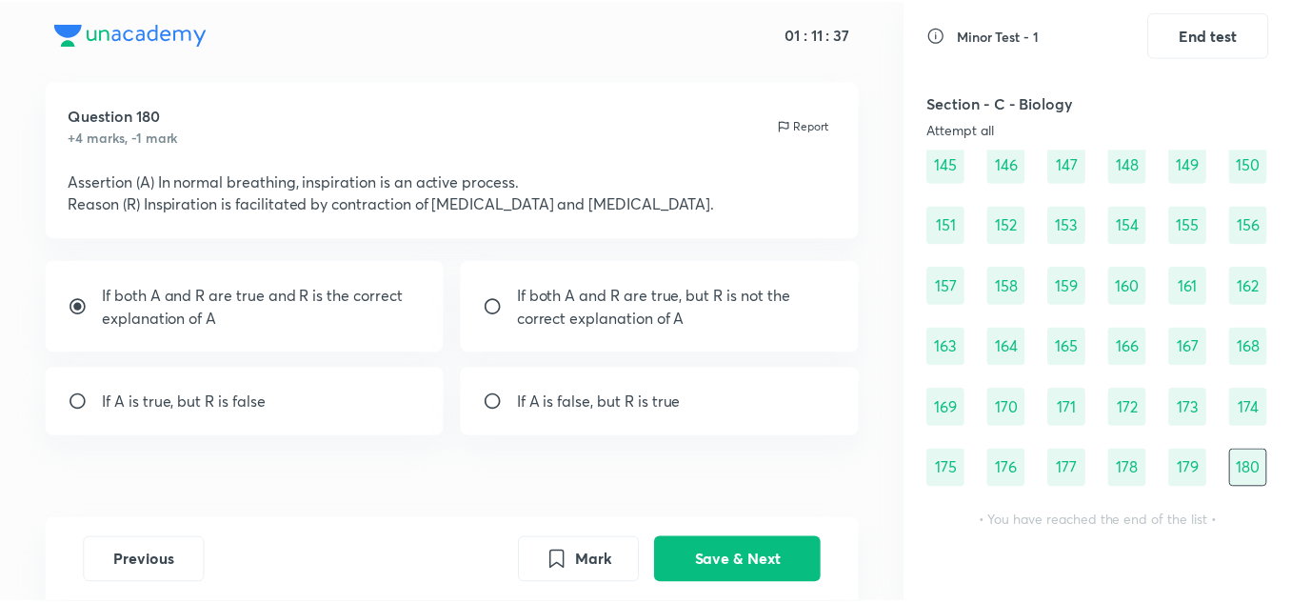
scroll to position [65, 0]
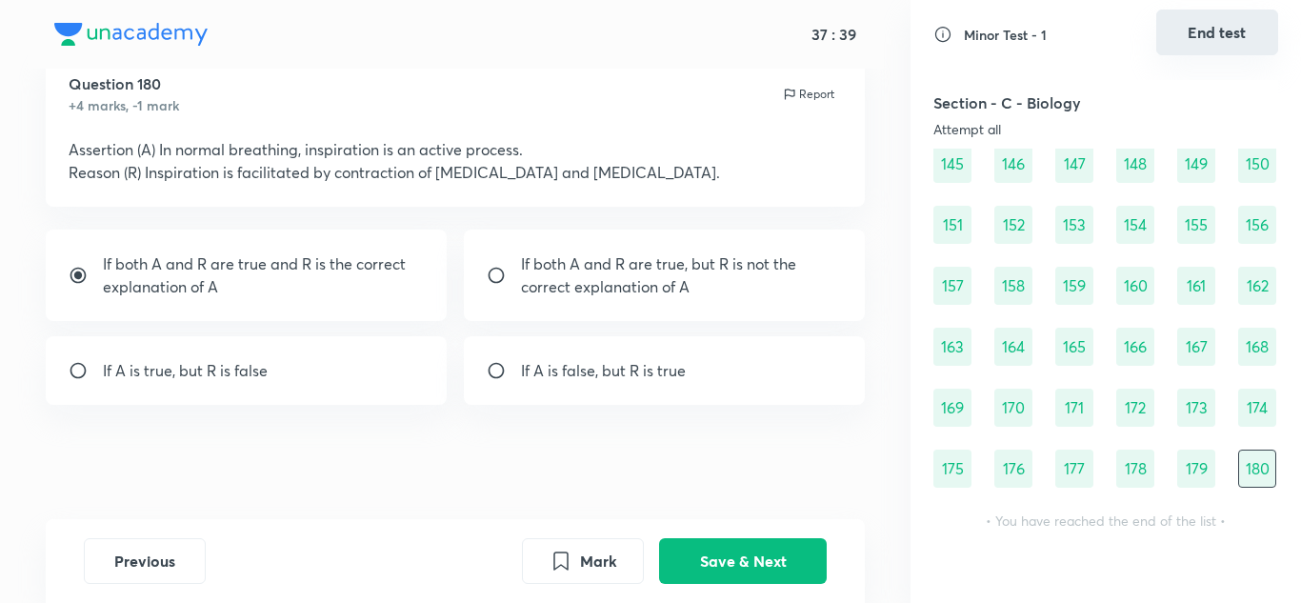
click at [1188, 43] on button "End test" at bounding box center [1217, 33] width 122 height 46
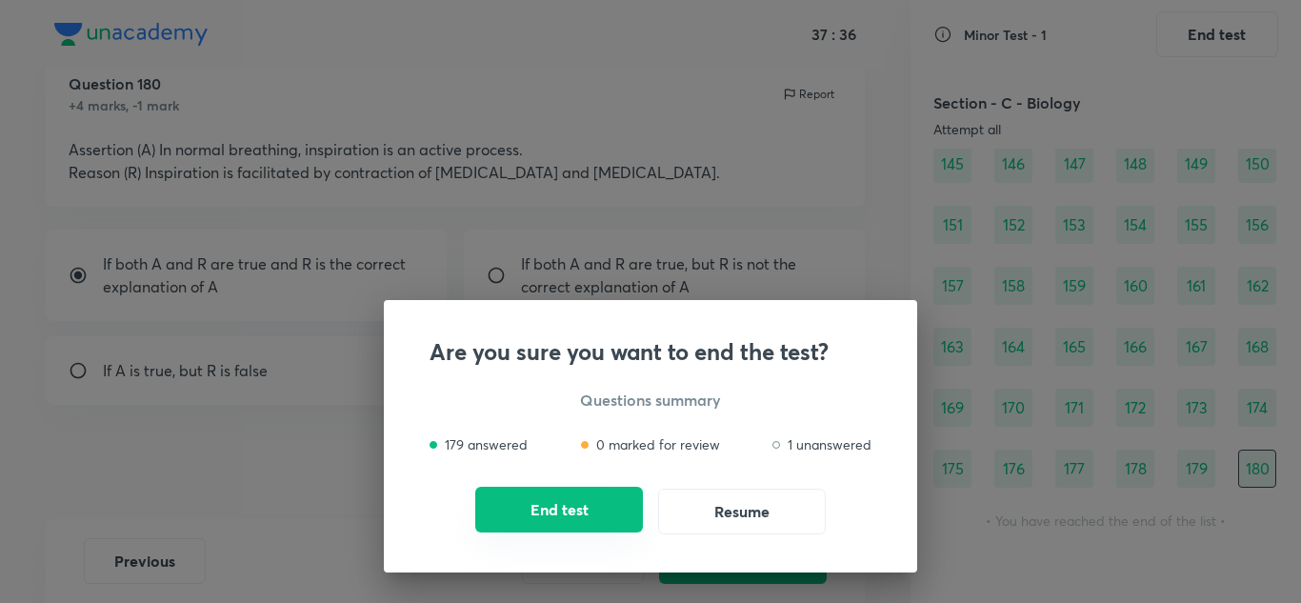
click at [579, 524] on button "End test" at bounding box center [559, 510] width 168 height 46
